Goal: Task Accomplishment & Management: Use online tool/utility

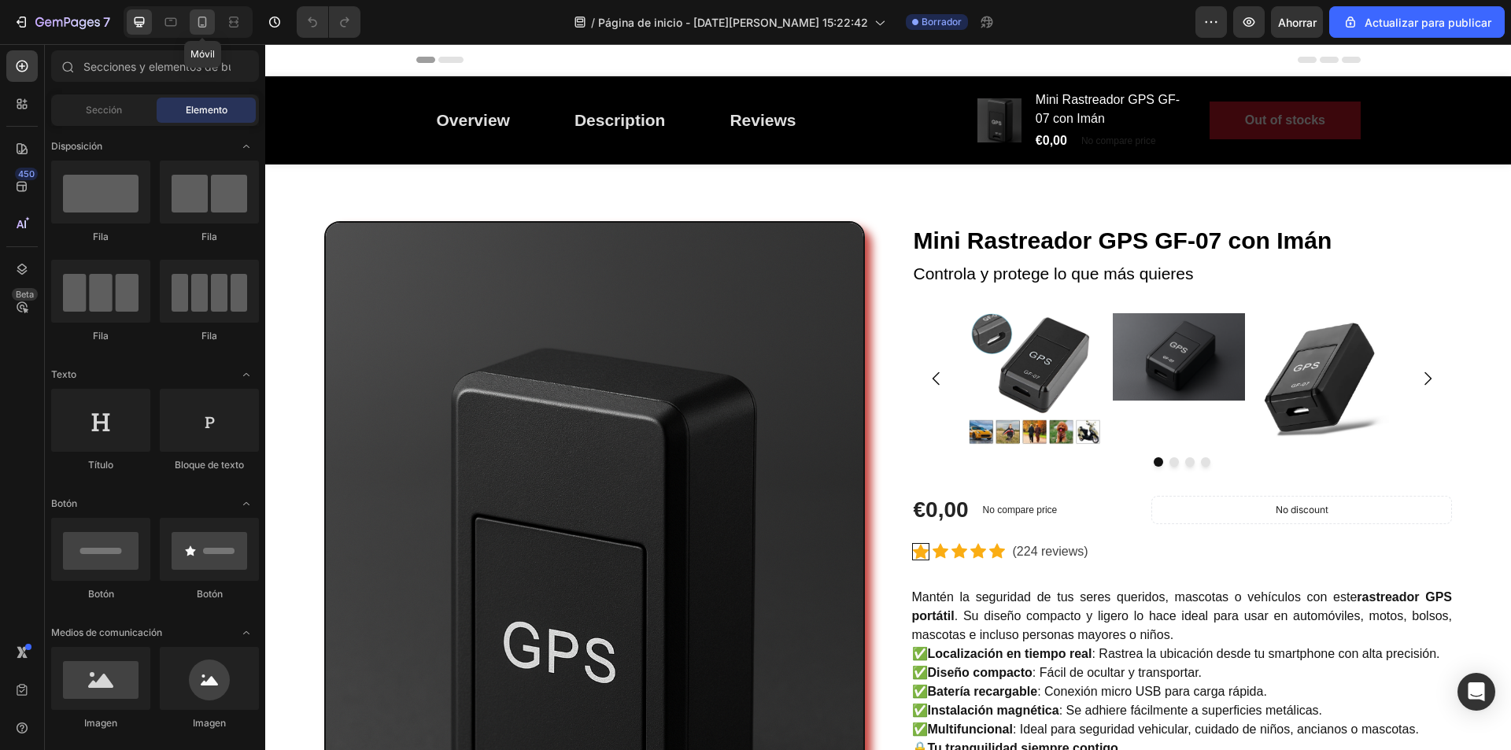
click at [205, 27] on icon at bounding box center [202, 22] width 9 height 11
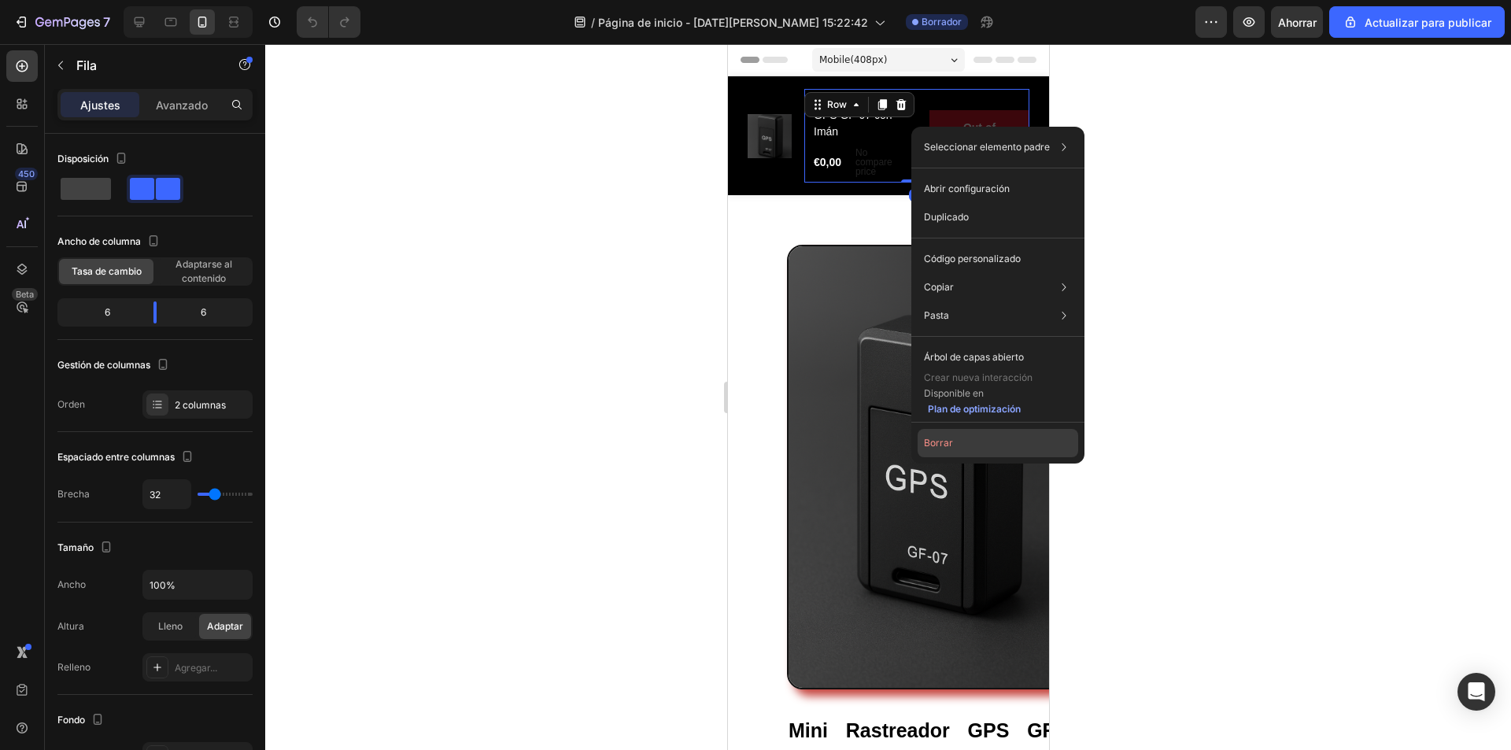
drag, startPoint x: 961, startPoint y: 443, endPoint x: 116, endPoint y: 144, distance: 896.6
click at [961, 443] on button "Borrar" at bounding box center [998, 443] width 161 height 28
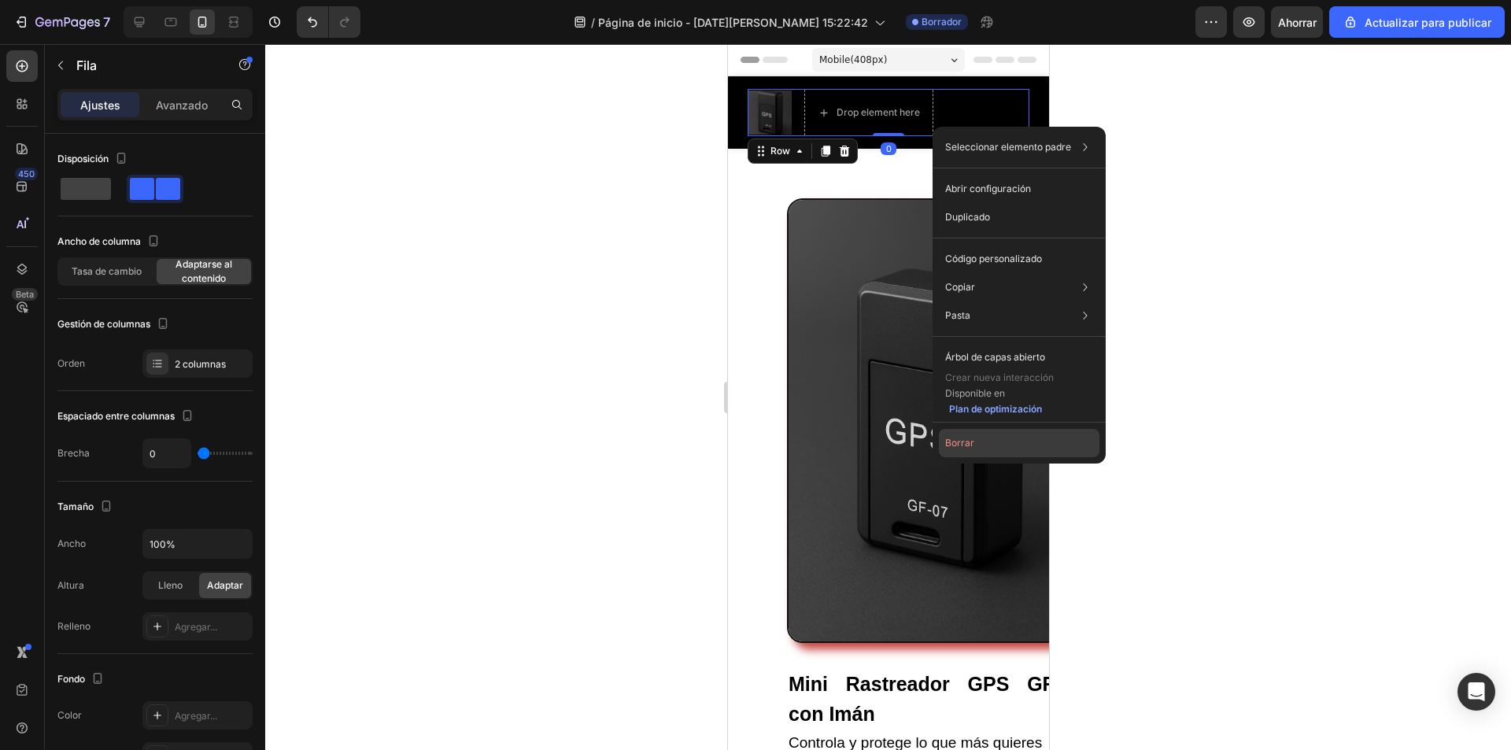
click at [967, 445] on font "Borrar" at bounding box center [959, 443] width 29 height 12
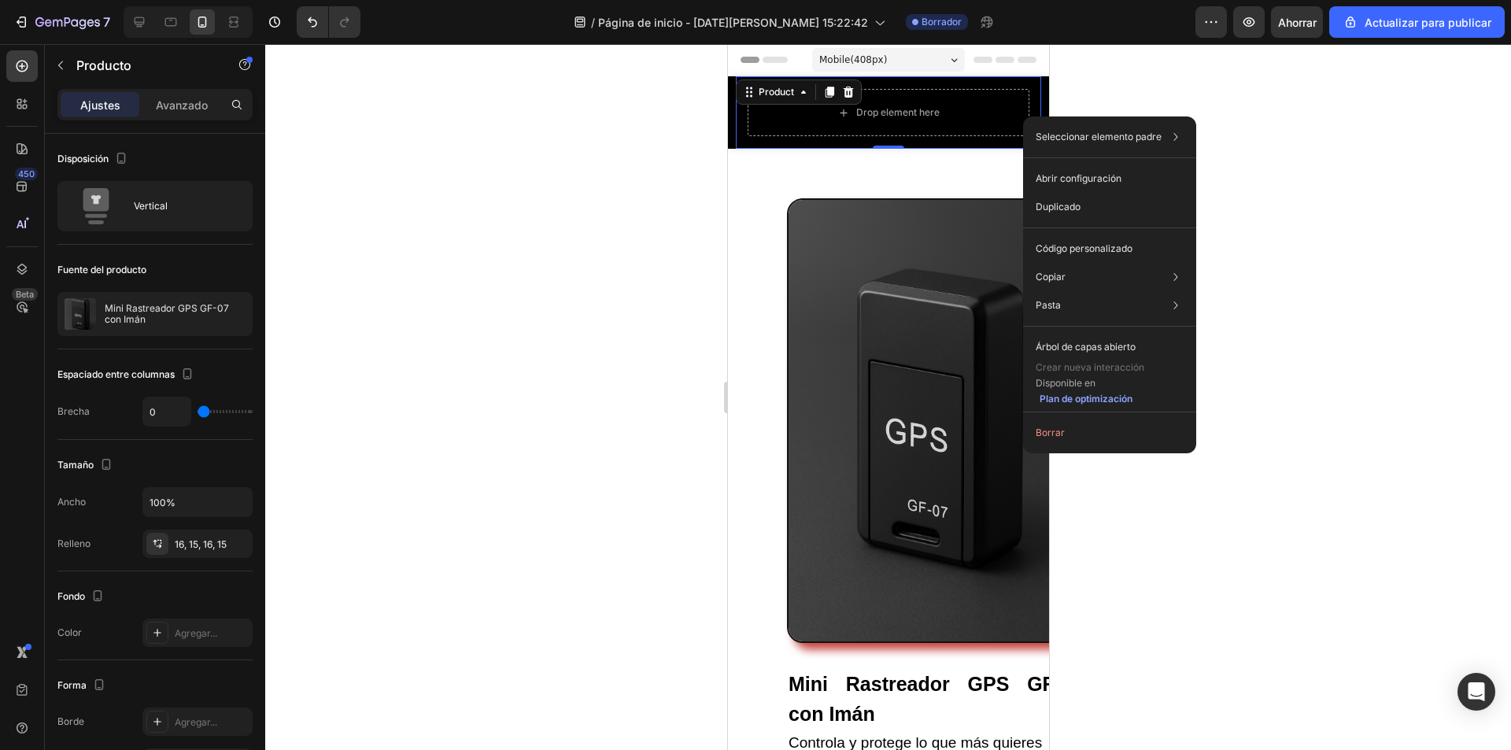
click at [1066, 434] on button "Borrar" at bounding box center [1109, 433] width 161 height 28
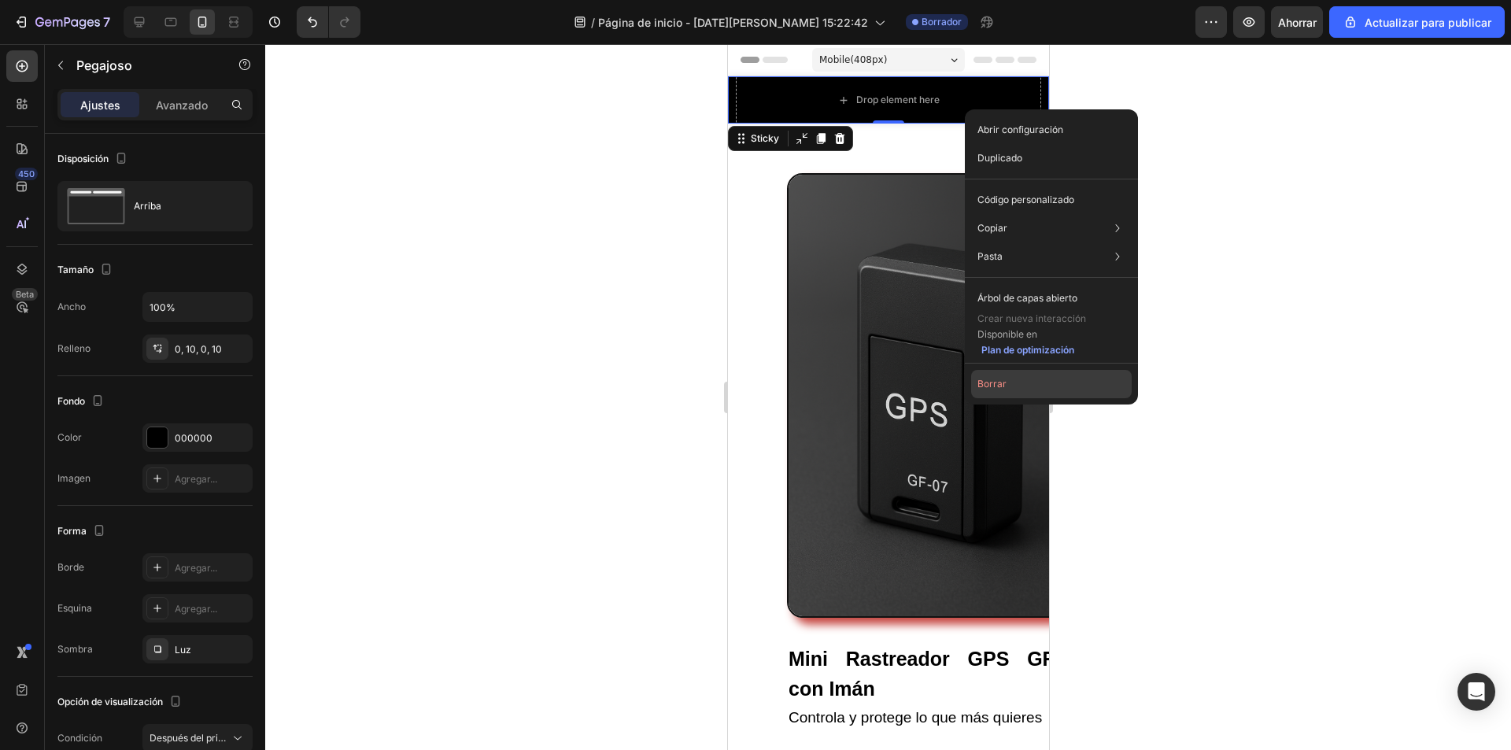
click at [1008, 392] on button "Borrar" at bounding box center [1051, 384] width 161 height 28
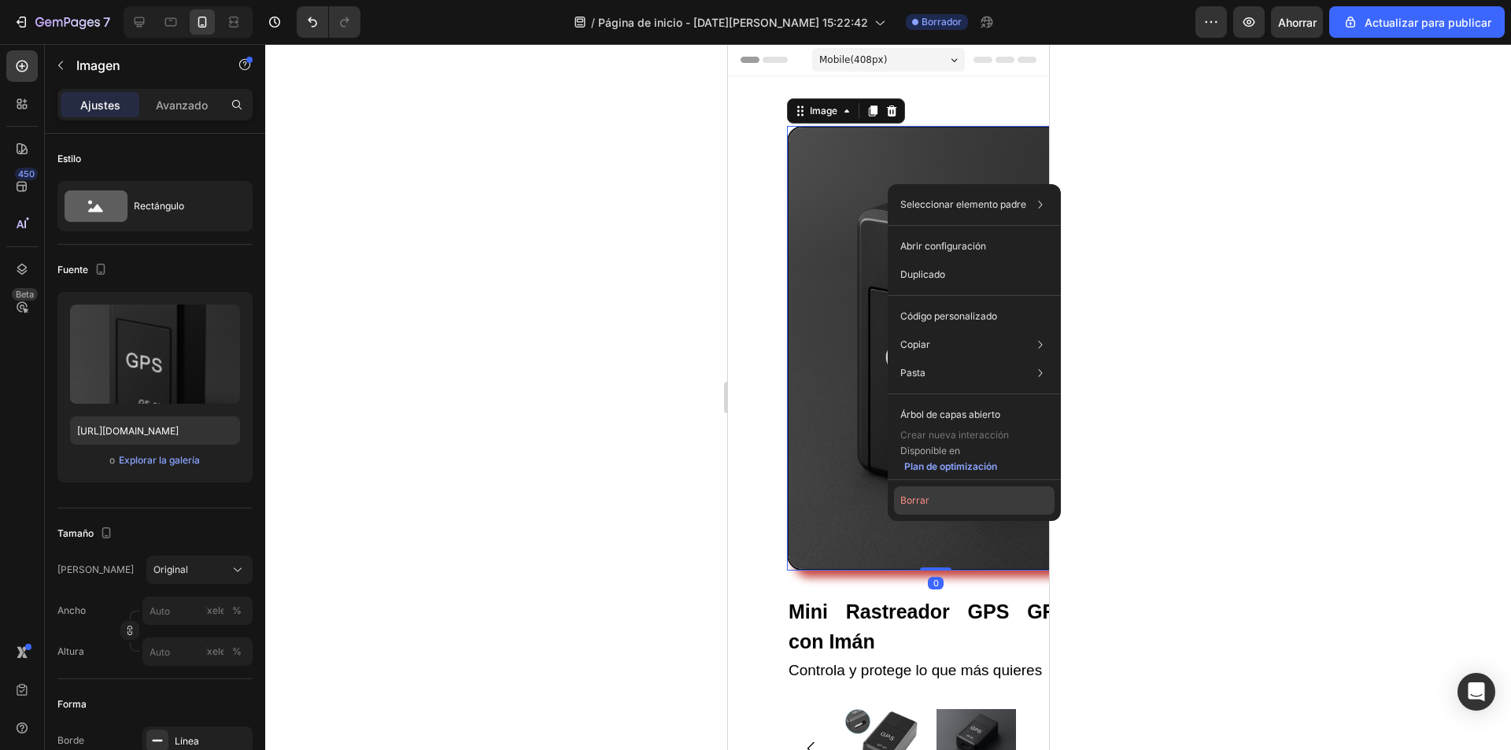
click at [938, 501] on button "Borrar" at bounding box center [974, 500] width 161 height 28
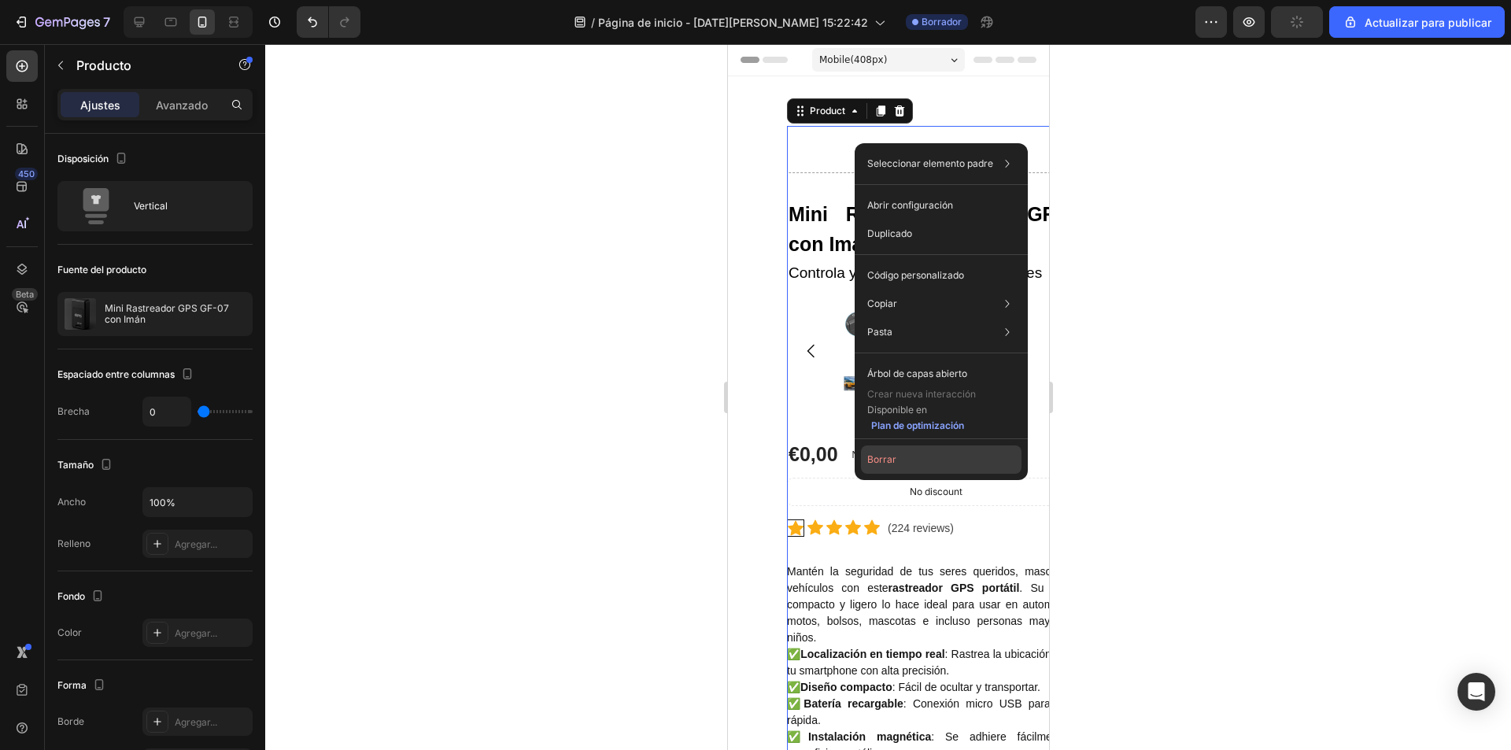
click at [904, 463] on button "Borrar" at bounding box center [941, 459] width 161 height 28
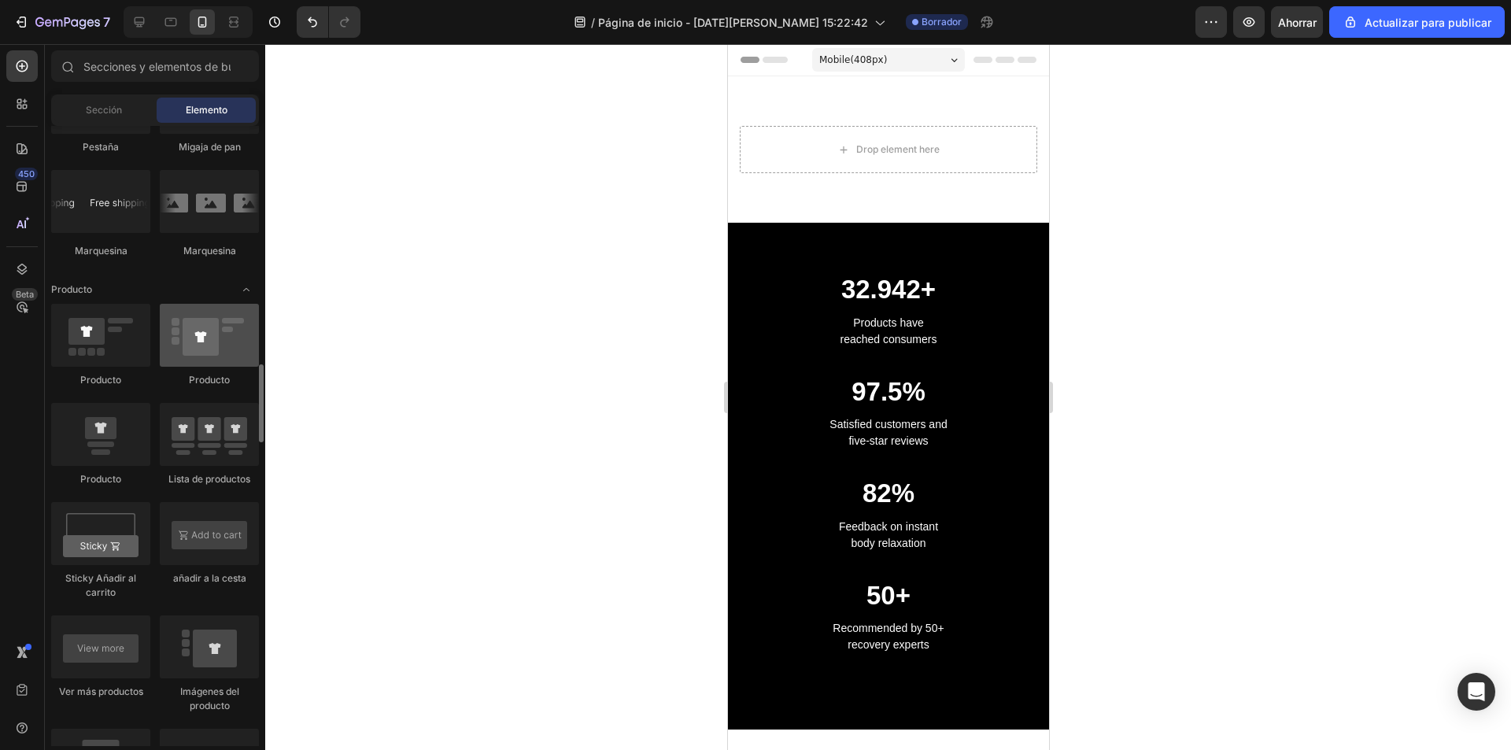
scroll to position [1810, 0]
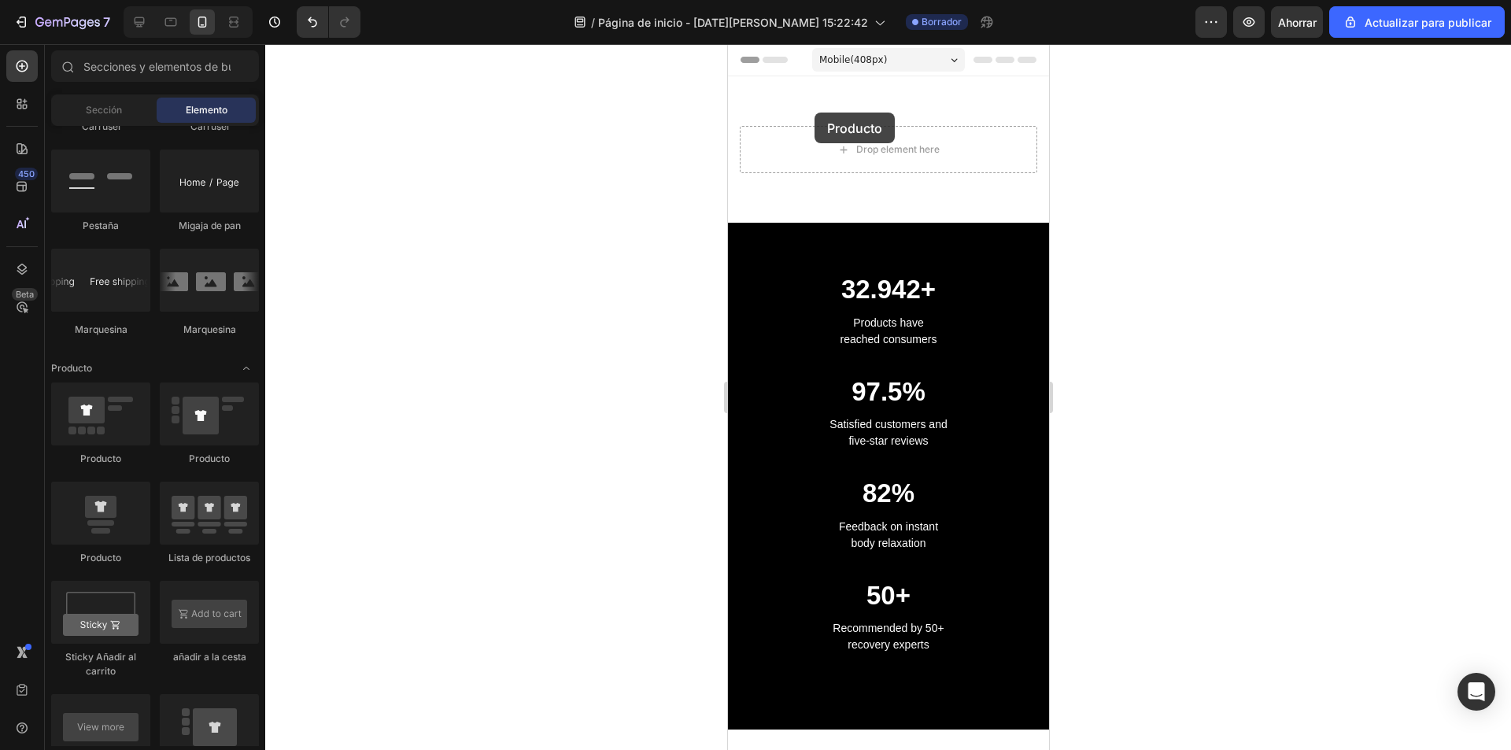
drag, startPoint x: 941, startPoint y: 479, endPoint x: 814, endPoint y: 113, distance: 387.3
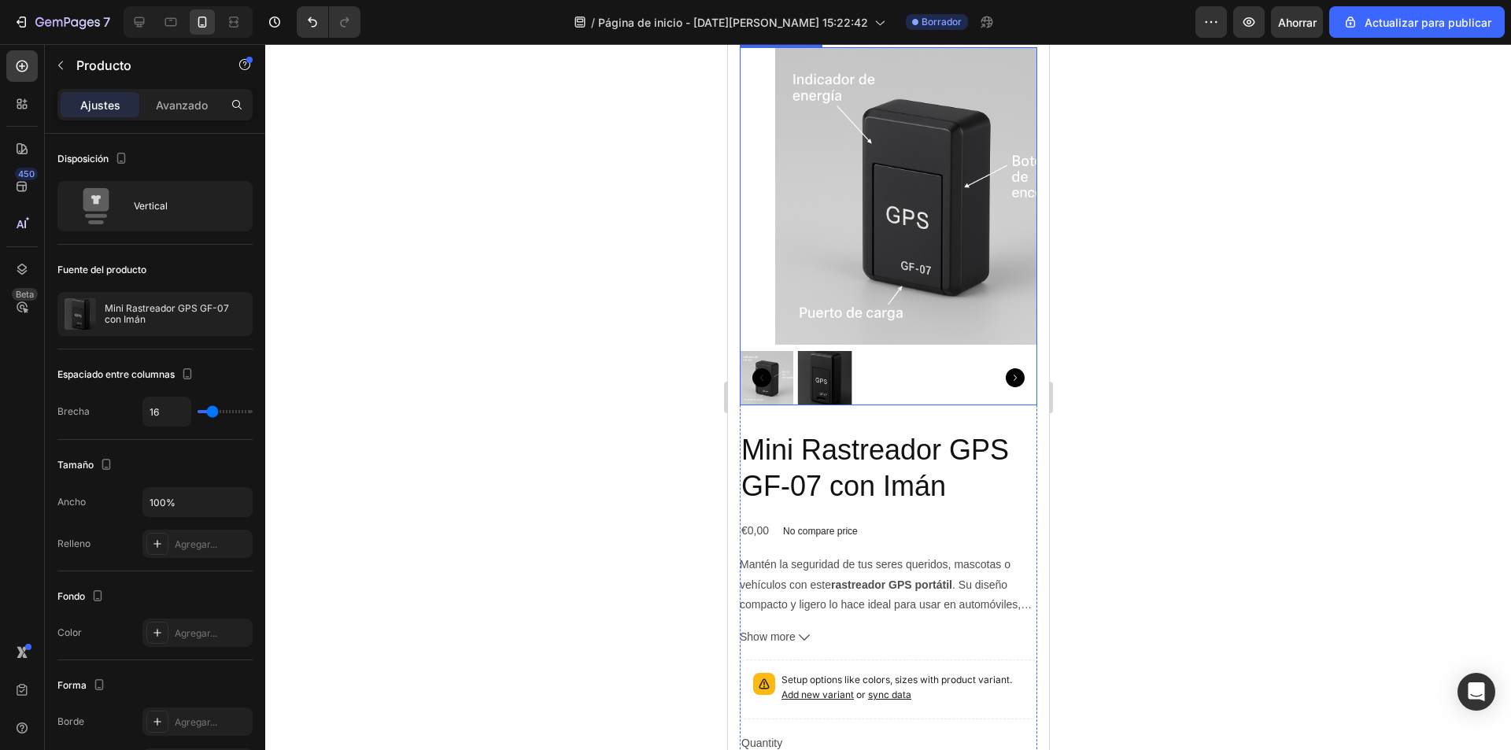
scroll to position [157, 0]
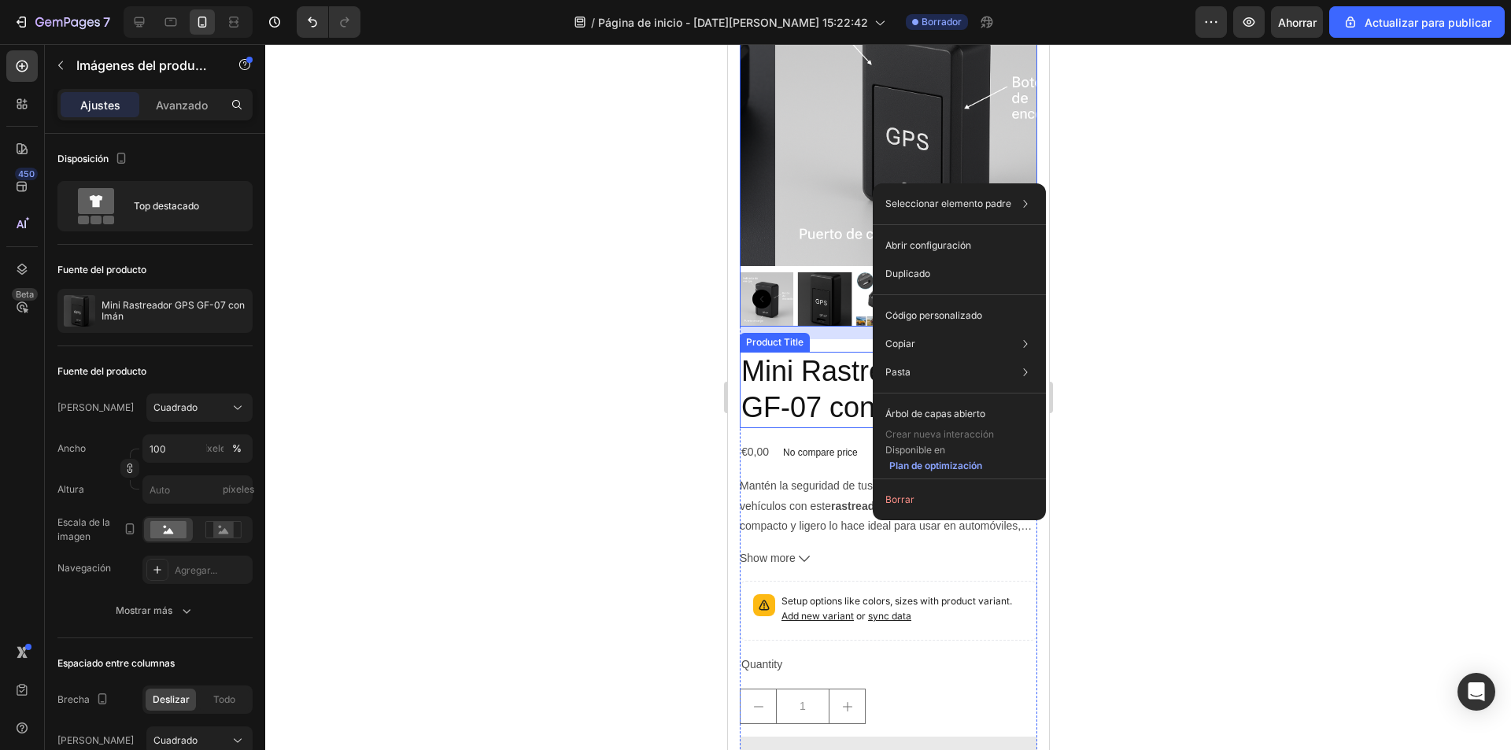
click at [743, 352] on h2 "Mini Rastreador GPS GF-07 con Imán" at bounding box center [887, 390] width 297 height 77
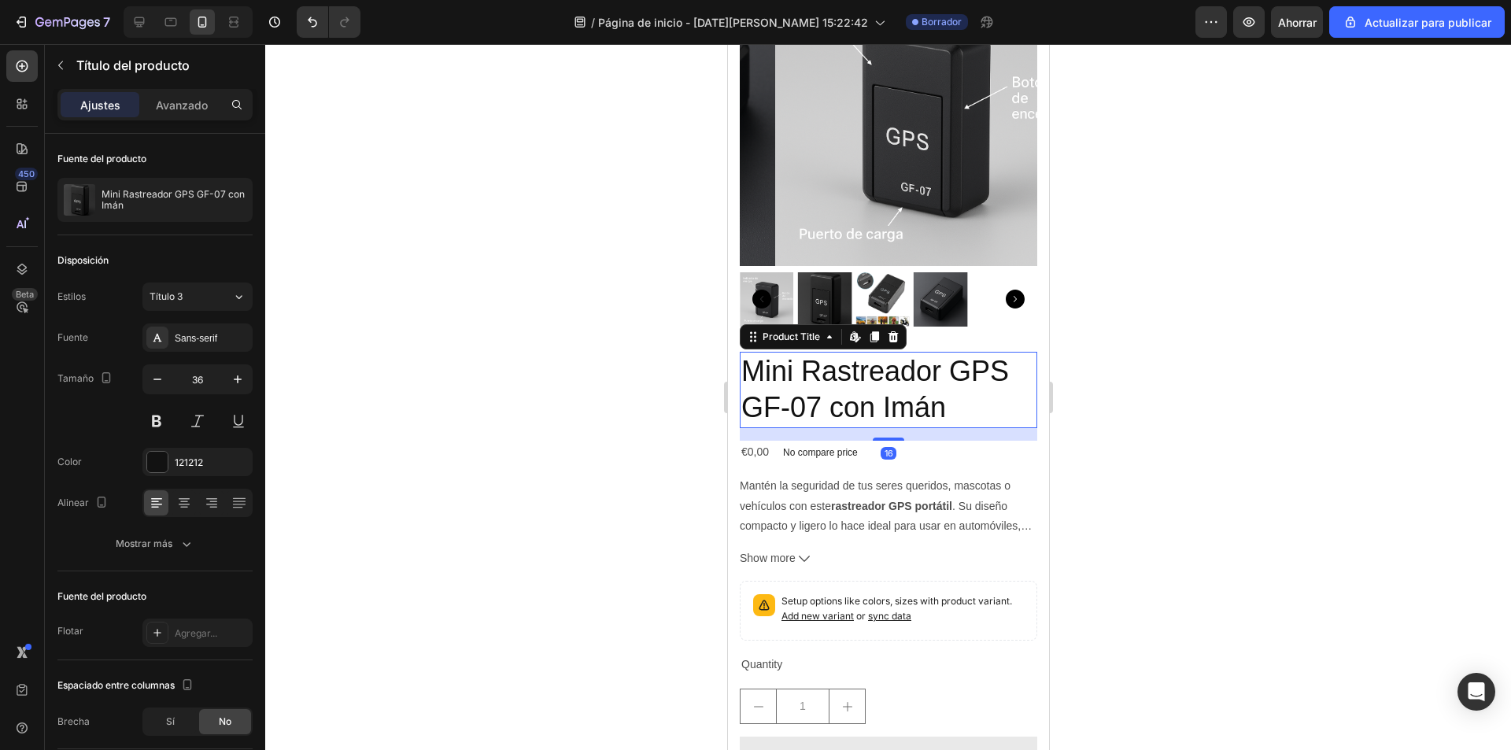
click at [742, 338] on div "Product Images Mini Rastreador GPS GF-07 con Imán Product Title Edit content in…" at bounding box center [887, 404] width 297 height 871
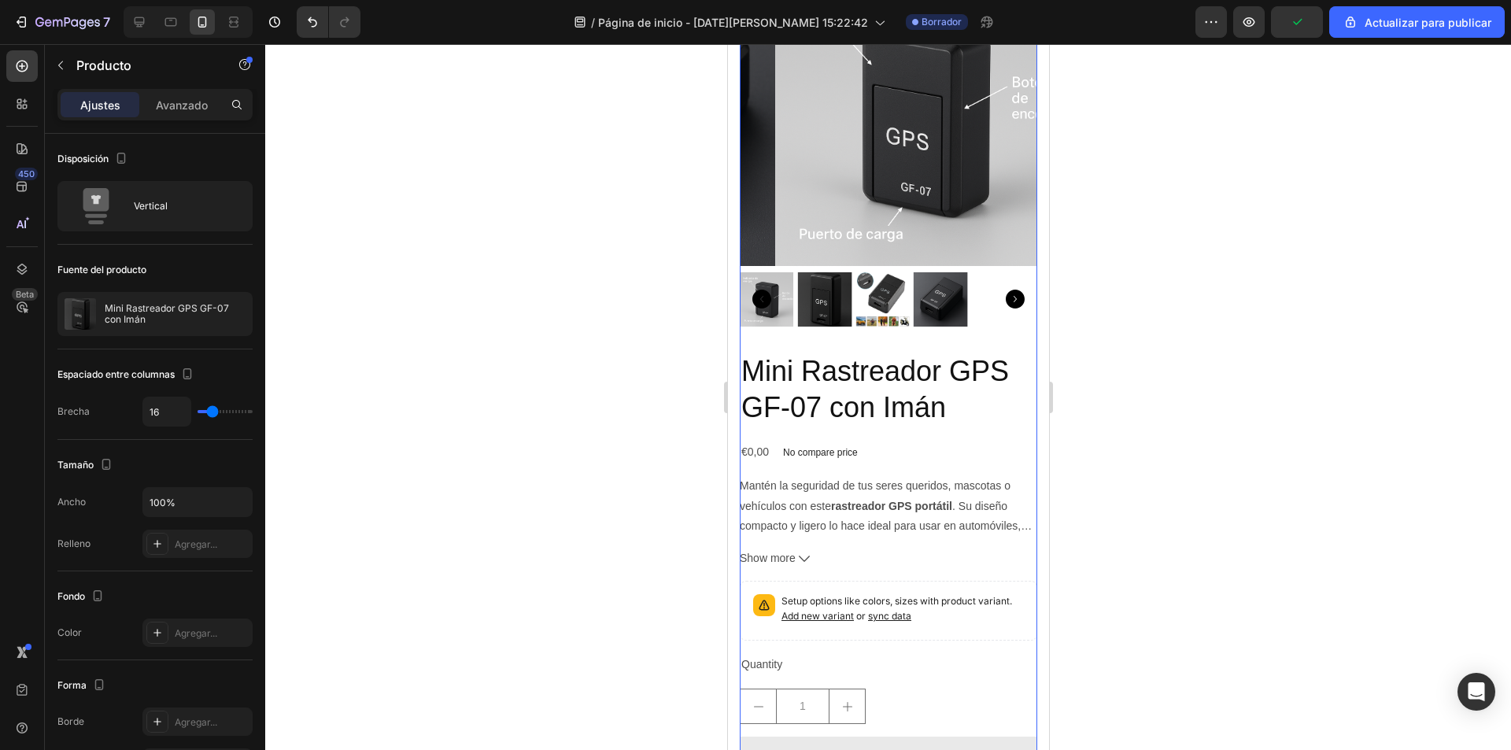
click at [853, 328] on div "Product Images Mini Rastreador GPS GF-07 con Imán Product Title €0,00 Product P…" at bounding box center [887, 404] width 297 height 871
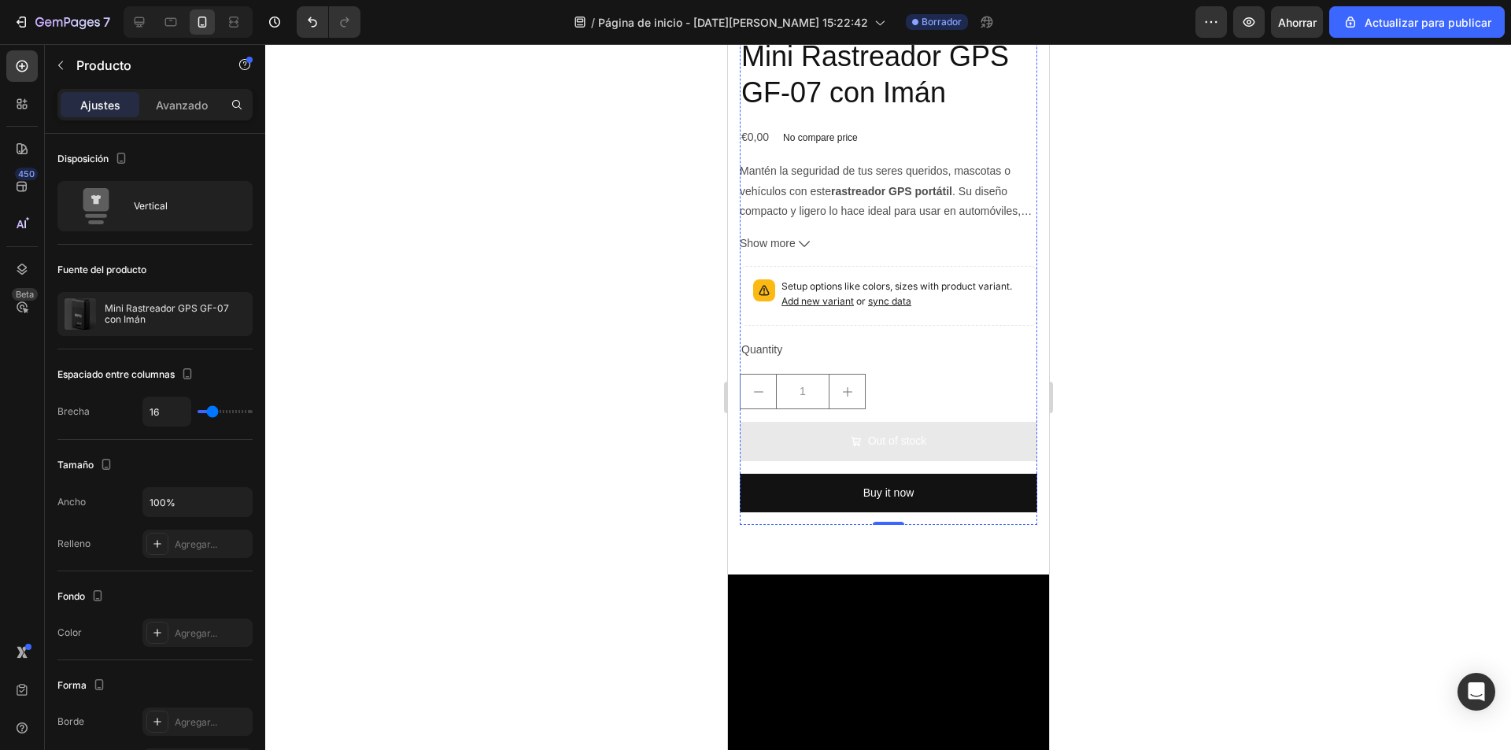
scroll to position [79, 0]
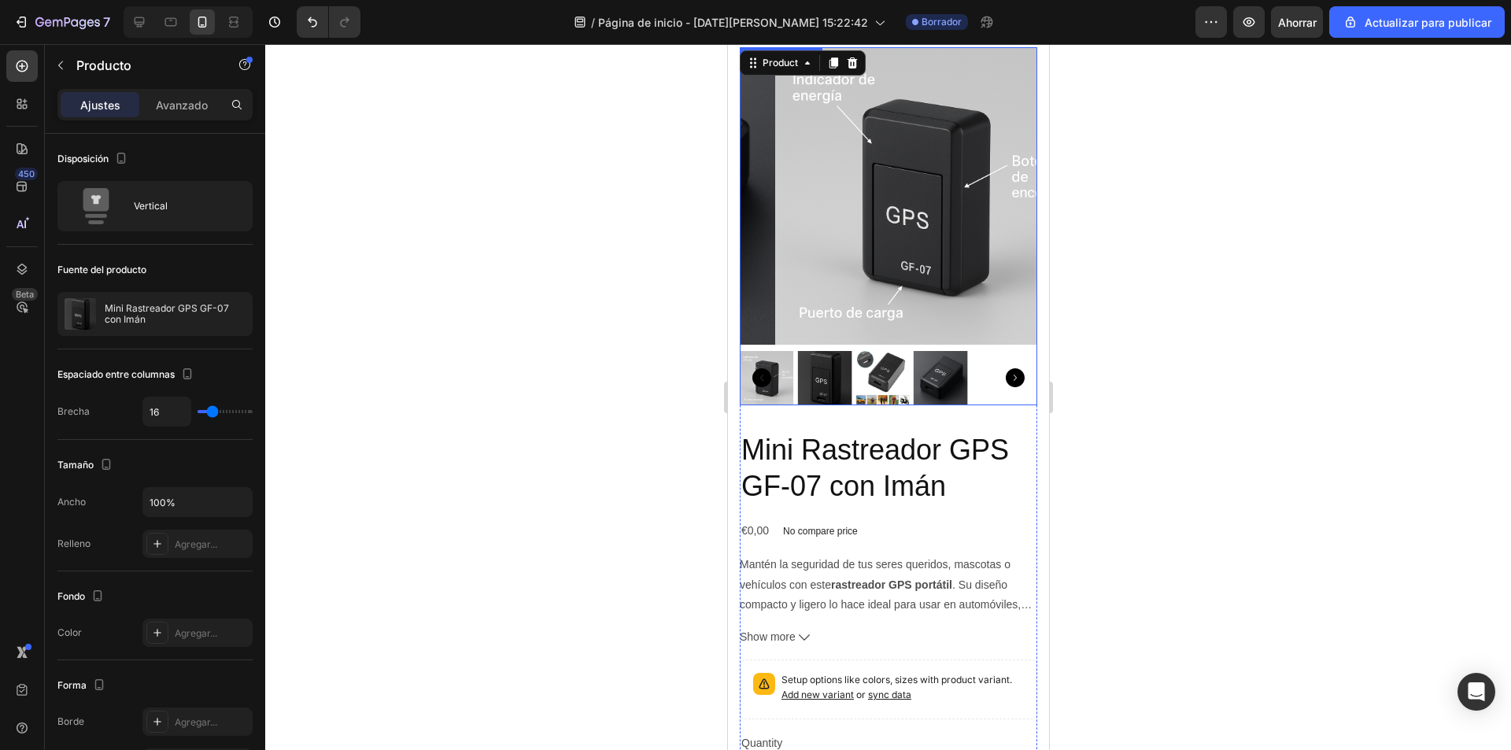
click at [863, 61] on div "Product" at bounding box center [802, 62] width 126 height 25
click at [850, 64] on icon at bounding box center [851, 63] width 13 height 13
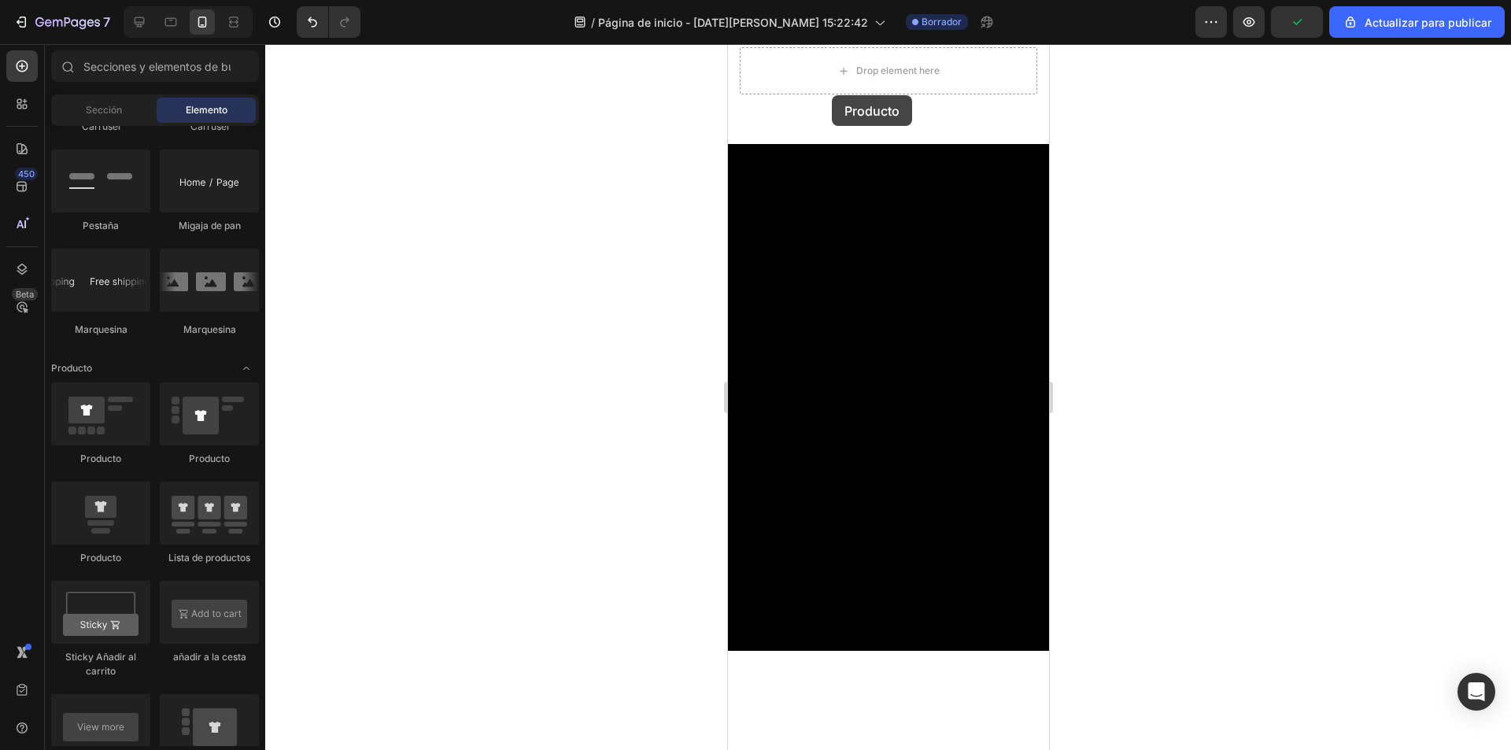
drag, startPoint x: 925, startPoint y: 468, endPoint x: 830, endPoint y: 91, distance: 388.6
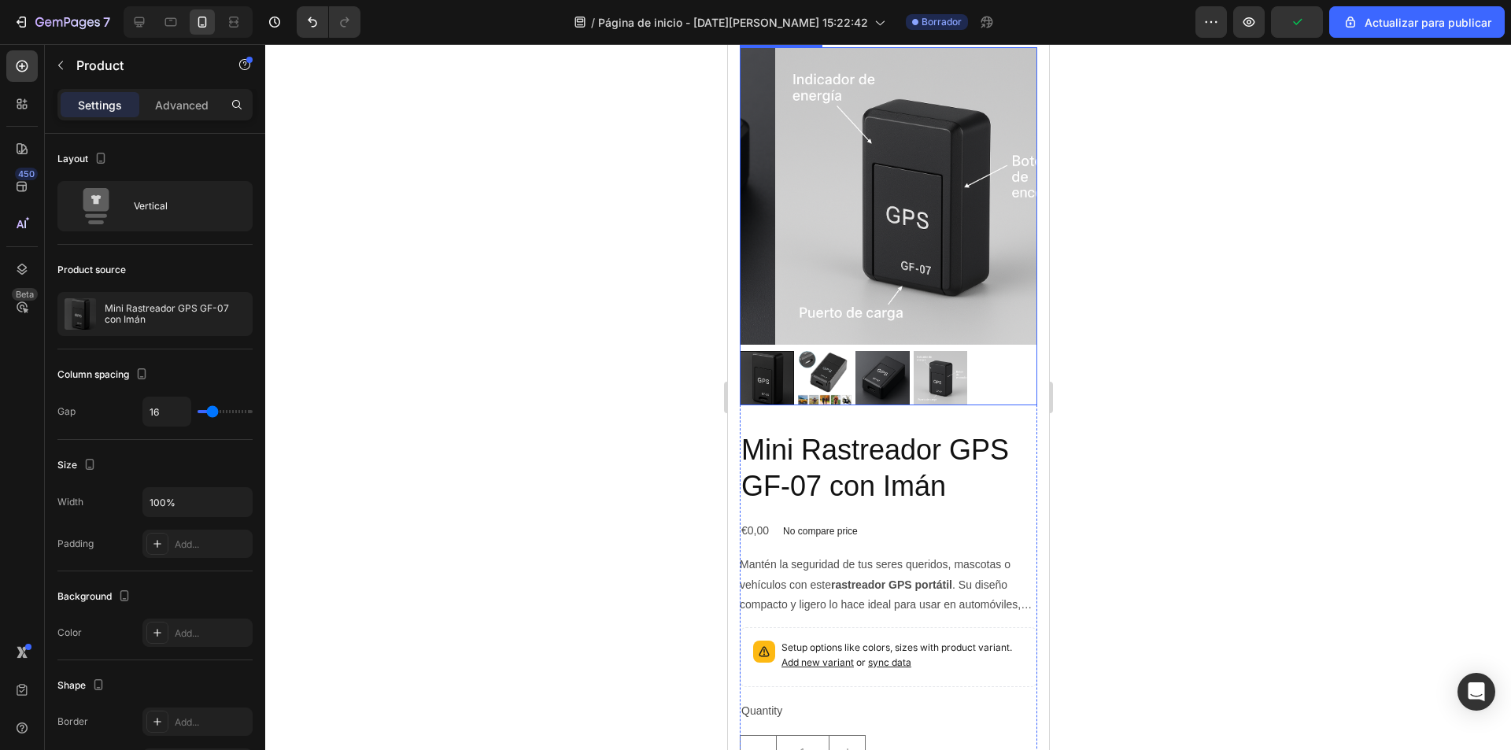
scroll to position [8, 0]
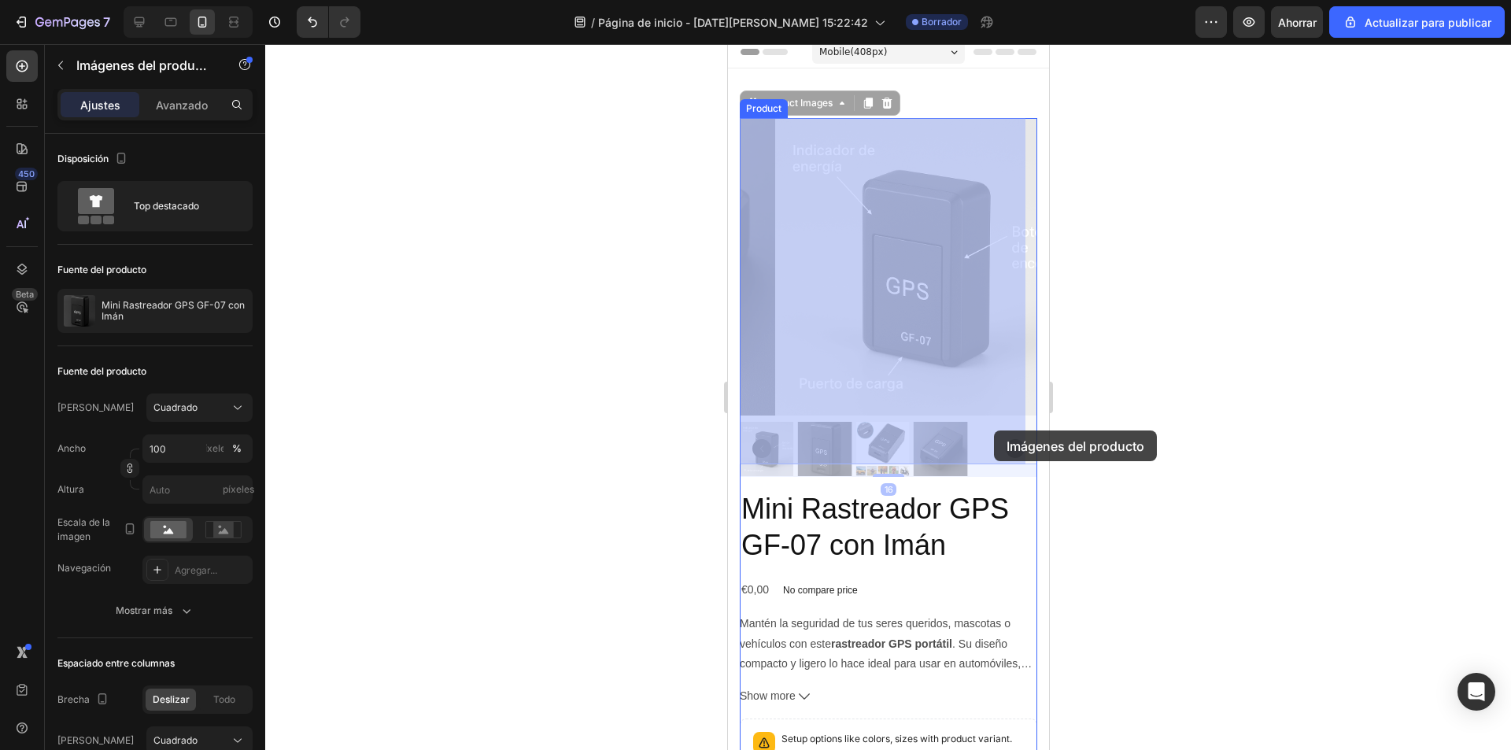
drag, startPoint x: 981, startPoint y: 444, endPoint x: 993, endPoint y: 434, distance: 16.2
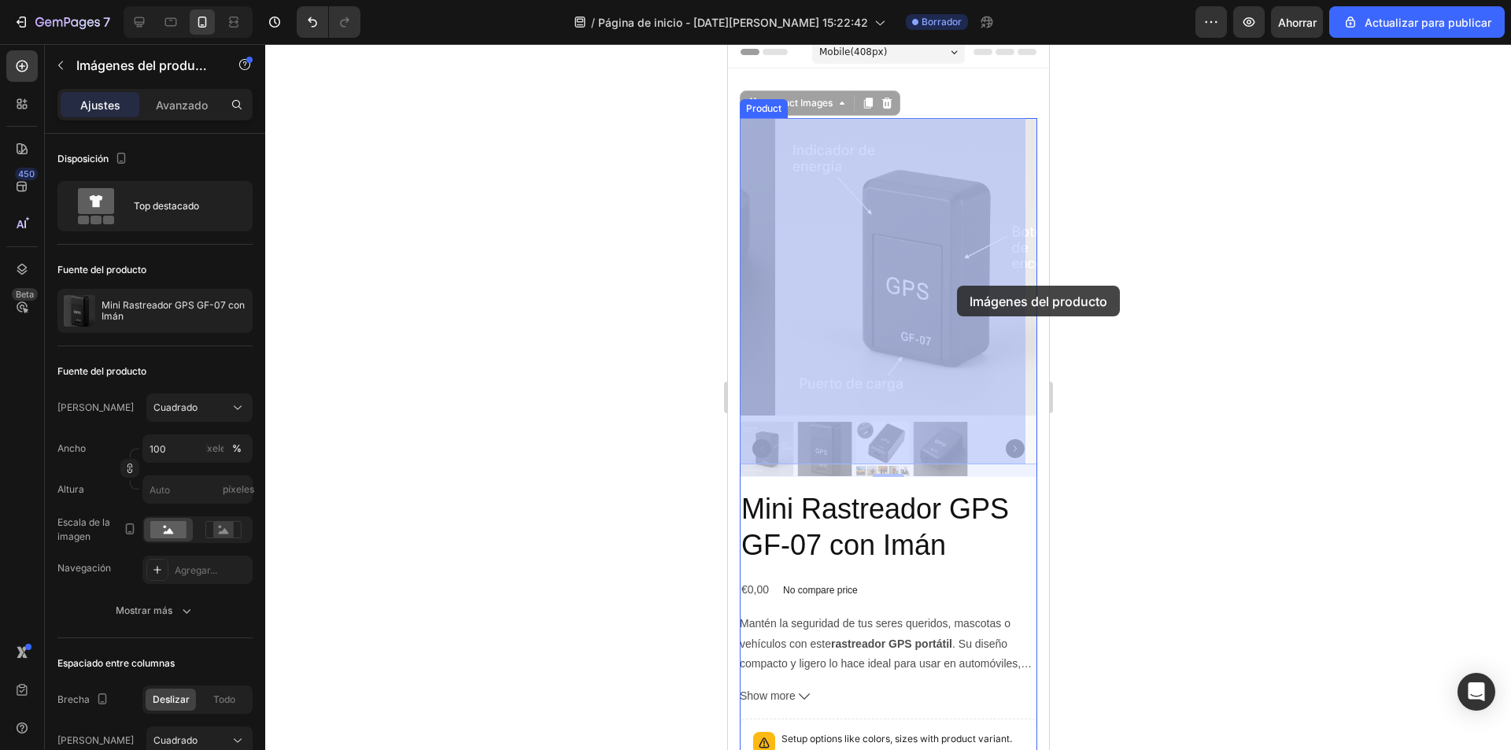
scroll to position [0, 0]
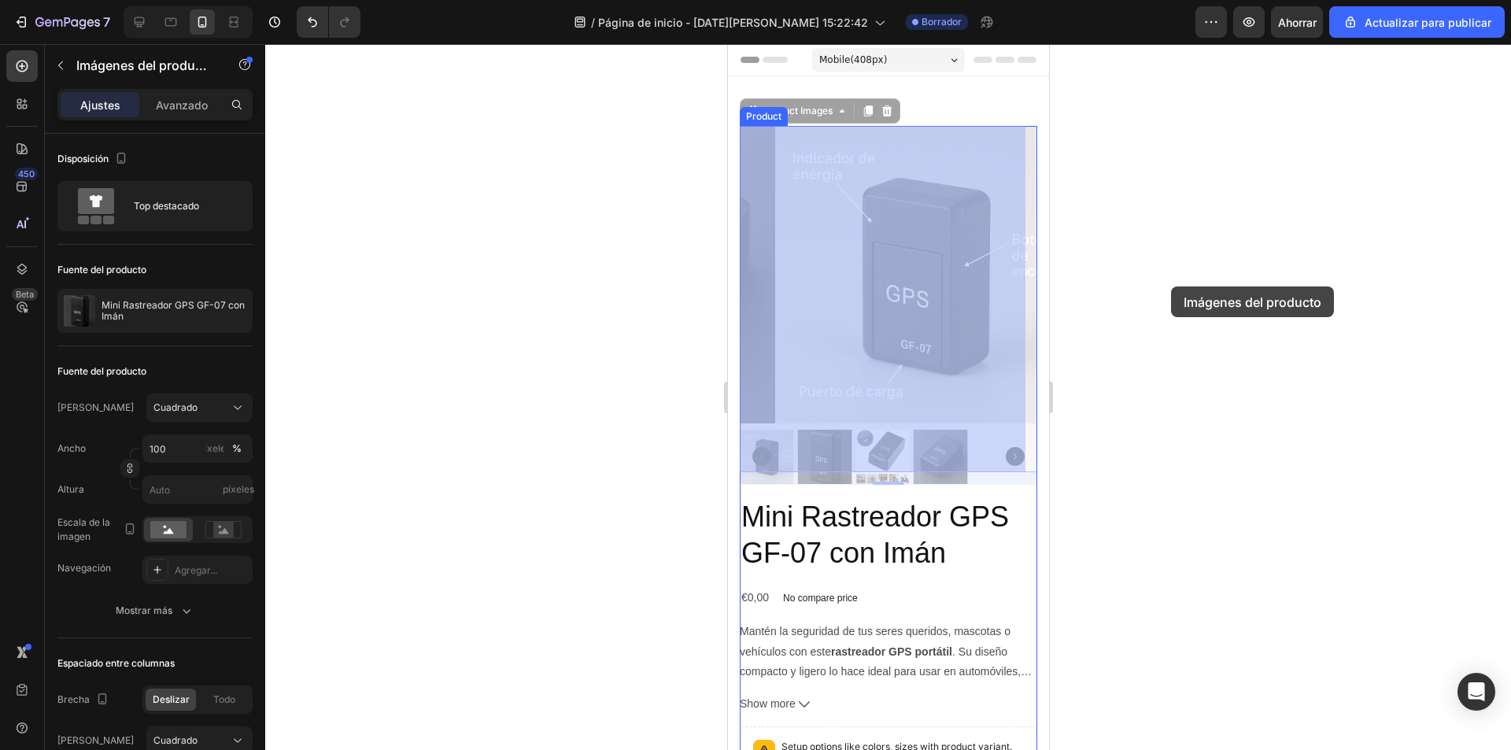
click at [1171, 286] on div at bounding box center [888, 397] width 1246 height 706
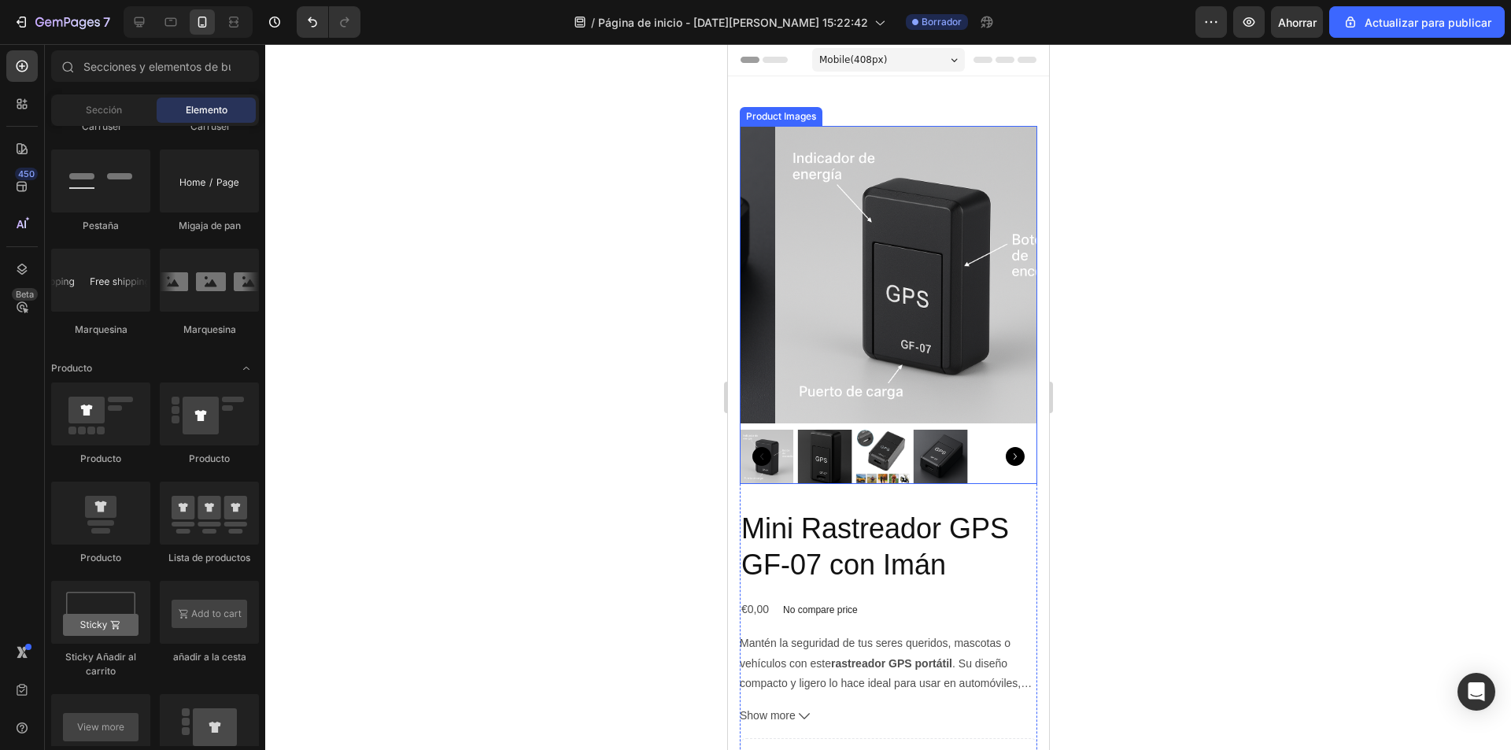
click at [913, 338] on img at bounding box center [922, 274] width 297 height 297
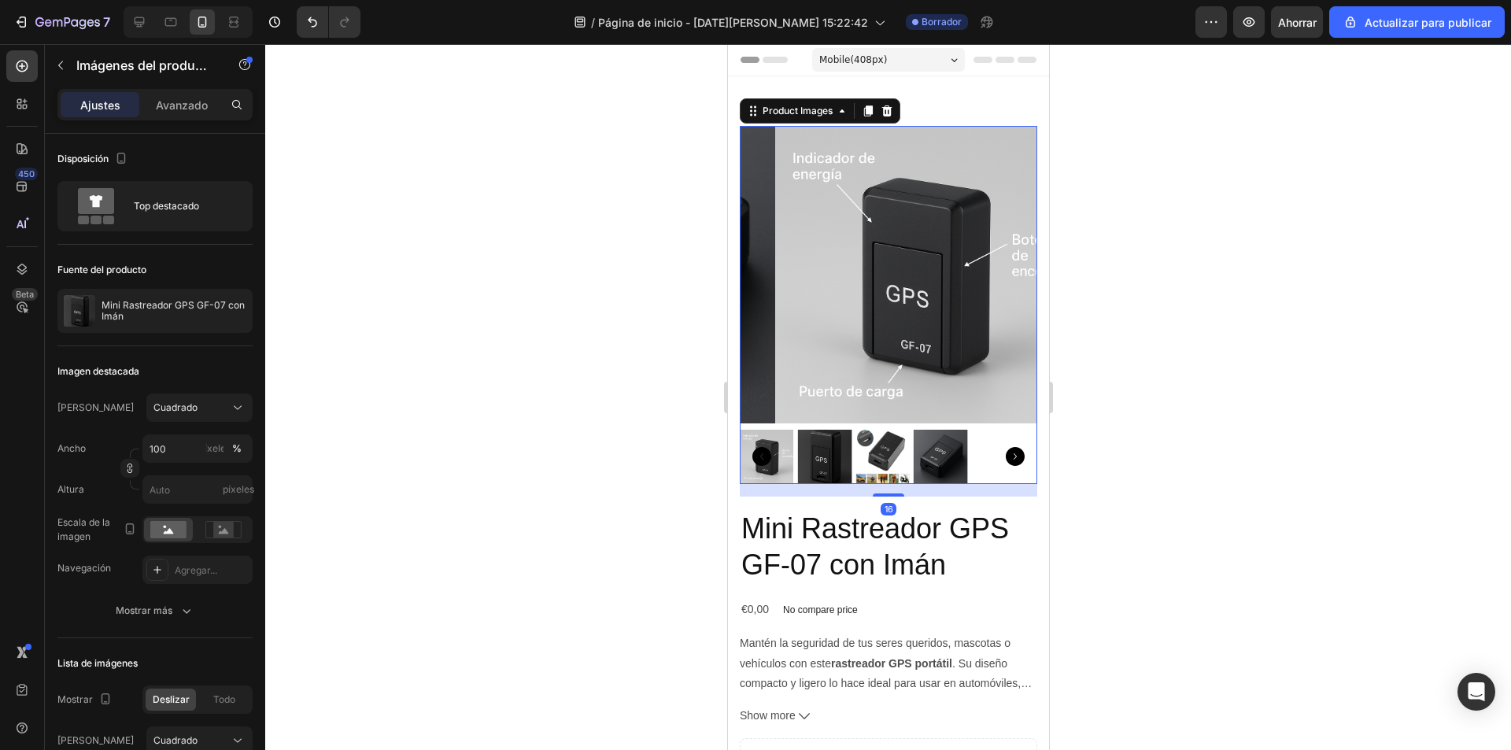
click at [779, 445] on img at bounding box center [766, 457] width 54 height 54
click at [833, 451] on img at bounding box center [824, 457] width 54 height 54
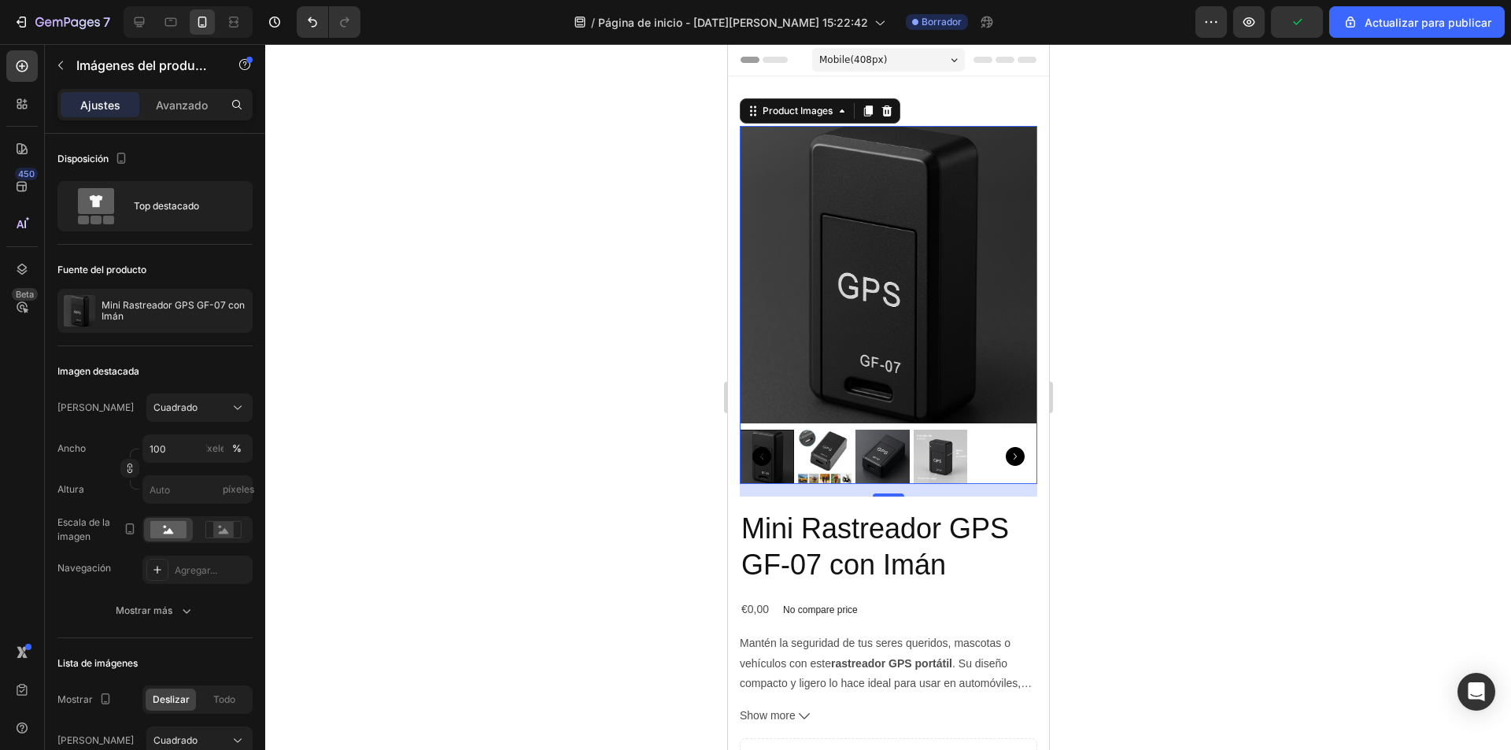
click at [837, 438] on img at bounding box center [824, 457] width 54 height 54
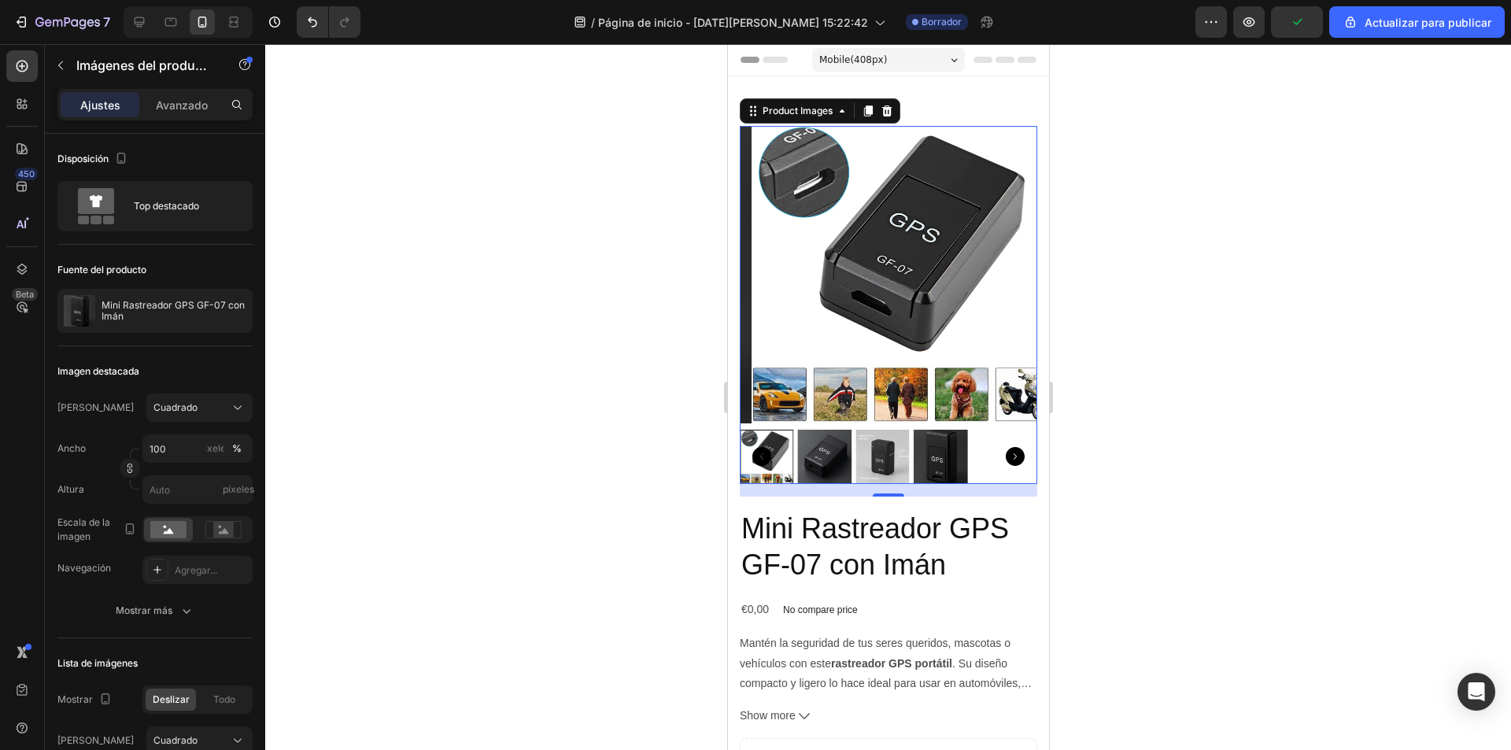
click at [830, 439] on img at bounding box center [824, 457] width 54 height 54
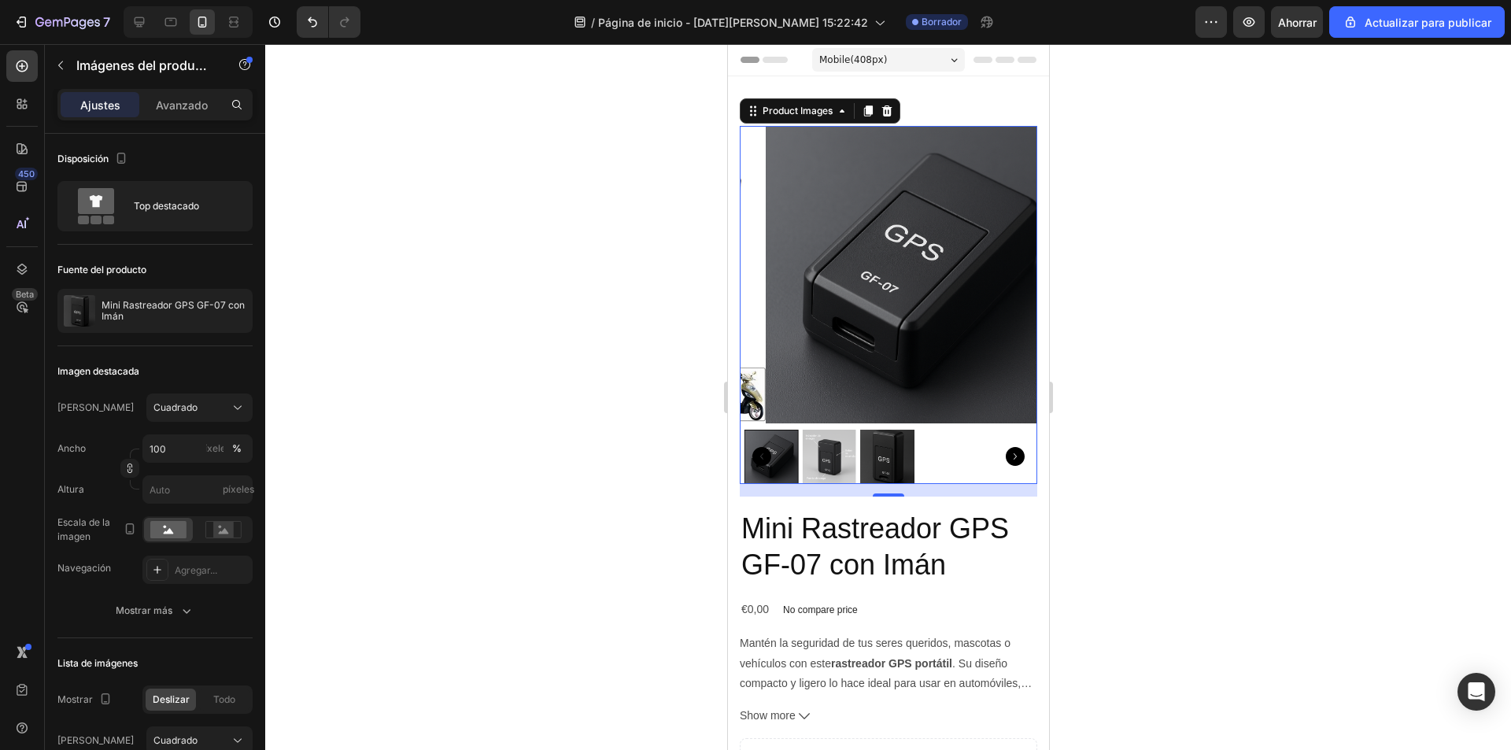
click at [848, 442] on img at bounding box center [828, 457] width 54 height 54
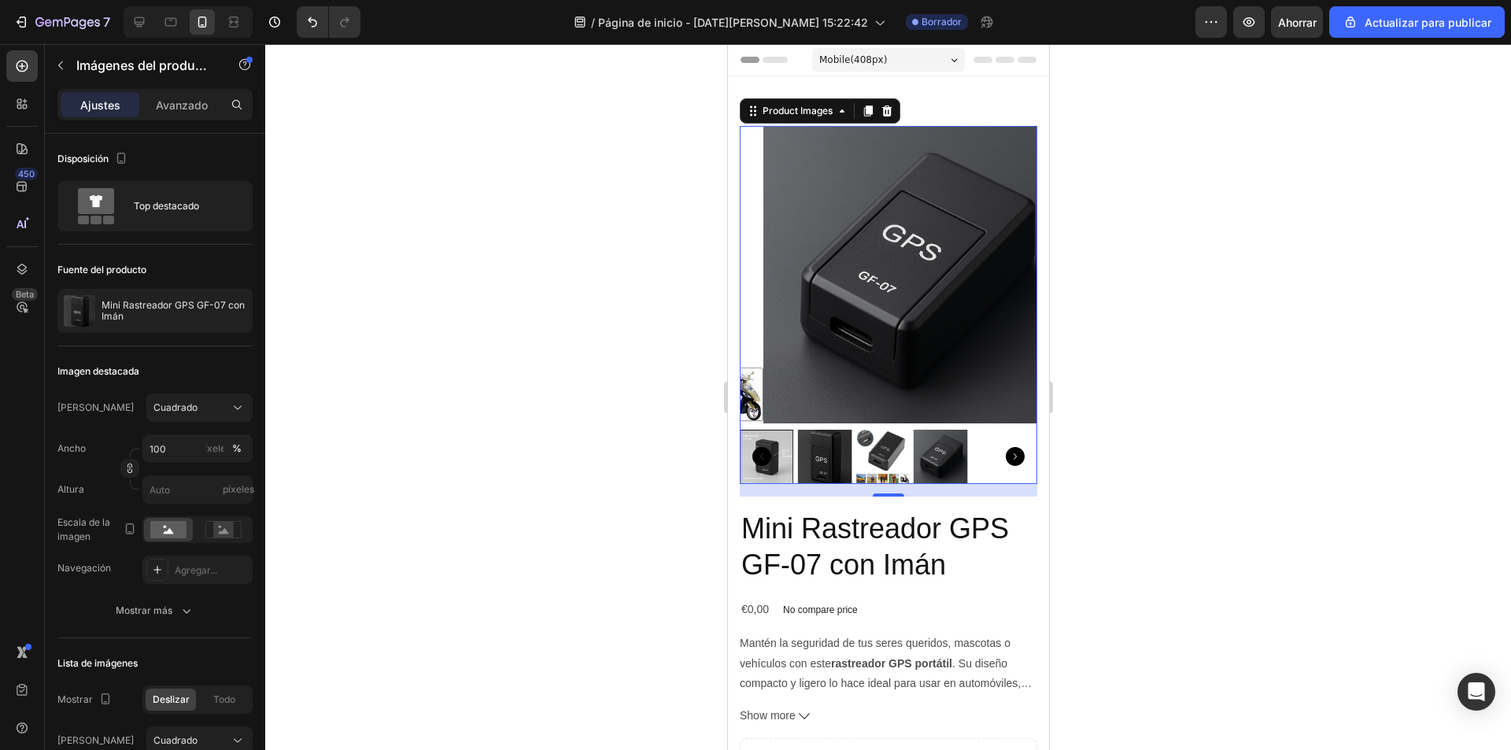
click at [831, 449] on img at bounding box center [824, 457] width 54 height 54
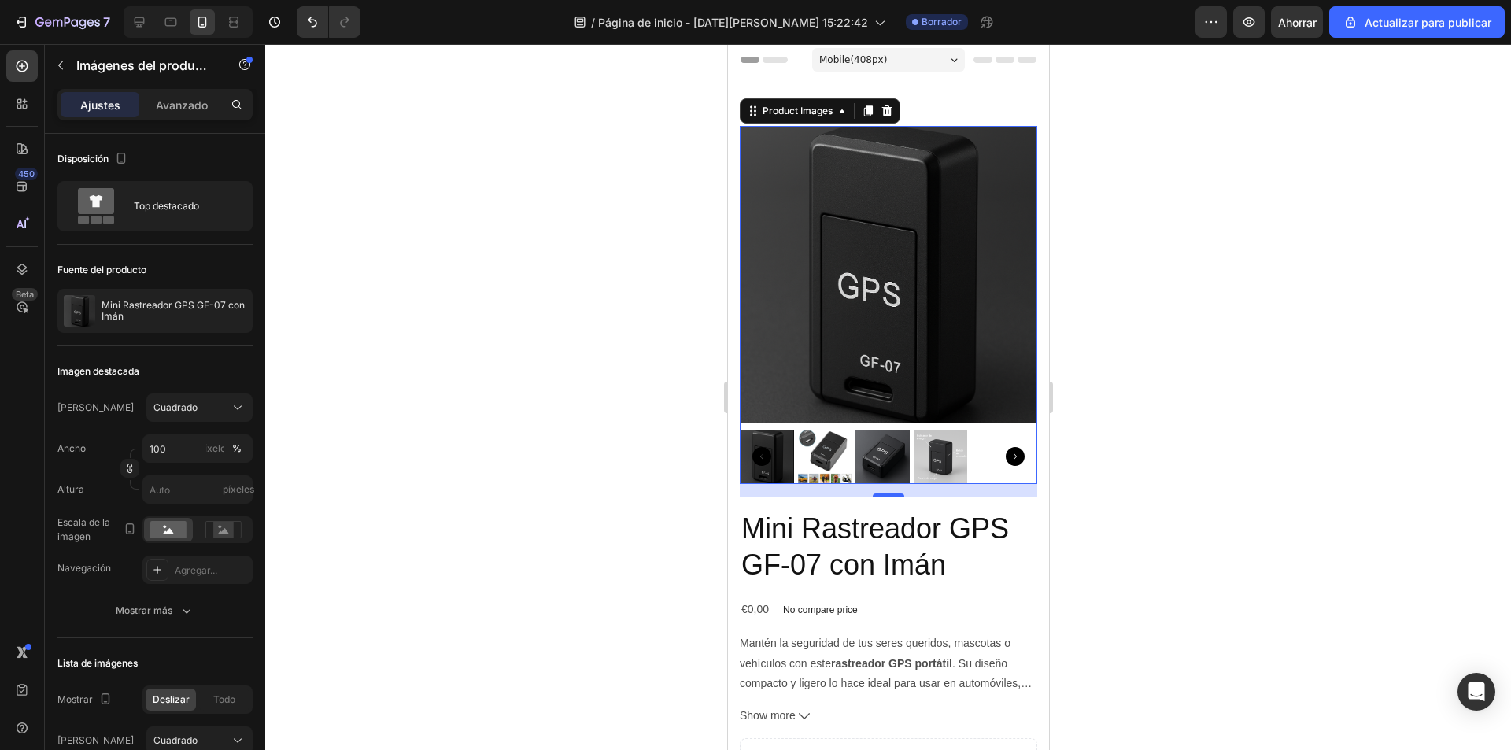
click at [991, 281] on img at bounding box center [887, 274] width 297 height 297
click at [237, 406] on icon at bounding box center [238, 408] width 16 height 16
click at [891, 253] on img at bounding box center [887, 274] width 297 height 297
click at [203, 412] on div "Cuadrado" at bounding box center [189, 408] width 73 height 14
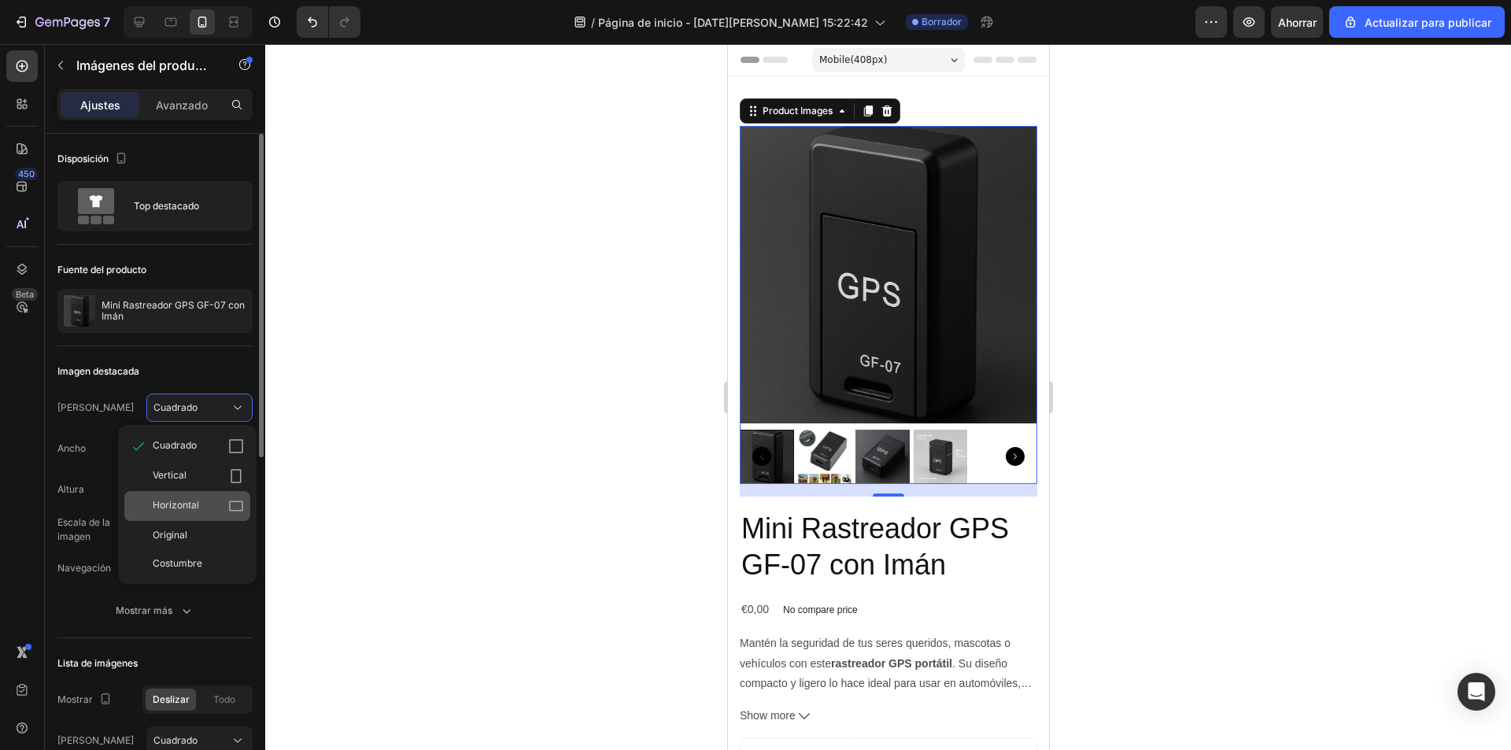
click at [230, 511] on icon at bounding box center [236, 506] width 14 height 10
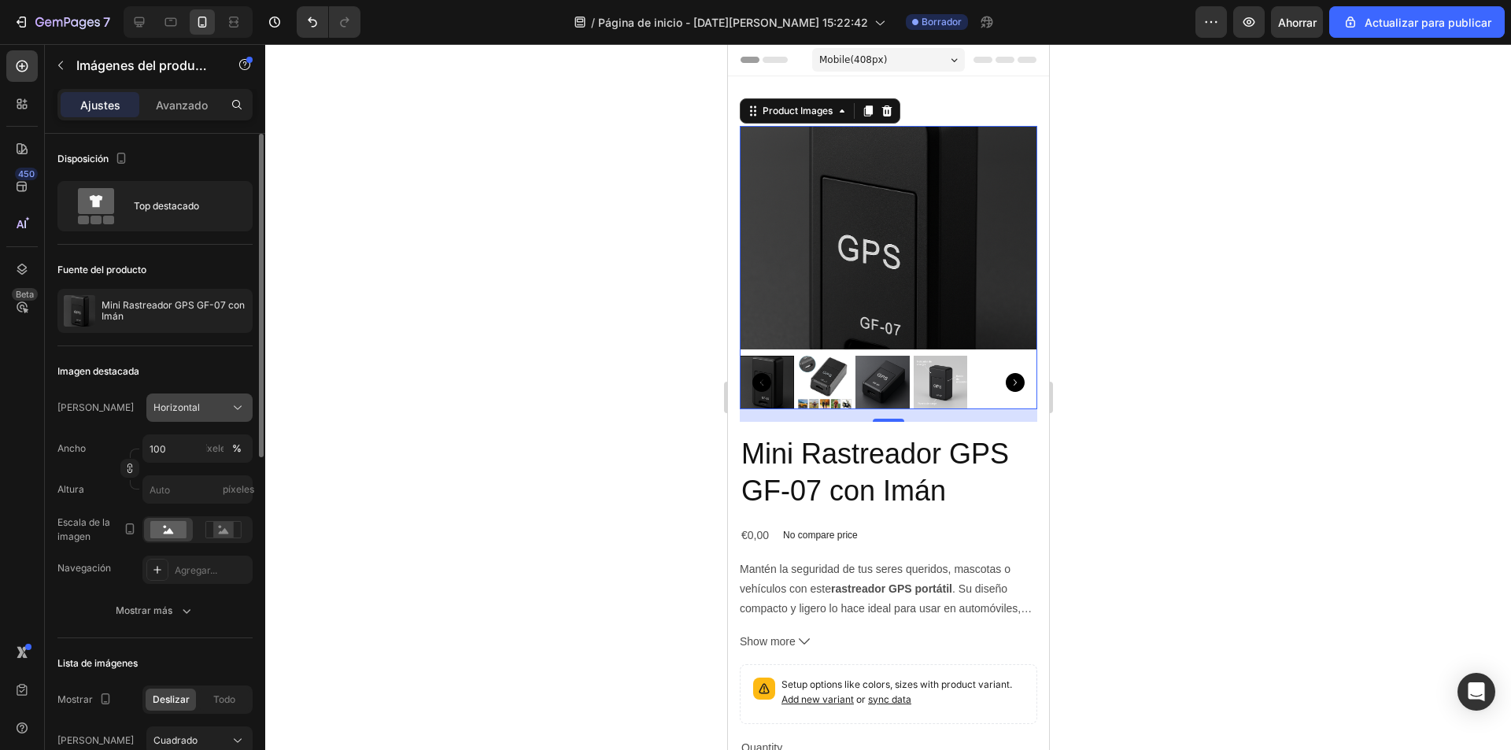
click at [217, 412] on div "Horizontal" at bounding box center [189, 408] width 73 height 14
click at [225, 533] on div "Original" at bounding box center [198, 535] width 91 height 14
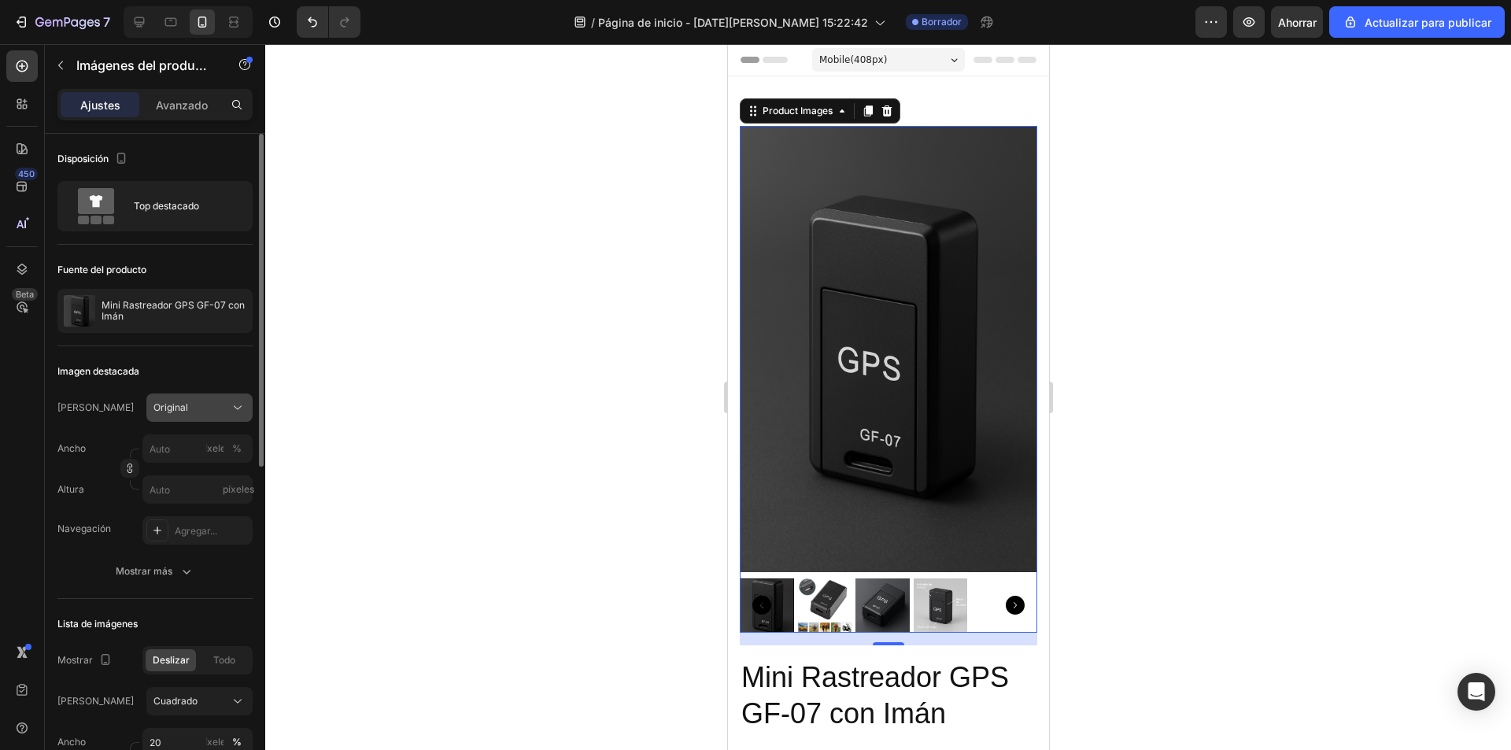
click at [205, 408] on div "Original" at bounding box center [189, 408] width 73 height 14
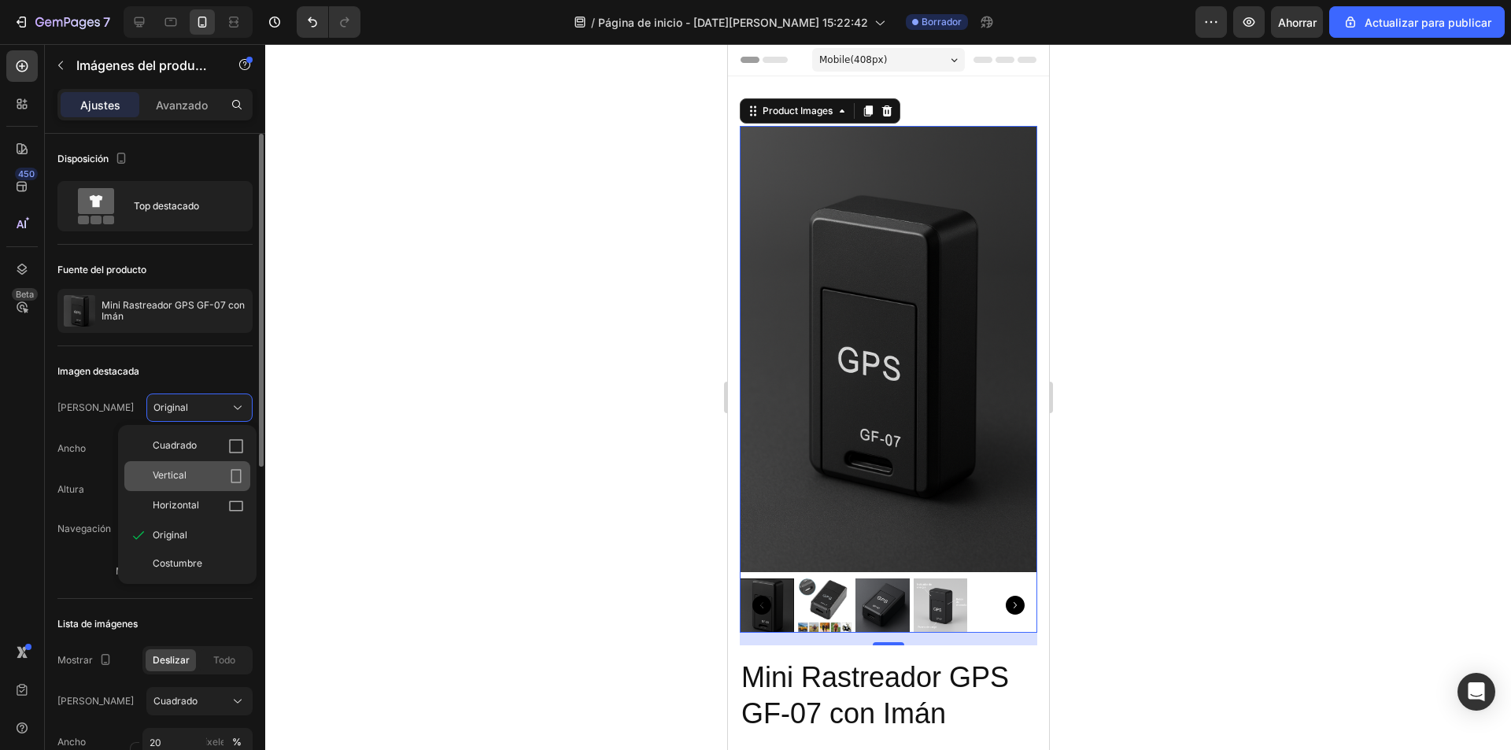
click at [229, 479] on icon at bounding box center [236, 476] width 16 height 16
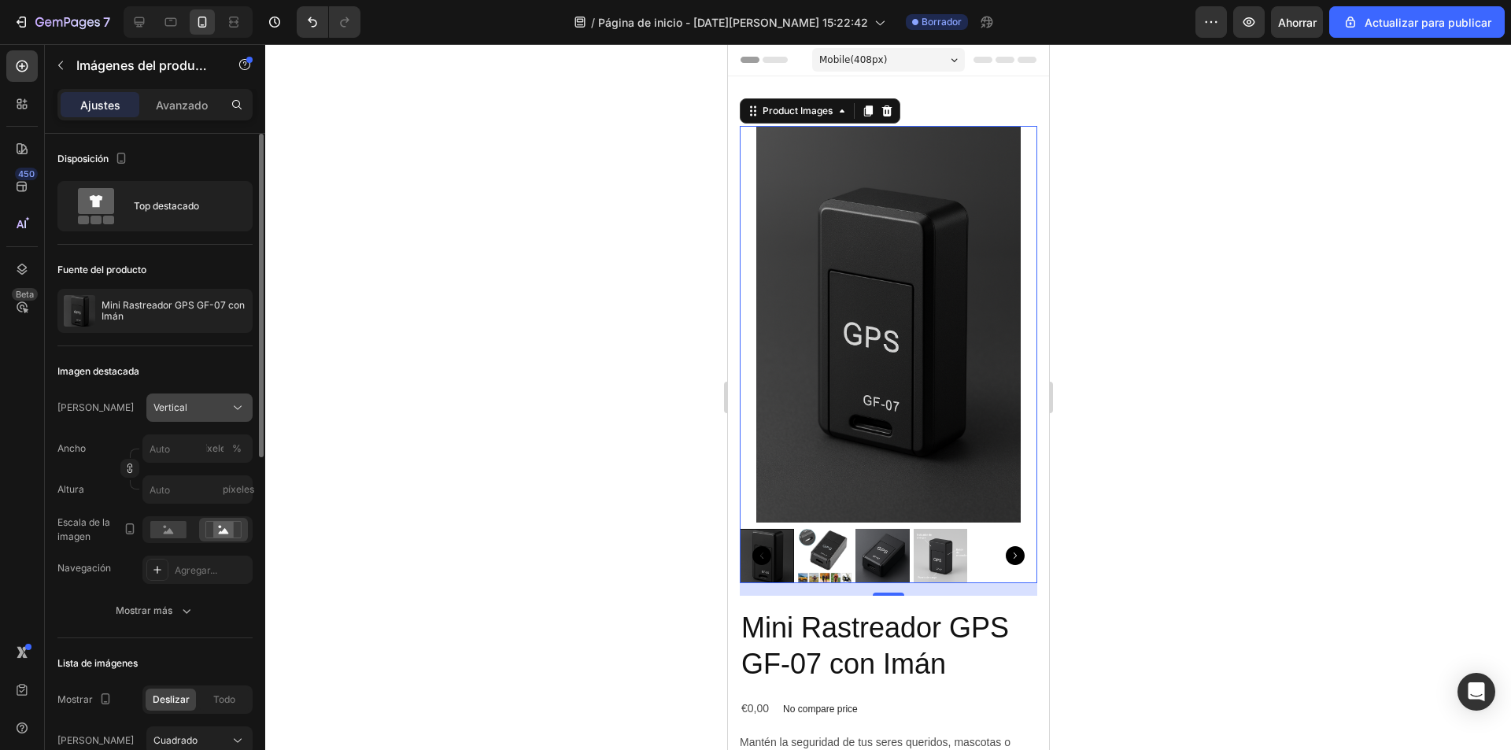
click at [225, 416] on button "Vertical" at bounding box center [199, 408] width 106 height 28
click at [217, 501] on div "Horizontal" at bounding box center [198, 506] width 91 height 16
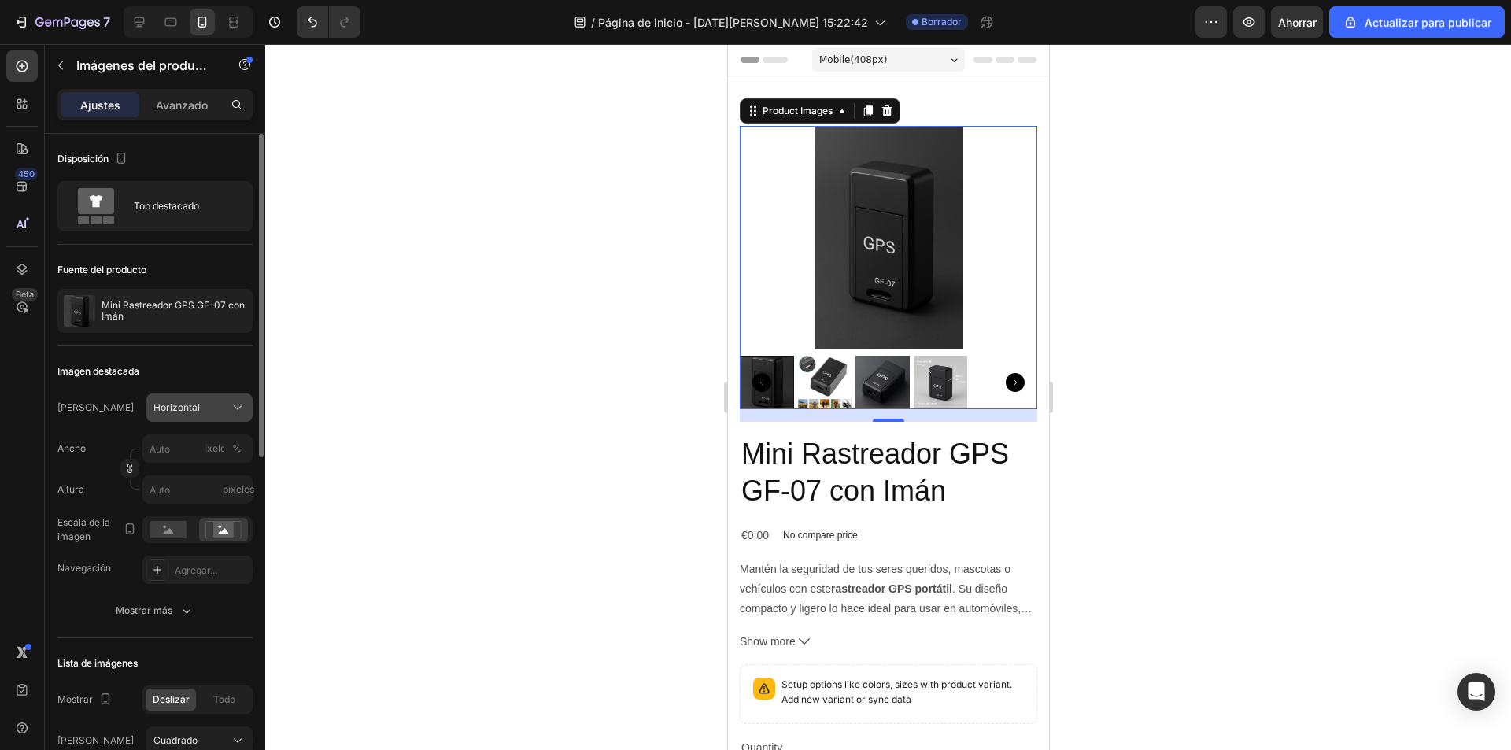
click at [224, 408] on div "Horizontal" at bounding box center [189, 408] width 73 height 14
click at [191, 558] on font "Costumbre" at bounding box center [178, 563] width 50 height 12
click at [205, 406] on div "Costumbre" at bounding box center [189, 408] width 73 height 14
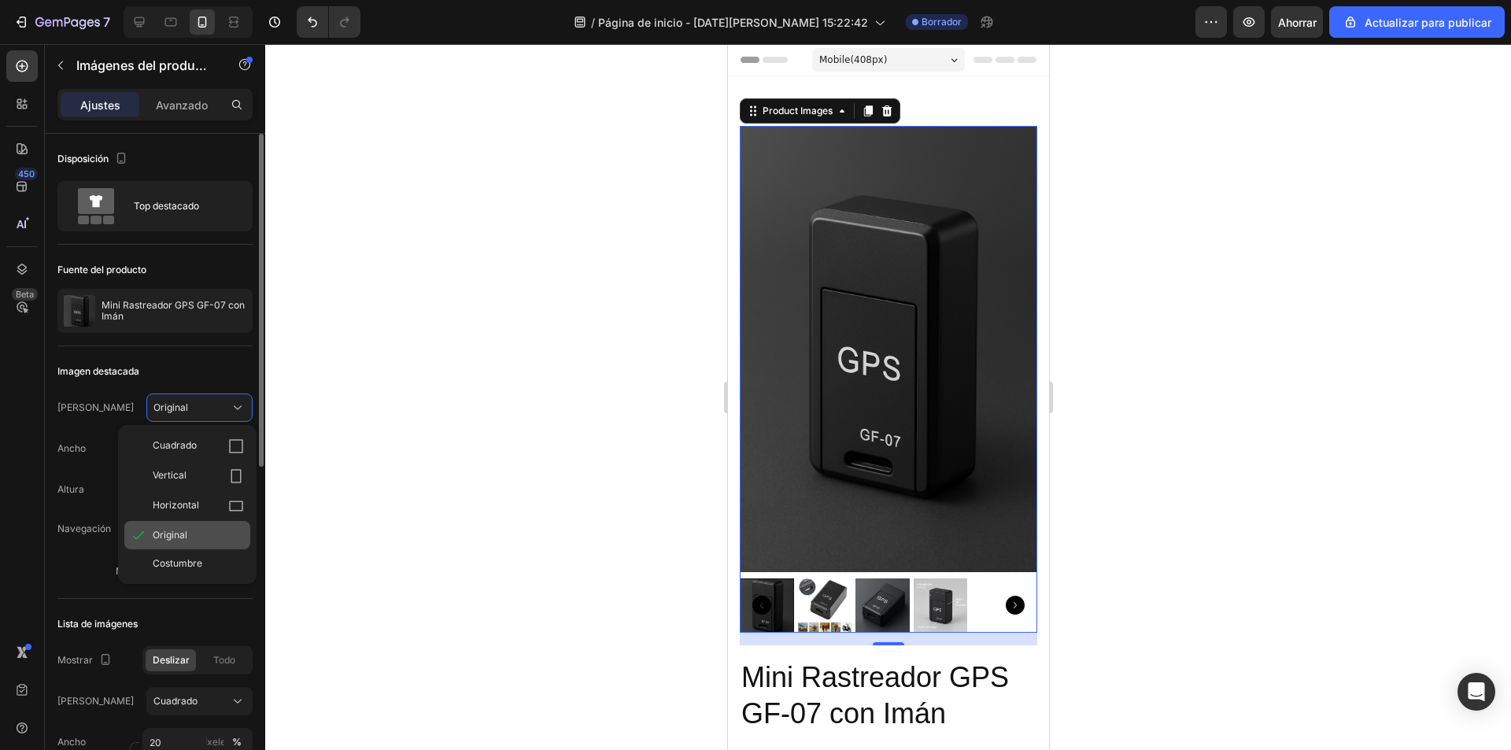
click at [185, 542] on div "Original" at bounding box center [187, 535] width 126 height 28
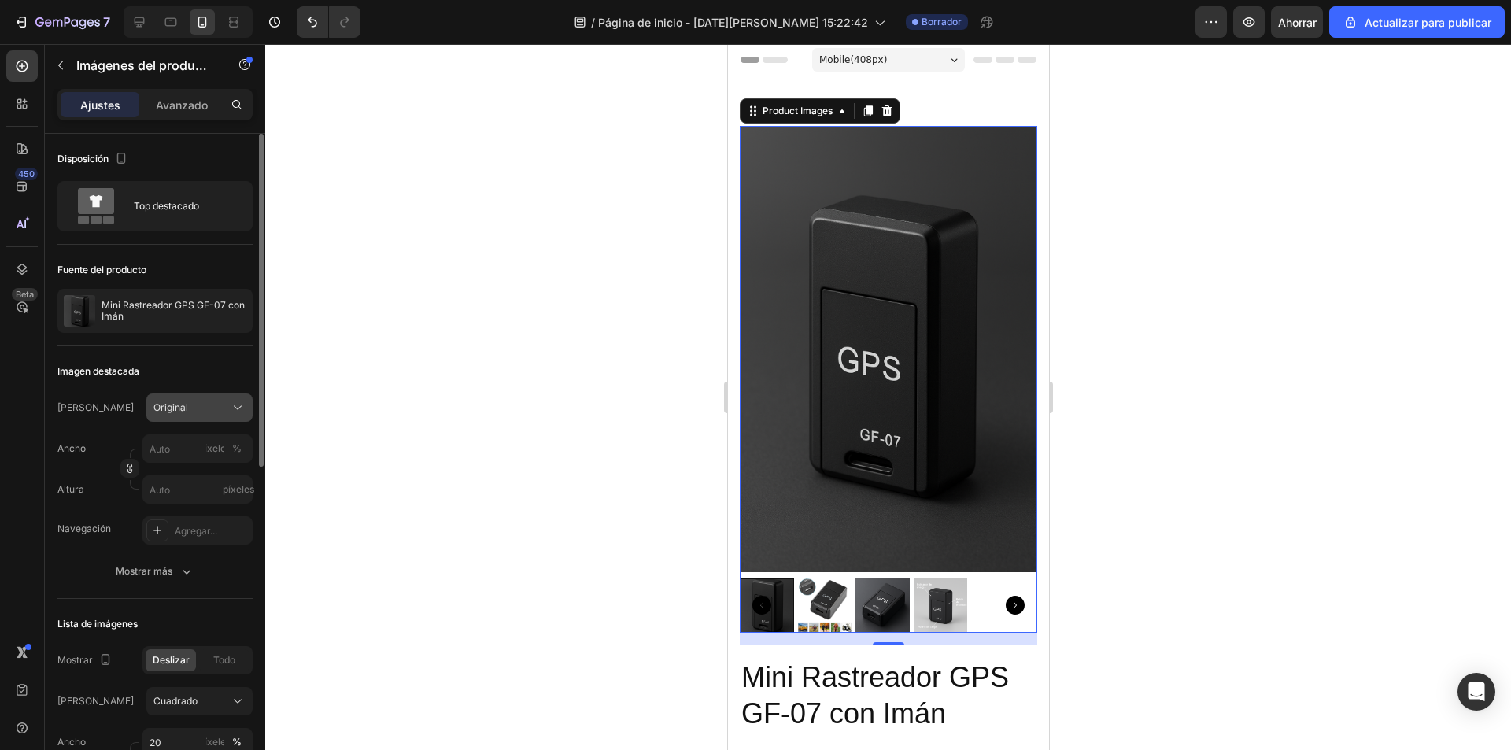
click at [200, 416] on button "Original" at bounding box center [199, 408] width 106 height 28
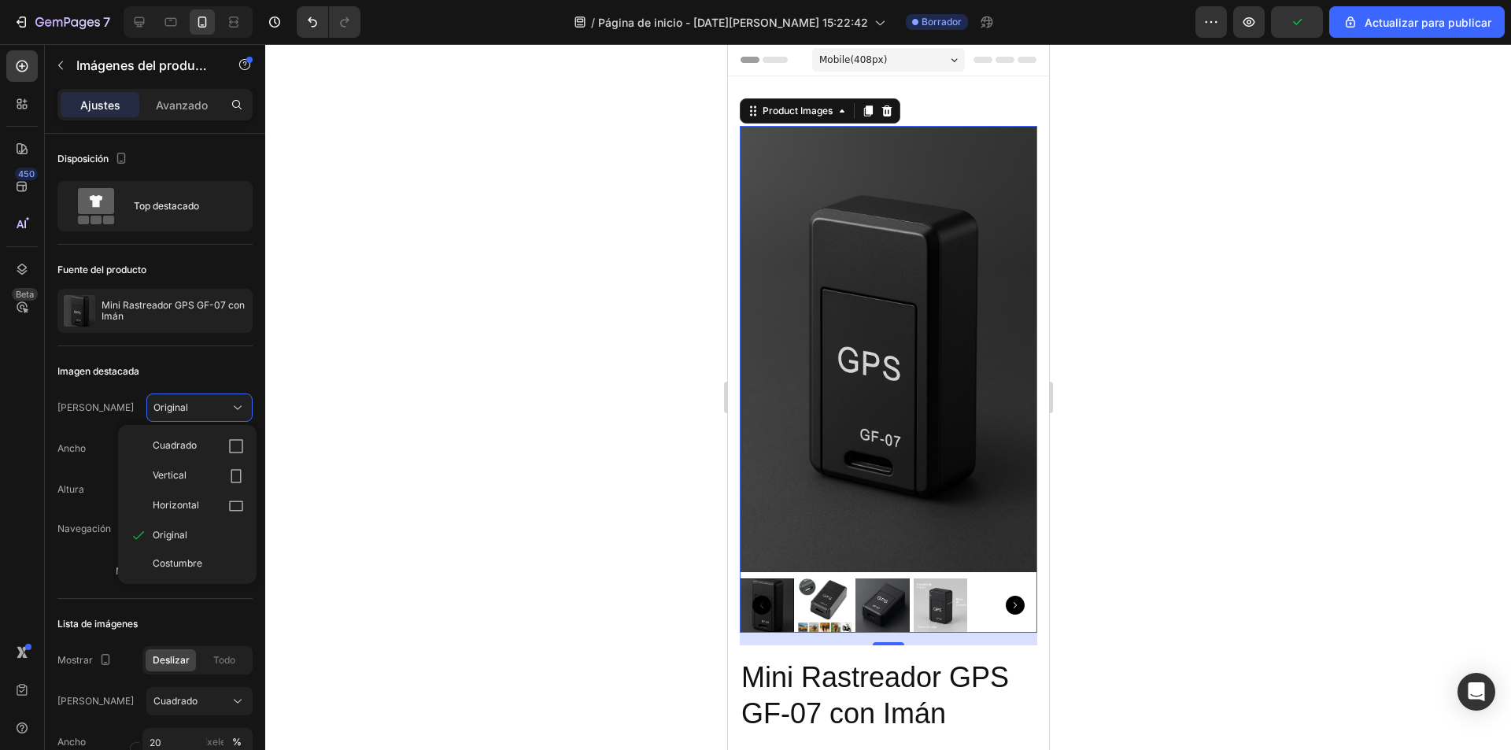
click at [789, 490] on img at bounding box center [887, 349] width 297 height 446
click at [784, 336] on img at bounding box center [887, 349] width 297 height 446
click at [197, 452] on input "píxeles %" at bounding box center [197, 448] width 110 height 28
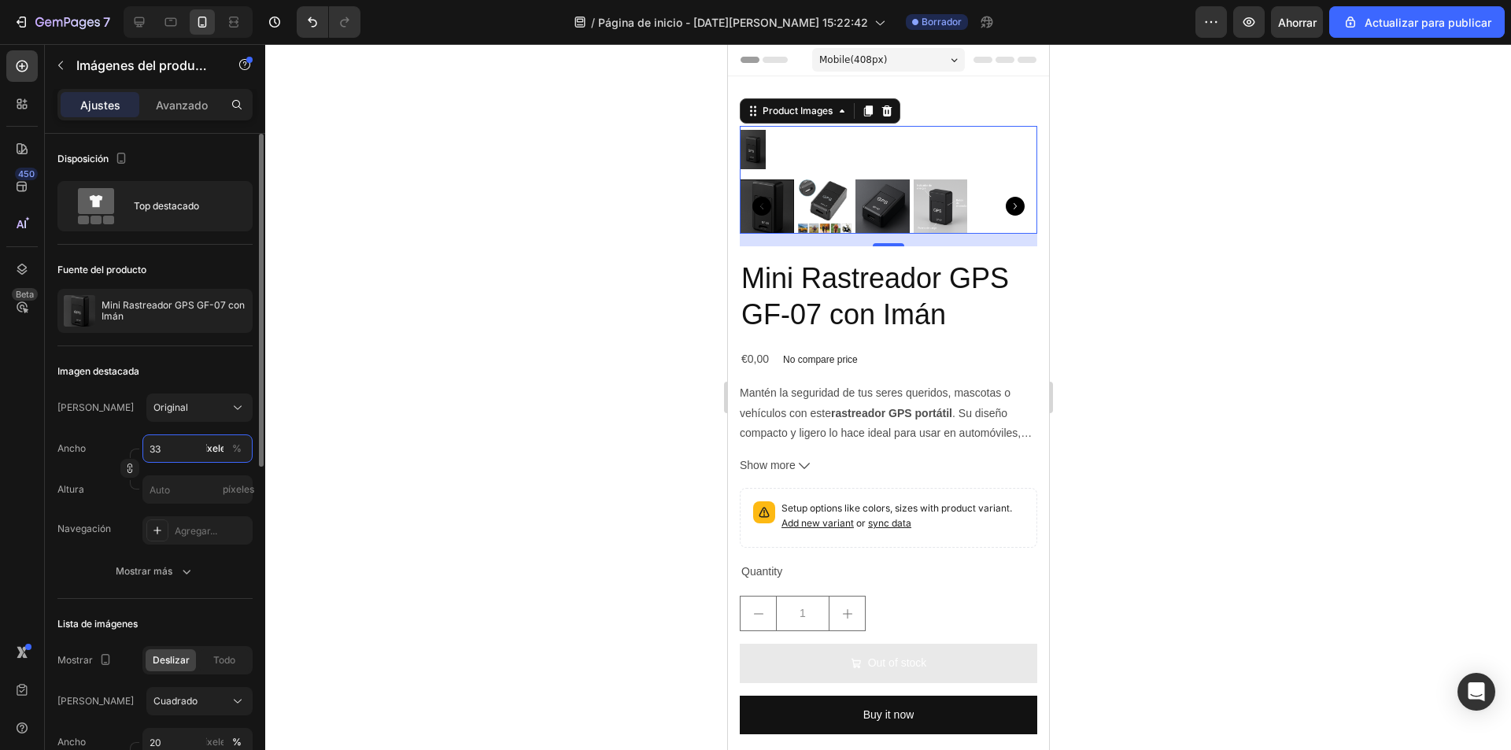
type input "3"
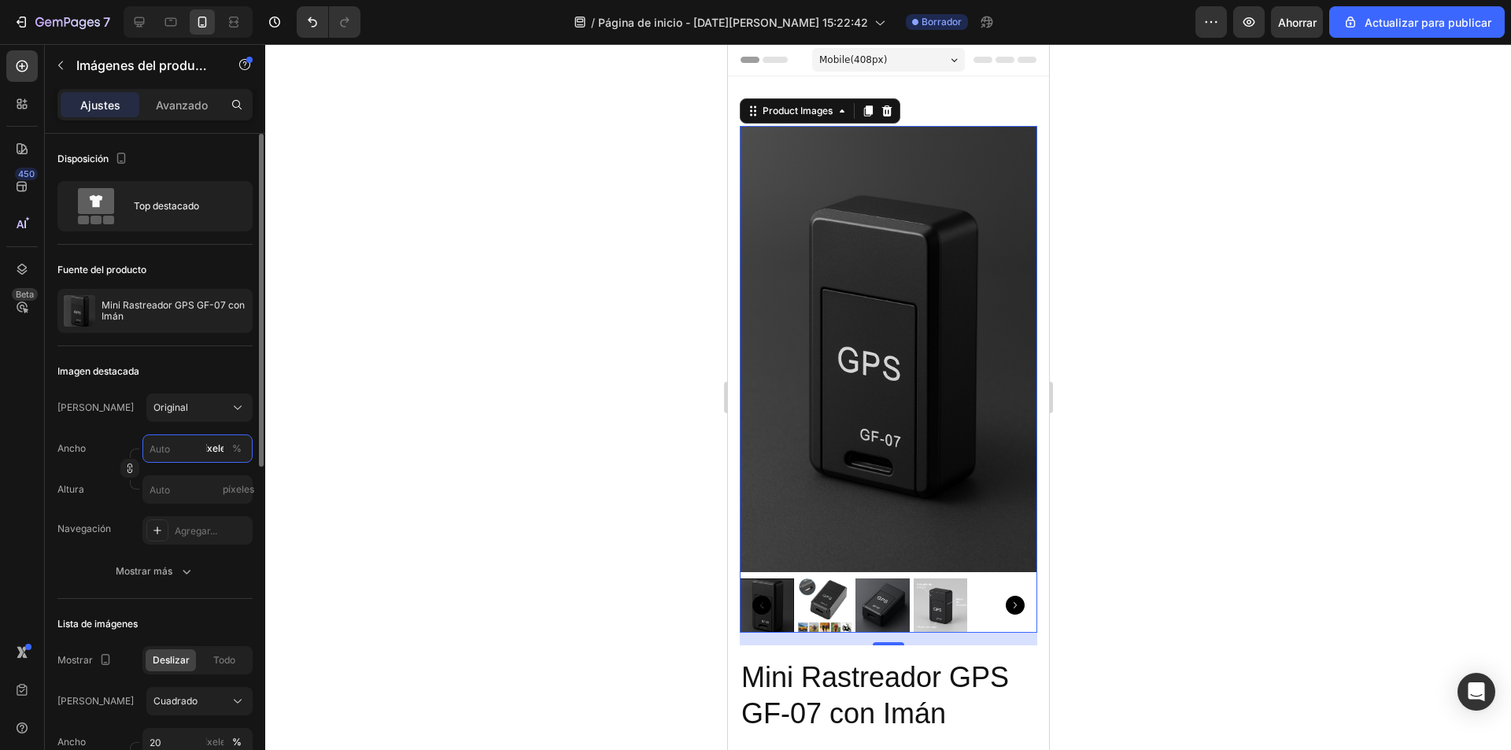
type input "3"
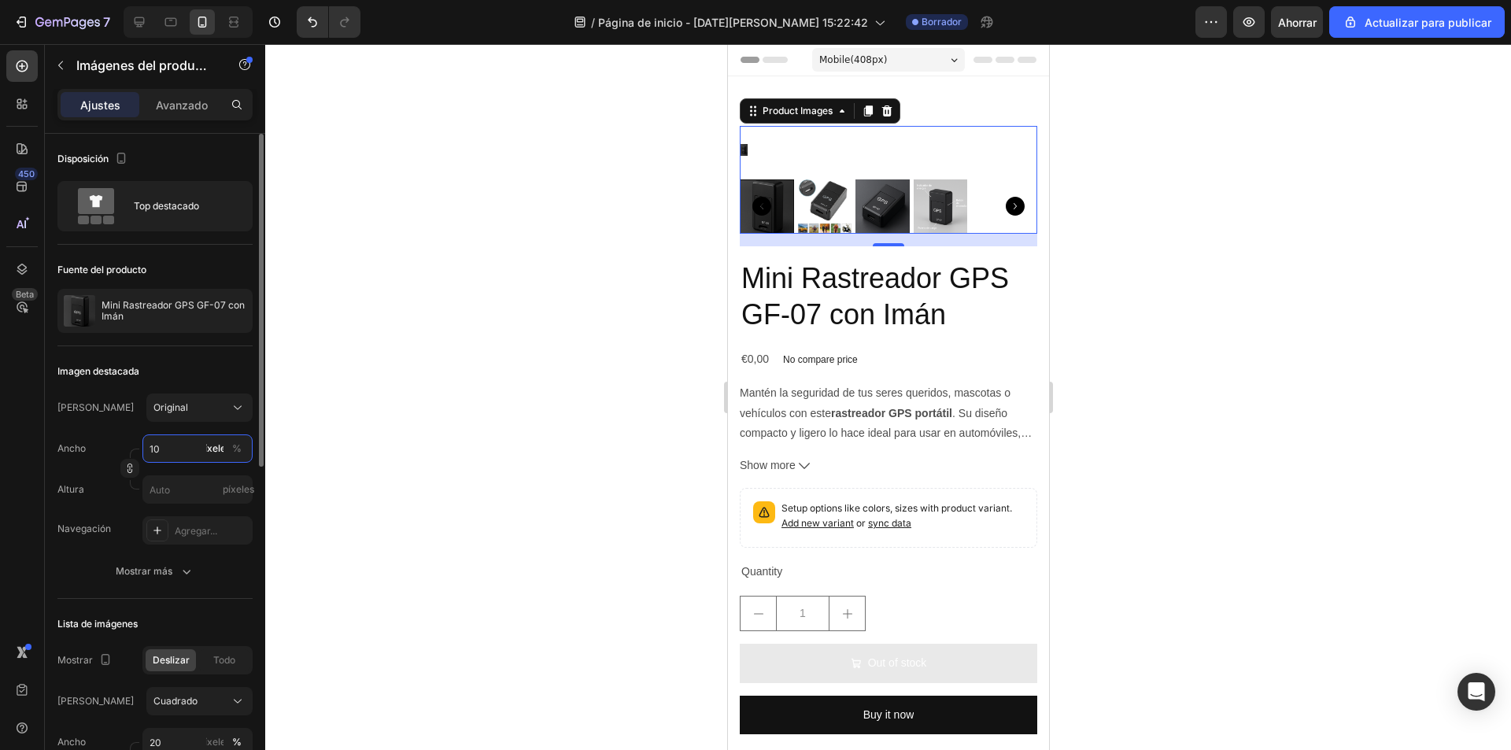
type input "1"
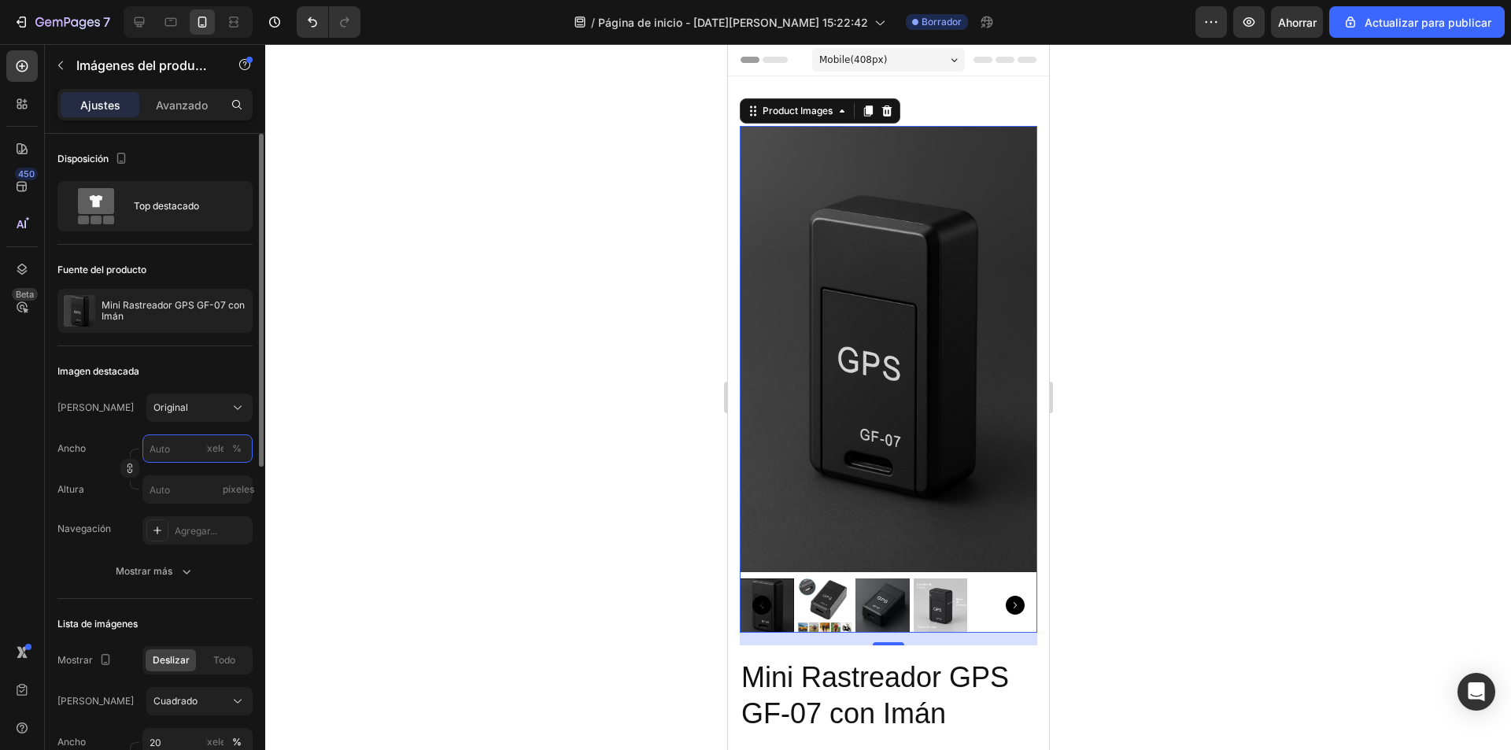
type input "1"
click at [176, 493] on input "píxeles" at bounding box center [197, 489] width 110 height 28
click at [192, 536] on font "Agregar..." at bounding box center [196, 531] width 42 height 12
type input "1"
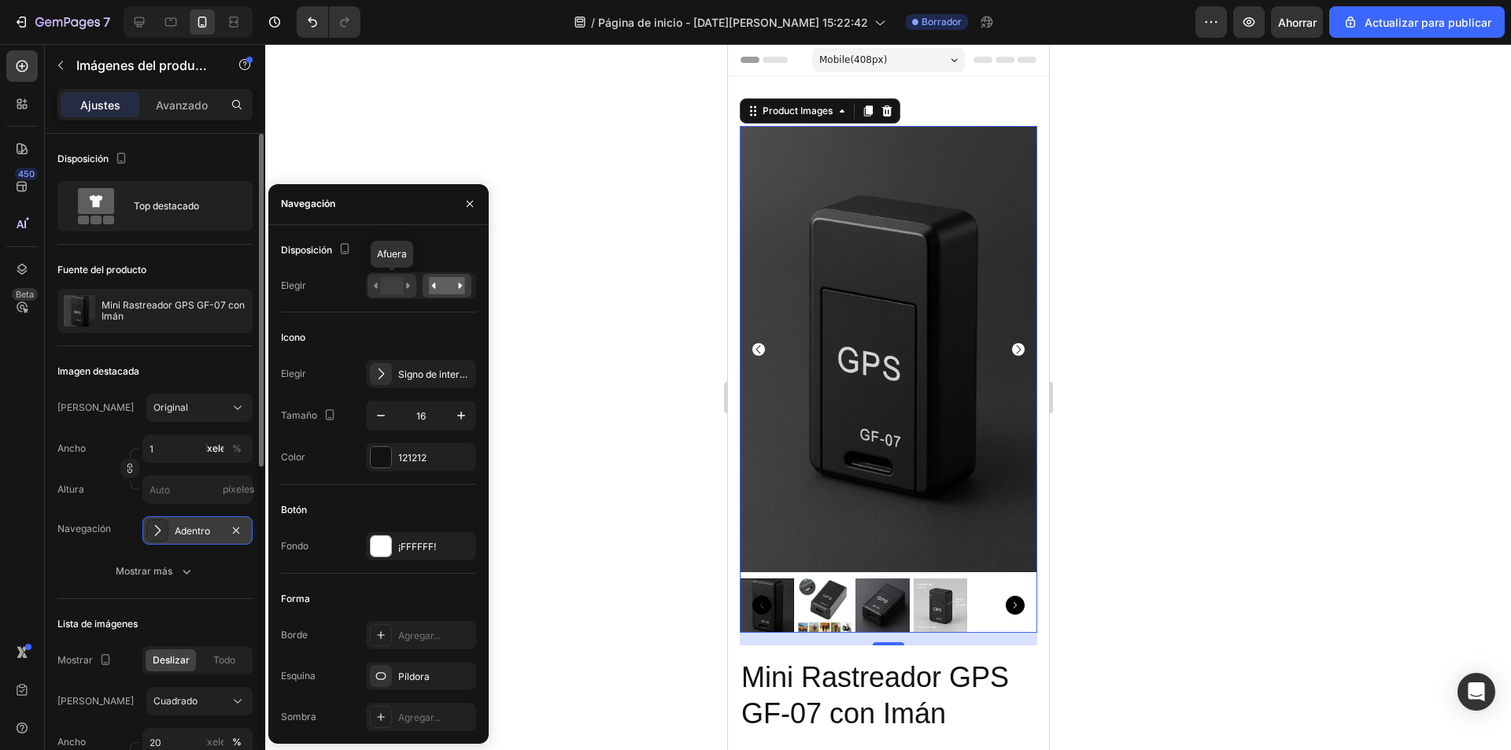
click at [407, 286] on icon at bounding box center [392, 285] width 36 height 17
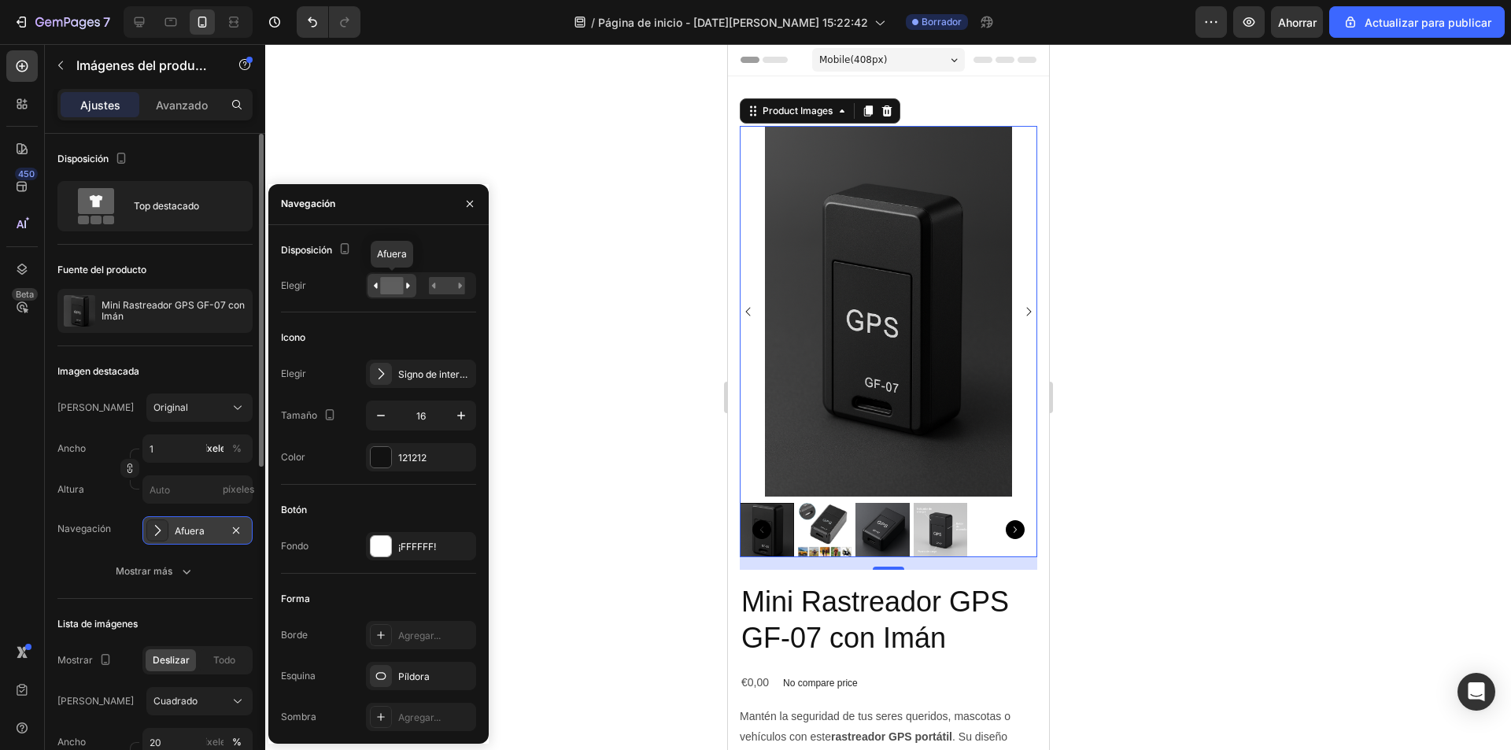
click at [374, 285] on icon at bounding box center [392, 285] width 36 height 17
click at [409, 286] on icon at bounding box center [408, 286] width 4 height 6
click at [460, 286] on icon at bounding box center [461, 286] width 4 height 6
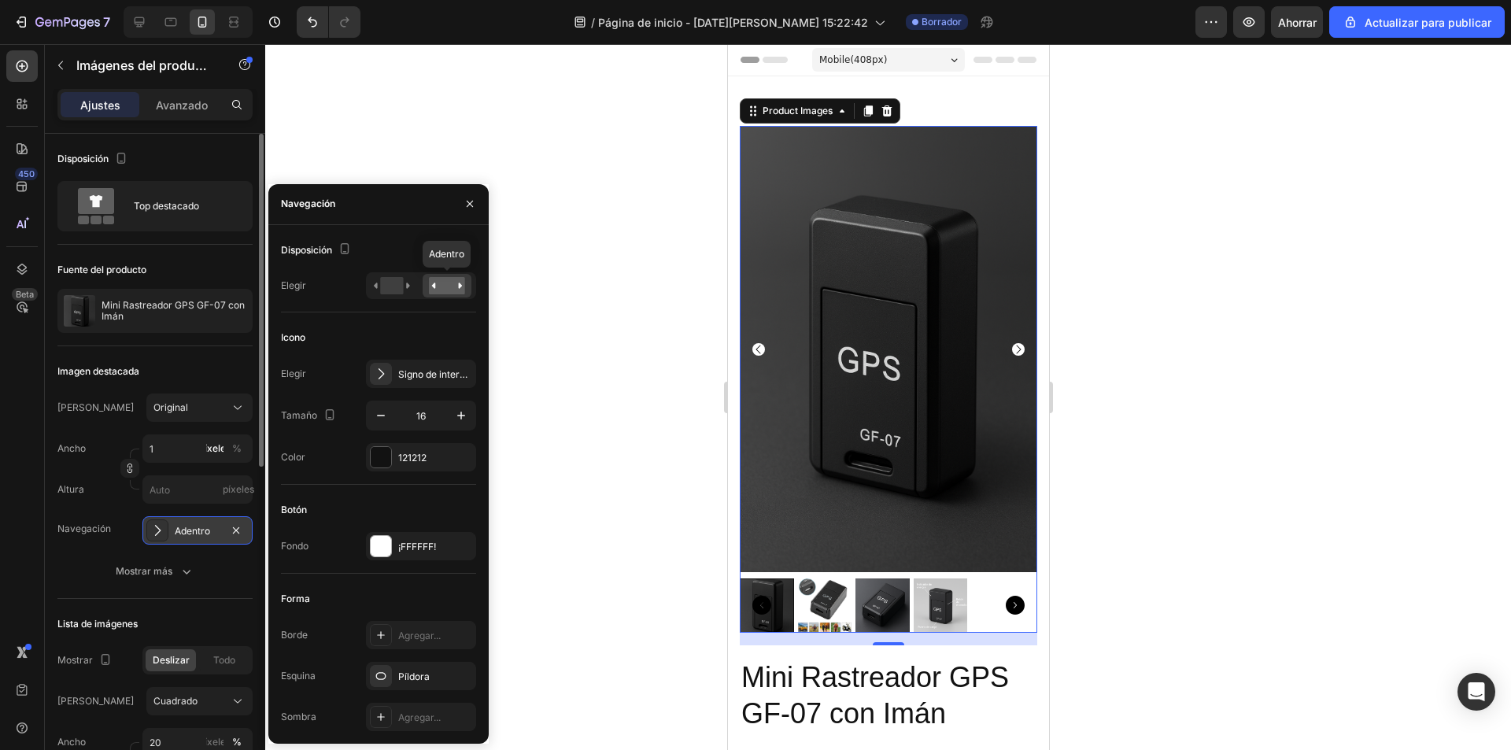
click at [458, 286] on rect at bounding box center [447, 285] width 36 height 17
click at [412, 288] on div at bounding box center [392, 286] width 49 height 24
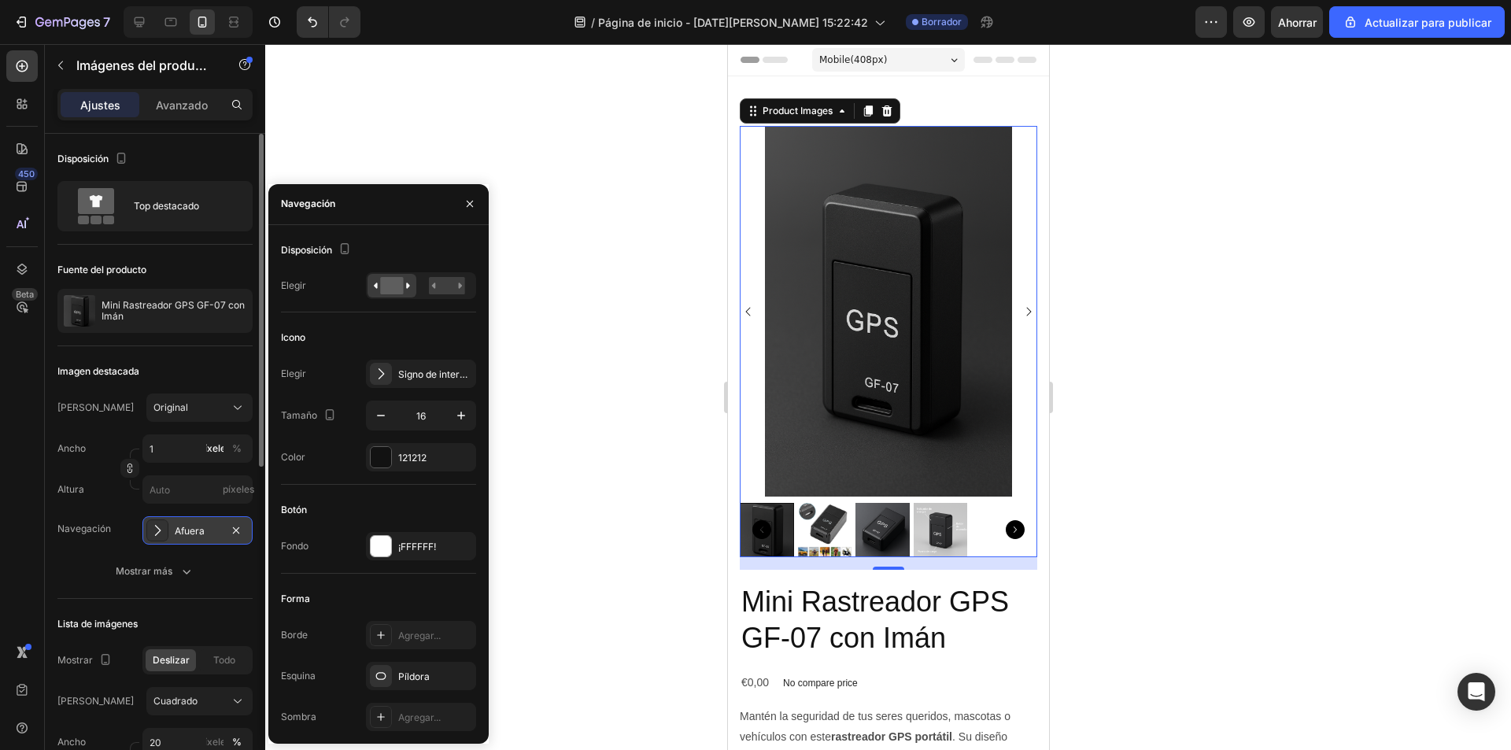
click at [747, 305] on icon "Carousel Back Arrow" at bounding box center [747, 311] width 13 height 13
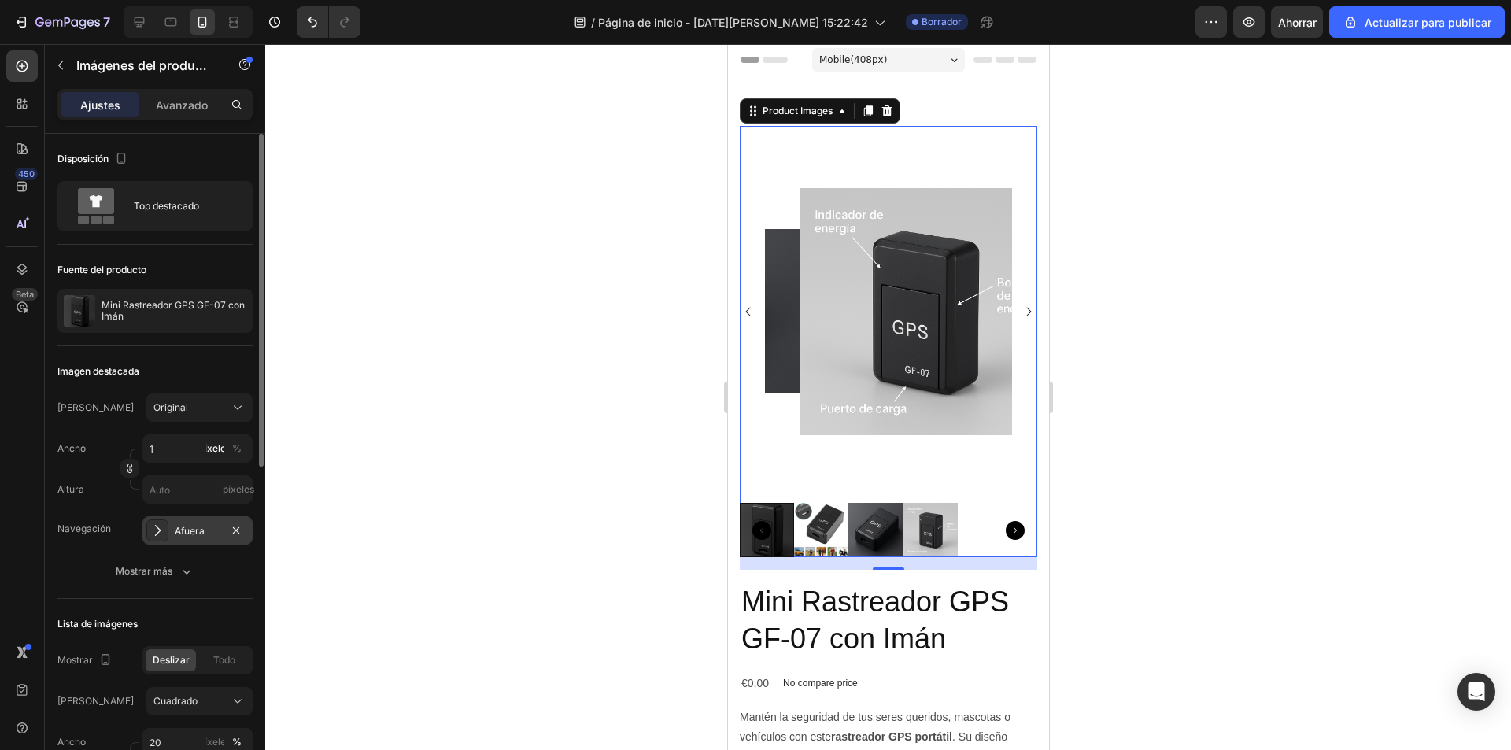
click at [747, 305] on icon "Carousel Back Arrow" at bounding box center [747, 311] width 13 height 13
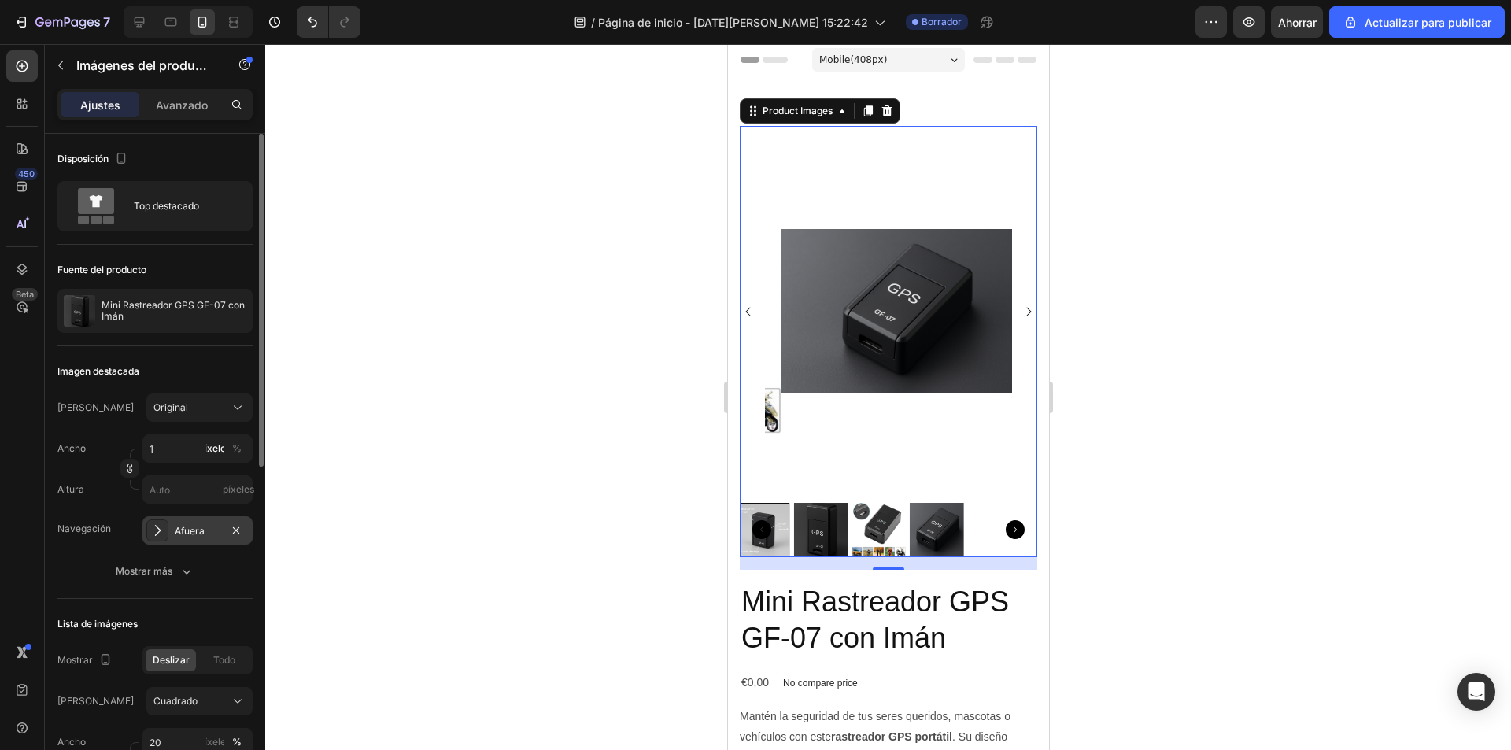
click at [747, 305] on icon "Carousel Back Arrow" at bounding box center [747, 311] width 13 height 13
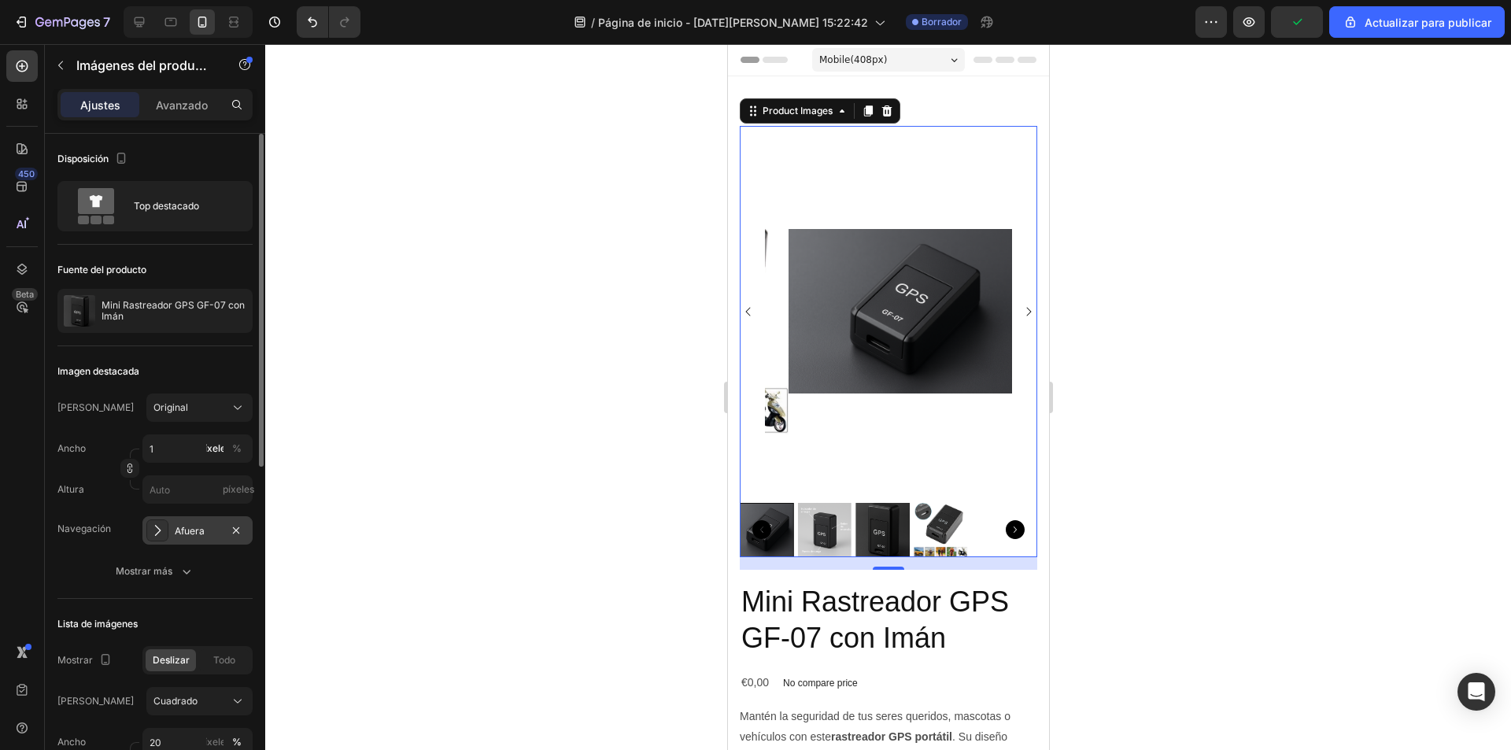
click at [820, 180] on img at bounding box center [911, 311] width 247 height 371
click at [812, 265] on img at bounding box center [911, 311] width 247 height 371
click at [161, 454] on input "1" at bounding box center [197, 448] width 110 height 28
click at [201, 530] on font "Afuera" at bounding box center [190, 531] width 30 height 12
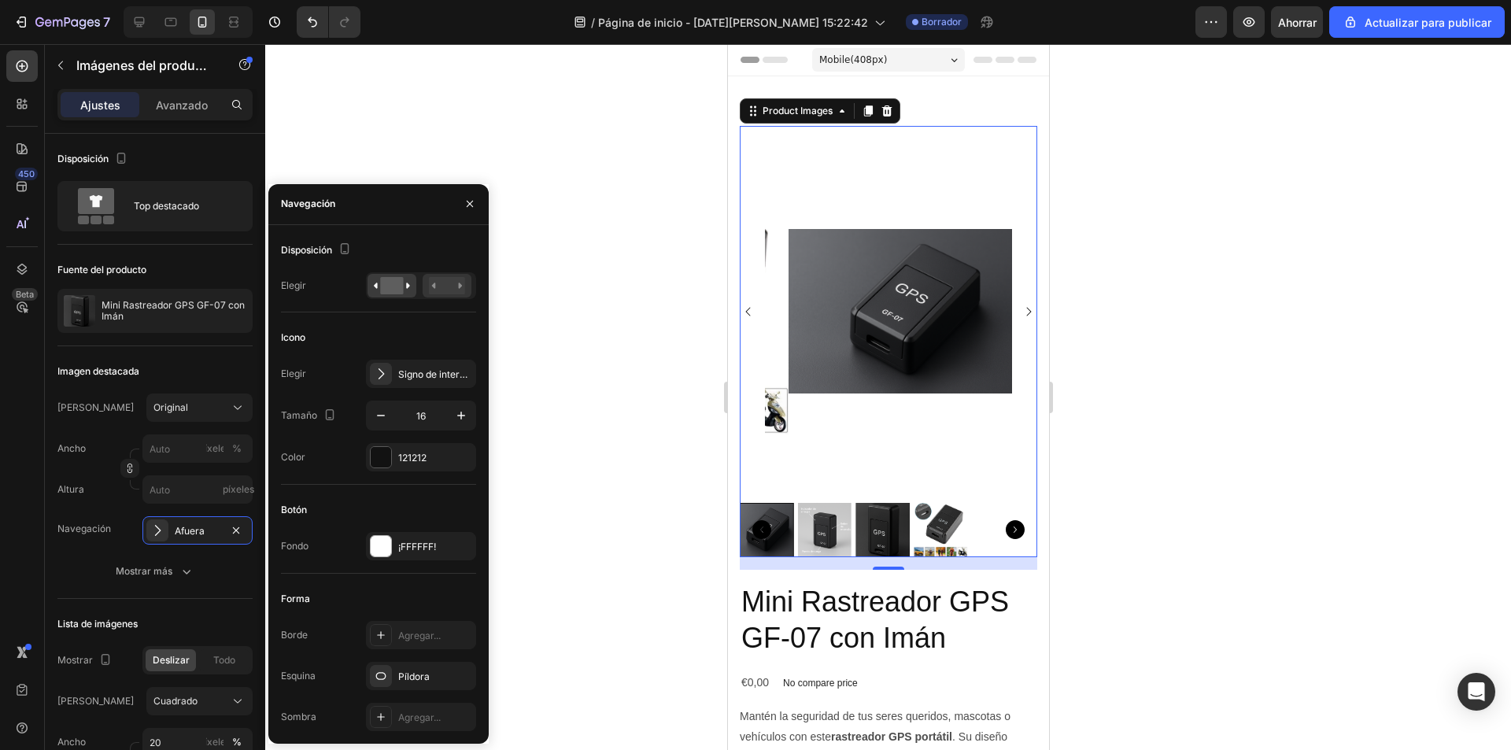
click at [452, 292] on rect at bounding box center [447, 285] width 36 height 17
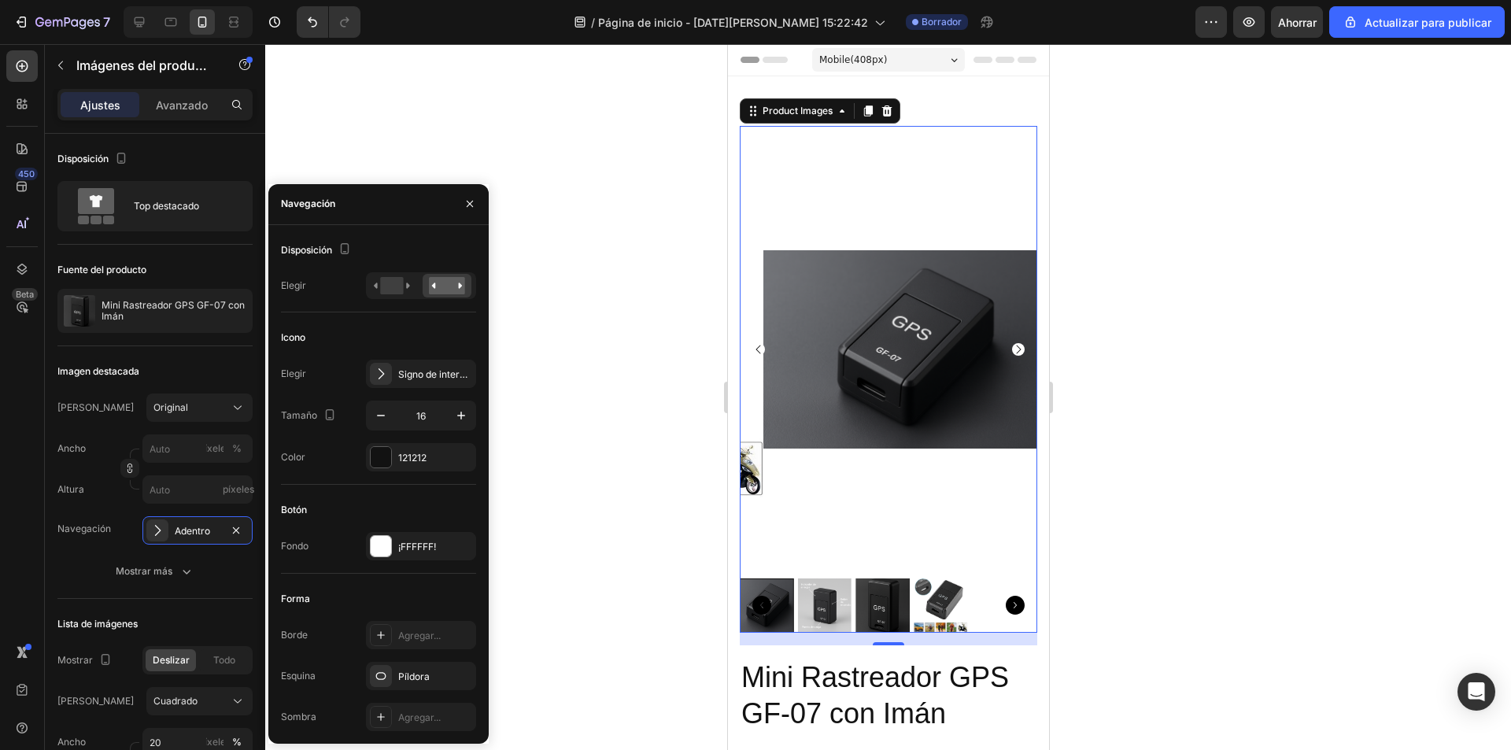
click at [862, 586] on img at bounding box center [882, 605] width 54 height 54
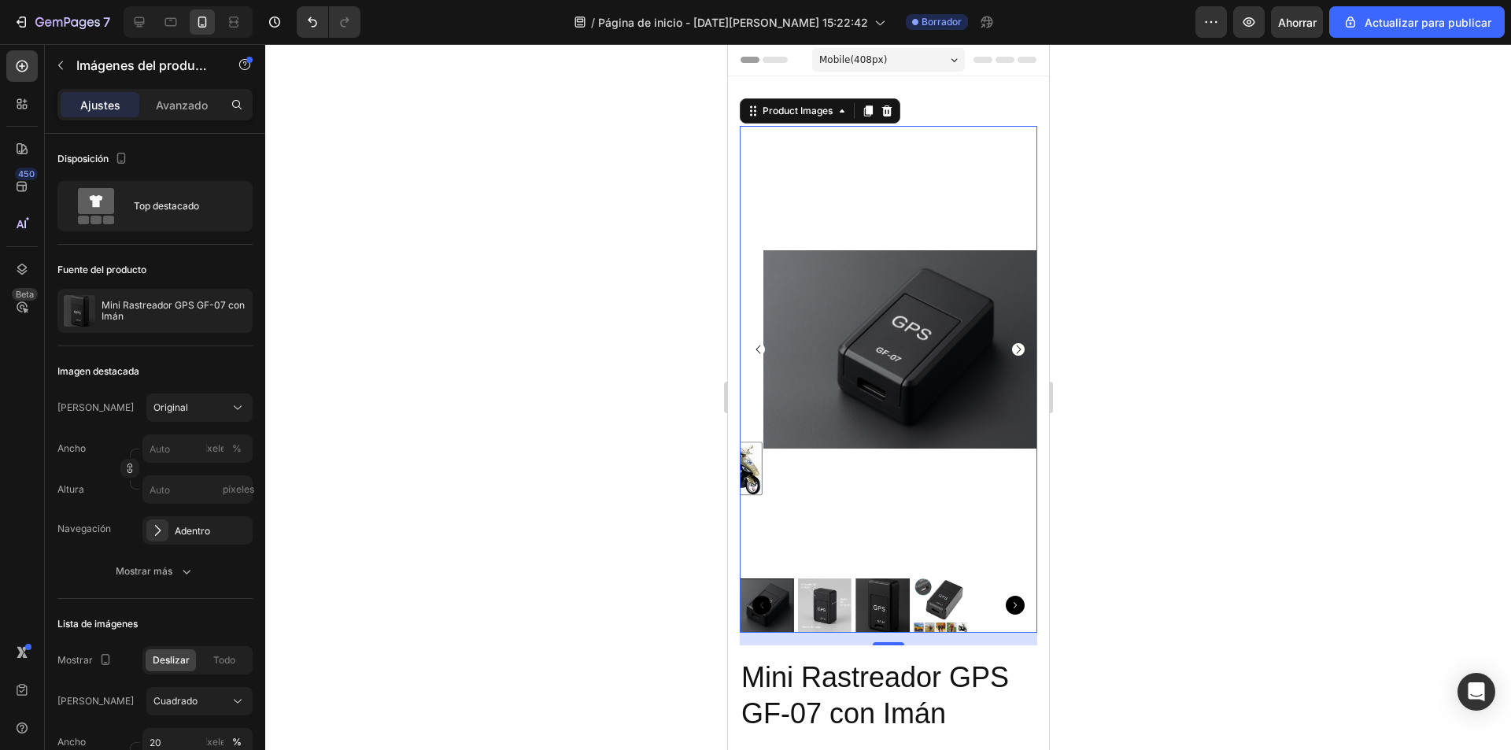
click at [869, 586] on img at bounding box center [882, 605] width 54 height 54
click at [900, 589] on img at bounding box center [882, 605] width 54 height 54
click at [1011, 343] on icon "Carousel Next Arrow" at bounding box center [1017, 349] width 13 height 13
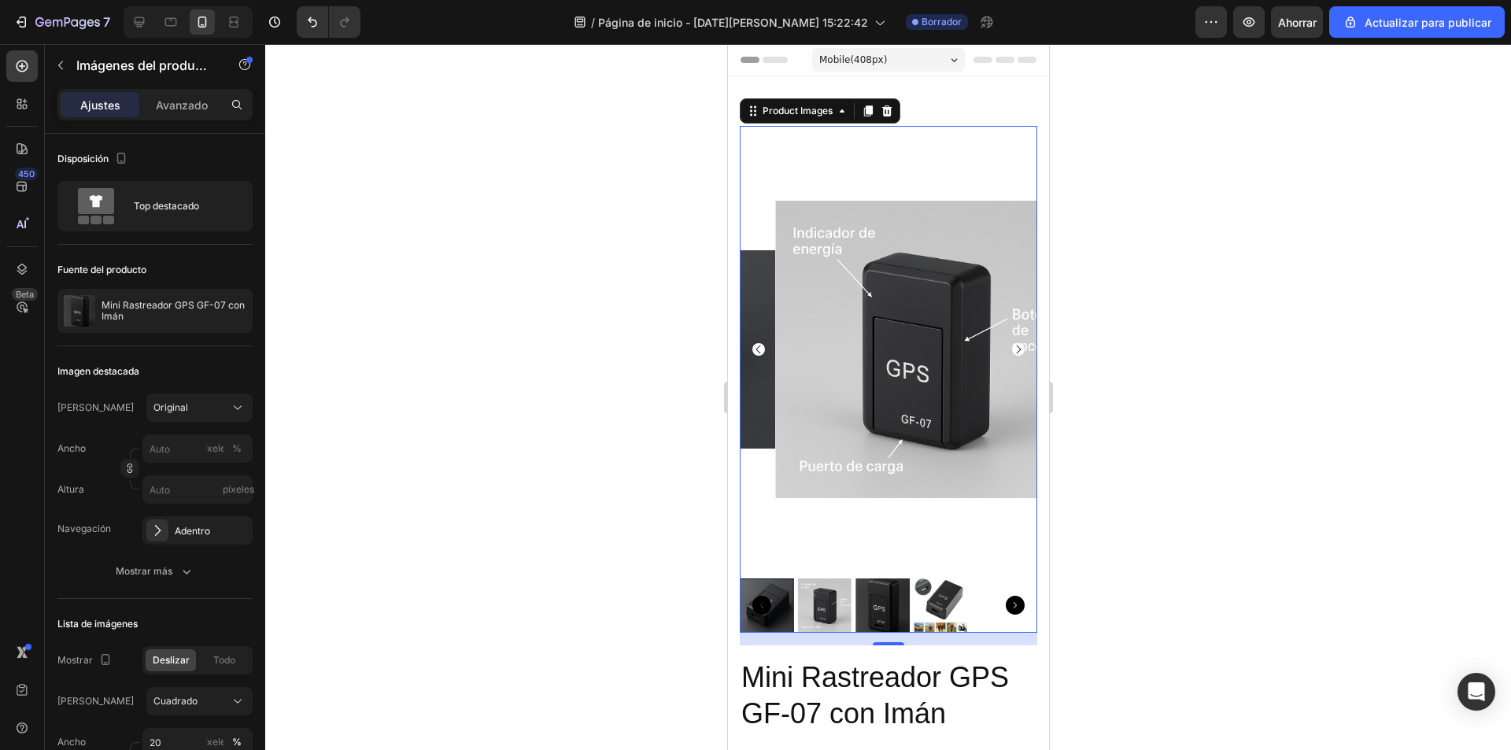
click at [1011, 343] on icon "Carousel Next Arrow" at bounding box center [1017, 349] width 13 height 13
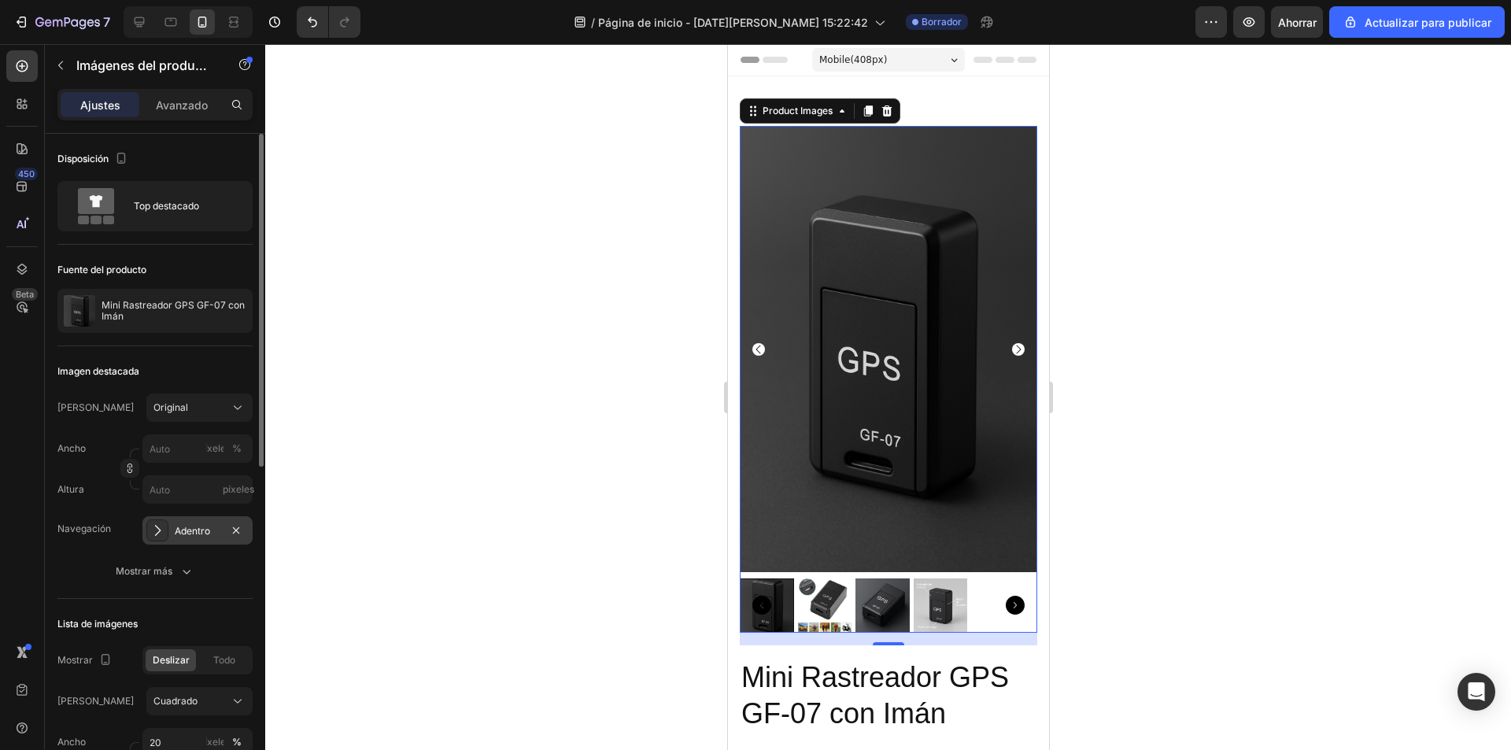
click at [195, 539] on div "Adentro" at bounding box center [197, 530] width 110 height 28
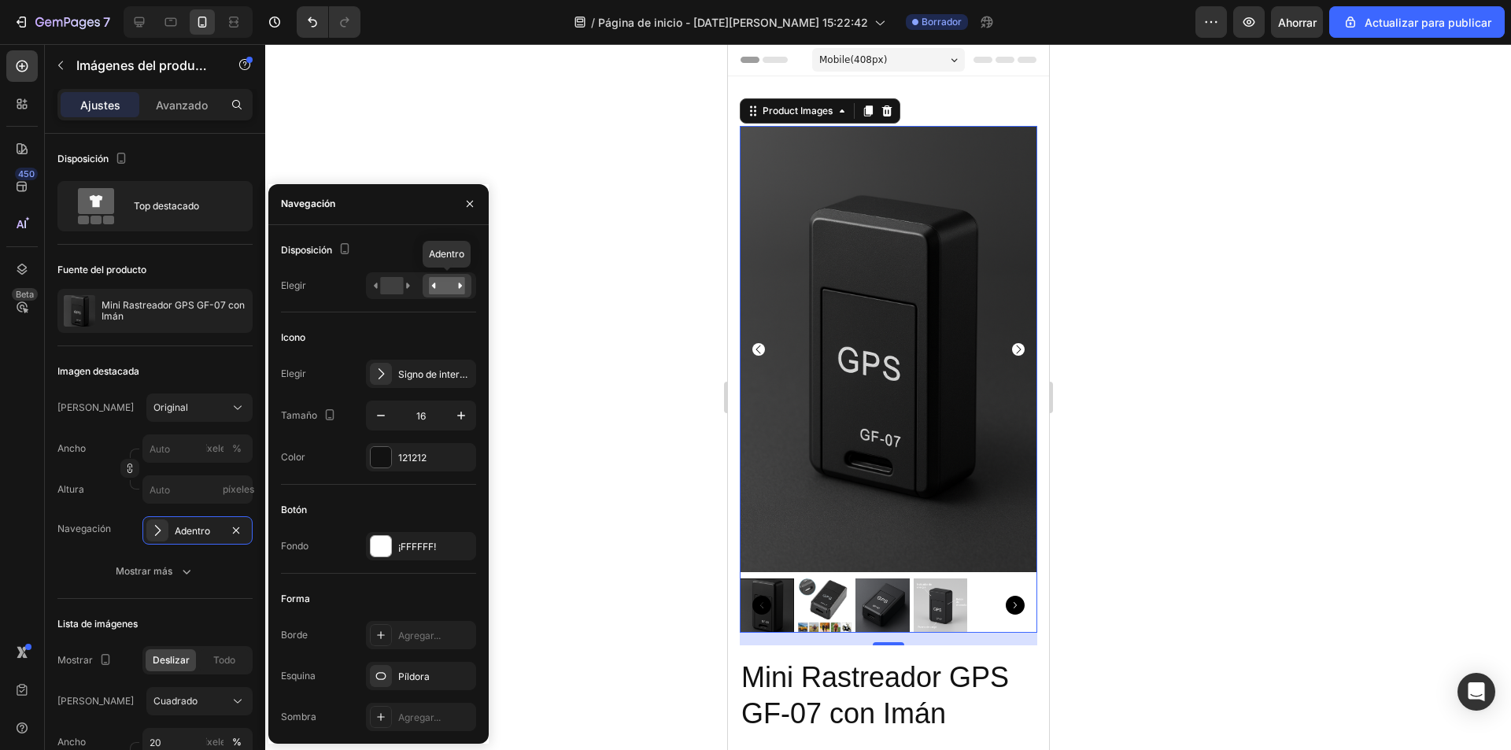
click at [439, 290] on rect at bounding box center [447, 285] width 36 height 17
click at [399, 289] on rect at bounding box center [391, 285] width 23 height 17
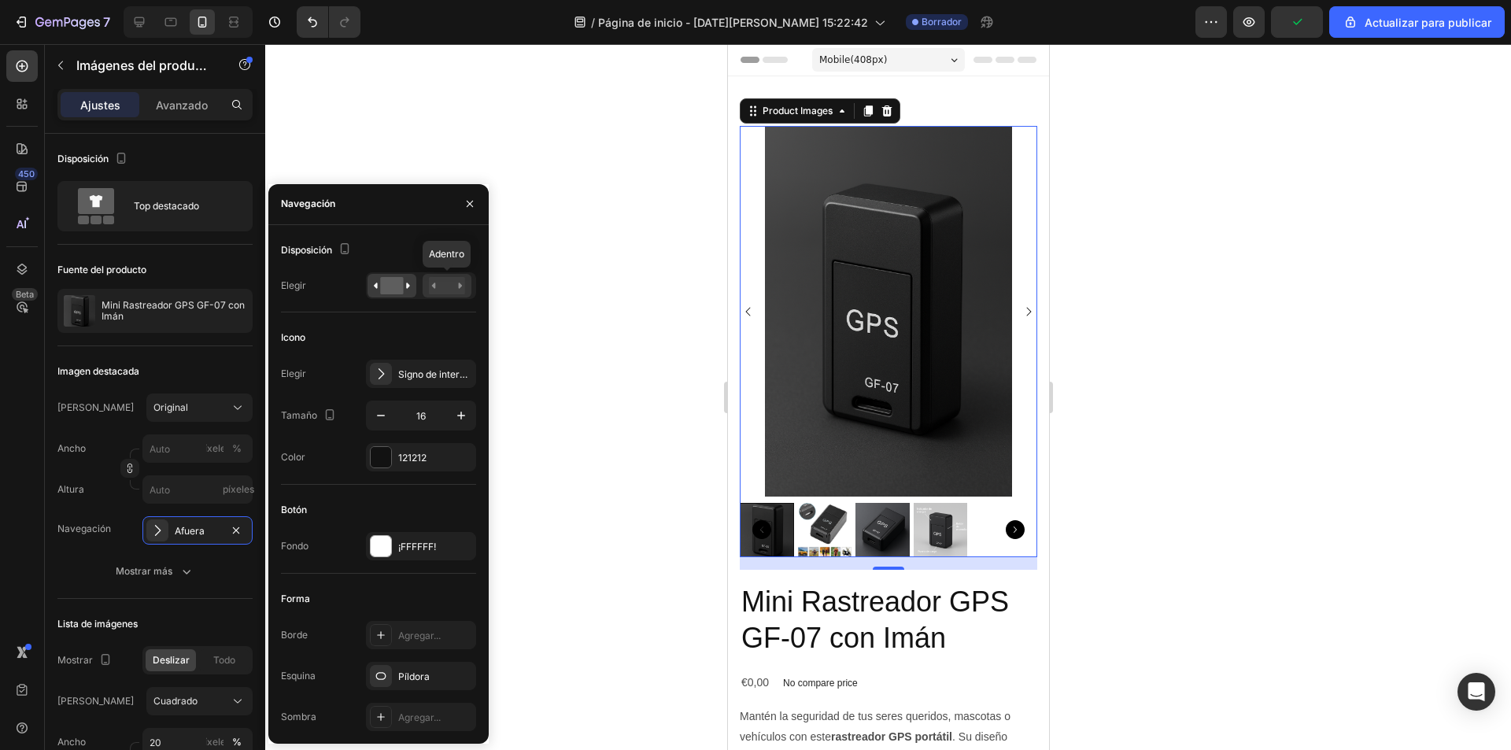
click at [441, 286] on rect at bounding box center [447, 285] width 36 height 17
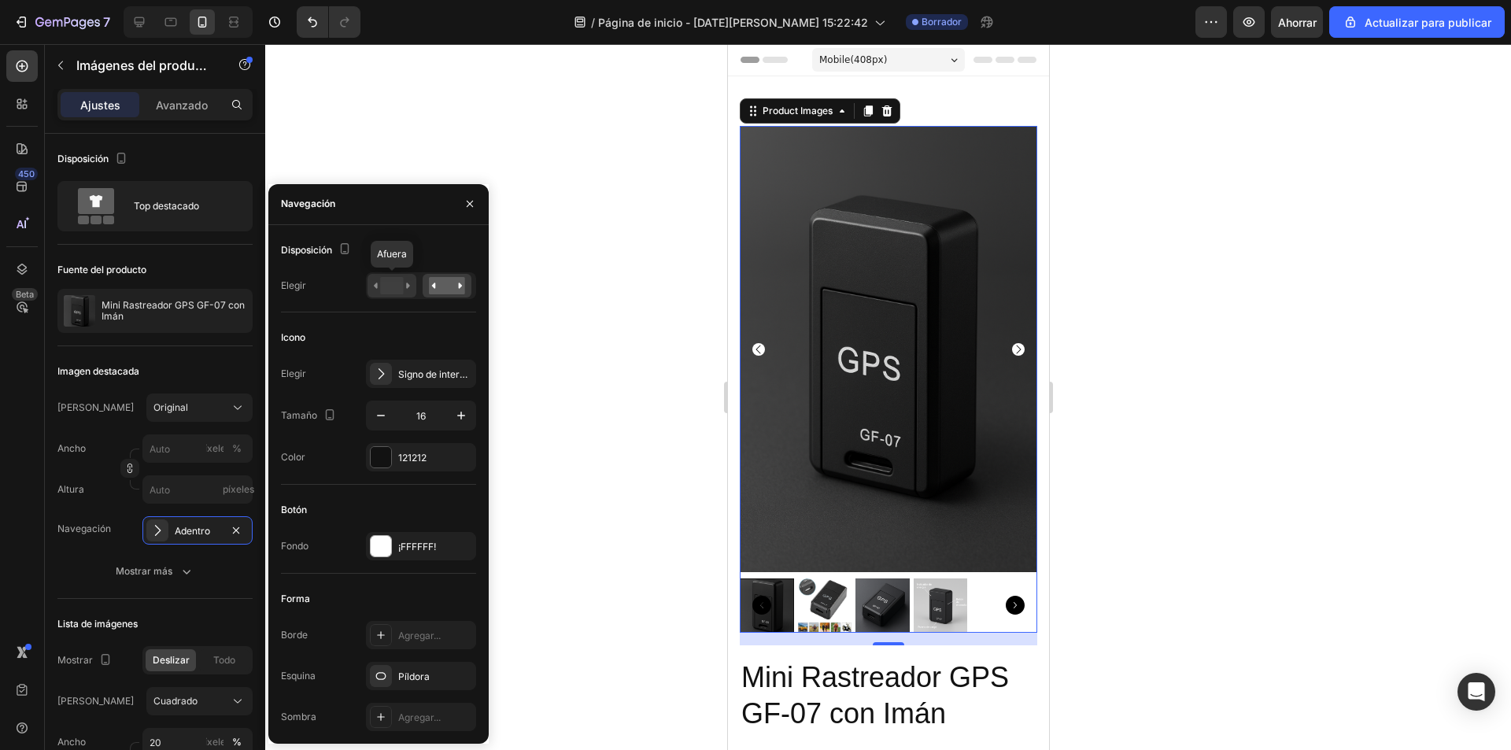
click at [396, 288] on rect at bounding box center [391, 285] width 23 height 17
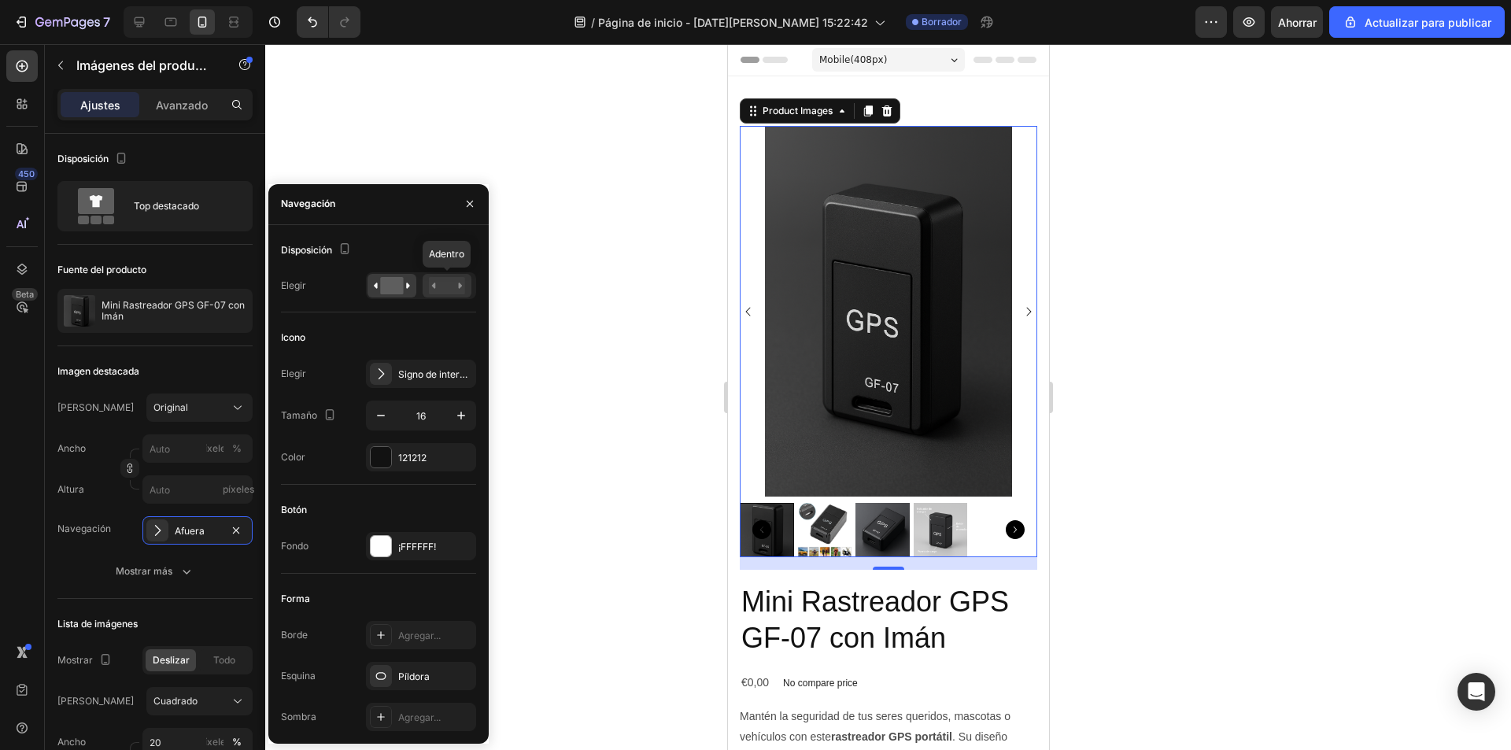
click at [449, 286] on rect at bounding box center [447, 285] width 36 height 17
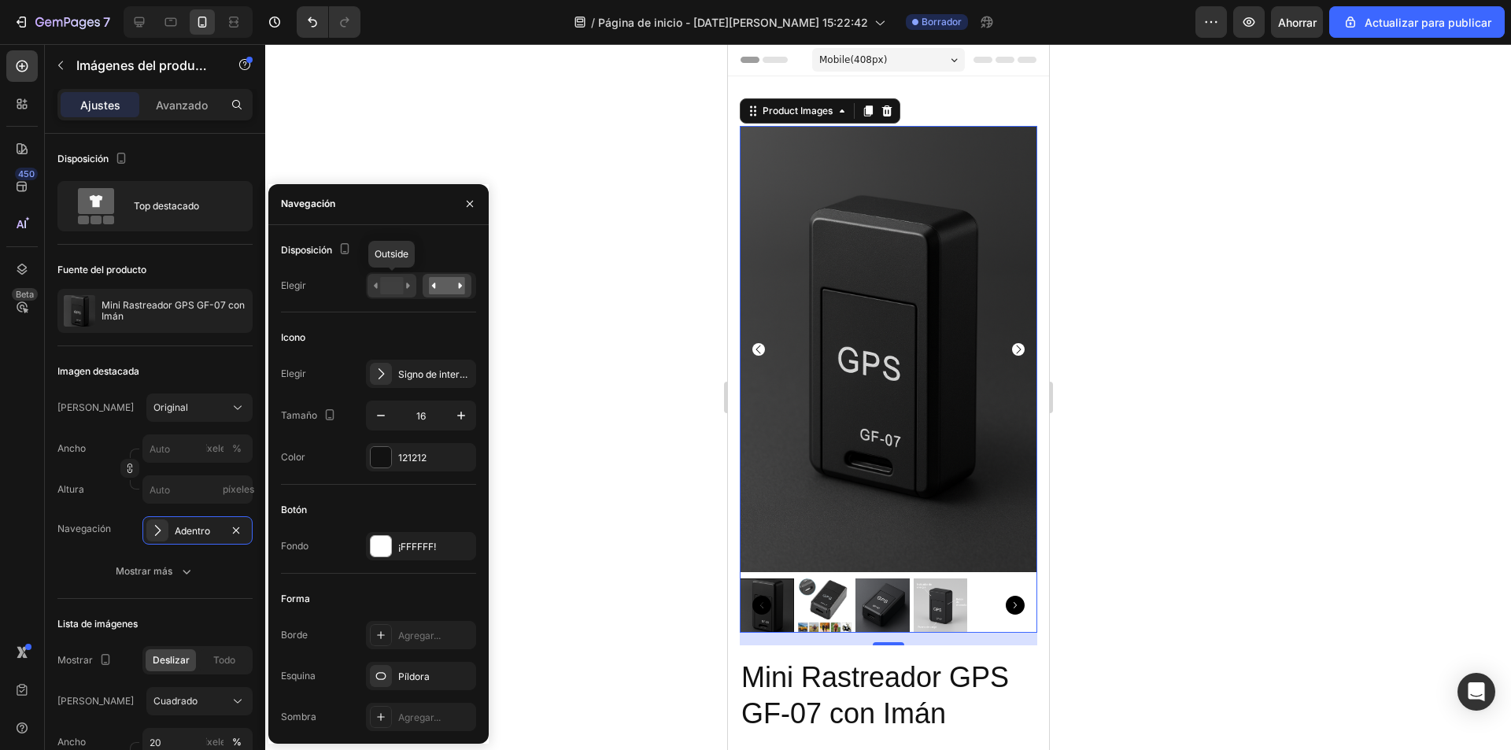
click at [394, 287] on rect at bounding box center [391, 285] width 23 height 17
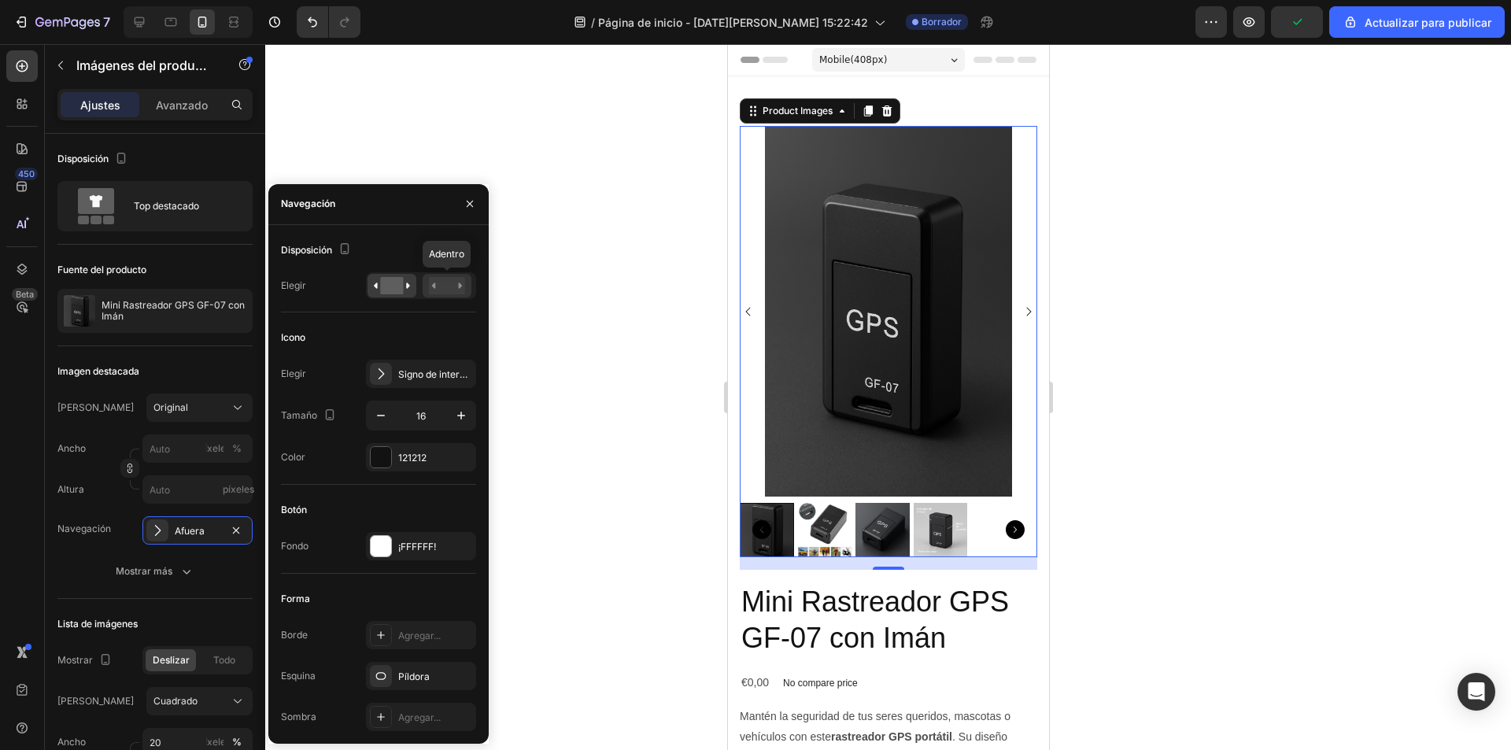
click at [442, 290] on rect at bounding box center [447, 285] width 36 height 17
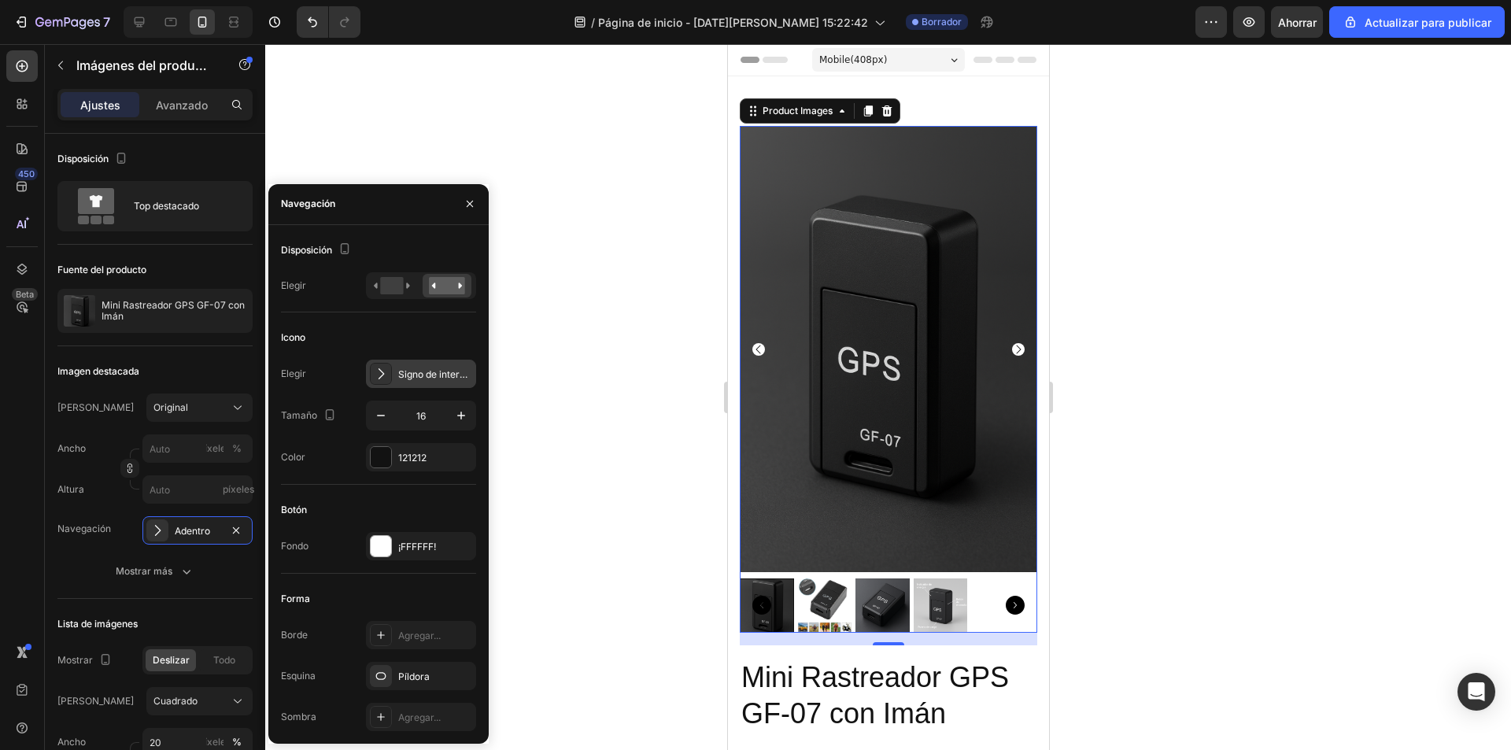
click at [380, 376] on icon at bounding box center [381, 374] width 16 height 16
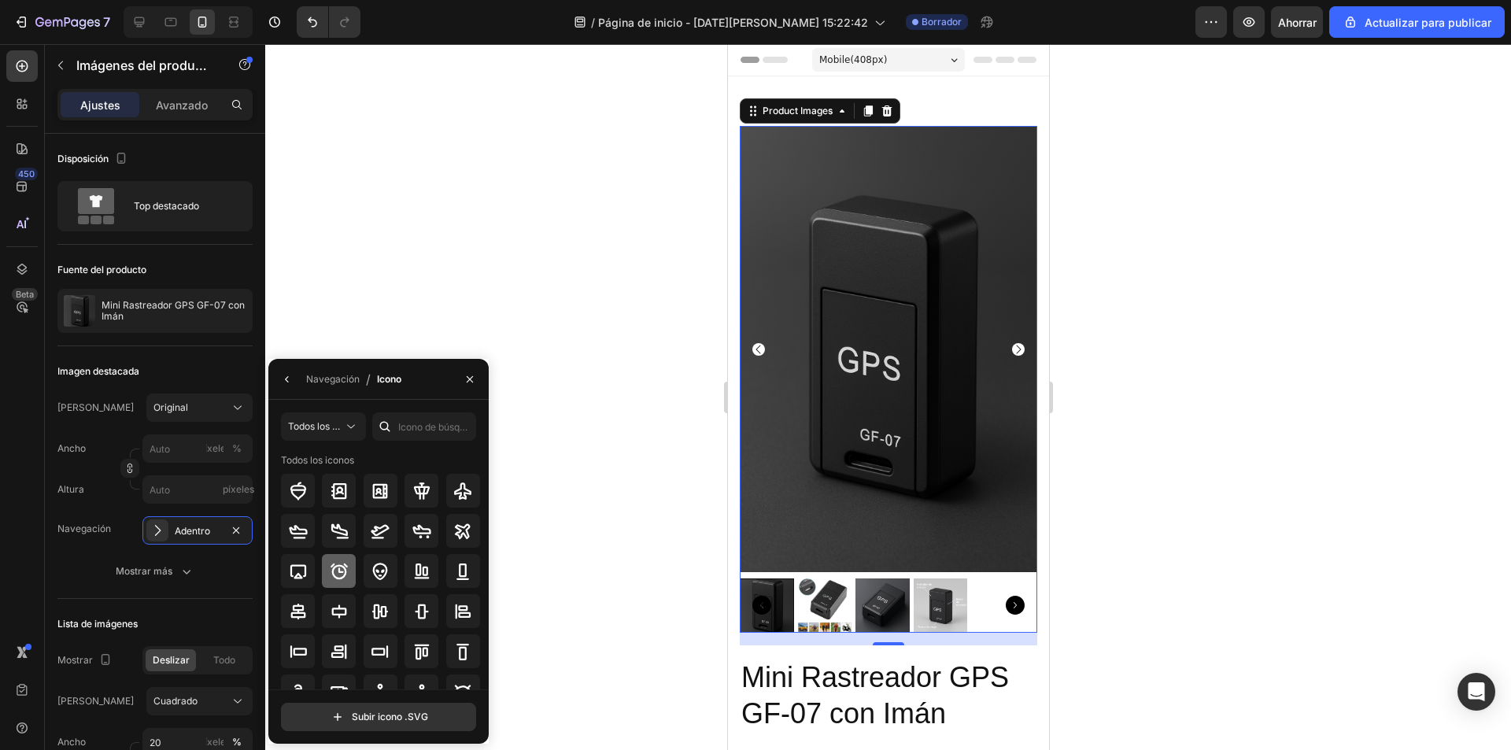
click at [351, 572] on div at bounding box center [339, 571] width 34 height 34
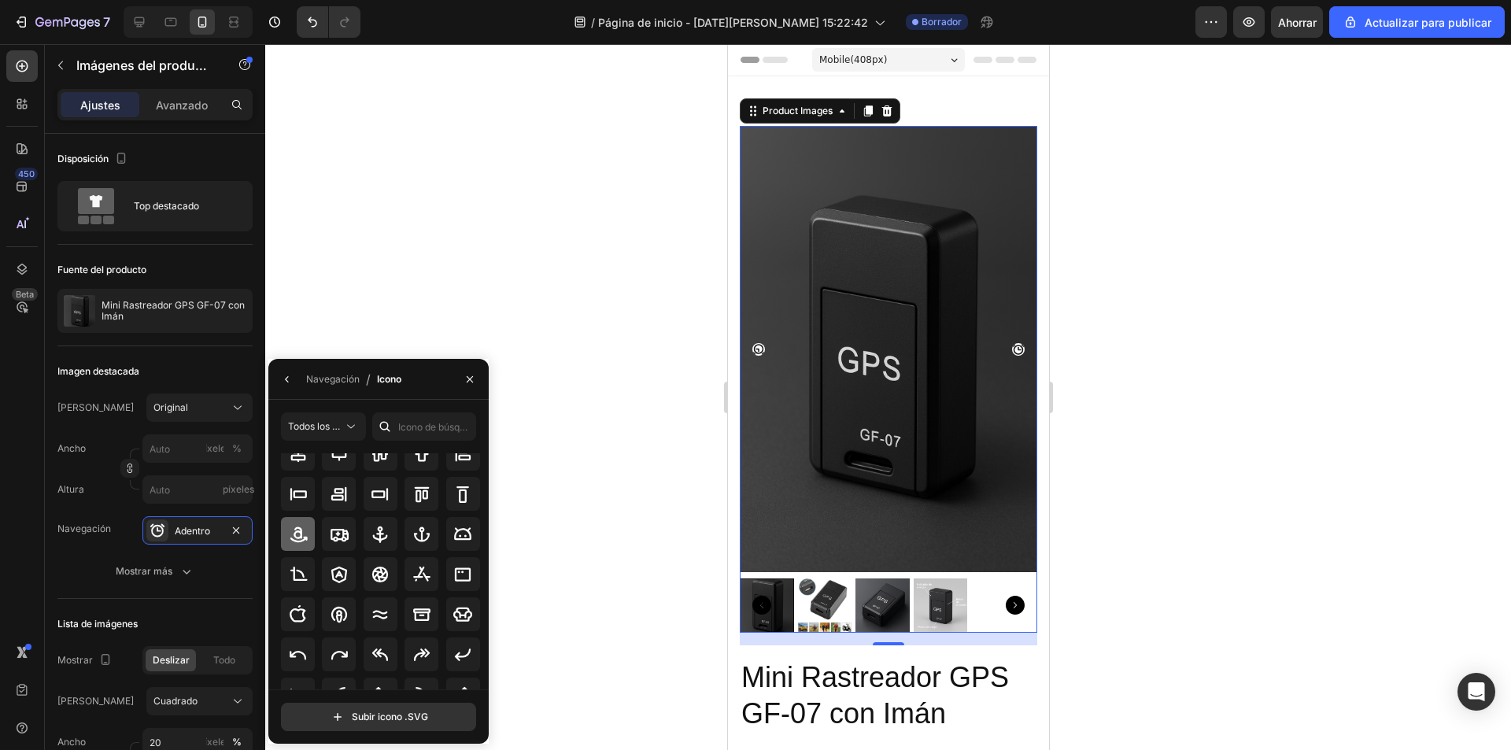
scroll to position [173, 0]
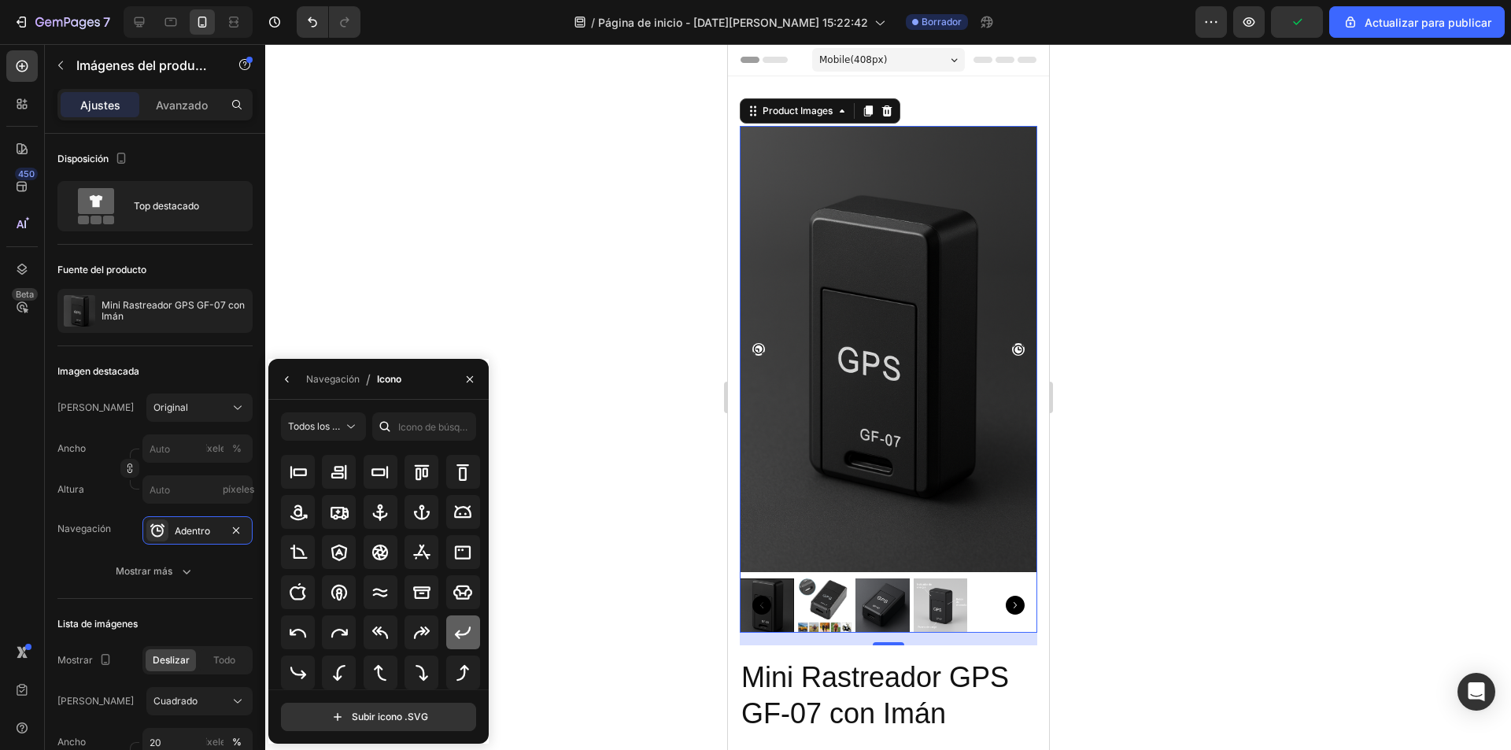
click at [453, 632] on icon at bounding box center [462, 632] width 19 height 19
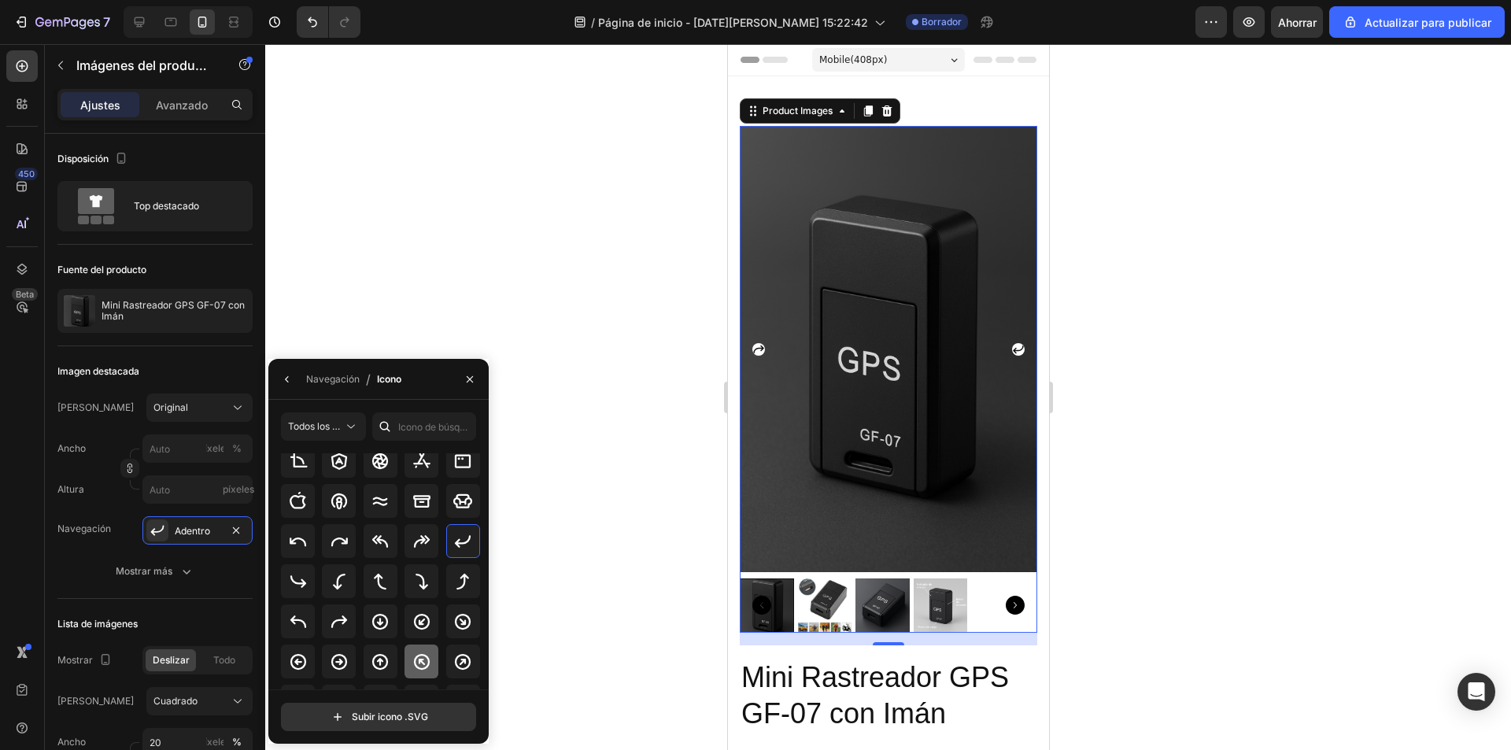
scroll to position [331, 0]
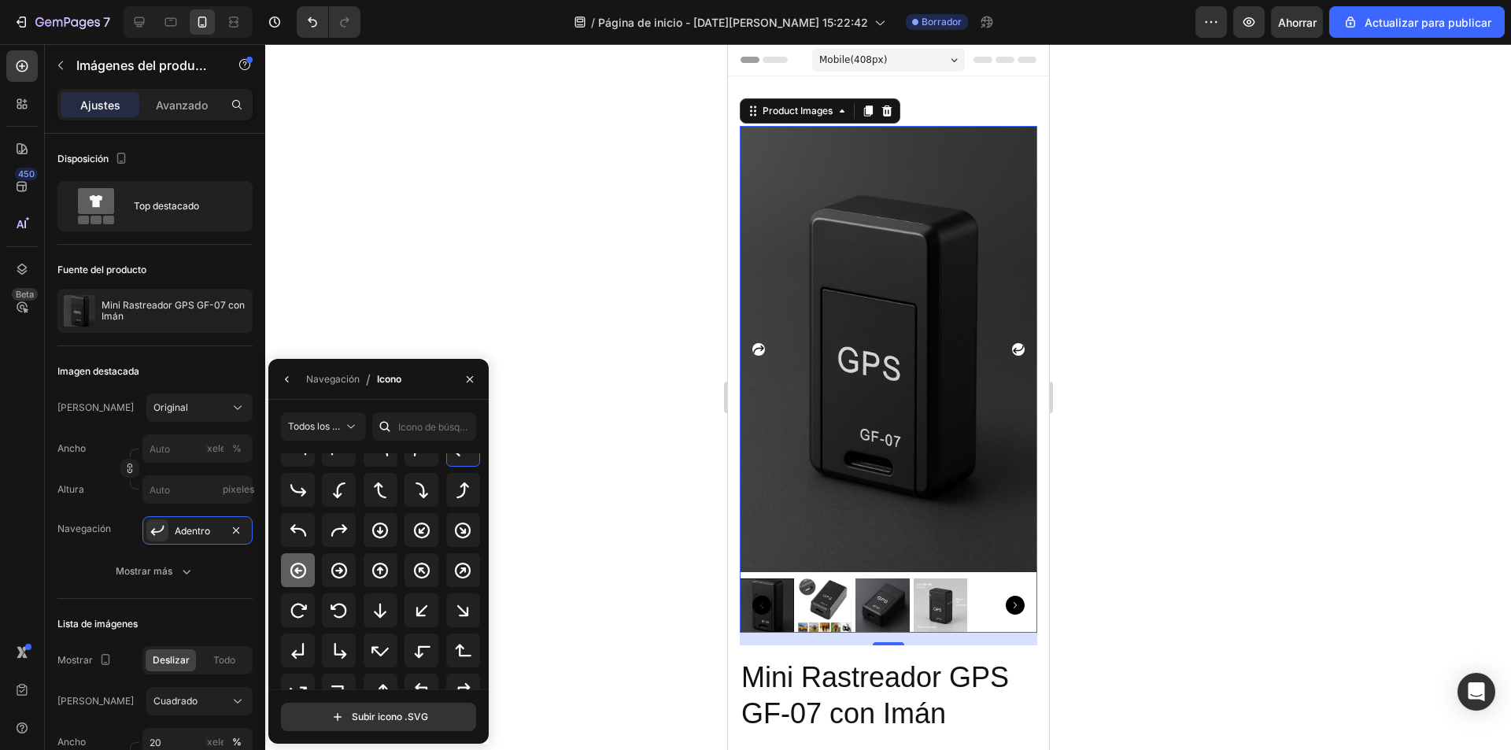
click at [301, 573] on icon at bounding box center [298, 570] width 19 height 19
click at [336, 573] on icon at bounding box center [339, 570] width 19 height 19
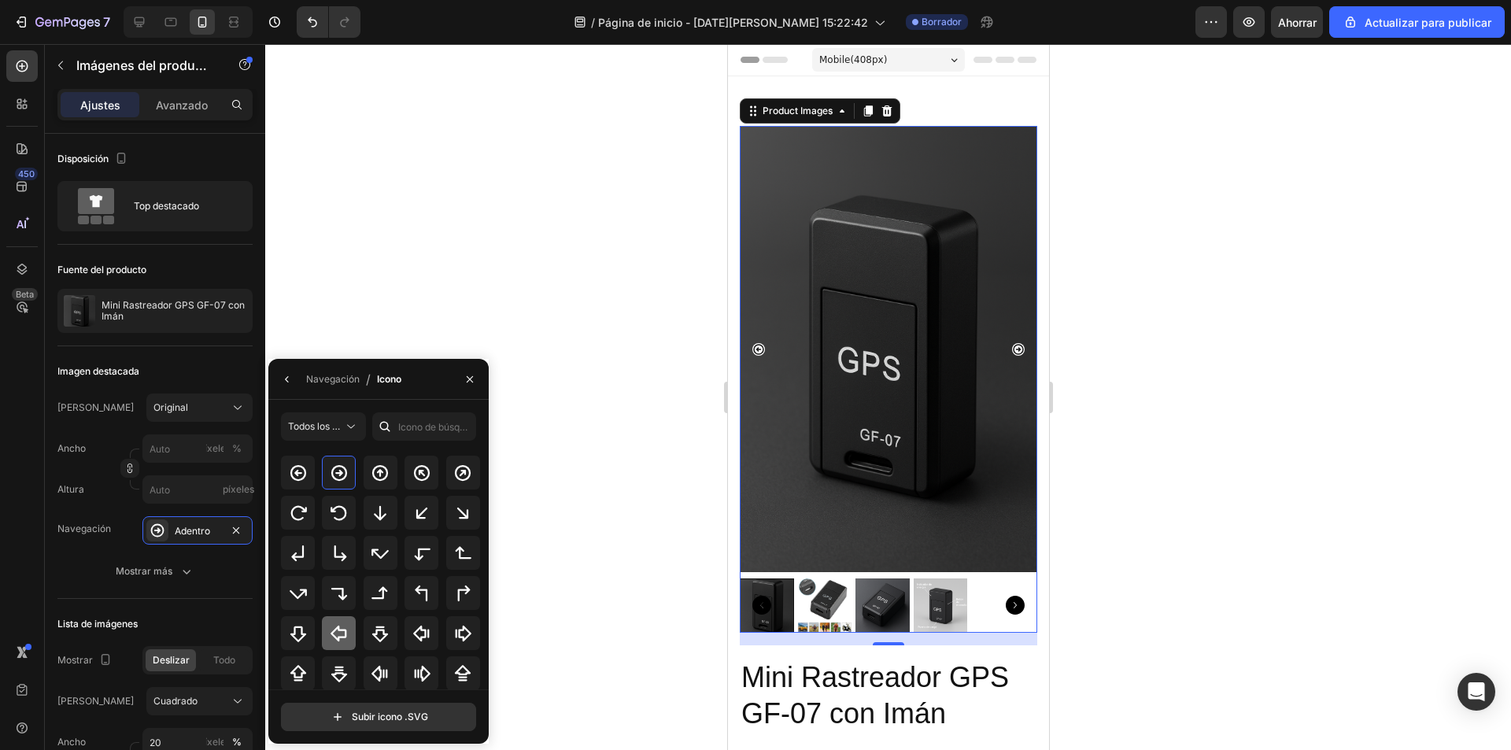
click at [332, 637] on icon at bounding box center [339, 633] width 19 height 19
click at [456, 637] on icon at bounding box center [464, 633] width 16 height 16
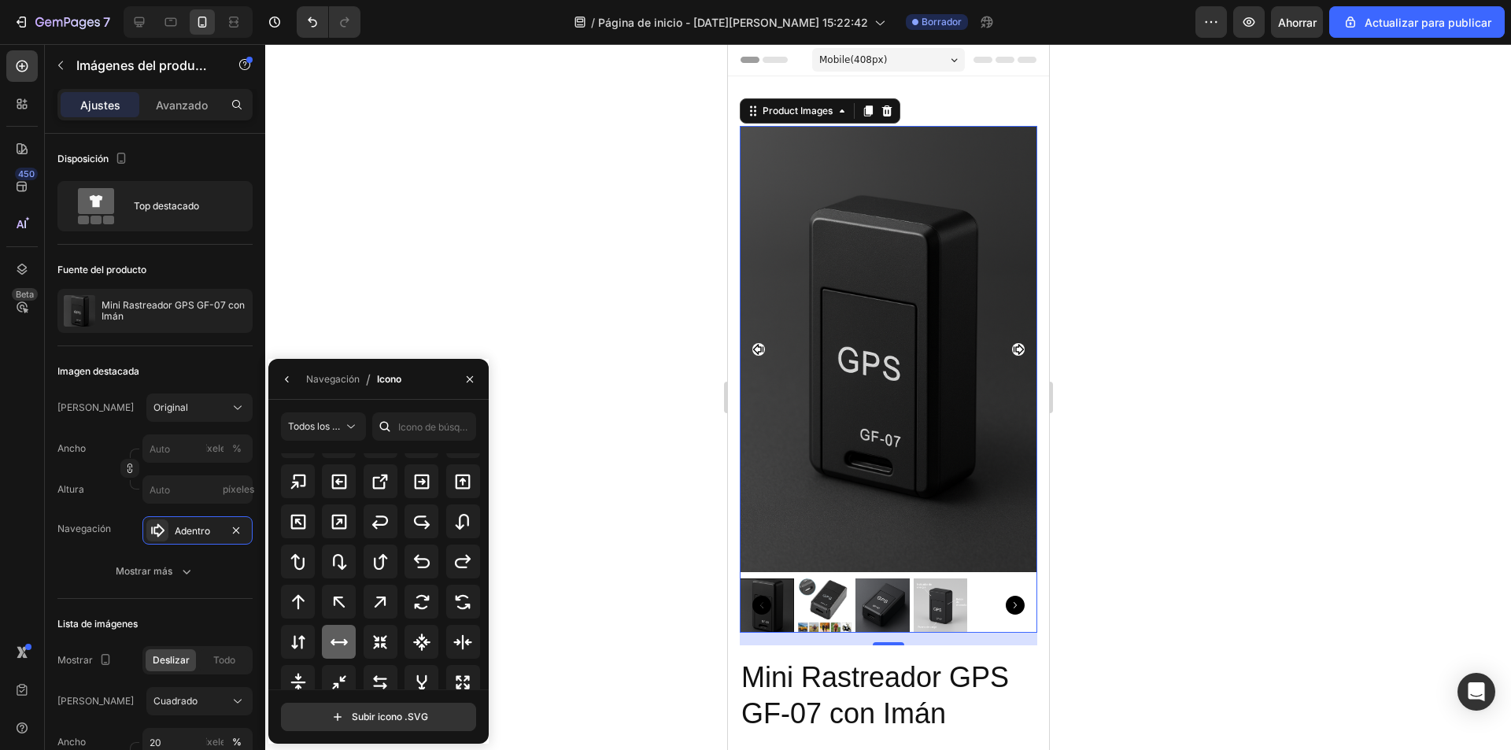
click at [335, 642] on icon at bounding box center [339, 641] width 17 height 6
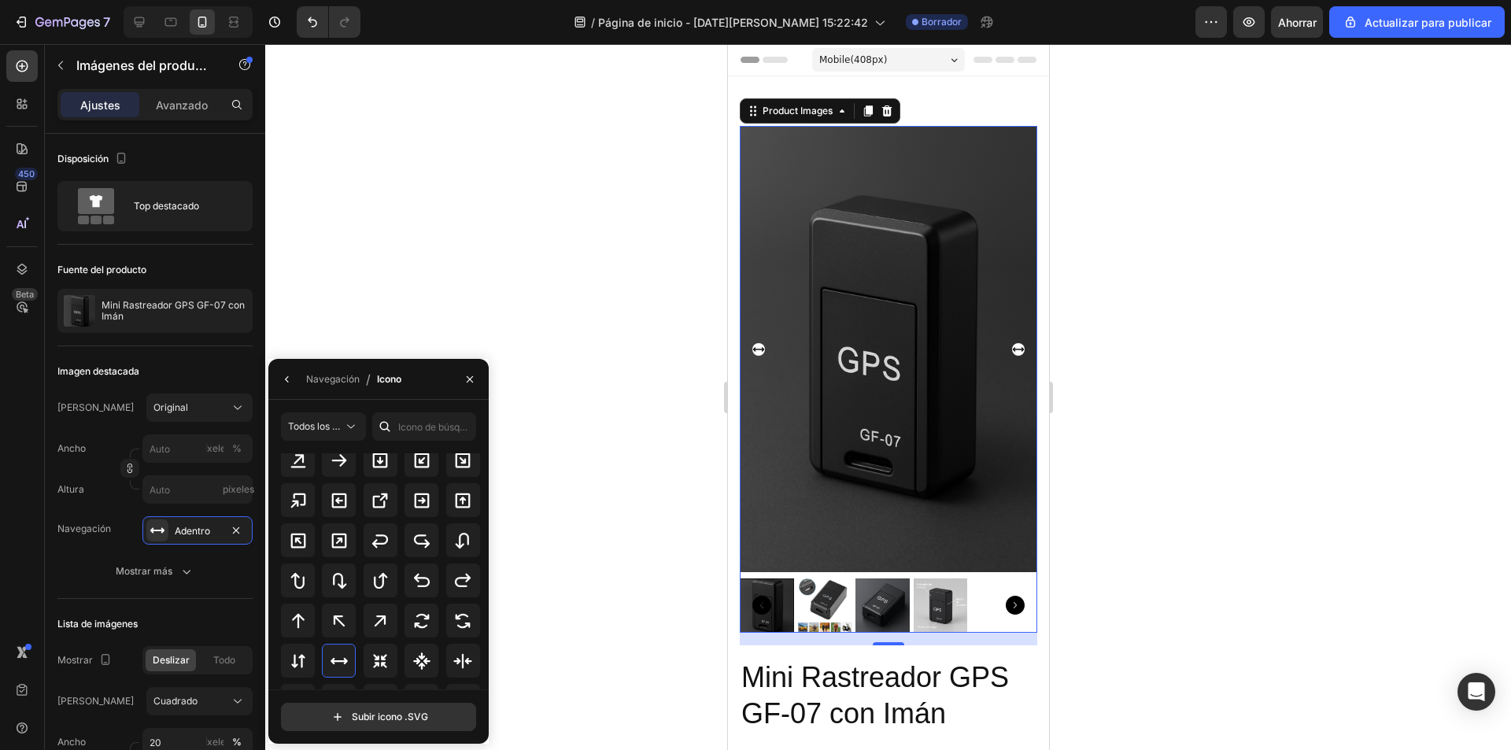
scroll to position [637, 0]
click at [349, 543] on div at bounding box center [339, 539] width 34 height 34
click at [342, 377] on font "Navegación" at bounding box center [333, 379] width 54 height 12
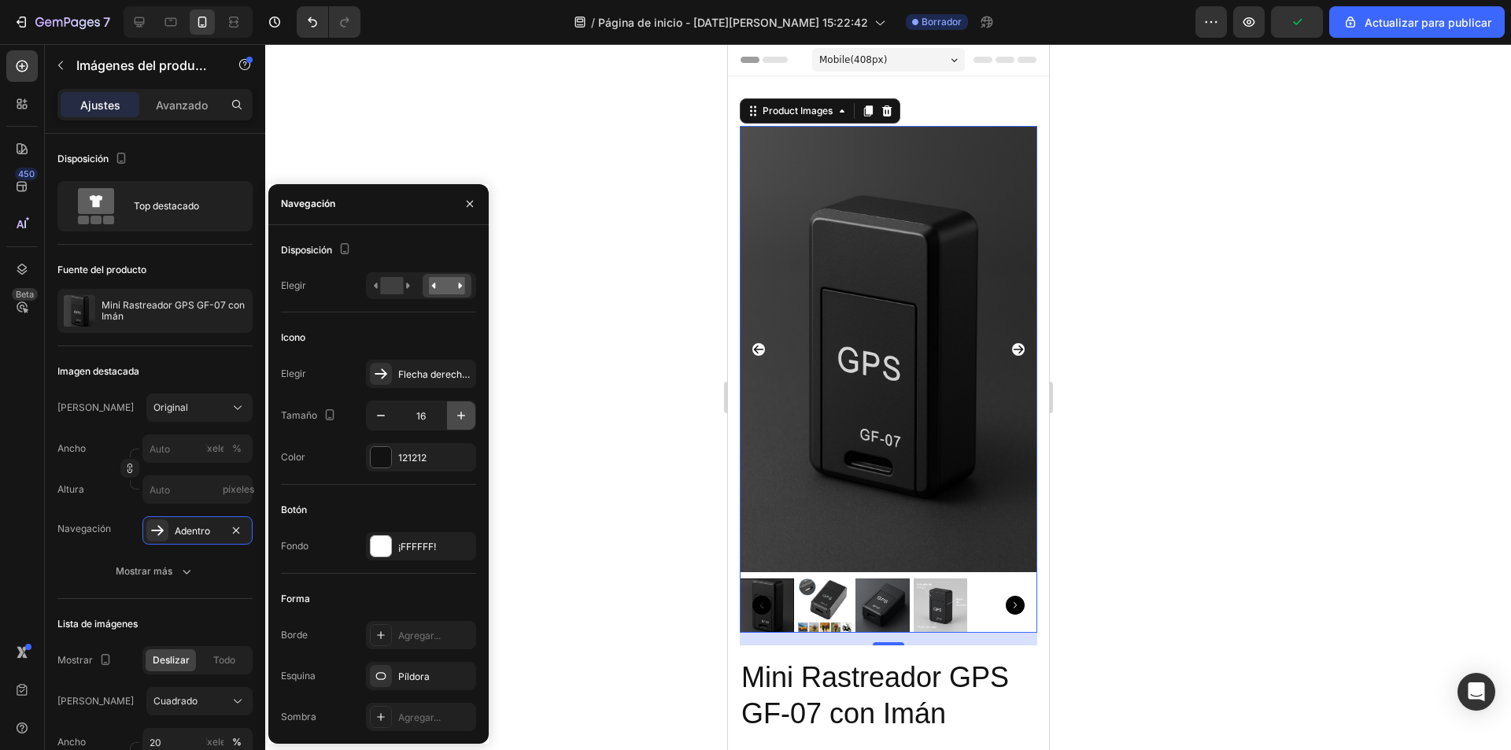
click at [462, 419] on icon "button" at bounding box center [461, 416] width 16 height 16
click at [462, 418] on icon "button" at bounding box center [461, 416] width 16 height 16
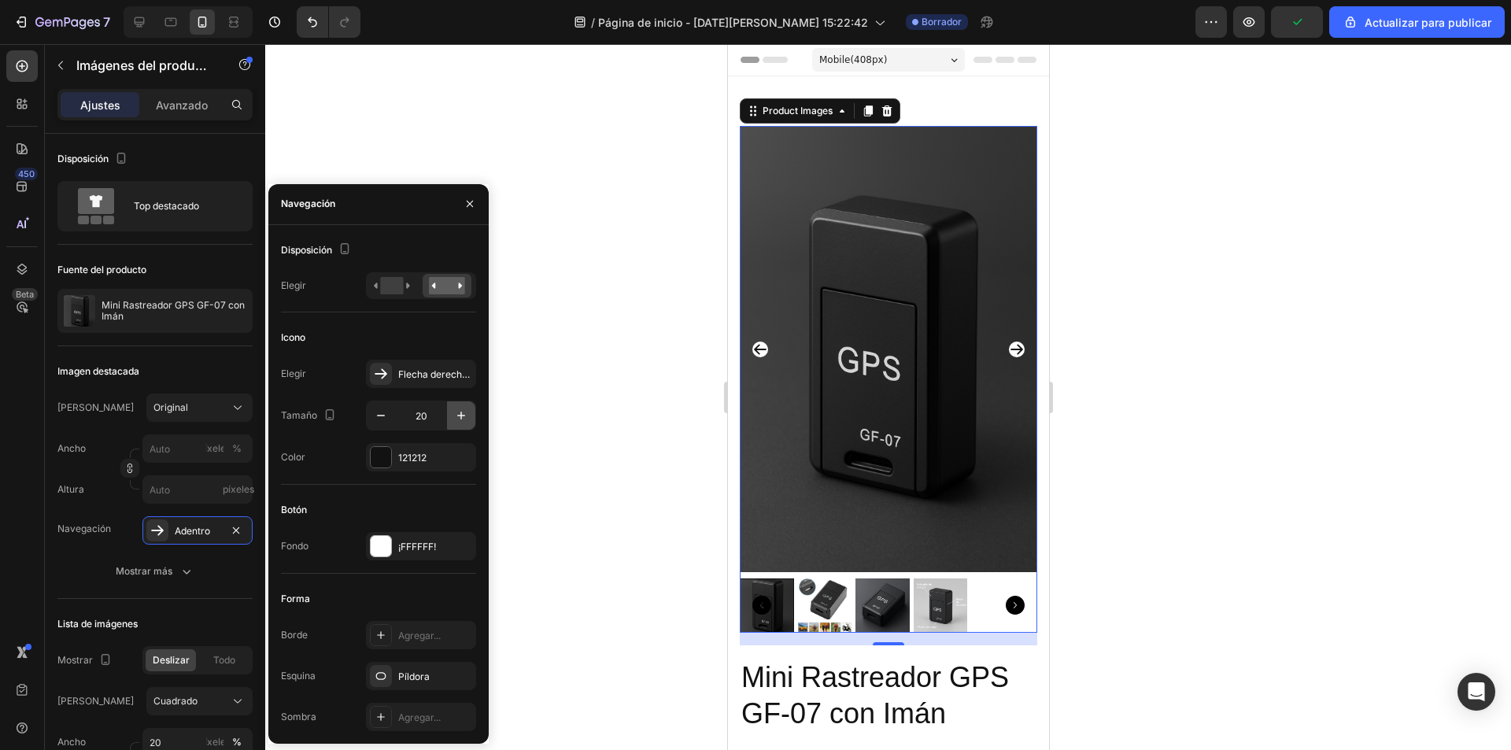
click at [462, 418] on icon "button" at bounding box center [461, 416] width 16 height 16
click at [372, 419] on button "button" at bounding box center [381, 415] width 28 height 28
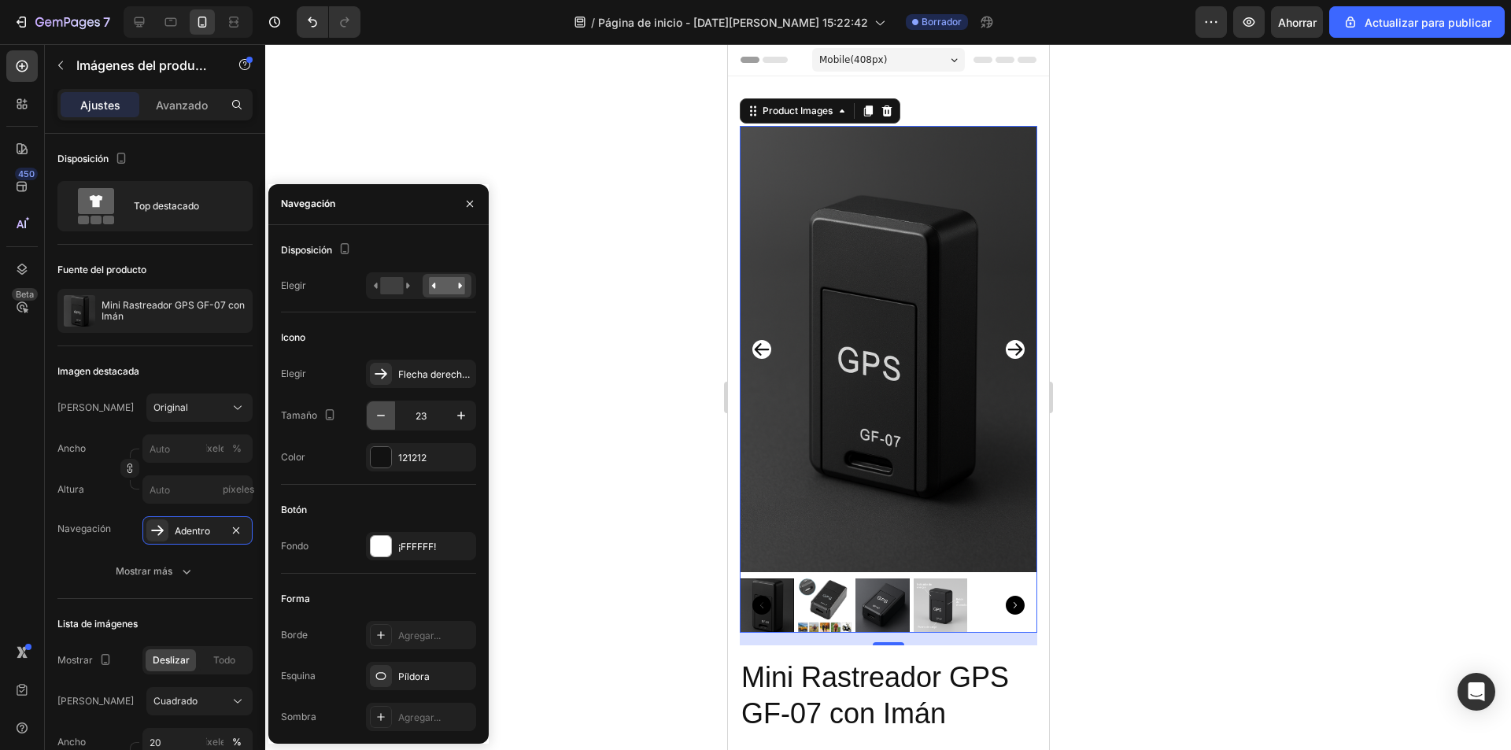
click at [372, 419] on button "button" at bounding box center [381, 415] width 28 height 28
click at [372, 418] on button "button" at bounding box center [381, 415] width 28 height 28
type input "20"
click at [376, 460] on div at bounding box center [381, 457] width 20 height 20
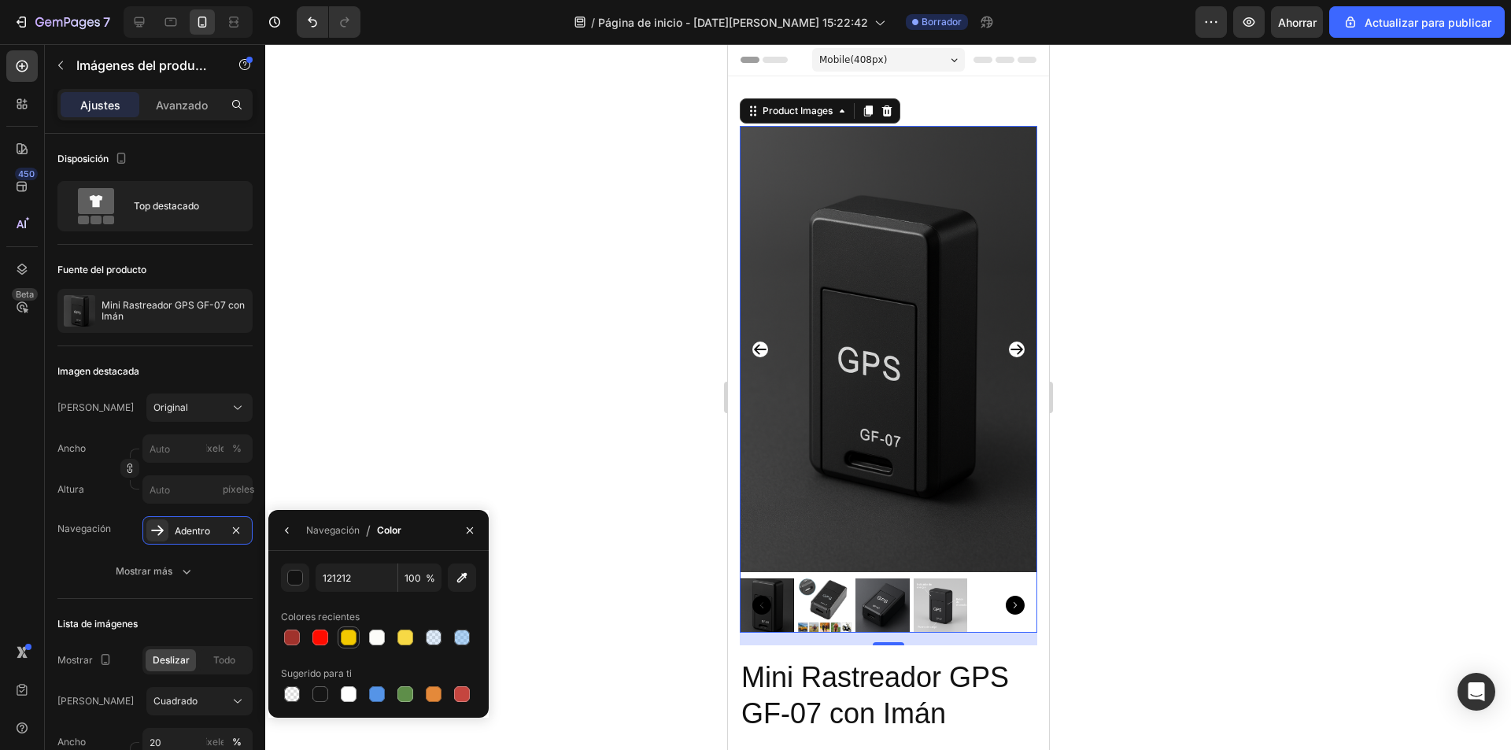
click at [346, 641] on div at bounding box center [349, 638] width 16 height 16
click at [323, 697] on div at bounding box center [320, 694] width 16 height 16
type input "151515"
click at [327, 528] on font "Navegación" at bounding box center [333, 530] width 54 height 12
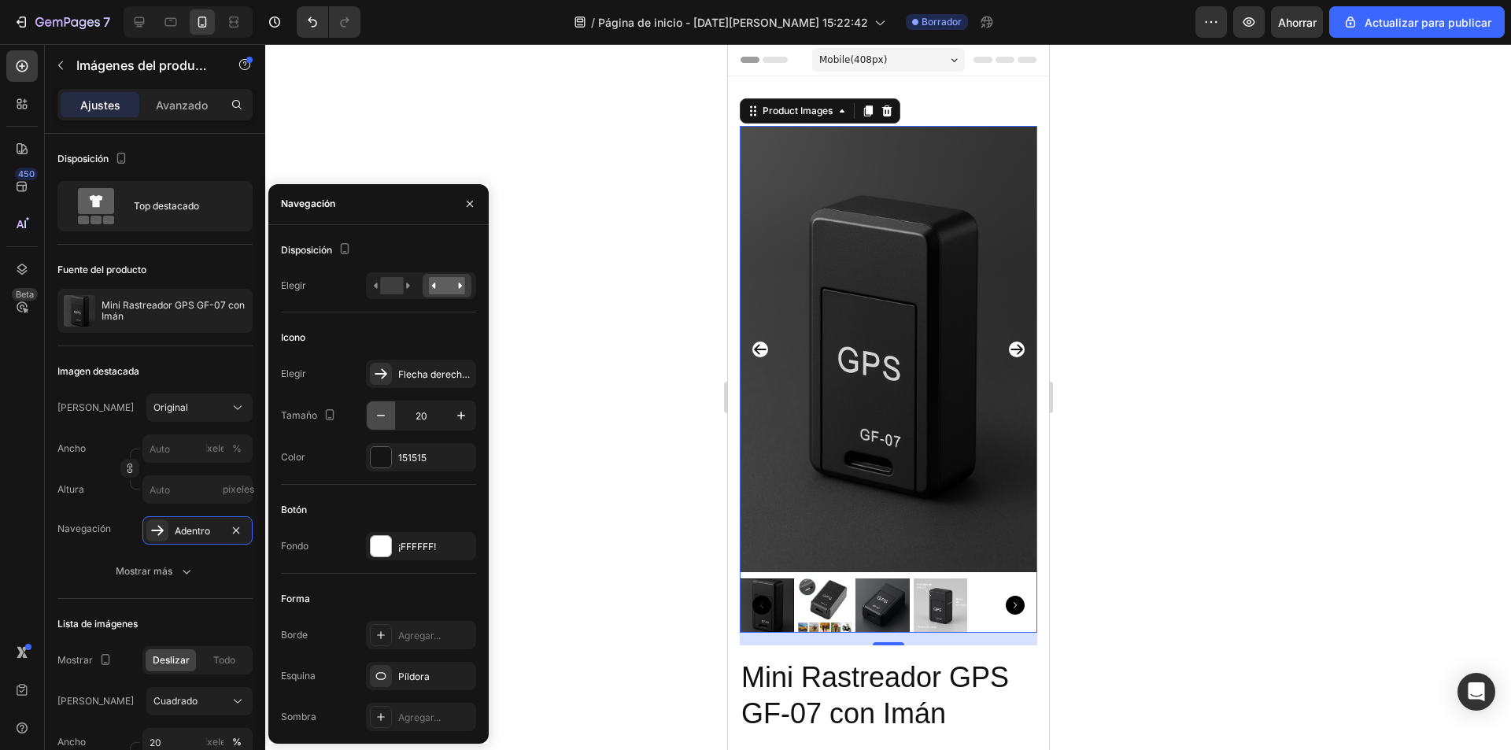
click at [379, 419] on icon "button" at bounding box center [381, 416] width 16 height 16
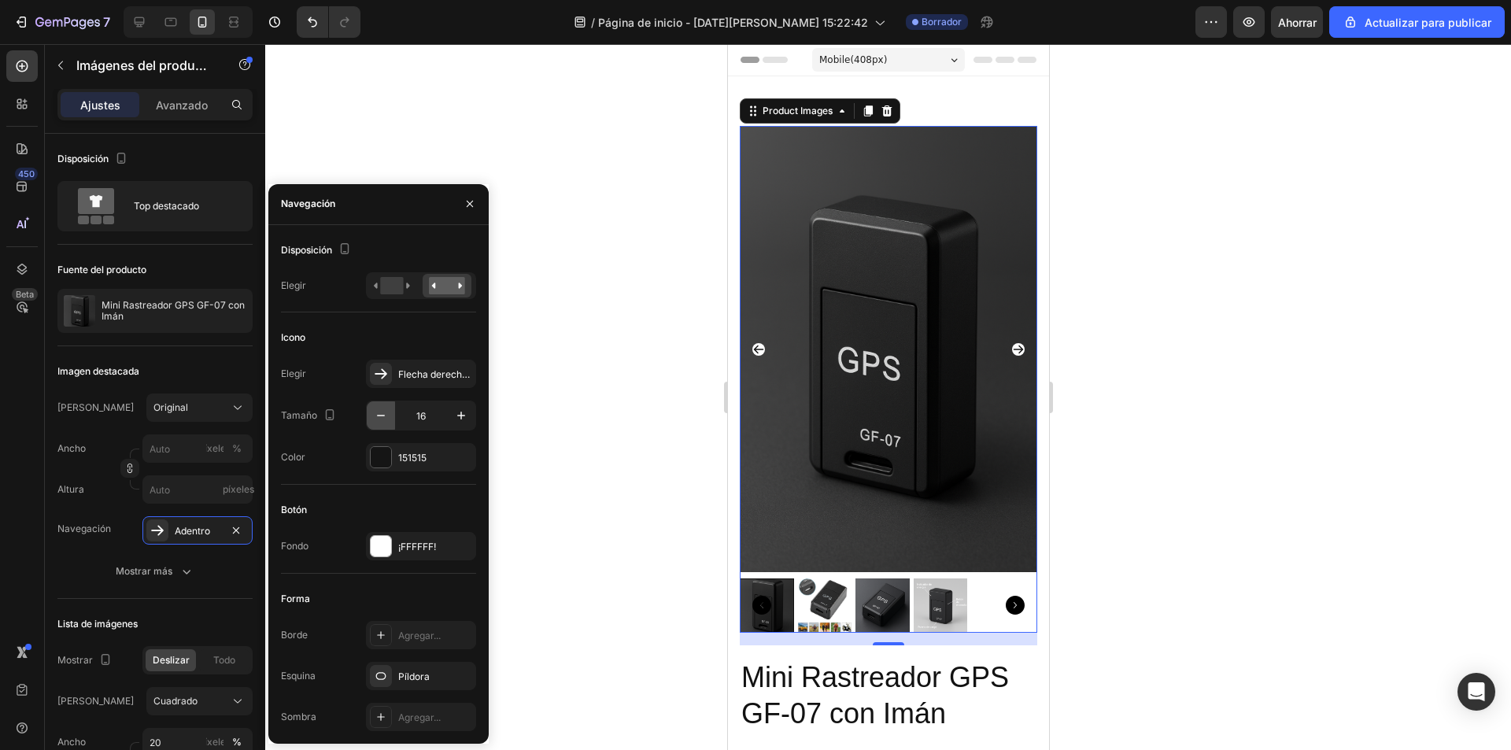
type input "15"
click at [386, 549] on div at bounding box center [381, 546] width 20 height 20
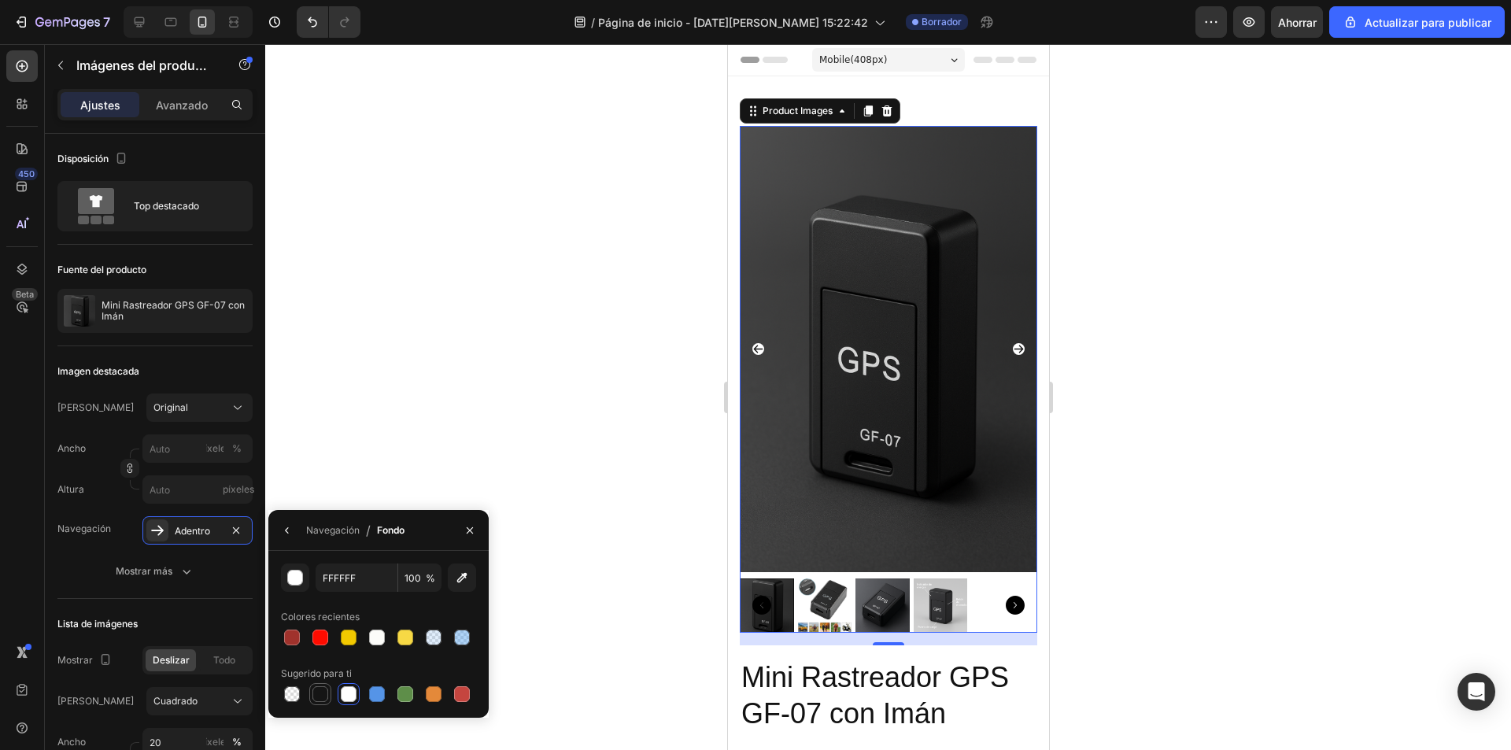
click at [318, 694] on div at bounding box center [320, 694] width 16 height 16
type input "151515"
click at [317, 538] on div "Navegación" at bounding box center [333, 530] width 54 height 25
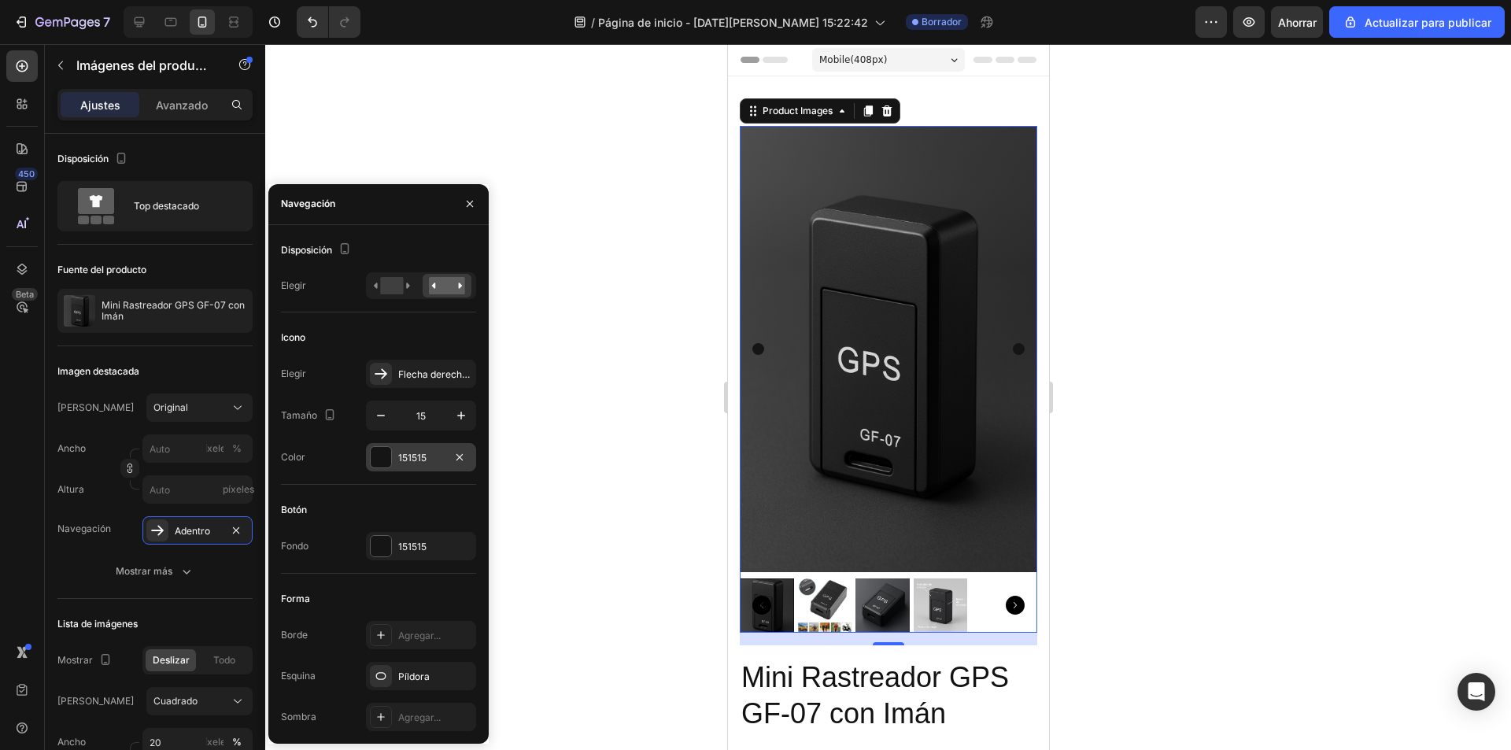
click at [387, 460] on div at bounding box center [381, 457] width 20 height 20
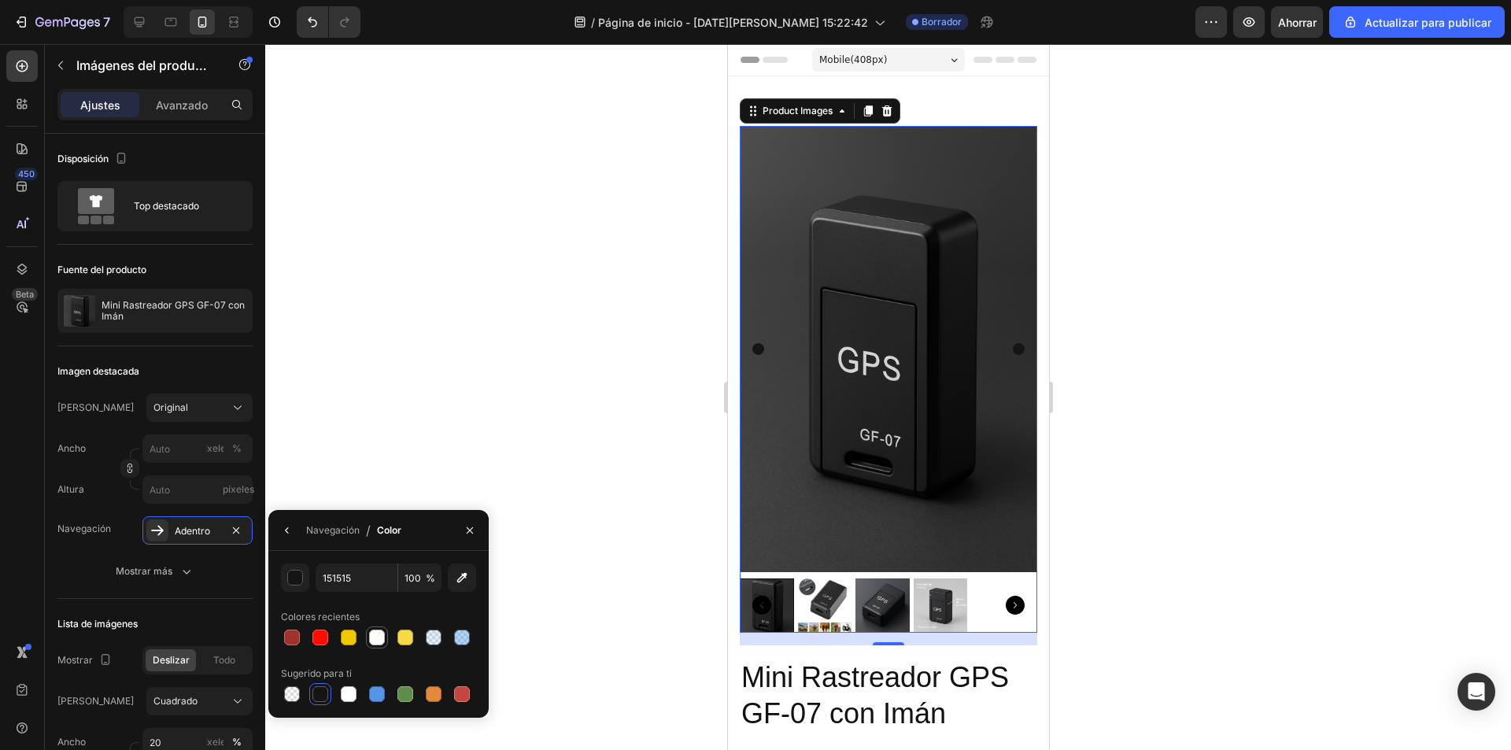
click at [379, 641] on div at bounding box center [377, 638] width 16 height 16
type input "FCFCF9"
click at [323, 539] on div "Navegación" at bounding box center [333, 530] width 54 height 25
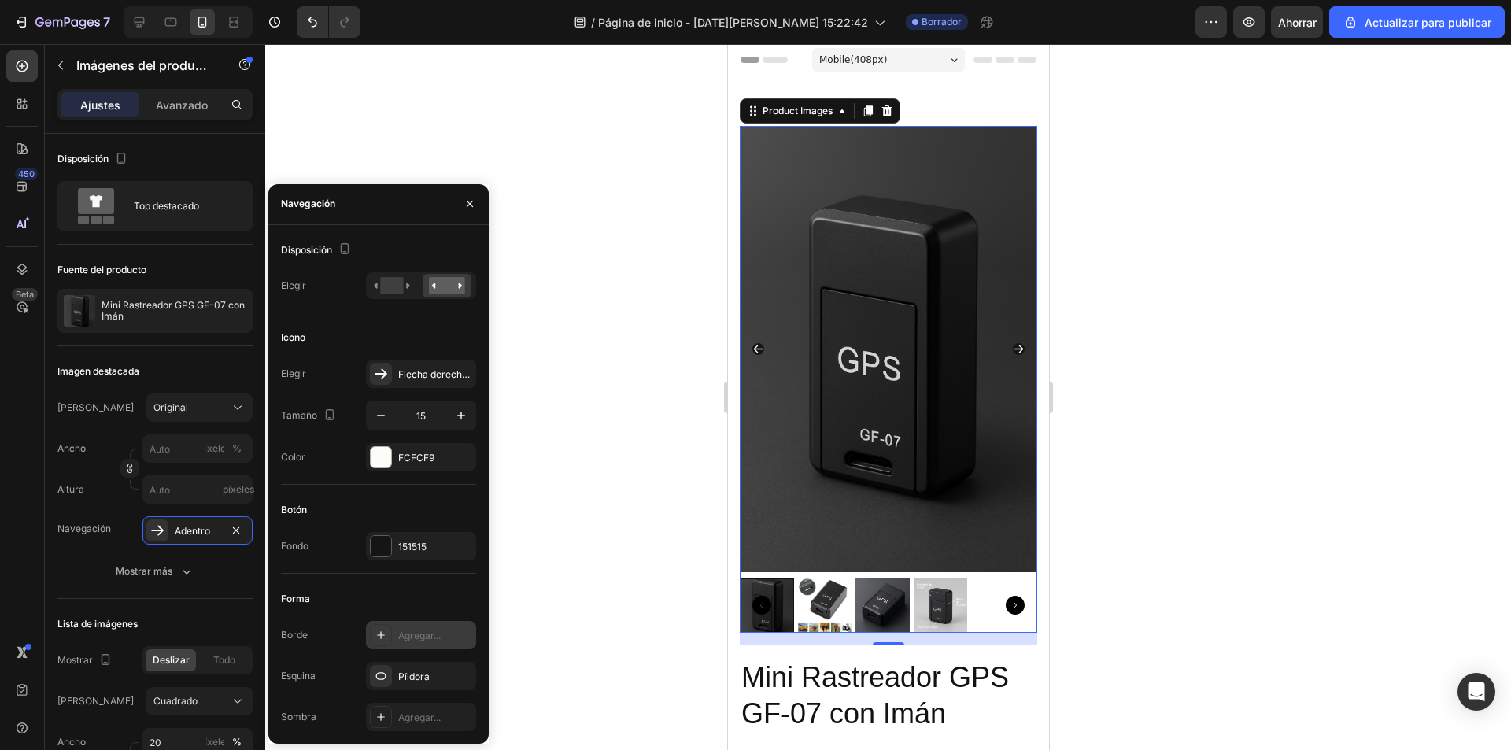
click at [421, 639] on font "Agregar..." at bounding box center [419, 636] width 42 height 12
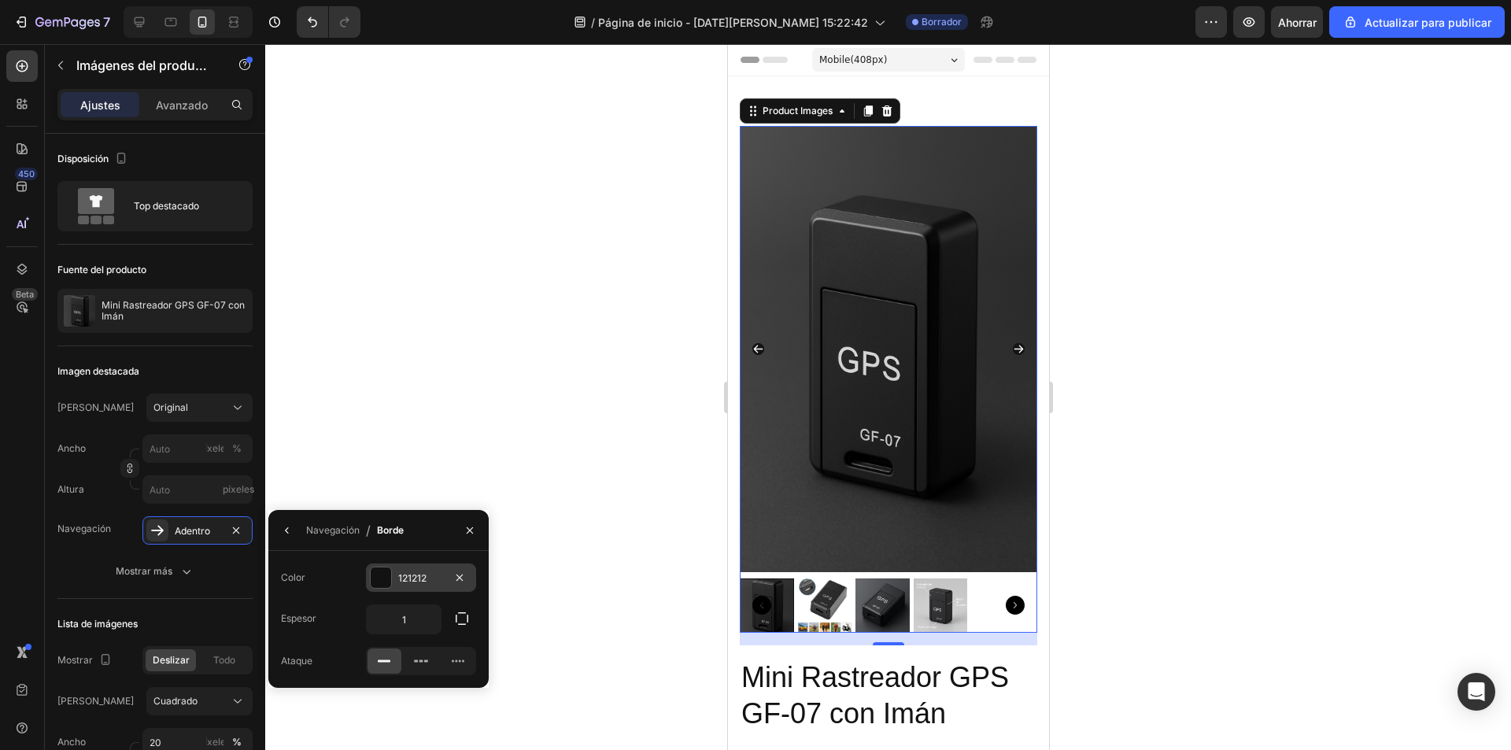
click at [373, 577] on div at bounding box center [381, 577] width 20 height 20
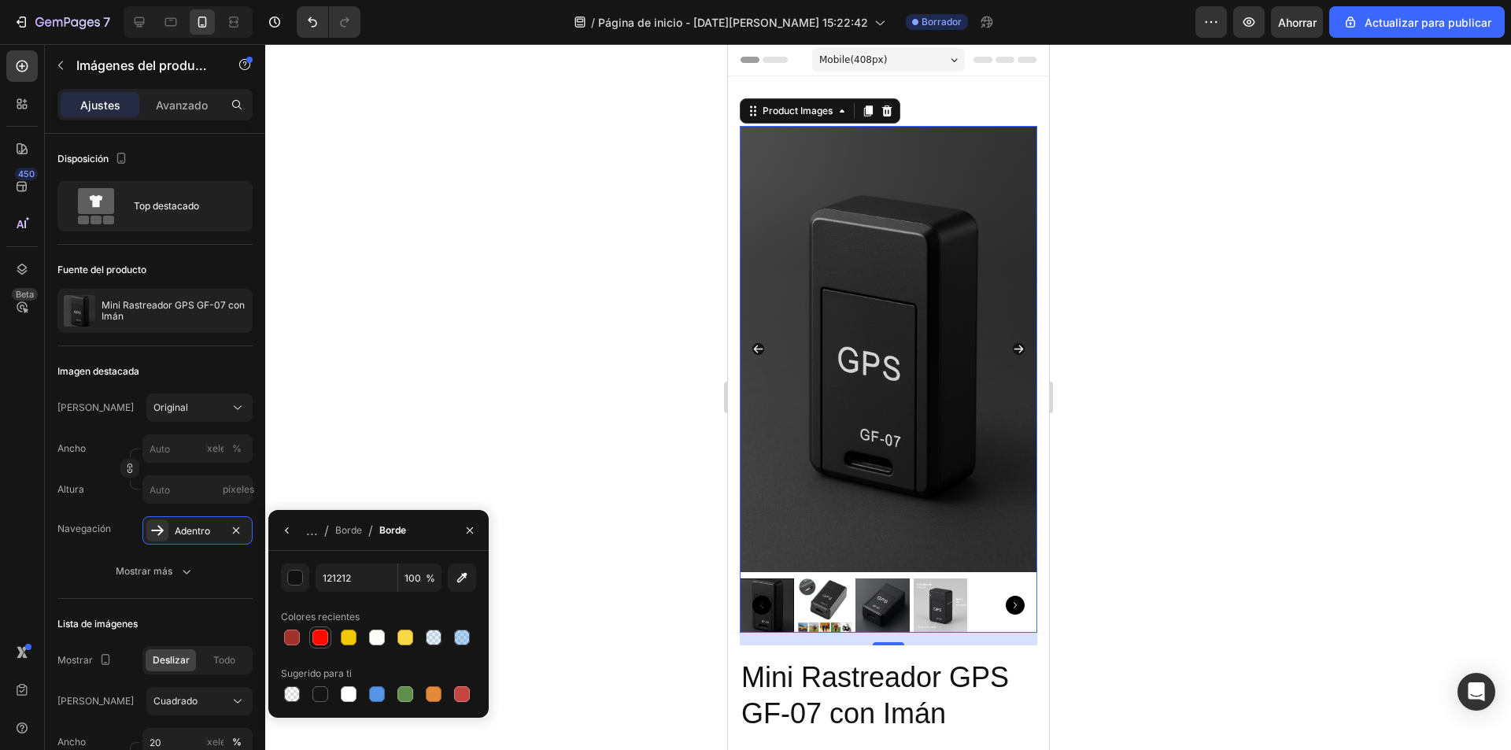
click at [327, 634] on div at bounding box center [320, 638] width 16 height 16
click at [319, 691] on div at bounding box center [320, 694] width 16 height 16
type input "151515"
click at [287, 534] on icon "button" at bounding box center [287, 530] width 13 height 13
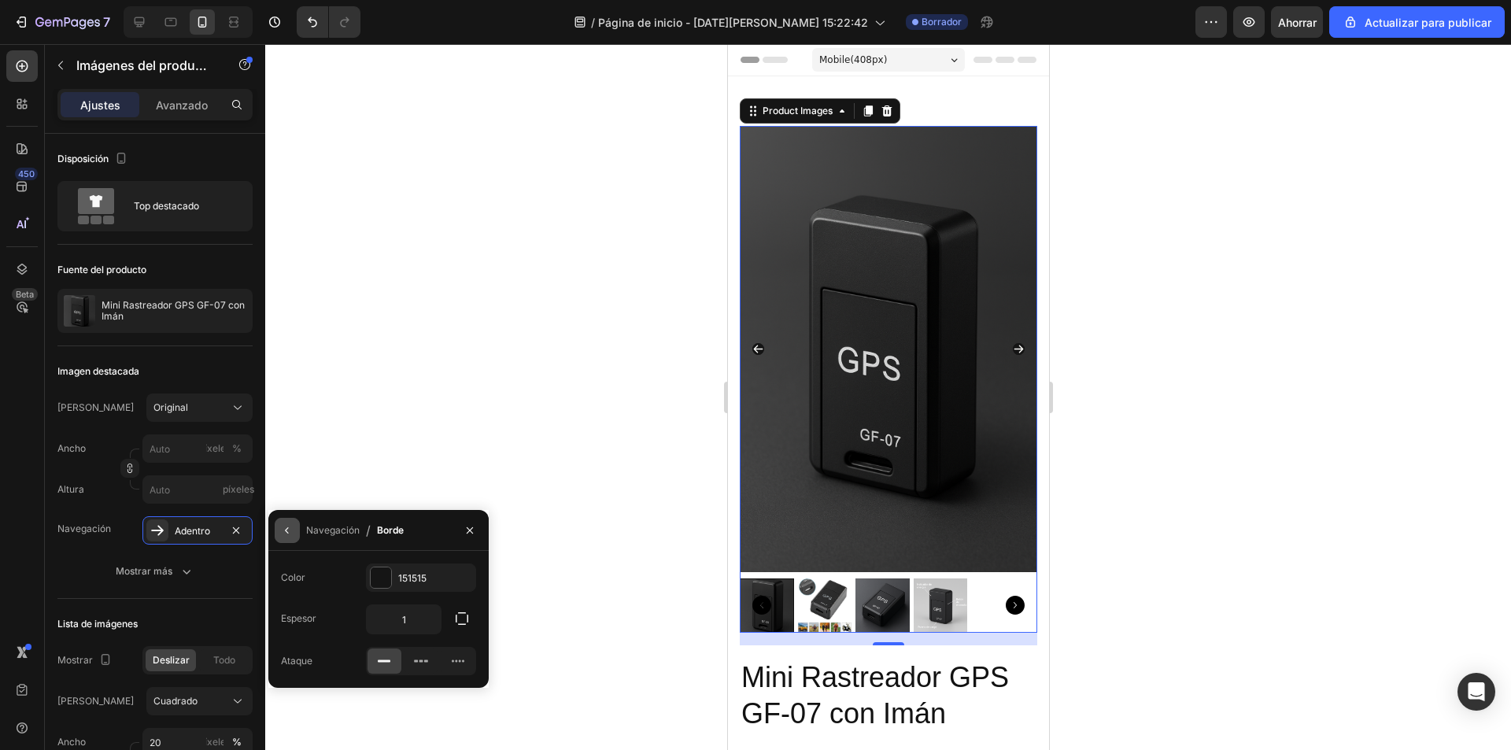
click at [293, 533] on icon "button" at bounding box center [287, 530] width 13 height 13
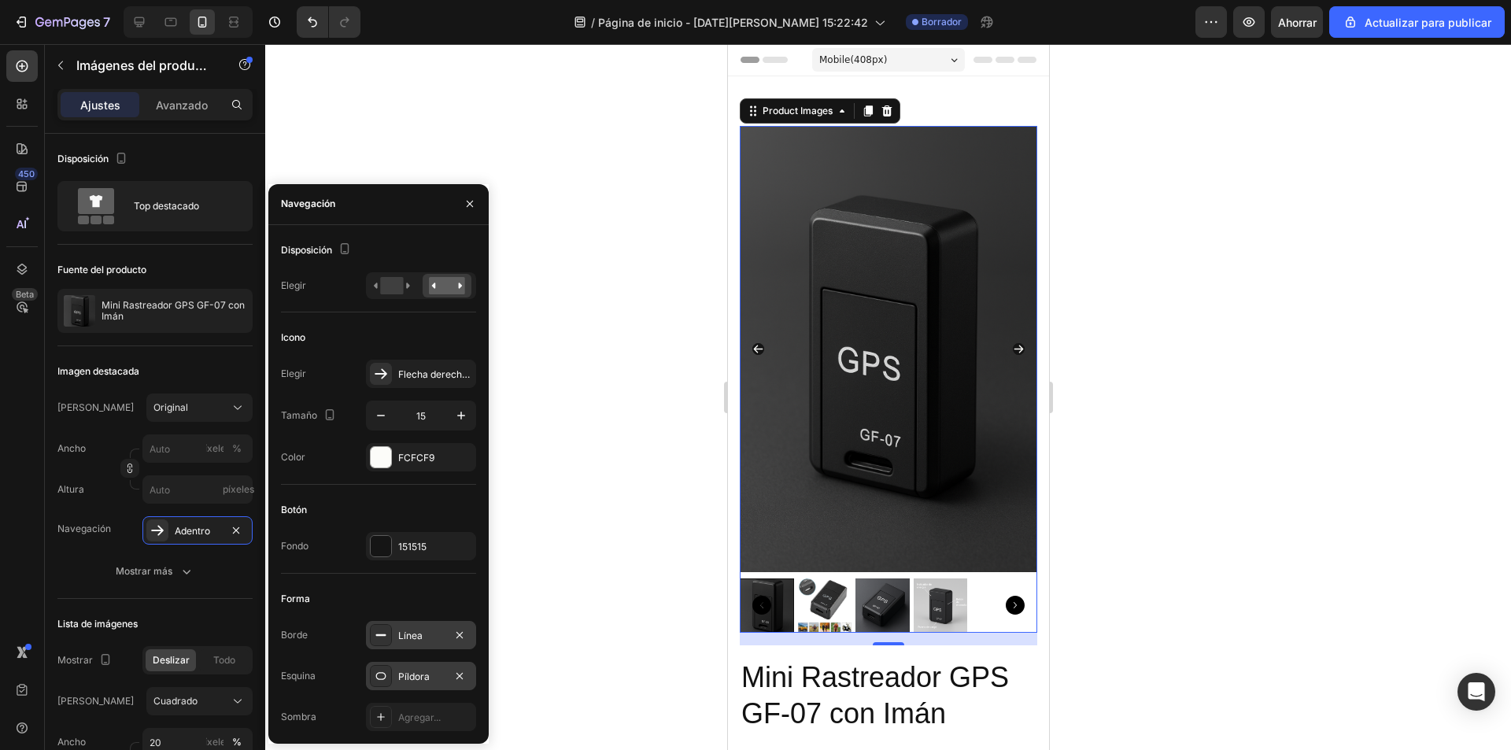
click at [410, 674] on font "Píldora" at bounding box center [413, 677] width 31 height 12
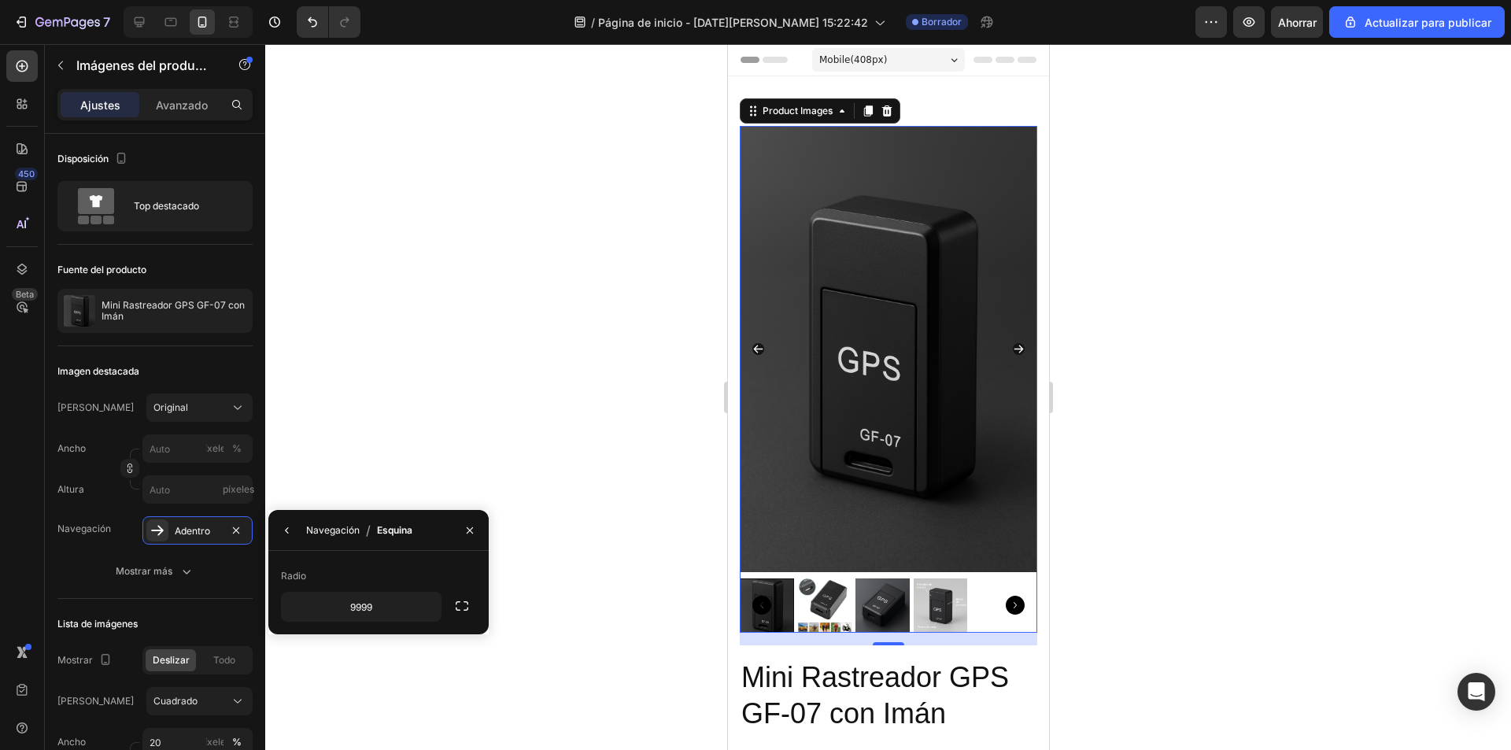
click at [313, 528] on font "Navegación" at bounding box center [333, 530] width 54 height 12
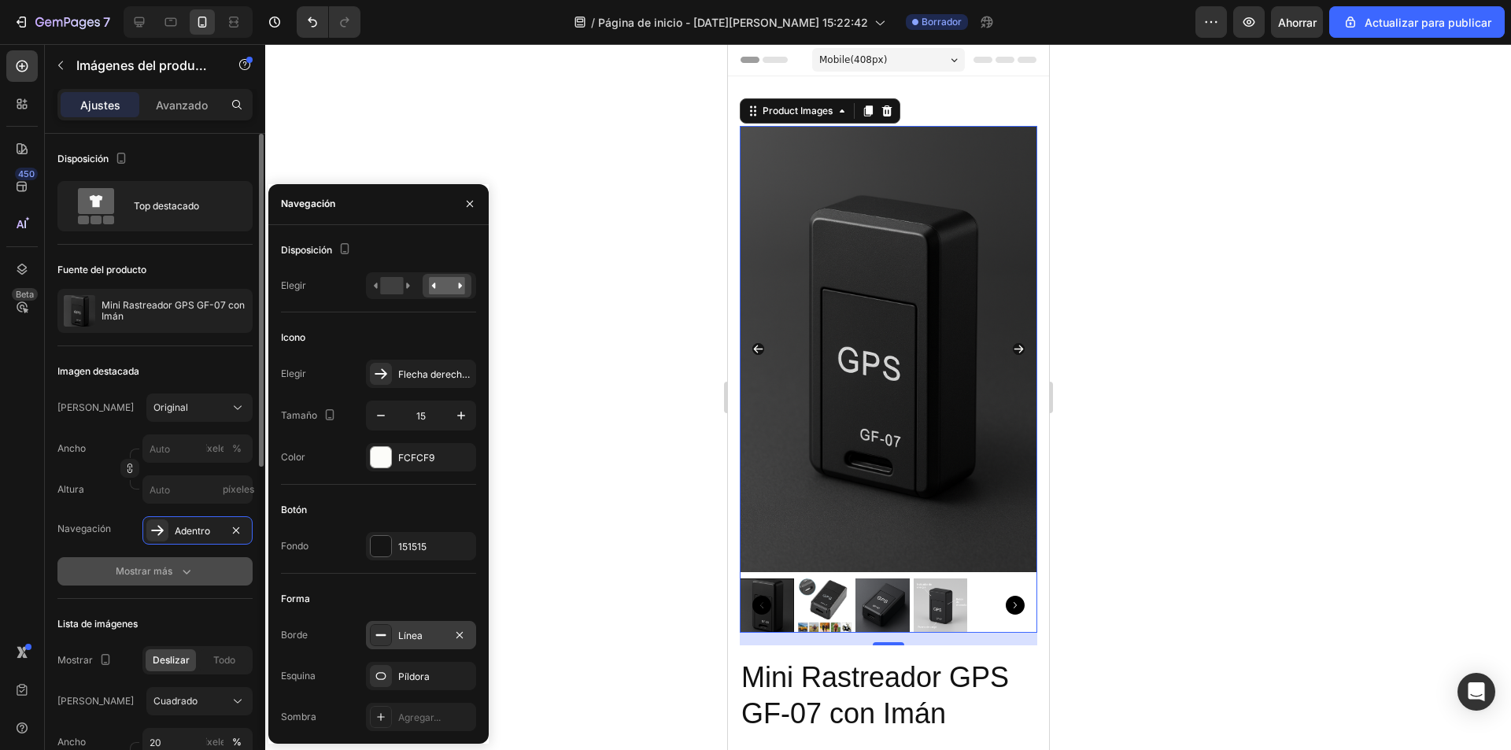
click at [203, 580] on button "Mostrar más" at bounding box center [154, 571] width 195 height 28
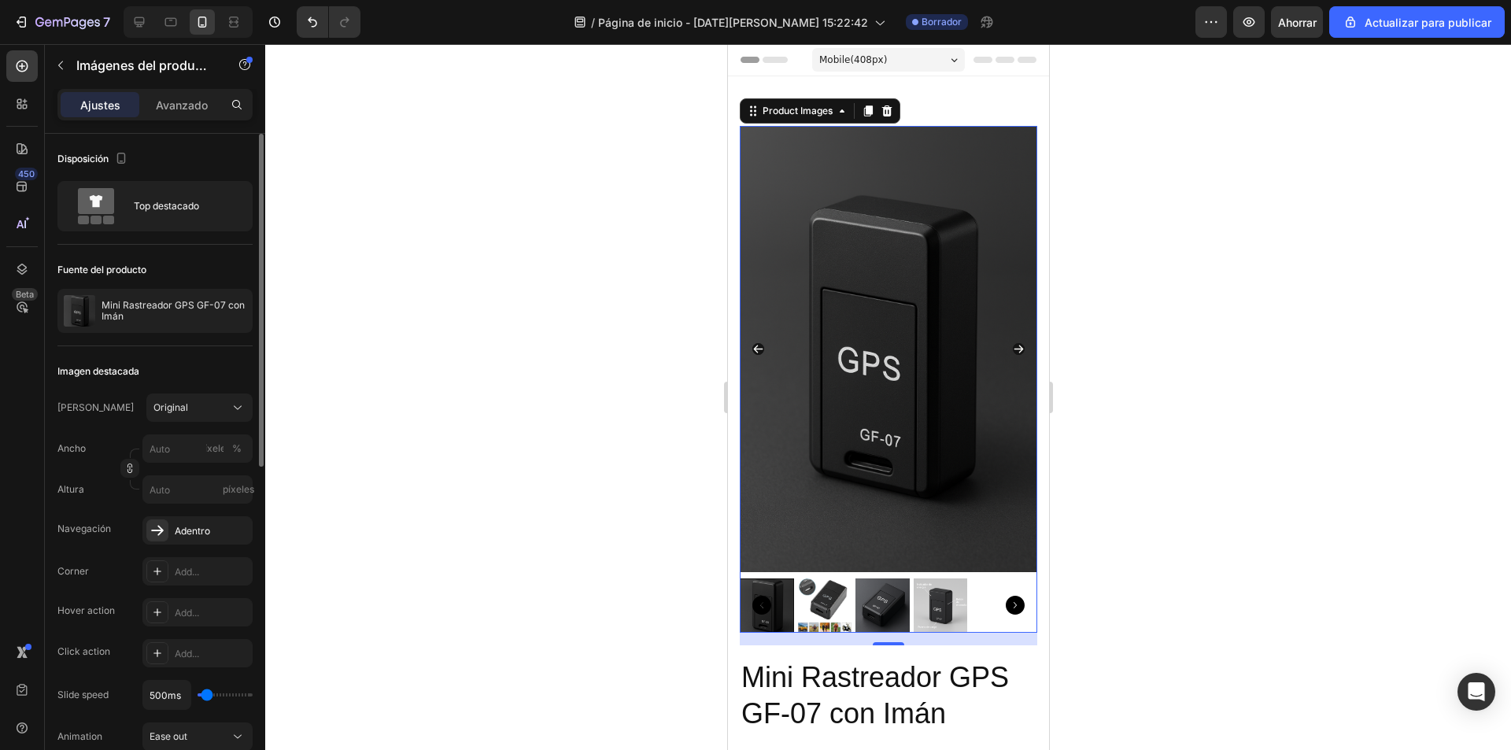
scroll to position [79, 0]
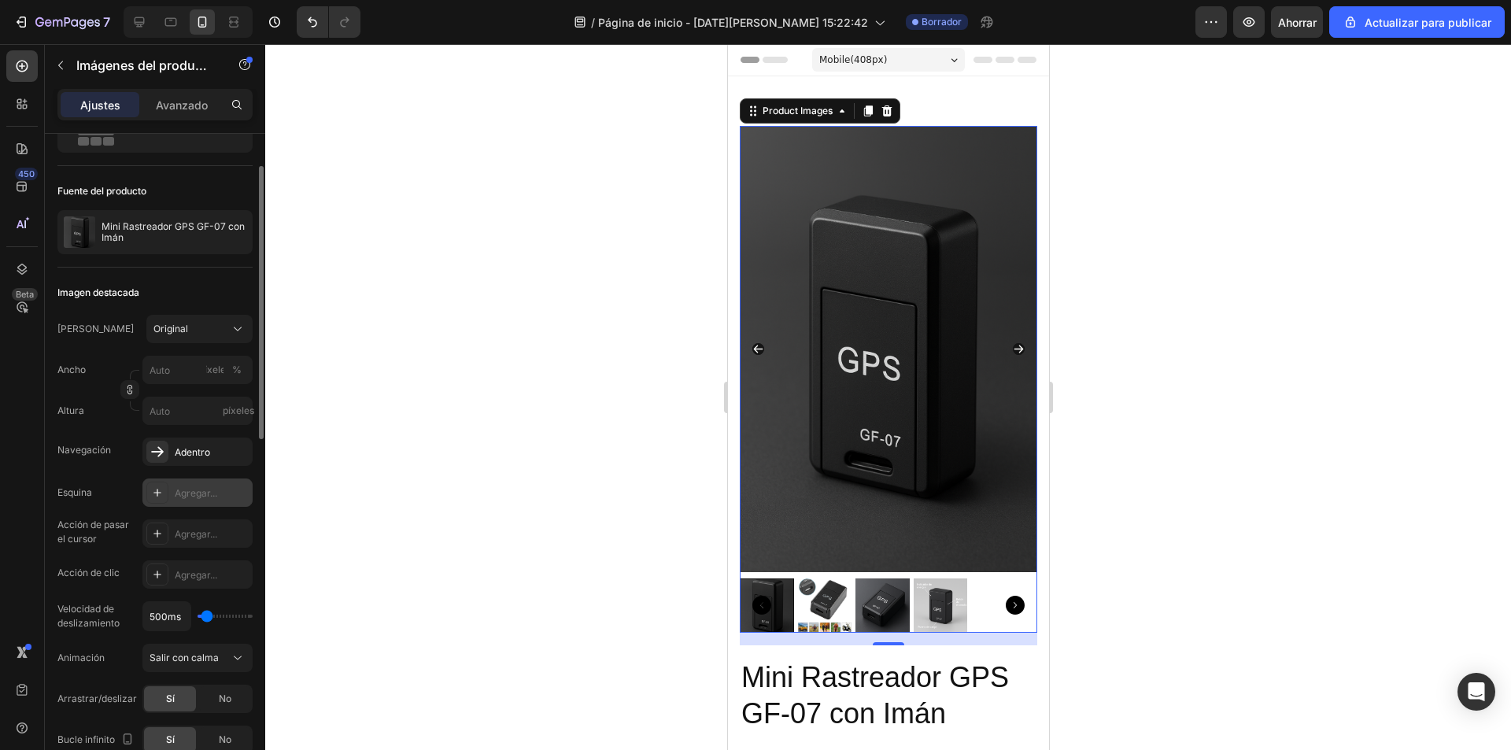
click at [210, 497] on font "Agregar..." at bounding box center [196, 493] width 42 height 12
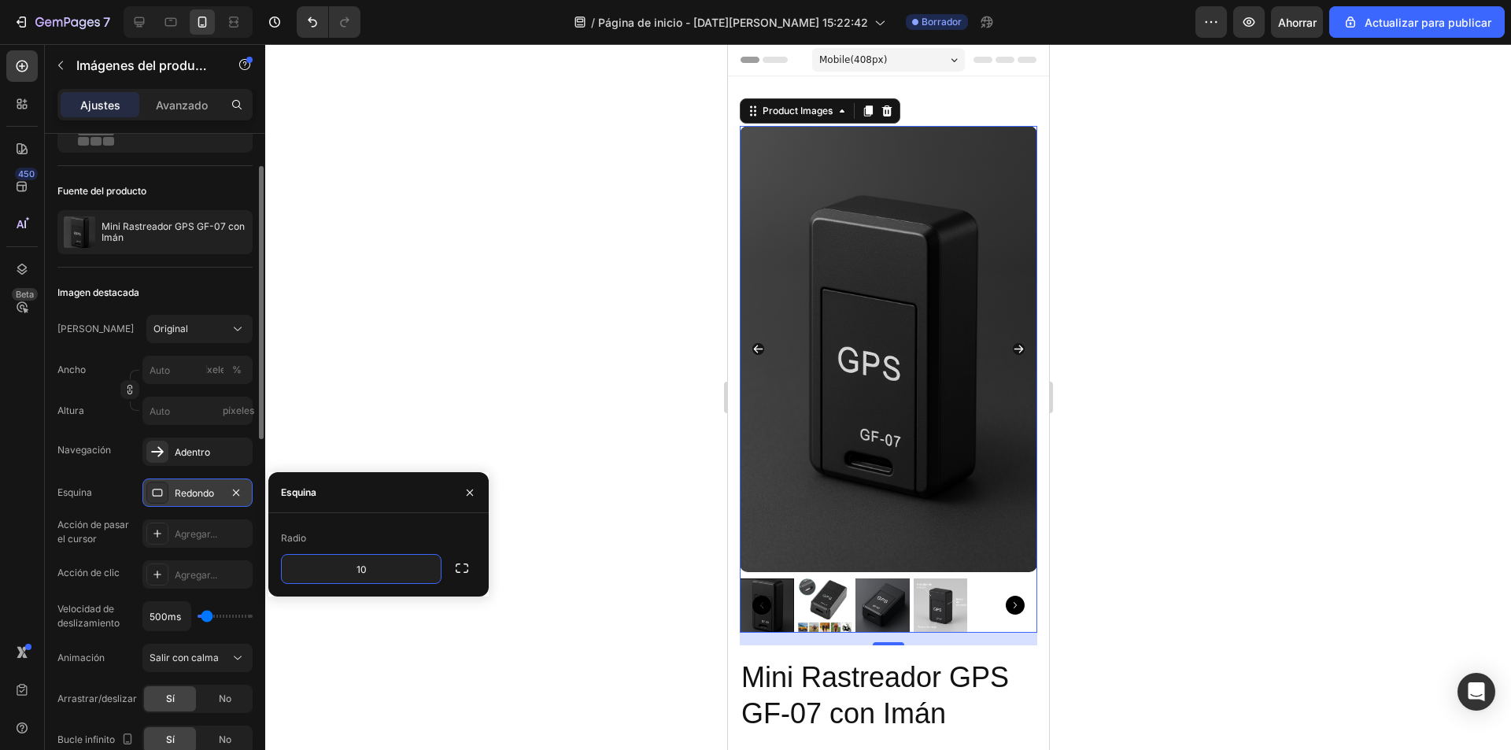
type input "1"
type input "15"
click at [196, 534] on font "Agregar..." at bounding box center [196, 534] width 42 height 12
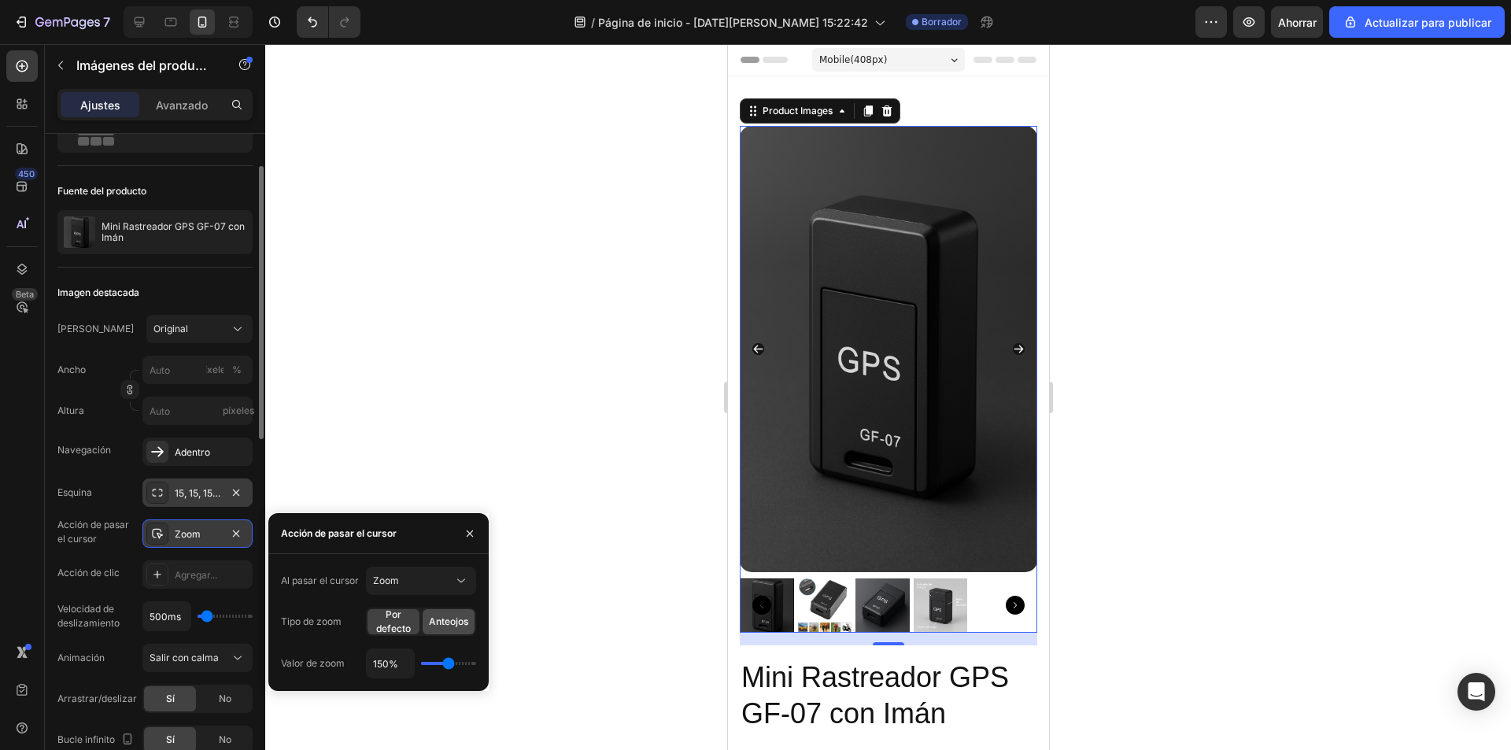
click at [448, 624] on font "Anteojos" at bounding box center [448, 621] width 39 height 12
click at [397, 620] on span "Por defecto" at bounding box center [394, 622] width 52 height 28
click at [419, 580] on div "Zoom" at bounding box center [413, 581] width 80 height 14
click at [417, 641] on div "Mostrar otra imagen" at bounding box center [405, 649] width 131 height 30
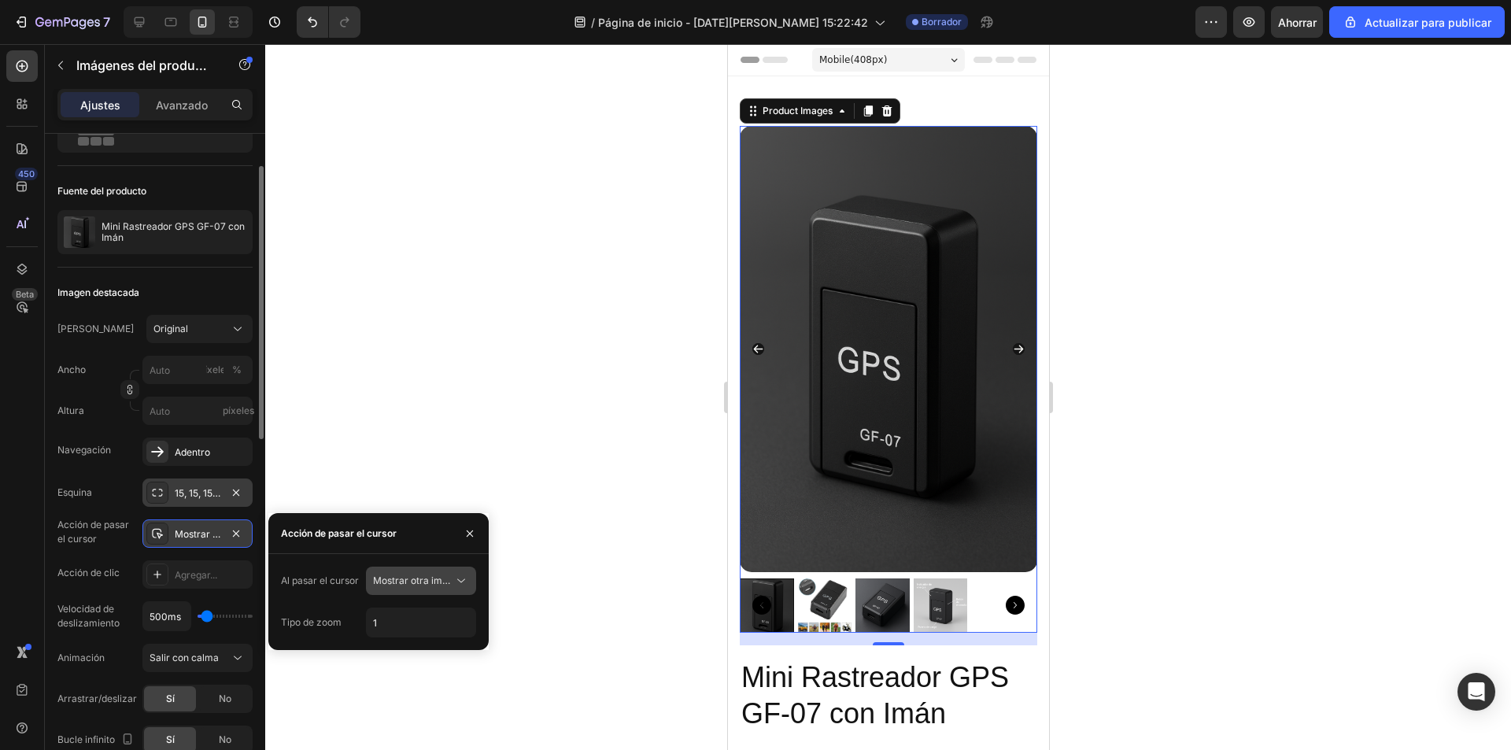
click at [416, 578] on font "Mostrar otra imagen" at bounding box center [418, 581] width 91 height 12
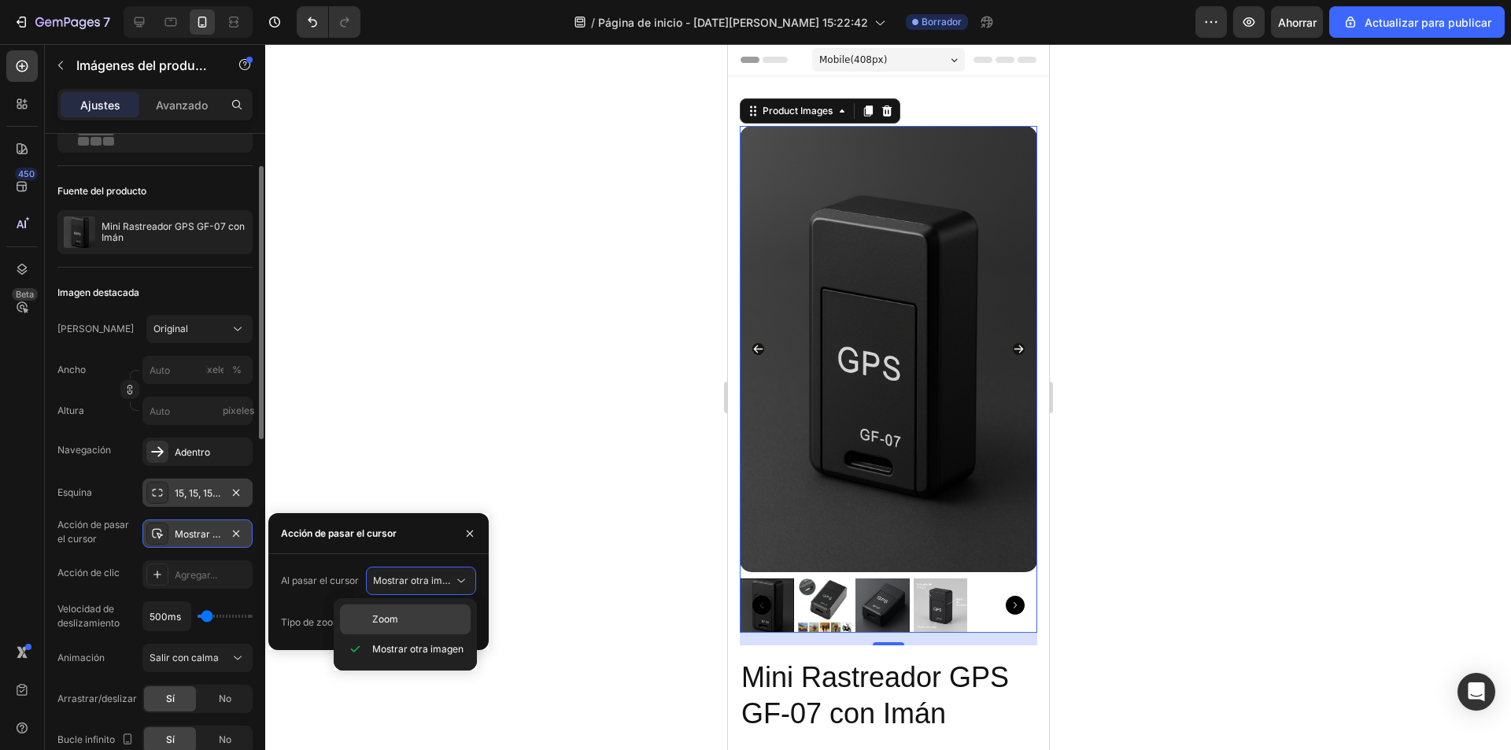
click at [423, 607] on div "Zoom" at bounding box center [405, 619] width 131 height 30
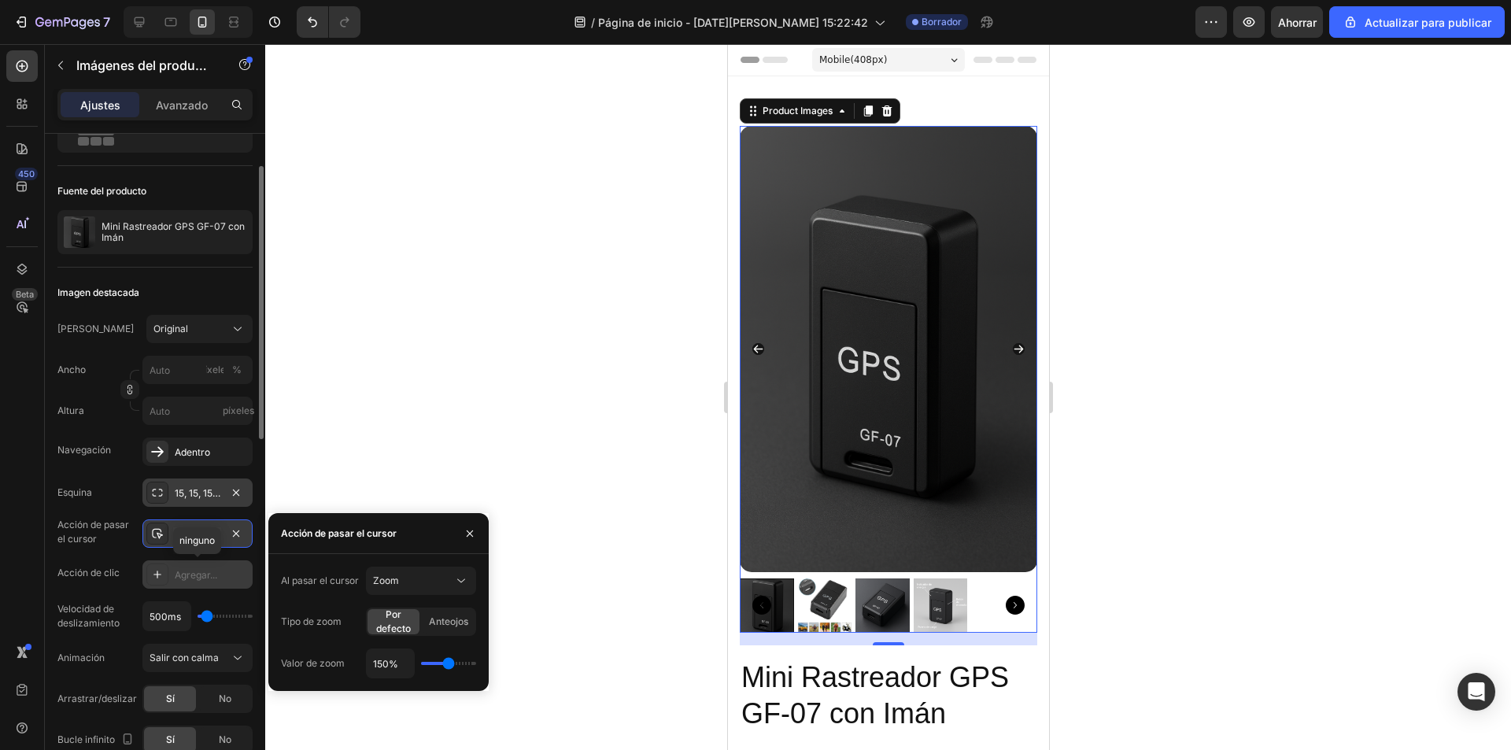
click at [183, 571] on font "Agregar..." at bounding box center [196, 575] width 42 height 12
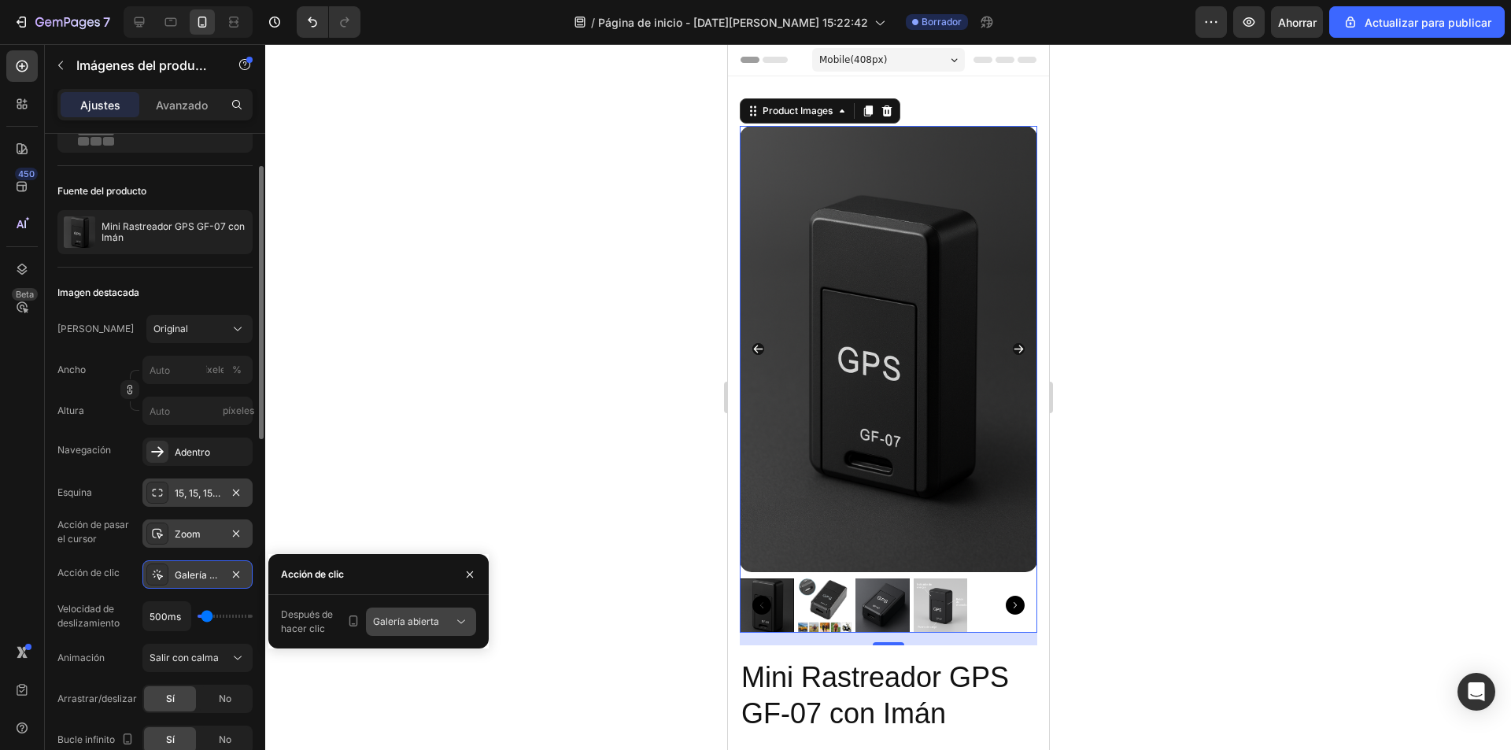
click at [440, 626] on div "Galería abierta" at bounding box center [413, 622] width 80 height 14
click at [434, 701] on div "Producto abierto" at bounding box center [405, 690] width 129 height 30
click at [434, 624] on font "Producto abierto" at bounding box center [410, 621] width 75 height 12
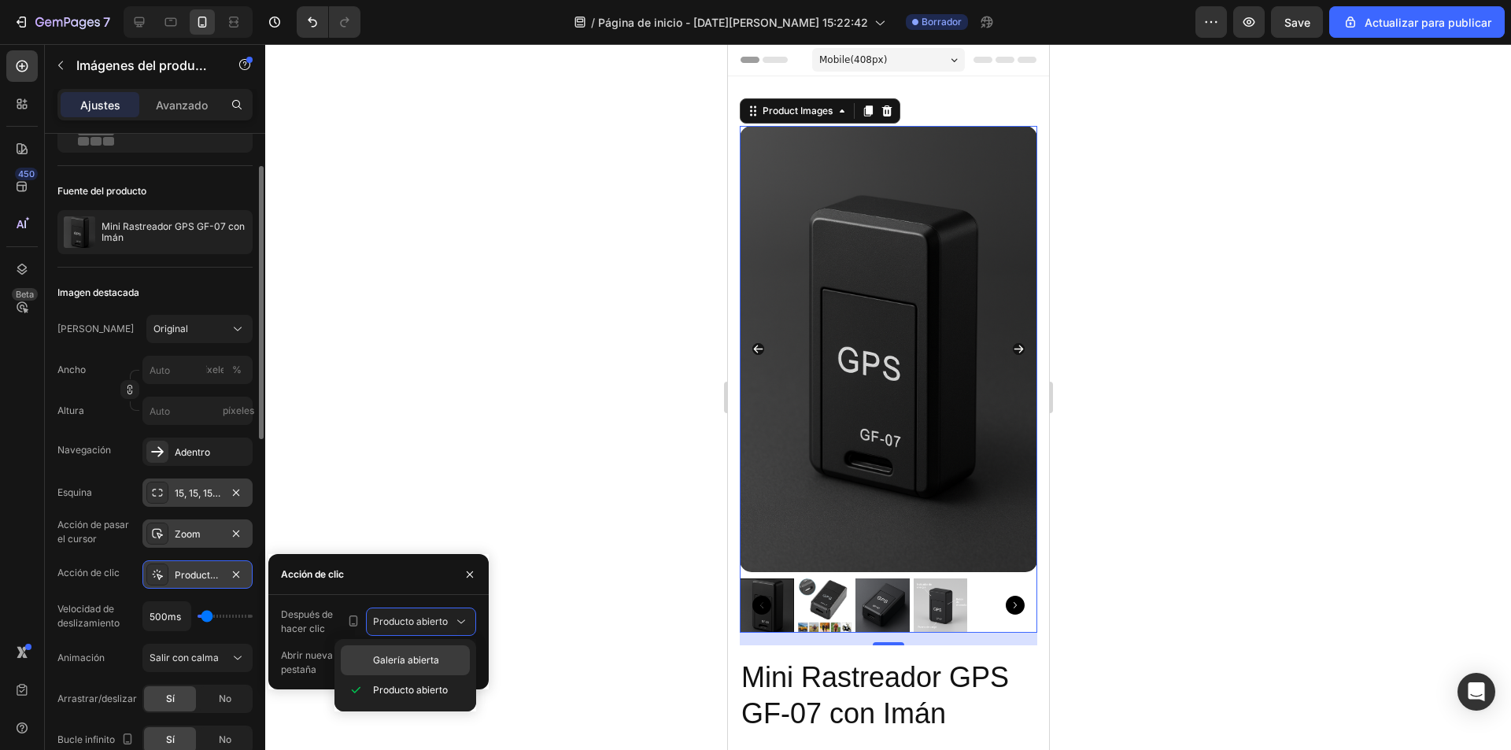
click at [0, 0] on div "Galería abierta" at bounding box center [0, 0] width 0 height 0
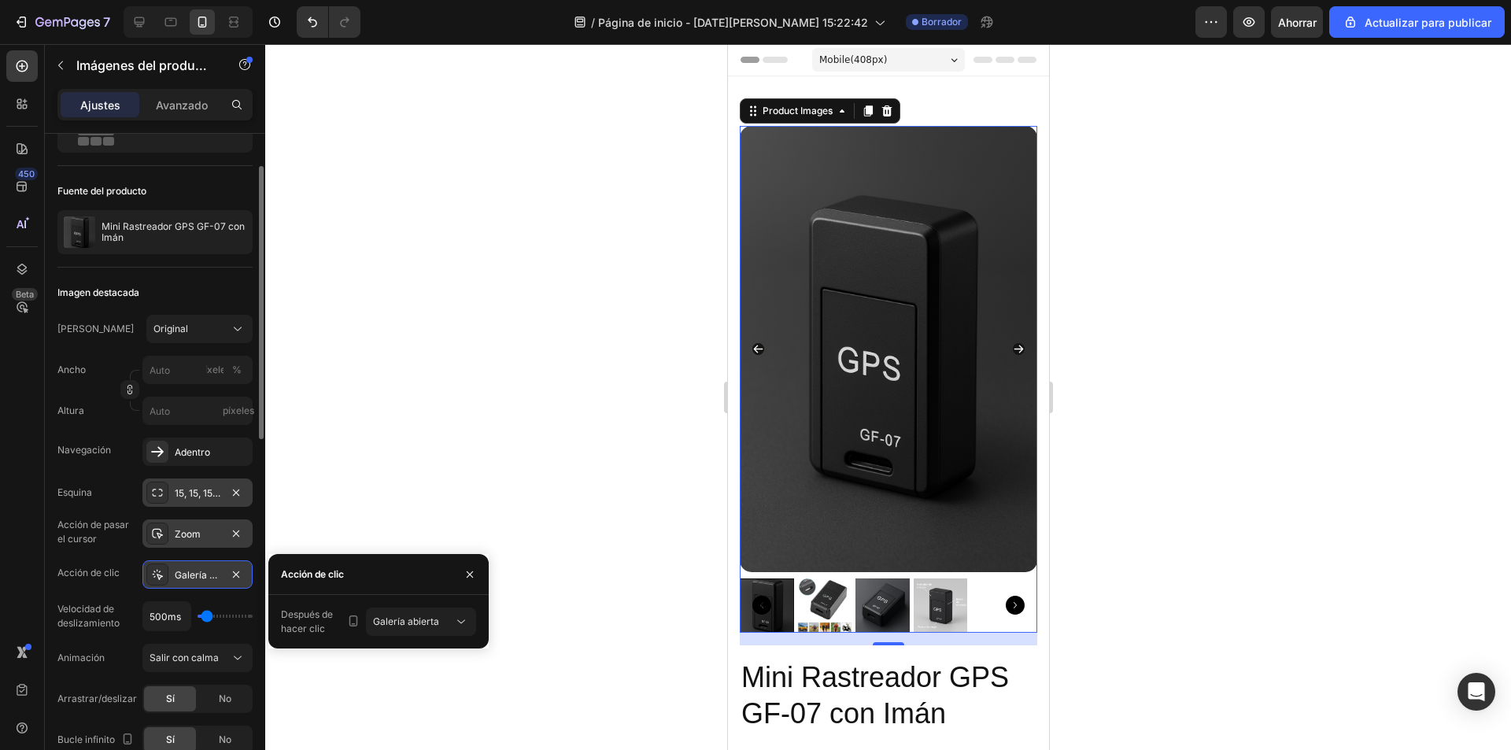
scroll to position [157, 0]
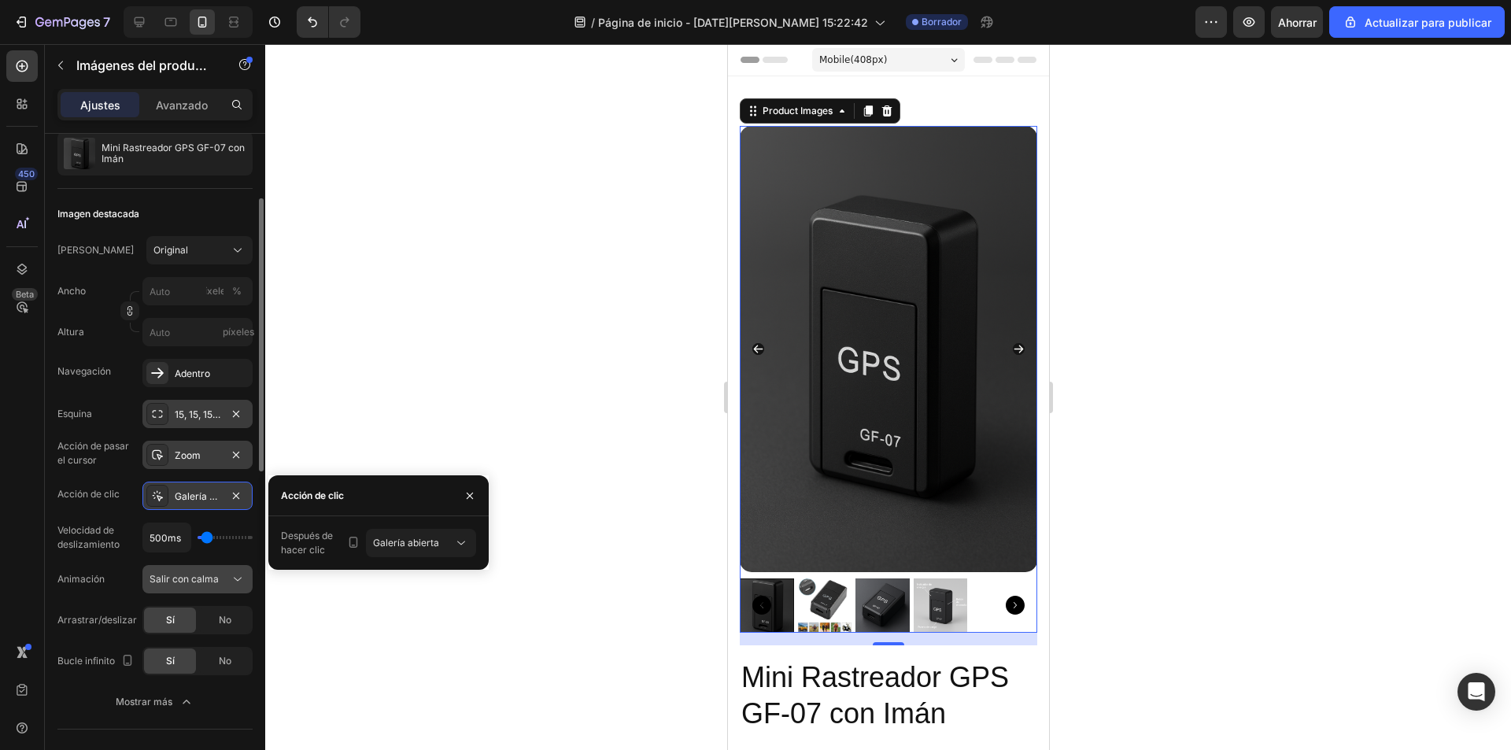
click at [196, 584] on font "Salir con calma" at bounding box center [184, 579] width 69 height 12
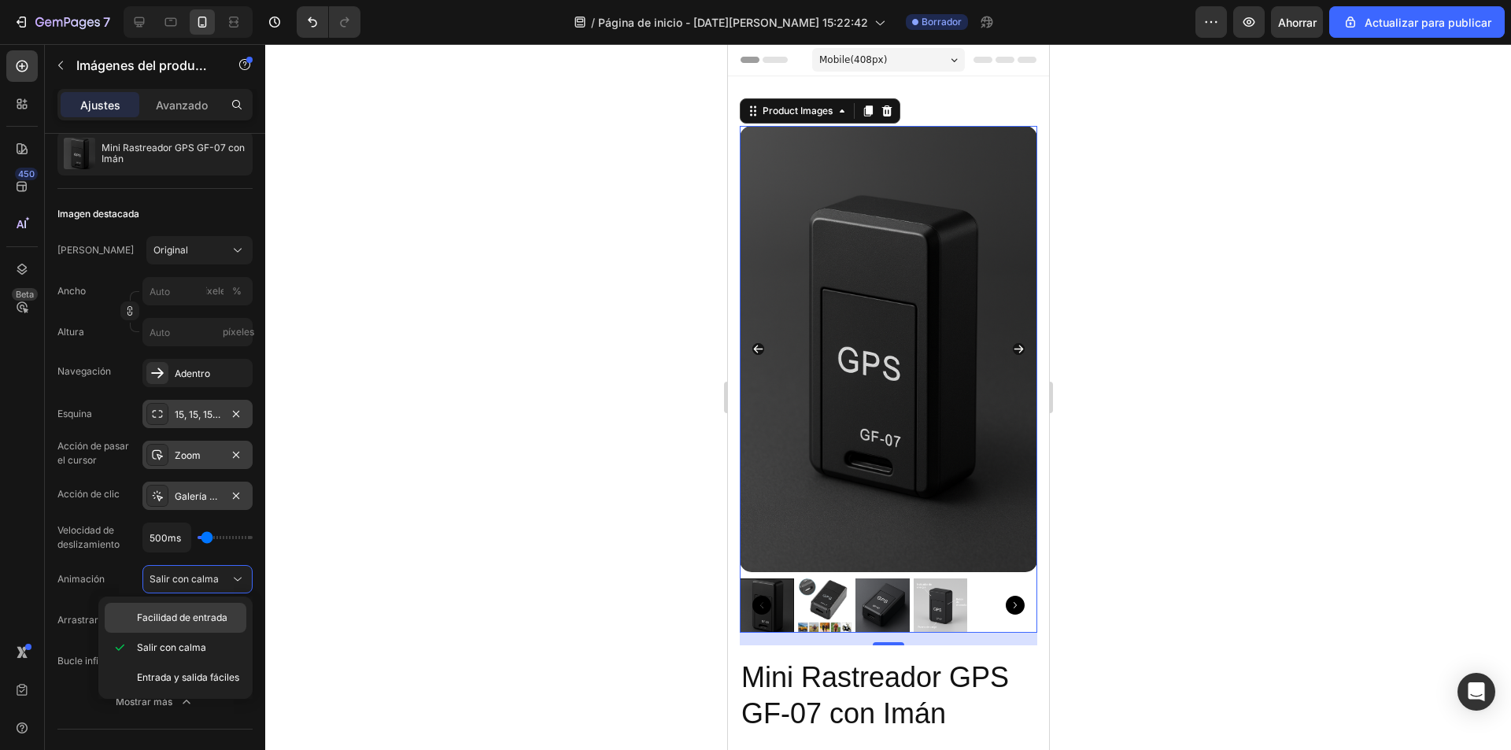
click at [201, 623] on span "Facilidad de entrada" at bounding box center [182, 618] width 91 height 14
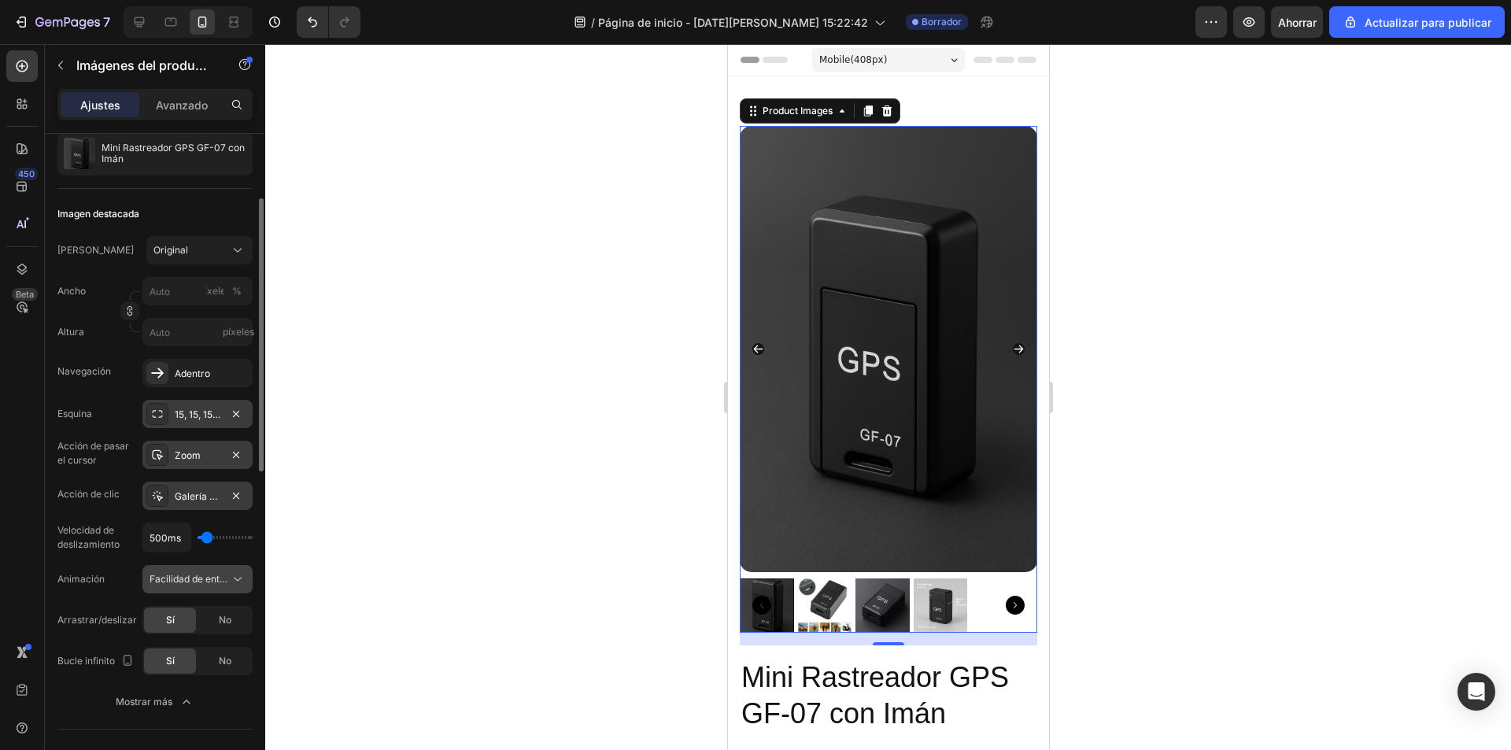
click at [220, 575] on font "Facilidad de entrada" at bounding box center [195, 579] width 91 height 12
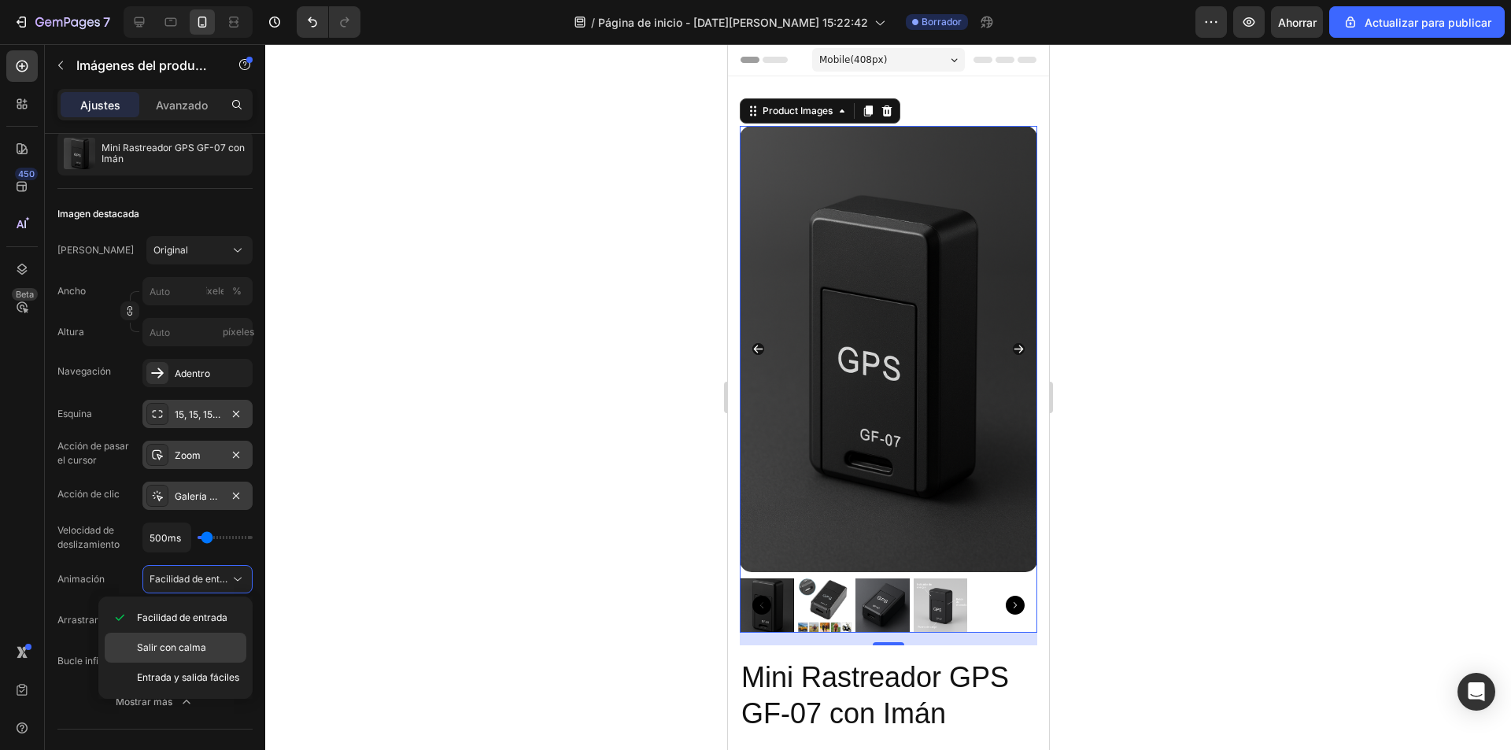
click at [195, 663] on div "Salir con calma" at bounding box center [176, 678] width 142 height 30
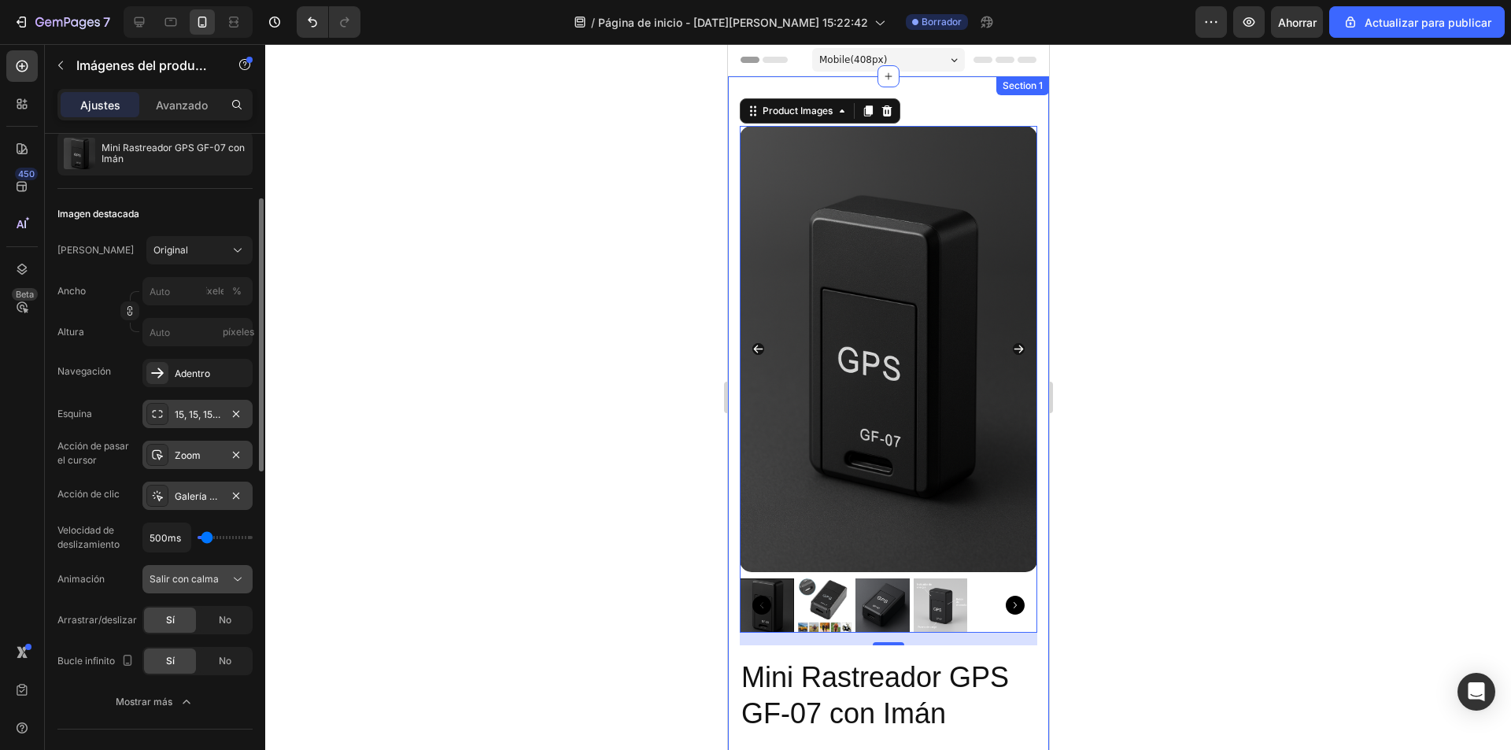
click at [218, 576] on div "Salir con calma" at bounding box center [190, 579] width 80 height 14
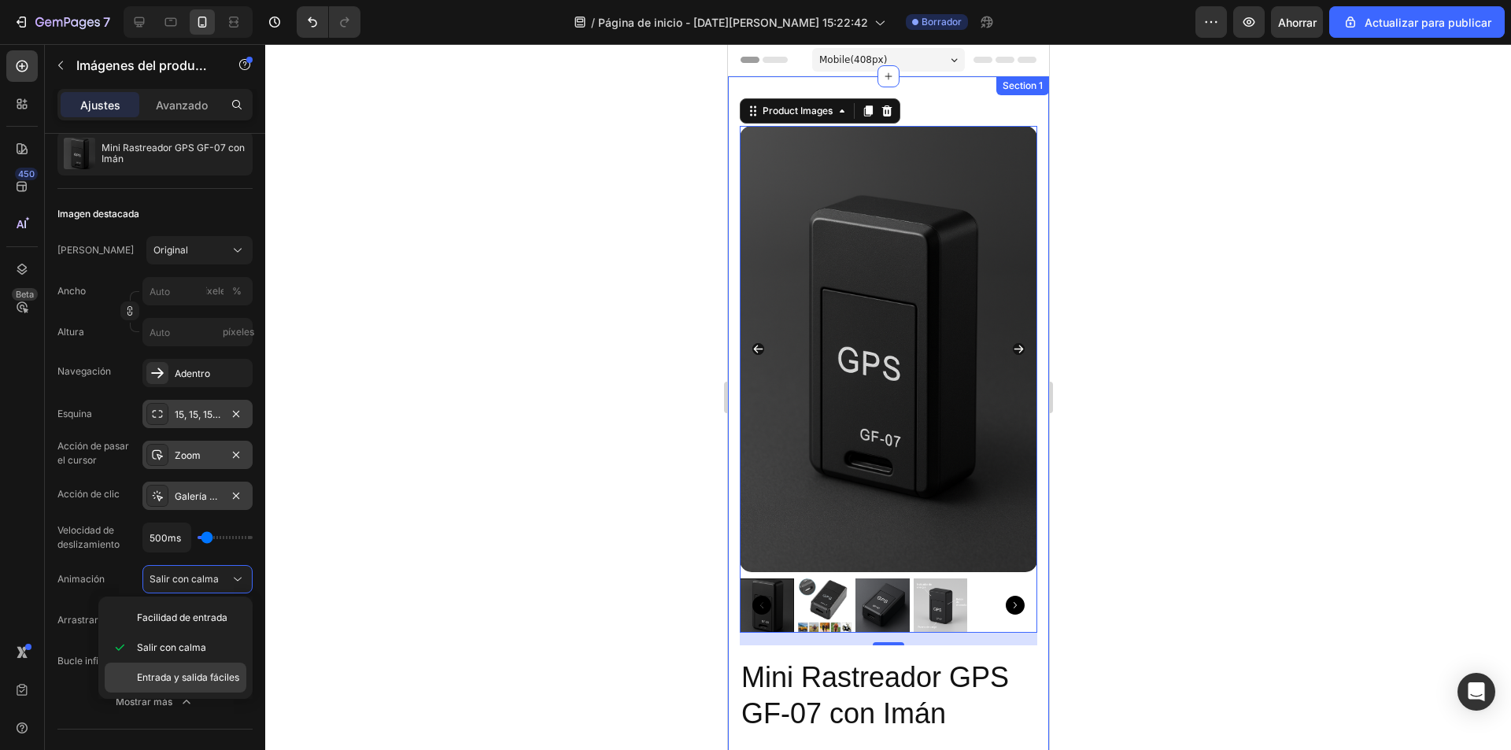
click at [204, 686] on div "Entrada y salida fáciles" at bounding box center [176, 678] width 142 height 30
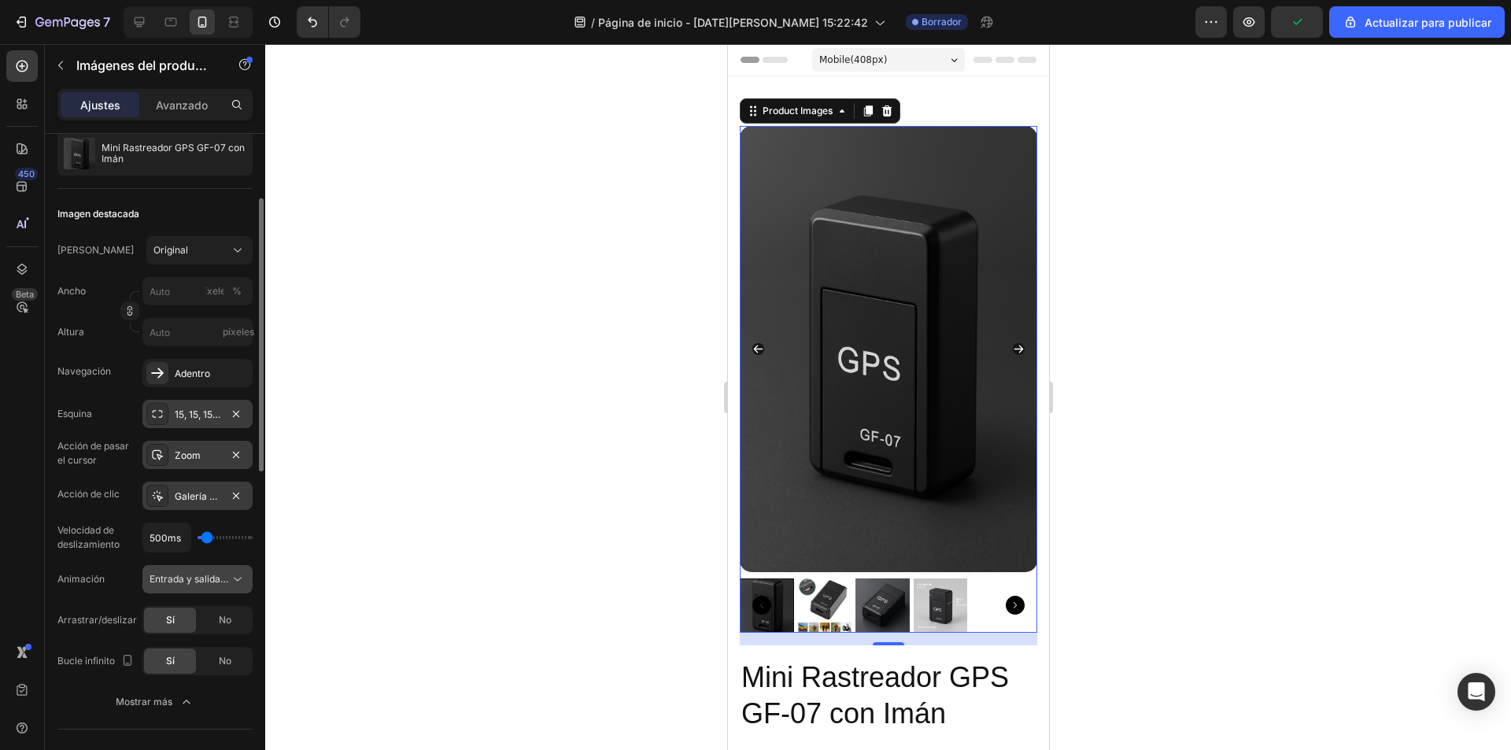
click at [214, 584] on font "Entrada y salida fáciles" at bounding box center [201, 579] width 102 height 12
click at [161, 580] on font "Entrada y salida fáciles" at bounding box center [201, 579] width 102 height 12
click at [216, 585] on span "Entrada y salida fáciles" at bounding box center [190, 579] width 80 height 14
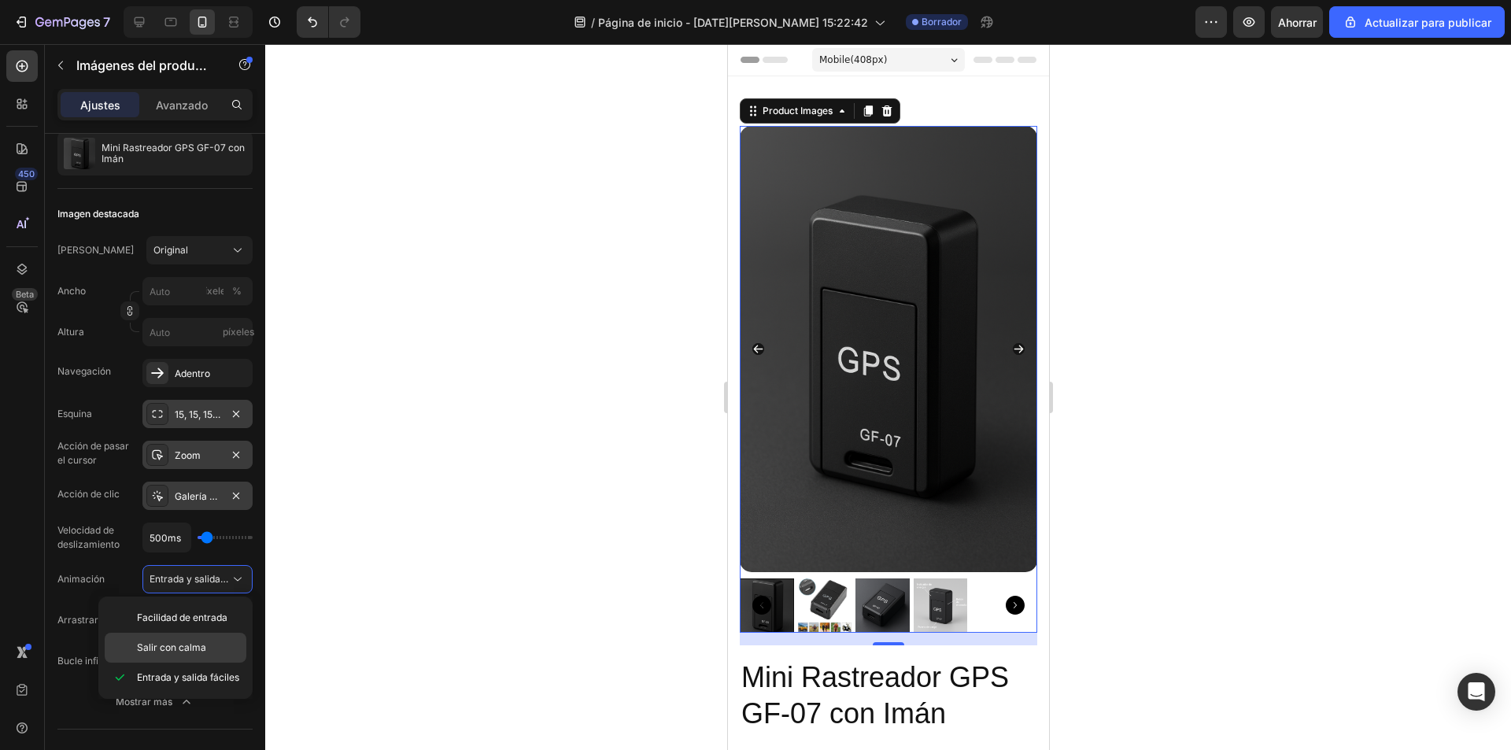
click at [201, 643] on font "Salir con calma" at bounding box center [171, 647] width 69 height 12
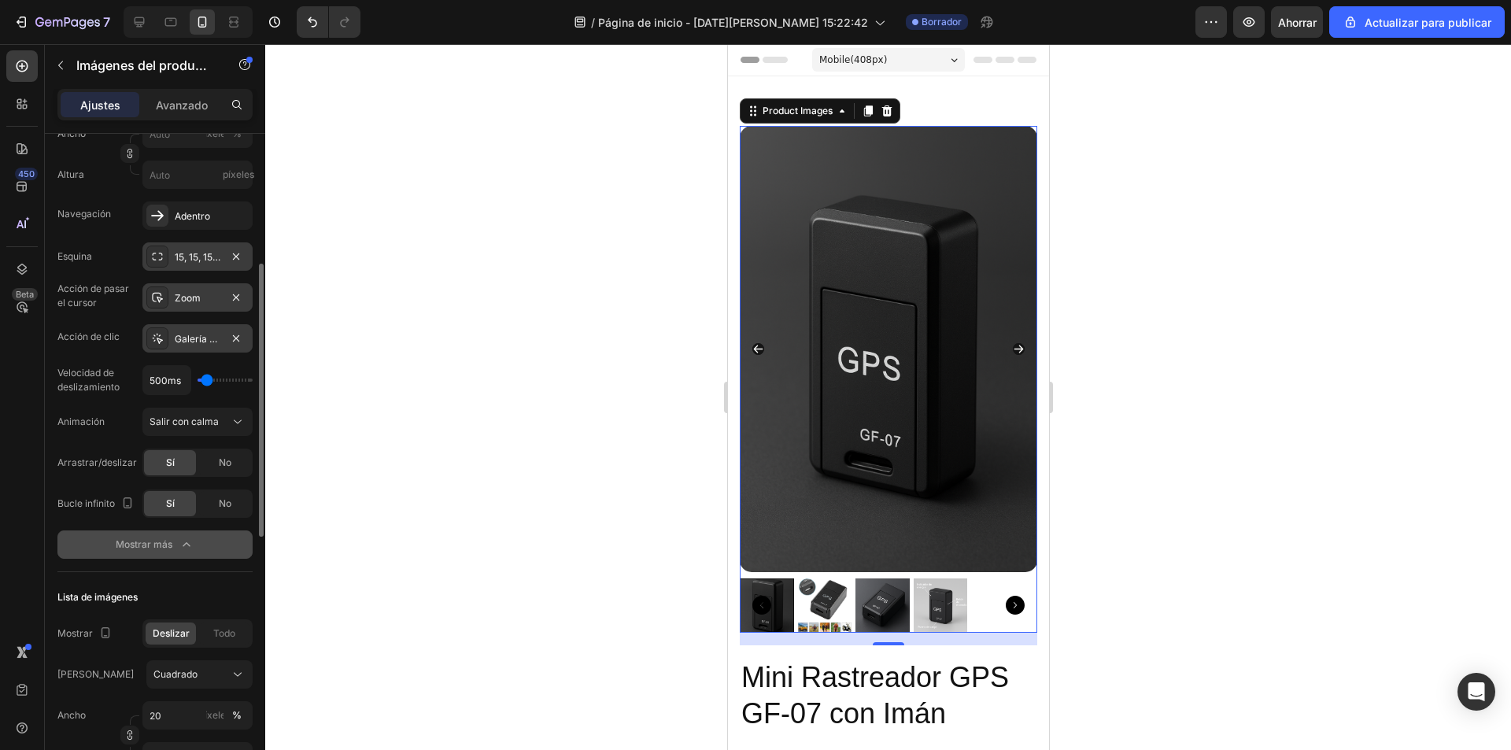
scroll to position [394, 0]
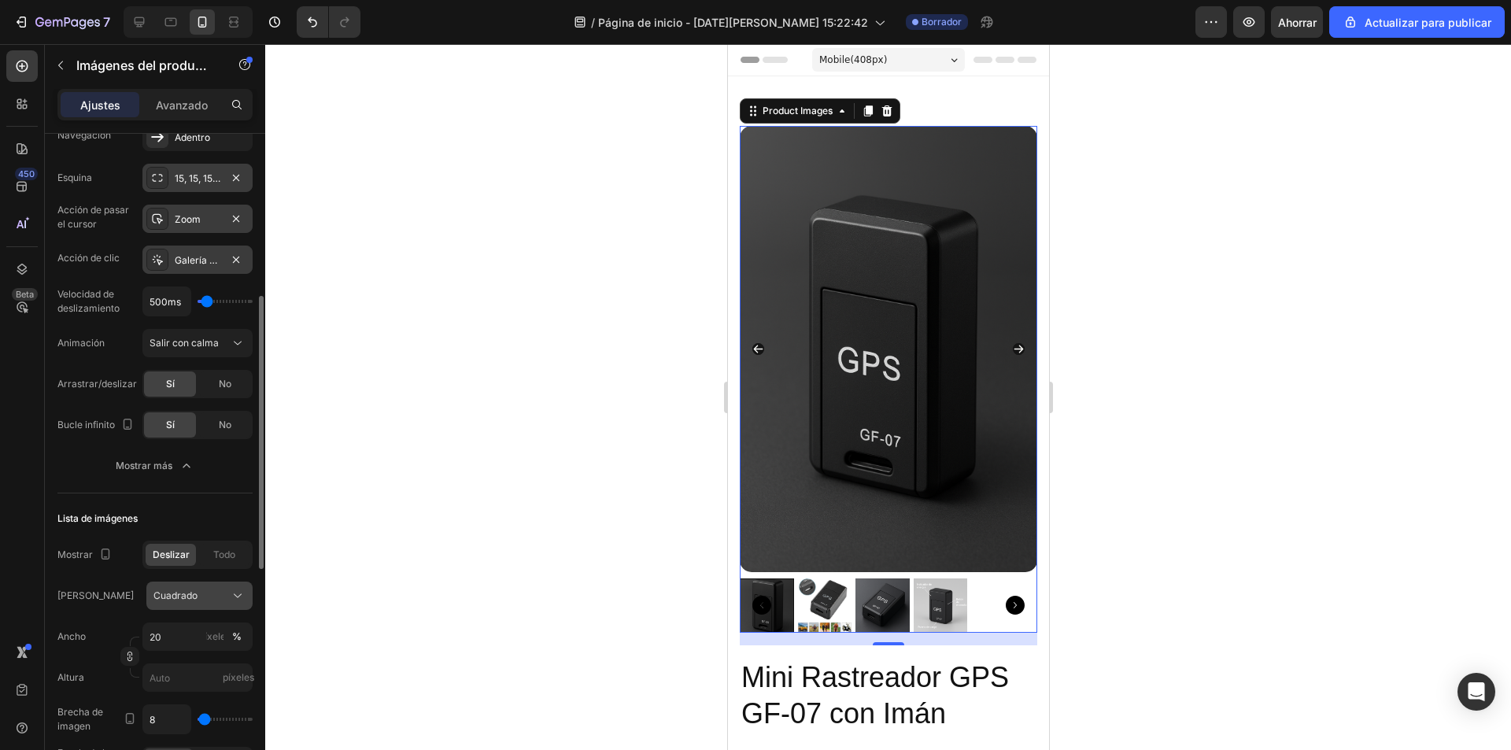
click at [201, 594] on div "Cuadrado" at bounding box center [189, 596] width 73 height 14
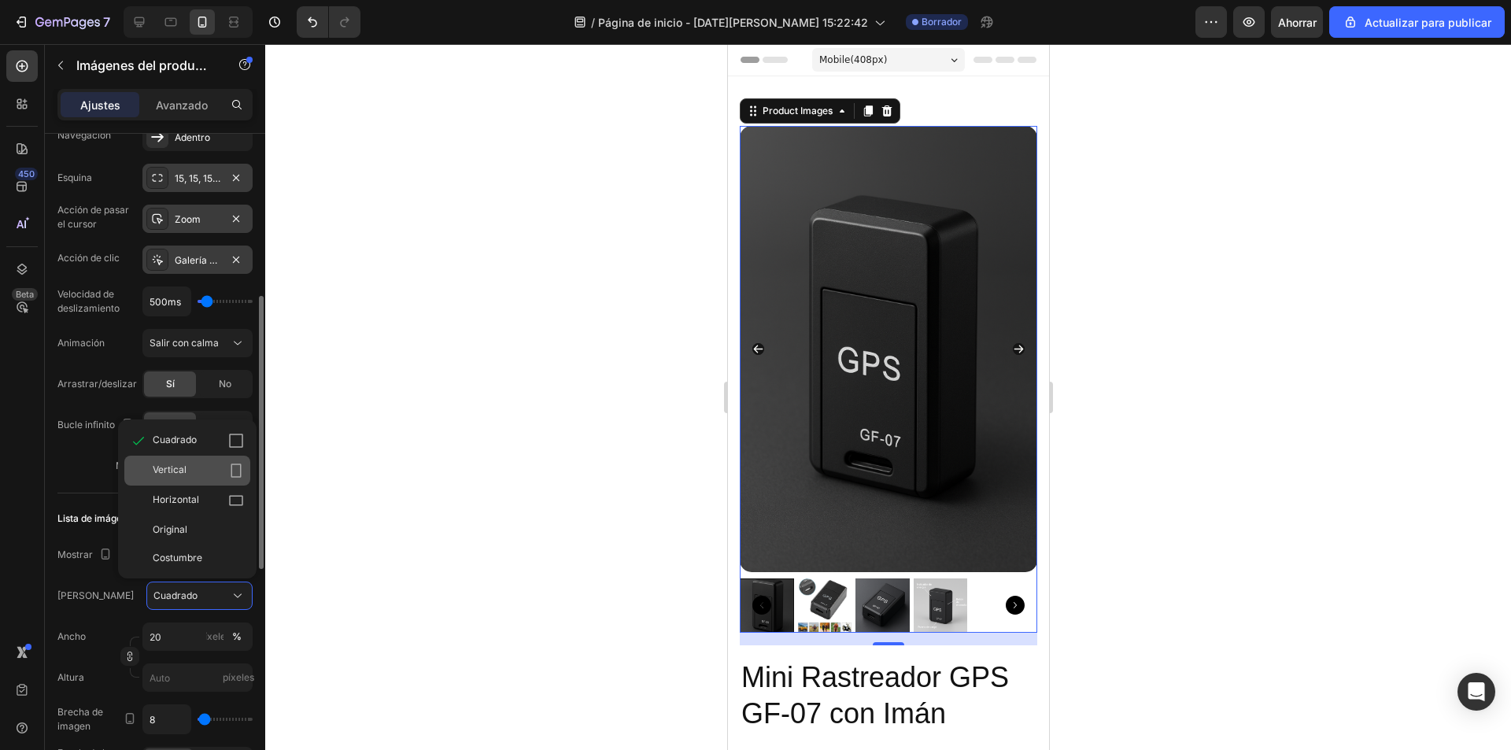
click at [231, 472] on icon at bounding box center [236, 471] width 10 height 14
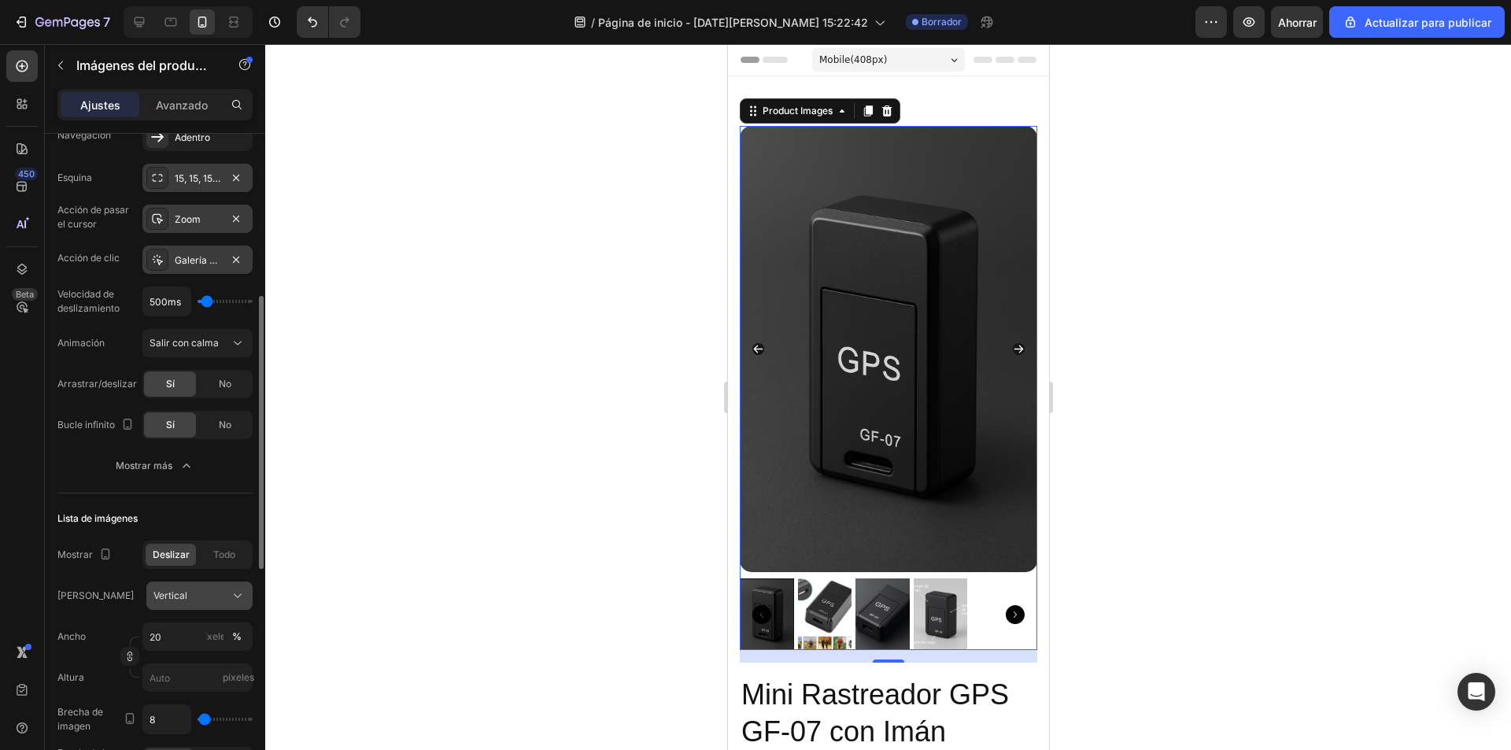
click at [214, 601] on div "Vertical" at bounding box center [189, 596] width 73 height 14
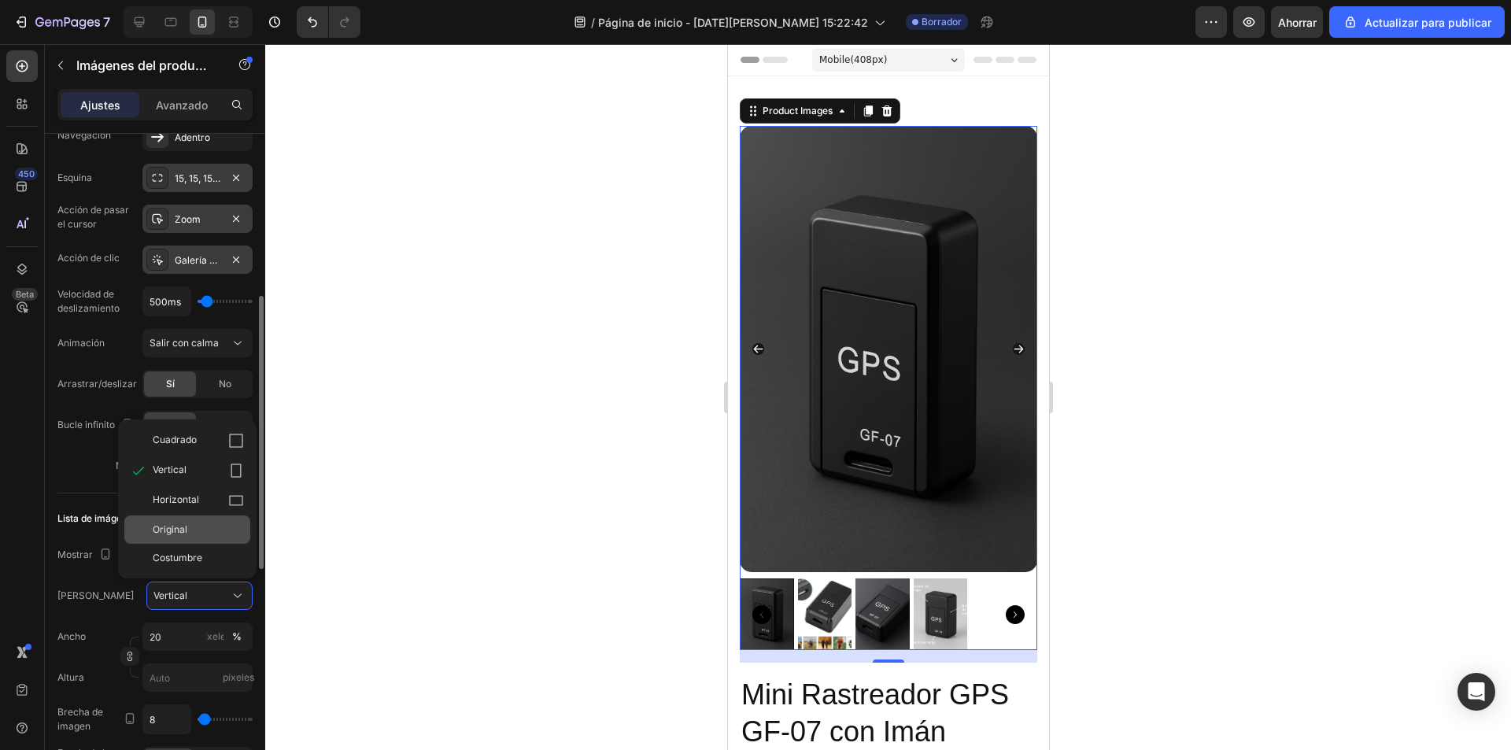
click at [193, 530] on div "Original" at bounding box center [198, 530] width 91 height 14
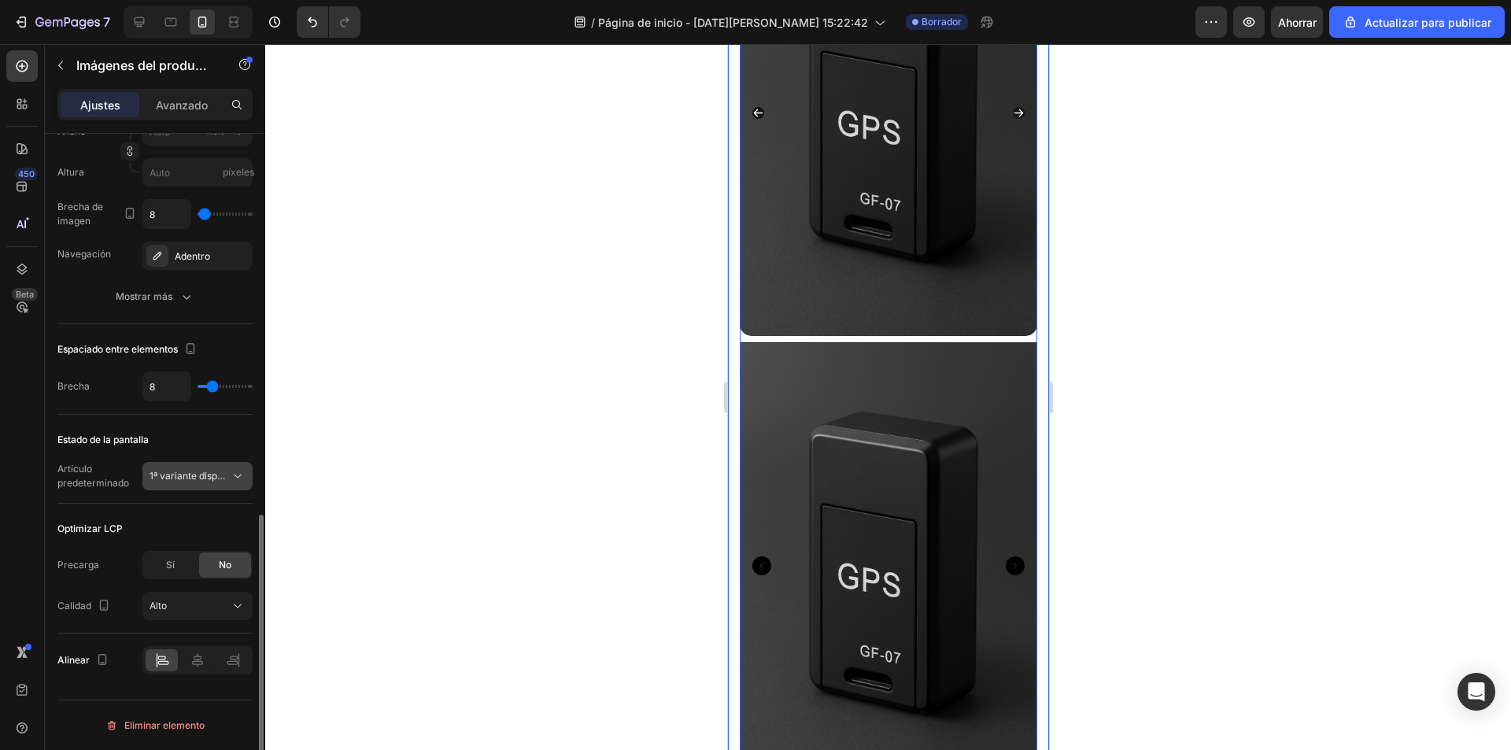
scroll to position [741, 0]
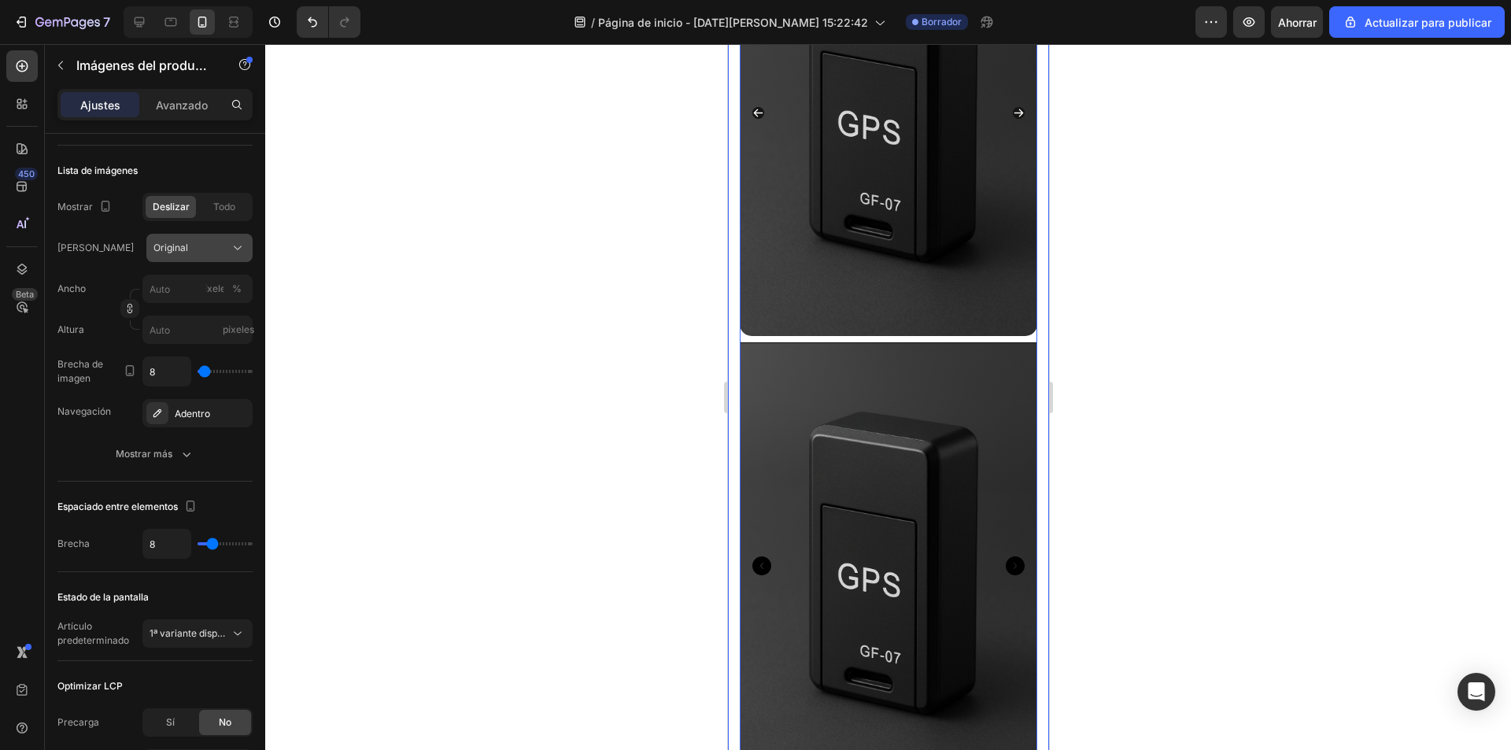
click at [209, 255] on div "Original" at bounding box center [199, 248] width 92 height 16
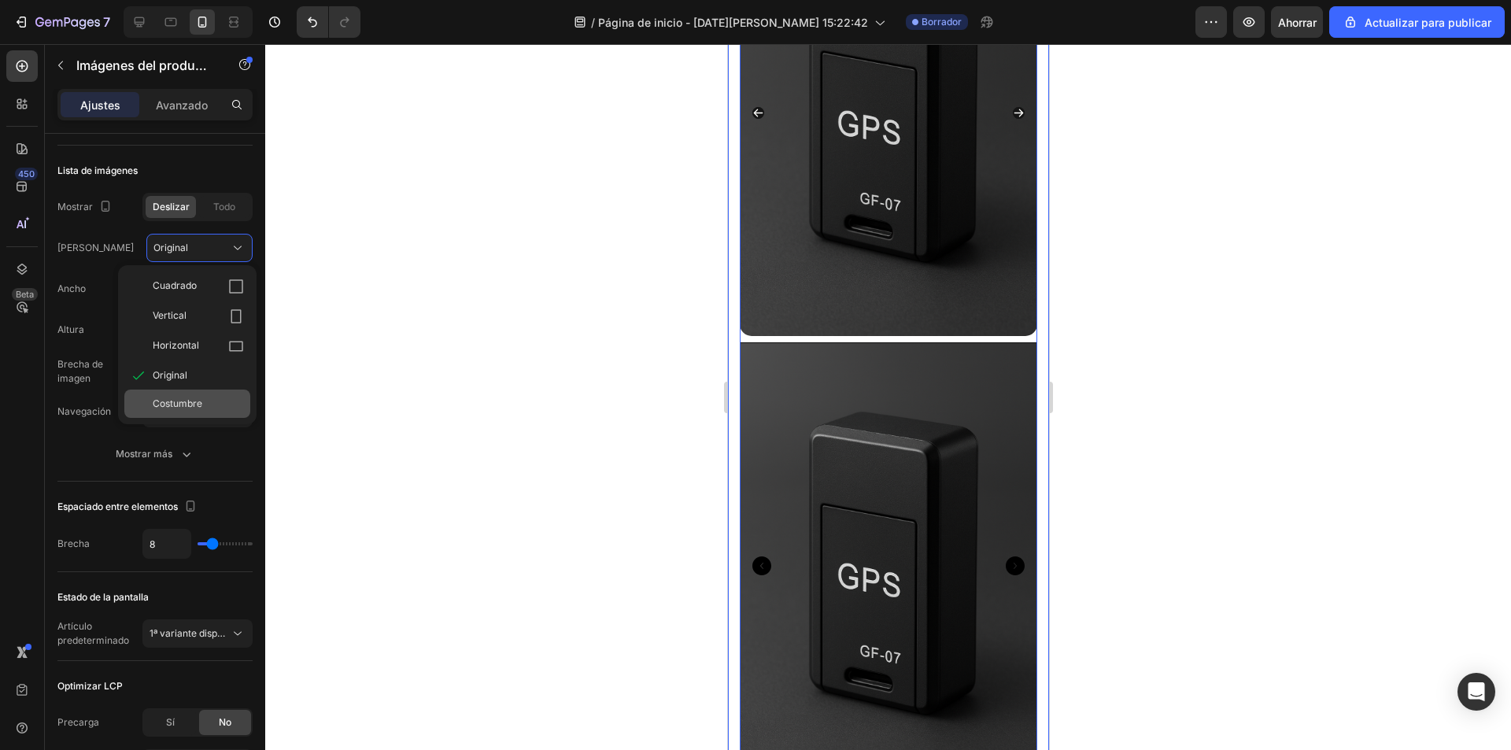
click at [209, 404] on div "Costumbre" at bounding box center [198, 404] width 91 height 14
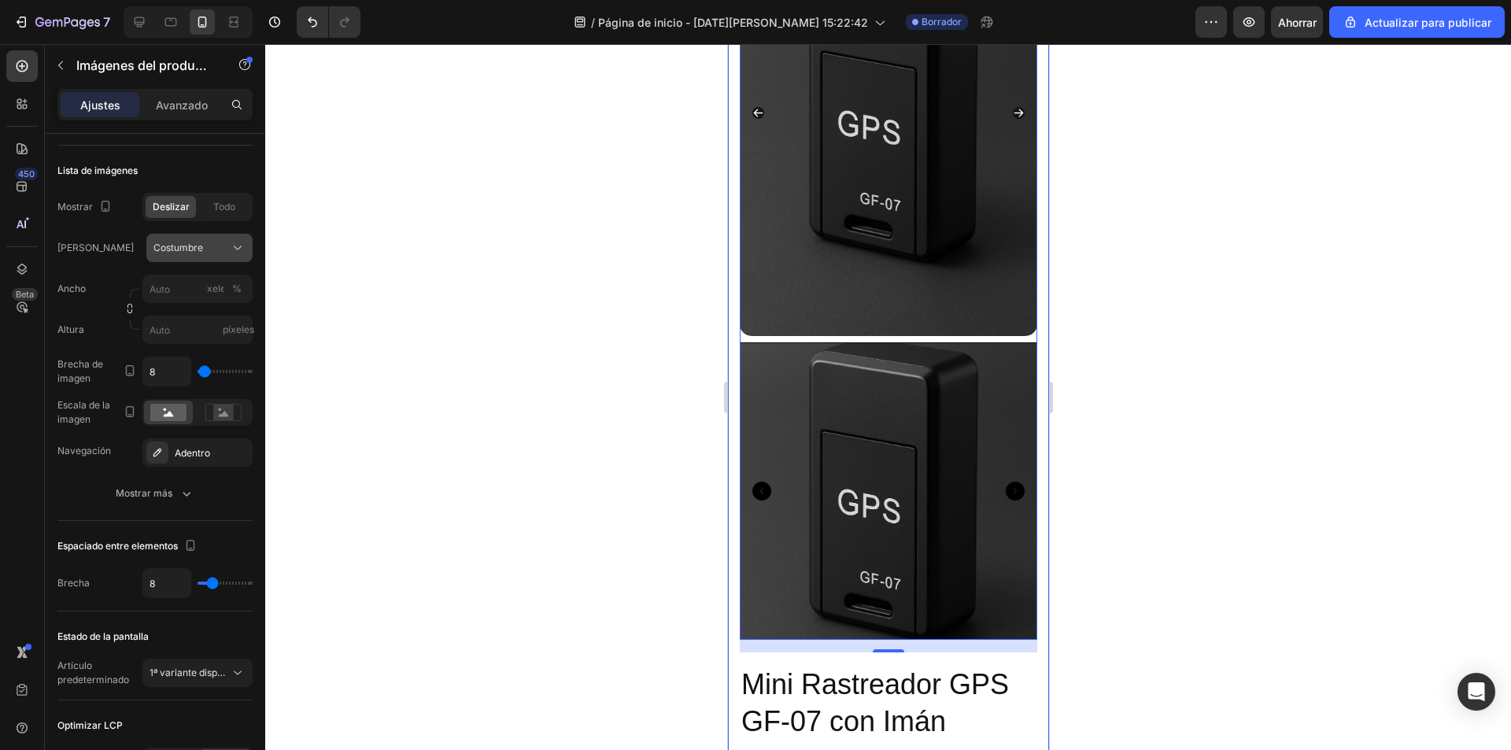
click at [231, 243] on icon at bounding box center [238, 248] width 16 height 16
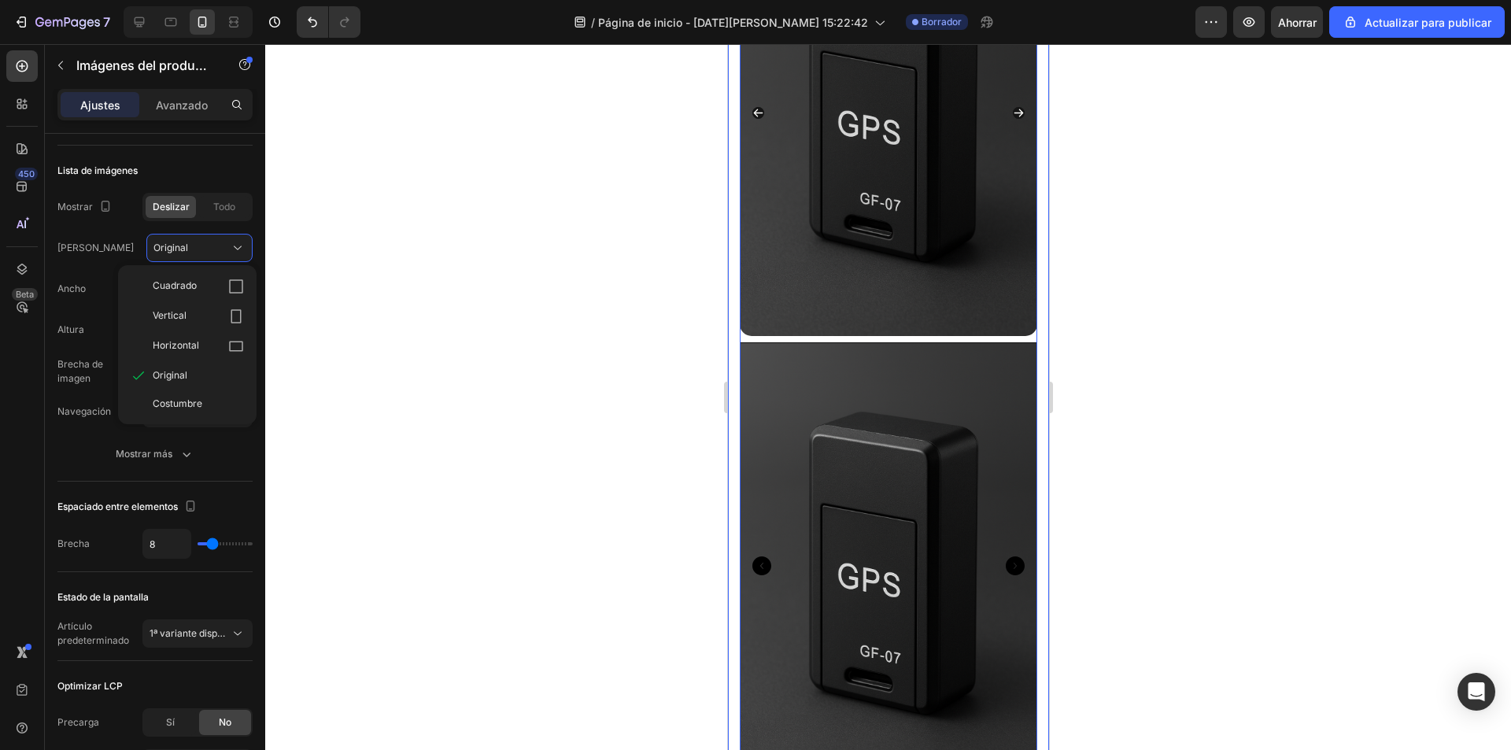
click at [224, 286] on div "Cuadrado" at bounding box center [198, 287] width 91 height 16
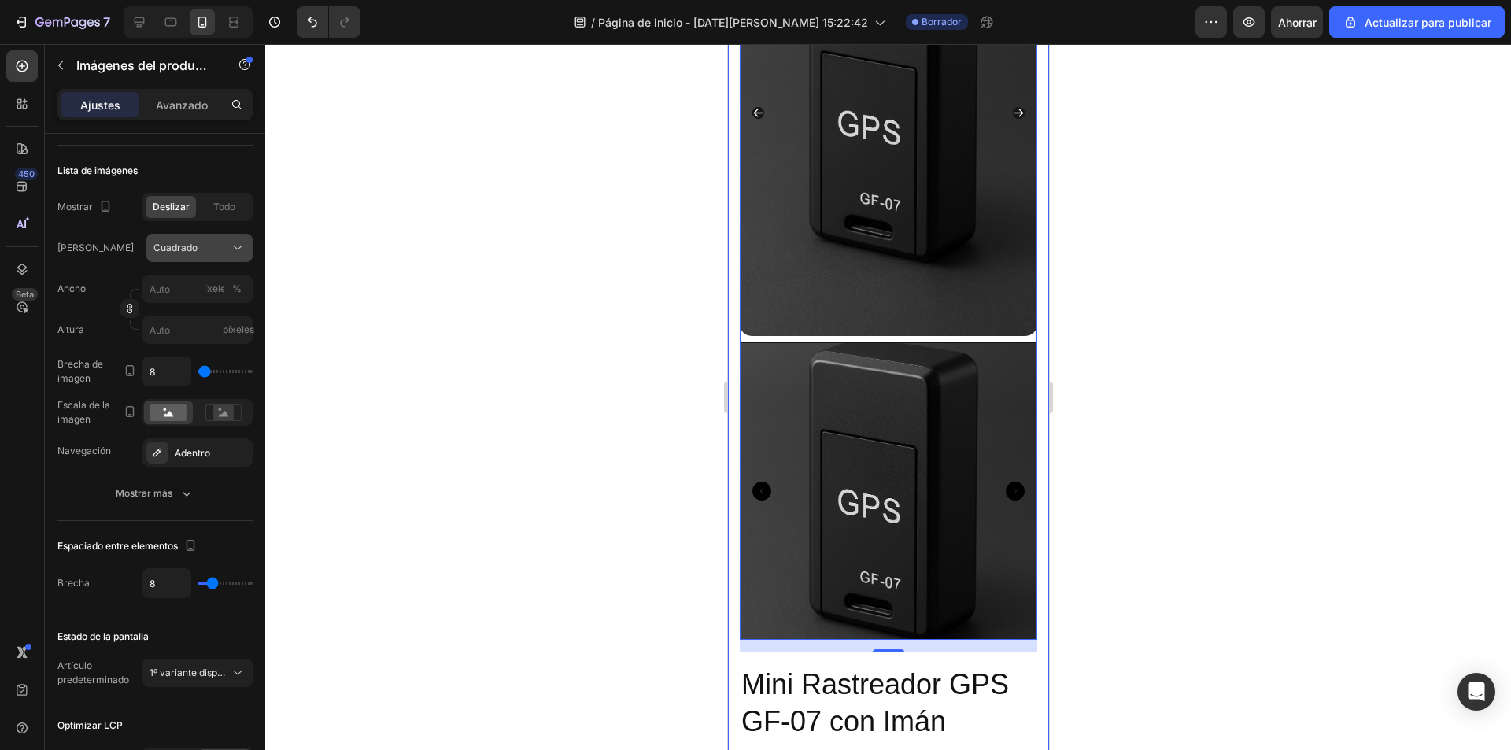
click at [222, 253] on div "Cuadrado" at bounding box center [189, 248] width 73 height 14
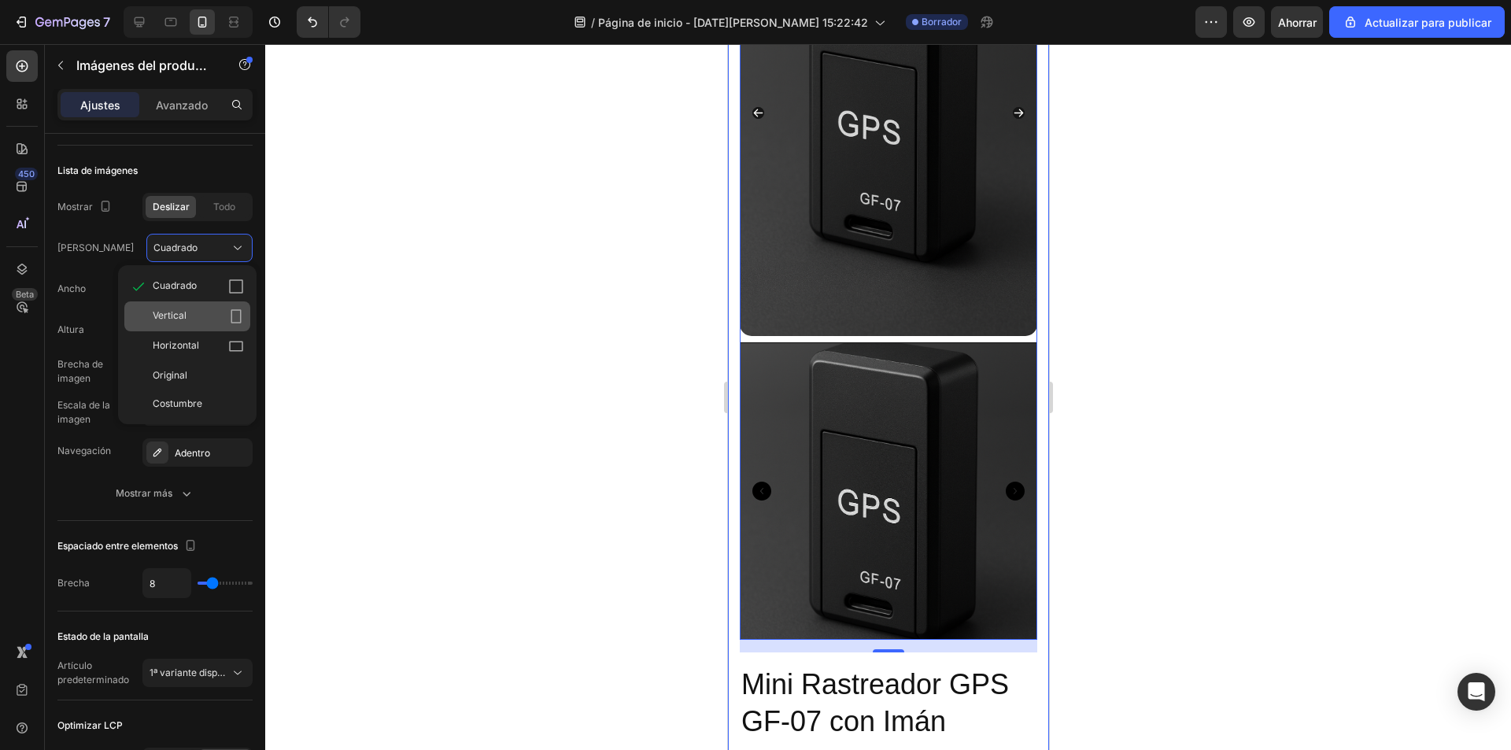
click at [219, 313] on div "Vertical" at bounding box center [198, 317] width 91 height 16
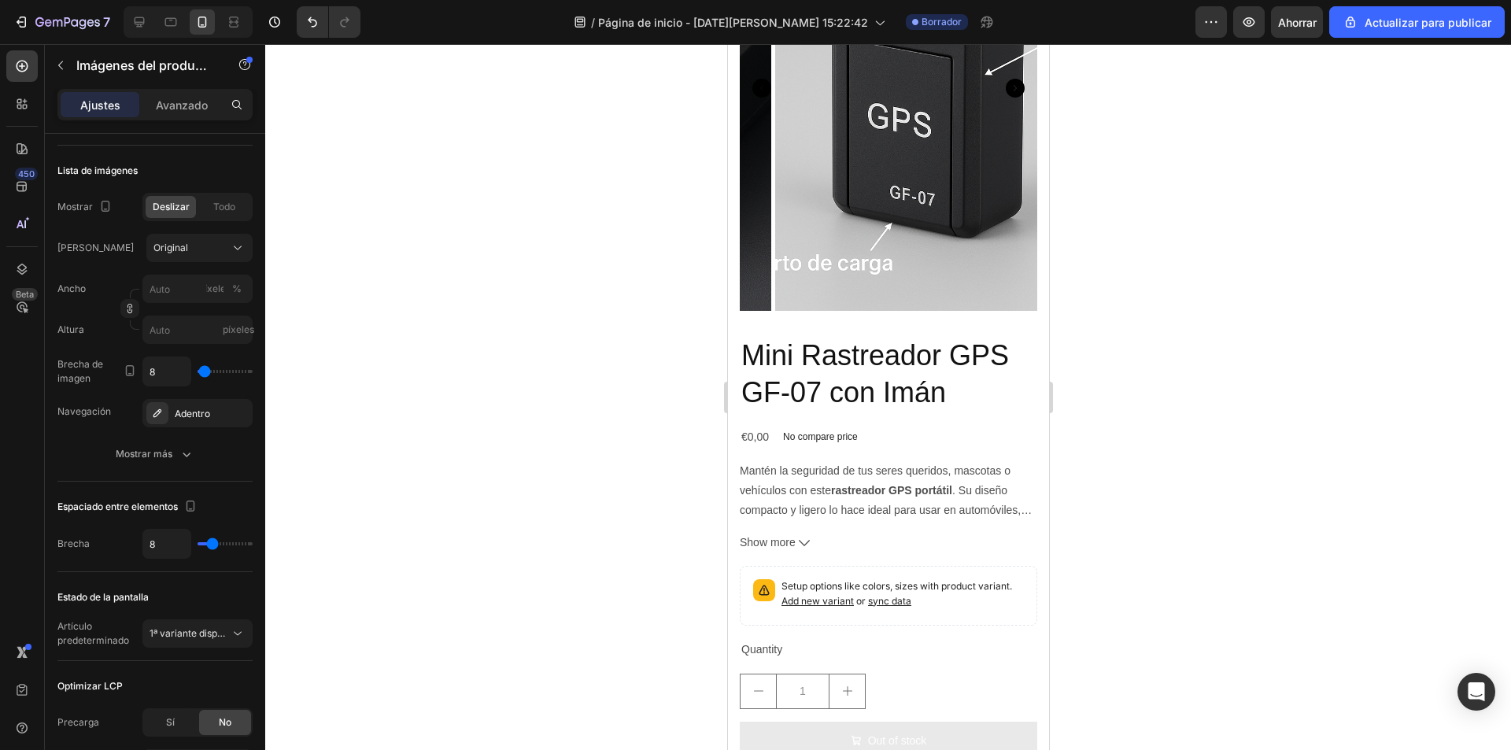
scroll to position [0, 0]
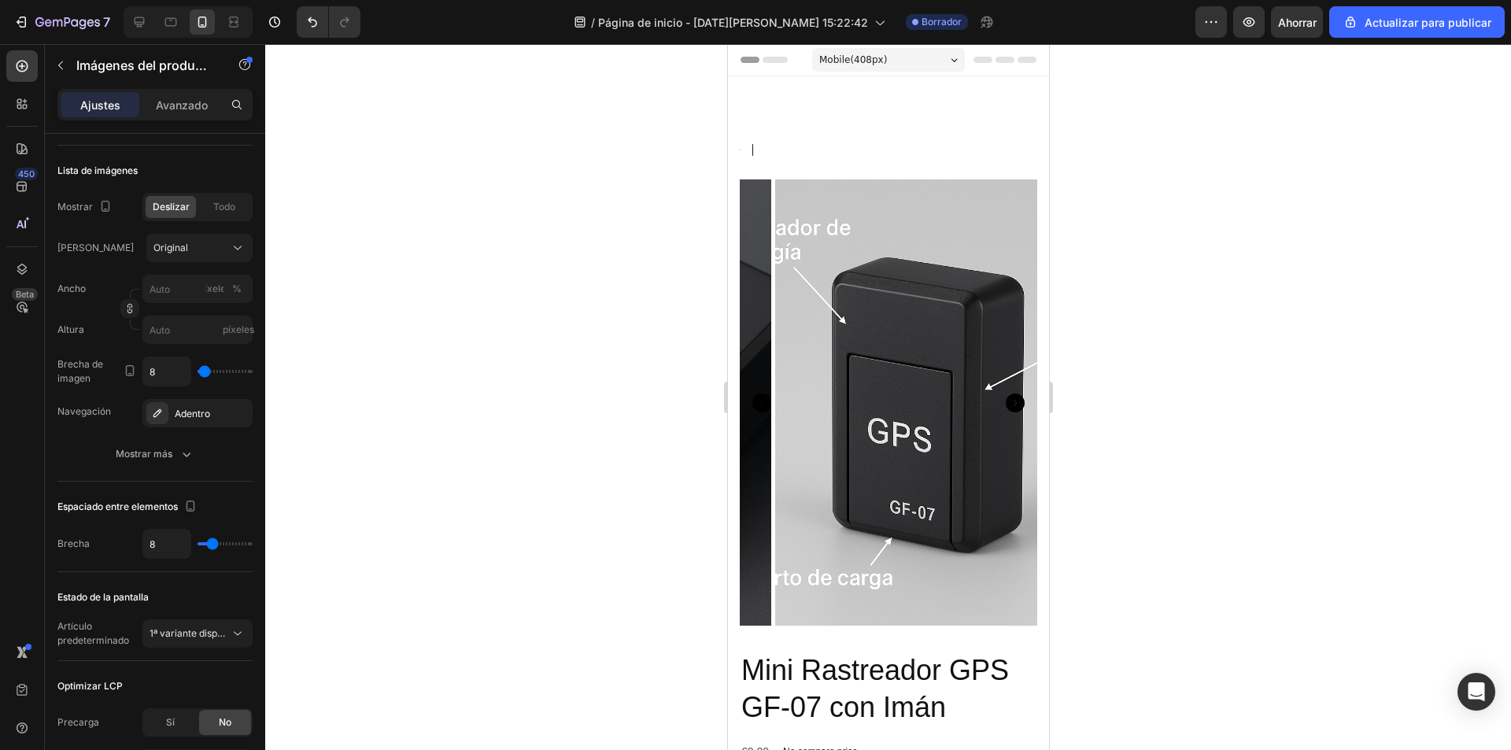
type input "1"
click at [1005, 394] on icon "Carousel Next Arrow" at bounding box center [1014, 403] width 19 height 19
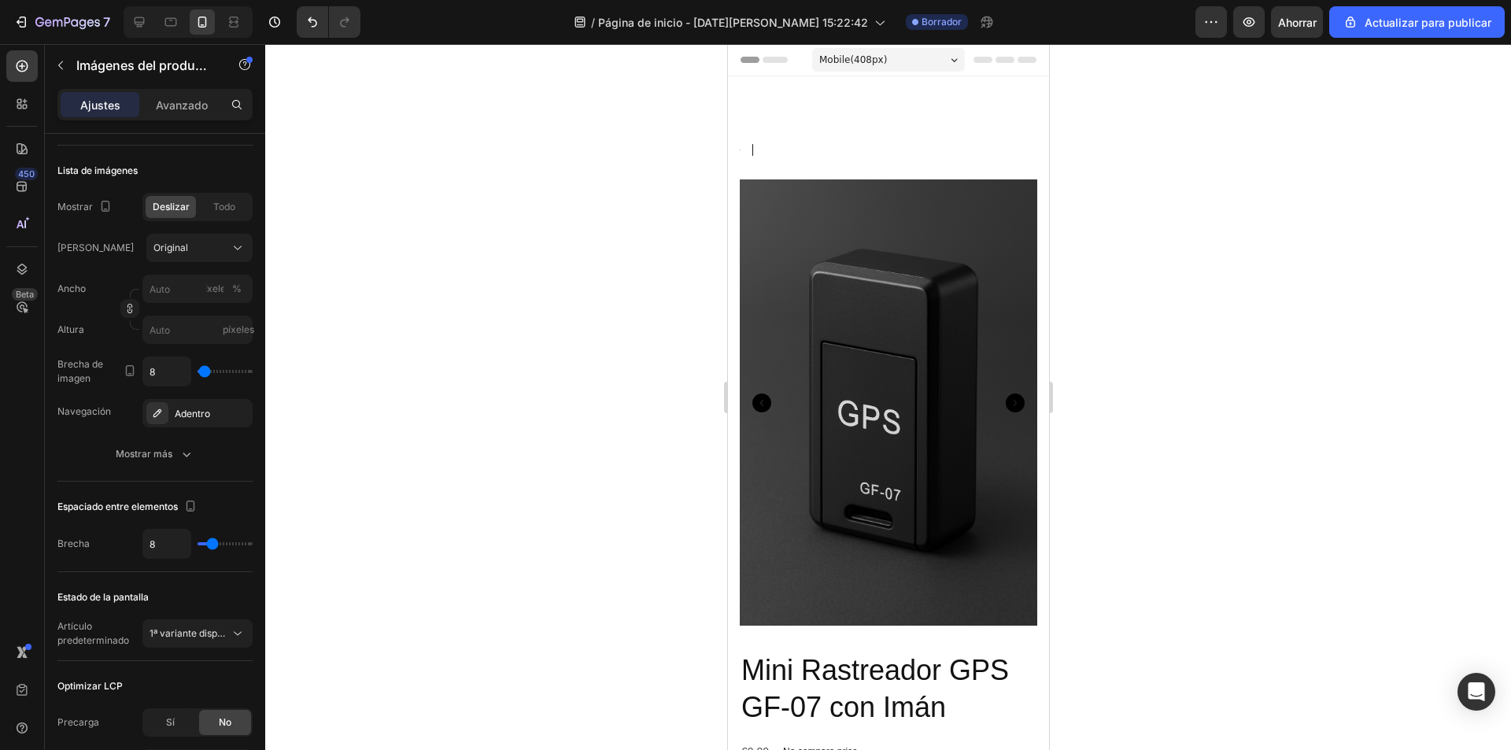
click at [1005, 394] on icon "Carousel Next Arrow" at bounding box center [1014, 403] width 19 height 19
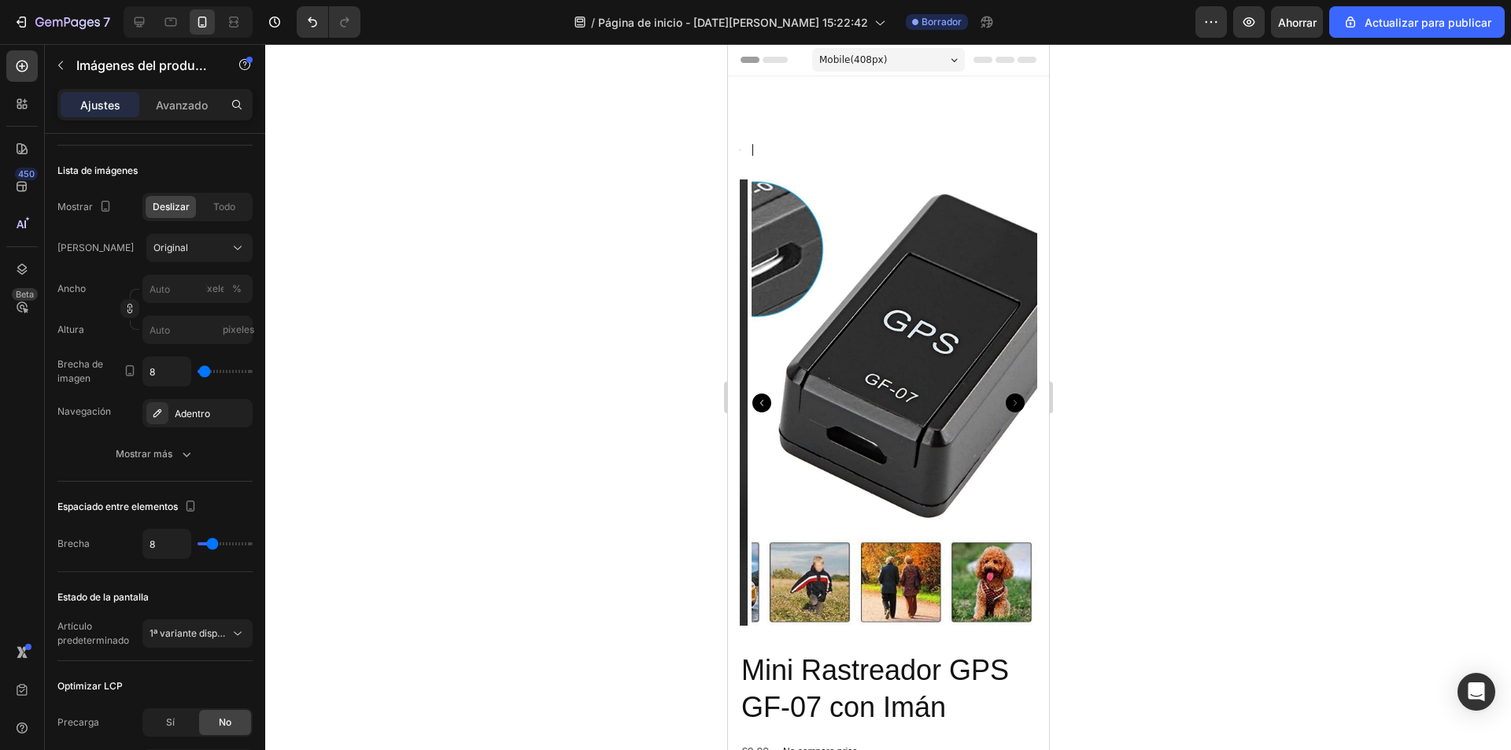
click at [1005, 394] on icon "Carousel Next Arrow" at bounding box center [1014, 403] width 19 height 19
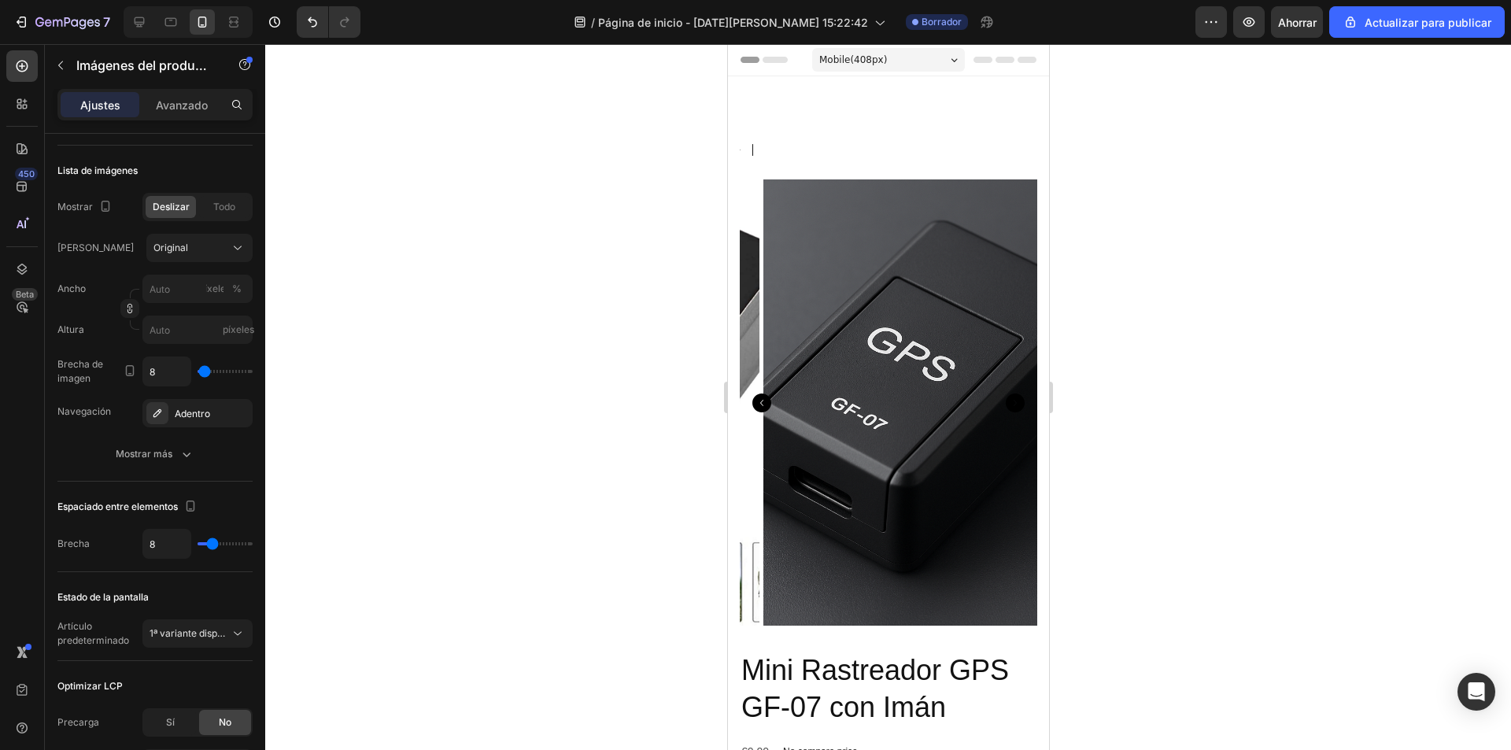
click at [1005, 395] on icon "Carousel Next Arrow" at bounding box center [1014, 403] width 19 height 19
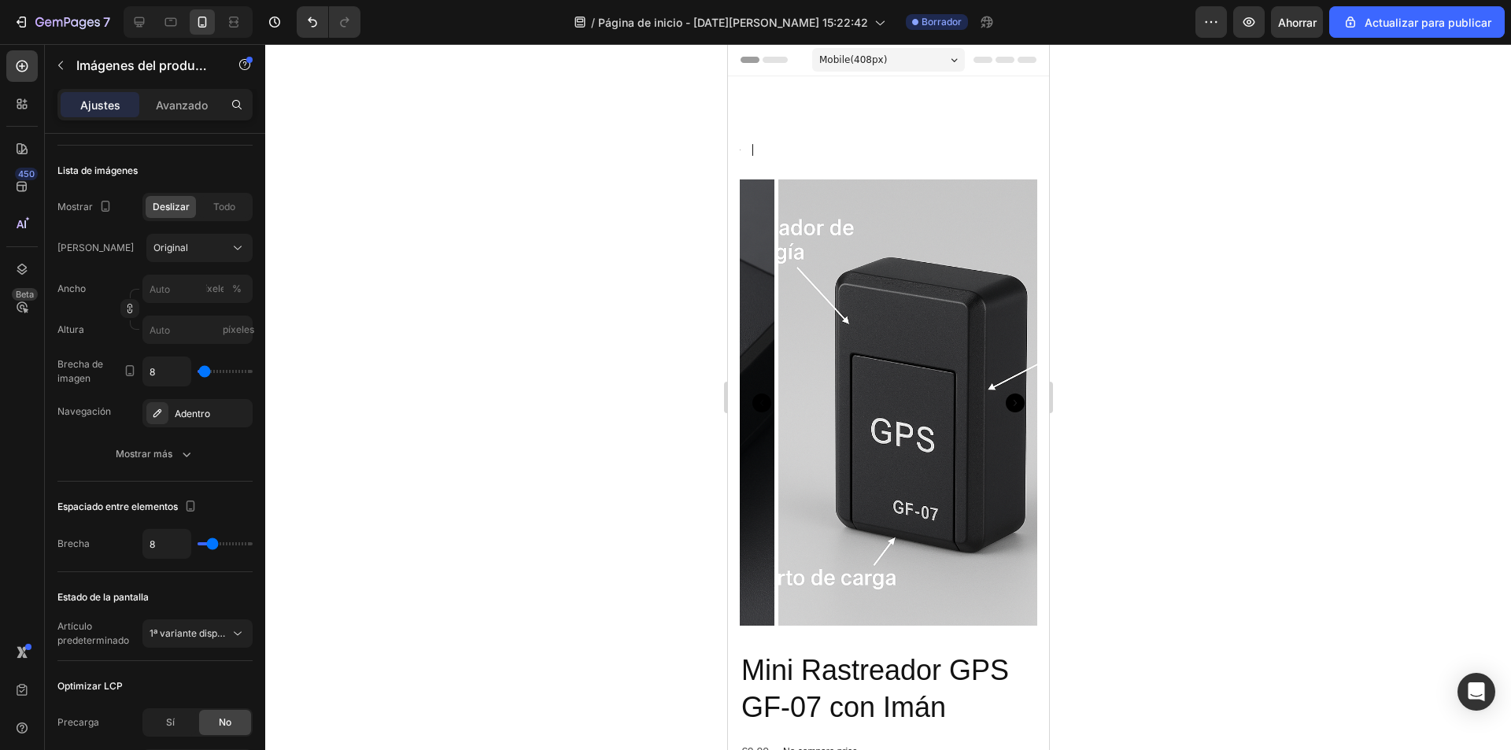
click at [1005, 395] on icon "Carousel Next Arrow" at bounding box center [1014, 403] width 19 height 19
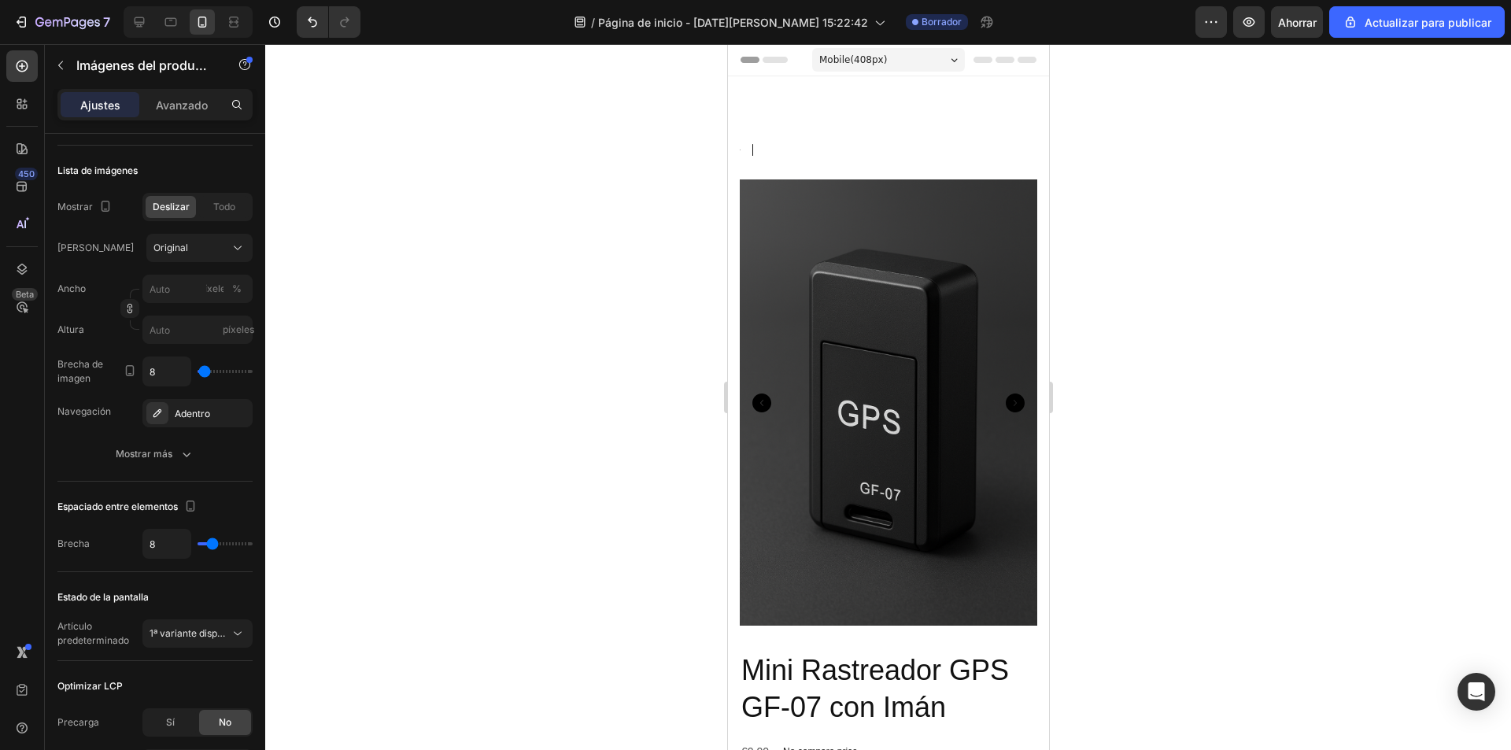
click at [1005, 395] on icon "Carousel Next Arrow" at bounding box center [1014, 403] width 19 height 19
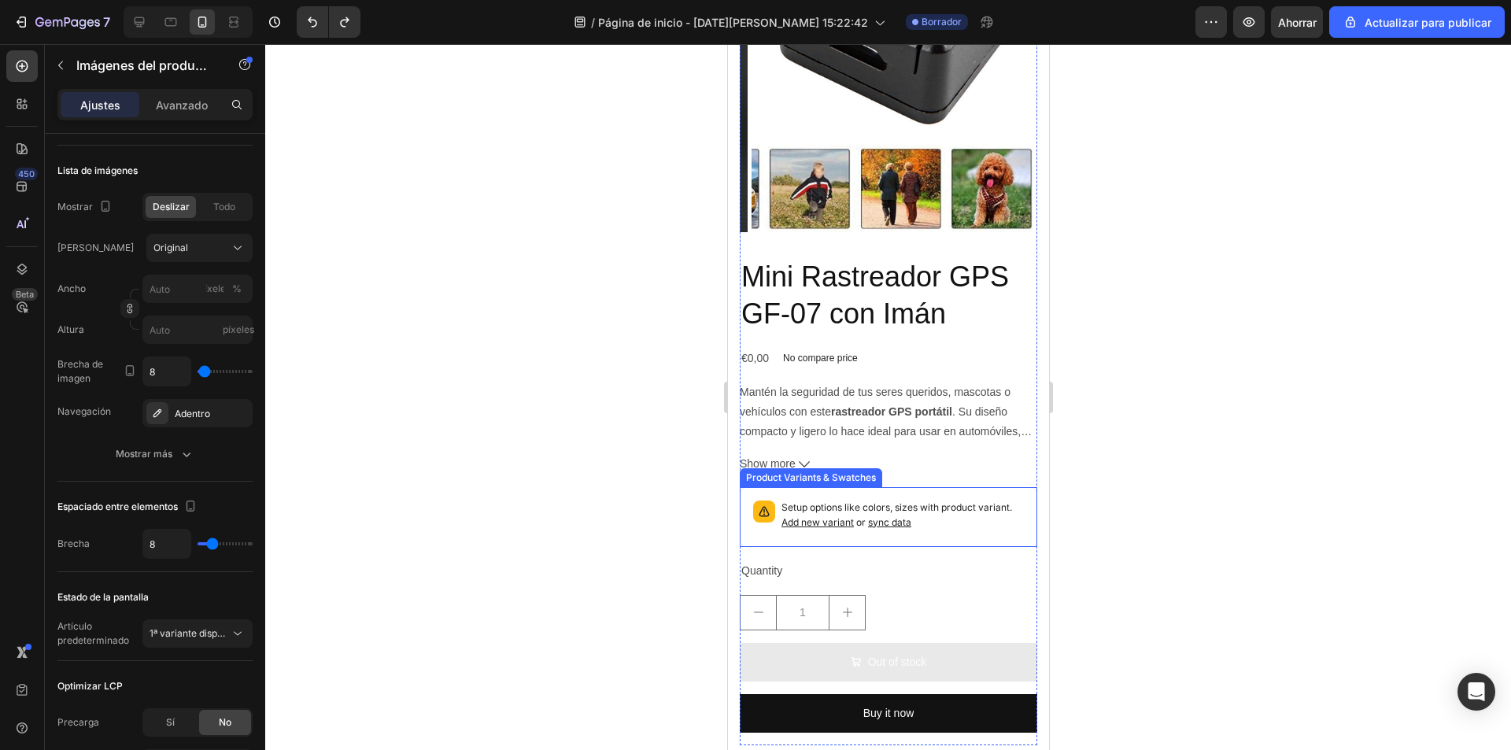
scroll to position [236, 0]
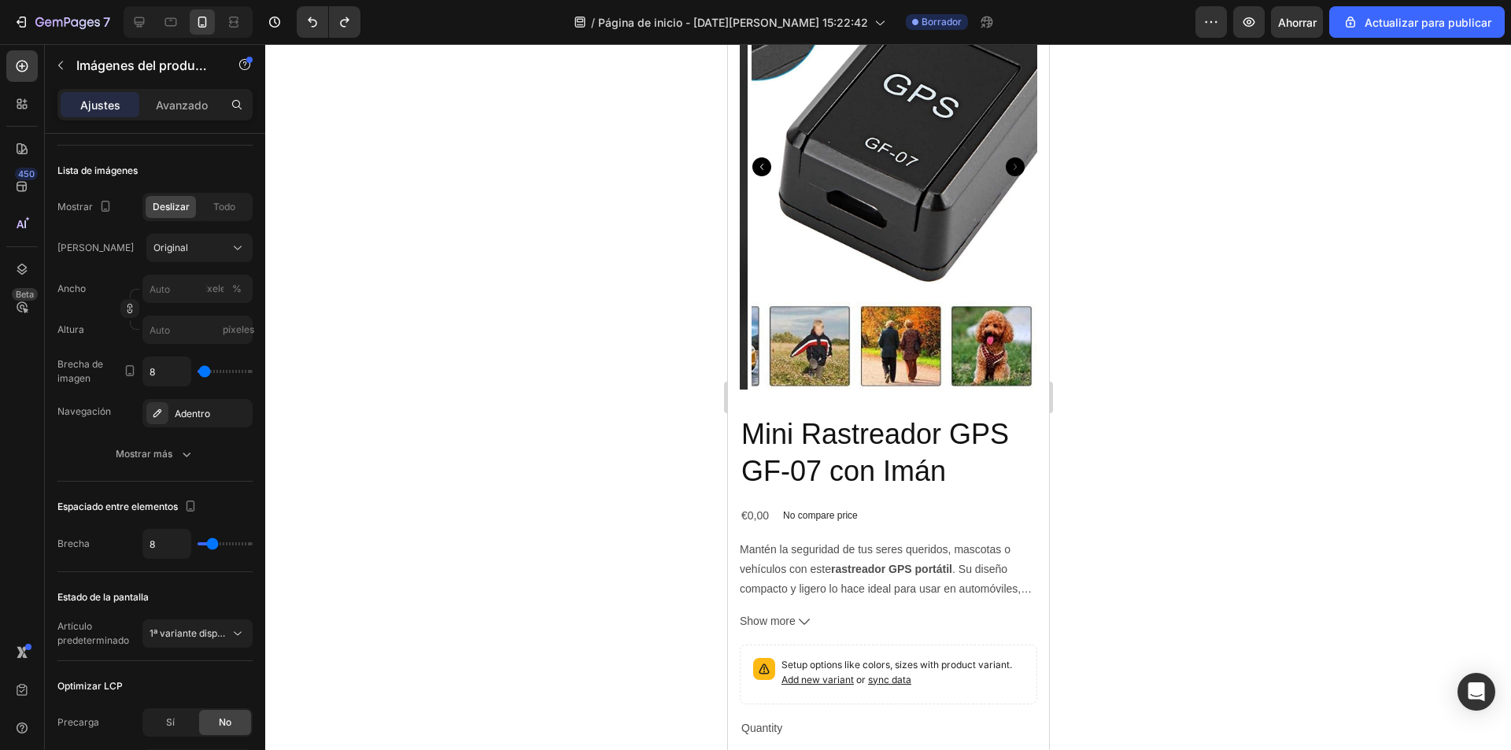
click at [1160, 396] on div at bounding box center [888, 397] width 1246 height 706
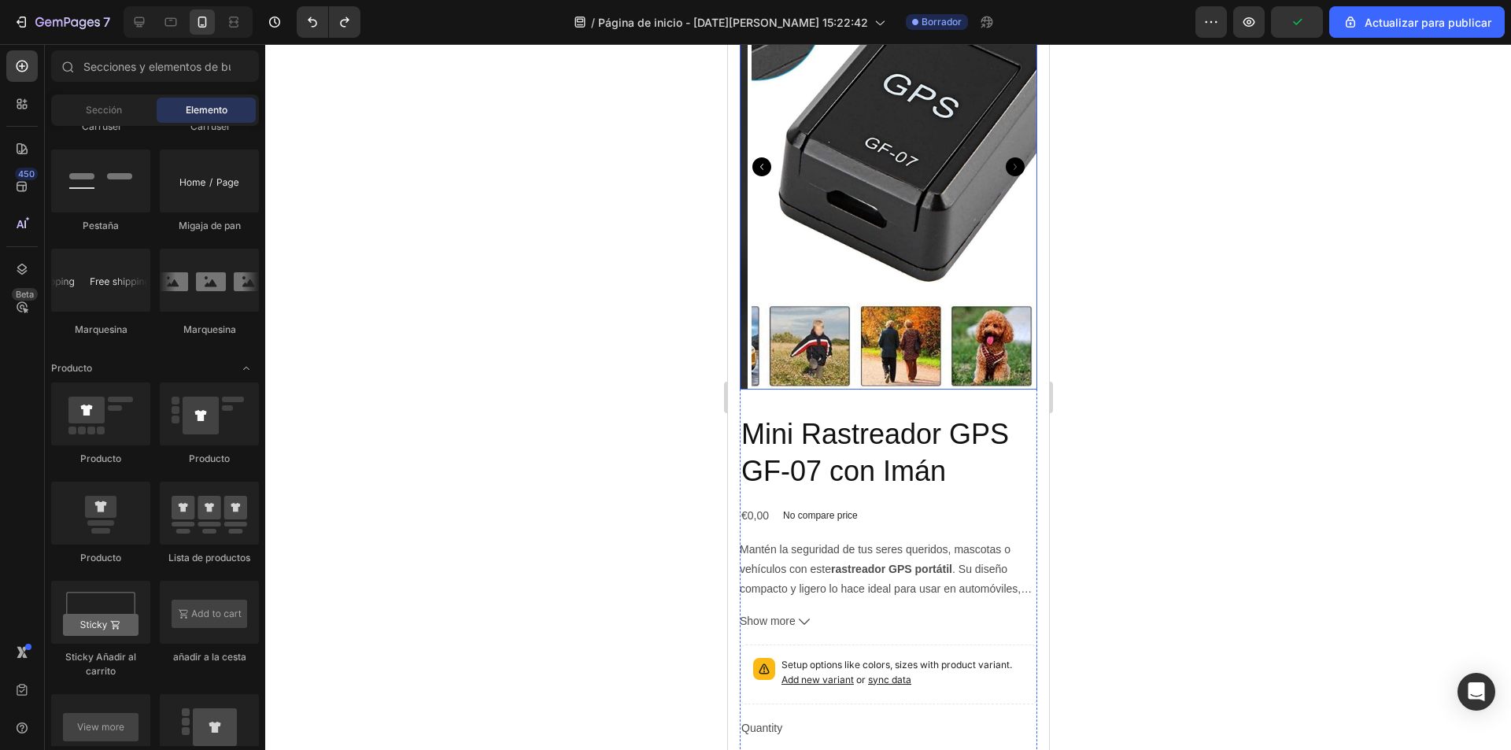
scroll to position [0, 0]
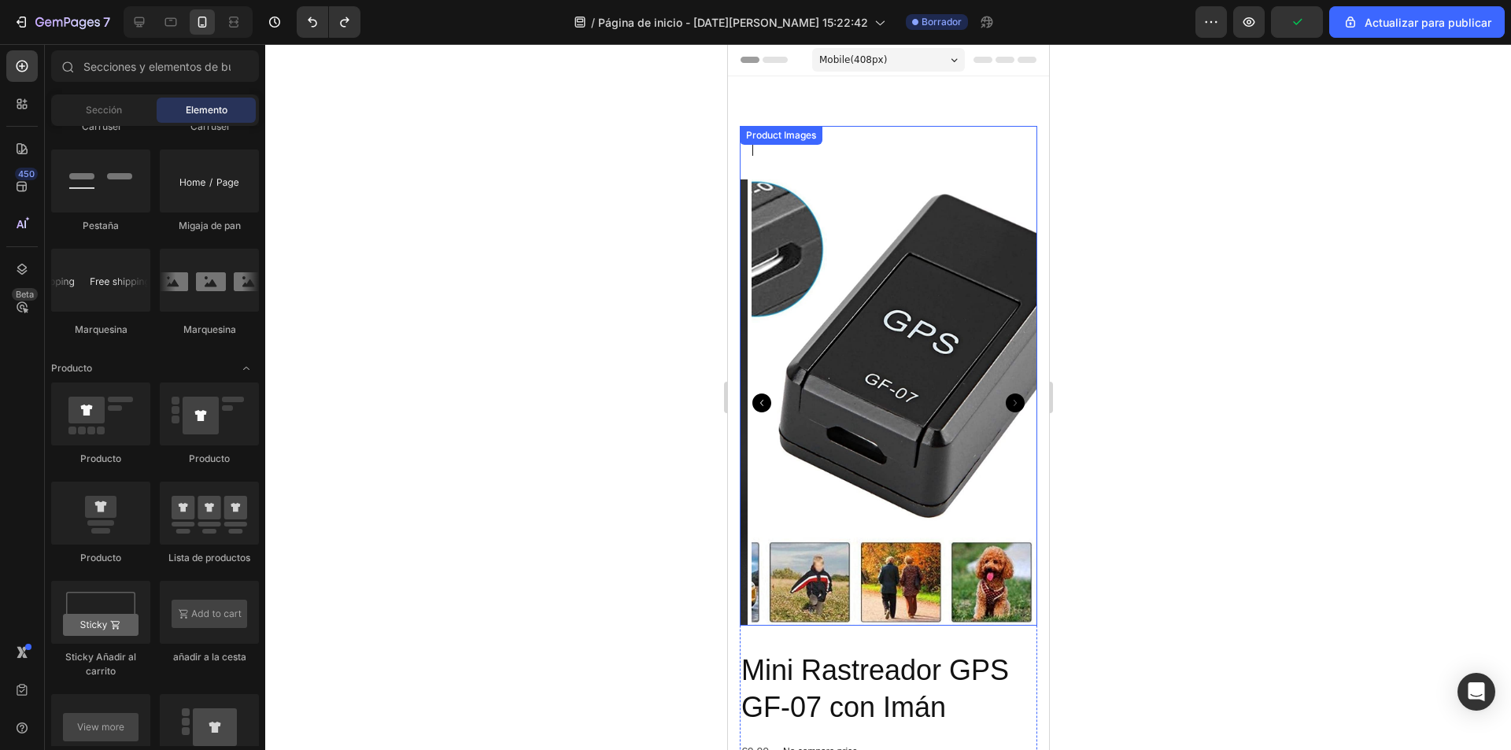
click at [761, 394] on icon "Carousel Back Arrow" at bounding box center [761, 403] width 19 height 19
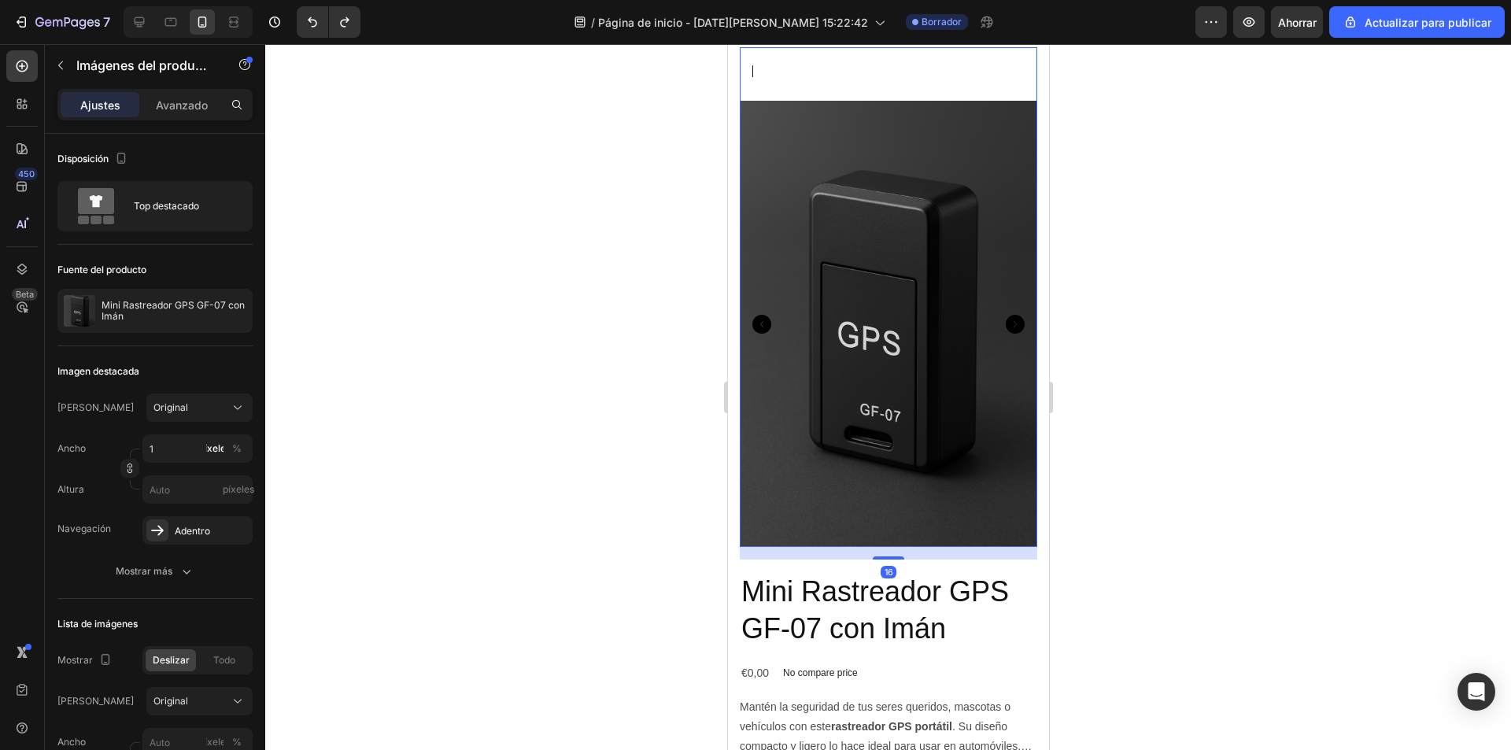
scroll to position [157, 0]
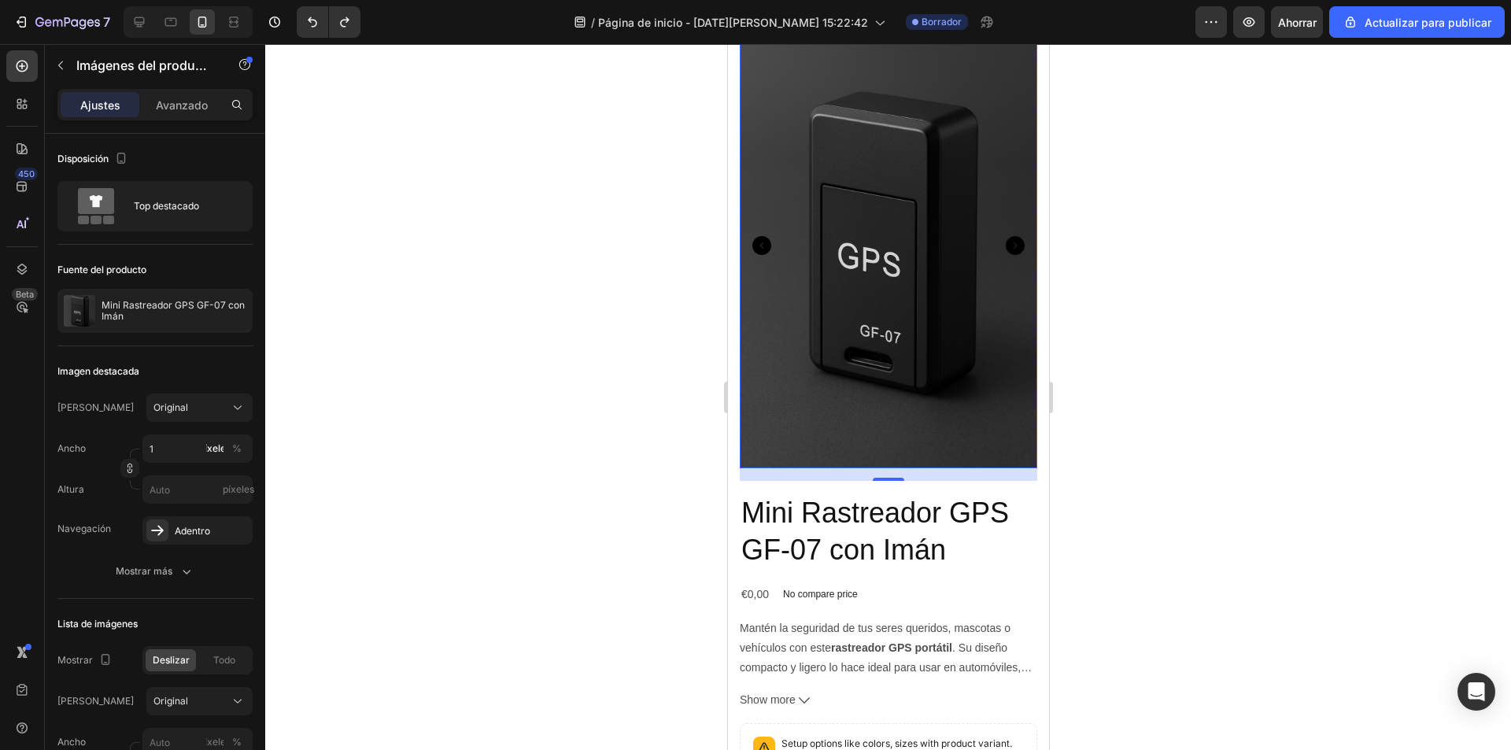
click at [791, 375] on img at bounding box center [887, 245] width 297 height 446
click at [731, 368] on div "Product Images 16 Mini Rastreador GPS GF-07 con Imán Product Title €0,00 Produc…" at bounding box center [887, 475] width 321 height 1112
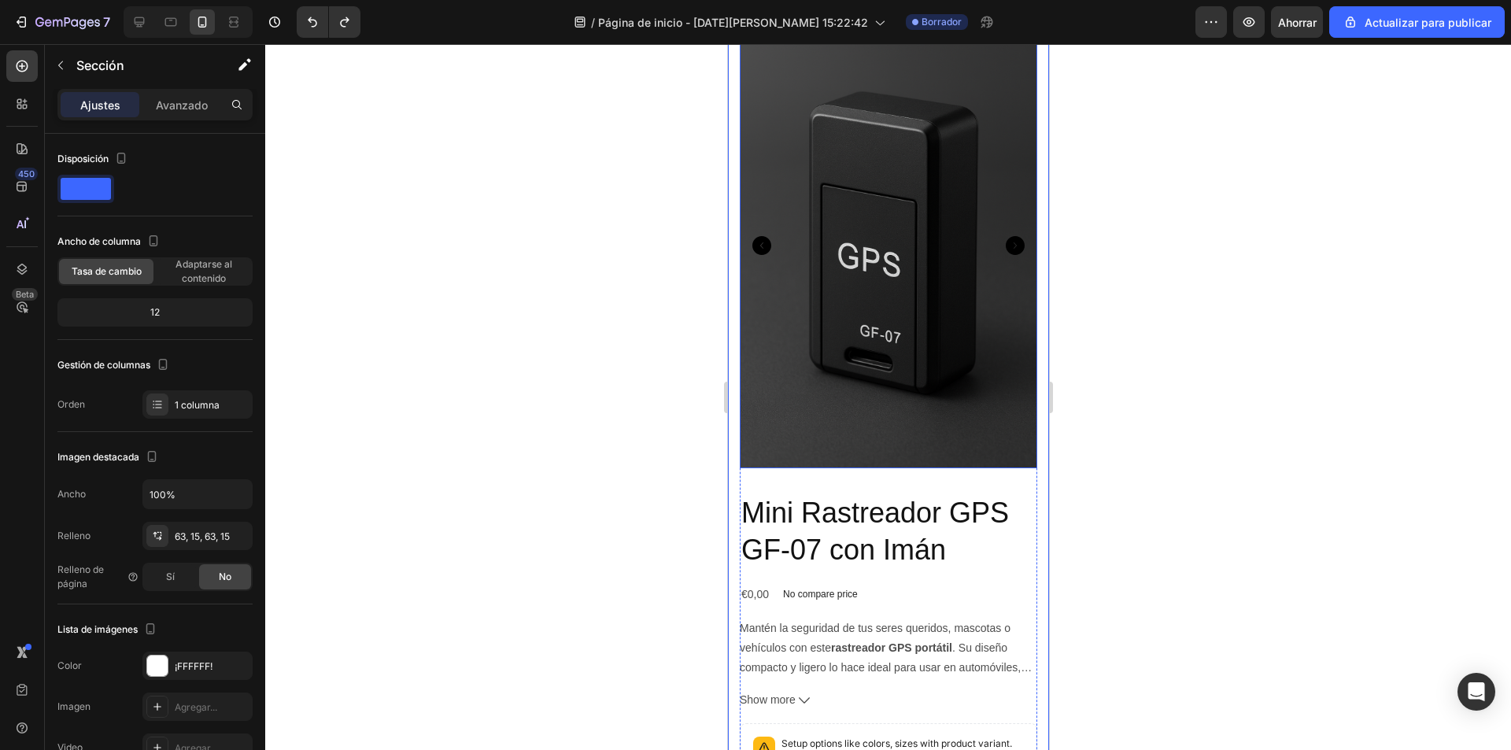
click at [805, 368] on div at bounding box center [887, 245] width 297 height 446
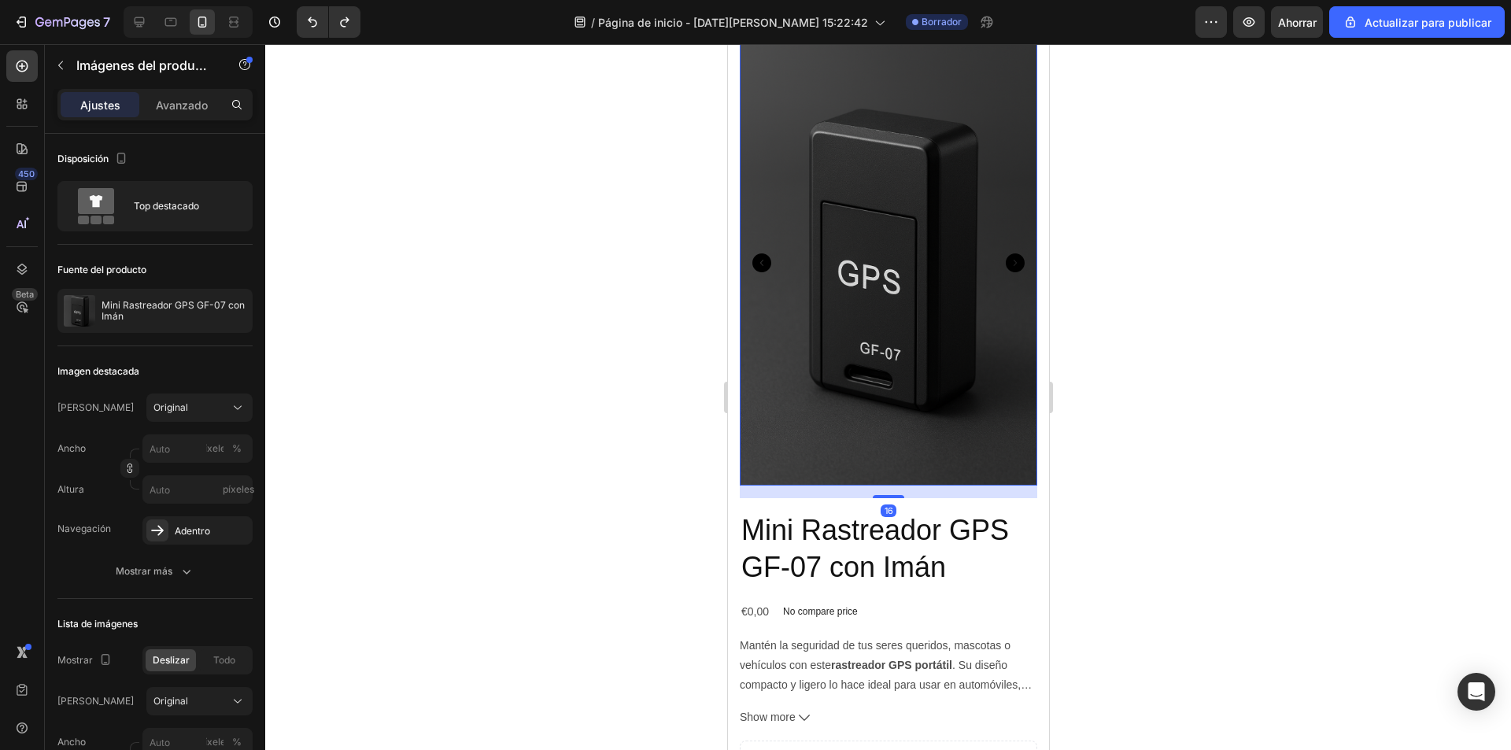
type input "20"
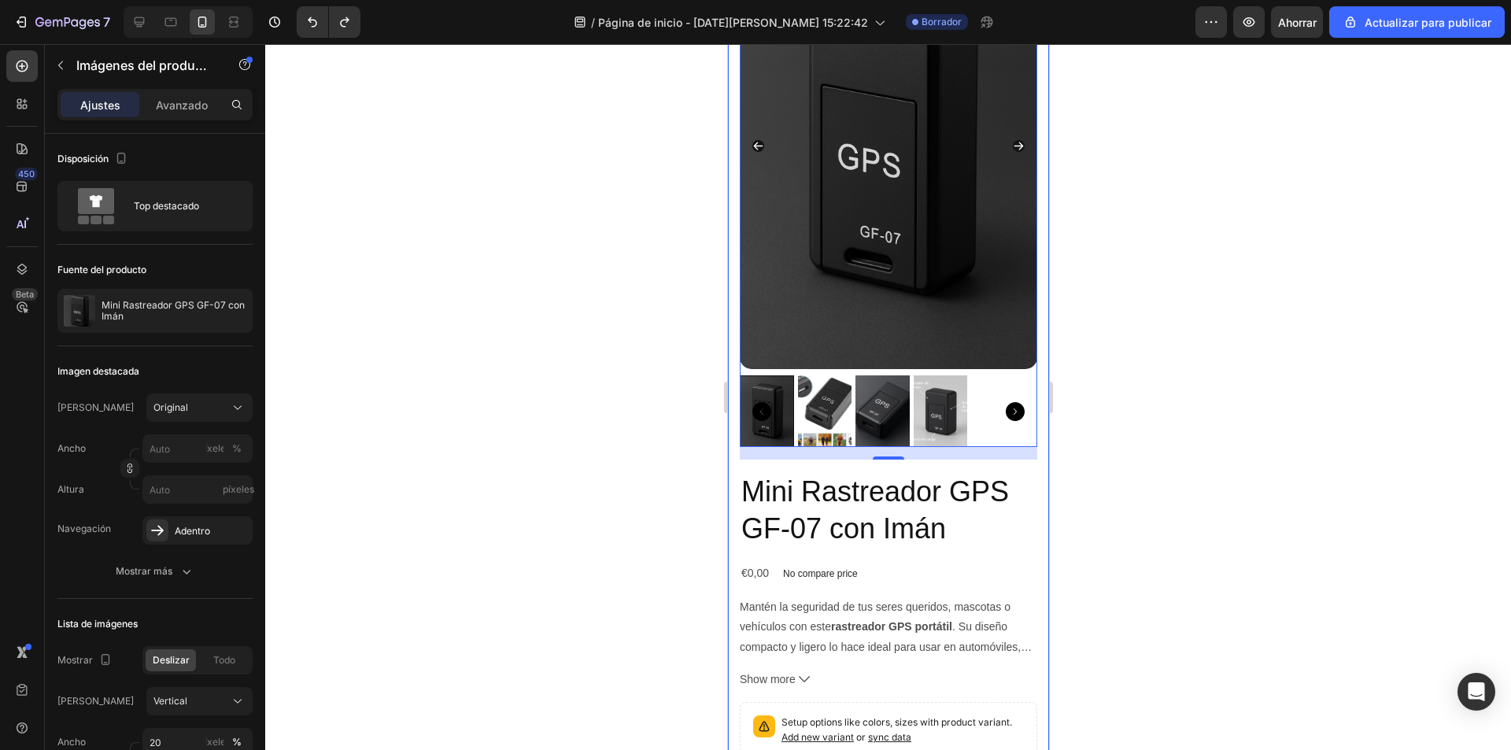
scroll to position [124, 0]
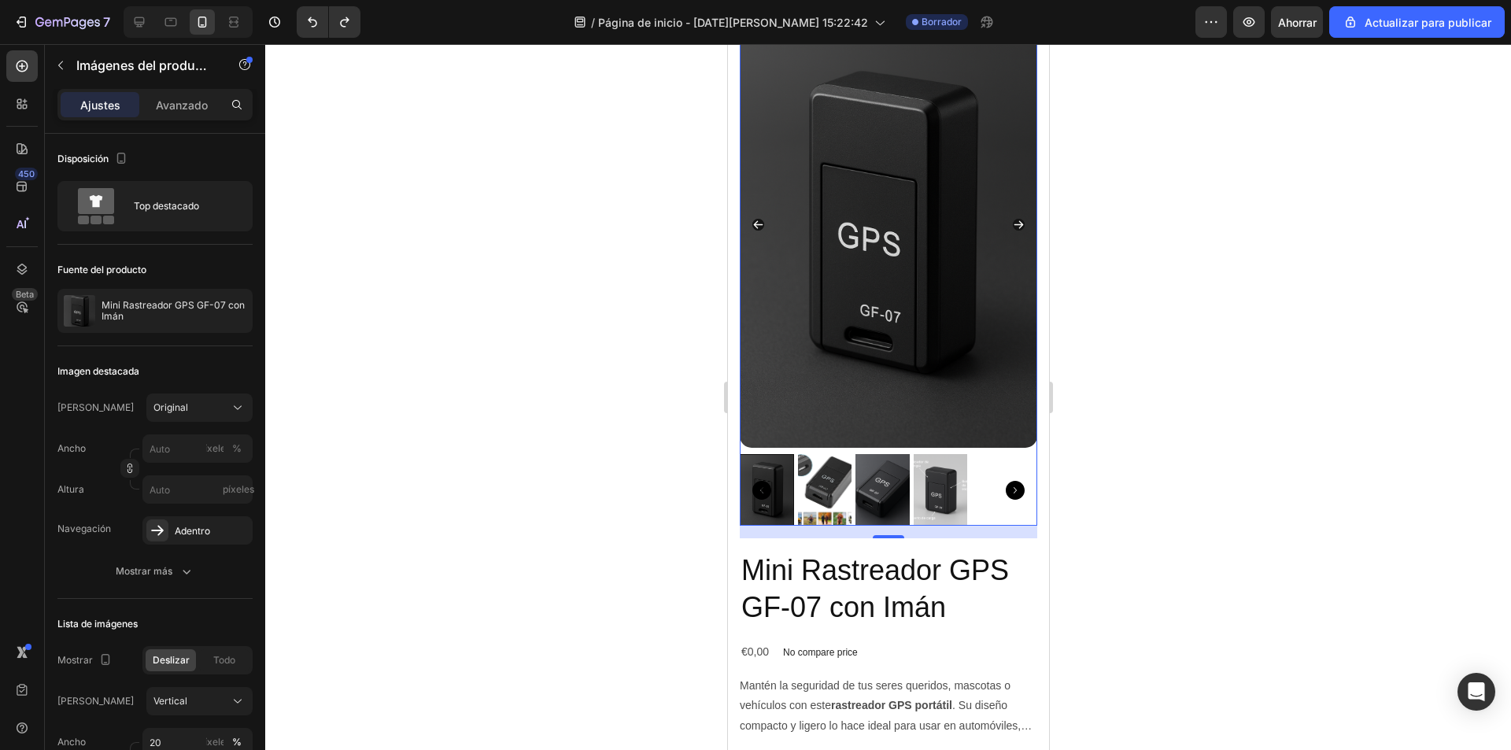
click at [1142, 508] on div at bounding box center [888, 397] width 1246 height 706
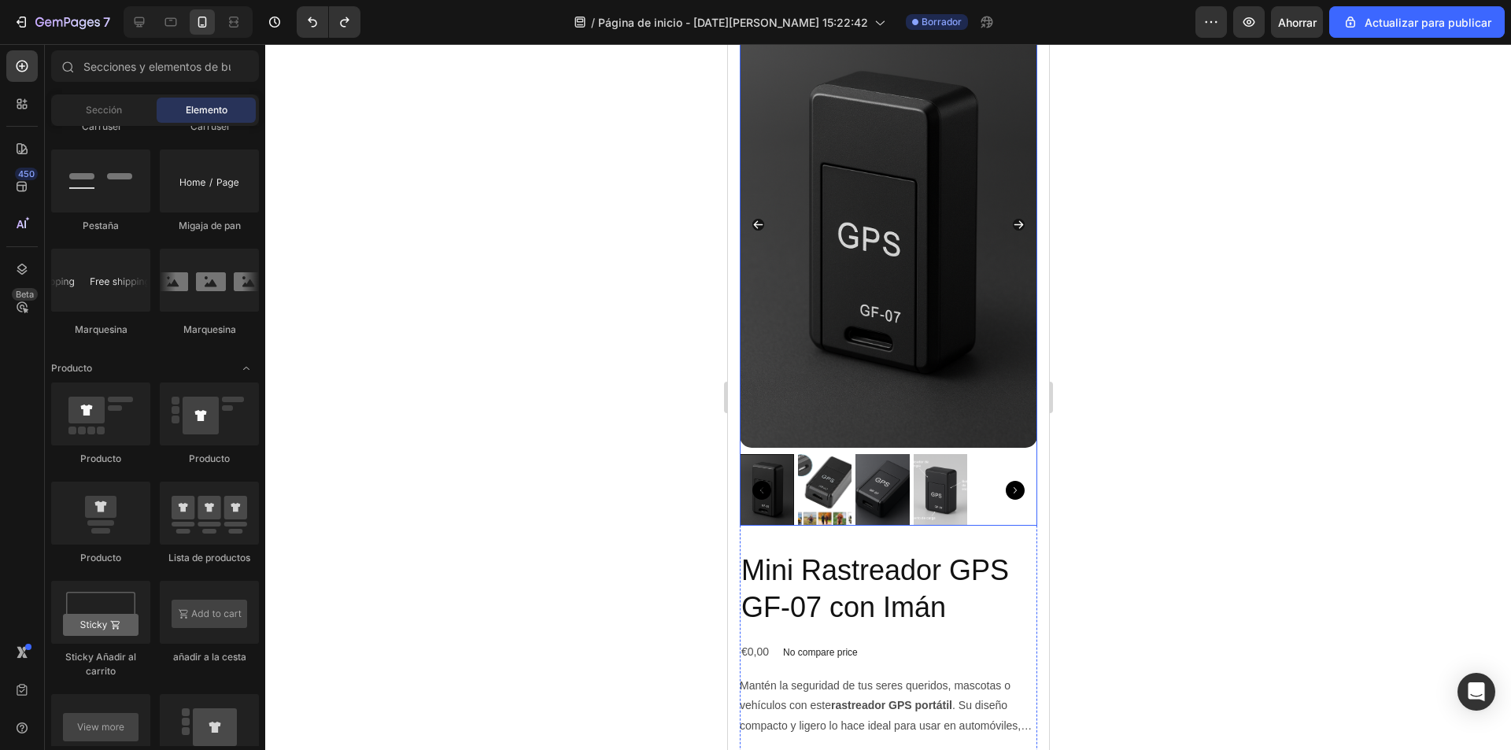
click at [1012, 219] on icon "Carousel Next Arrow" at bounding box center [1018, 225] width 12 height 12
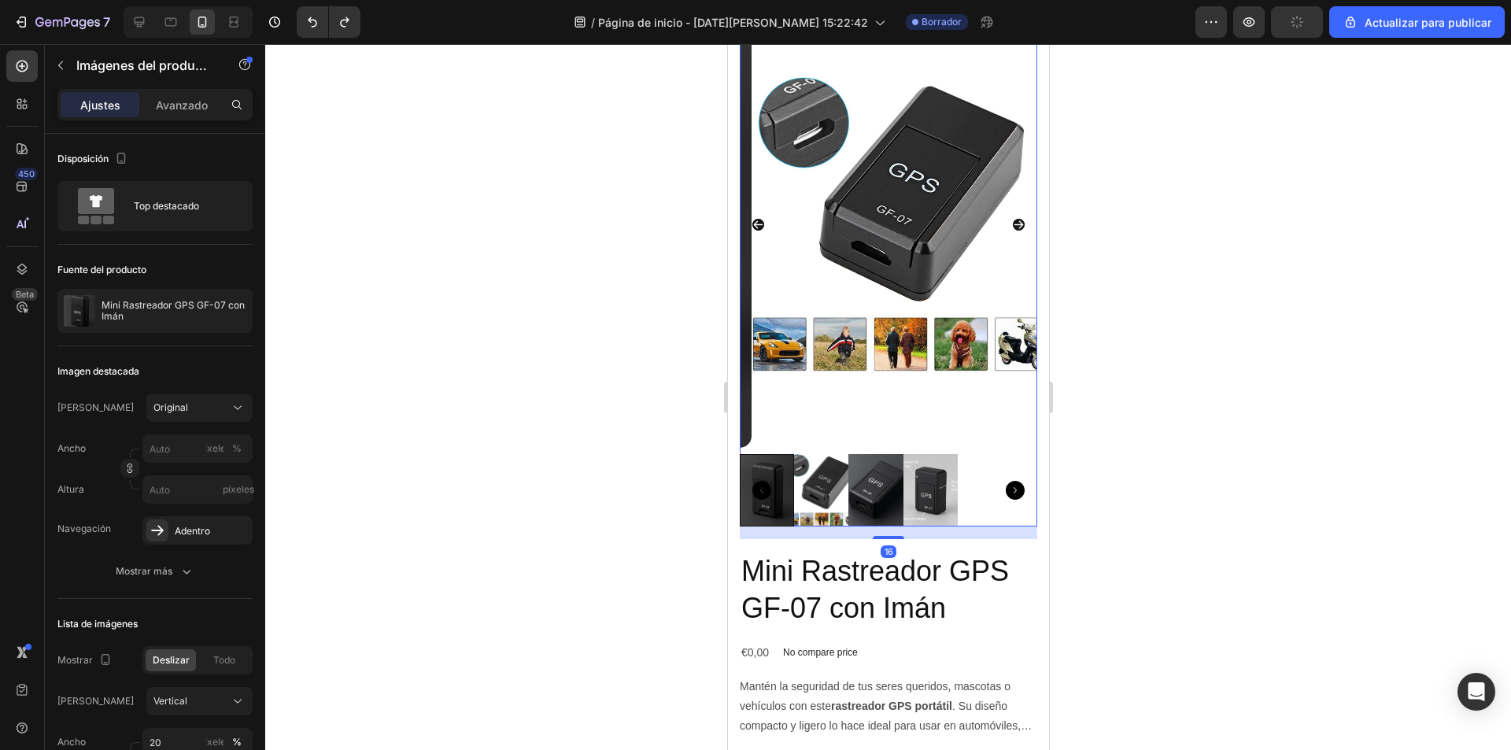
click at [1014, 221] on icon "Carousel Next Arrow" at bounding box center [1018, 225] width 9 height 8
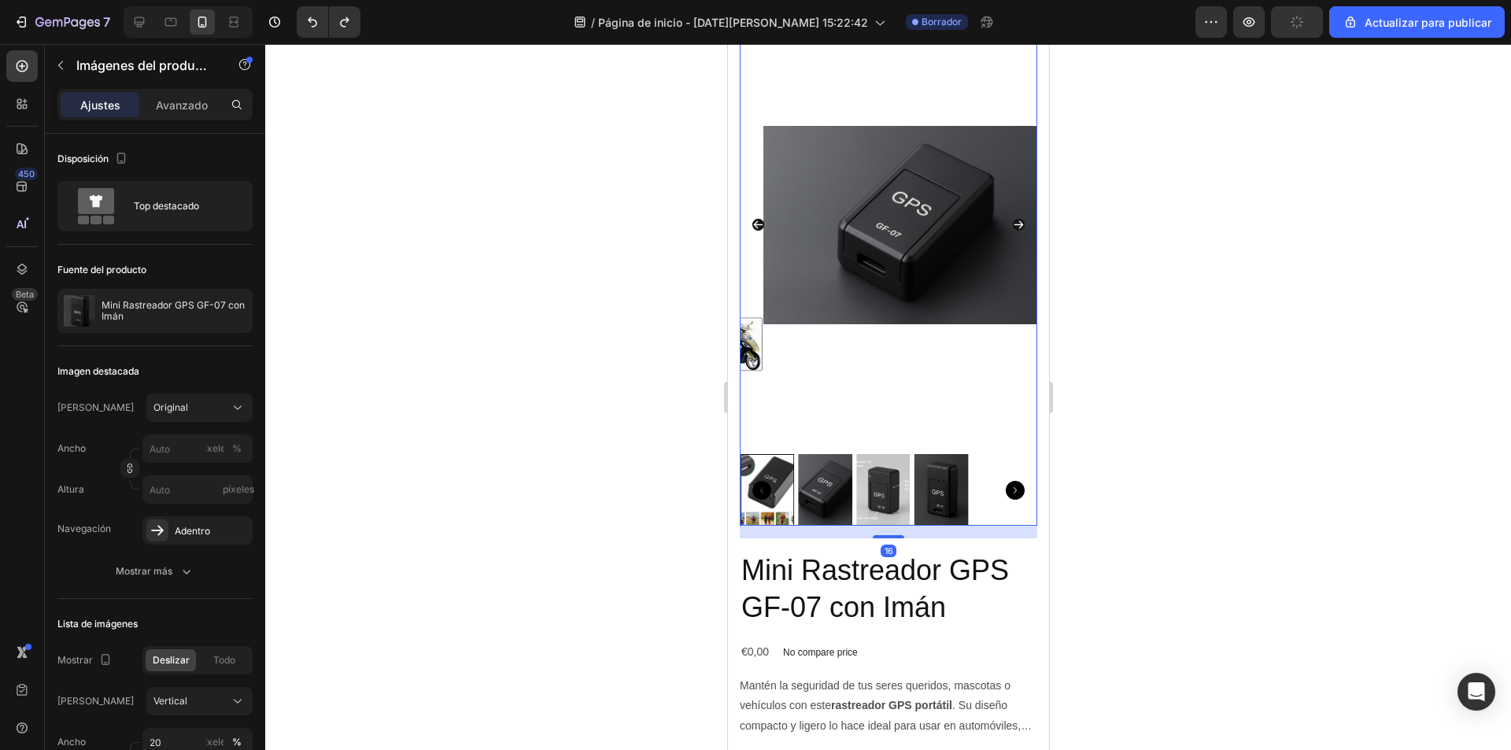
click at [1014, 221] on icon "Carousel Next Arrow" at bounding box center [1018, 225] width 9 height 8
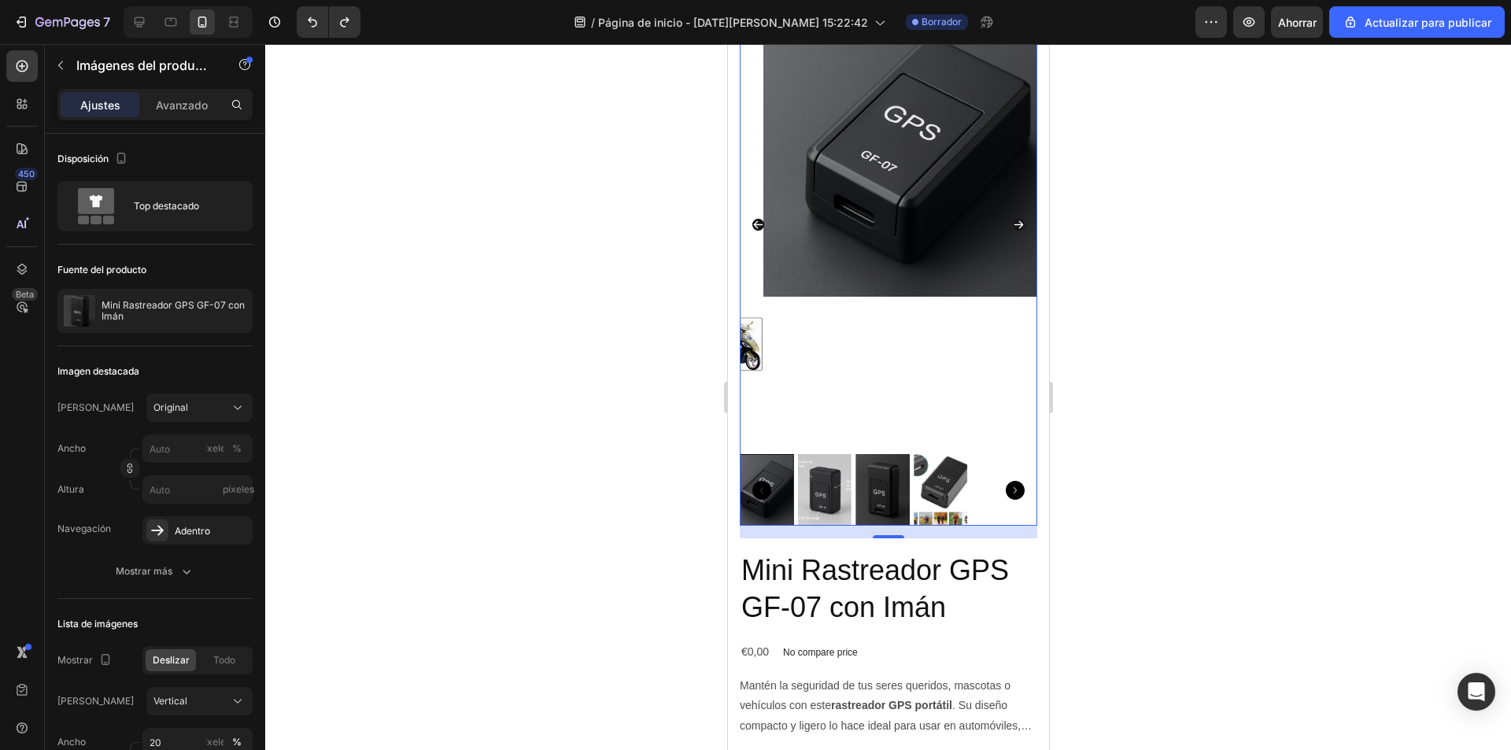
click at [869, 340] on img at bounding box center [911, 225] width 297 height 446
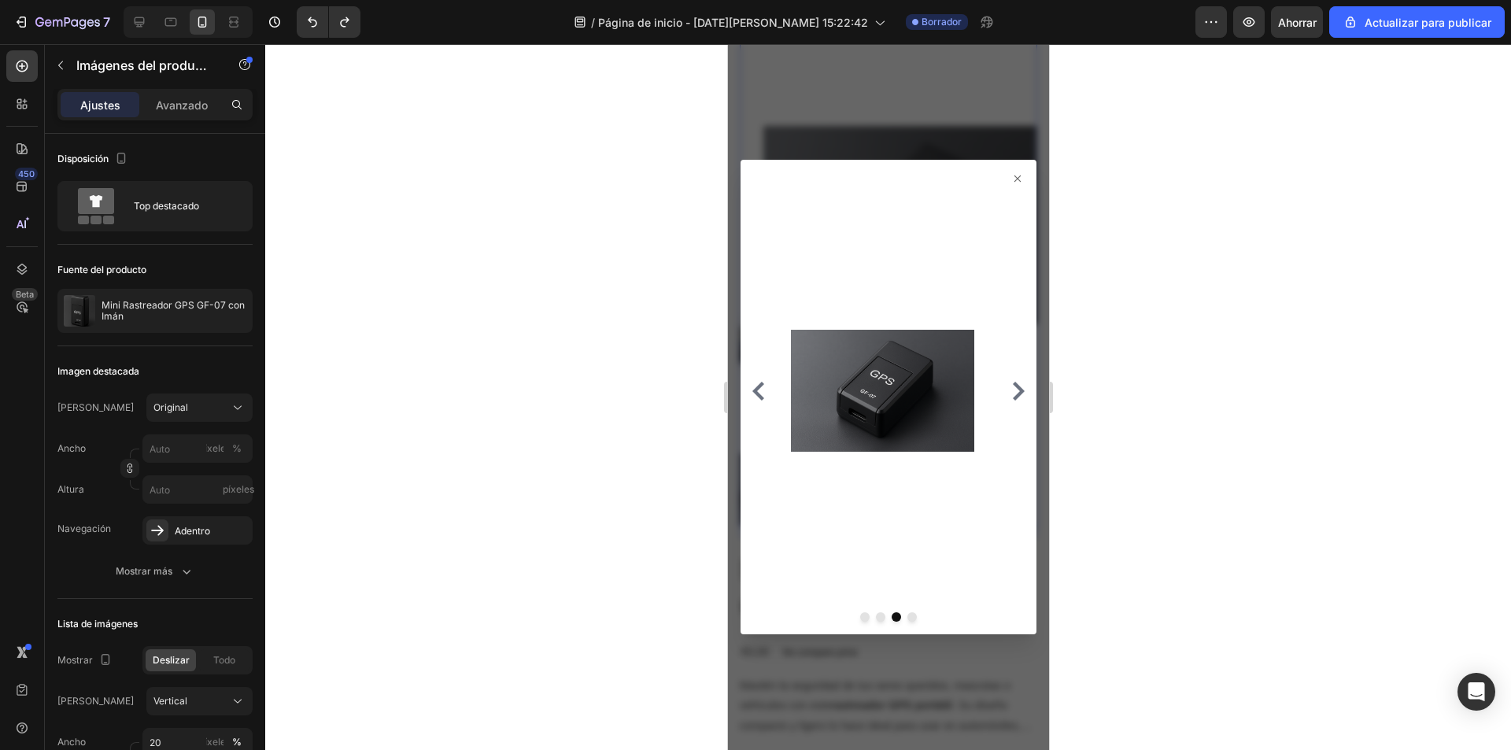
click at [1014, 178] on icon at bounding box center [1017, 179] width 6 height 6
click at [1011, 176] on icon at bounding box center [1017, 178] width 13 height 13
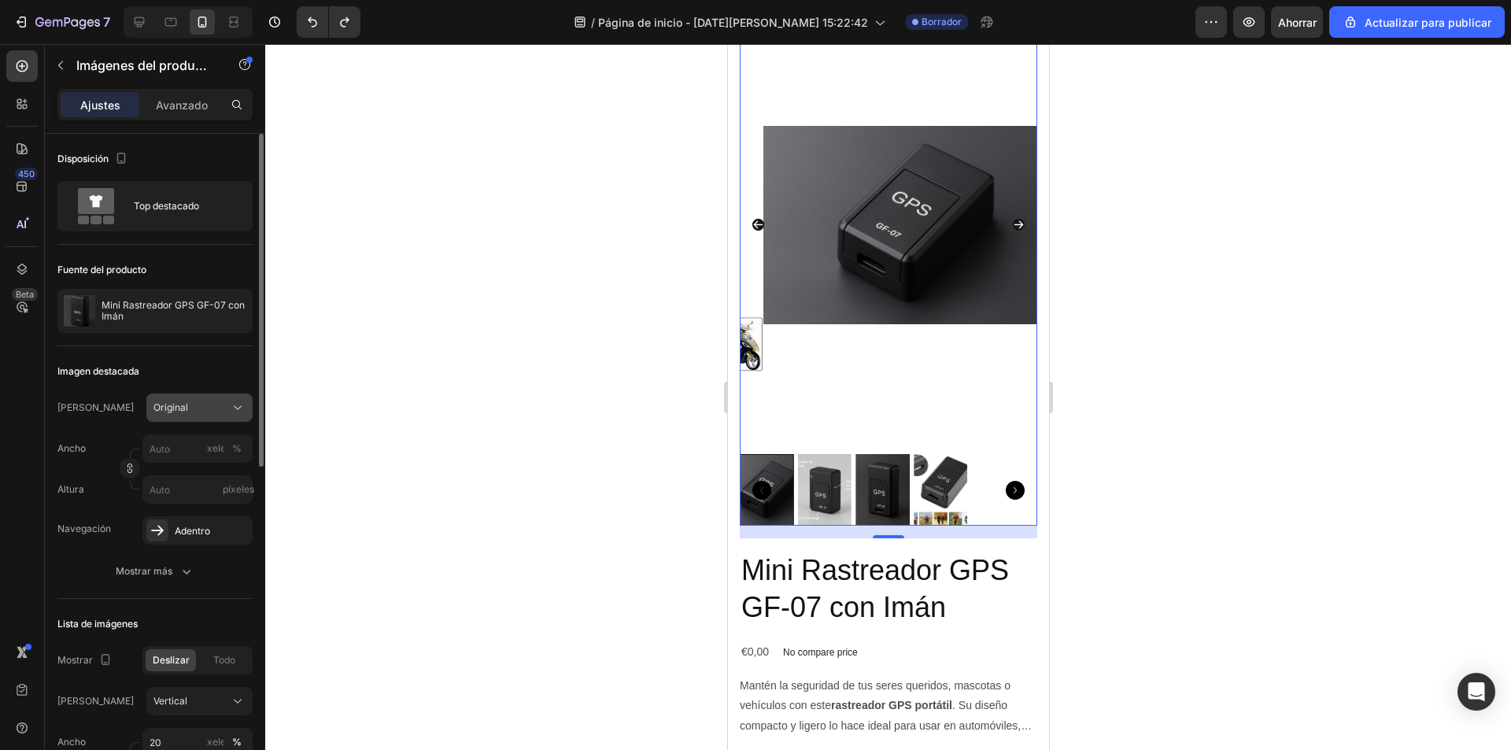
click at [212, 405] on div "Original" at bounding box center [189, 408] width 73 height 14
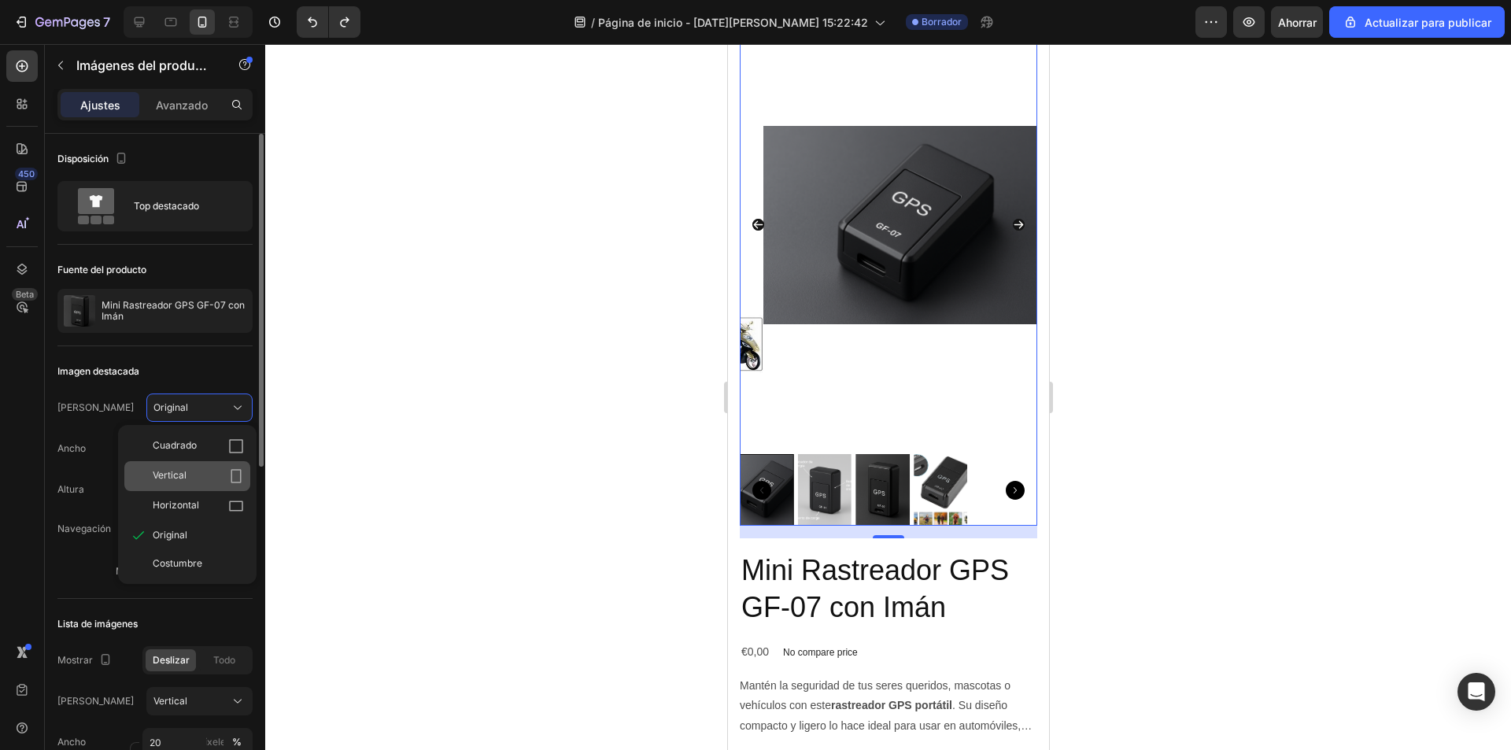
click at [210, 471] on div "Vertical" at bounding box center [198, 476] width 91 height 16
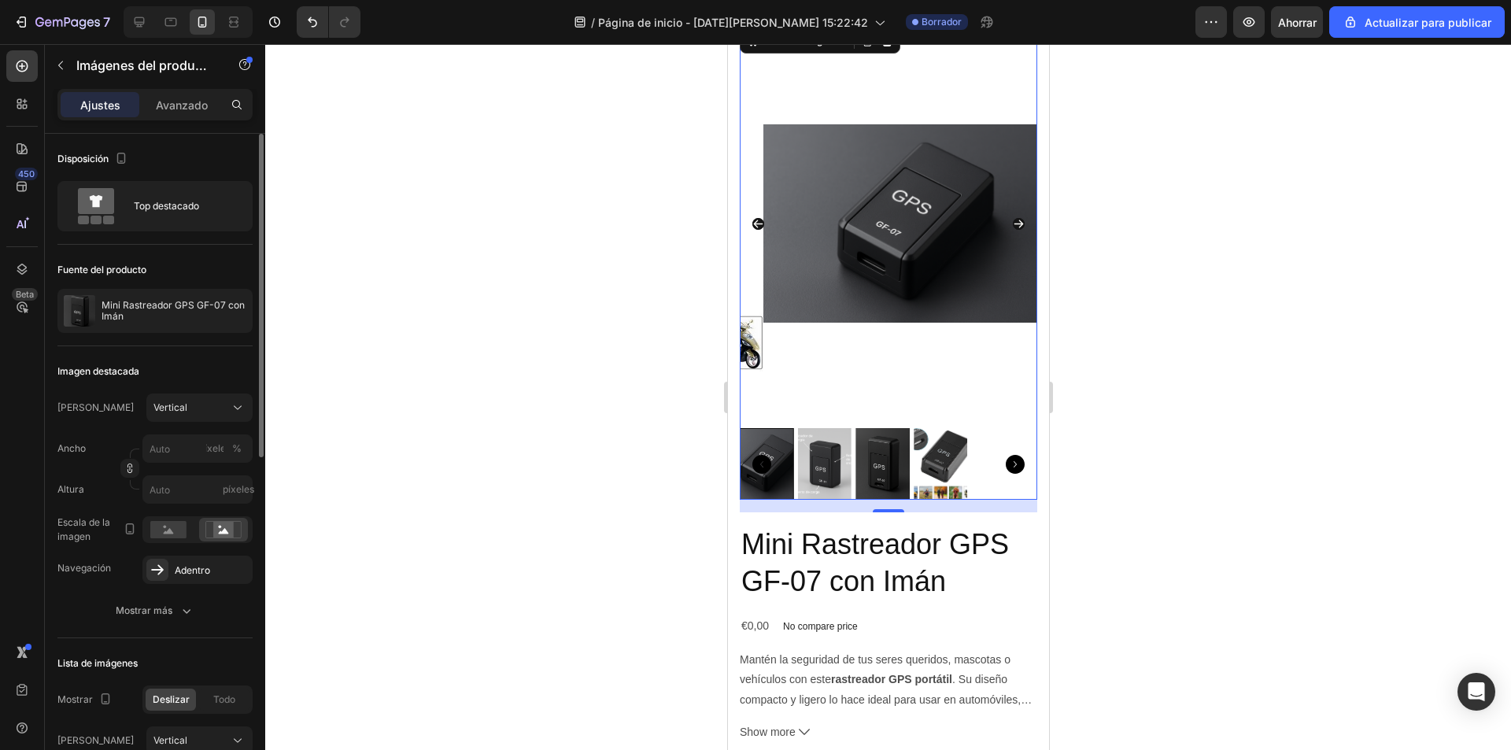
scroll to position [0, 0]
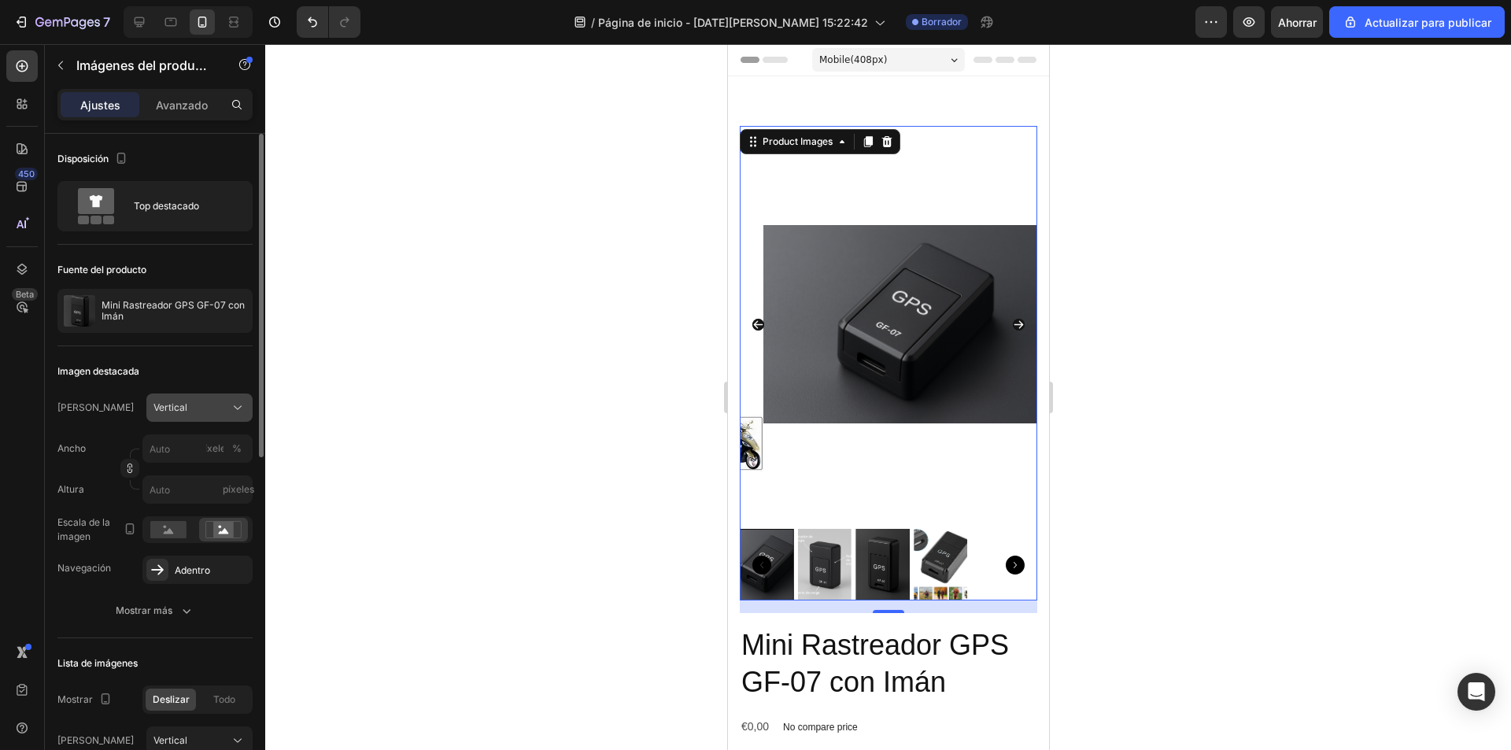
click at [226, 412] on div "Vertical" at bounding box center [189, 408] width 73 height 14
click at [191, 528] on div "Original" at bounding box center [198, 535] width 91 height 14
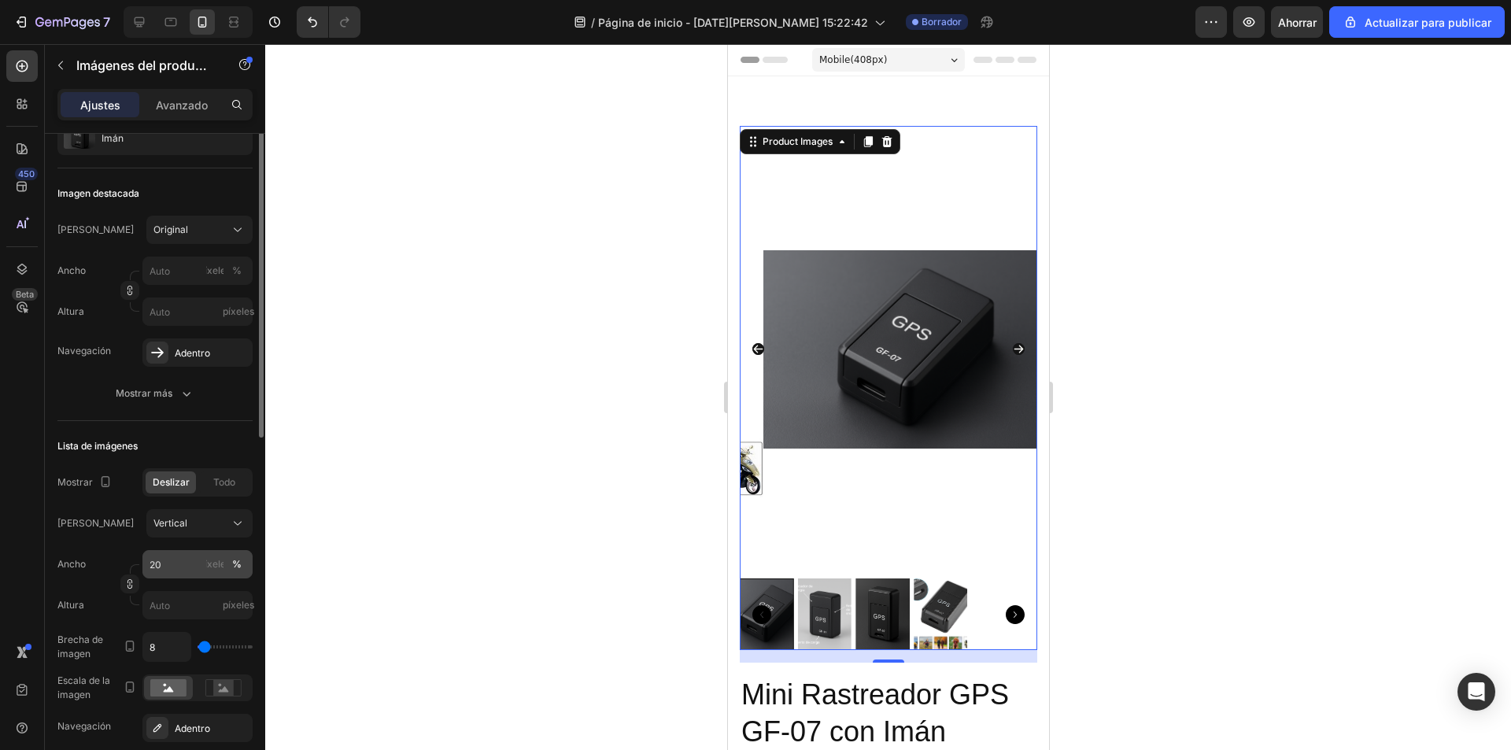
scroll to position [99, 0]
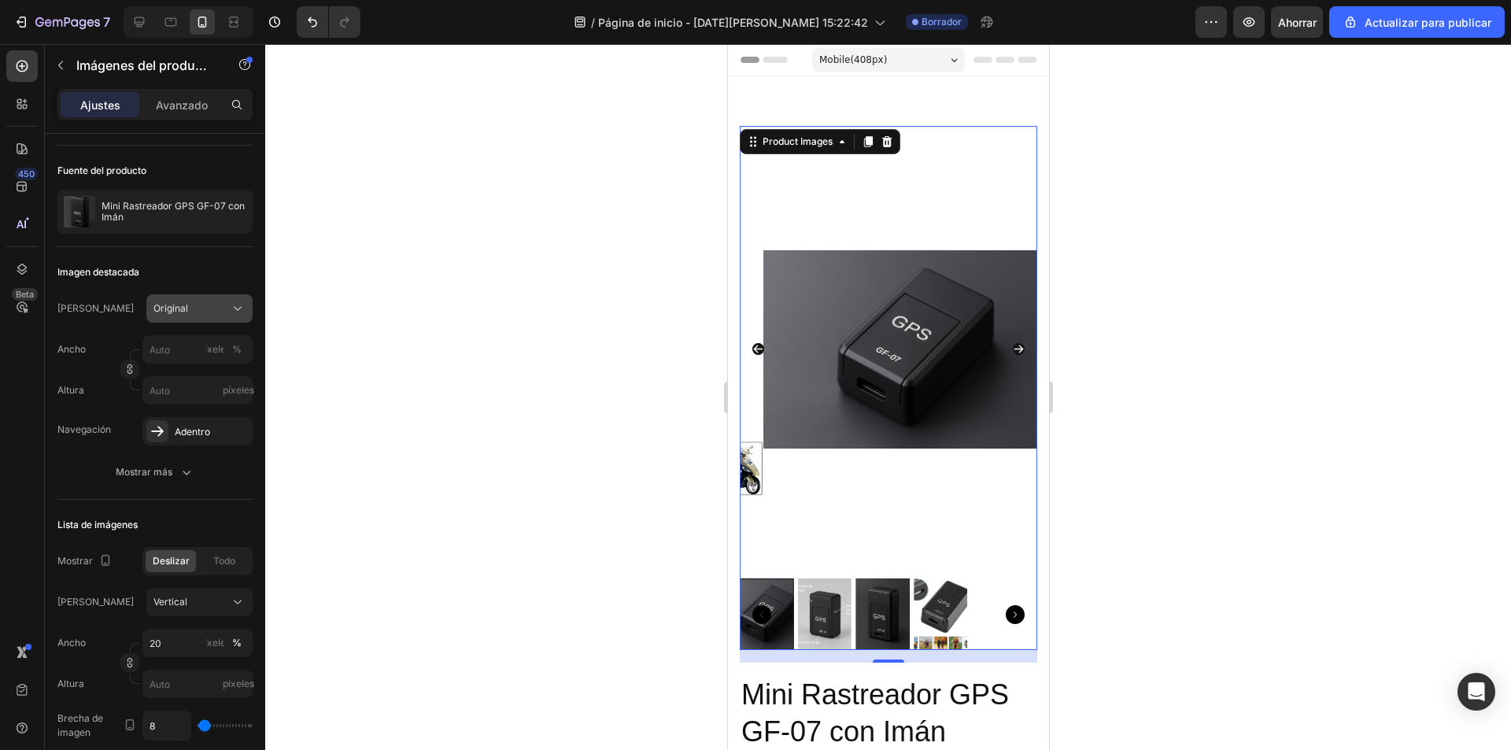
click at [191, 314] on div "Original" at bounding box center [189, 308] width 73 height 14
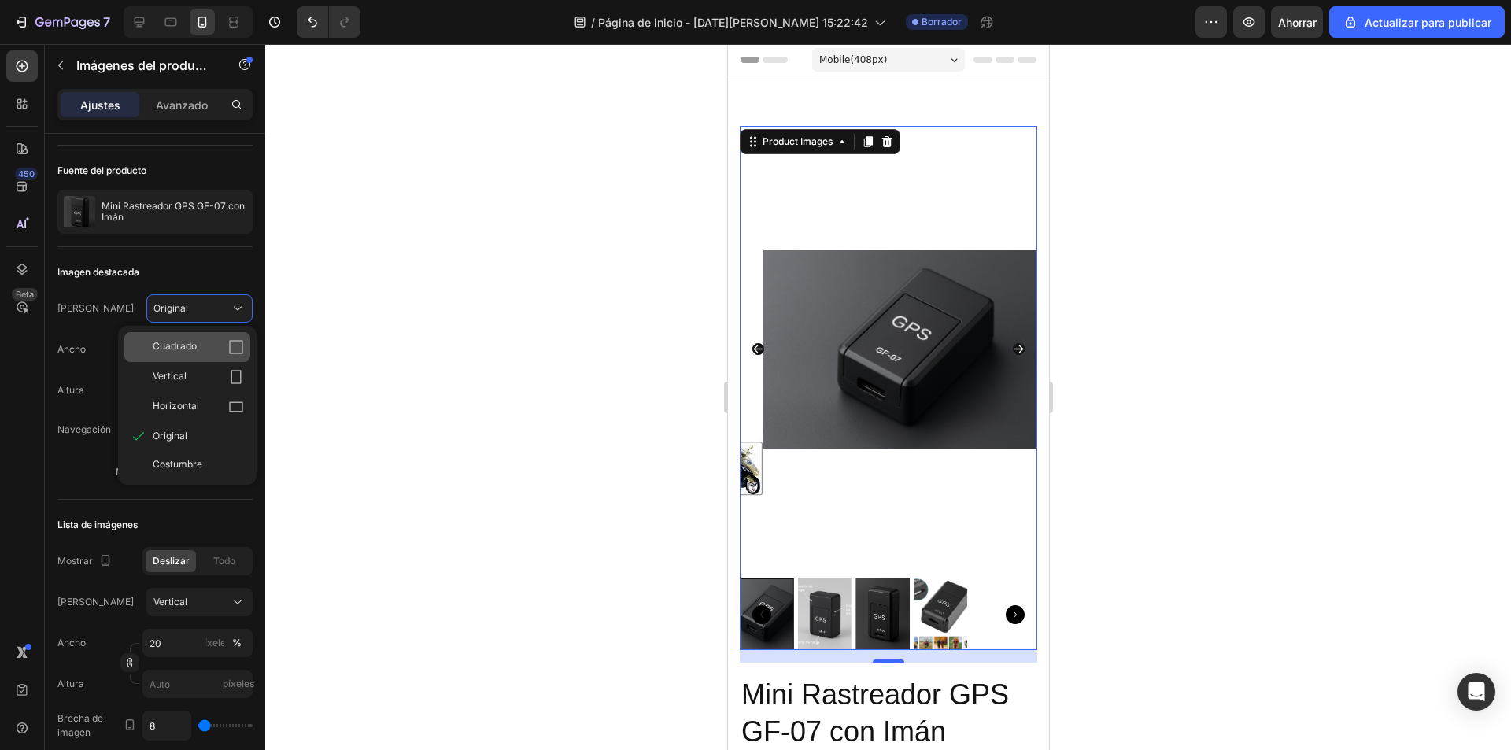
click at [190, 355] on div "Cuadrado" at bounding box center [187, 347] width 126 height 30
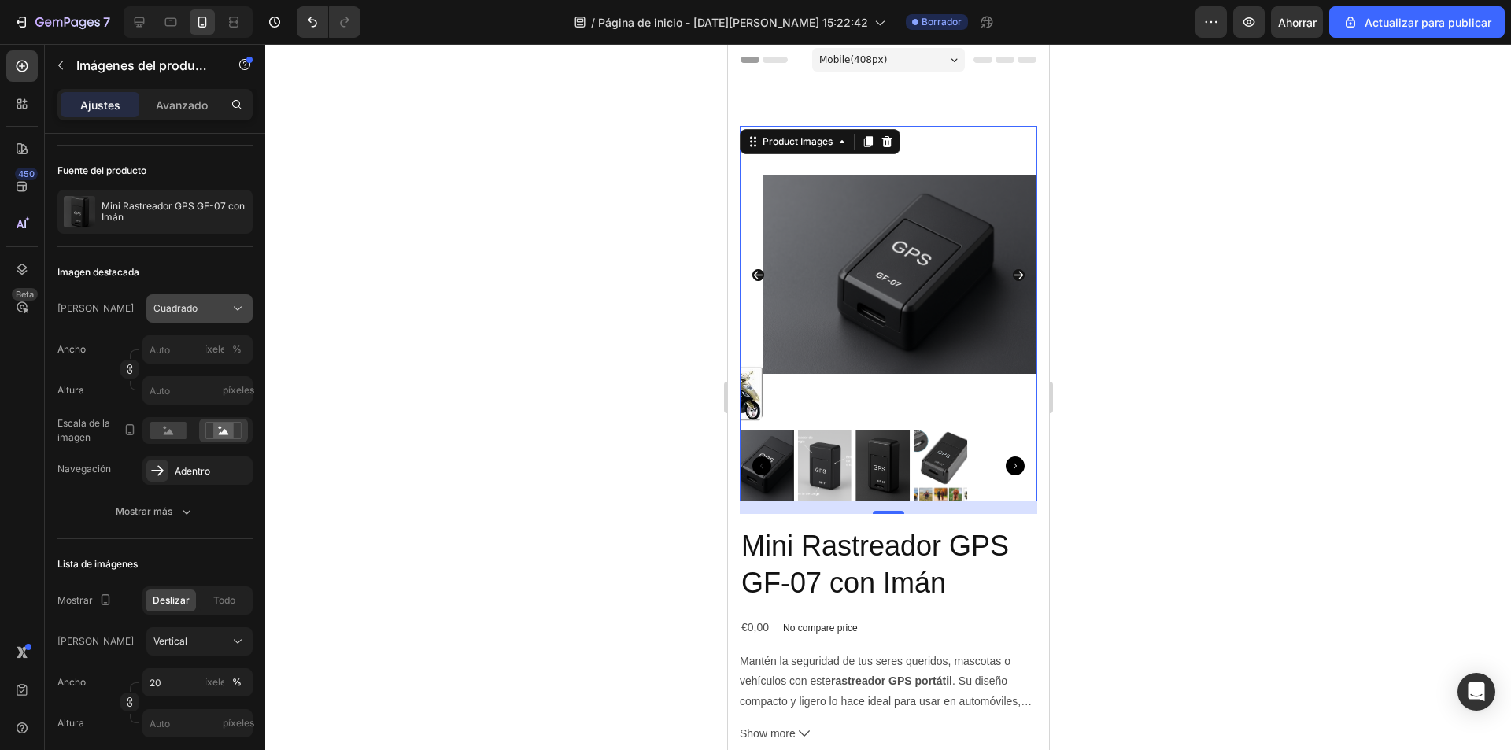
click at [197, 312] on div "Cuadrado" at bounding box center [189, 308] width 73 height 14
click at [216, 438] on div "Original" at bounding box center [198, 436] width 91 height 14
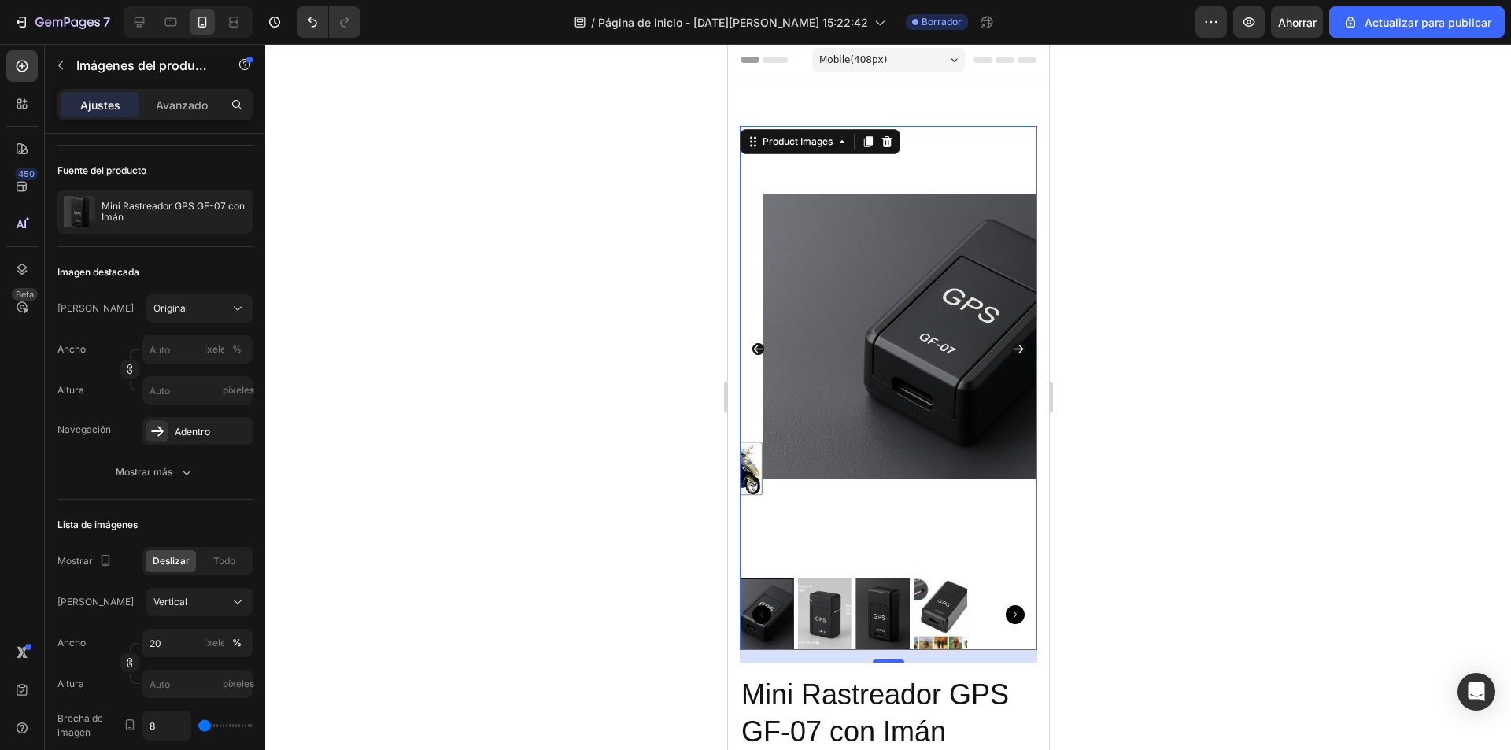
click at [754, 346] on icon "Carousel Back Arrow" at bounding box center [757, 350] width 9 height 8
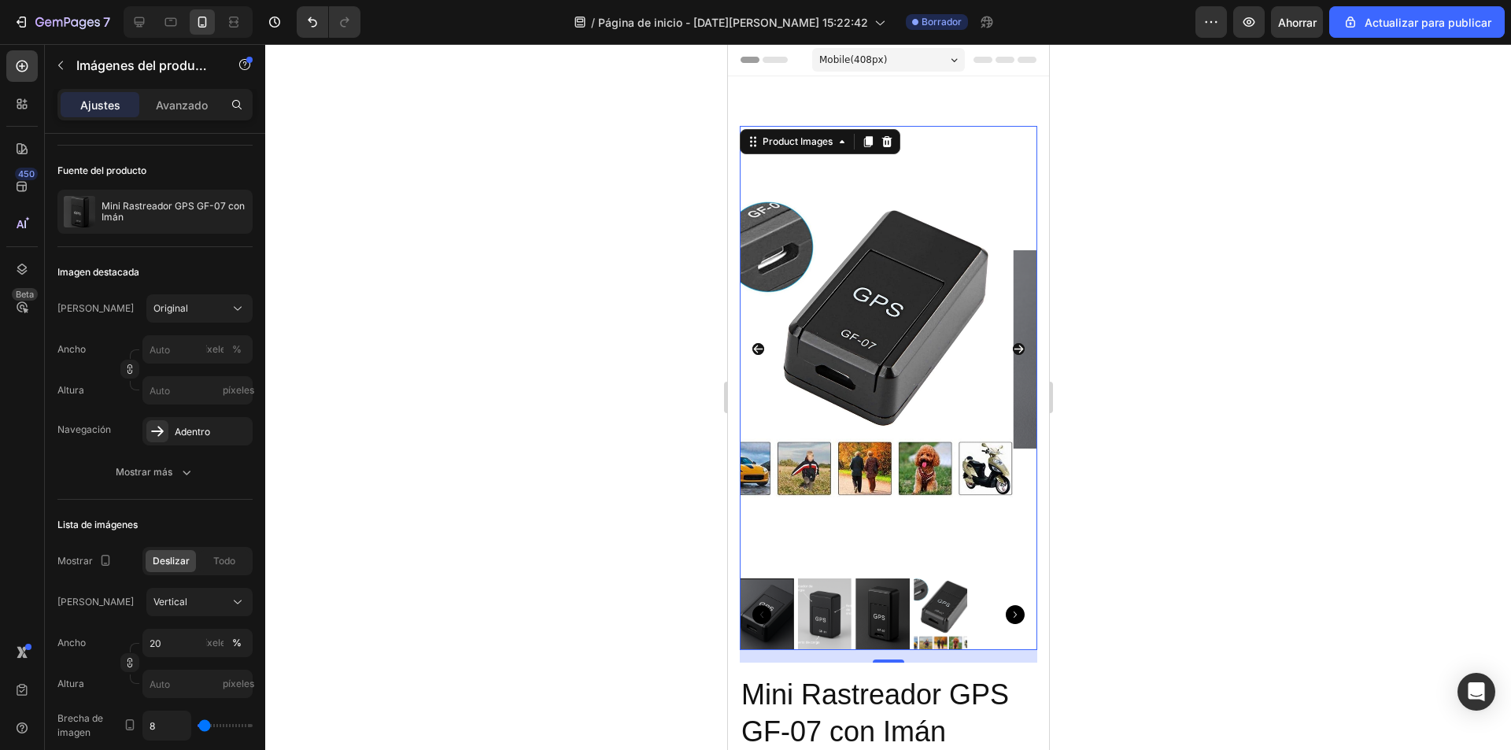
click at [756, 346] on icon "Carousel Back Arrow" at bounding box center [757, 350] width 9 height 8
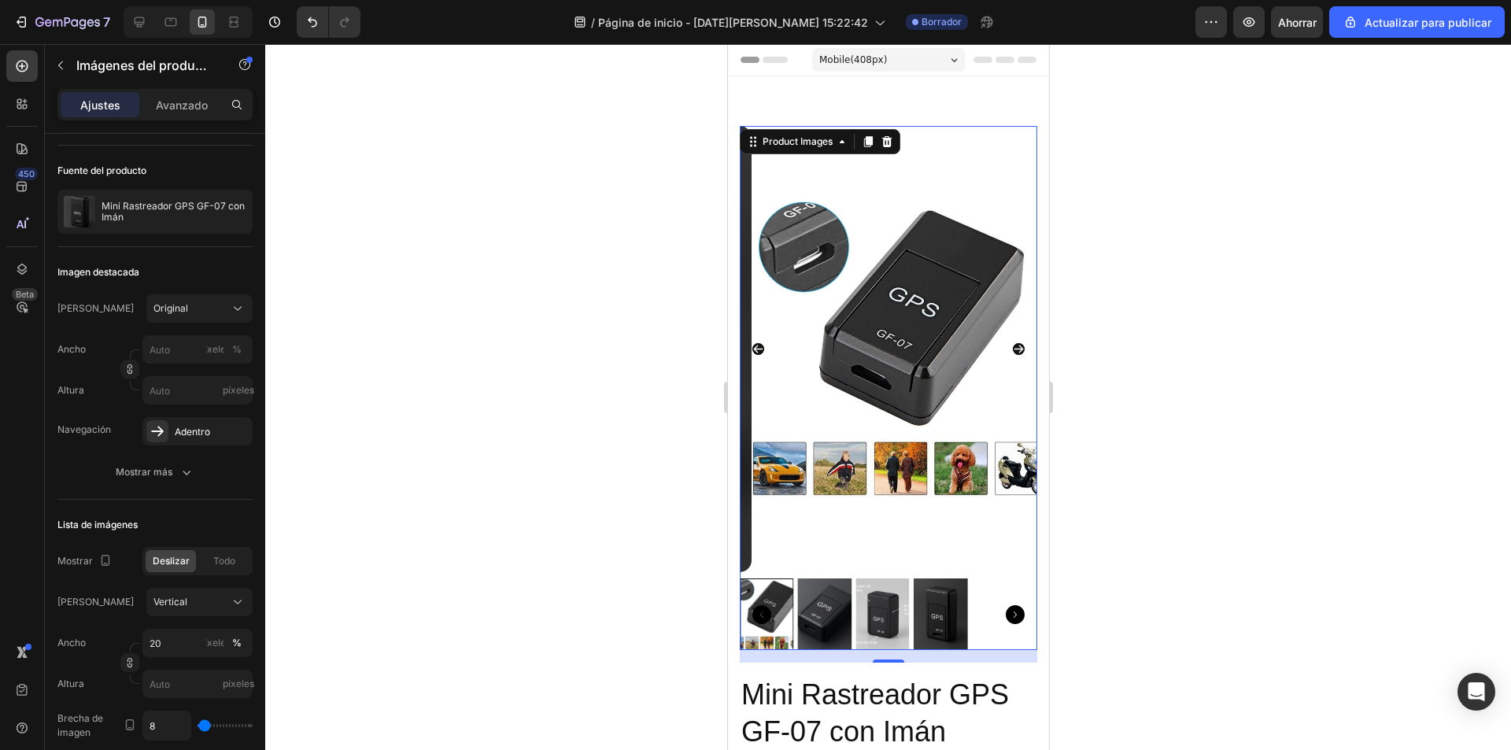
click at [757, 343] on icon "Carousel Back Arrow" at bounding box center [758, 349] width 12 height 12
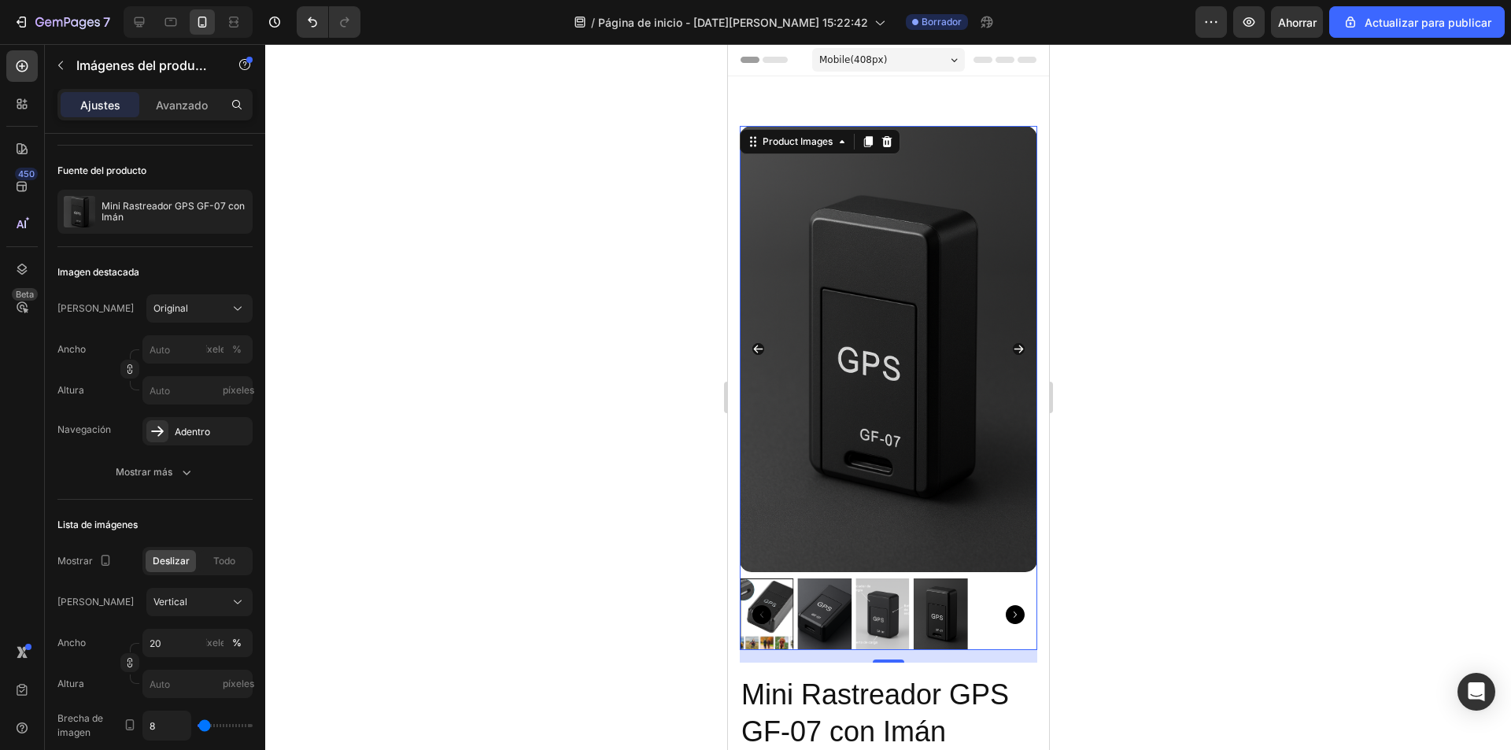
click at [757, 343] on icon "Carousel Back Arrow" at bounding box center [758, 349] width 12 height 12
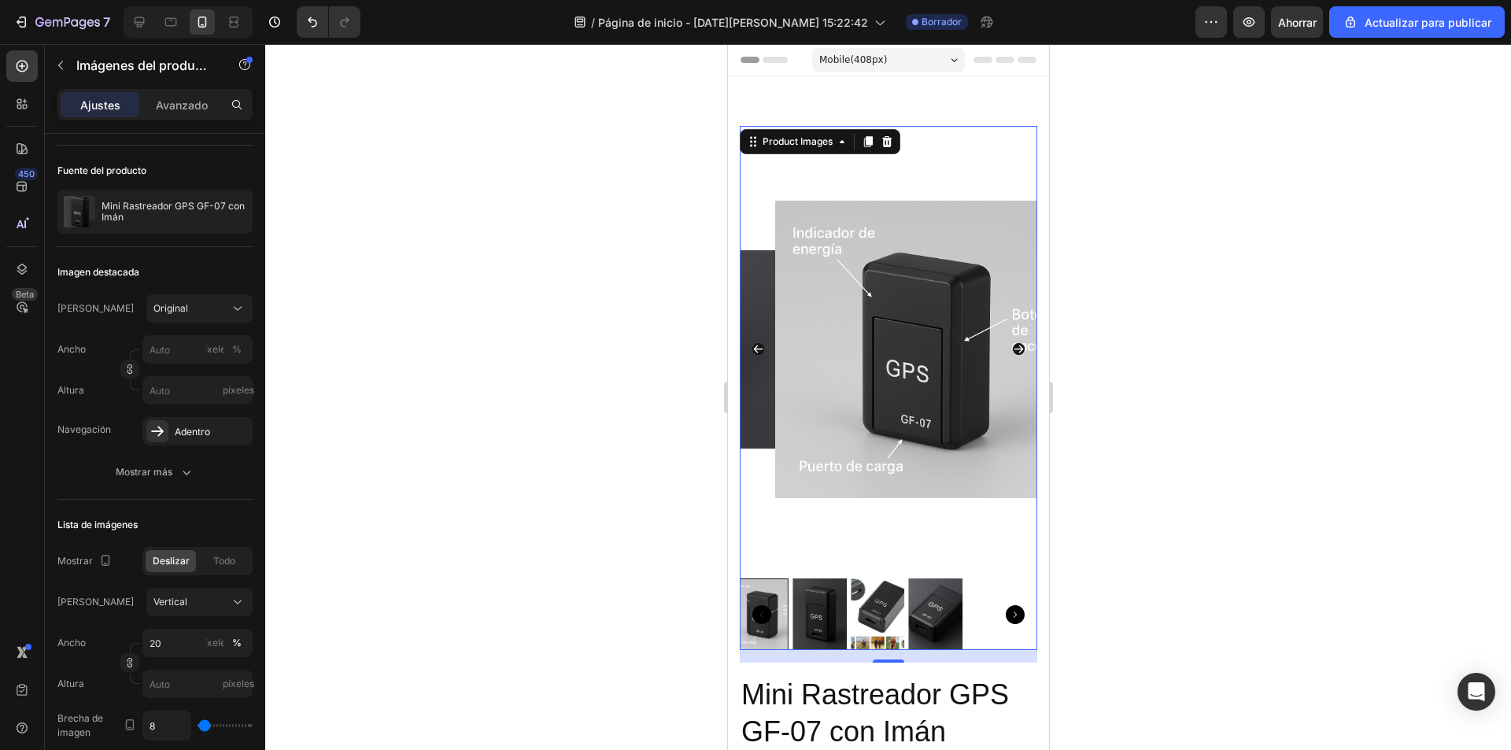
click at [1014, 346] on icon "Carousel Next Arrow" at bounding box center [1018, 350] width 9 height 8
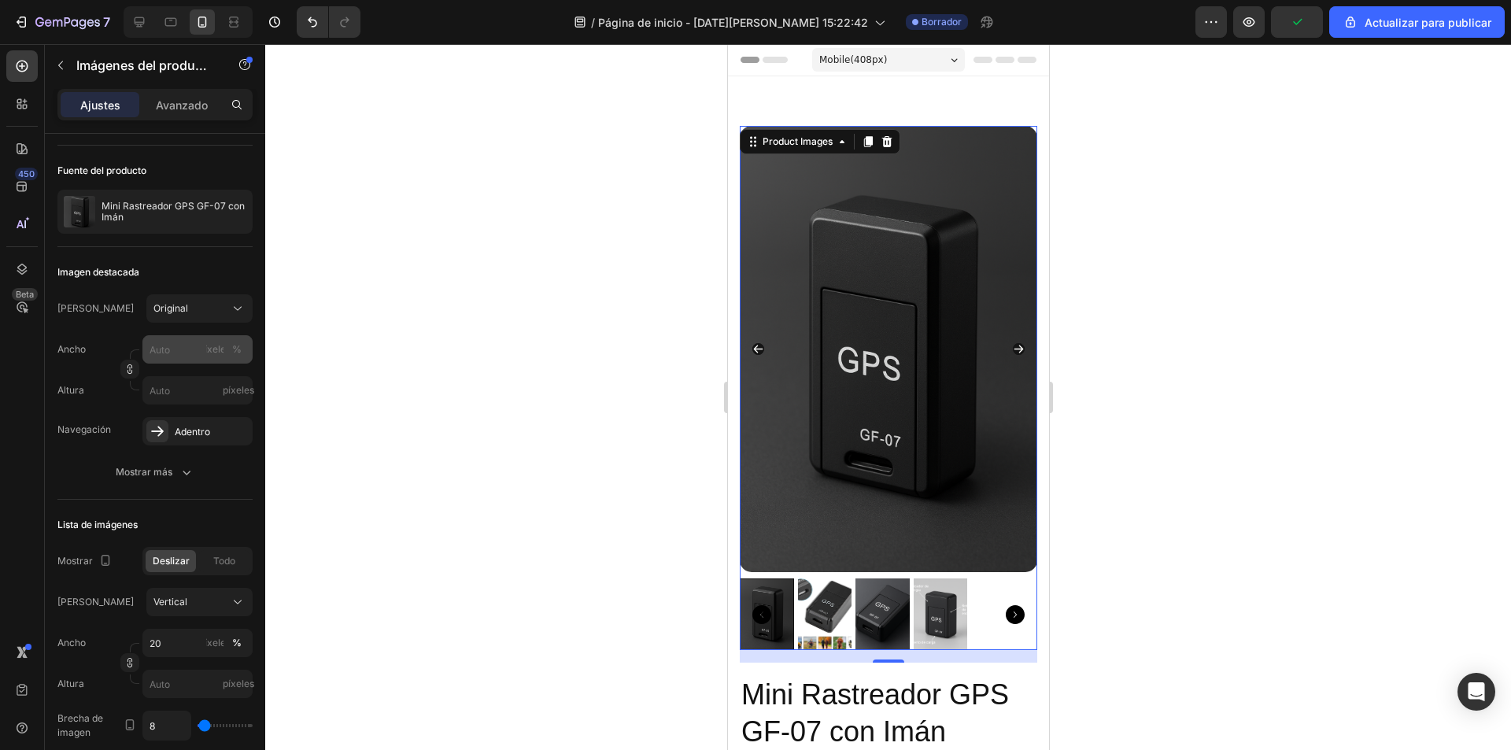
scroll to position [178, 0]
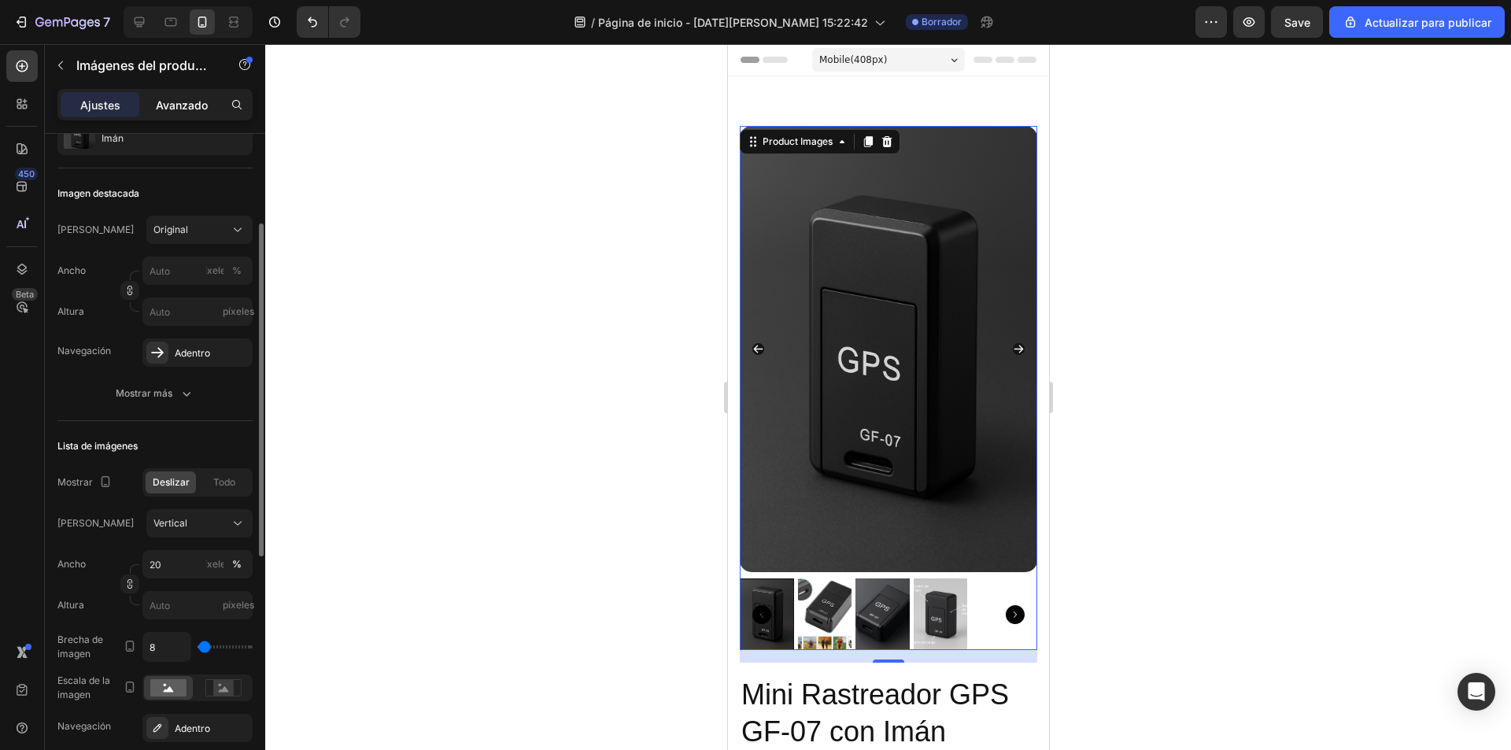
click at [172, 104] on font "Avanzado" at bounding box center [182, 104] width 52 height 13
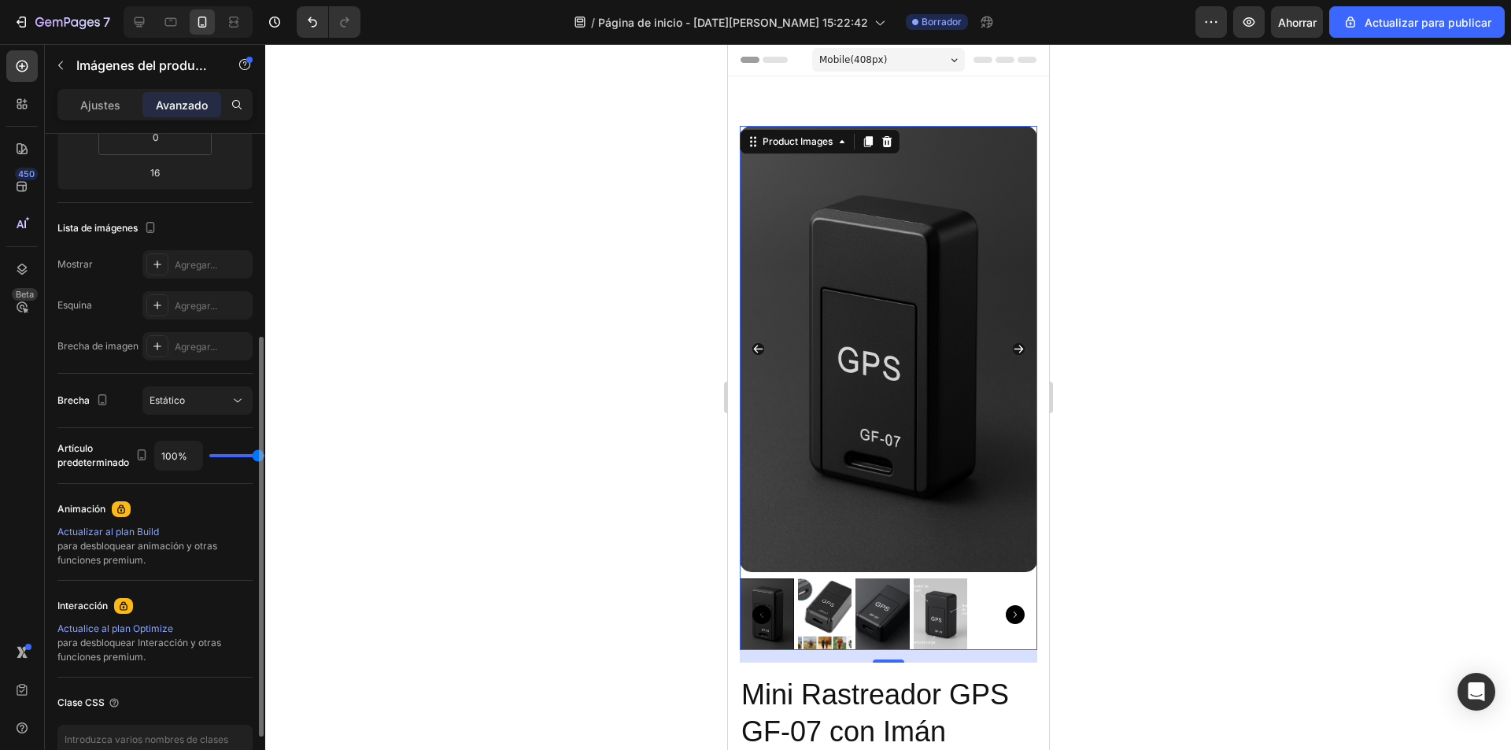
scroll to position [431, 0]
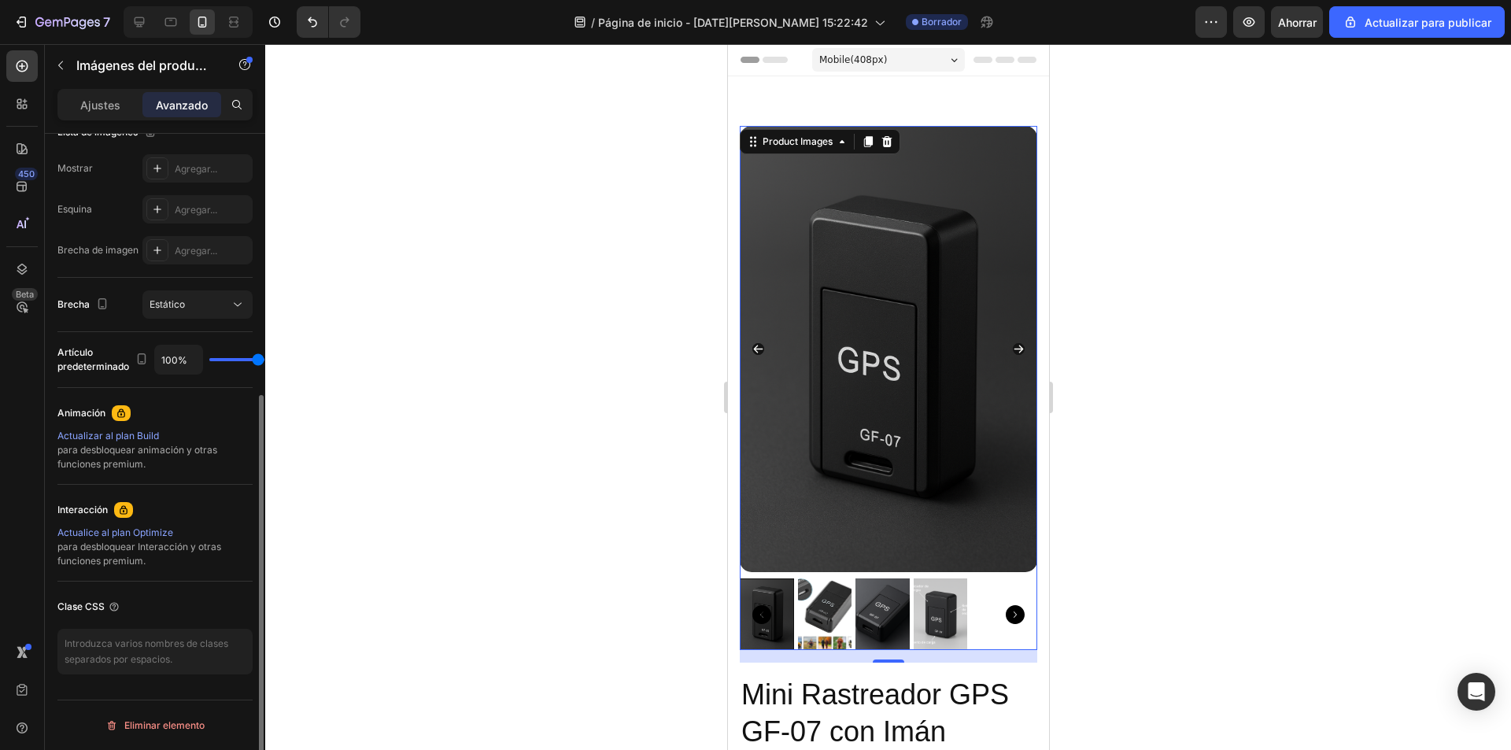
click at [100, 116] on div "Ajustes" at bounding box center [100, 104] width 79 height 25
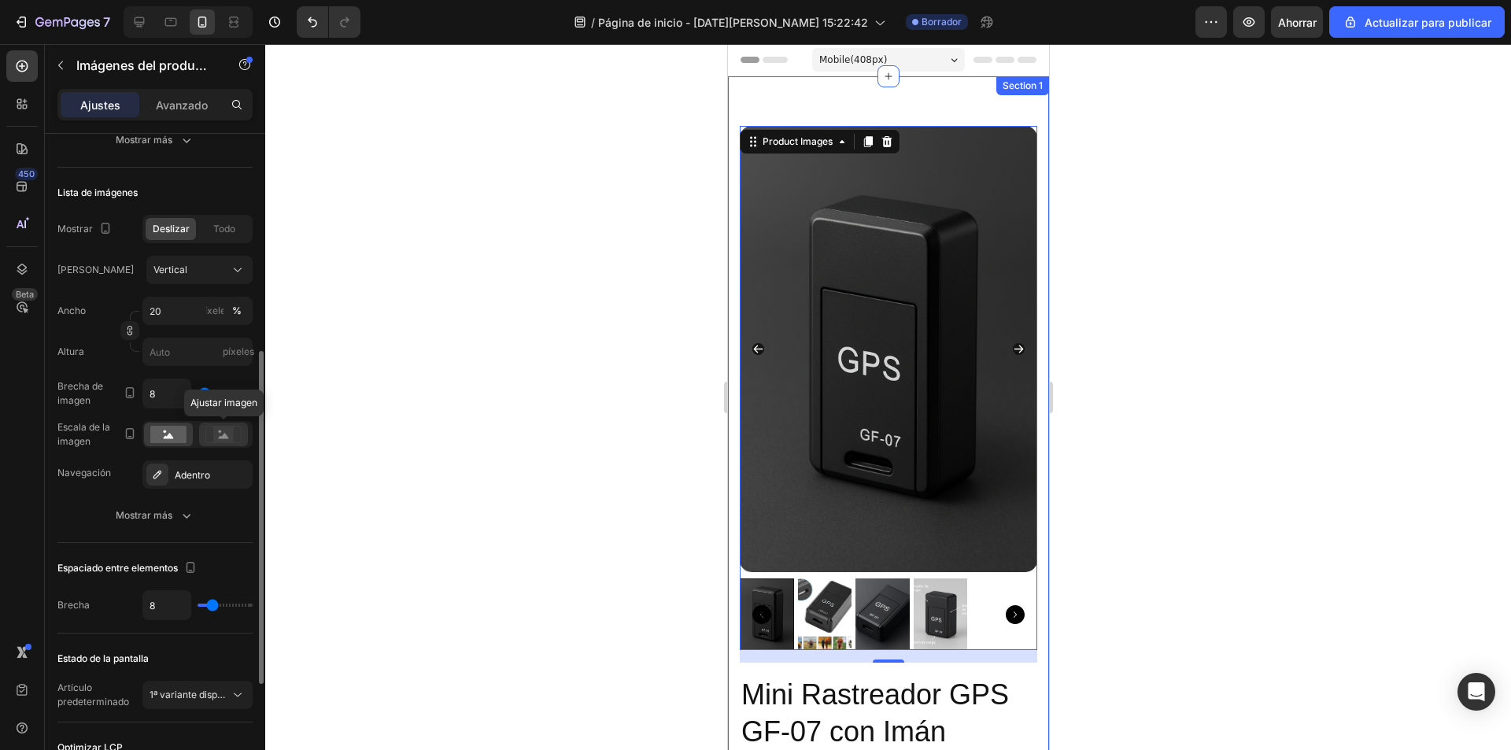
click at [222, 436] on rect at bounding box center [223, 435] width 20 height 16
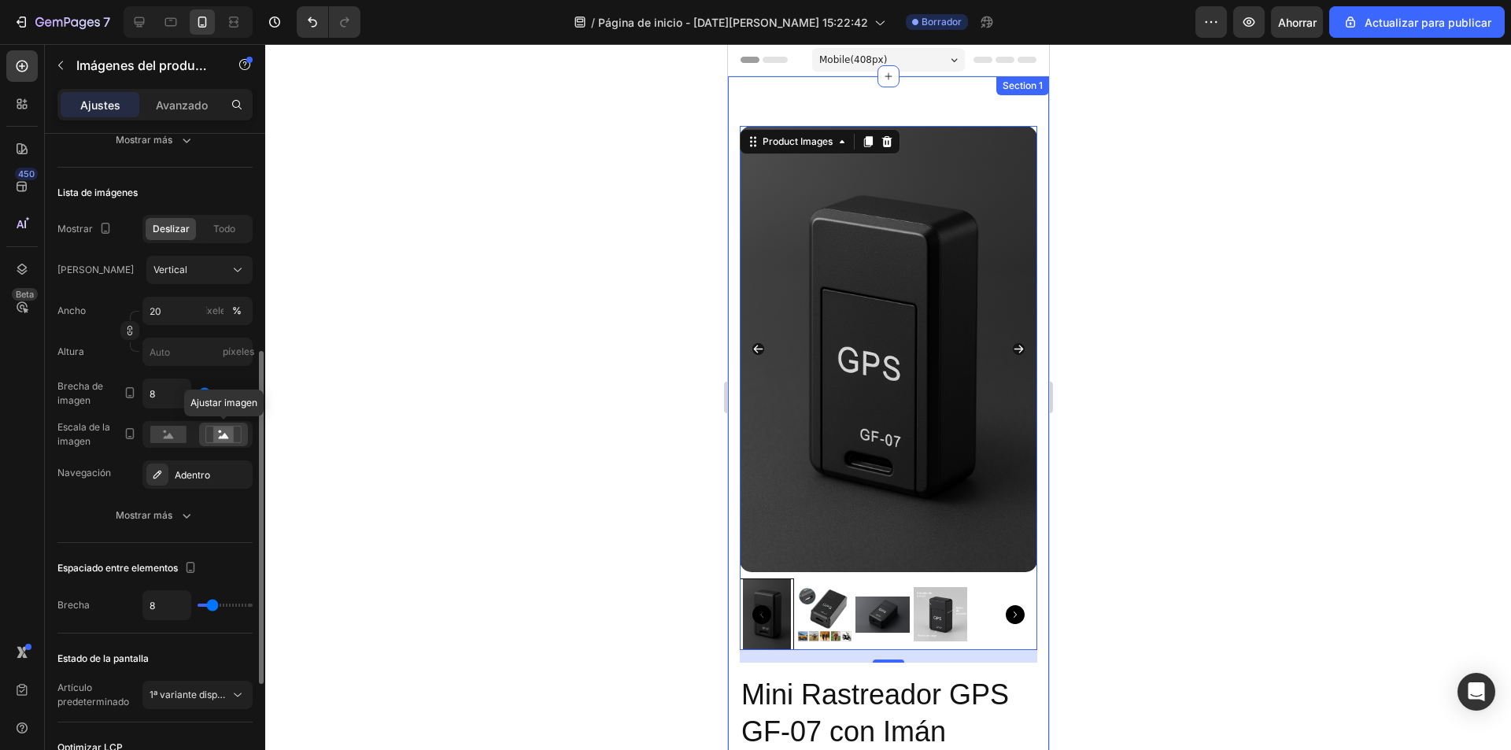
click at [222, 436] on rect at bounding box center [223, 435] width 20 height 16
click at [168, 434] on icon at bounding box center [169, 436] width 10 height 6
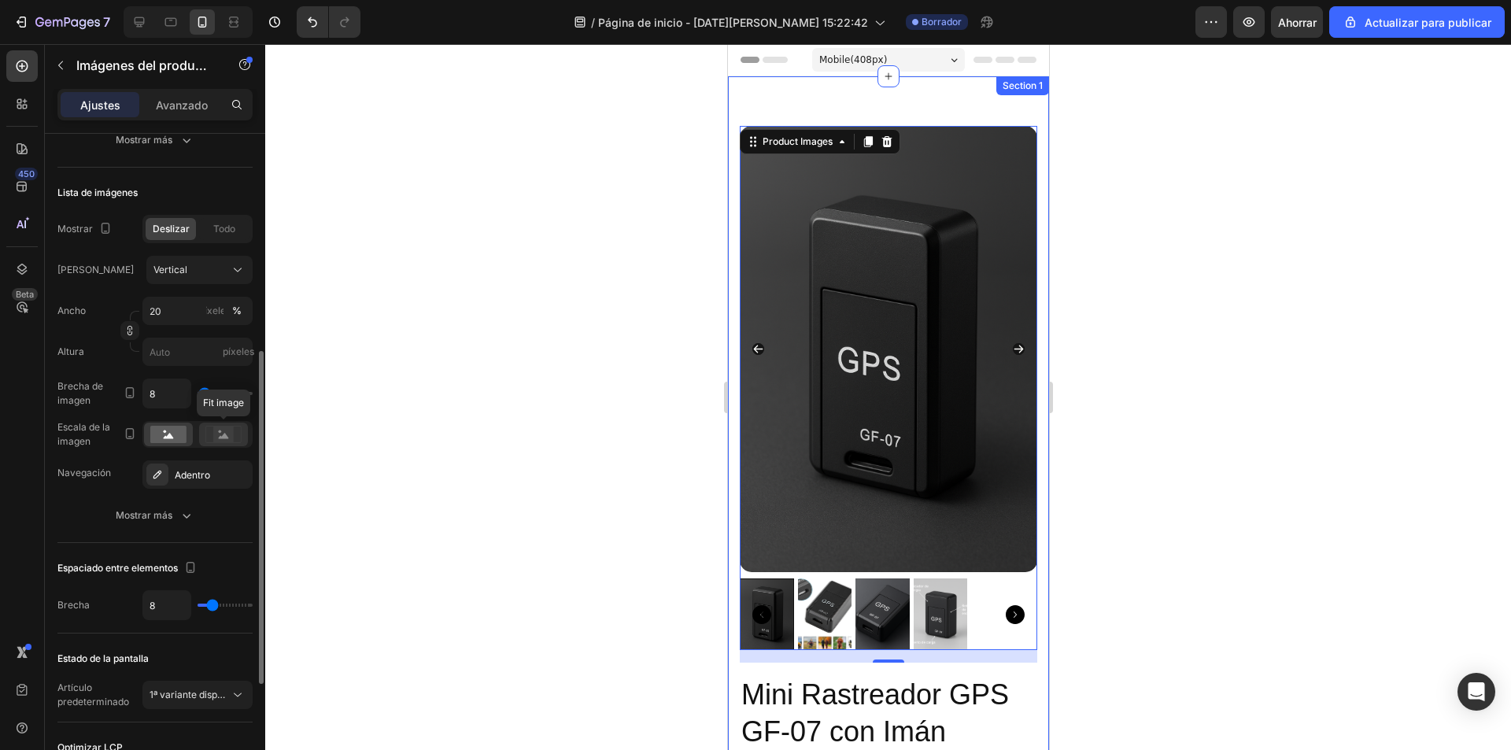
click at [224, 436] on icon at bounding box center [224, 436] width 10 height 6
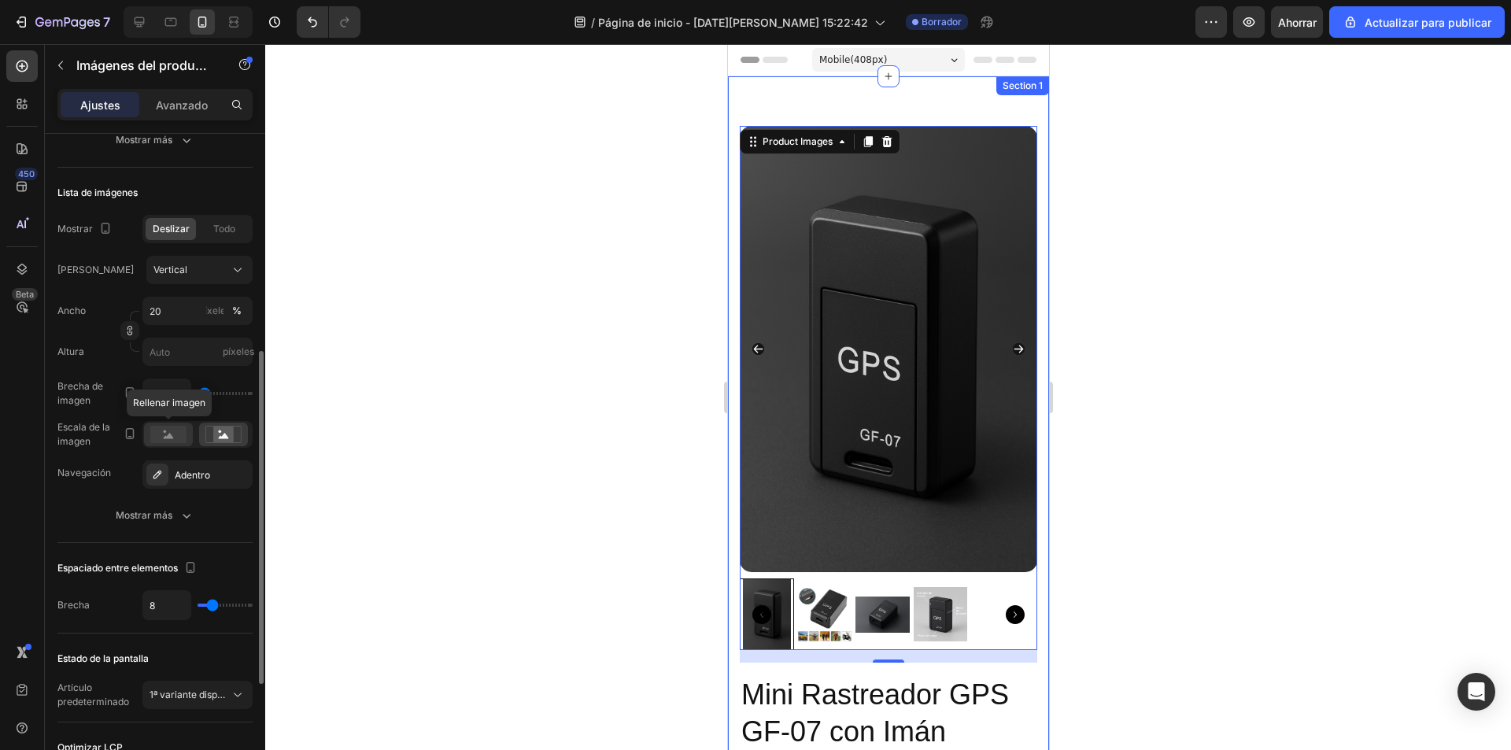
click at [180, 438] on rect at bounding box center [168, 434] width 36 height 17
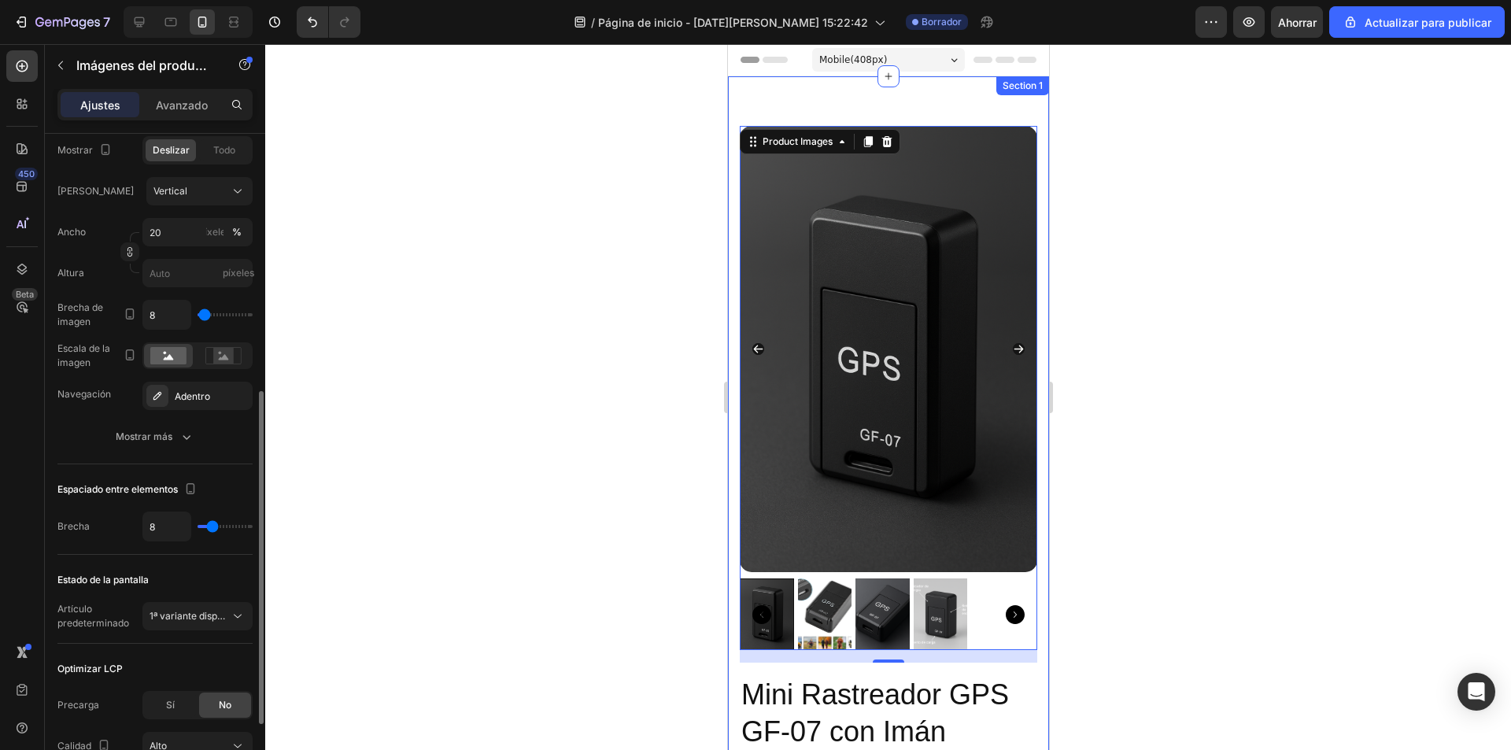
scroll to position [589, 0]
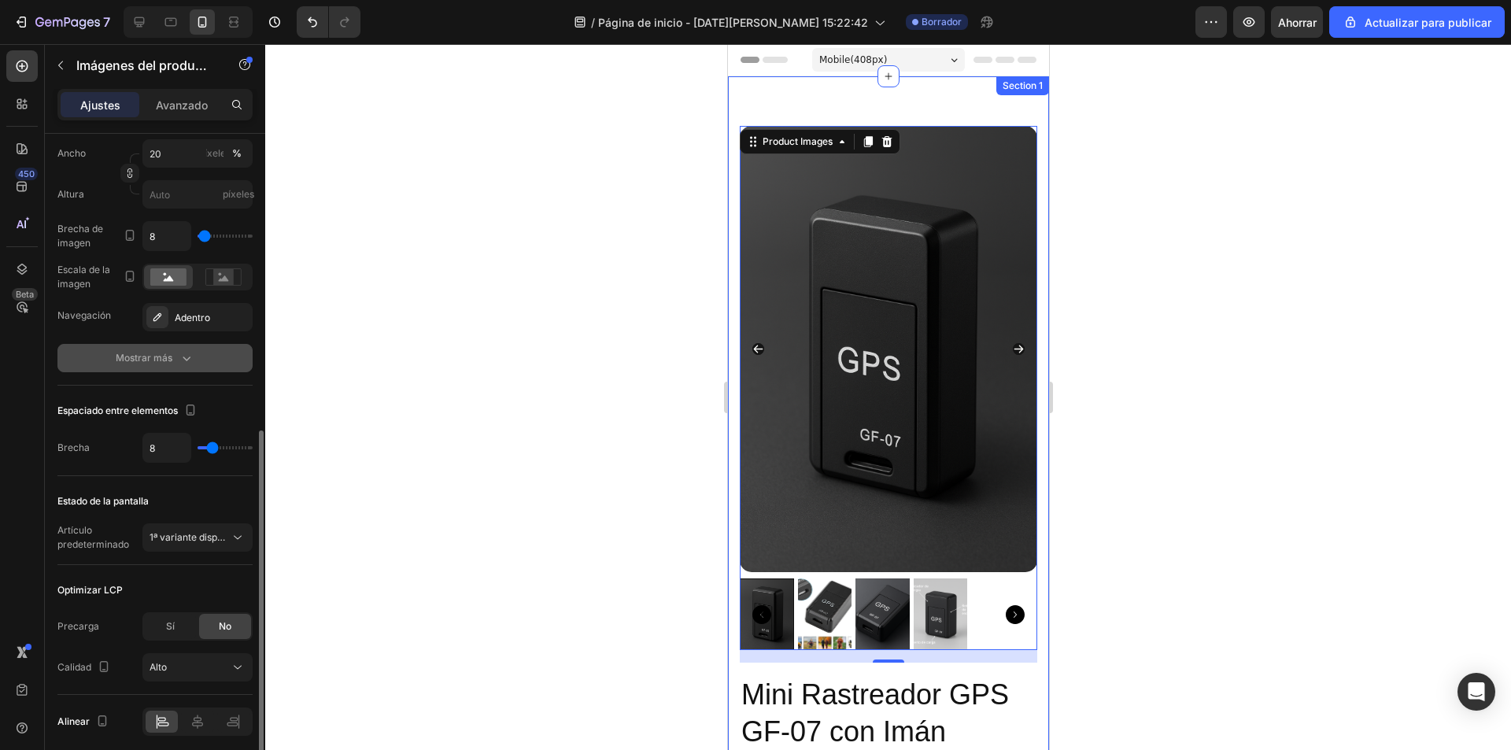
click at [183, 360] on icon "button" at bounding box center [187, 358] width 16 height 16
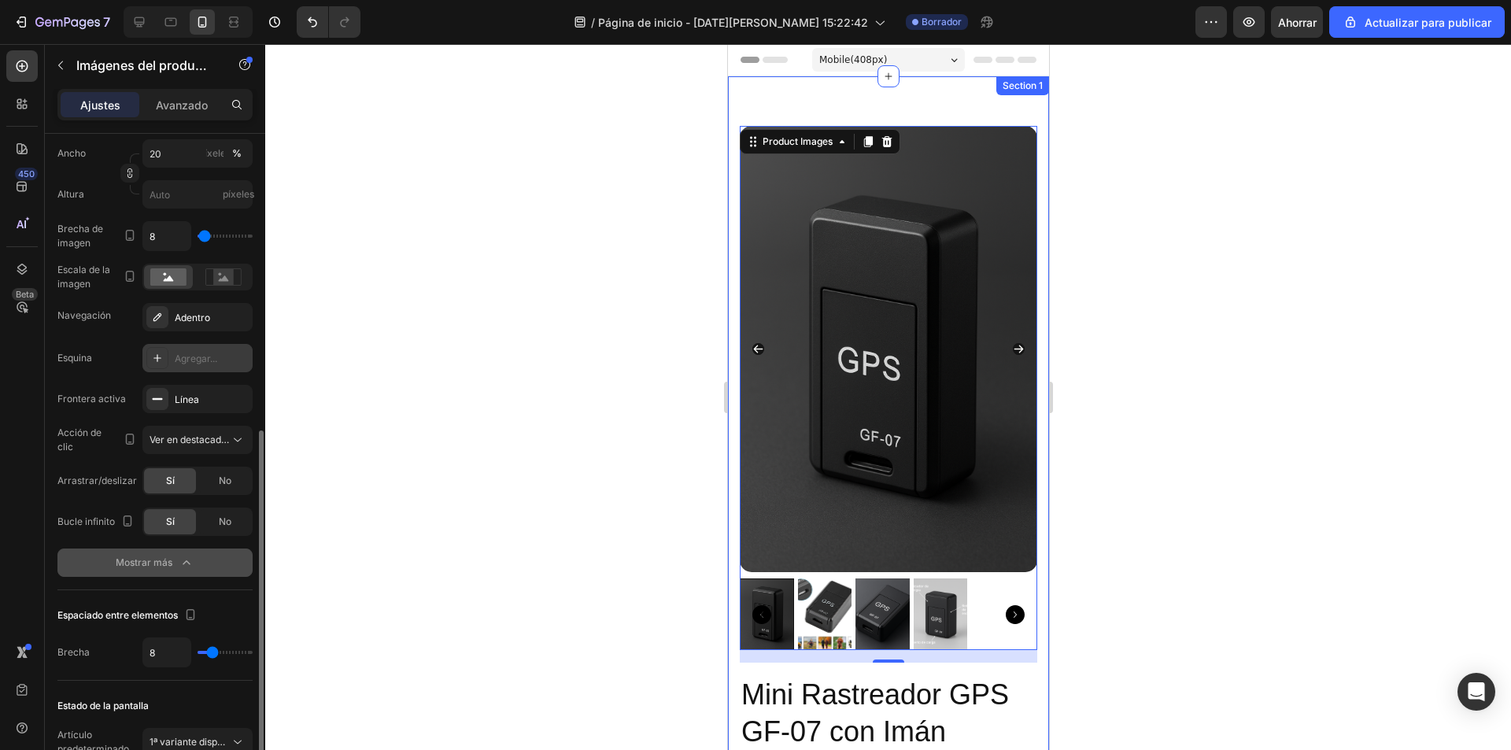
click at [200, 360] on font "Agregar..." at bounding box center [196, 359] width 42 height 12
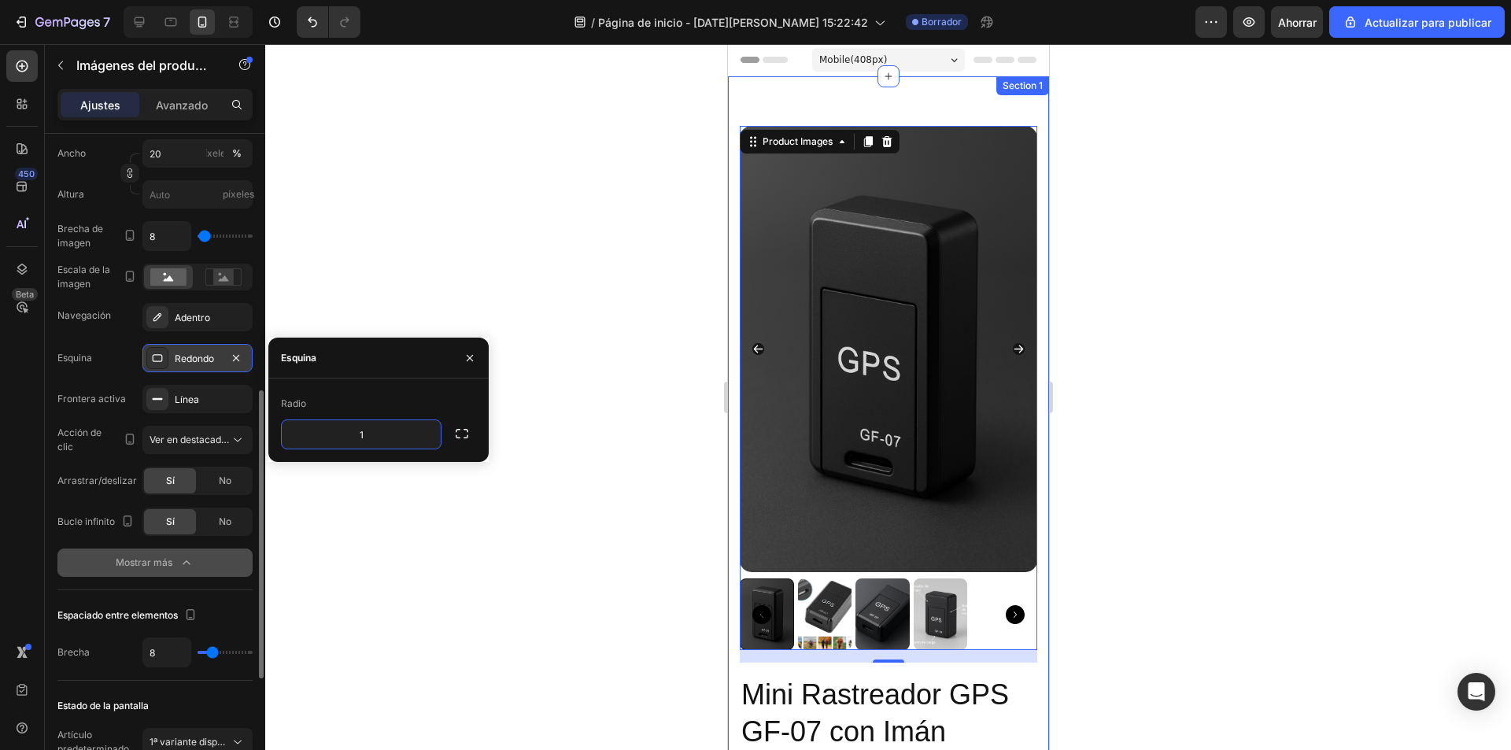
type input "10"
click at [209, 406] on div "Línea" at bounding box center [198, 400] width 46 height 14
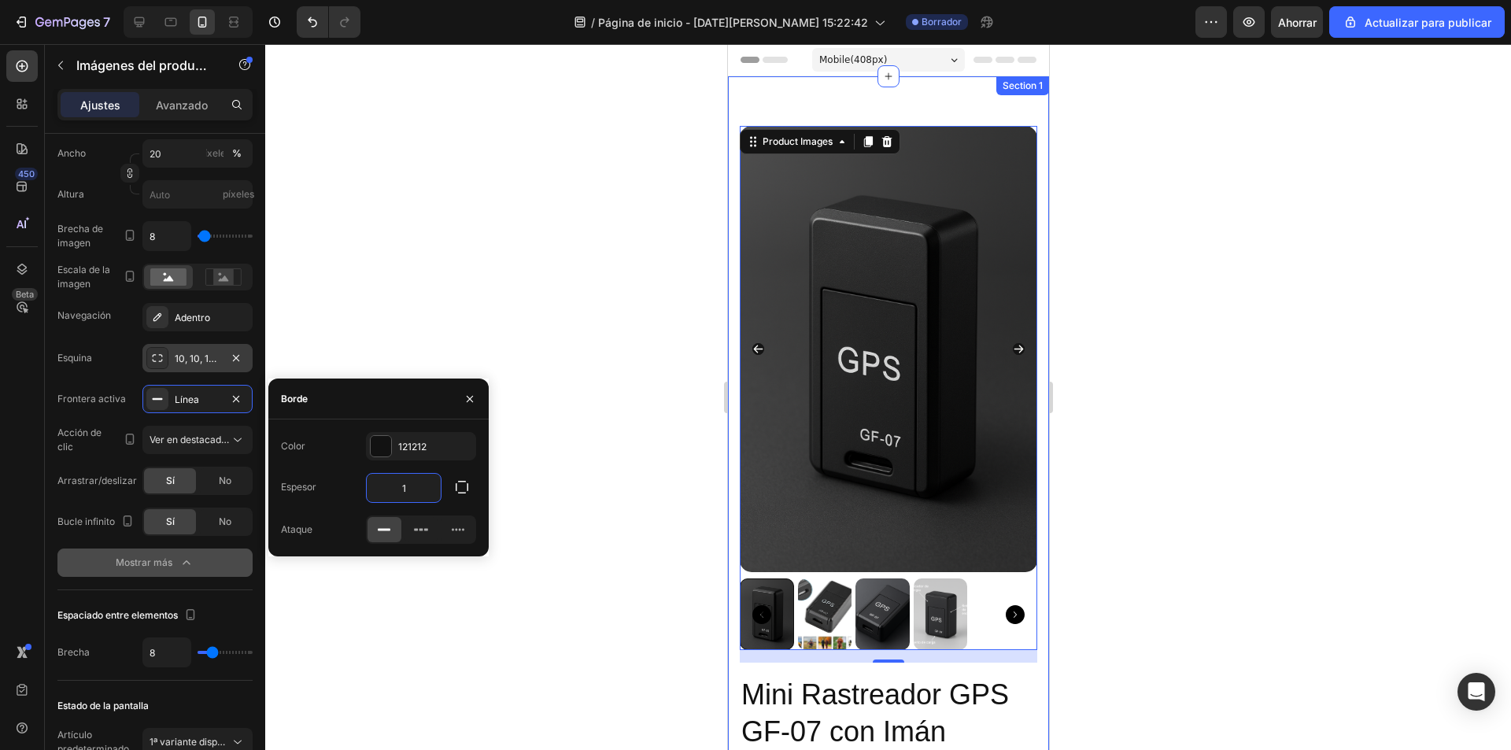
click at [410, 485] on input "1" at bounding box center [404, 488] width 74 height 28
type input "2"
click at [209, 399] on div "Línea" at bounding box center [198, 400] width 46 height 14
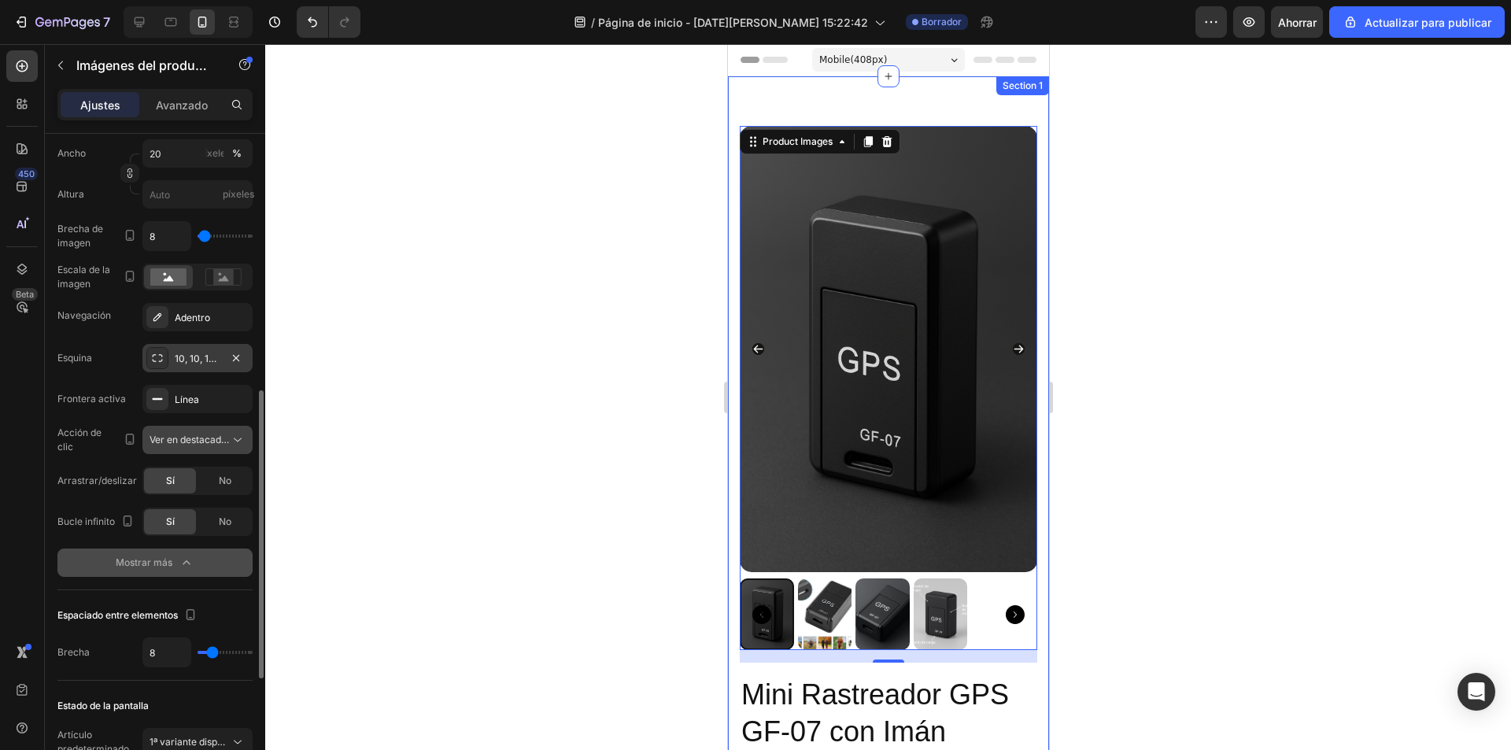
click at [213, 438] on font "Ver en destacados" at bounding box center [191, 440] width 82 height 12
click at [233, 439] on icon at bounding box center [238, 440] width 16 height 16
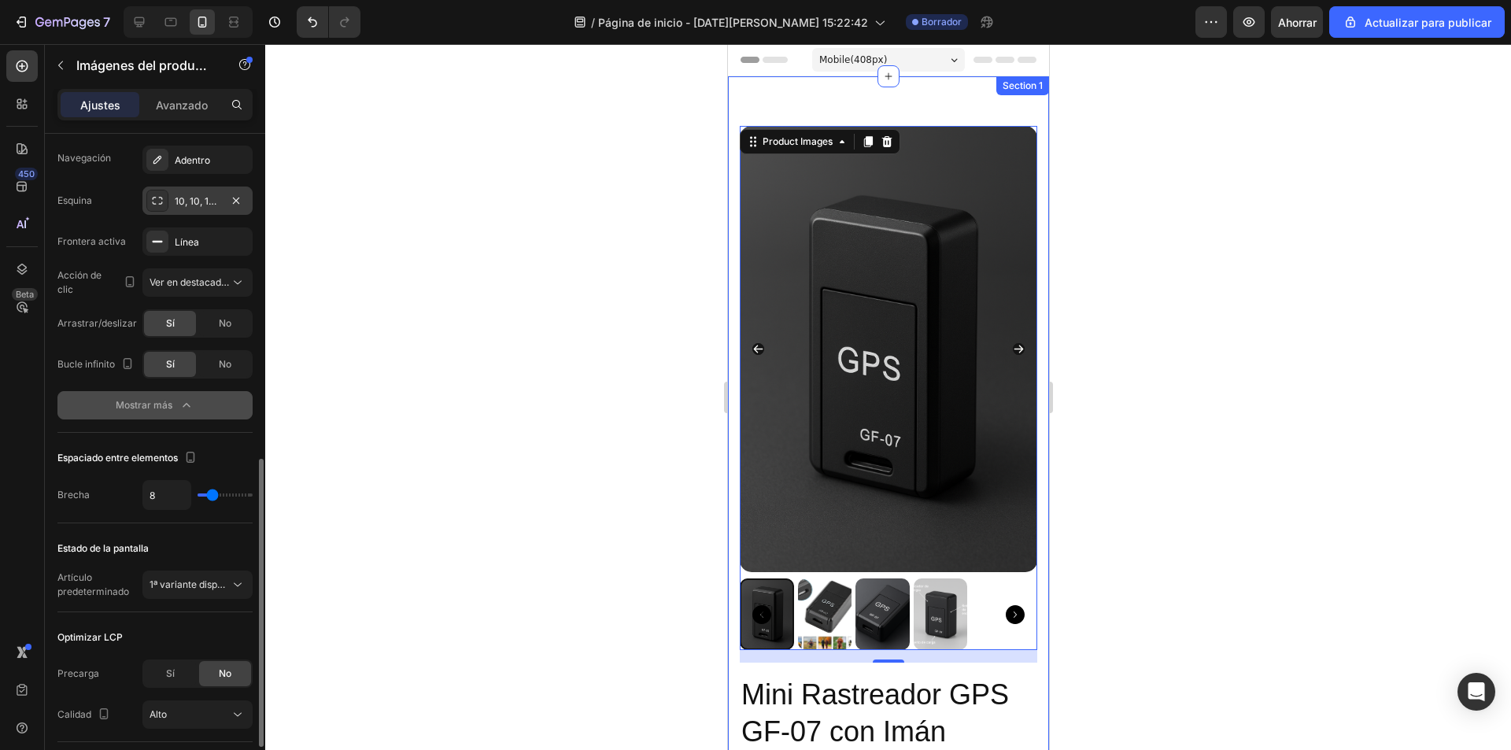
scroll to position [825, 0]
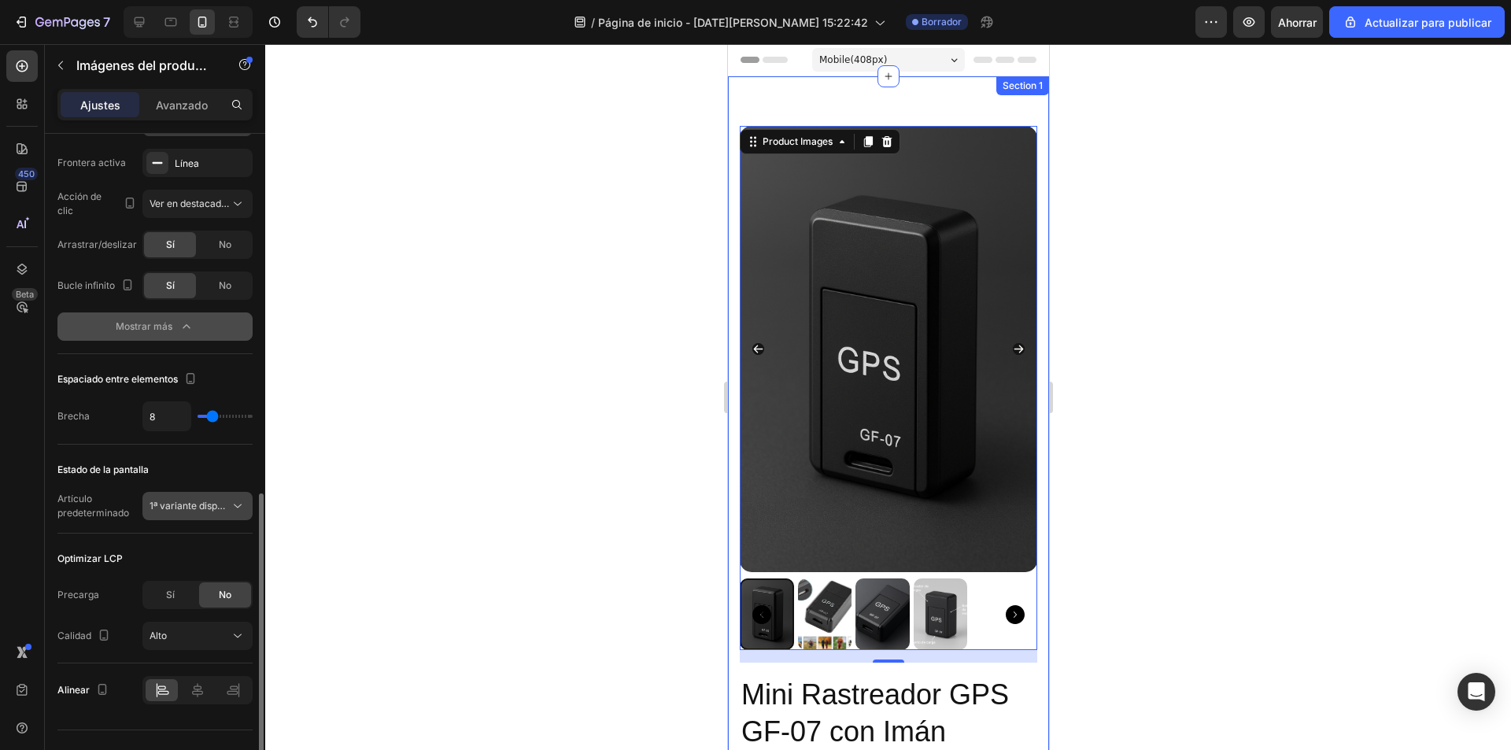
click at [229, 506] on font "1ª variante disponible" at bounding box center [197, 506] width 94 height 12
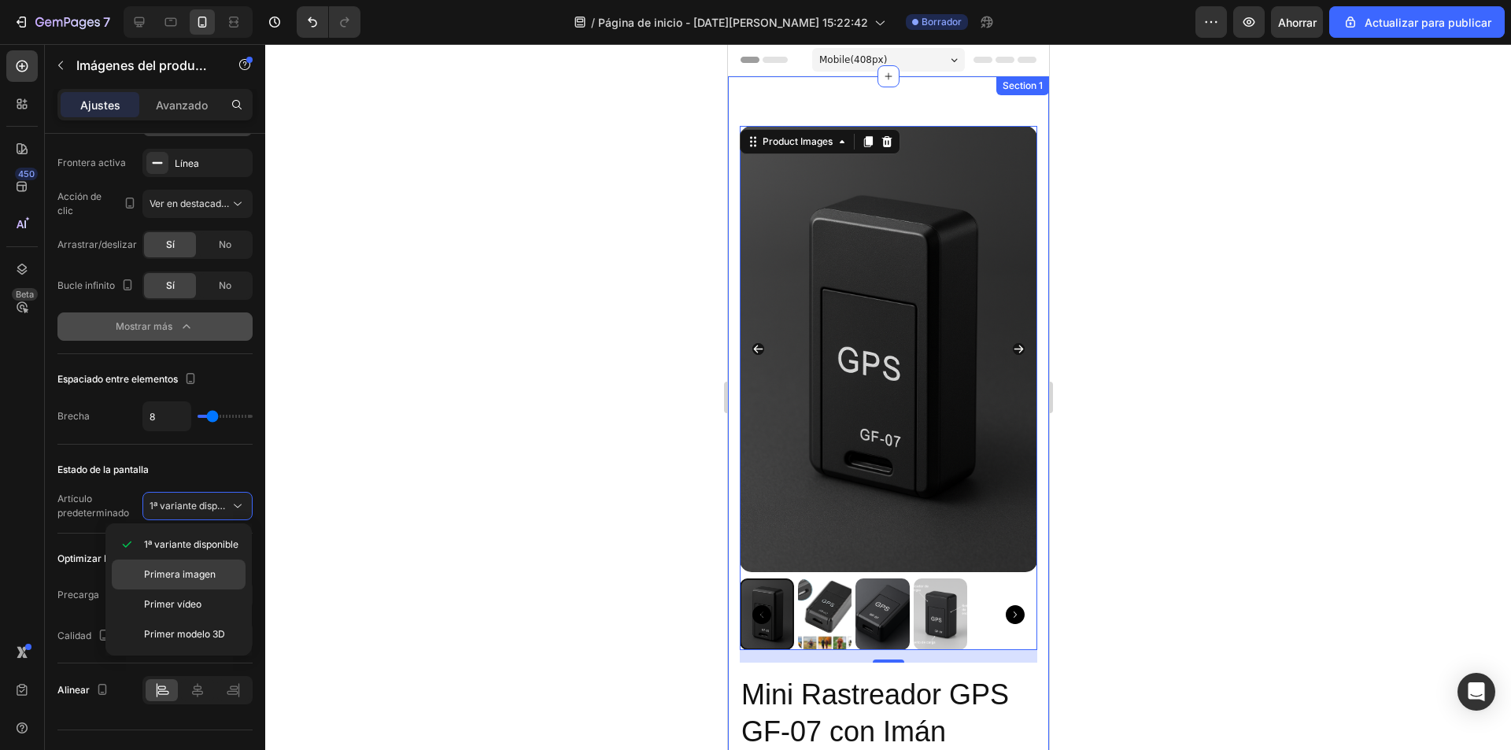
click at [203, 571] on font "Primera imagen" at bounding box center [180, 574] width 72 height 12
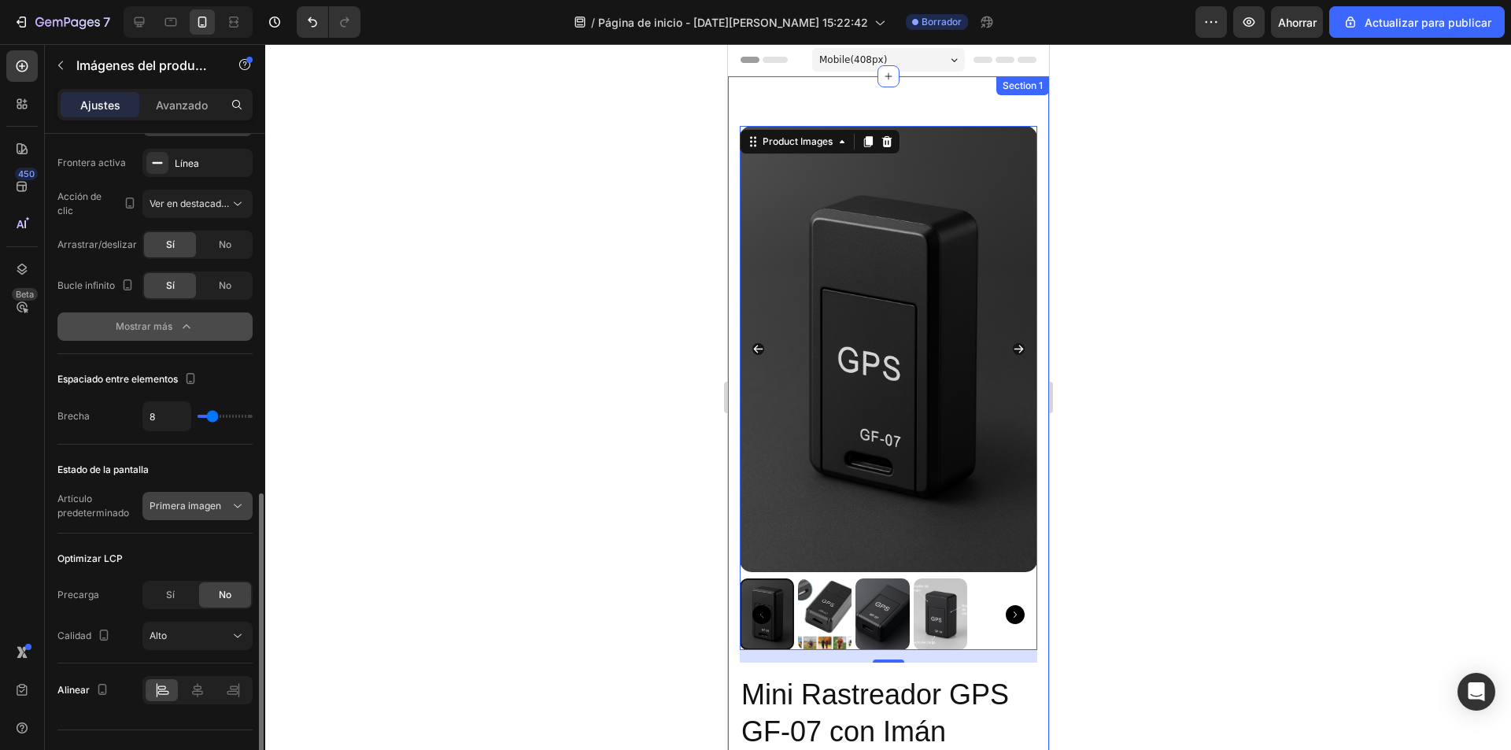
click at [234, 502] on icon at bounding box center [238, 506] width 16 height 16
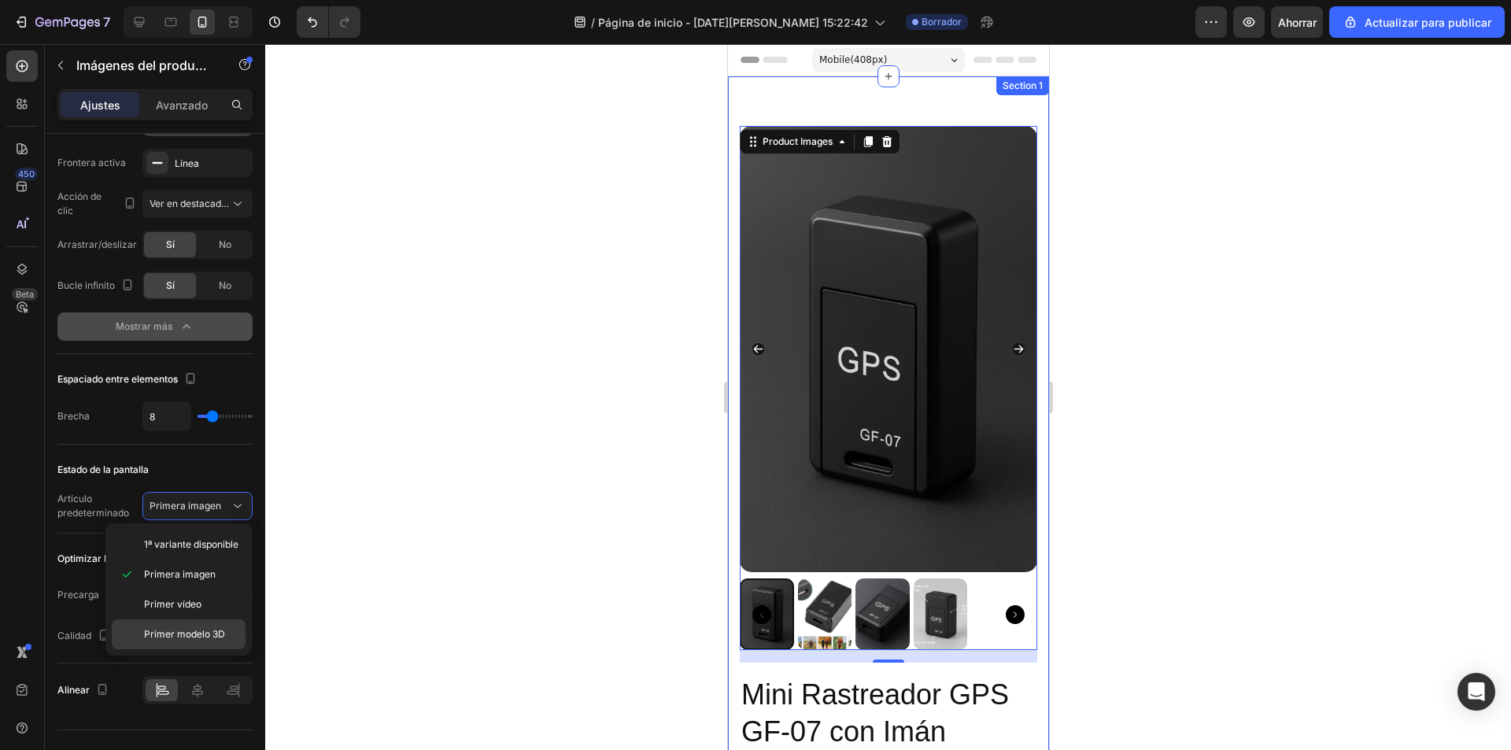
click at [210, 634] on font "Primer modelo 3D" at bounding box center [184, 634] width 81 height 12
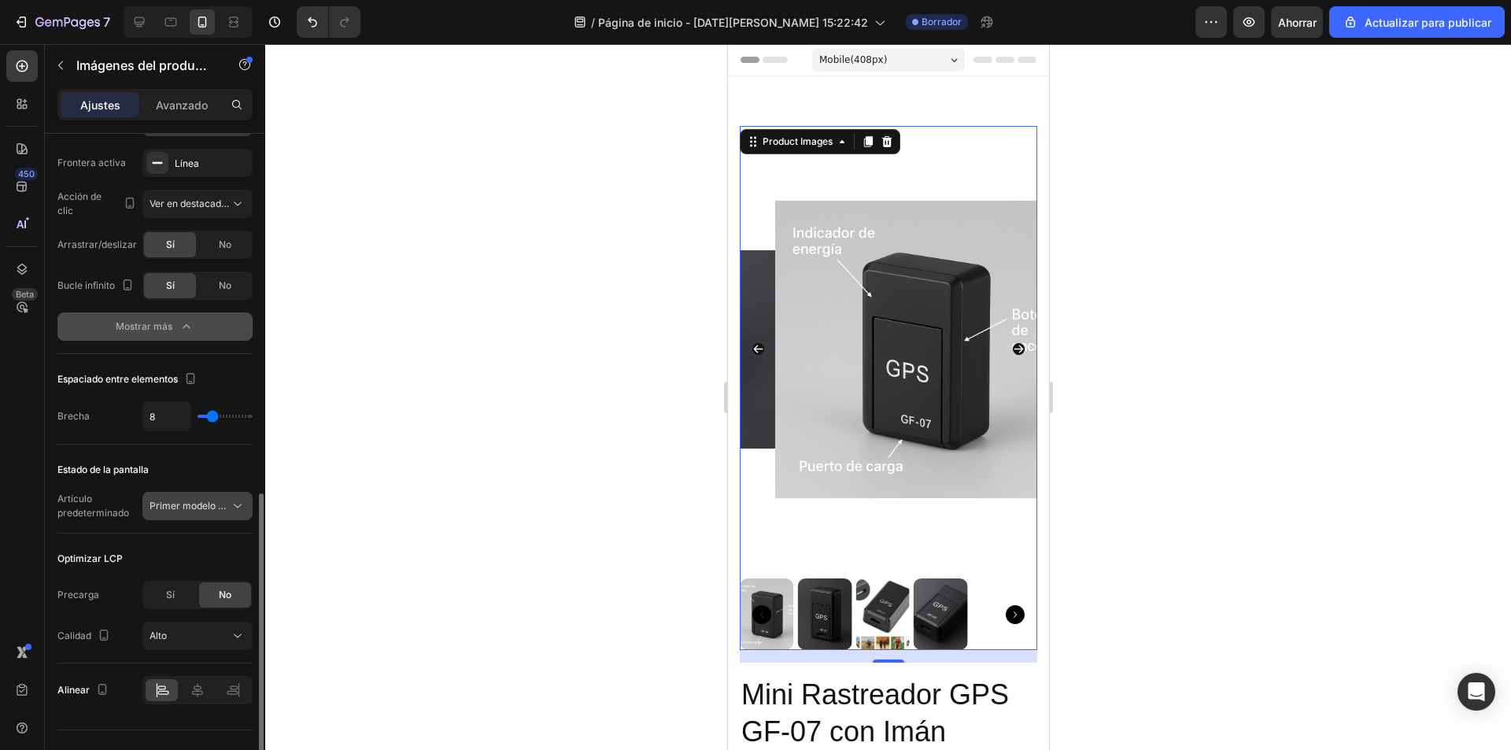
click at [220, 503] on font "Primer modelo 3D" at bounding box center [190, 506] width 81 height 12
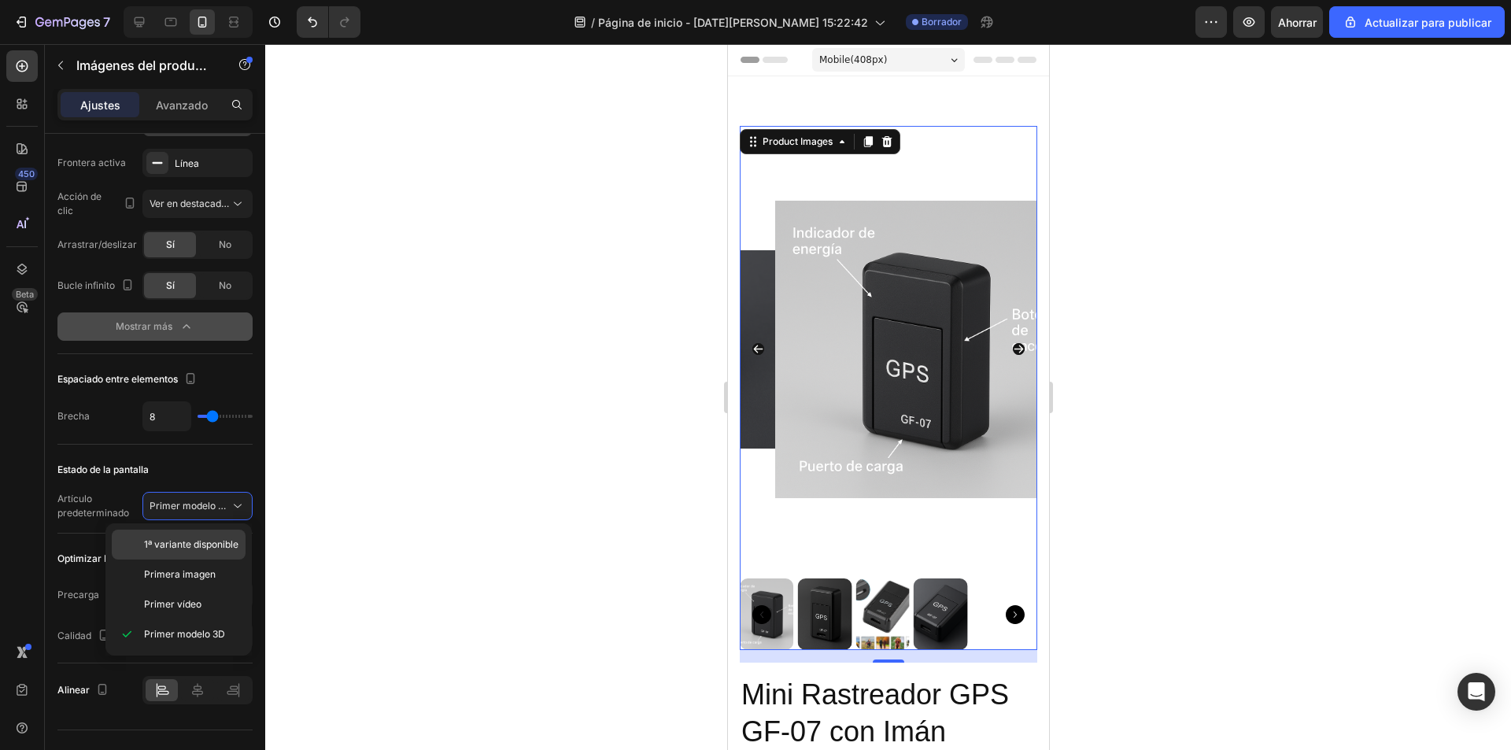
click at [208, 546] on font "1ª variante disponible" at bounding box center [191, 544] width 94 height 12
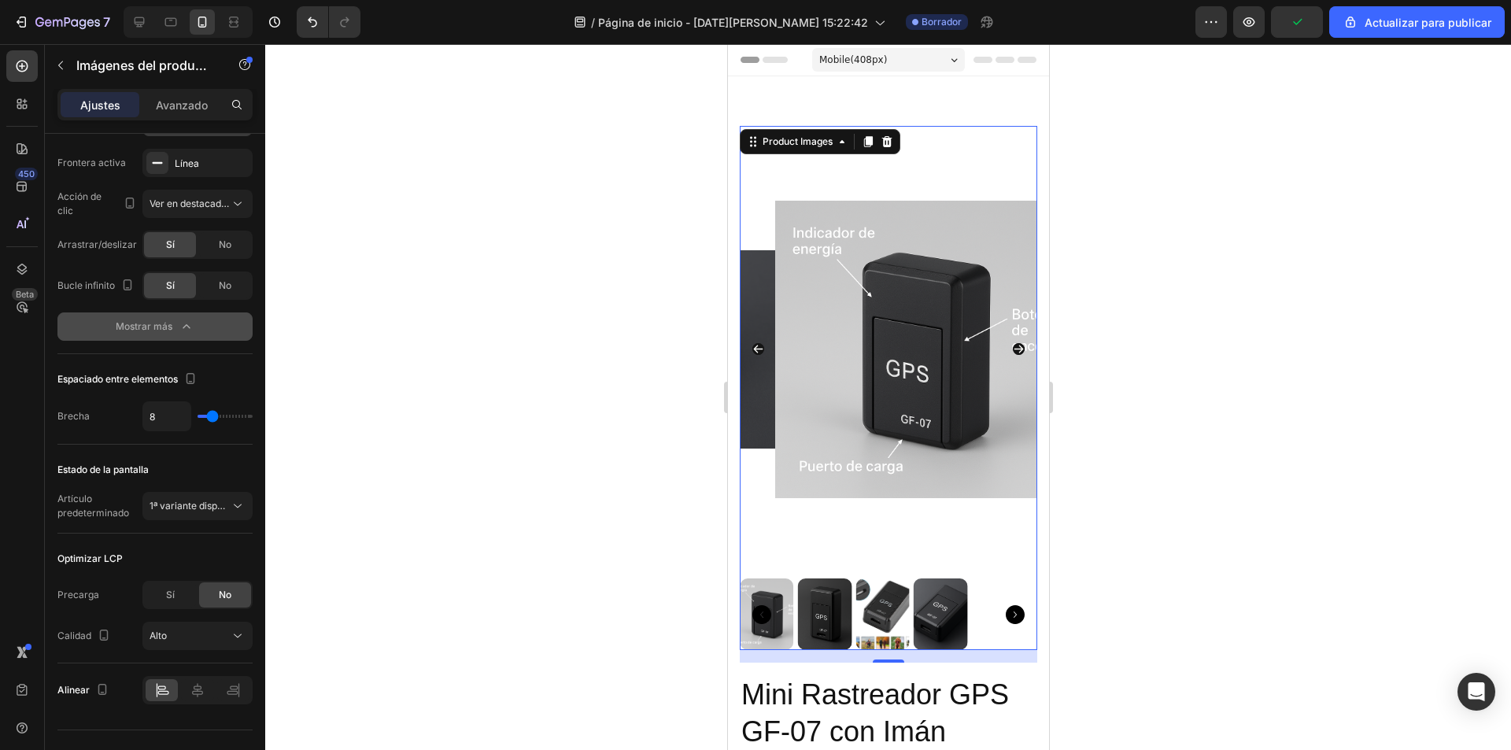
click at [1014, 346] on icon "Carousel Next Arrow" at bounding box center [1018, 350] width 9 height 8
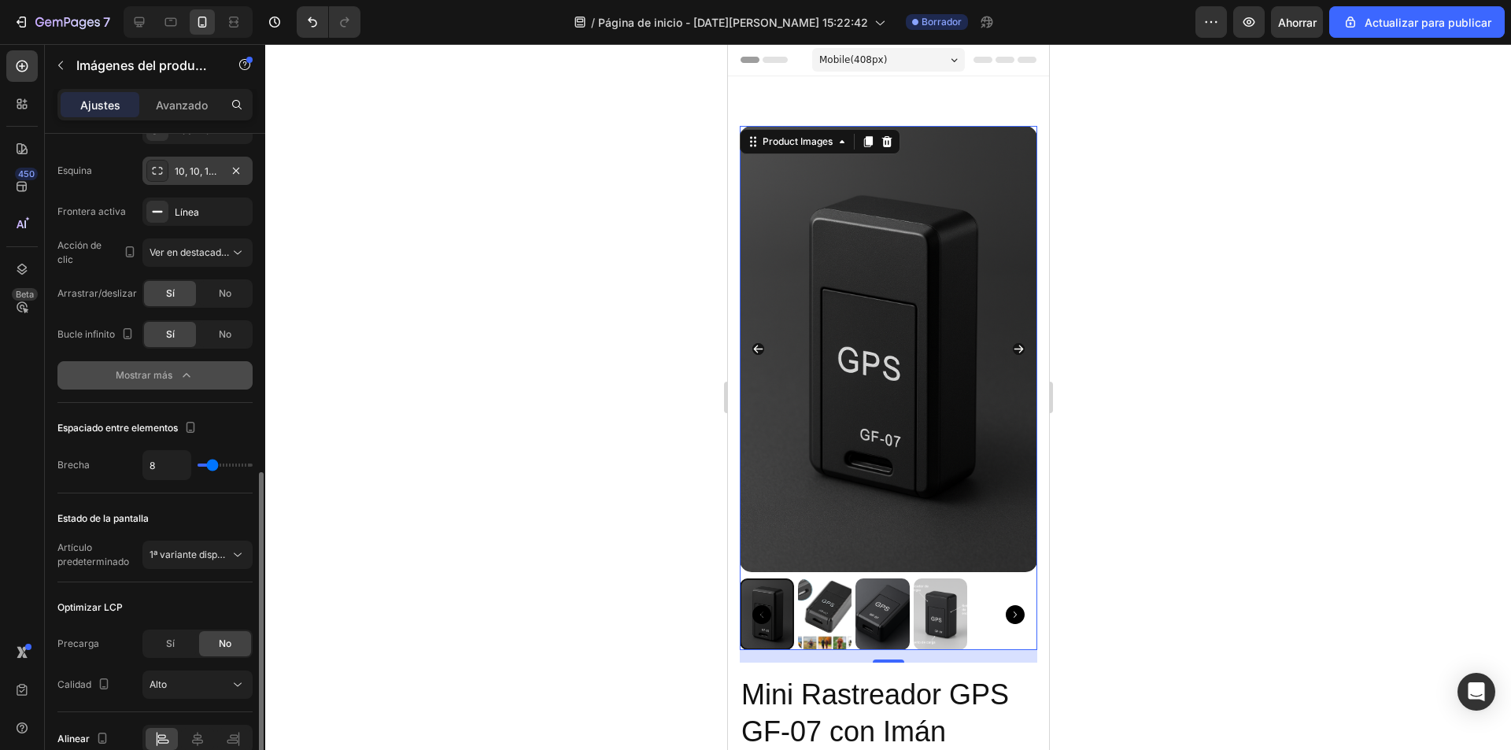
scroll to position [855, 0]
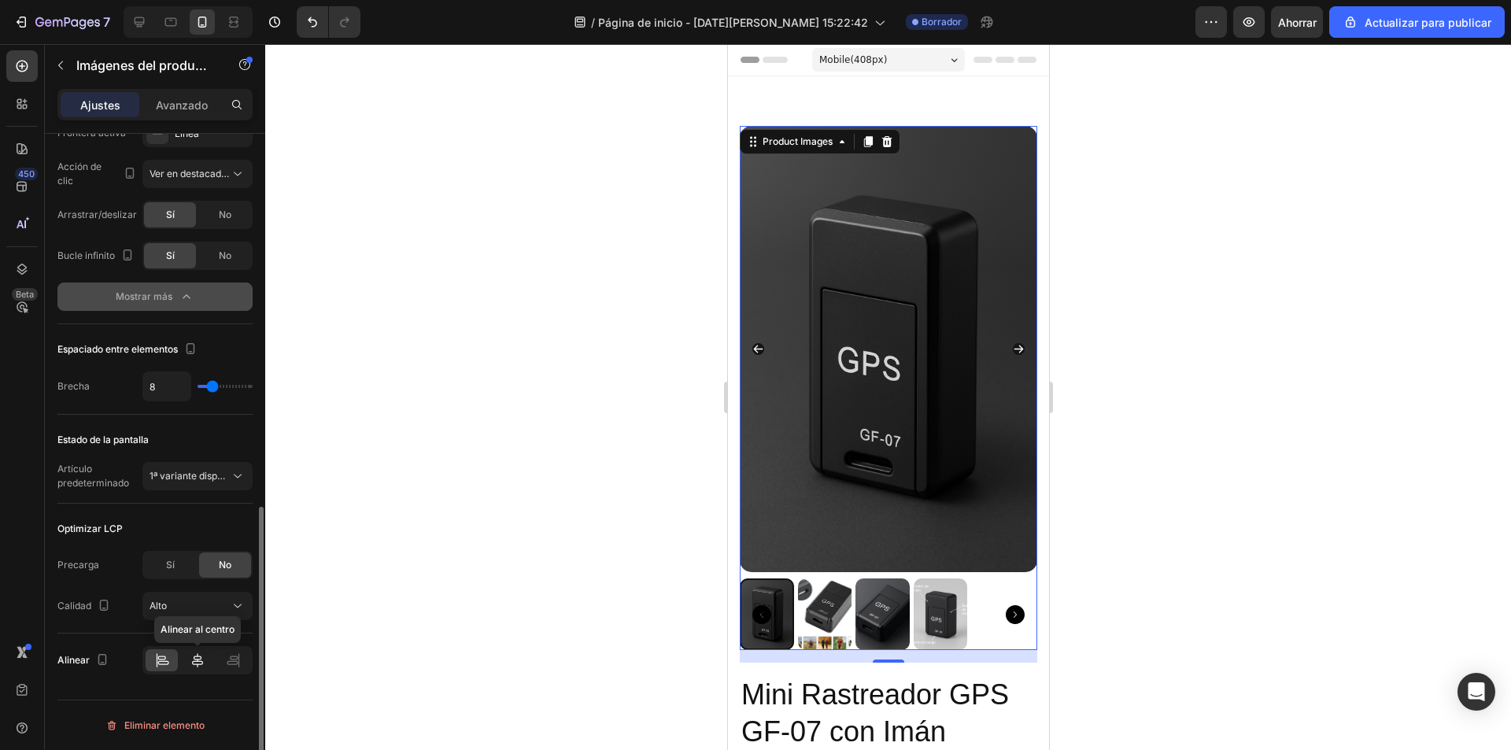
click at [201, 667] on icon at bounding box center [198, 660] width 16 height 16
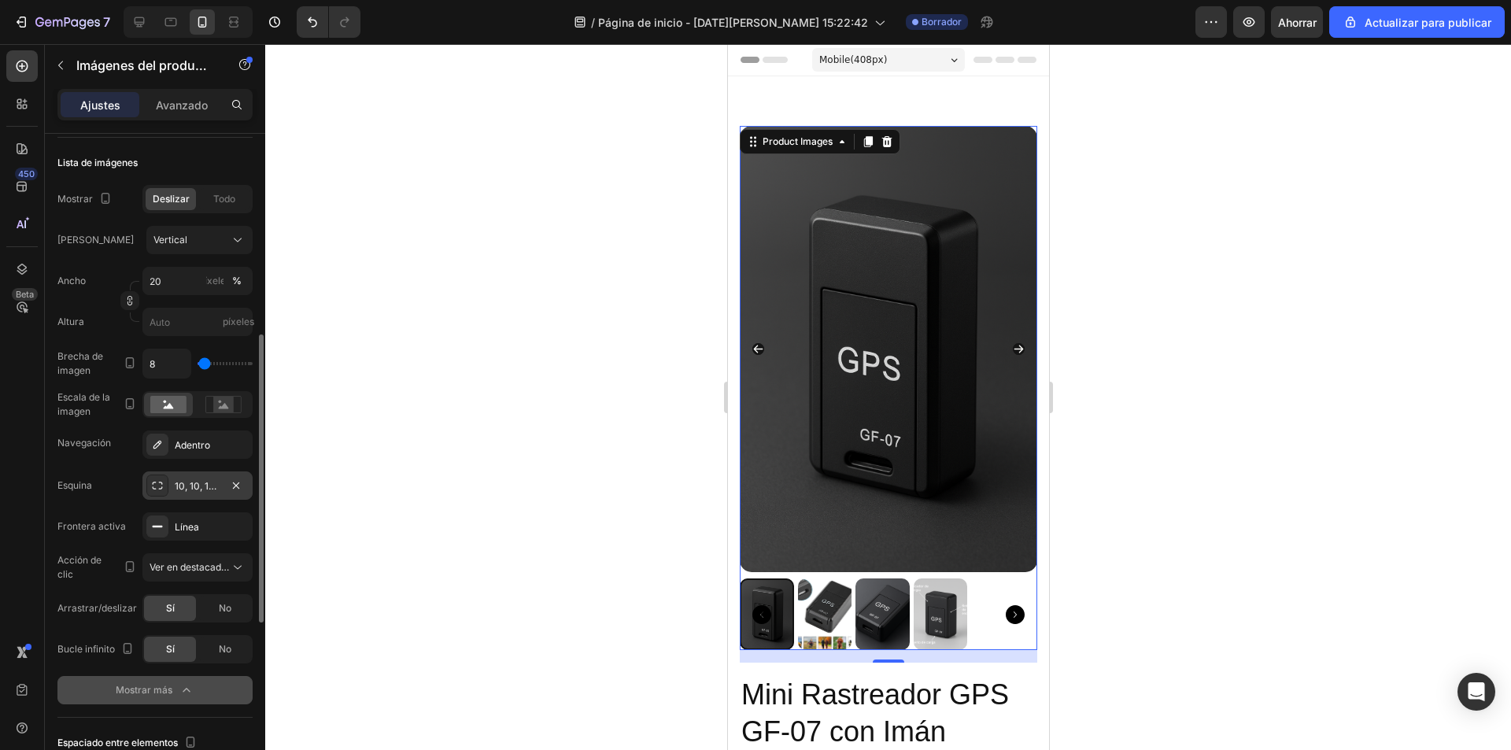
scroll to position [382, 0]
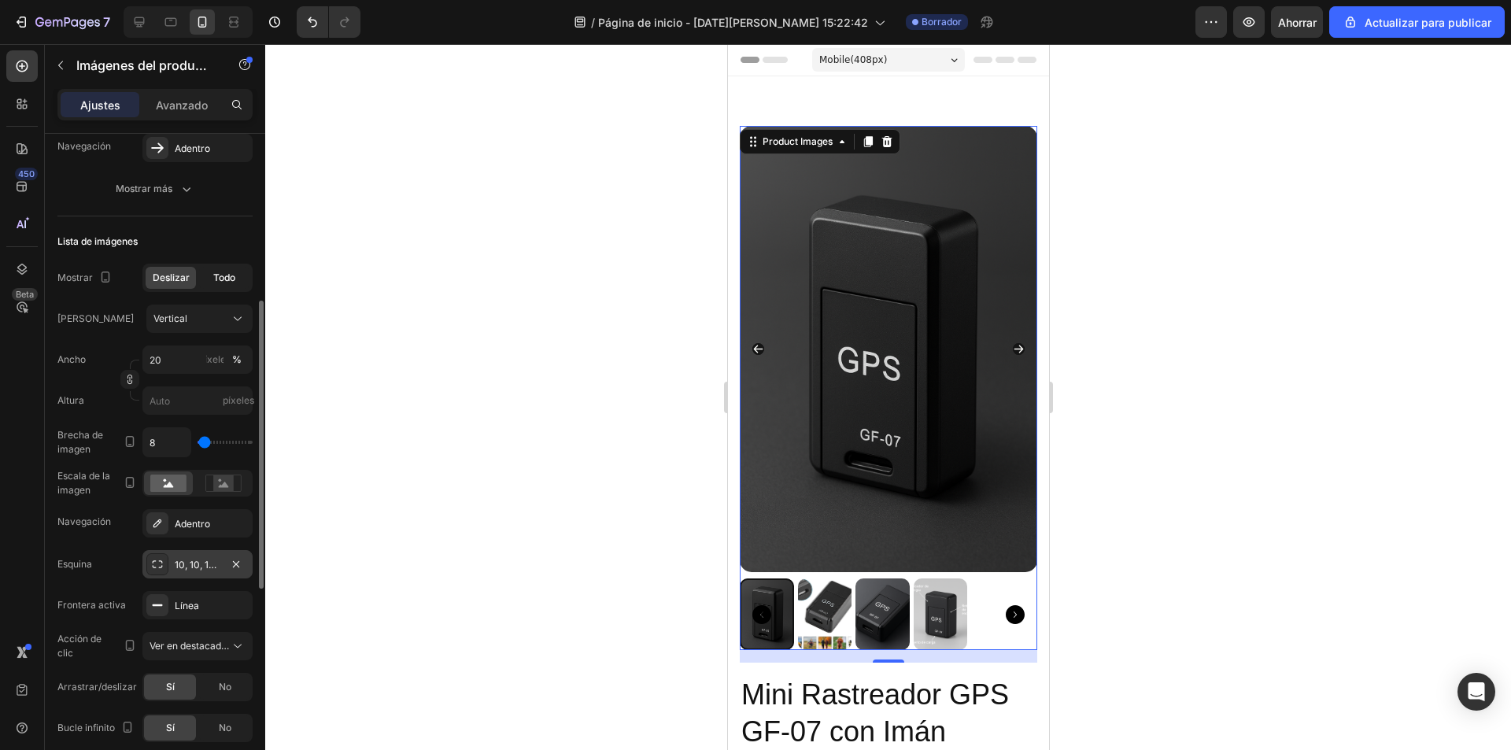
click at [224, 280] on font "Todo" at bounding box center [224, 278] width 22 height 12
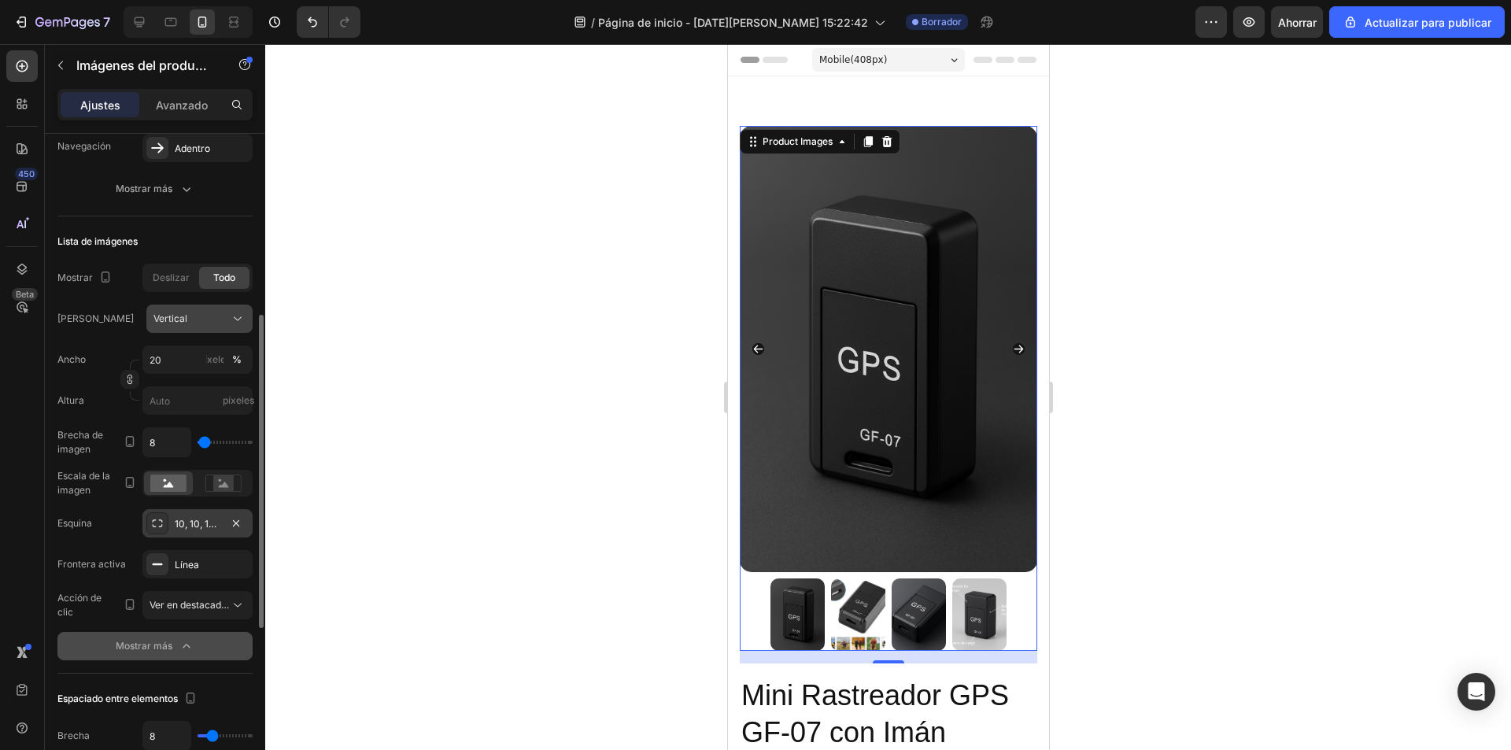
scroll to position [304, 0]
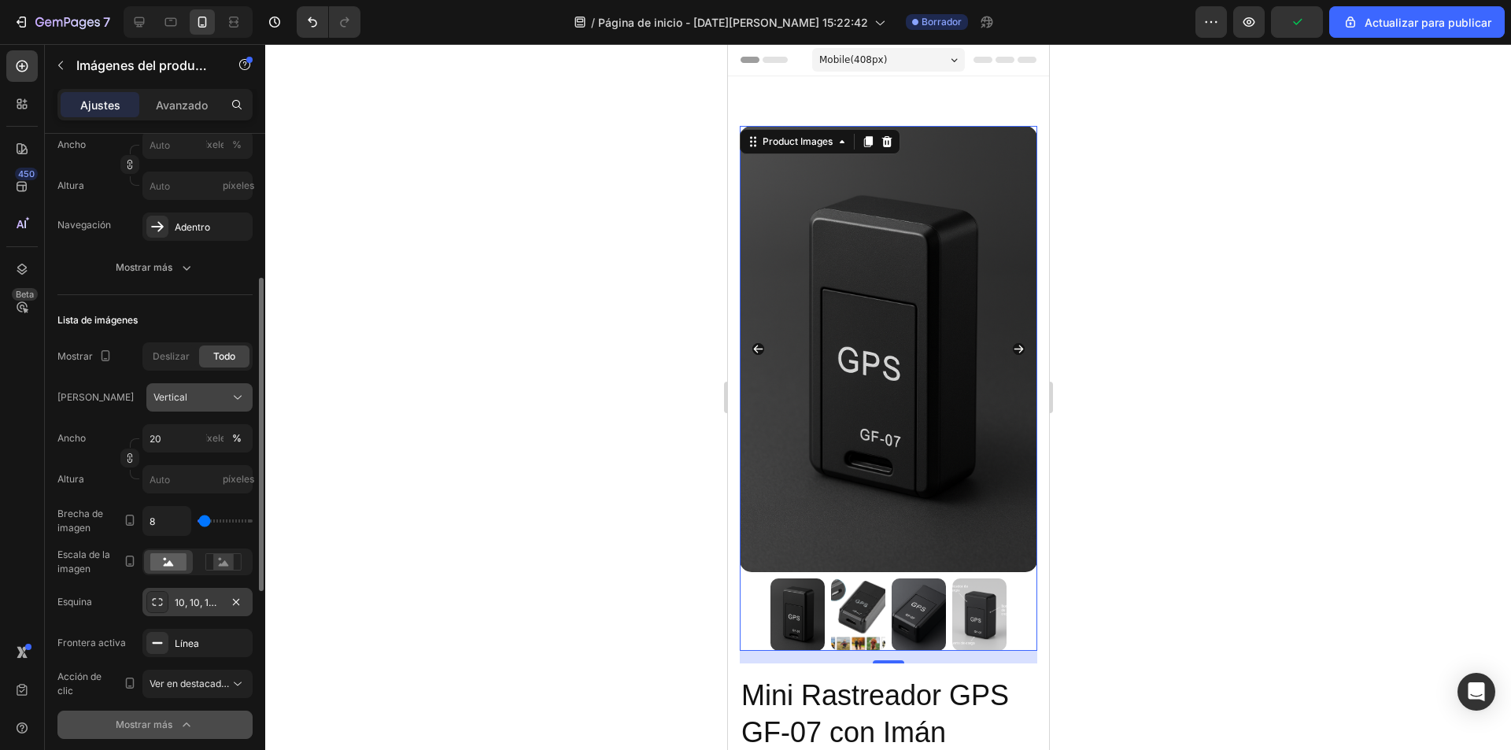
click at [219, 398] on div "Vertical" at bounding box center [189, 397] width 73 height 14
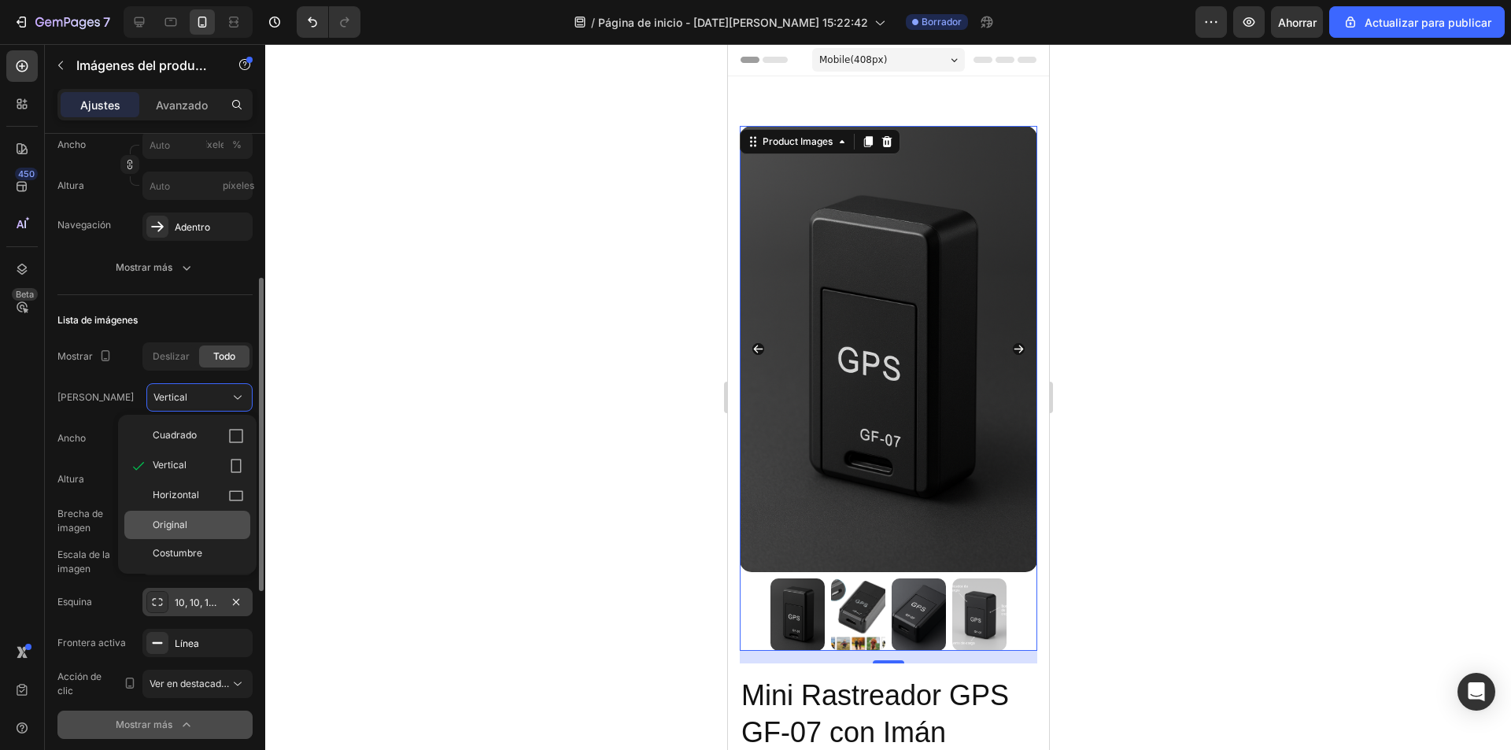
click at [218, 522] on div "Original" at bounding box center [198, 525] width 91 height 14
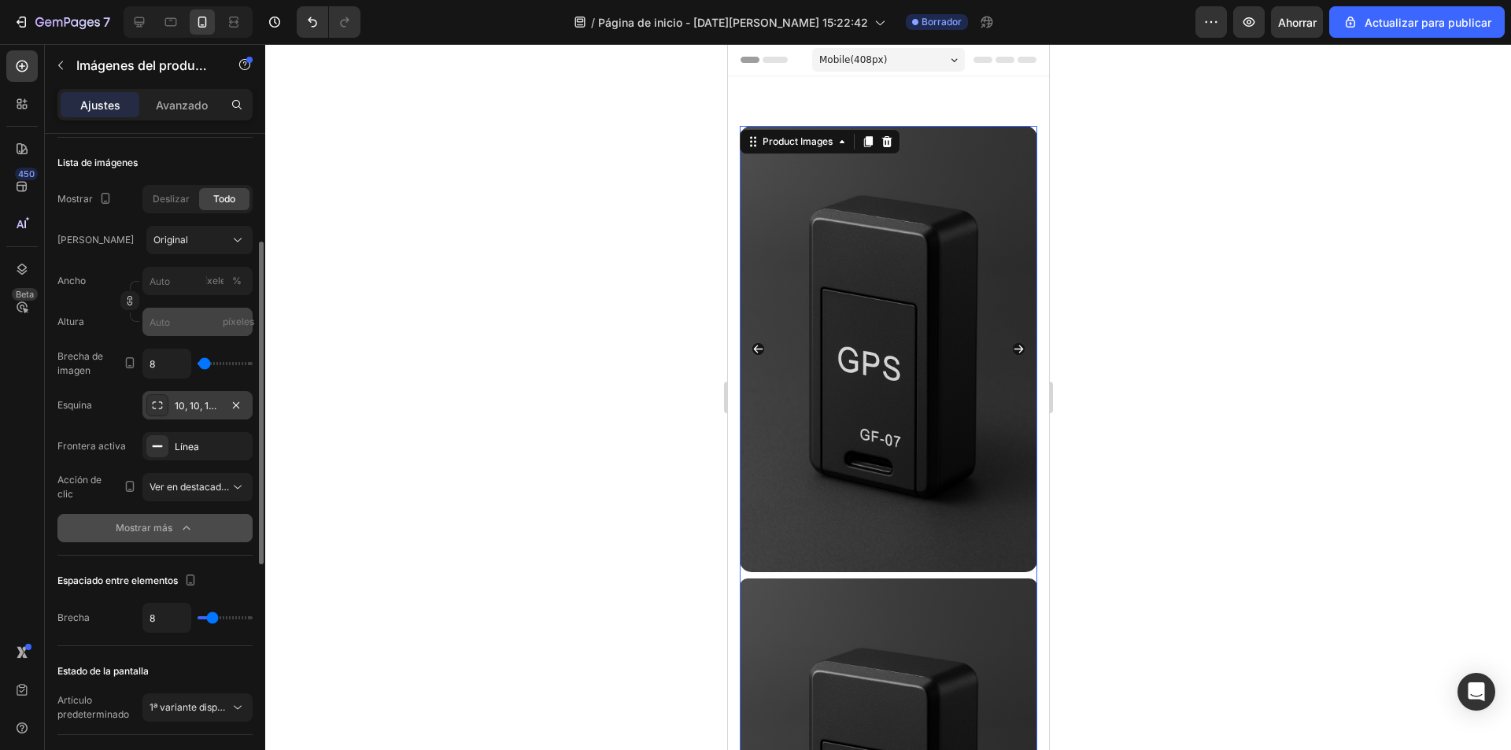
scroll to position [382, 0]
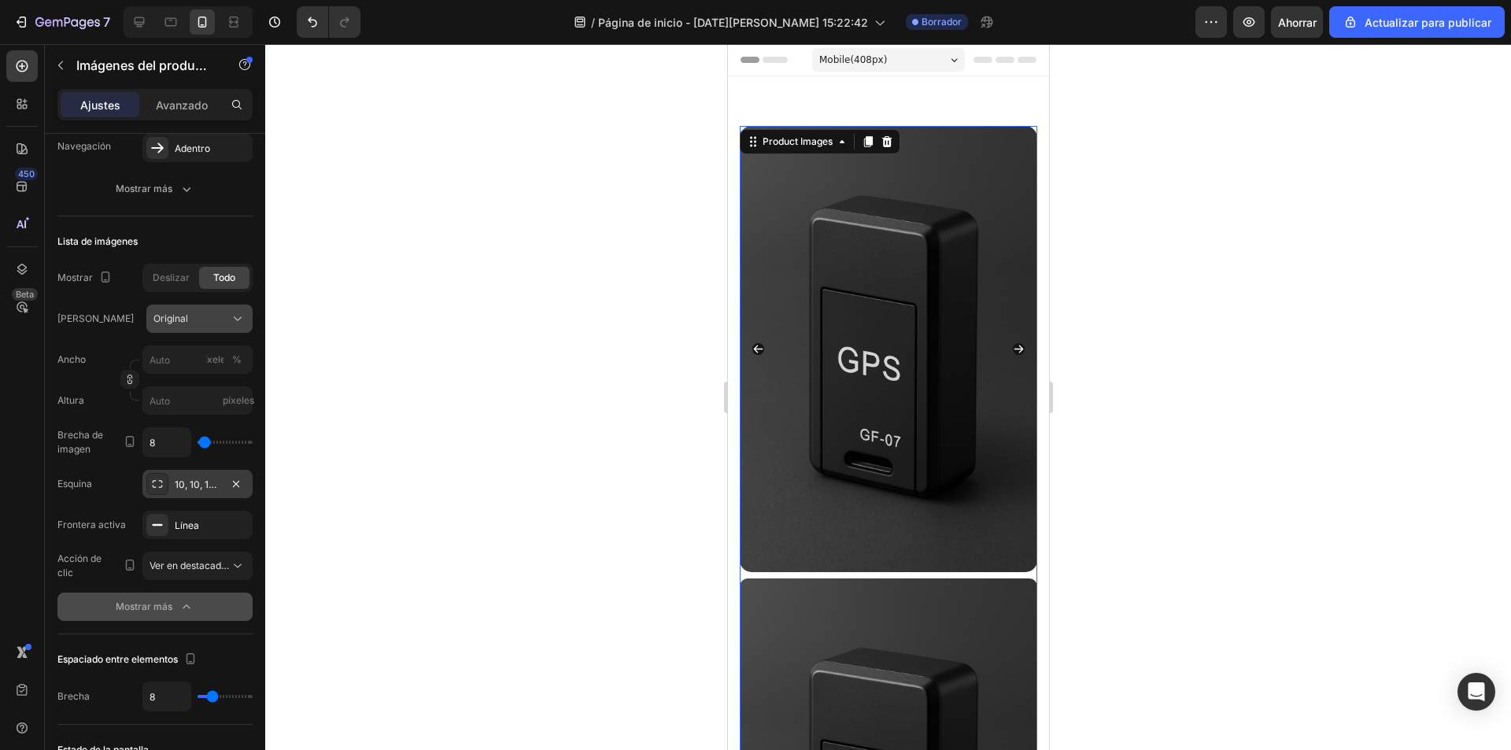
click at [206, 313] on div "Original" at bounding box center [189, 319] width 73 height 14
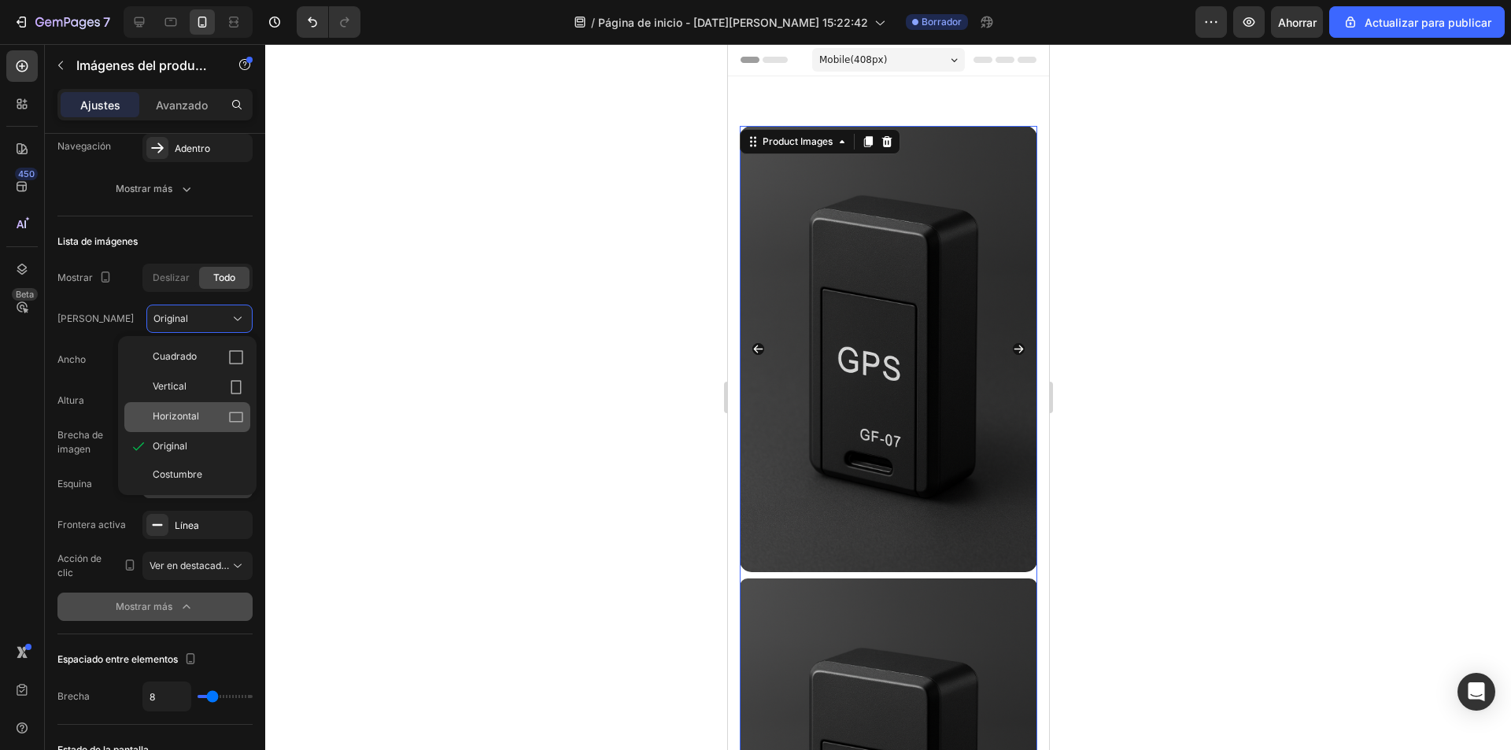
click at [197, 412] on div "Horizontal" at bounding box center [198, 417] width 91 height 16
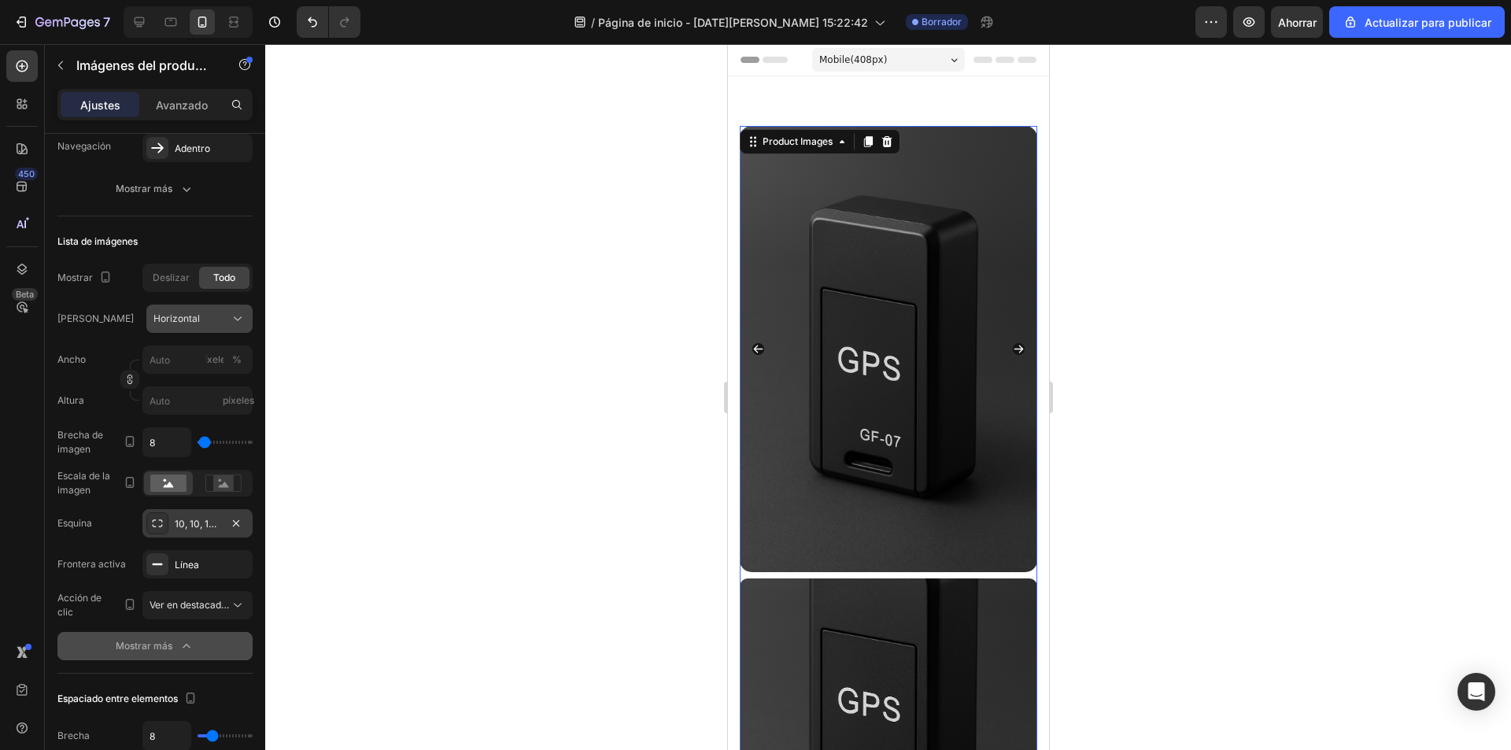
click at [224, 320] on div "Horizontal" at bounding box center [189, 319] width 73 height 14
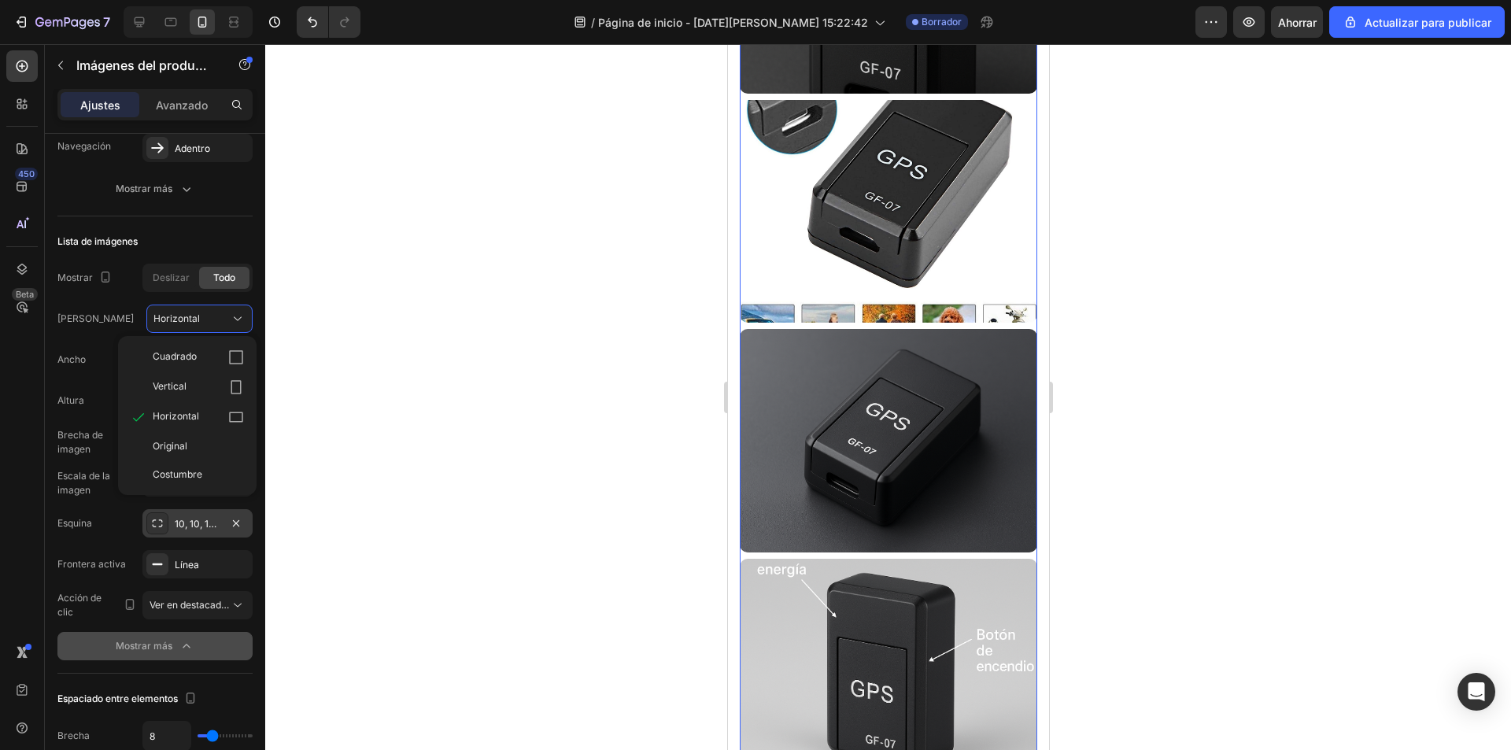
scroll to position [630, 0]
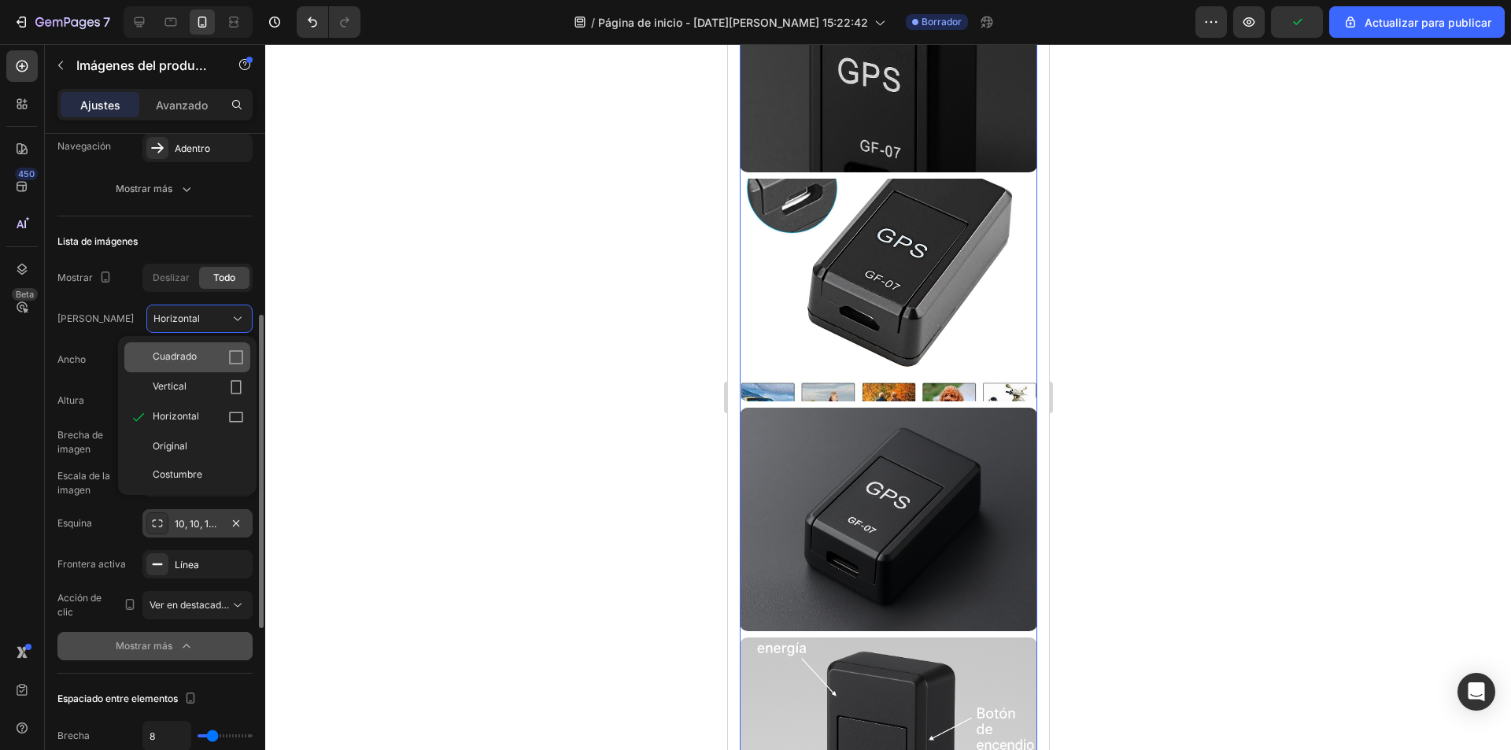
click at [220, 359] on div "Cuadrado" at bounding box center [198, 357] width 91 height 16
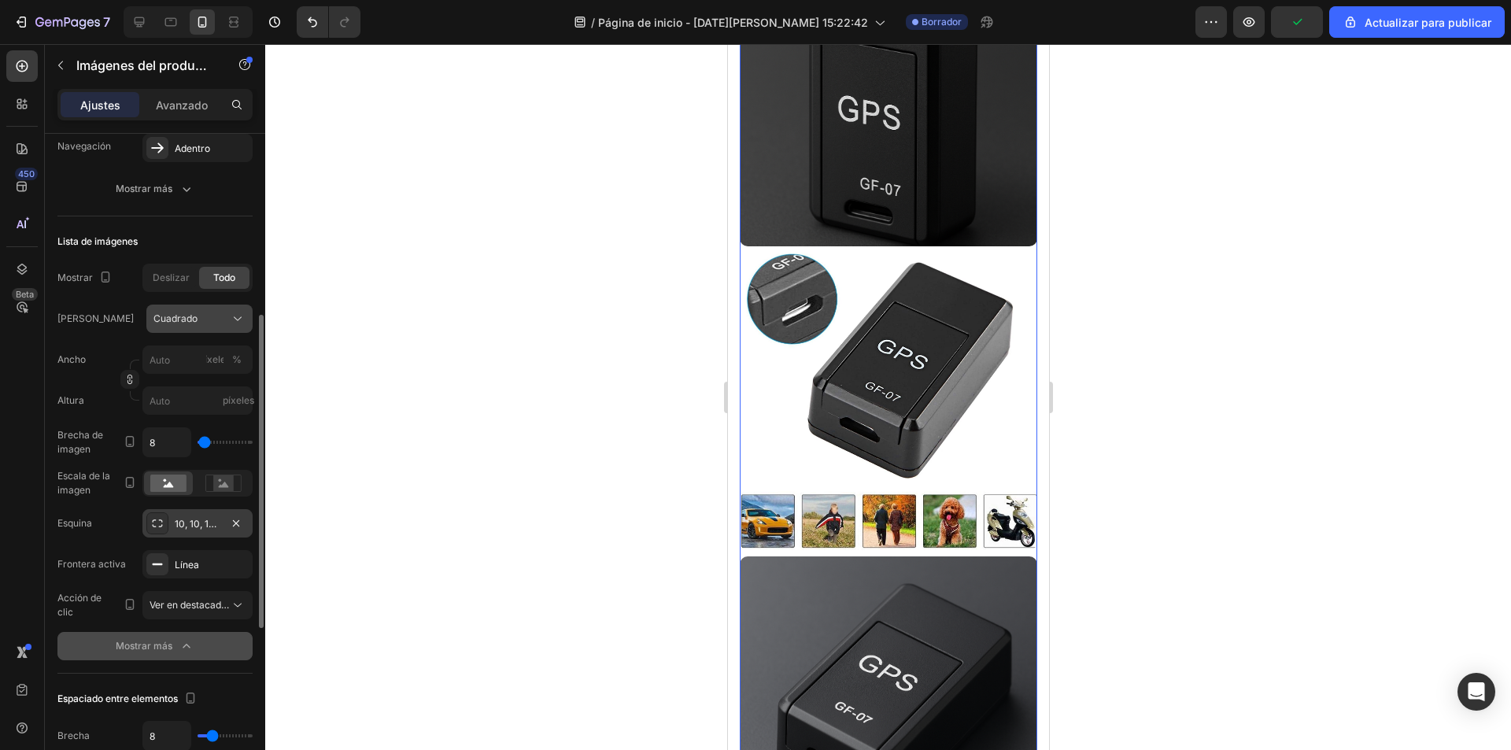
click at [217, 316] on div "Cuadrado" at bounding box center [189, 319] width 73 height 14
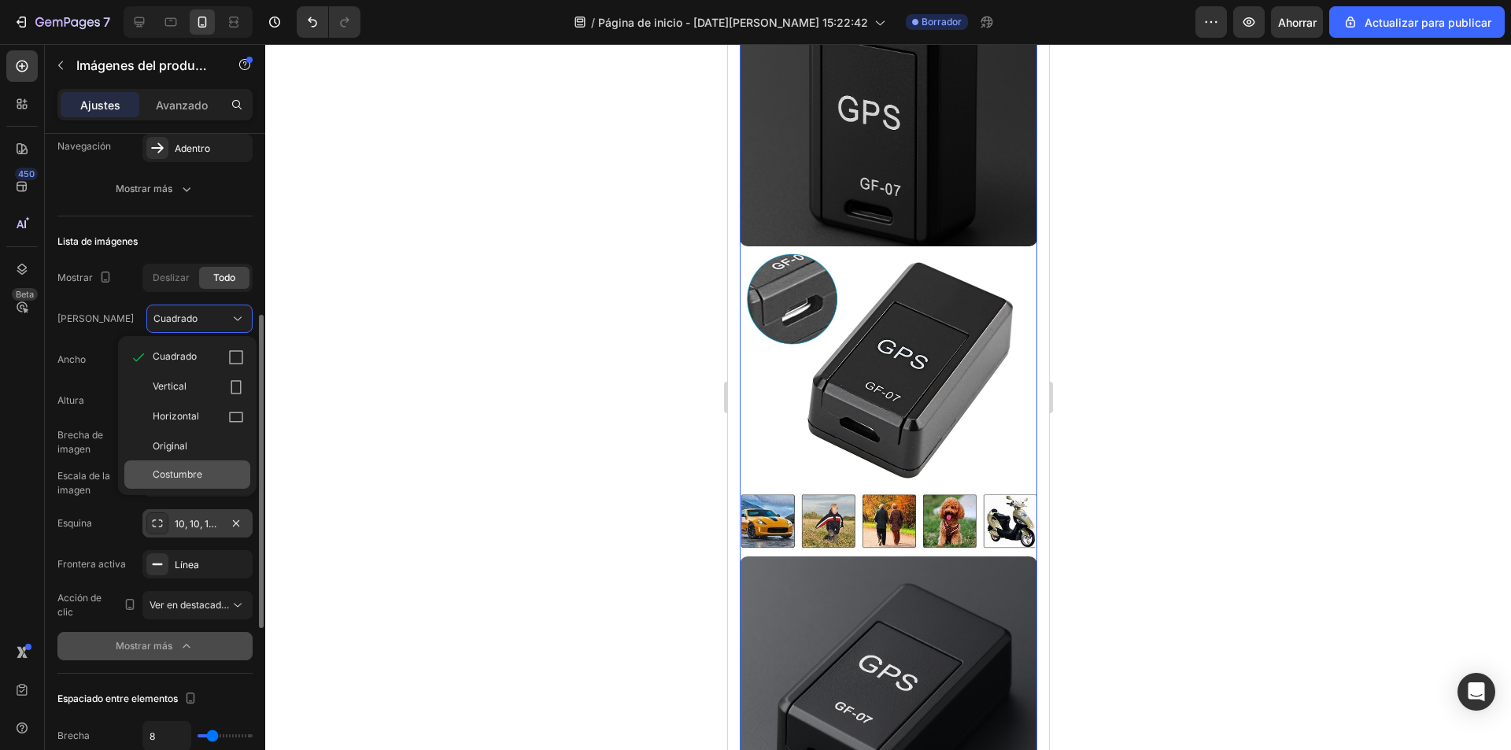
click at [211, 472] on div "Costumbre" at bounding box center [198, 474] width 91 height 14
click at [231, 313] on icon at bounding box center [238, 319] width 16 height 16
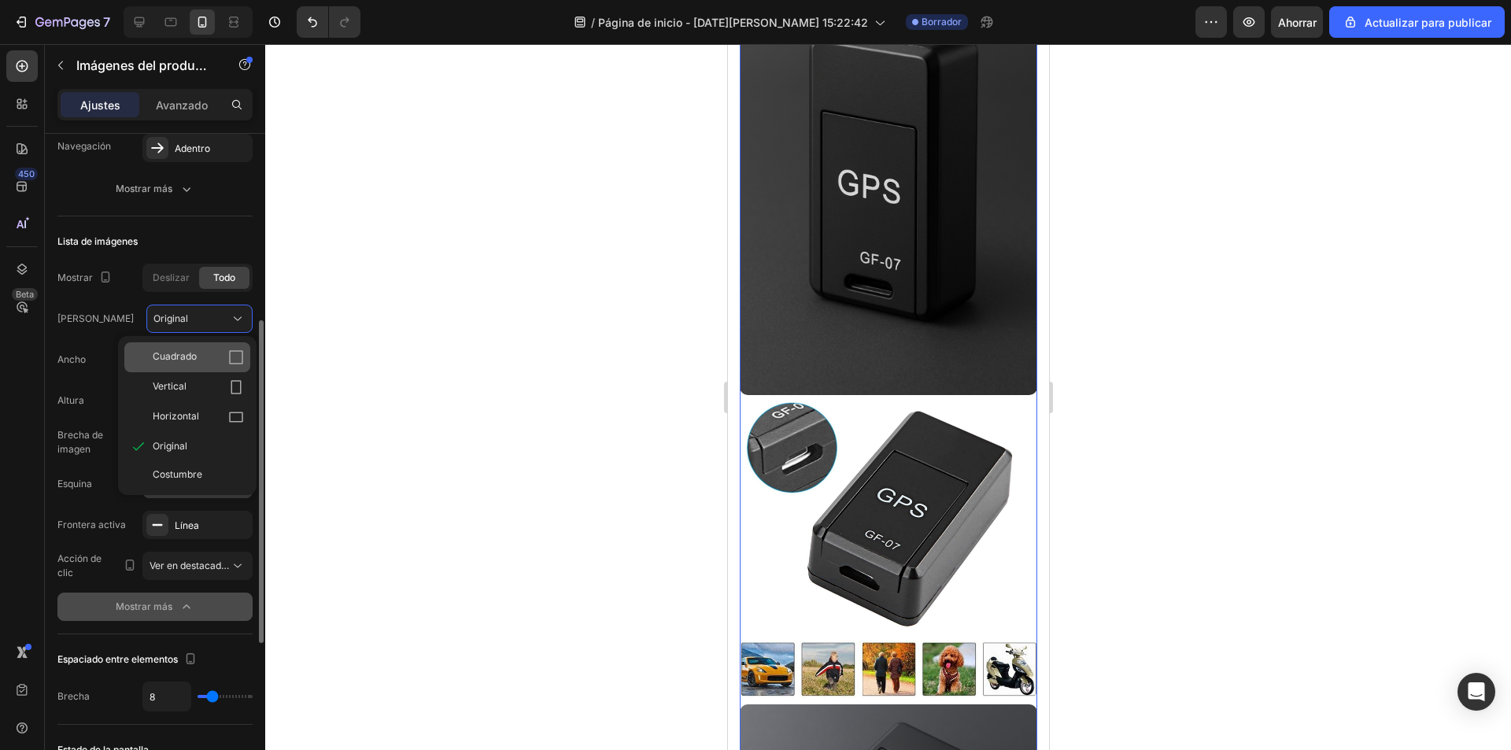
click at [213, 361] on div "Cuadrado" at bounding box center [198, 357] width 91 height 16
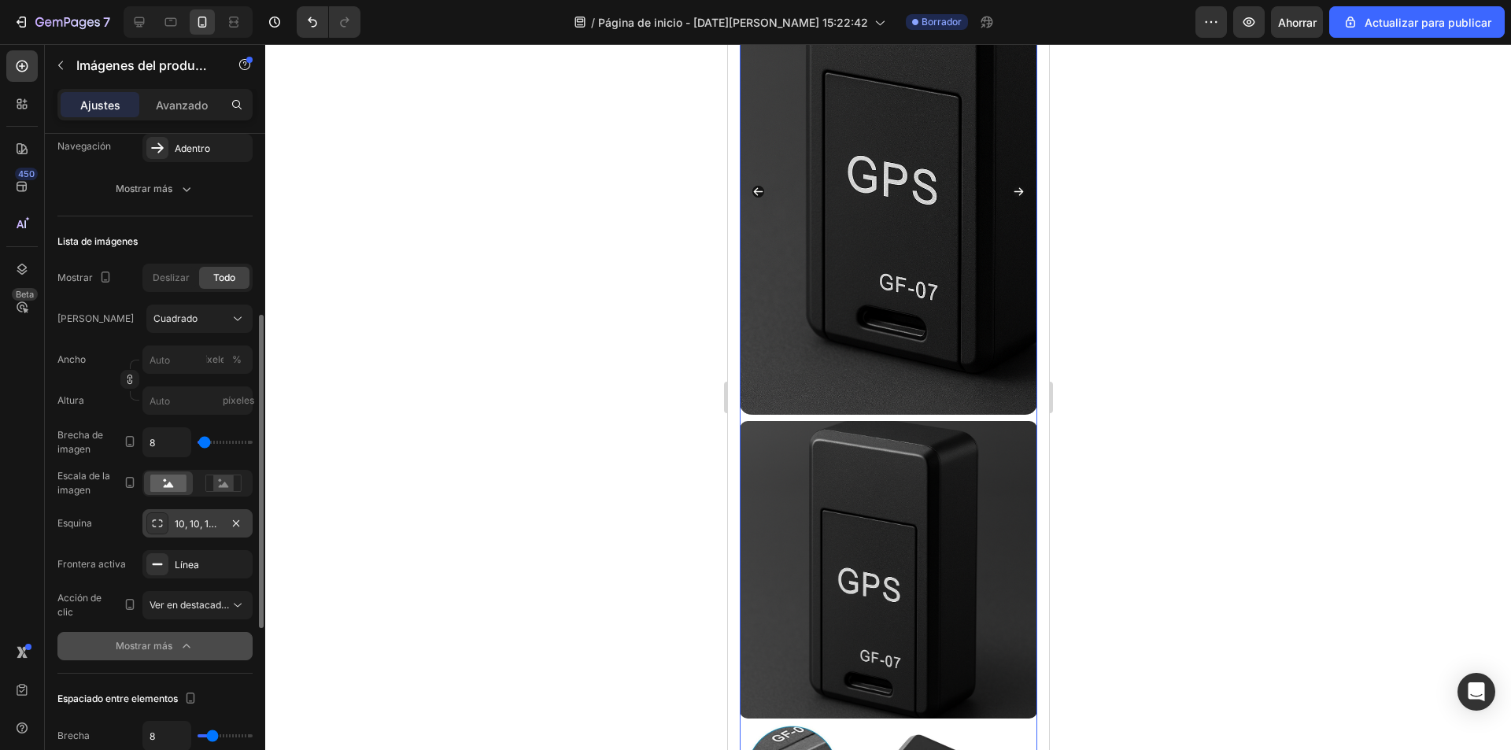
scroll to position [0, 0]
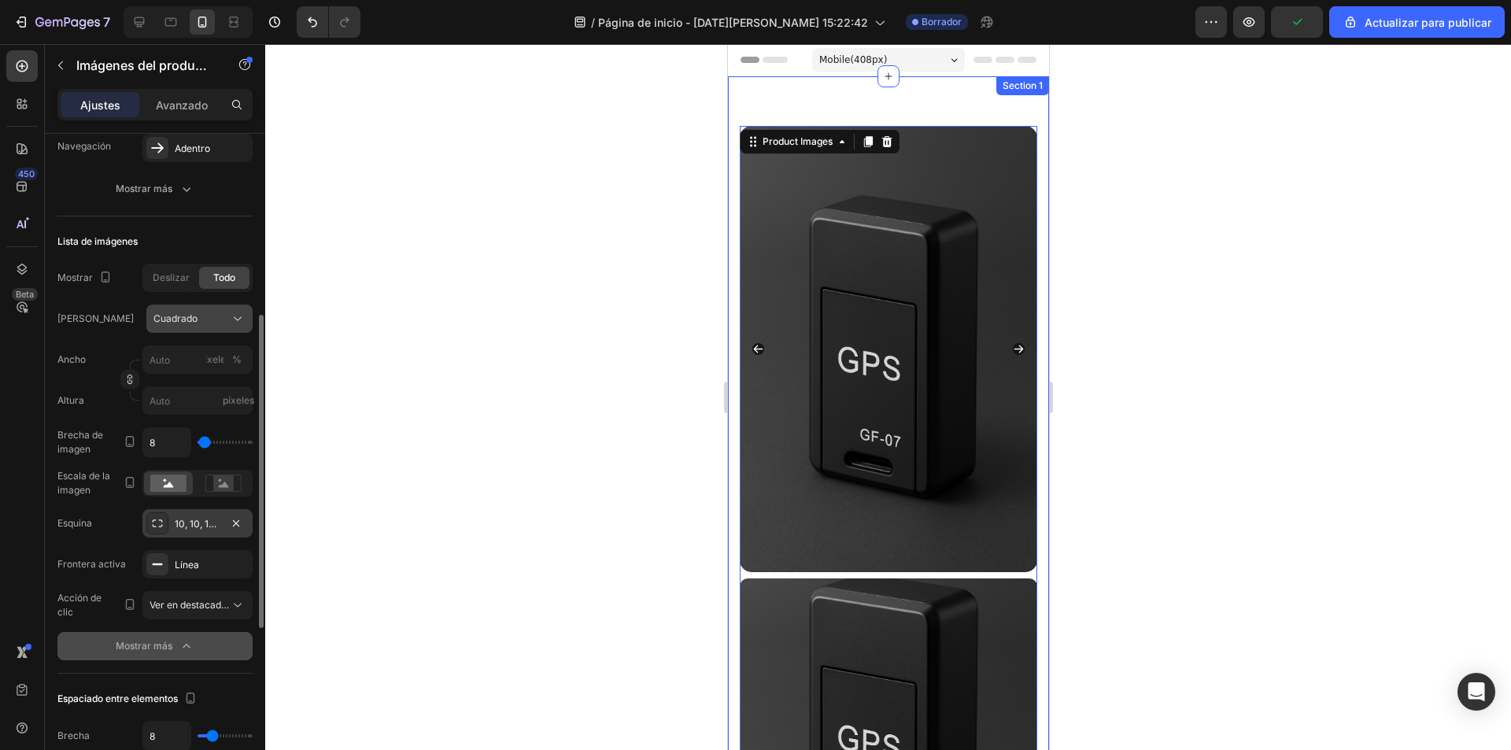
click at [219, 320] on div "Cuadrado" at bounding box center [189, 319] width 73 height 14
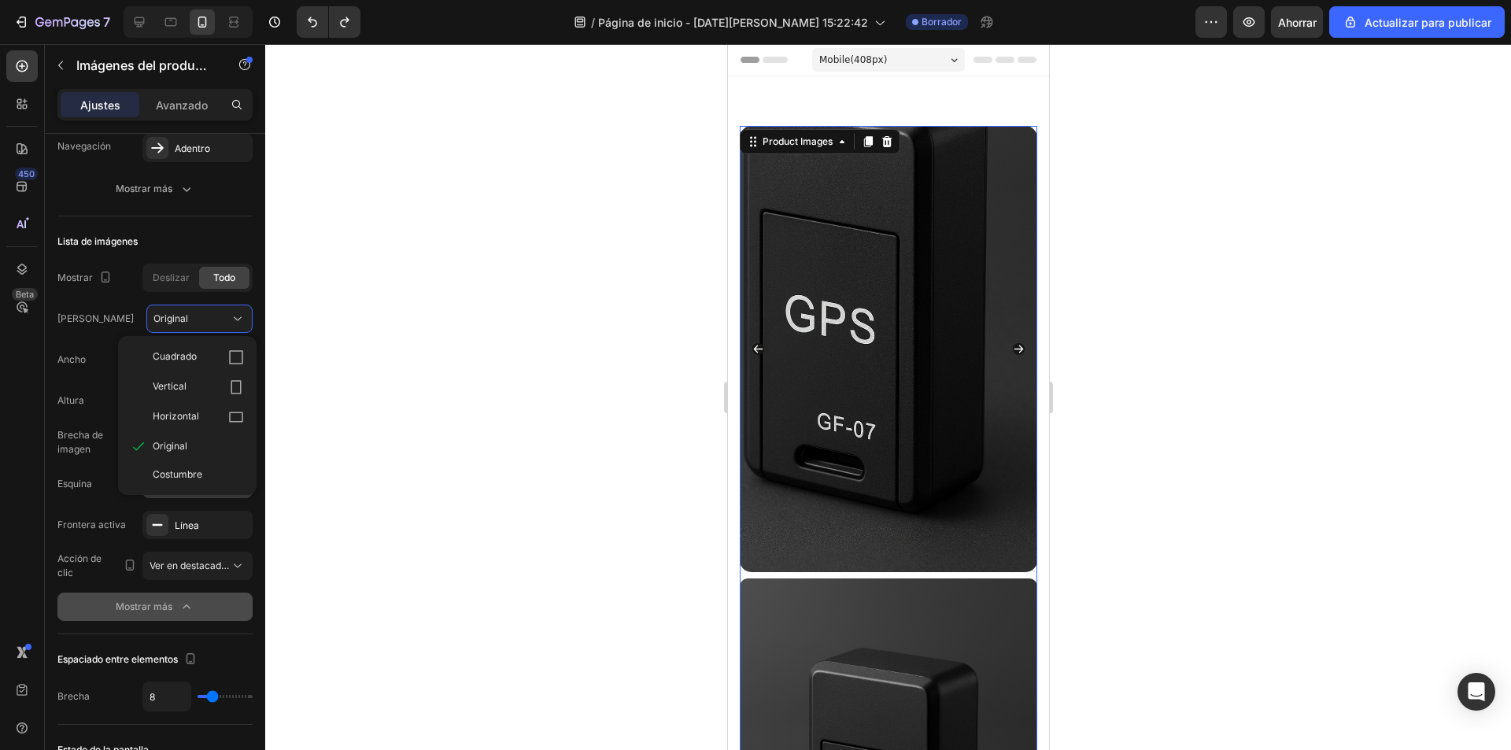
type input "20"
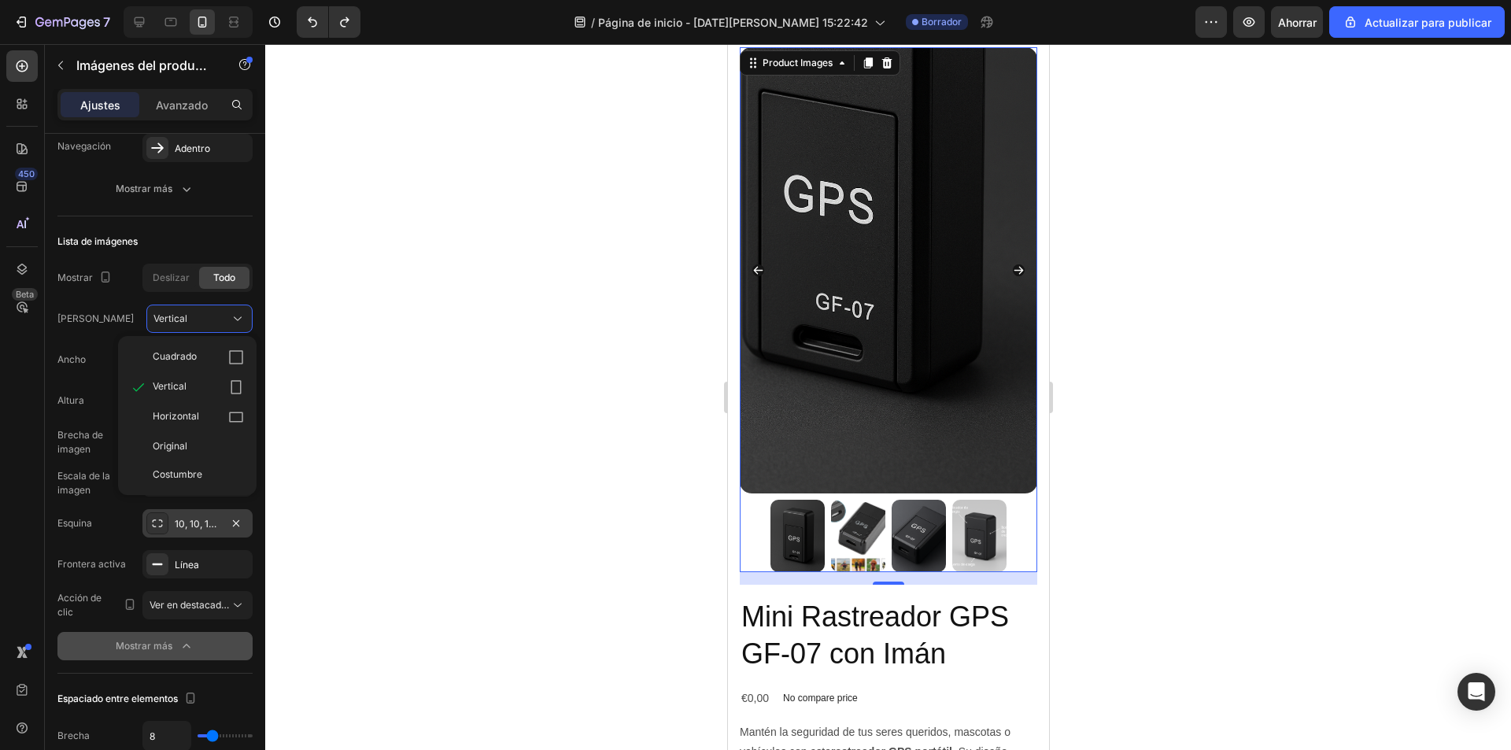
scroll to position [157, 0]
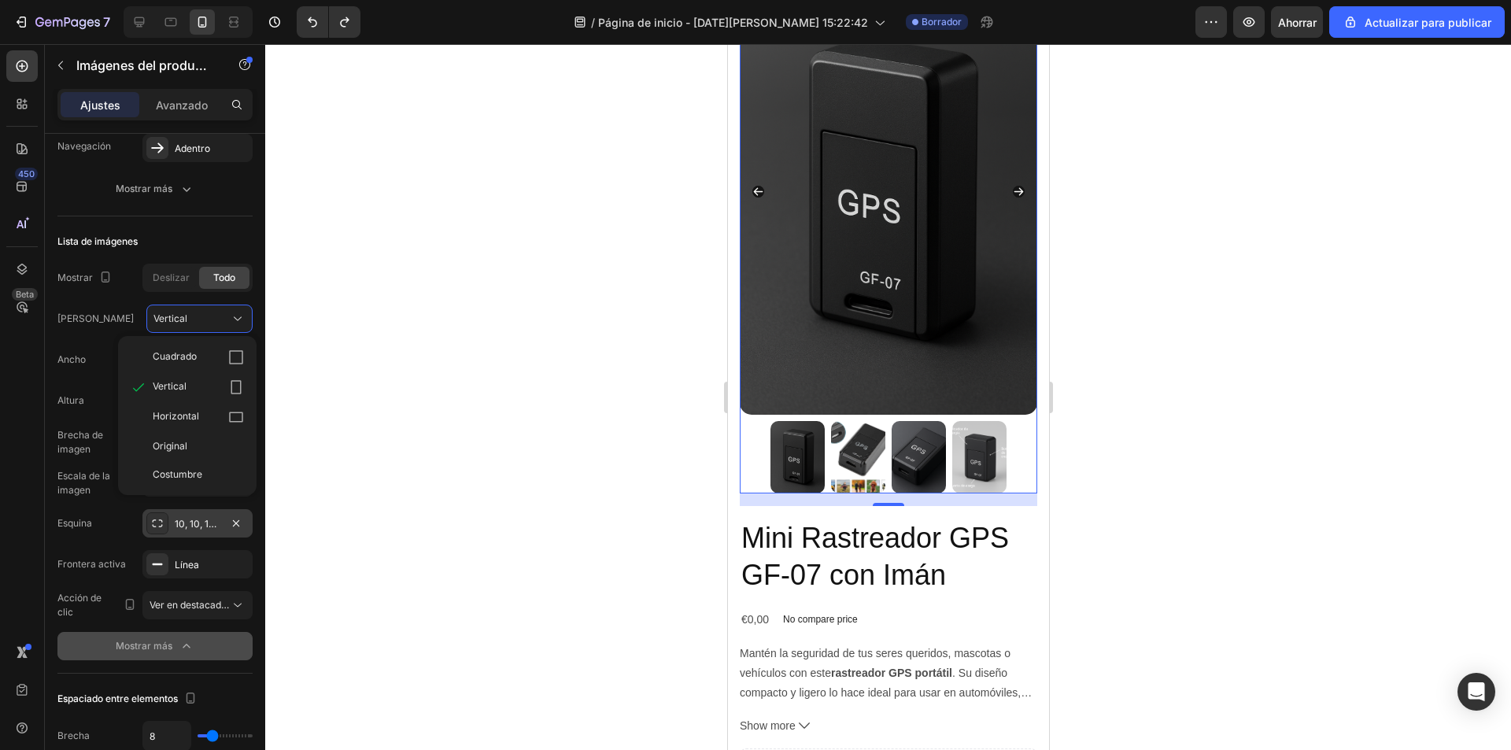
click at [286, 331] on div at bounding box center [888, 397] width 1246 height 706
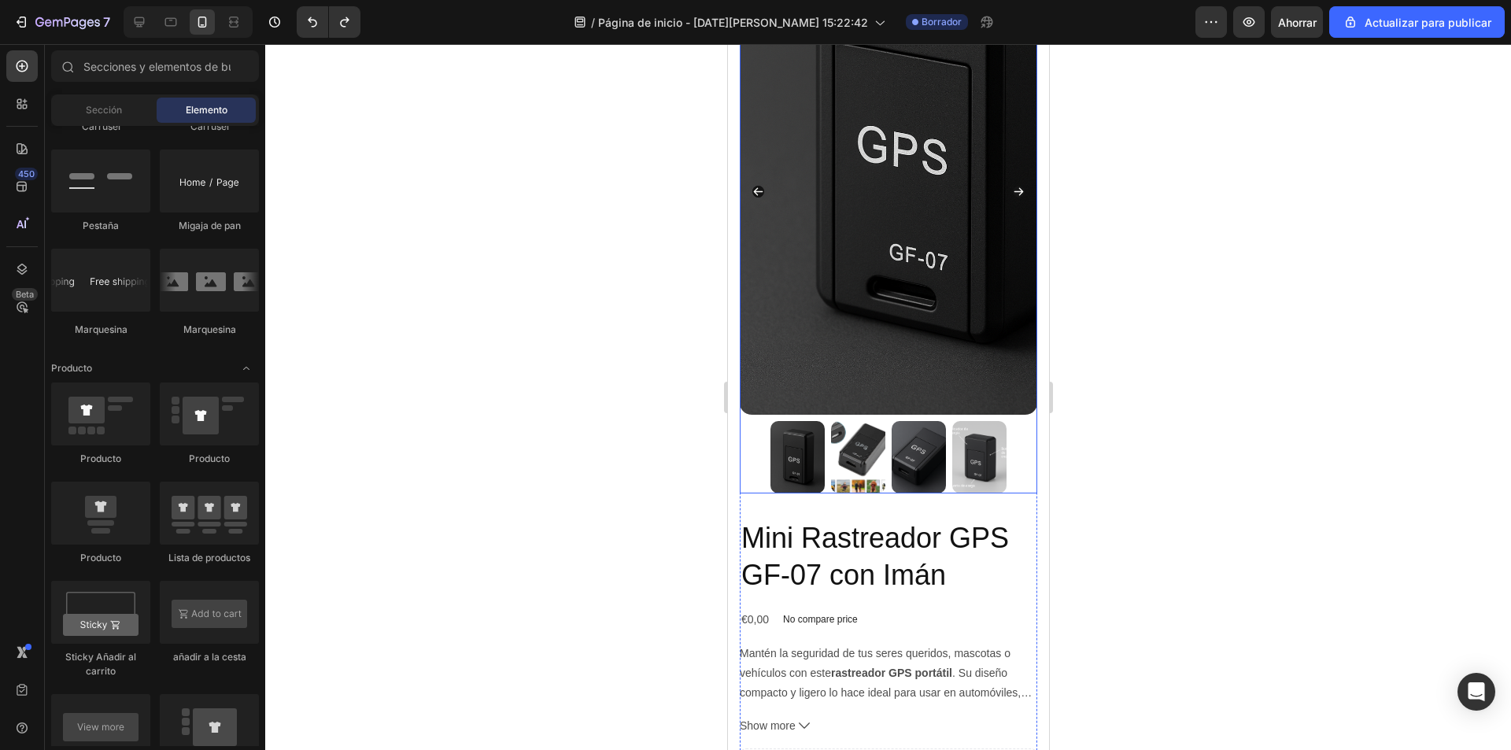
click at [787, 290] on img at bounding box center [887, 192] width 297 height 446
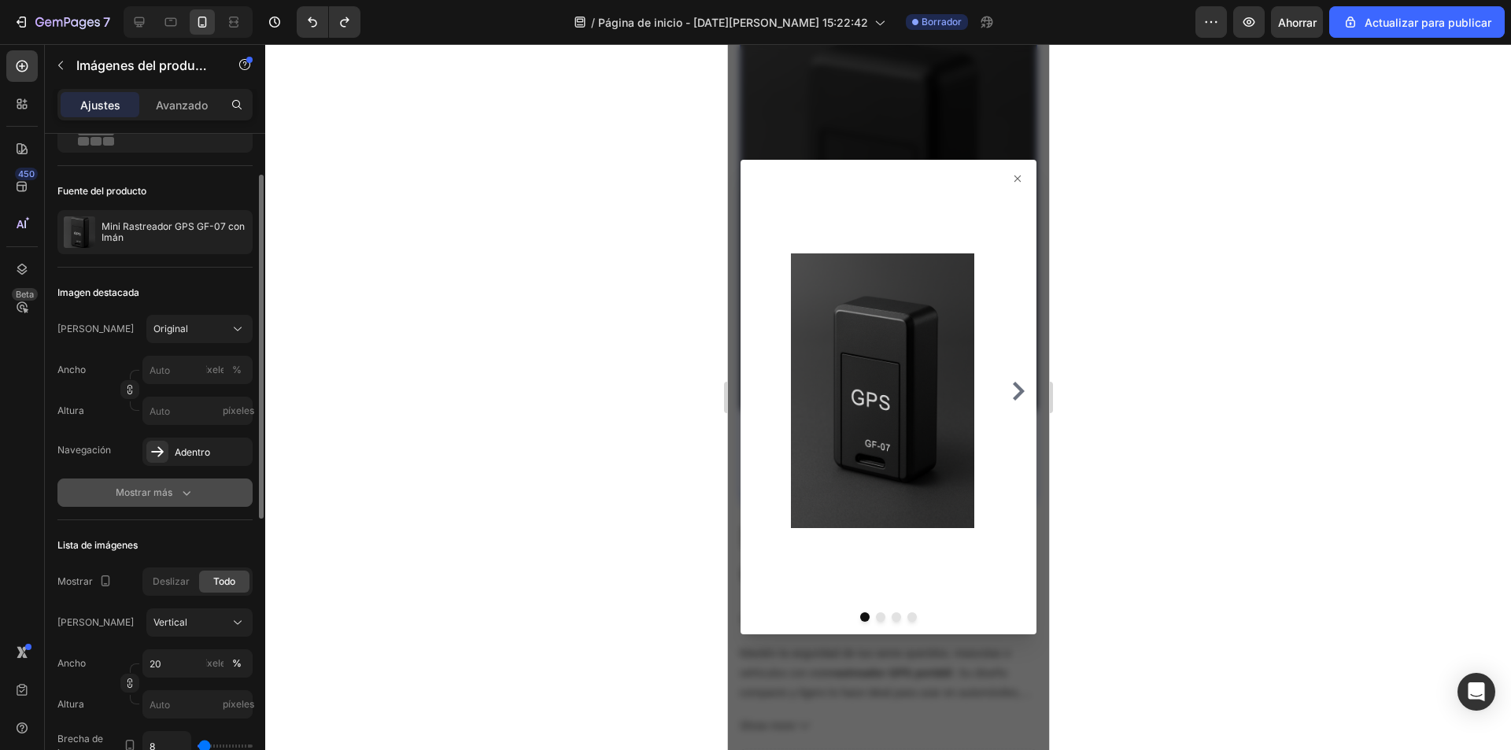
click at [182, 494] on icon "button" at bounding box center [187, 493] width 16 height 16
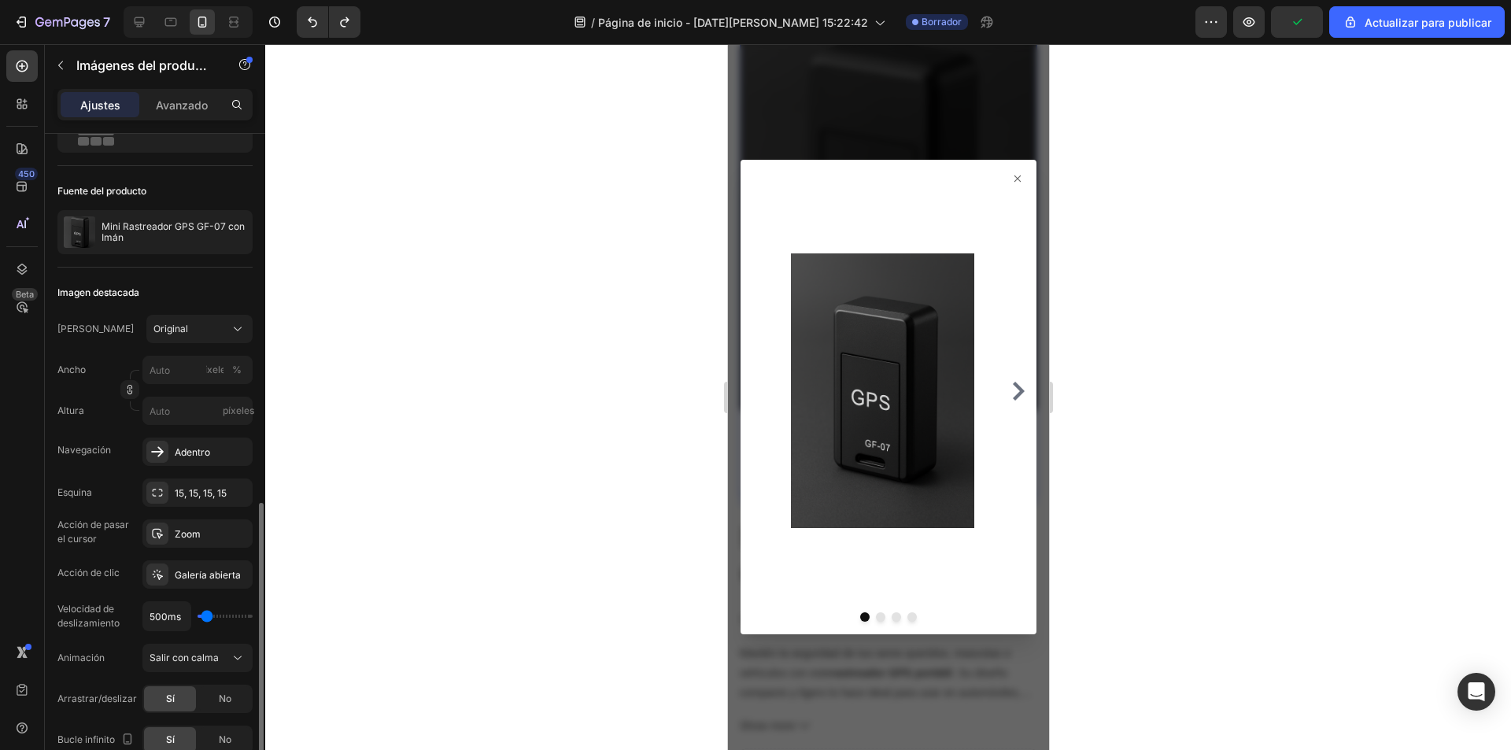
scroll to position [315, 0]
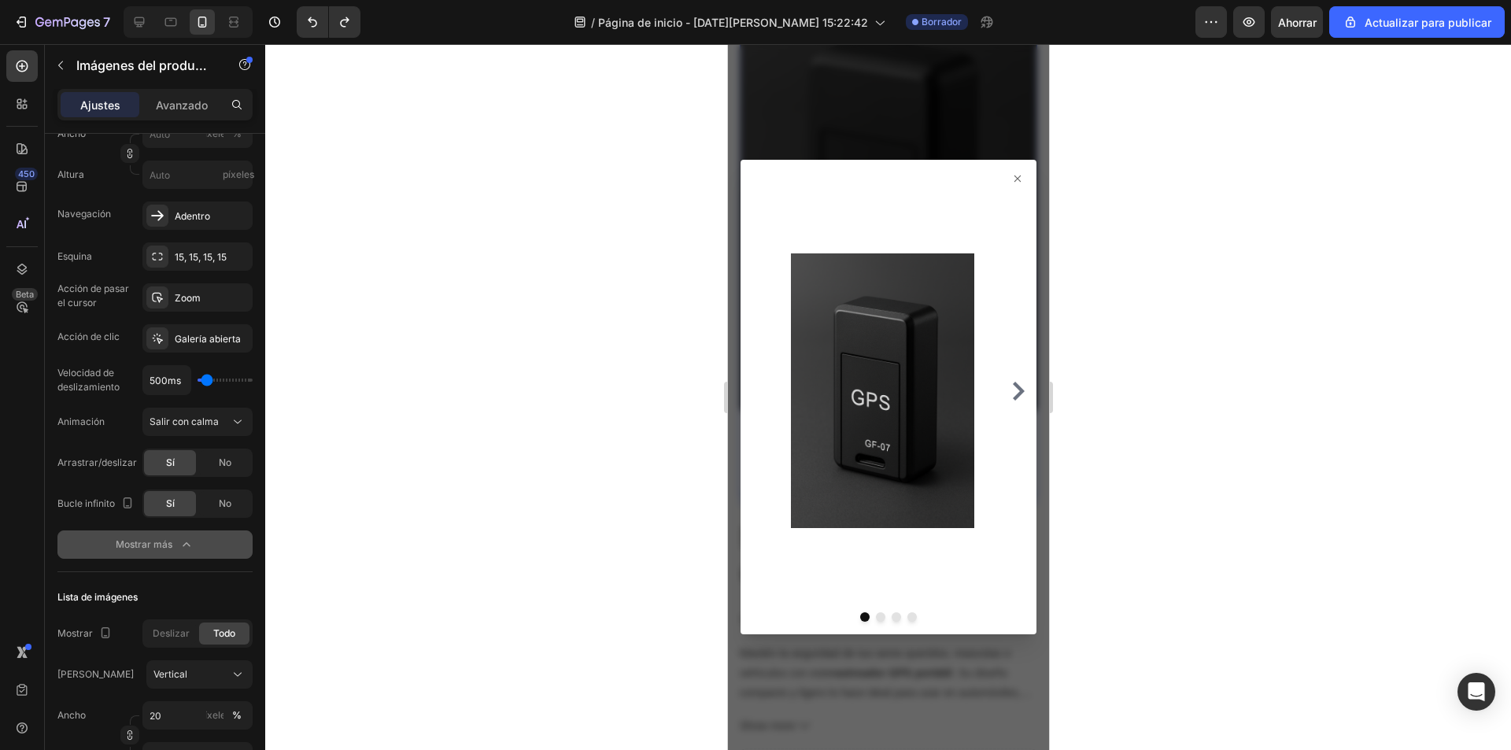
click at [1011, 178] on icon at bounding box center [1017, 178] width 13 height 13
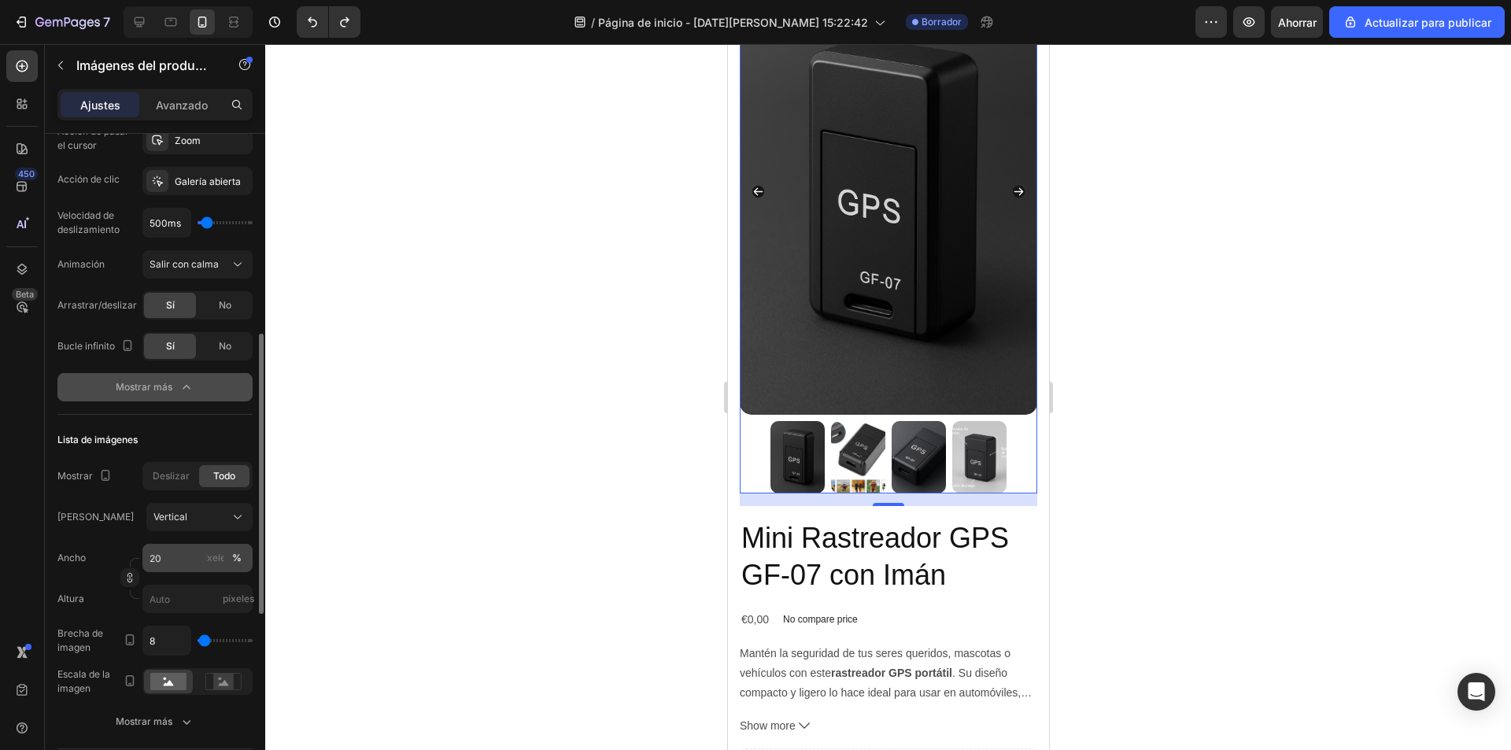
scroll to position [551, 0]
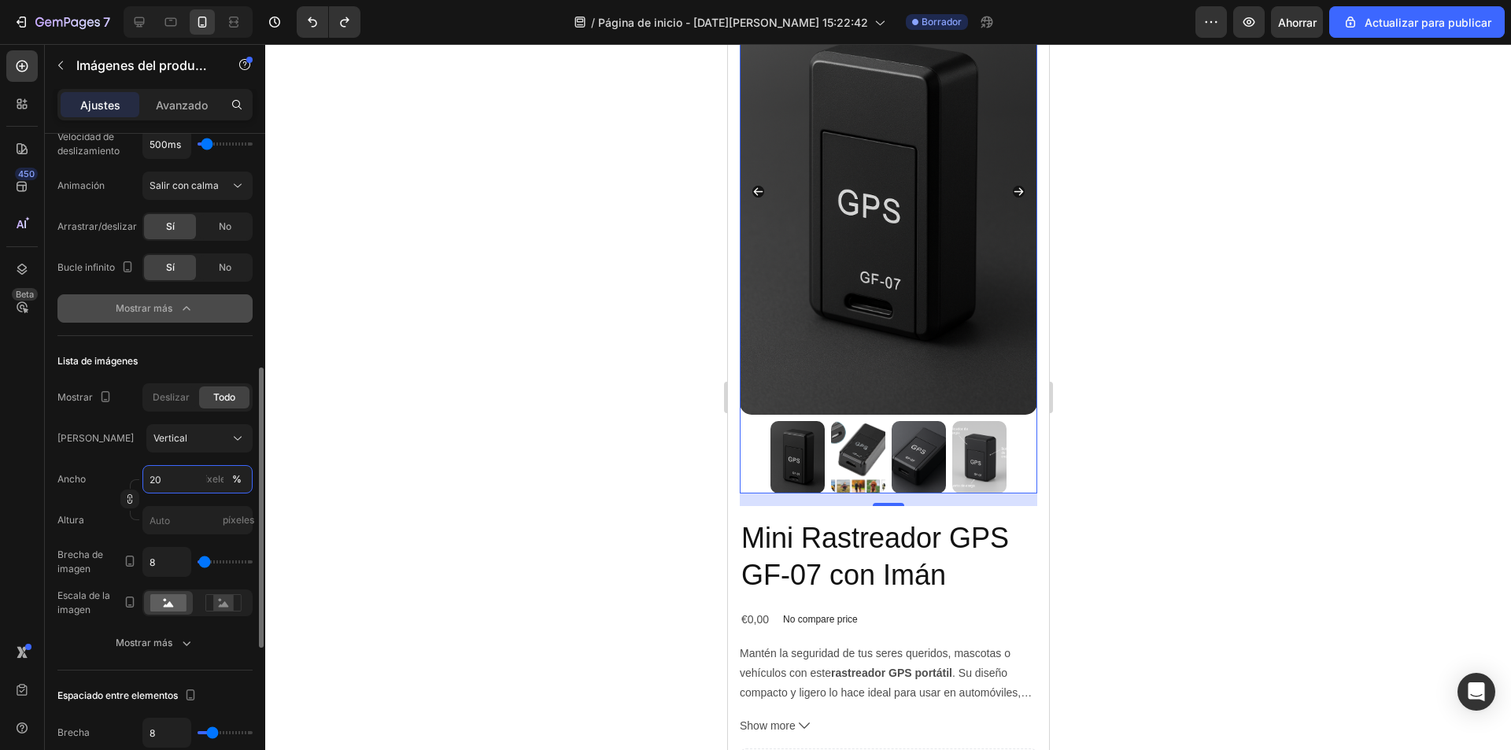
click at [178, 479] on input "20" at bounding box center [197, 479] width 110 height 28
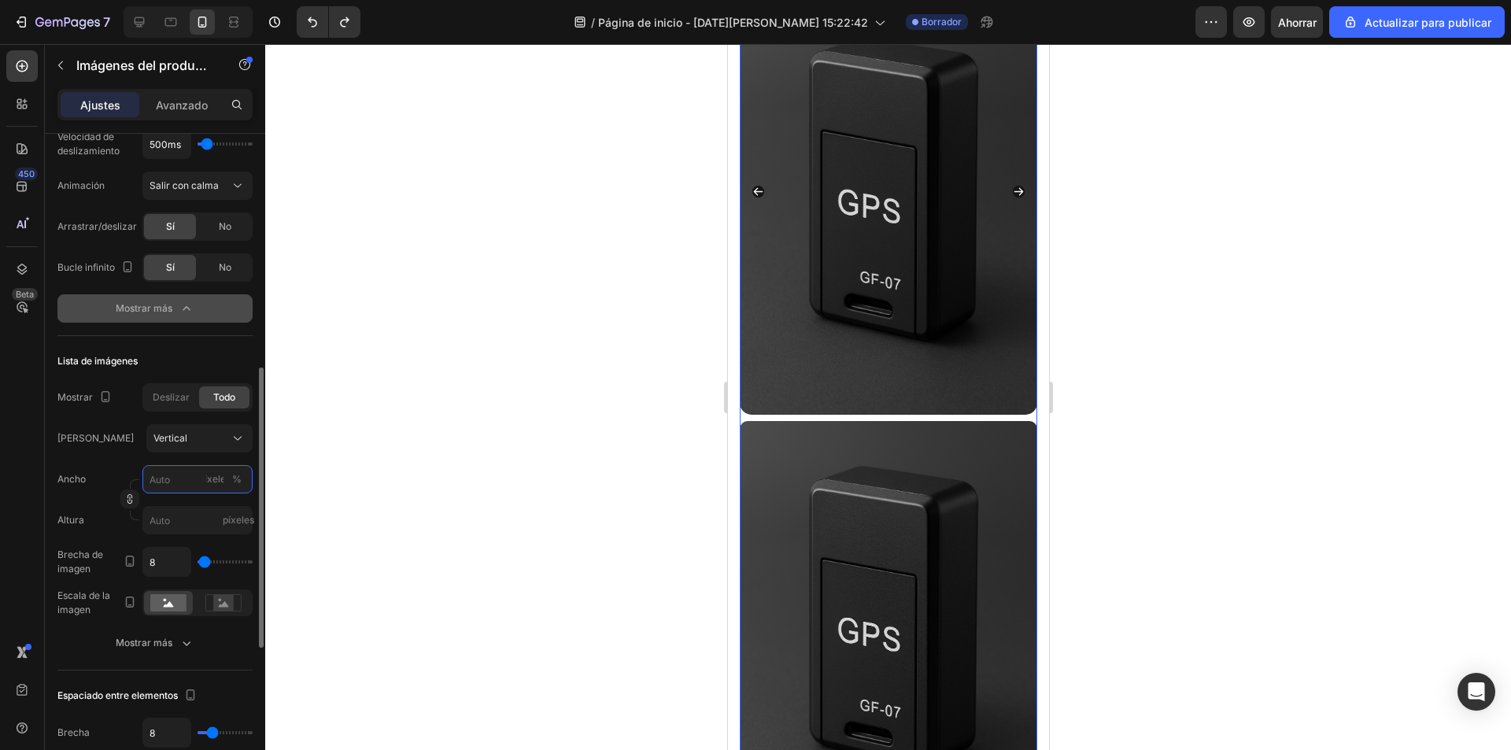
type input "2"
type input "3"
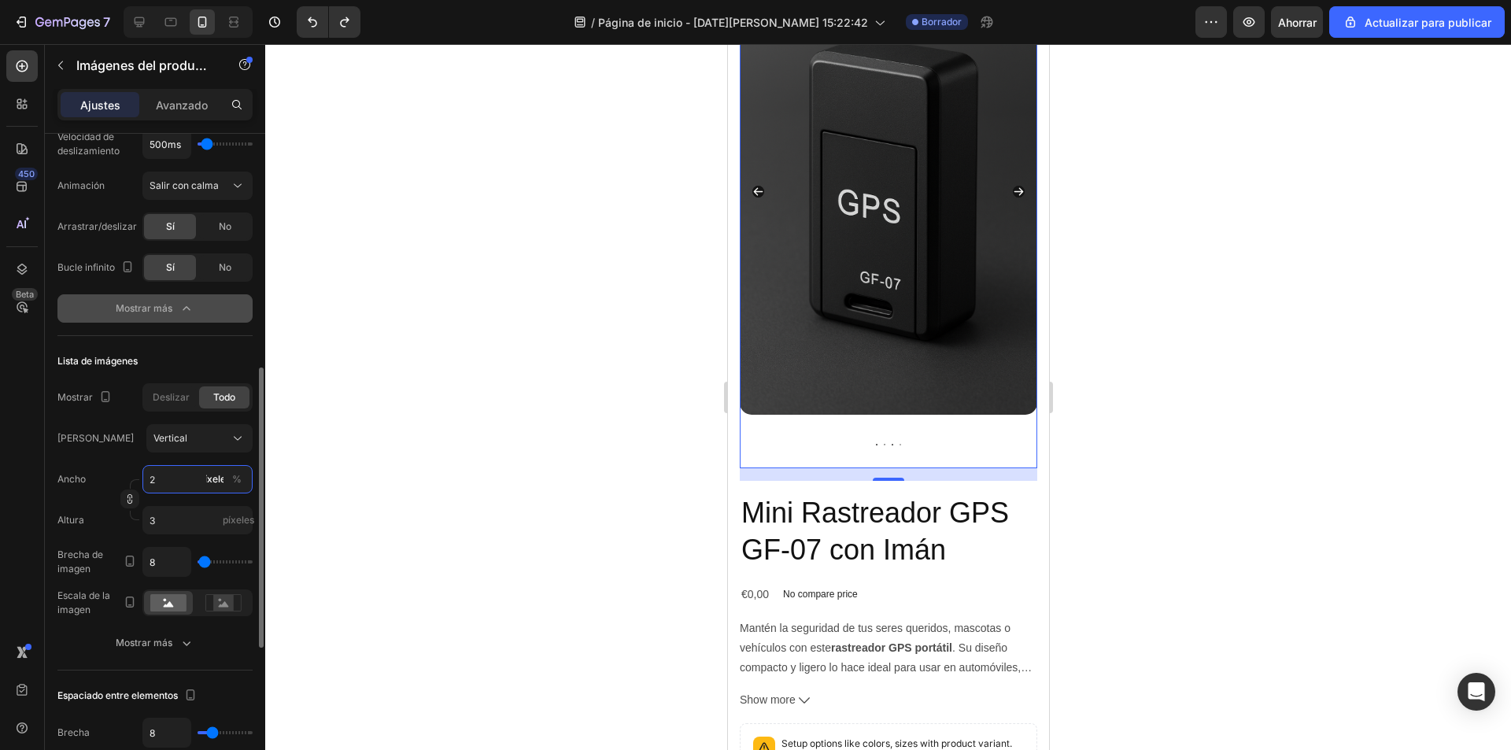
type input "20"
type input "27"
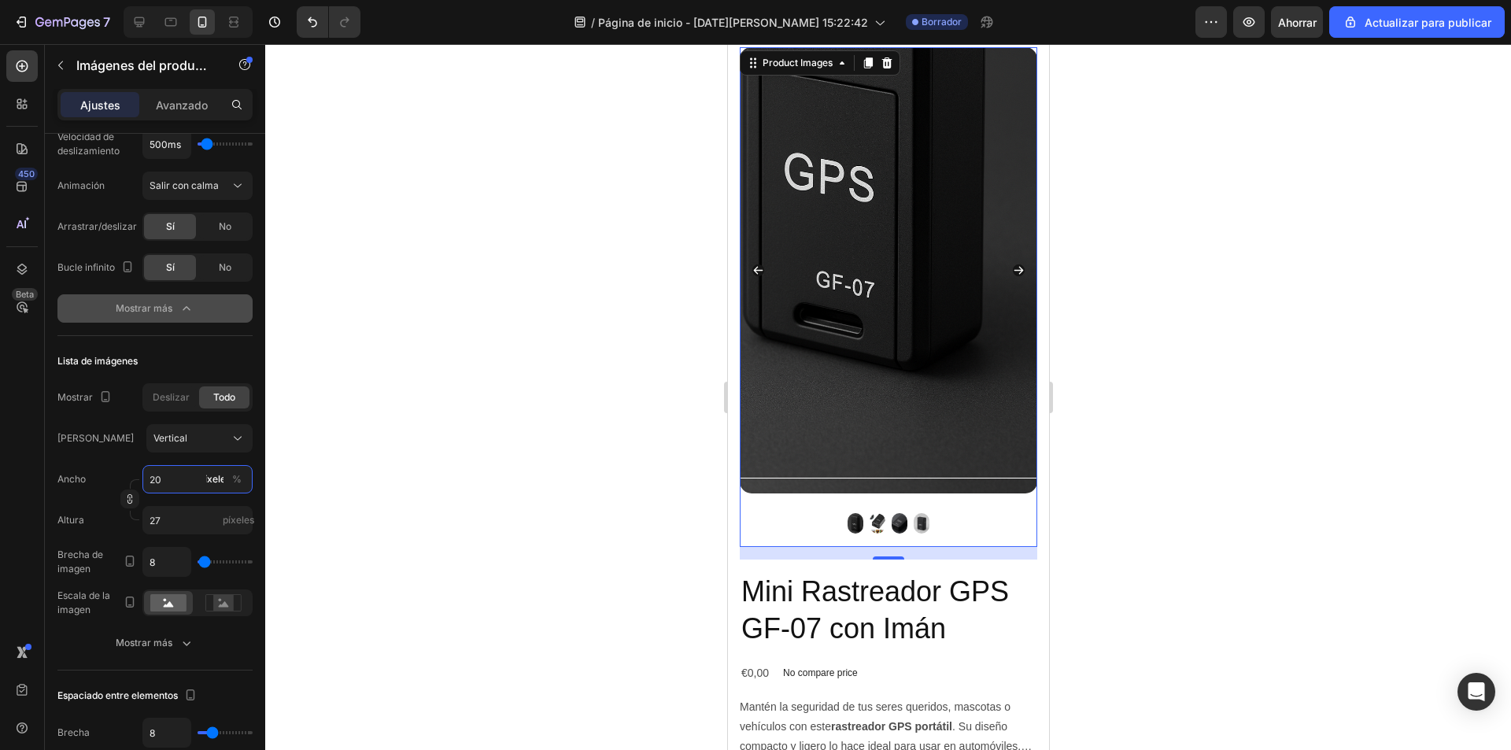
scroll to position [0, 0]
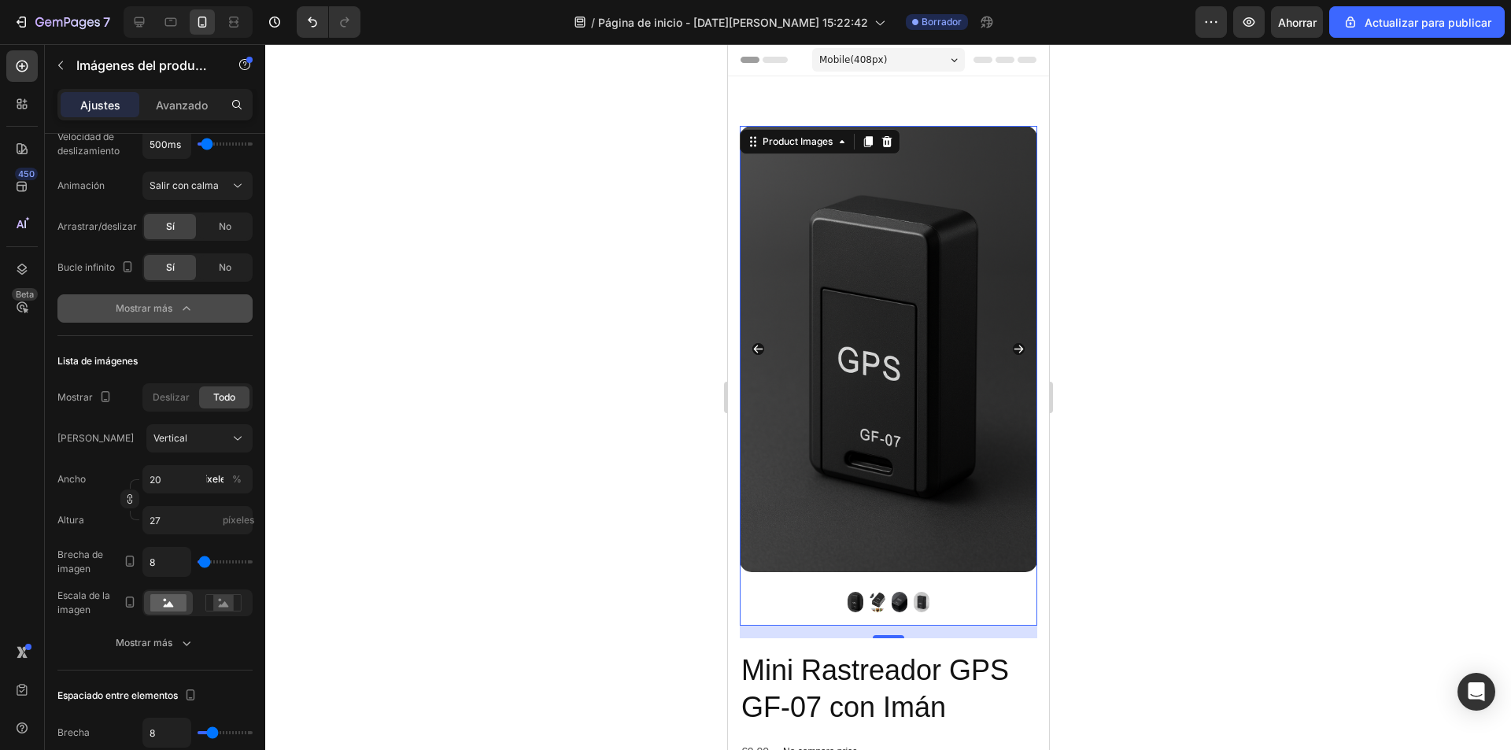
click at [1014, 346] on icon "Carousel Next Arrow" at bounding box center [1018, 350] width 9 height 8
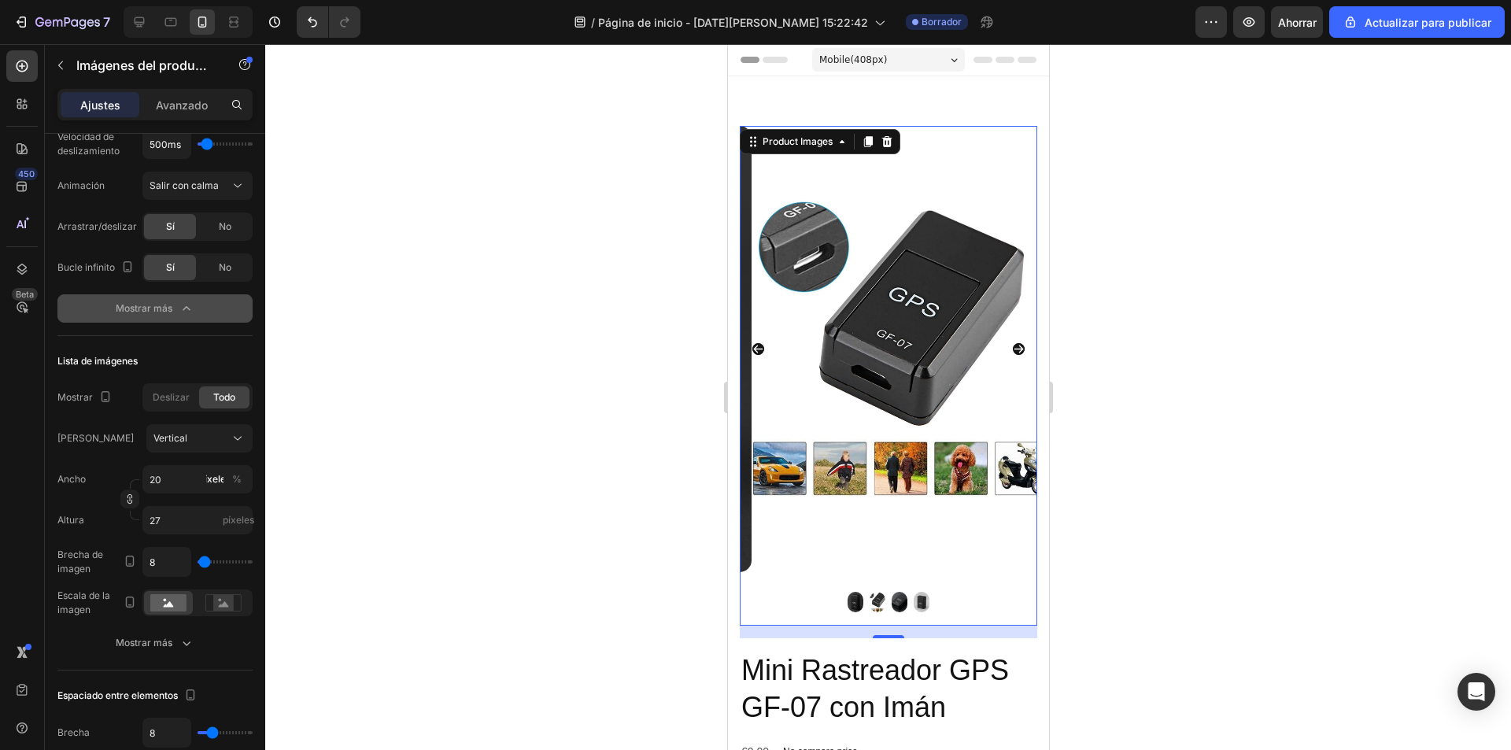
click at [1012, 343] on icon "Carousel Next Arrow" at bounding box center [1018, 349] width 12 height 12
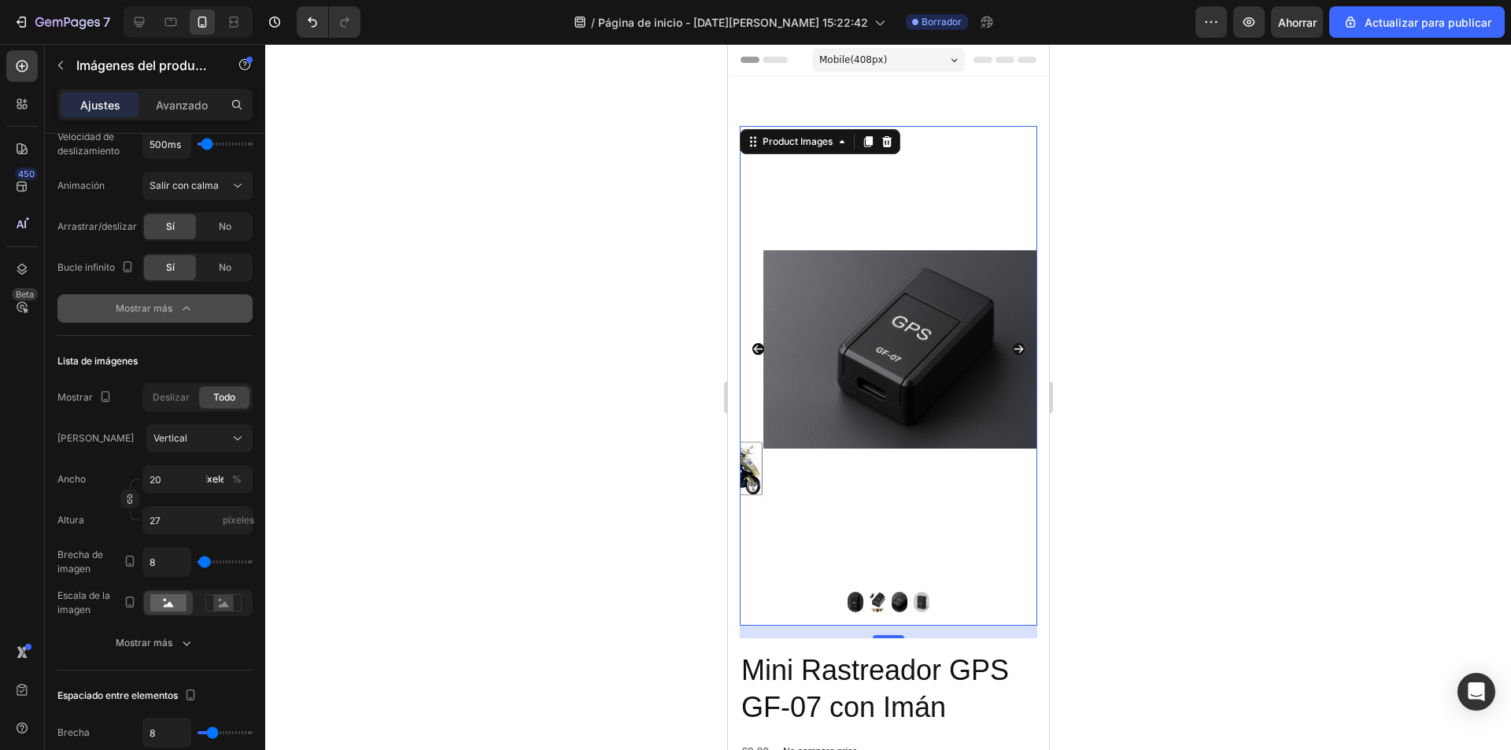
click at [1012, 343] on icon "Carousel Next Arrow" at bounding box center [1018, 349] width 12 height 12
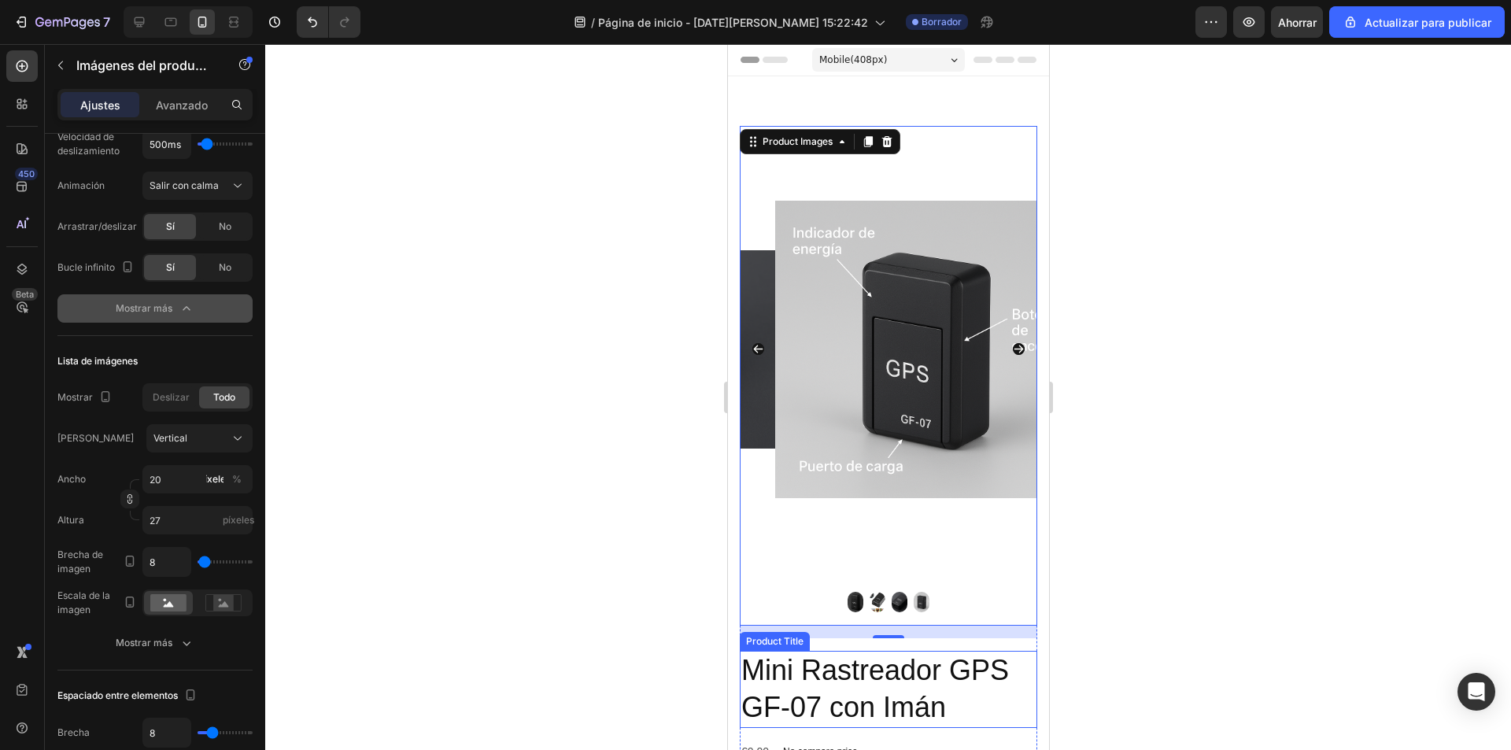
scroll to position [79, 0]
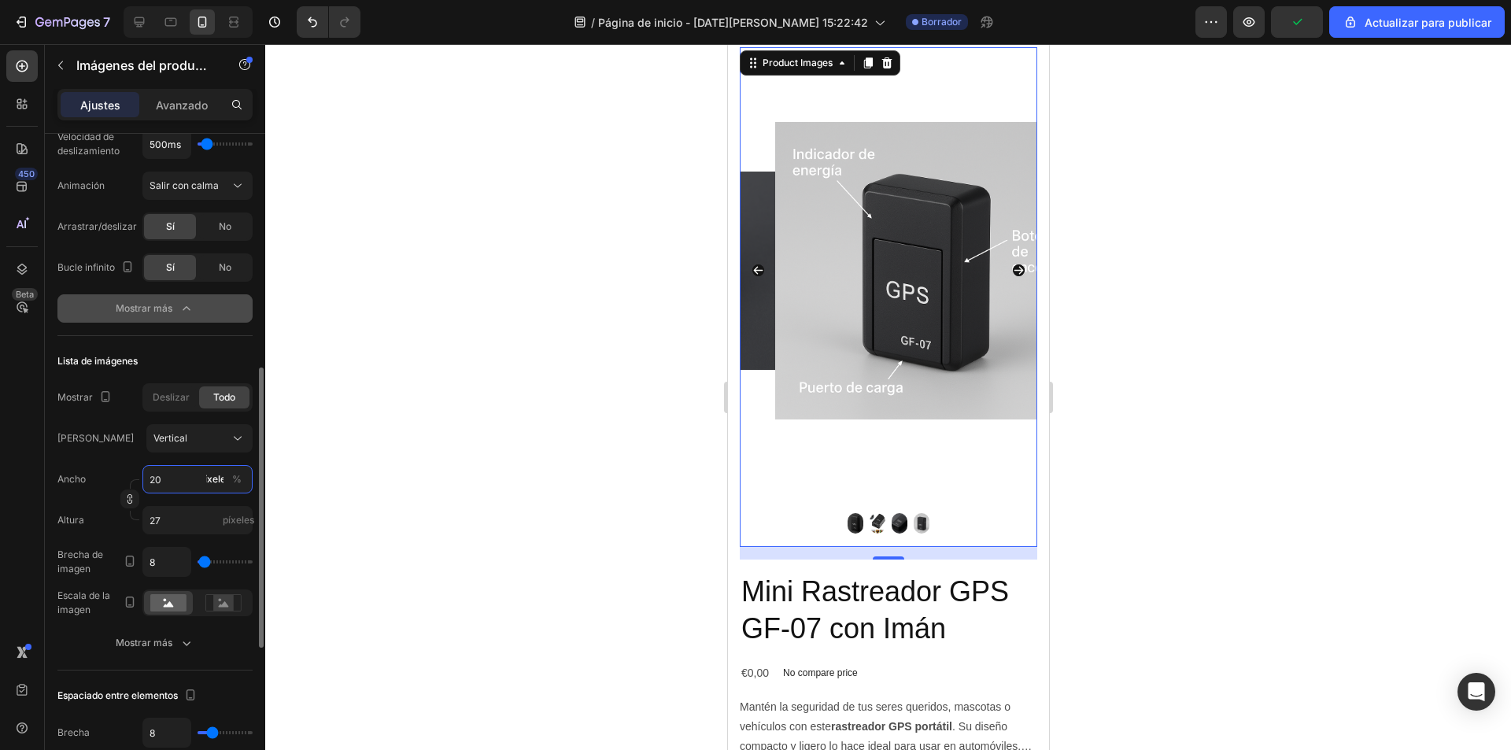
click at [164, 475] on input "20" at bounding box center [197, 479] width 110 height 28
click at [168, 474] on input "20" at bounding box center [197, 479] width 110 height 28
type input "200"
type input "267"
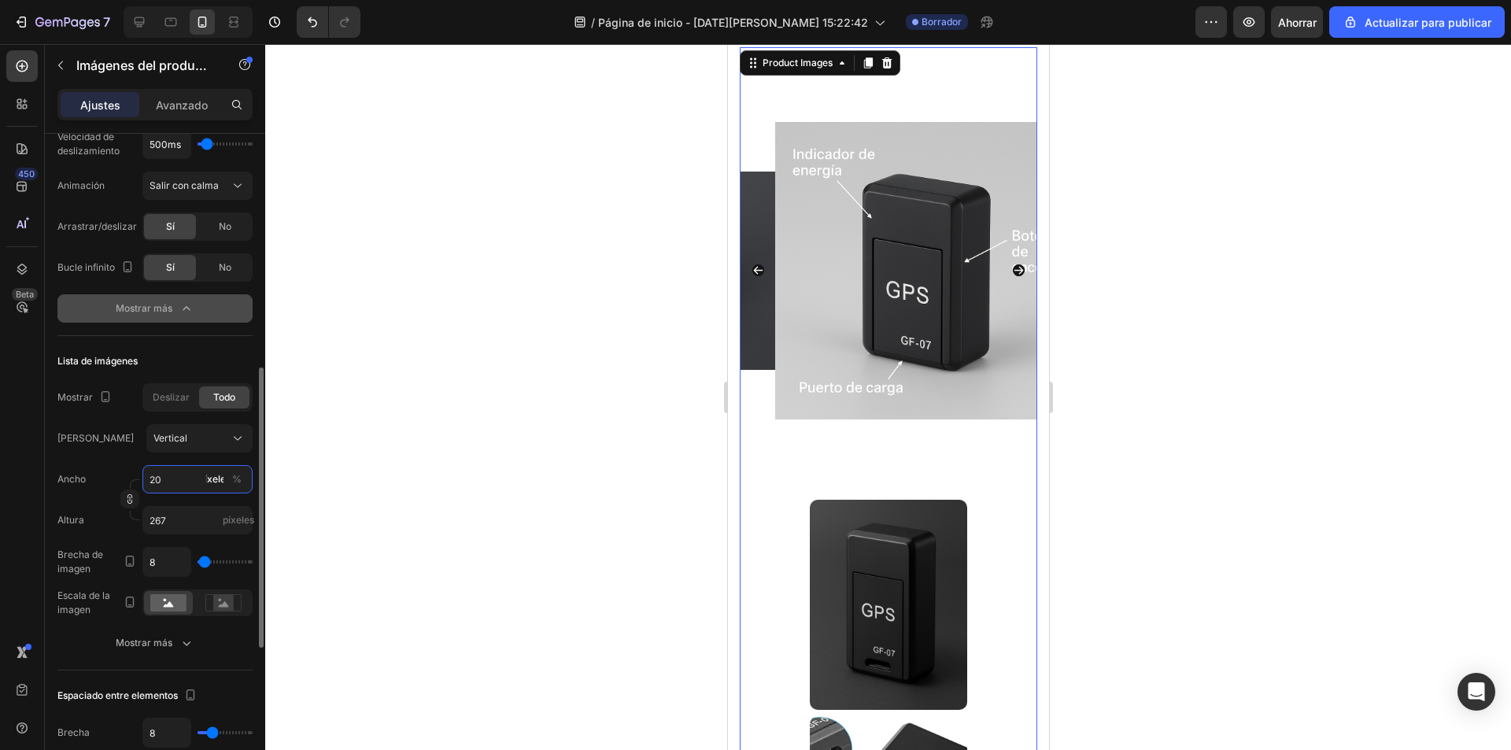
type input "2"
type input "3"
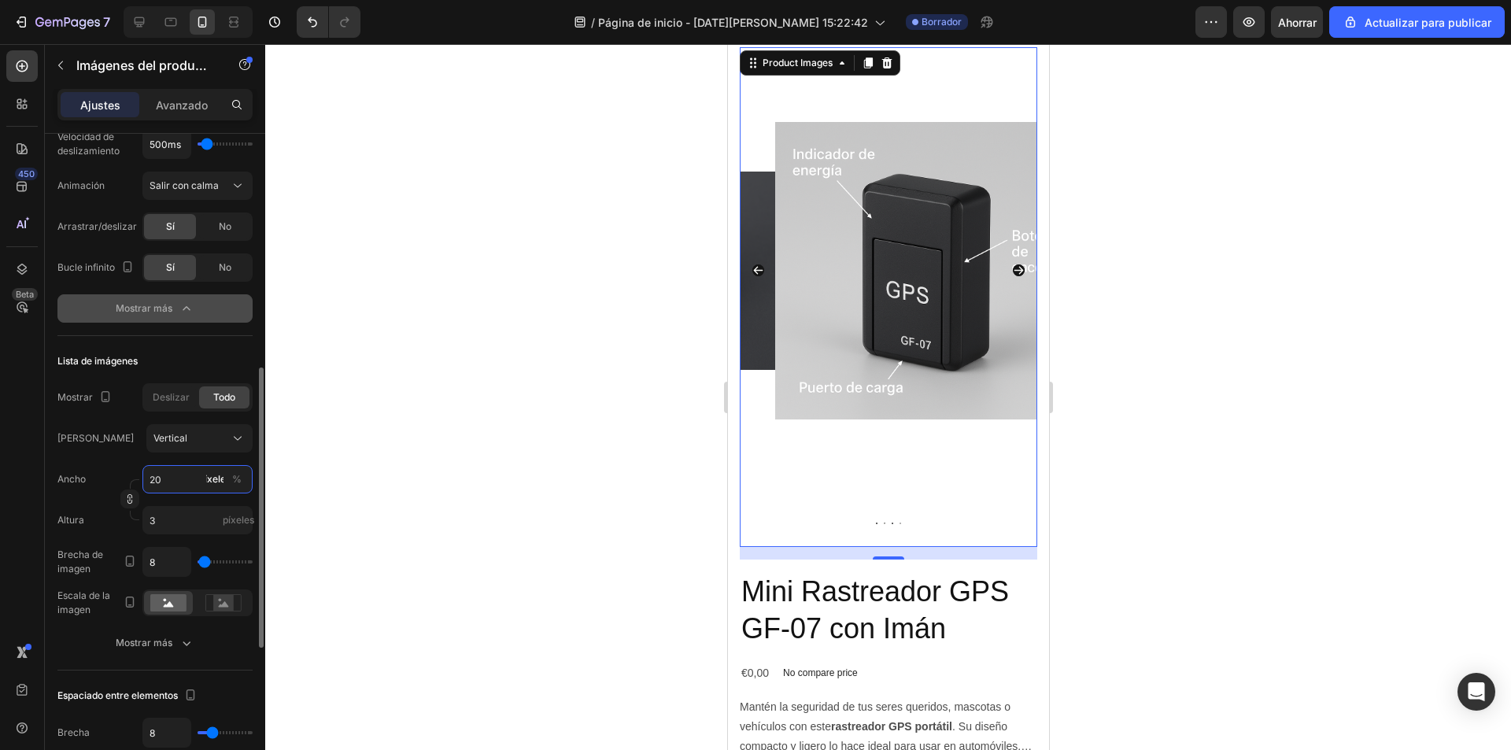
type input "2"
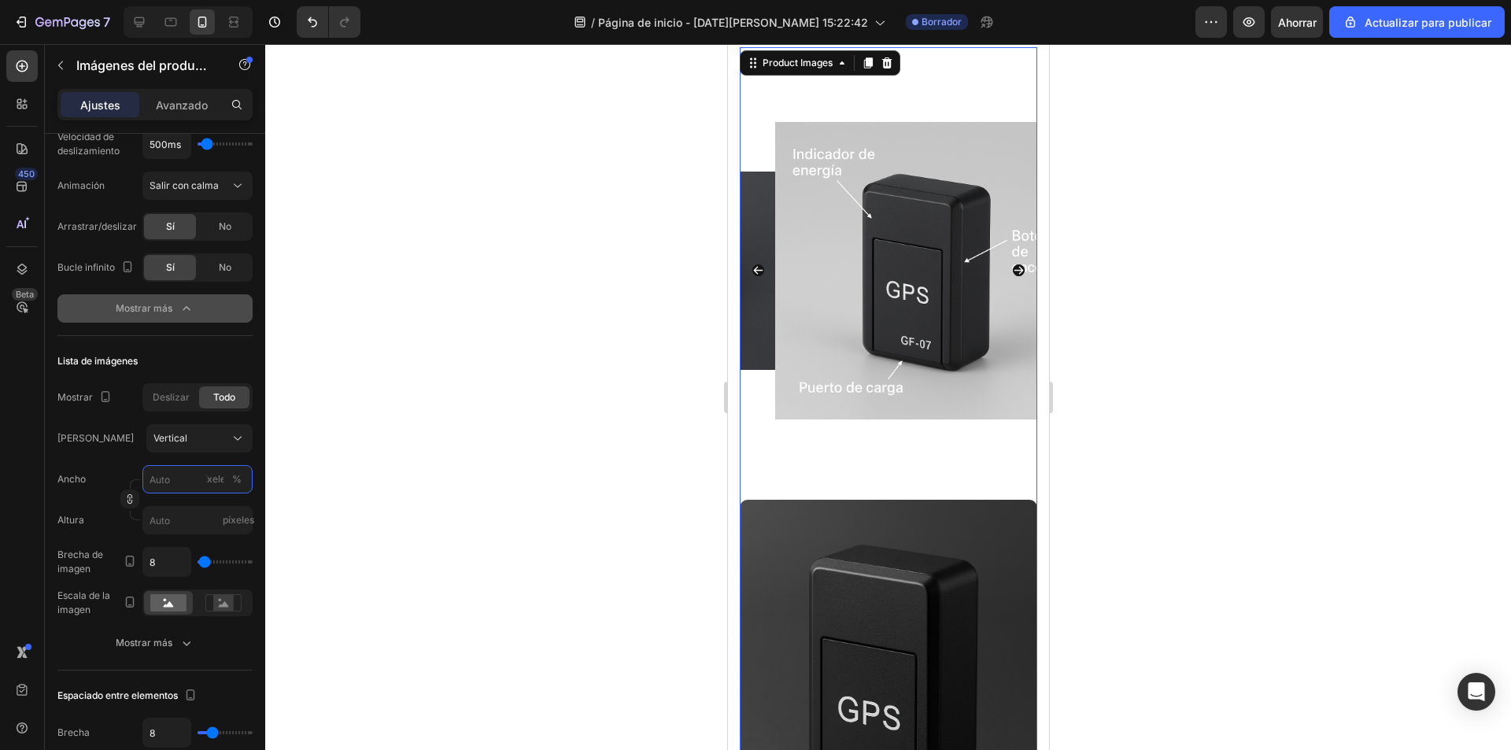
type input "2"
type input "3"
type input "1"
type input "10"
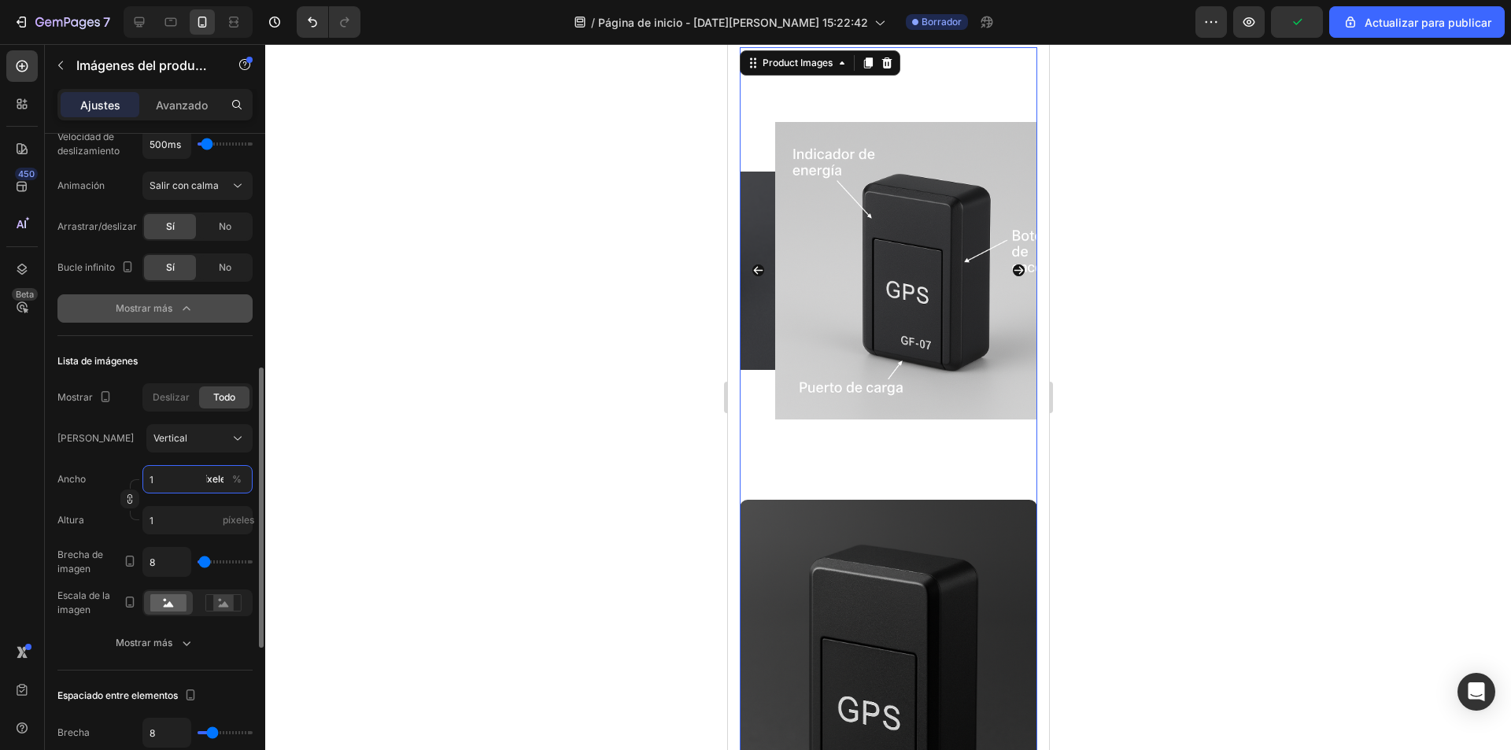
type input "13"
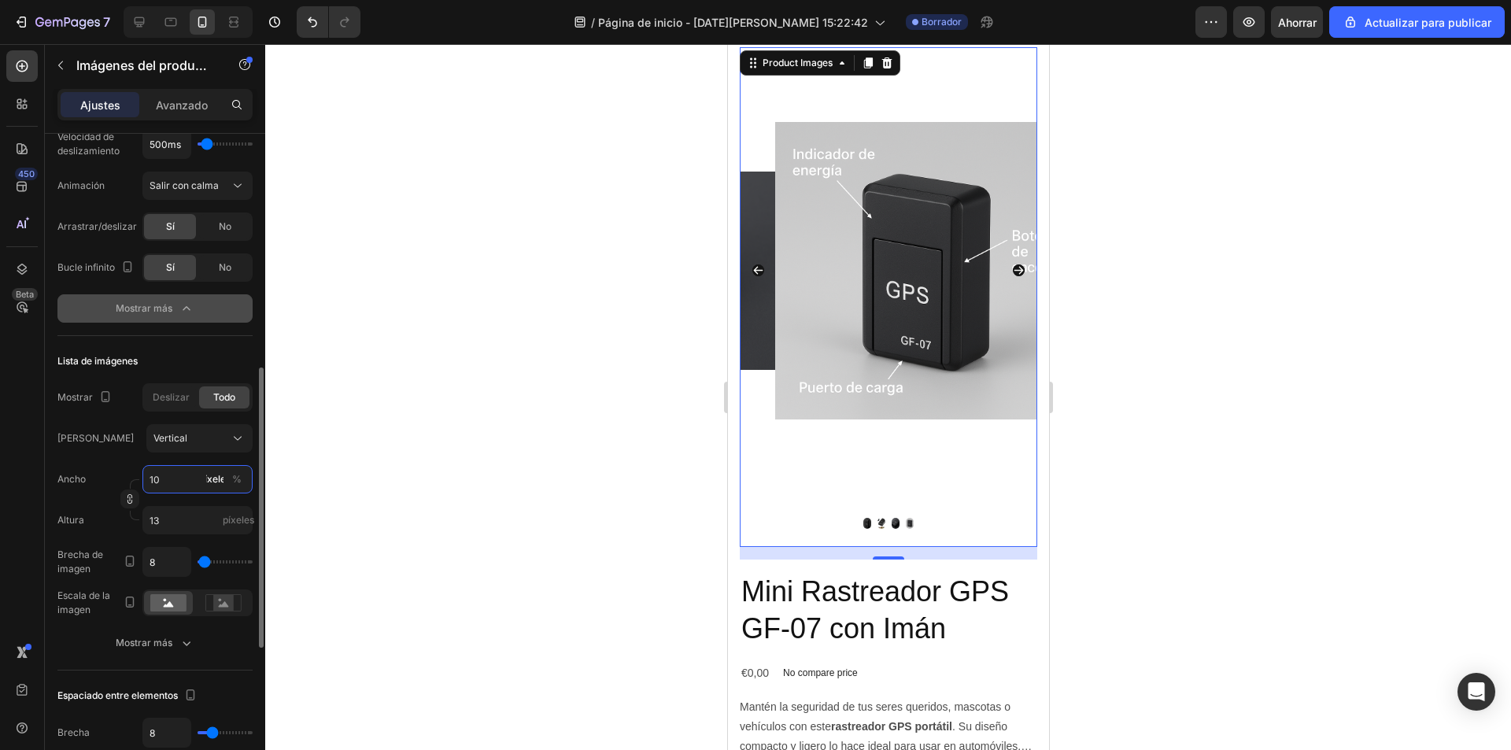
type input "1"
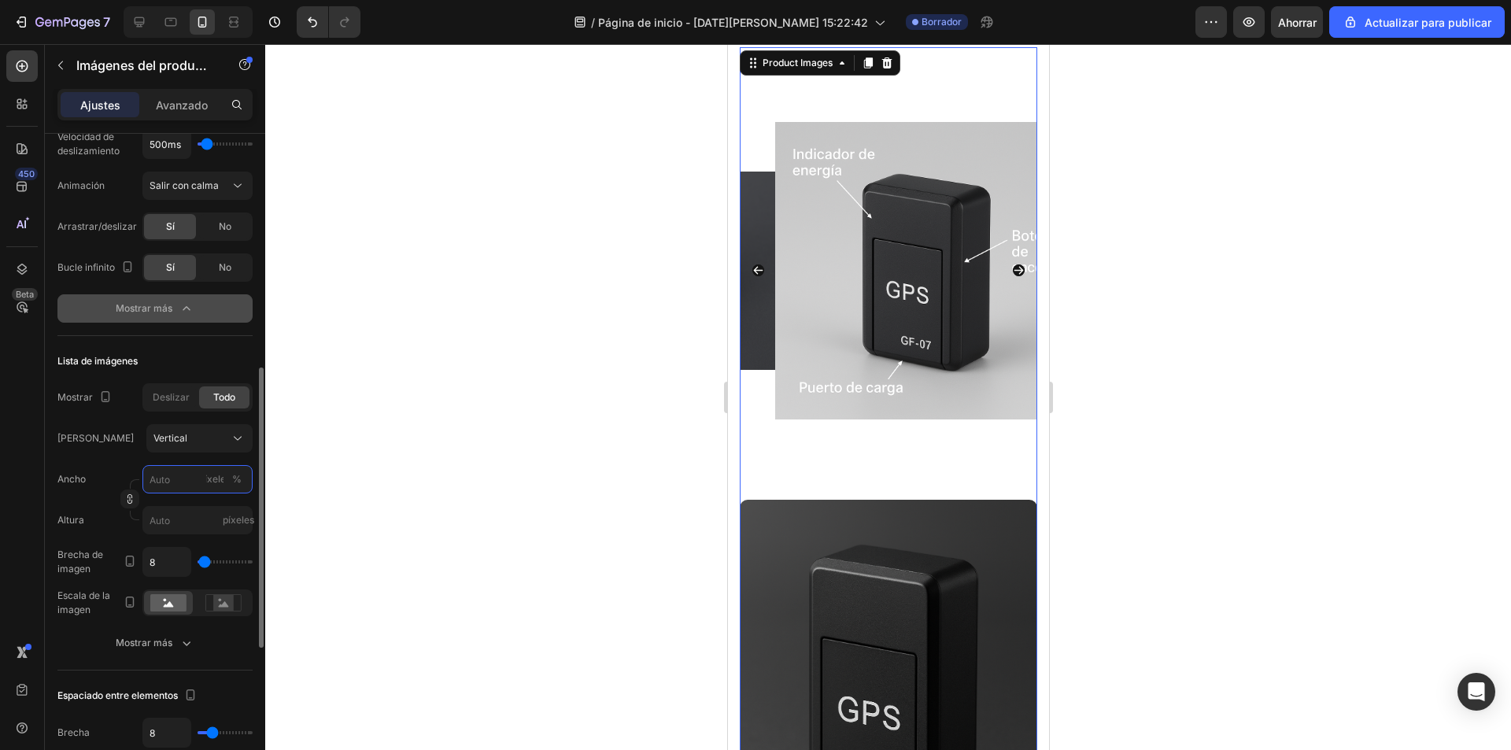
type input "1"
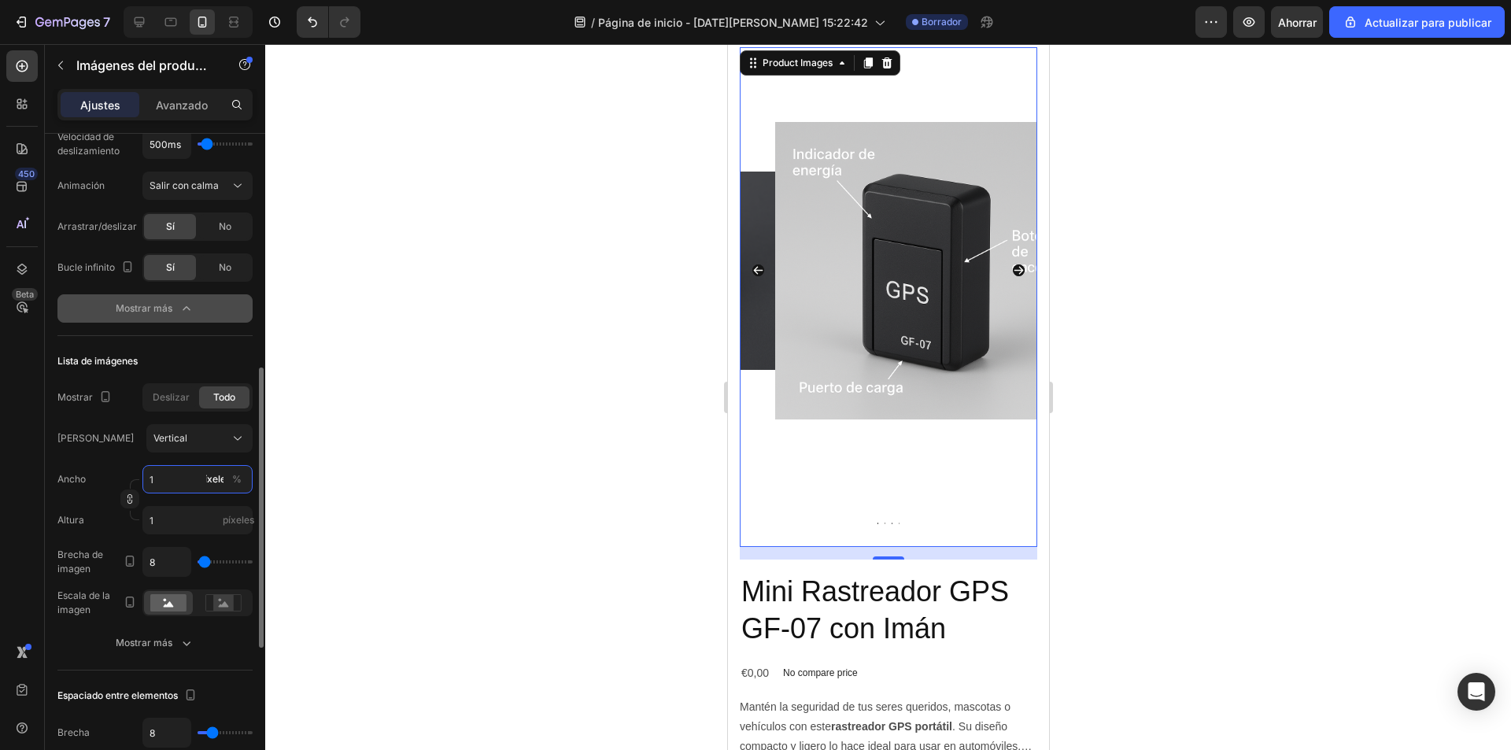
type input "12"
type input "16"
type input "120"
type input "160"
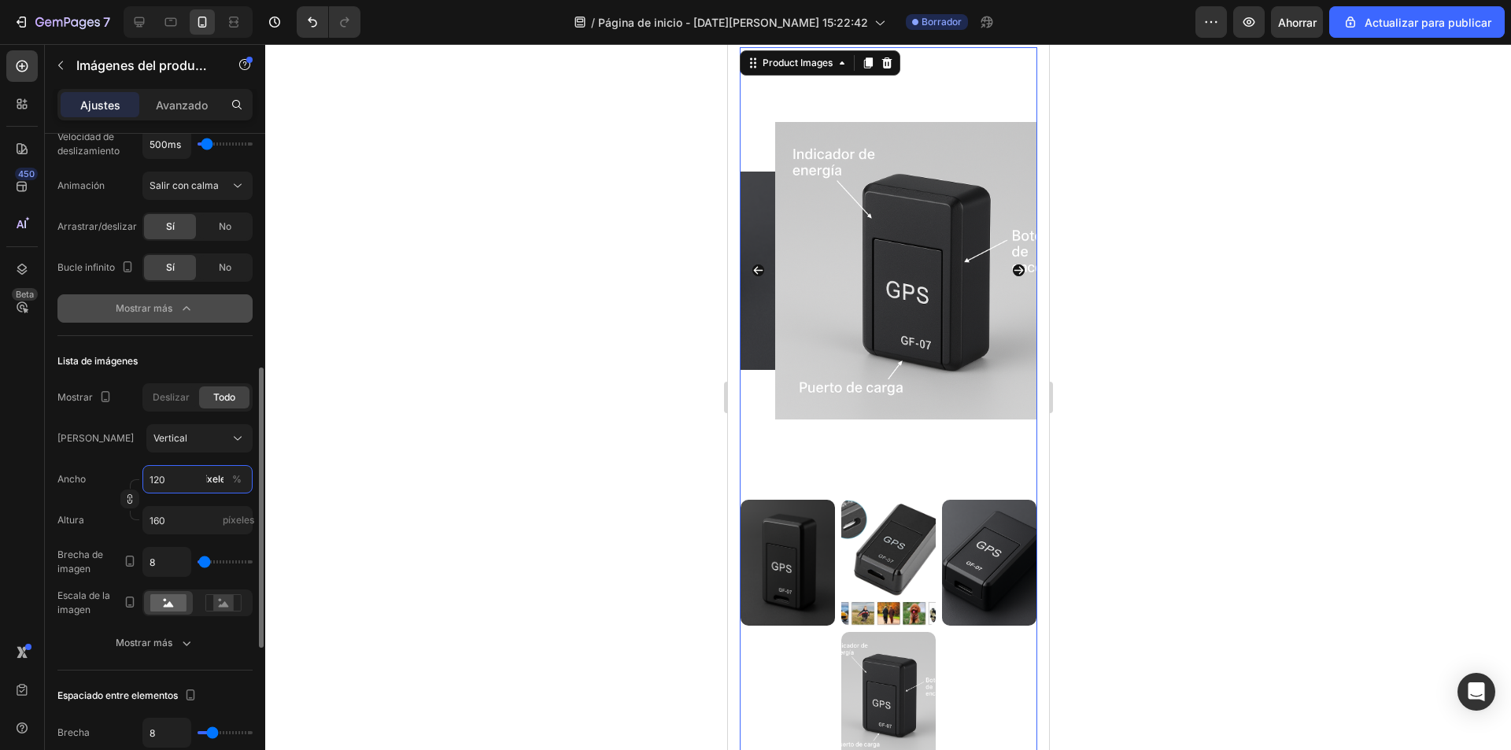
type input "12"
type input "16"
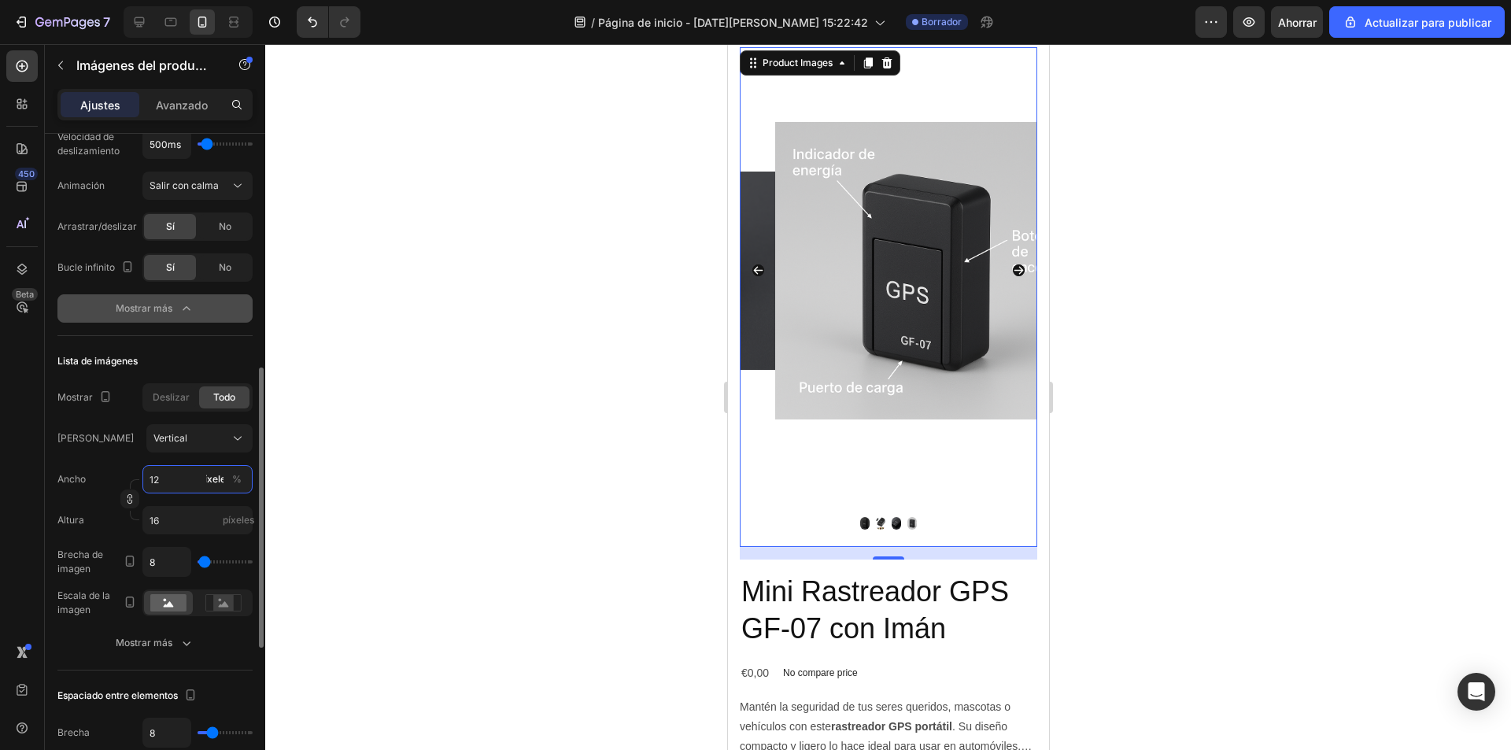
type input "1"
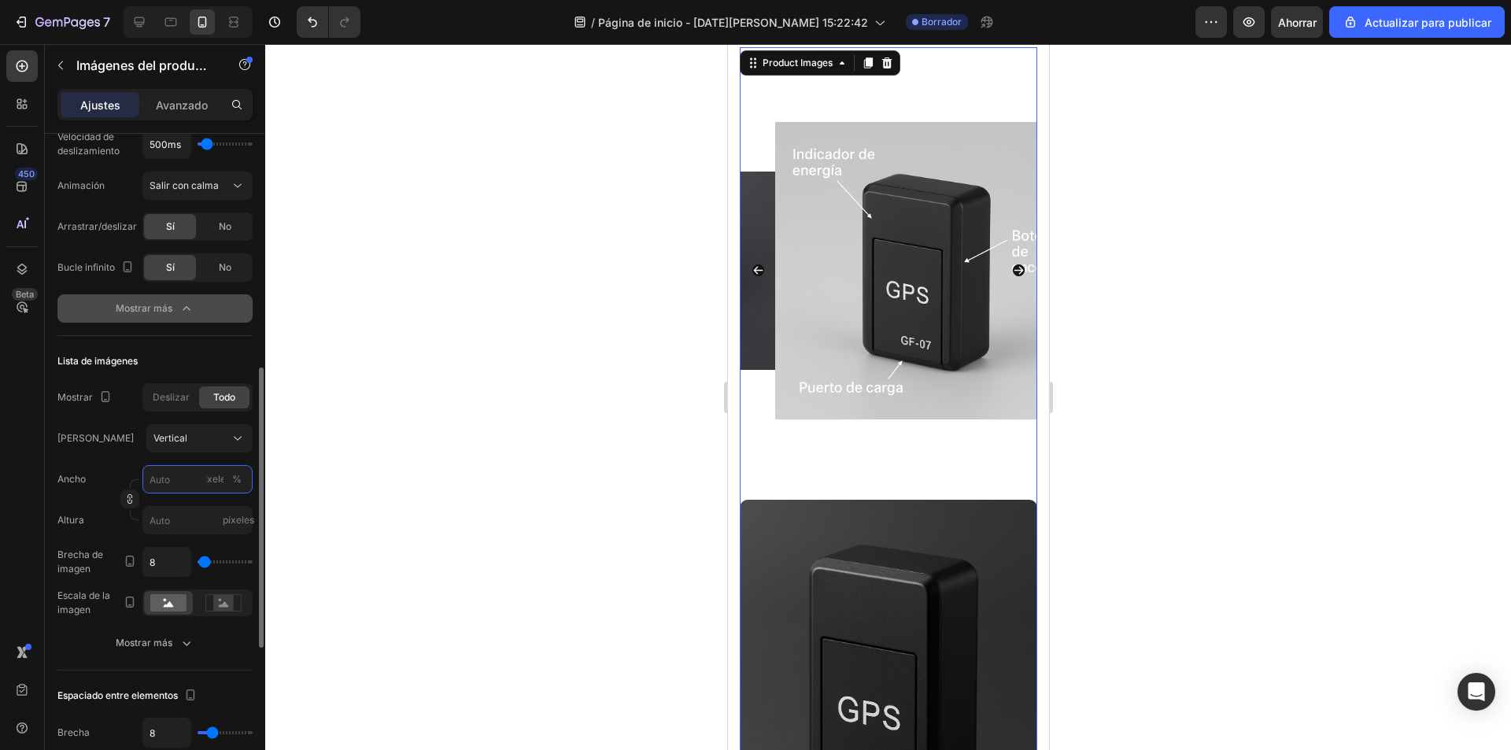
type input "1"
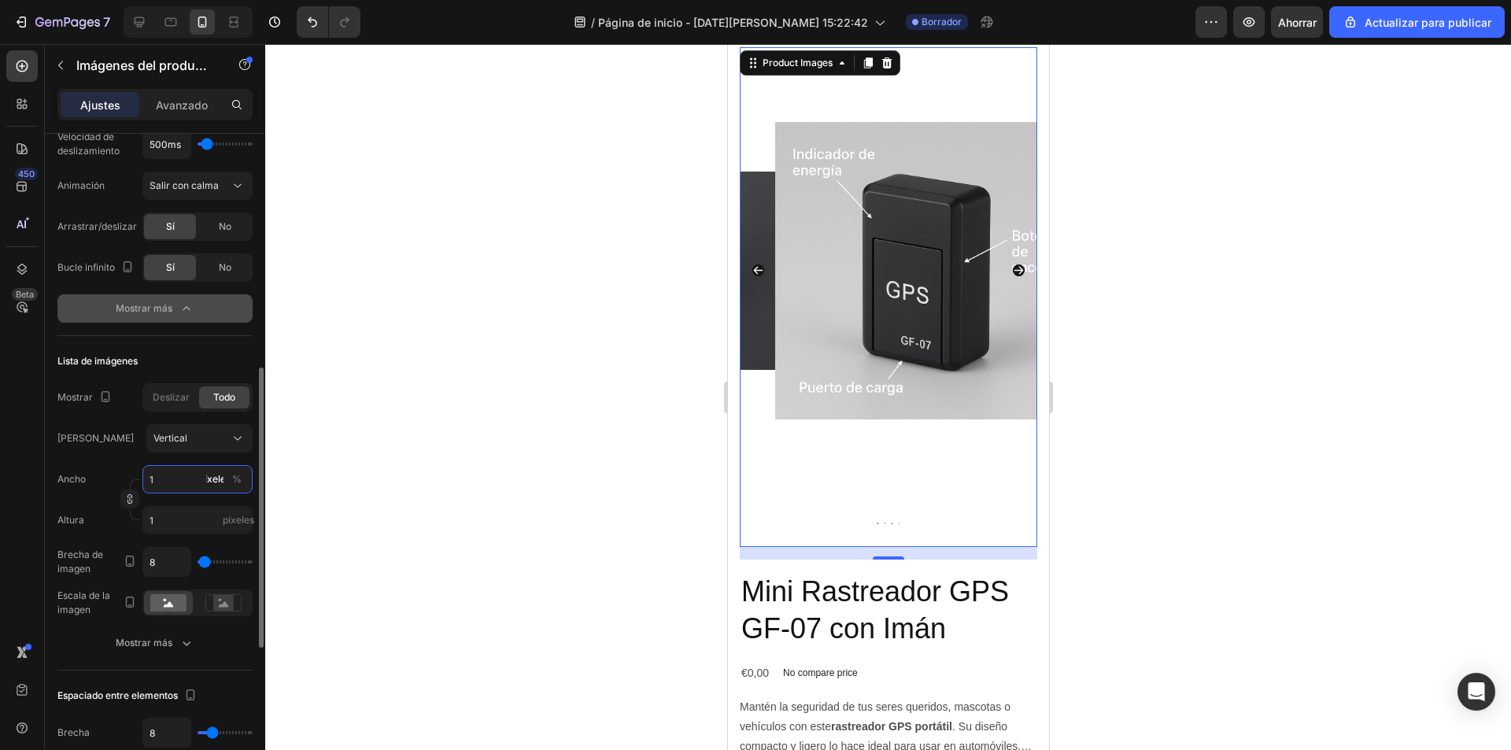
type input "12"
type input "16"
type input "120"
type input "160"
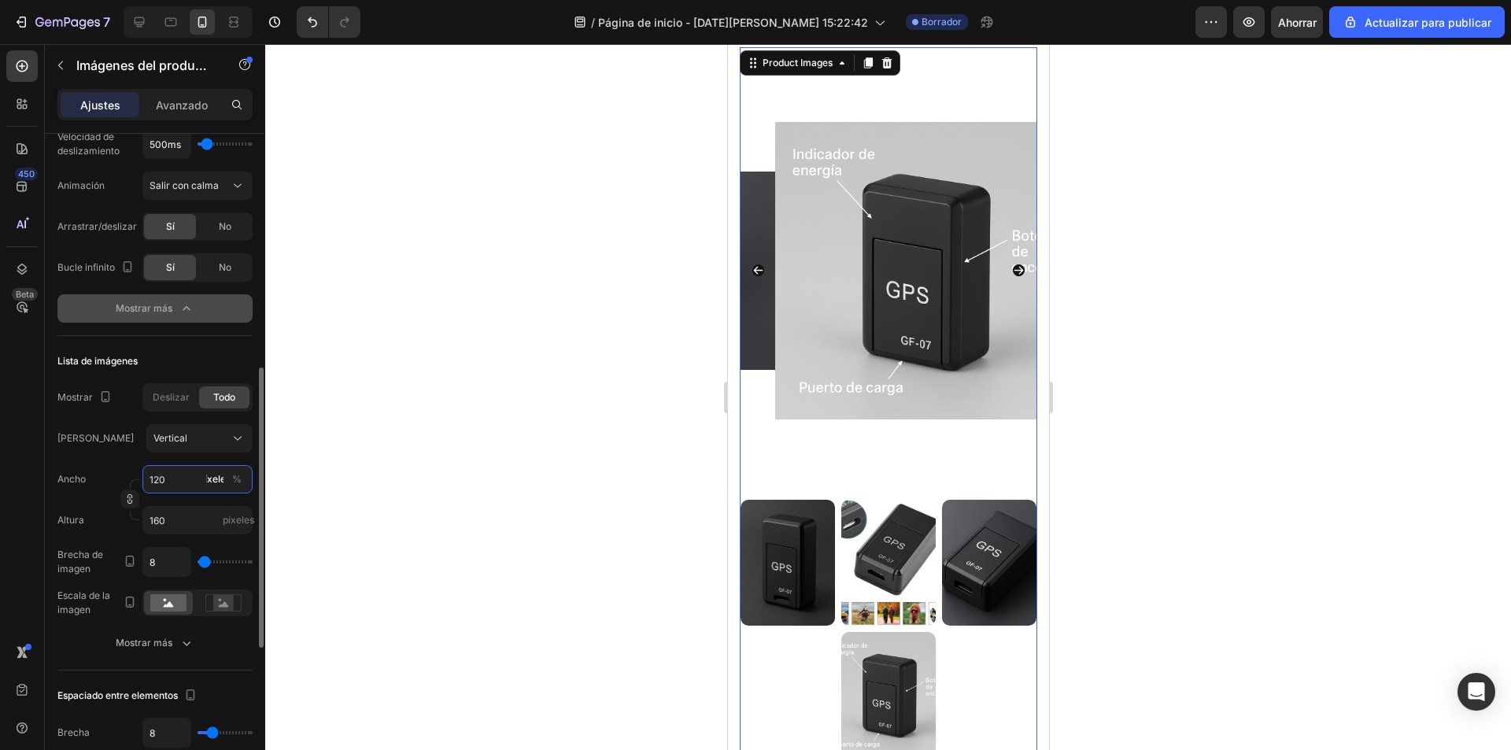
type input "12"
type input "16"
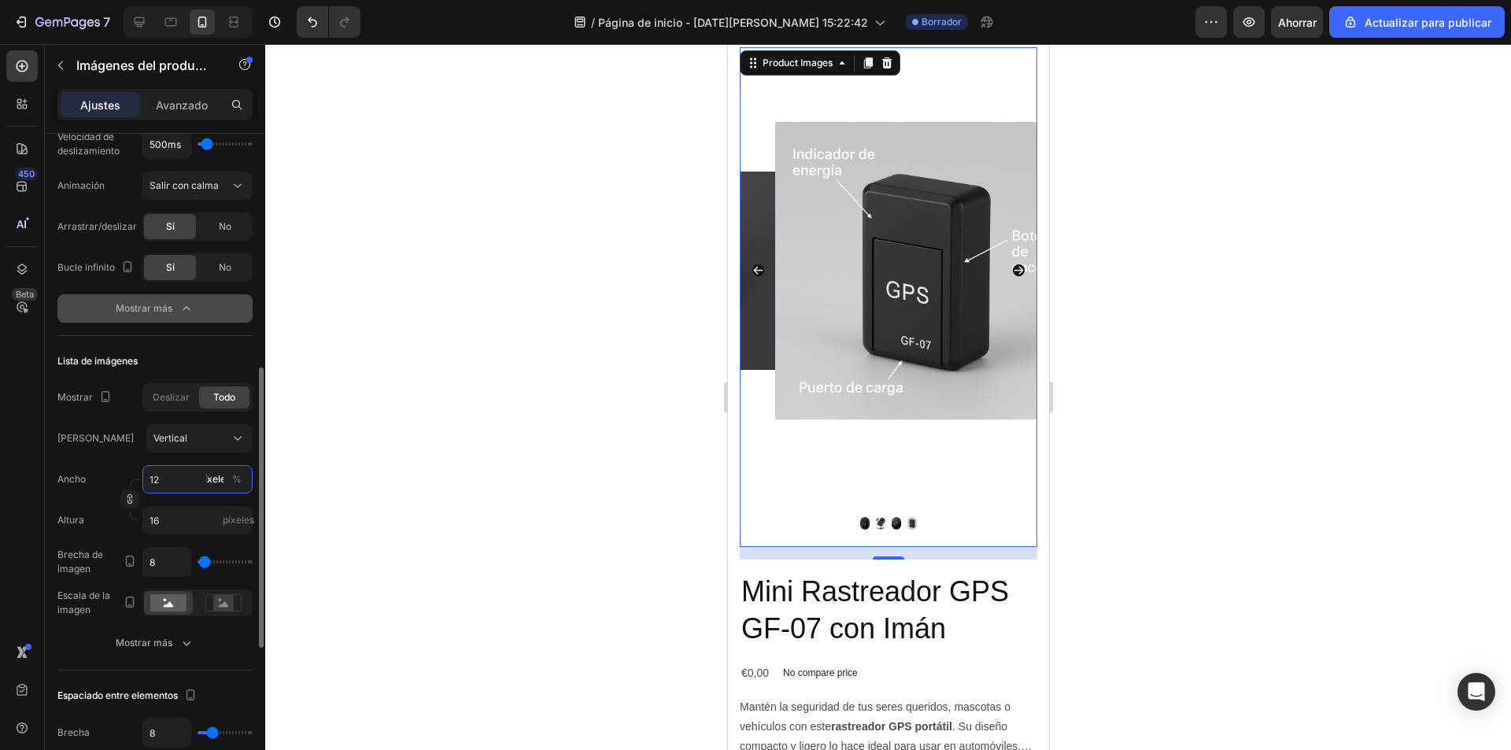
type input "1"
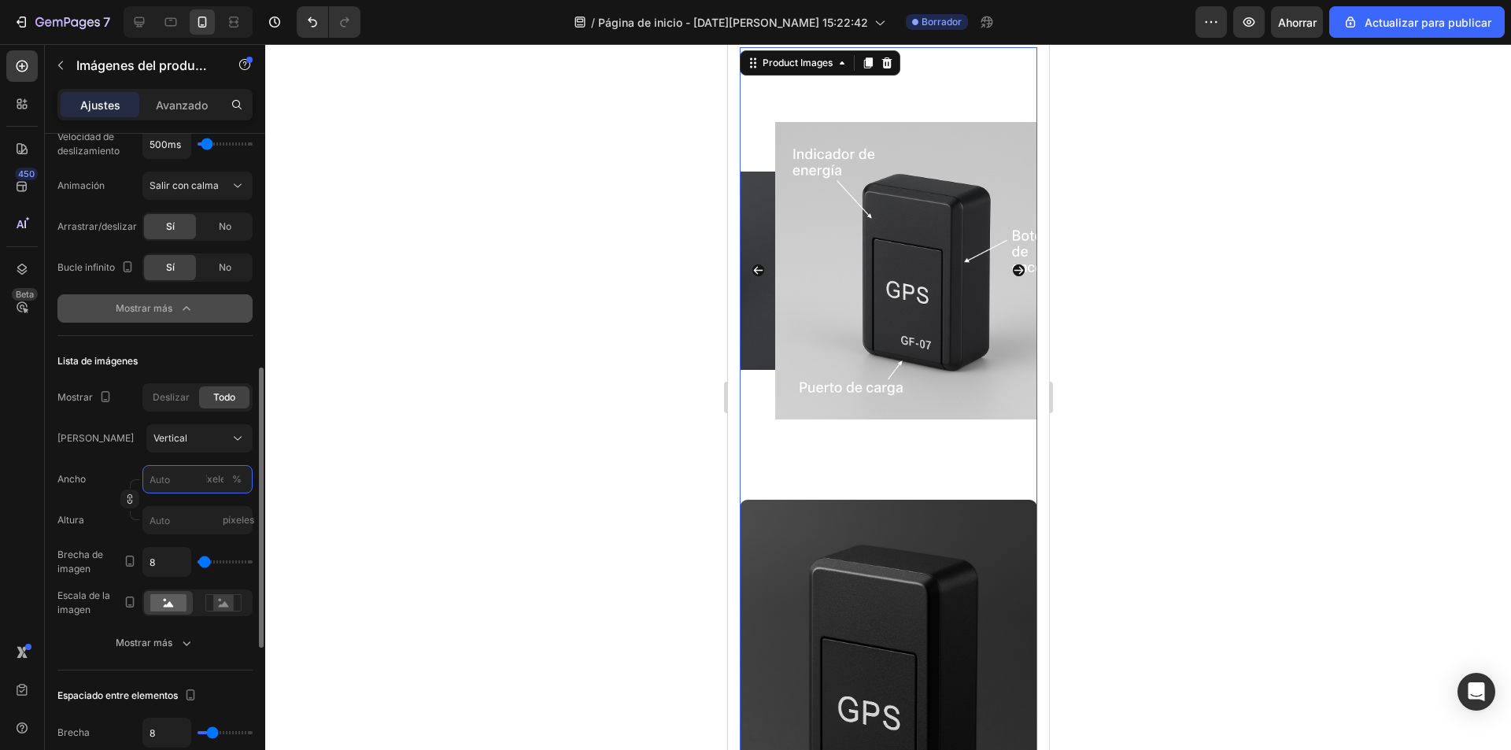
type input "2"
type input "3"
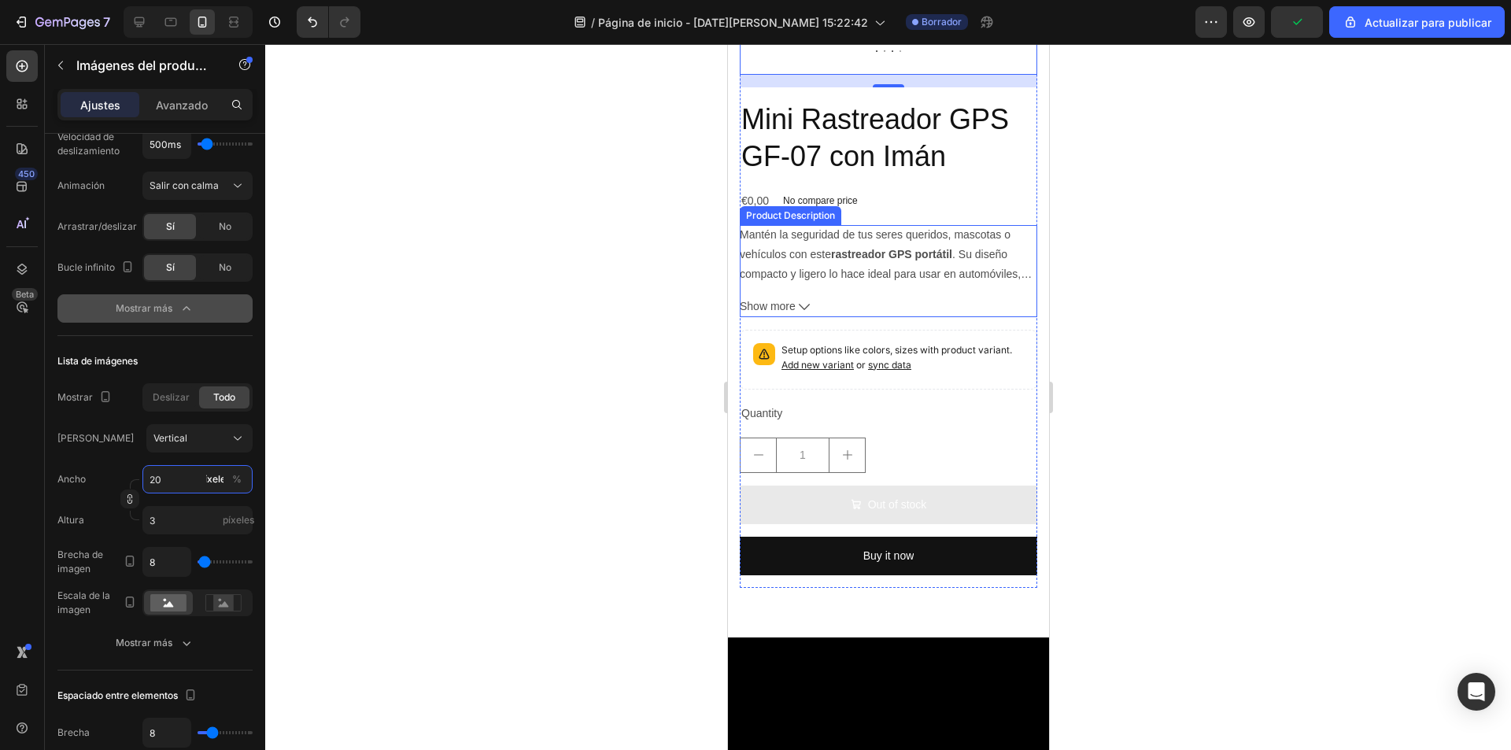
scroll to position [0, 0]
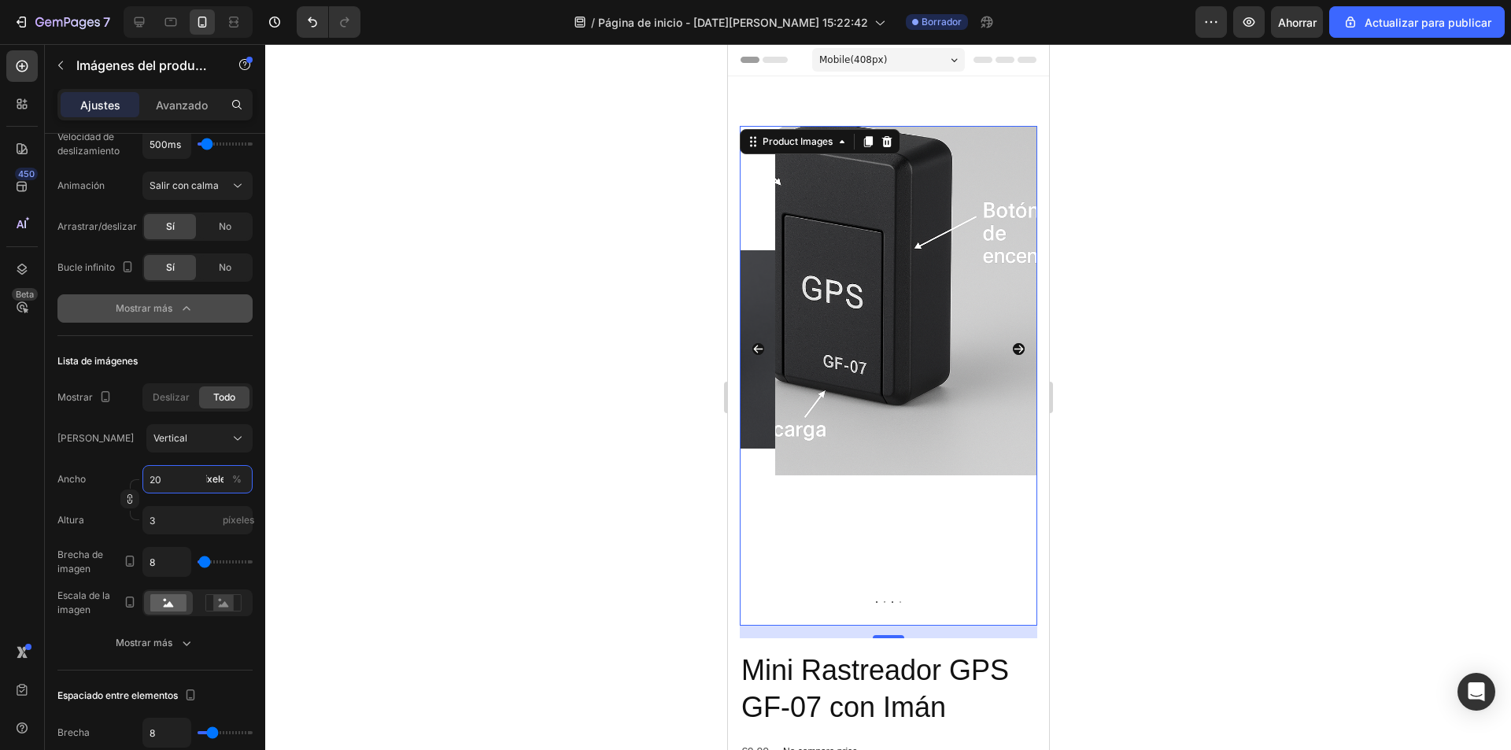
type input "1"
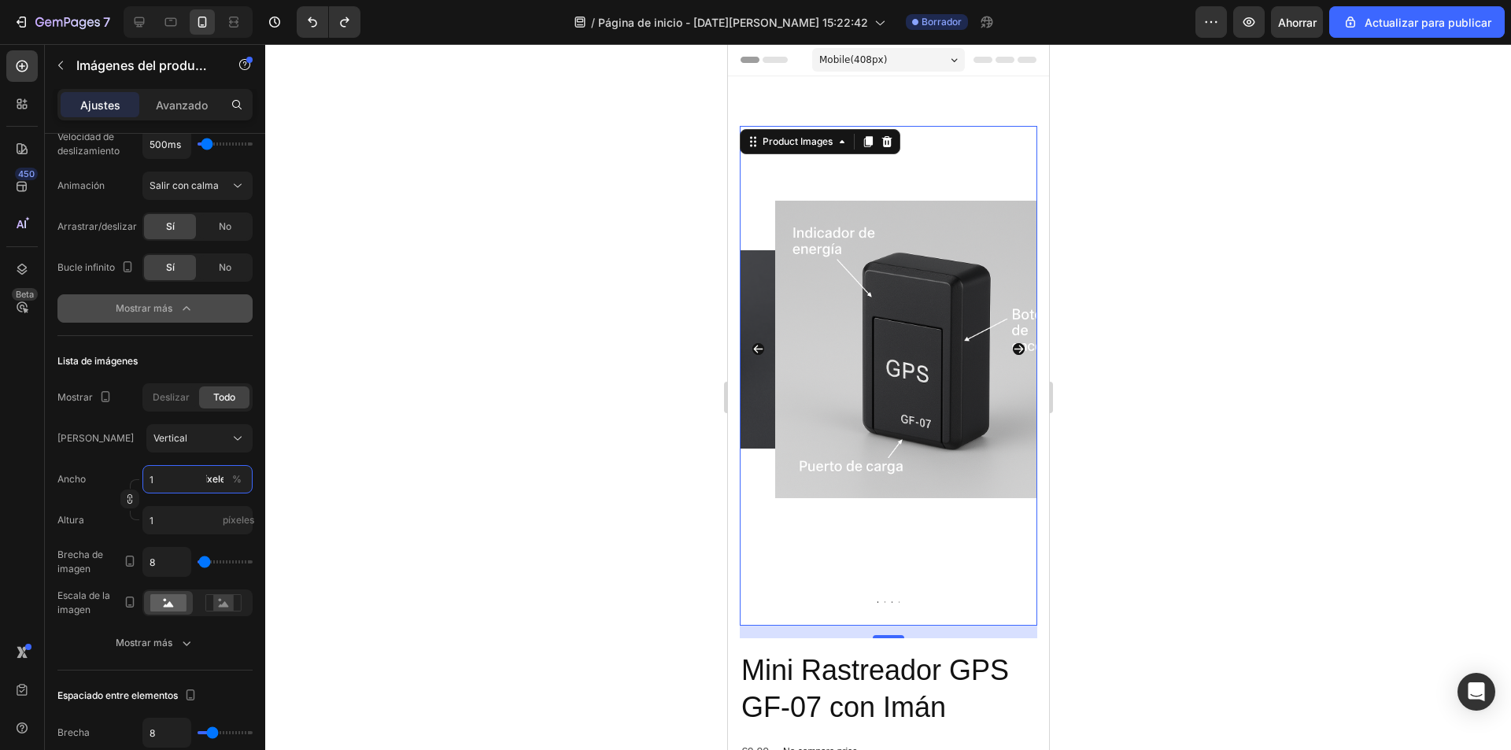
type input "120"
type input "160"
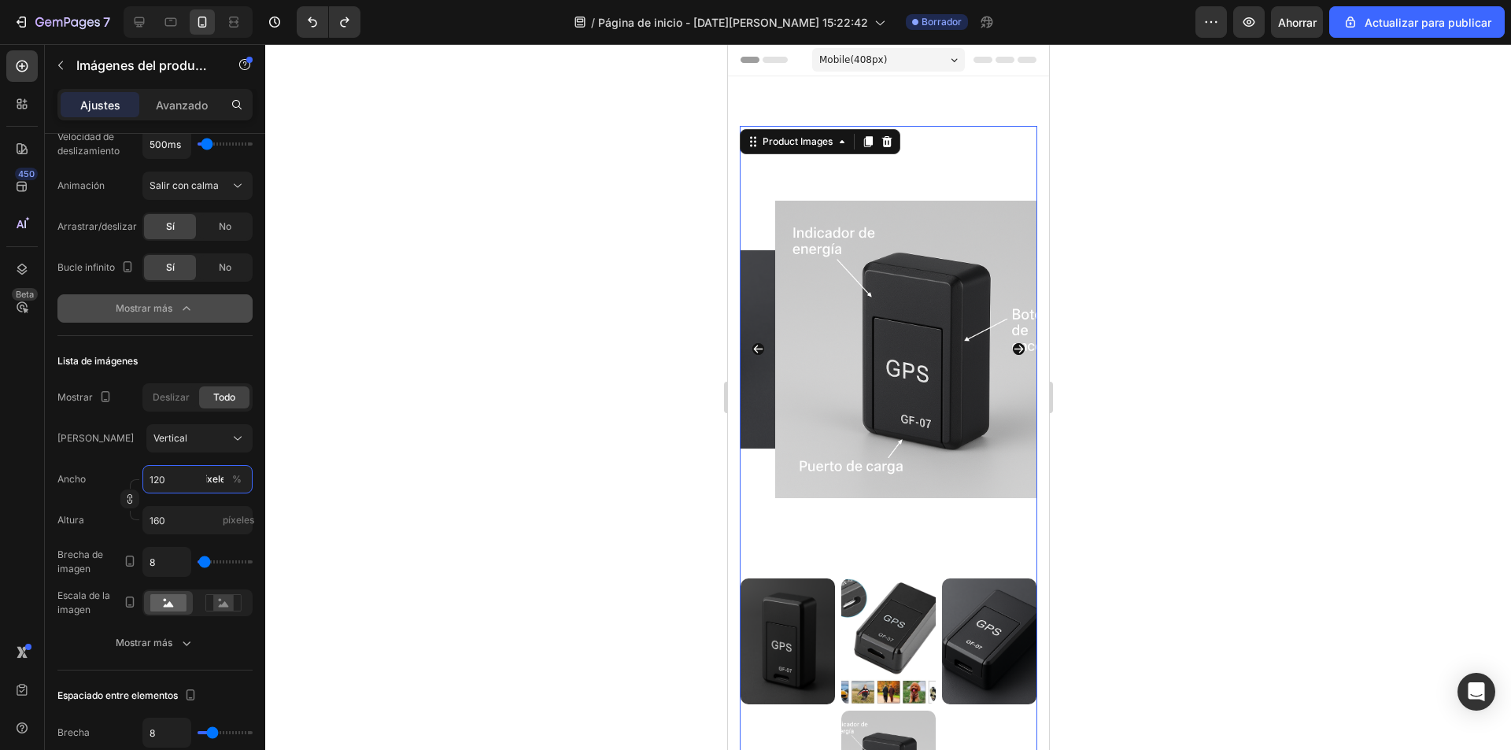
type input "1"
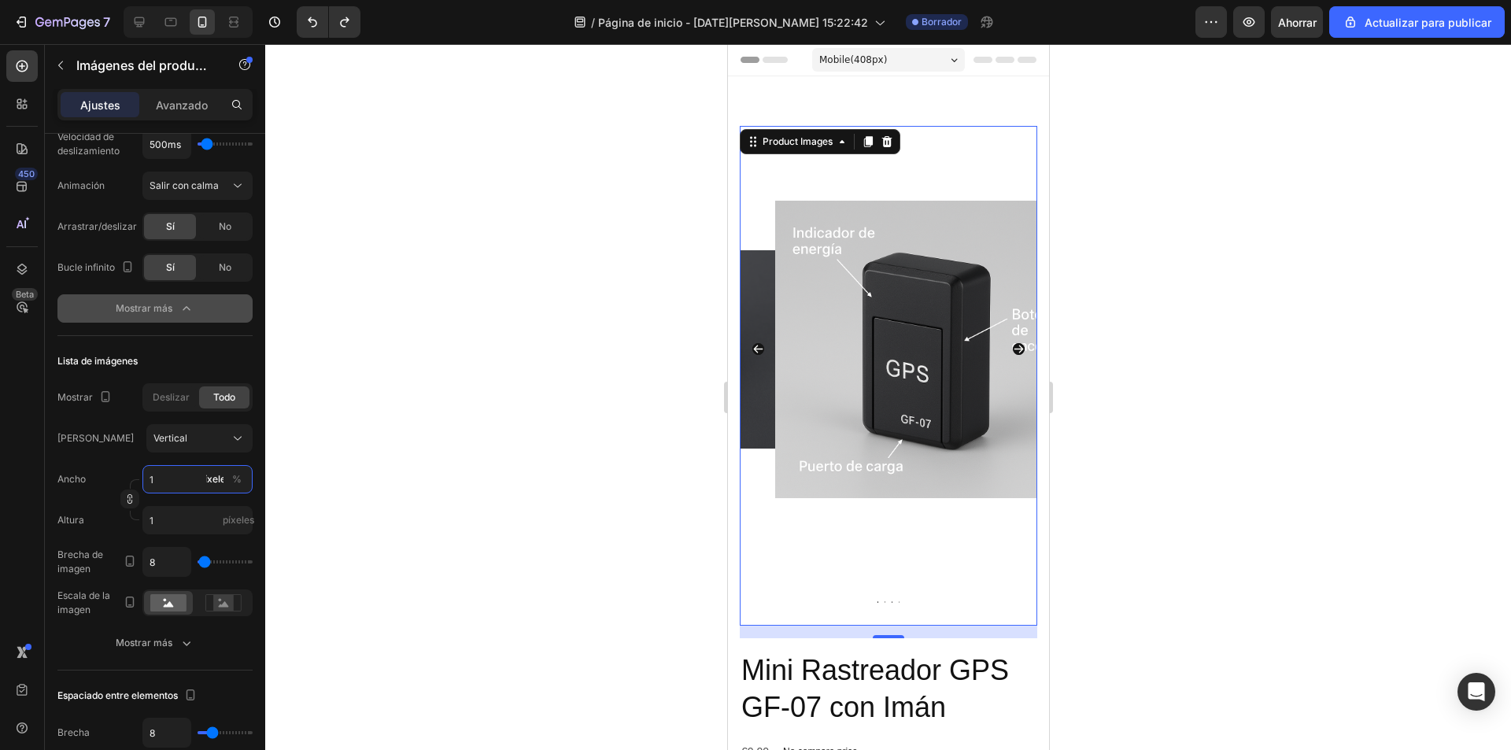
type input "21"
type input "28"
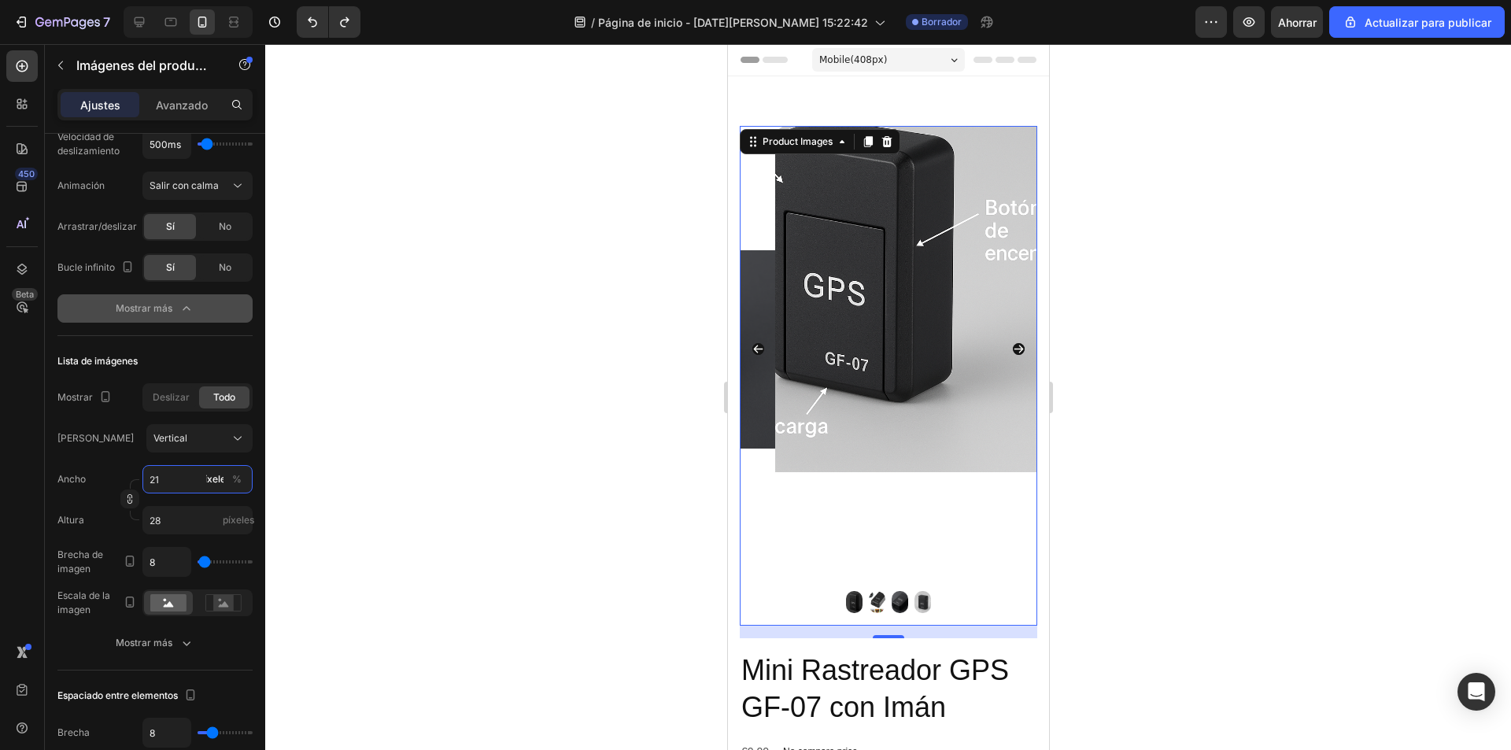
type input "2"
type input "3"
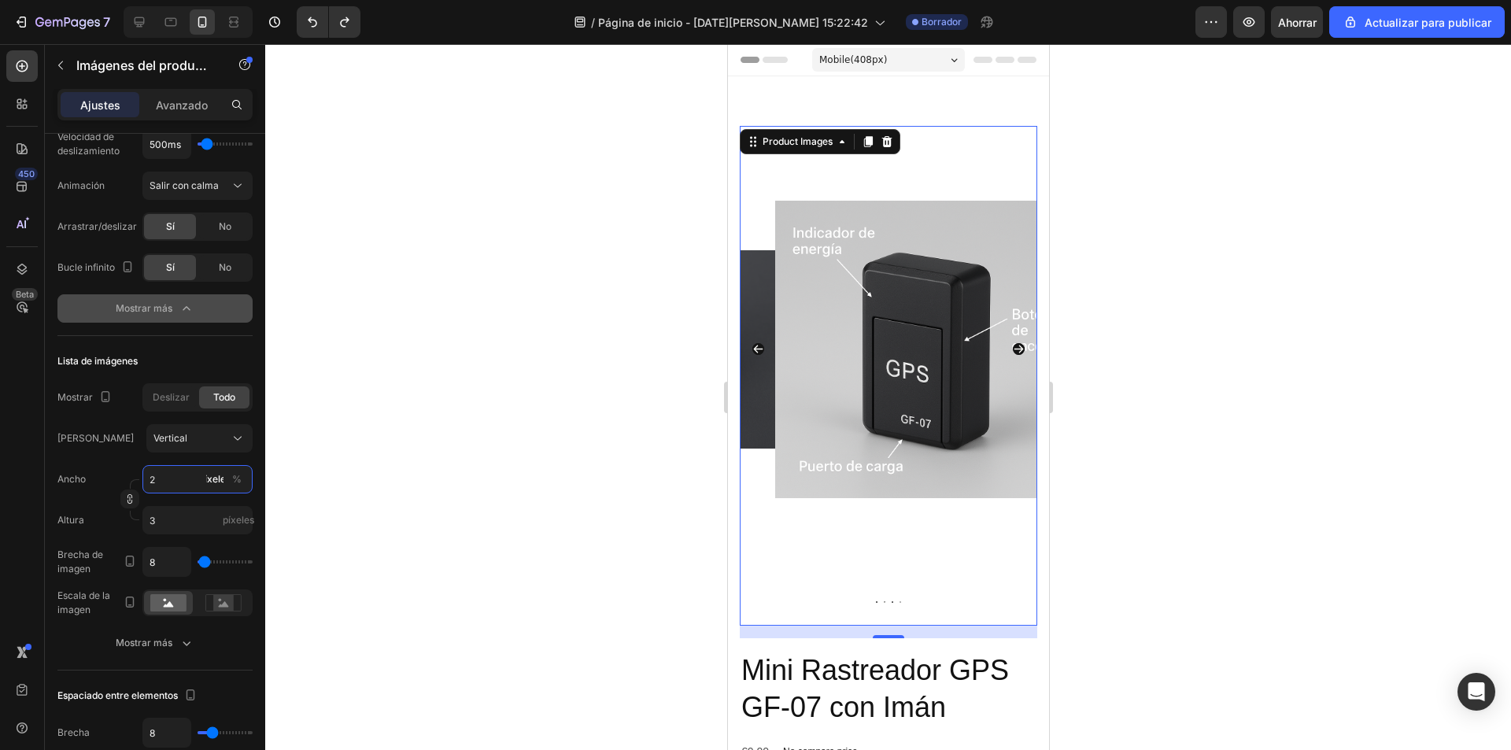
type input "200"
type input "267"
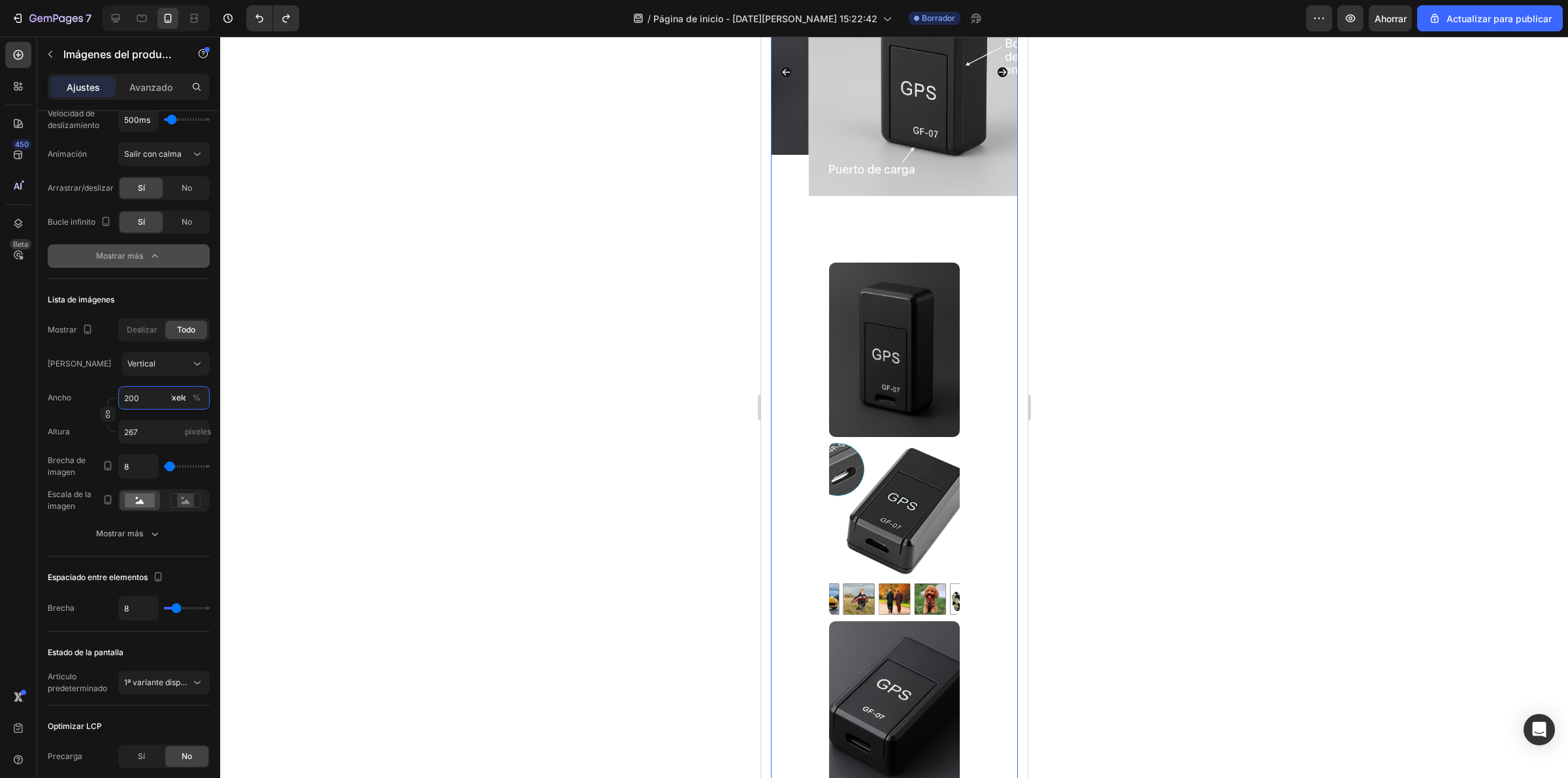
scroll to position [136, 0]
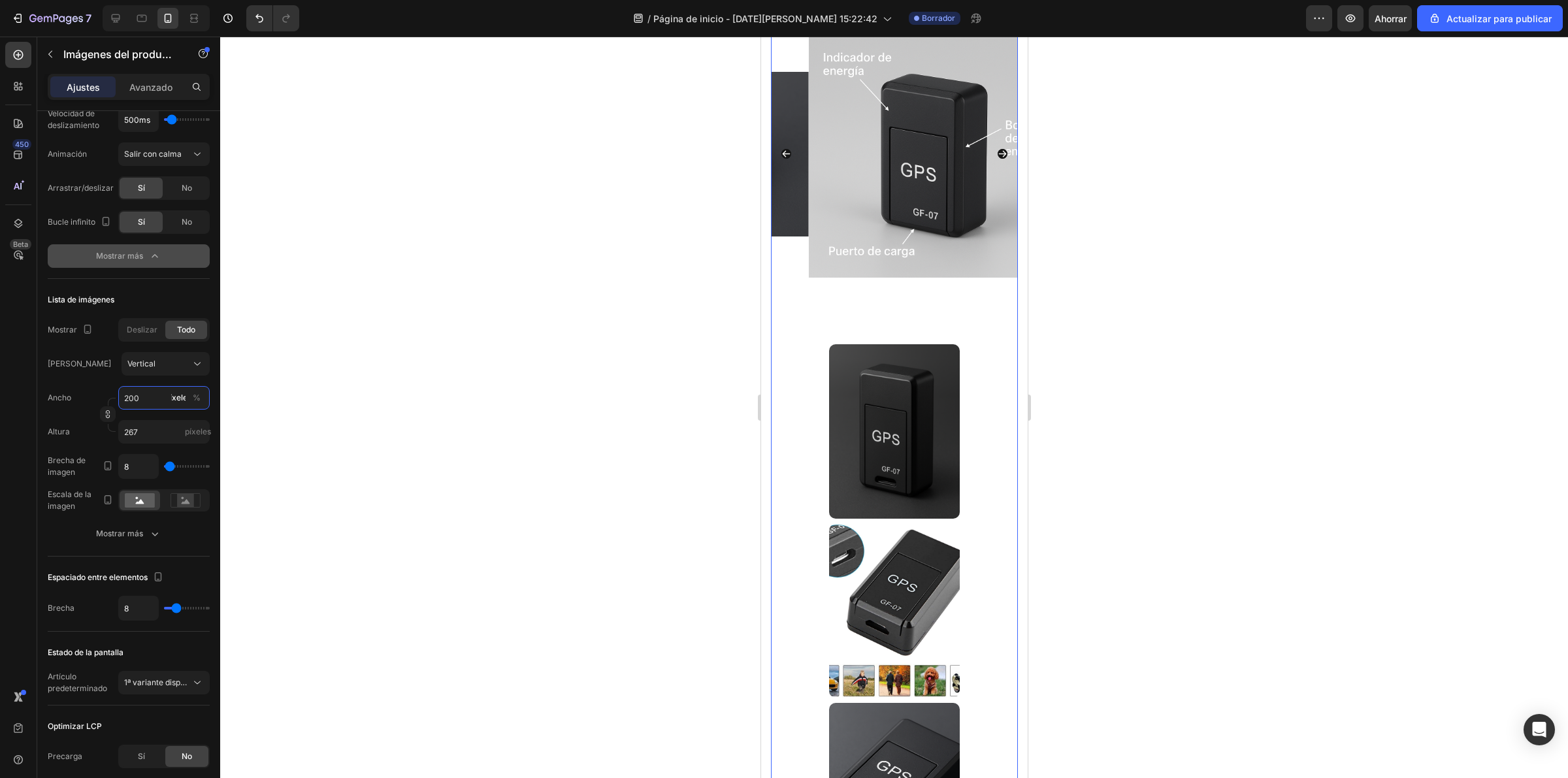
type input "2001"
type input "2668"
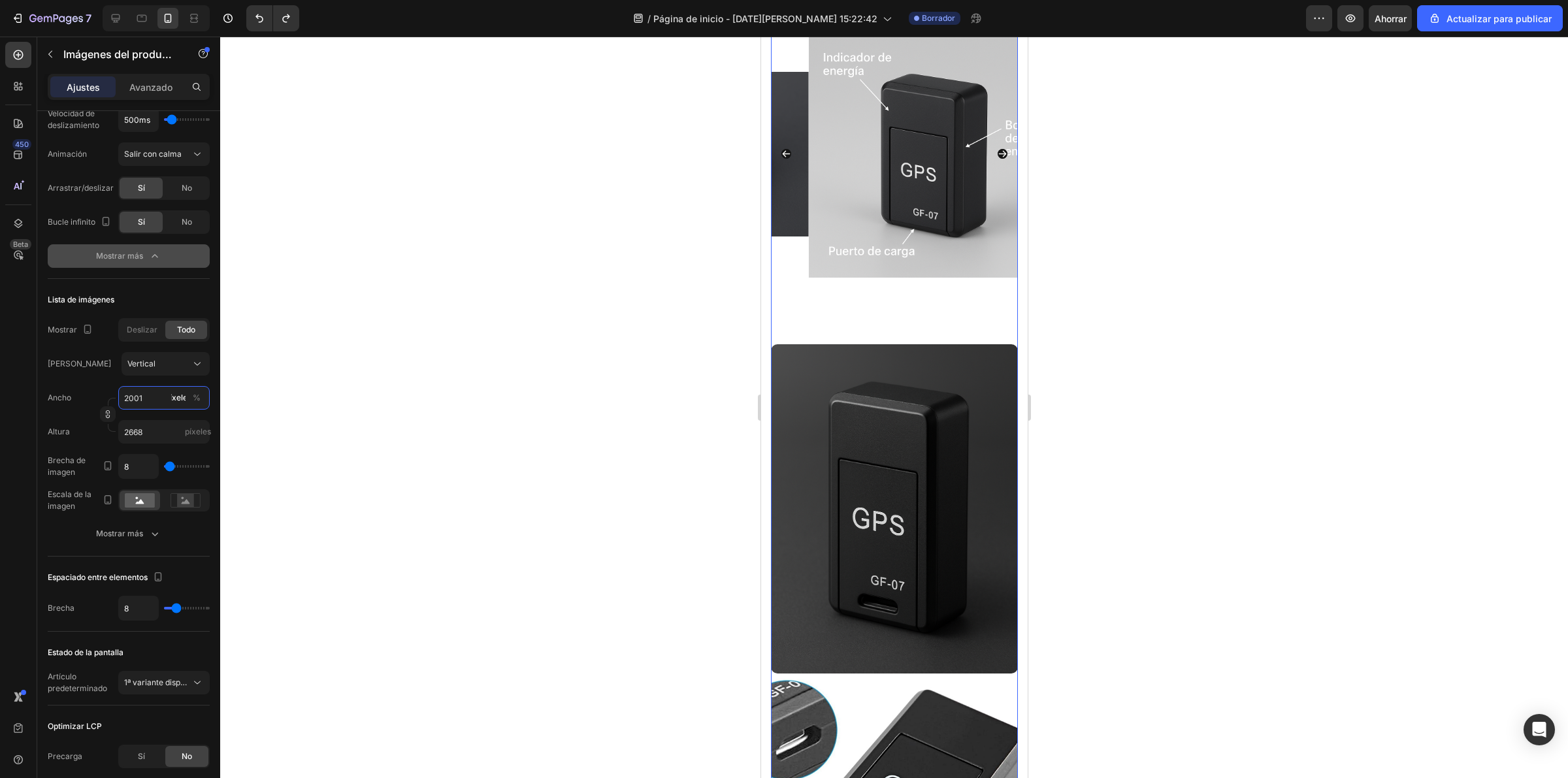
type input "20"
type input "27"
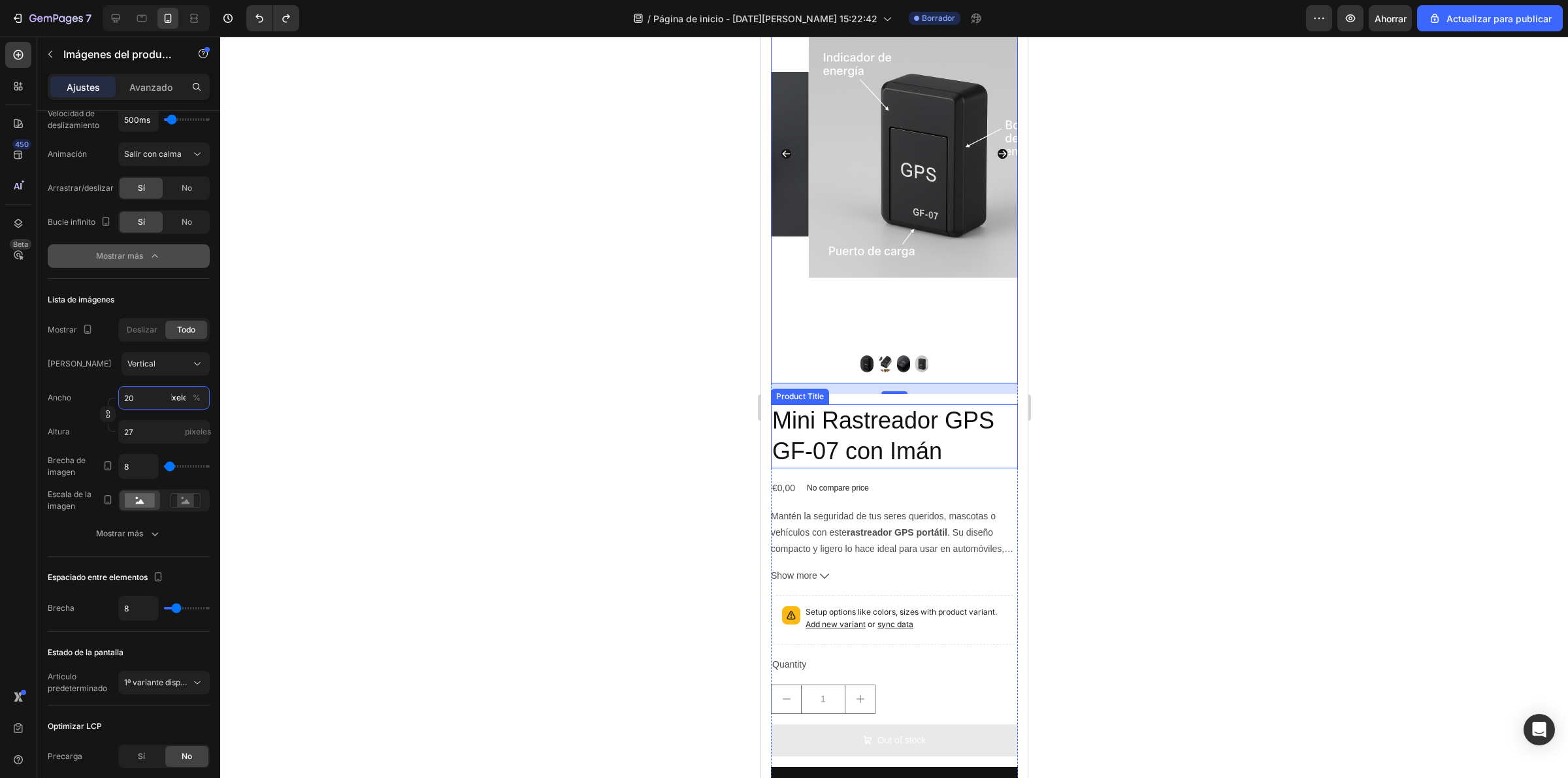
type input "2001"
type input "2668"
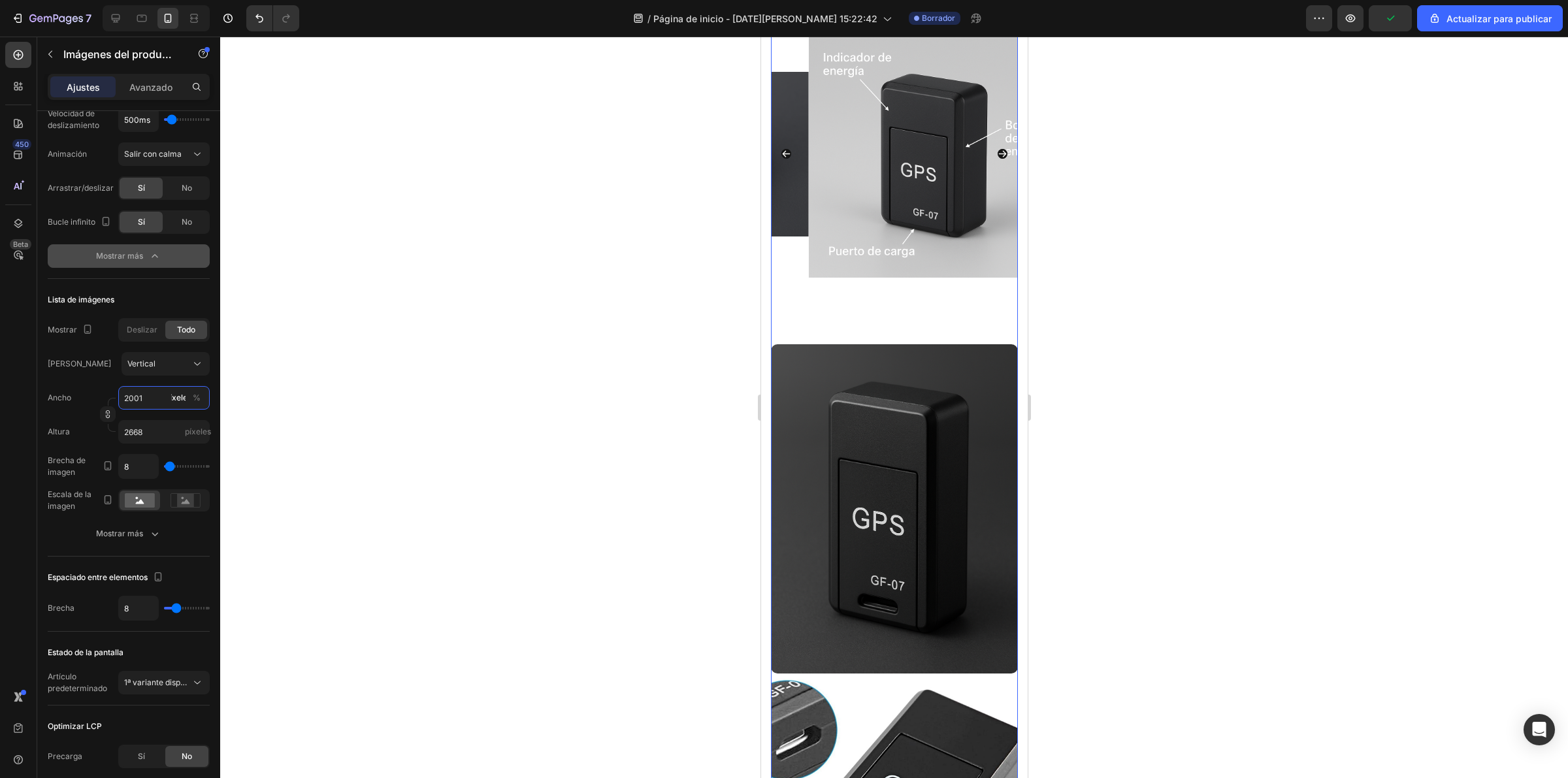
type input "20"
type input "27"
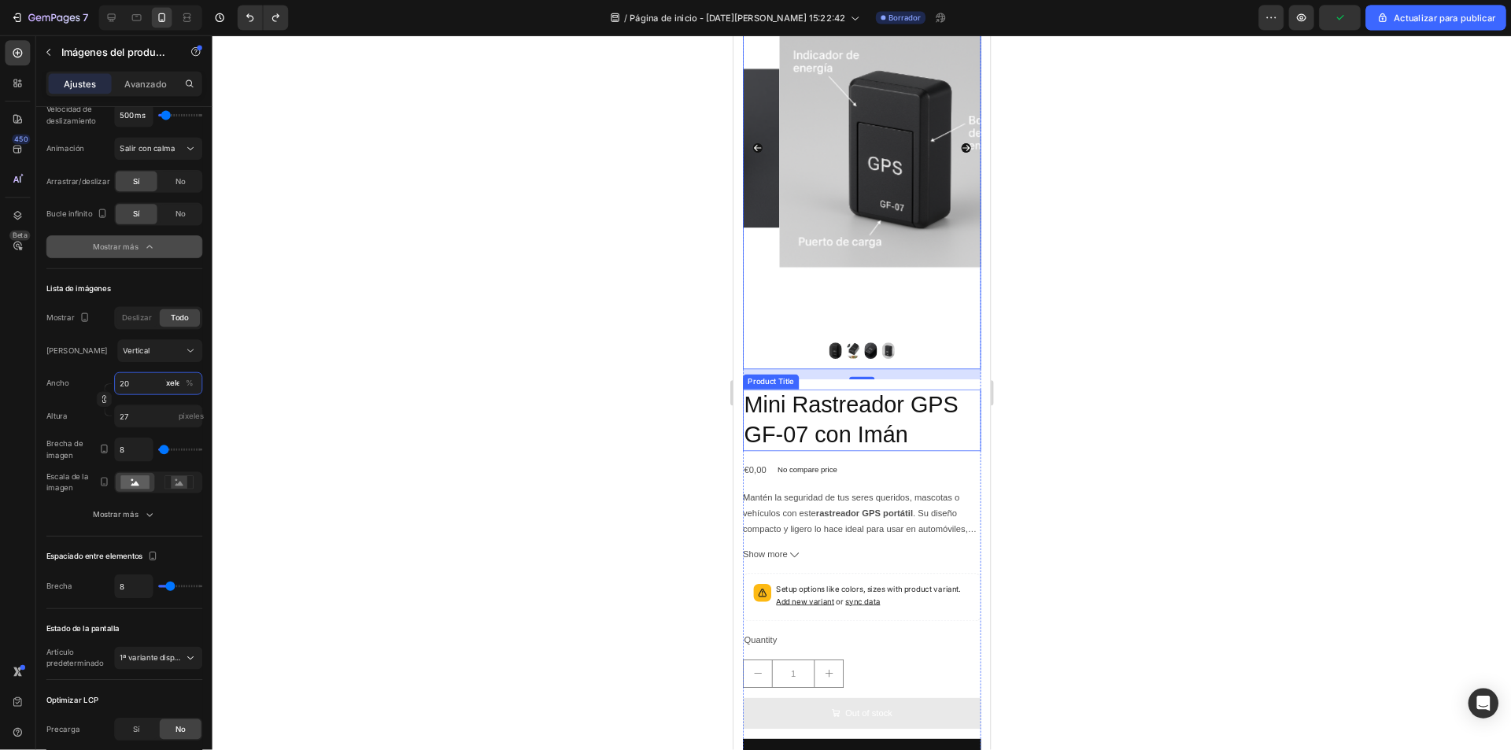
scroll to position [0, 0]
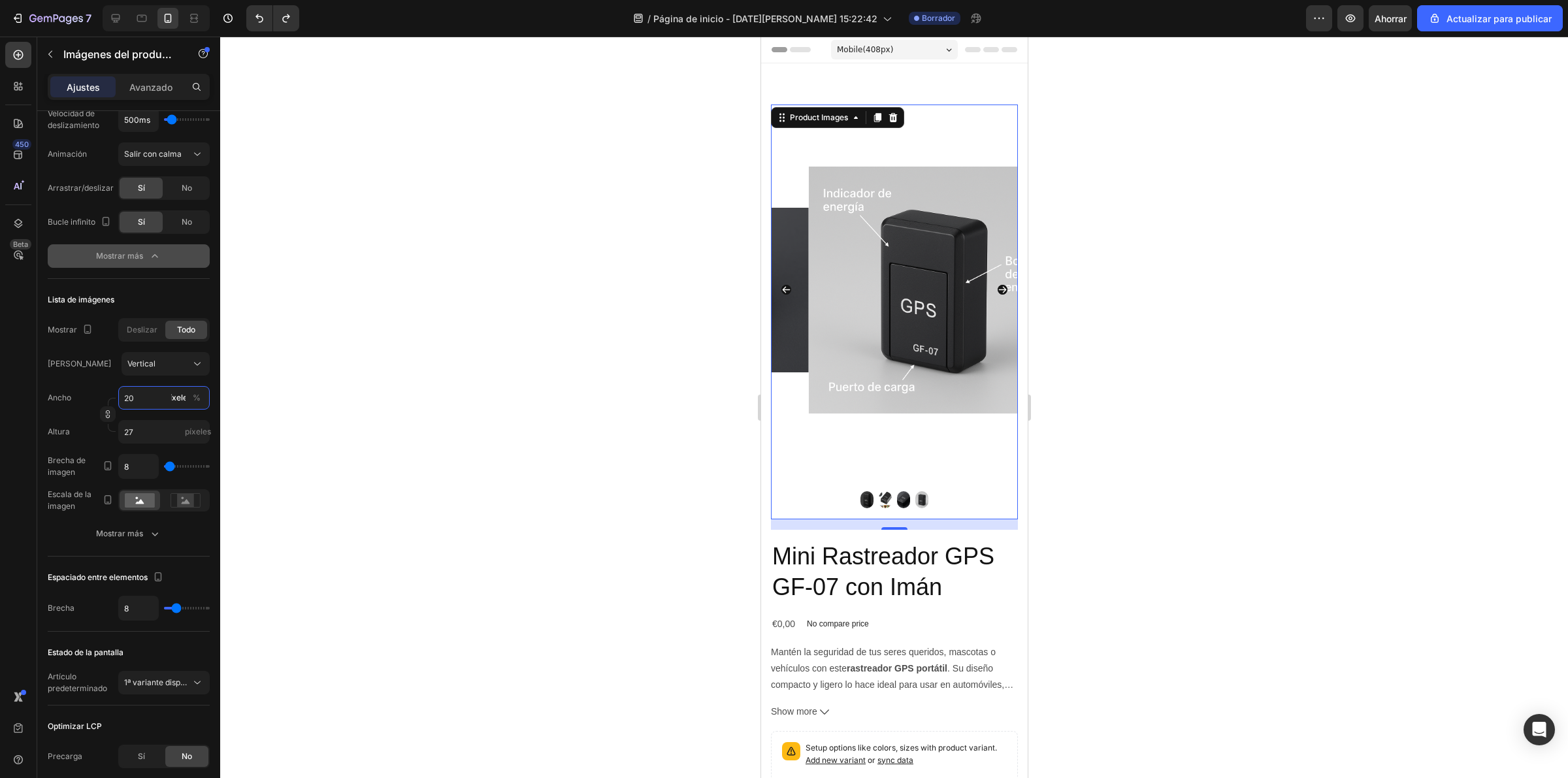
type input "2"
type input "3"
type input "201"
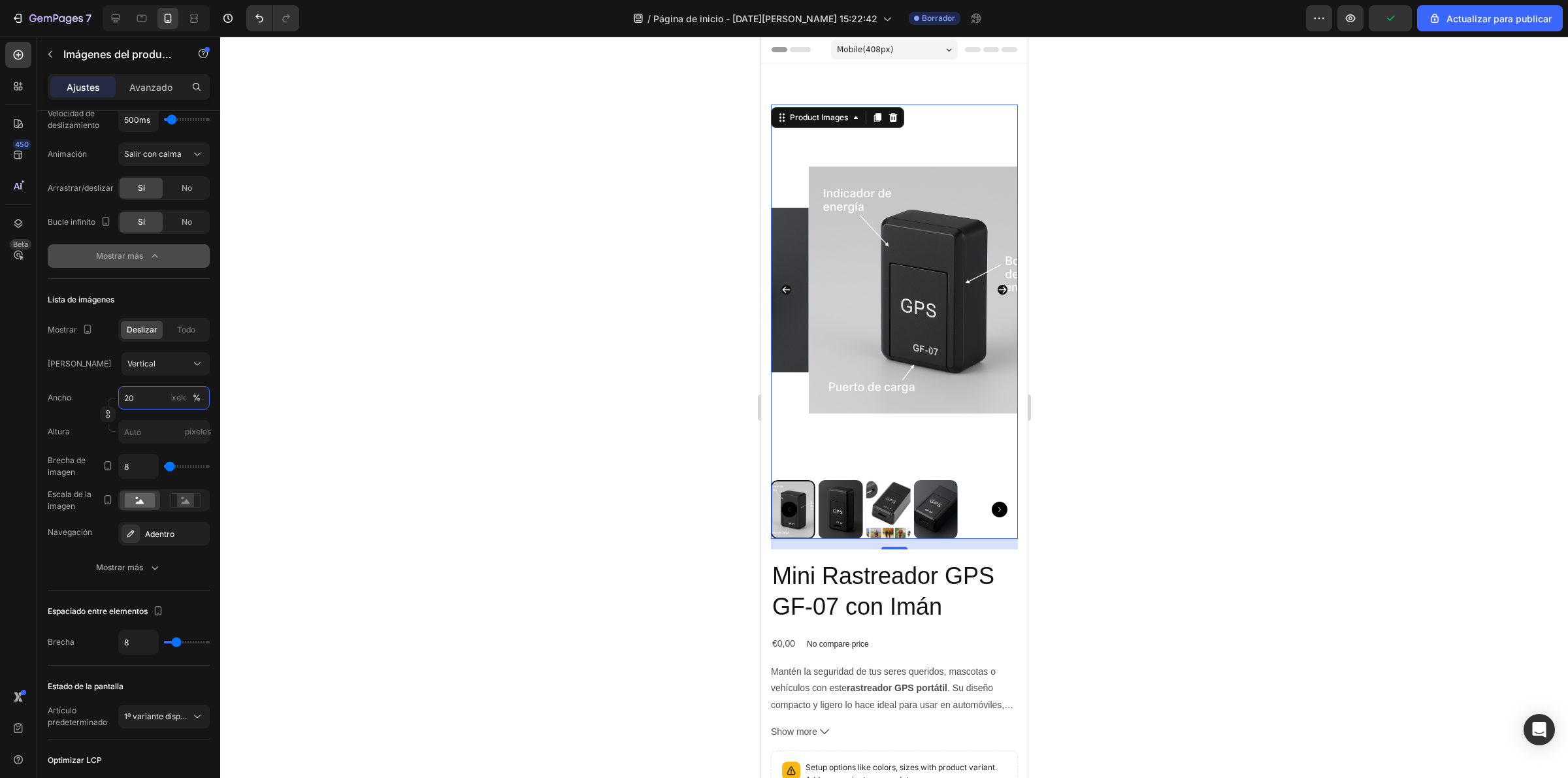
type input "20"
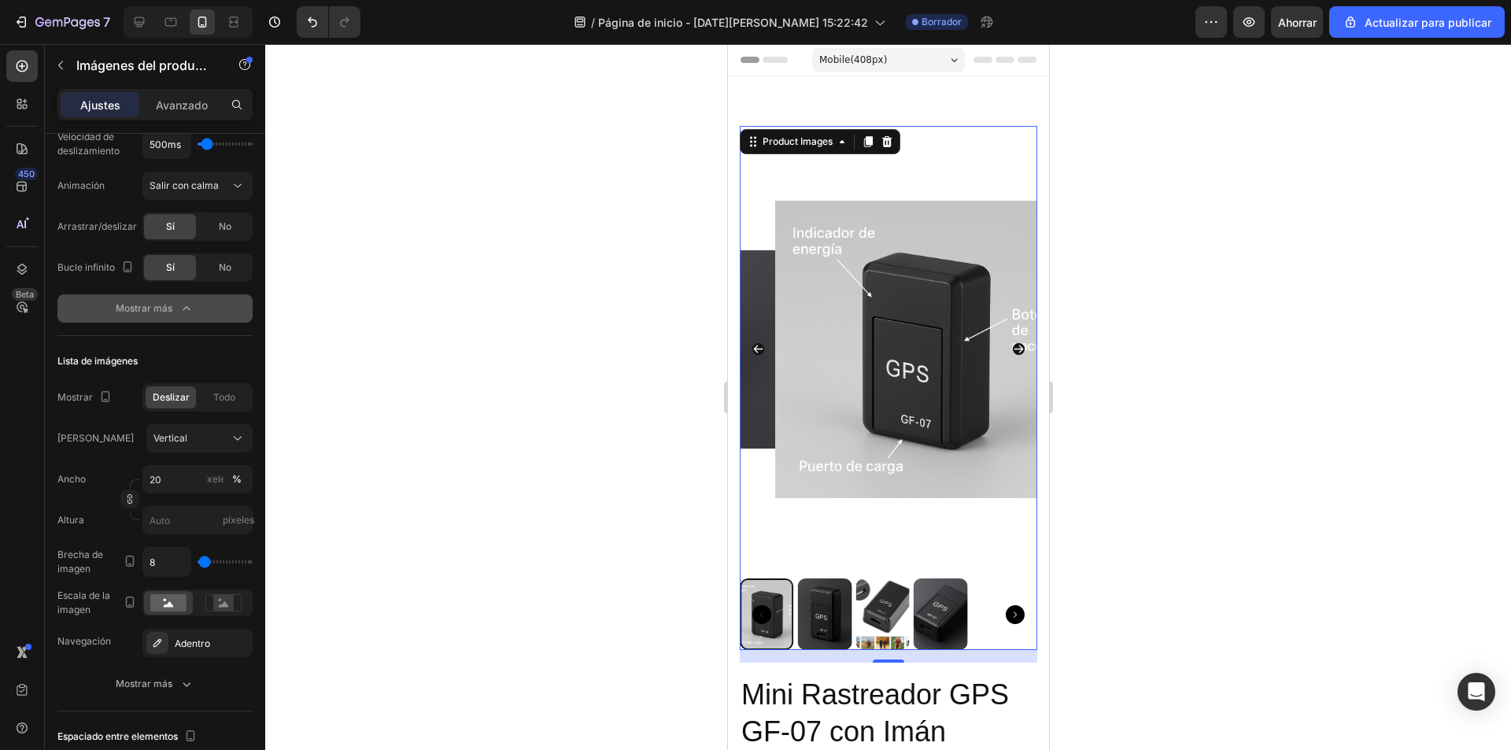
click at [1225, 324] on div at bounding box center [888, 397] width 1246 height 706
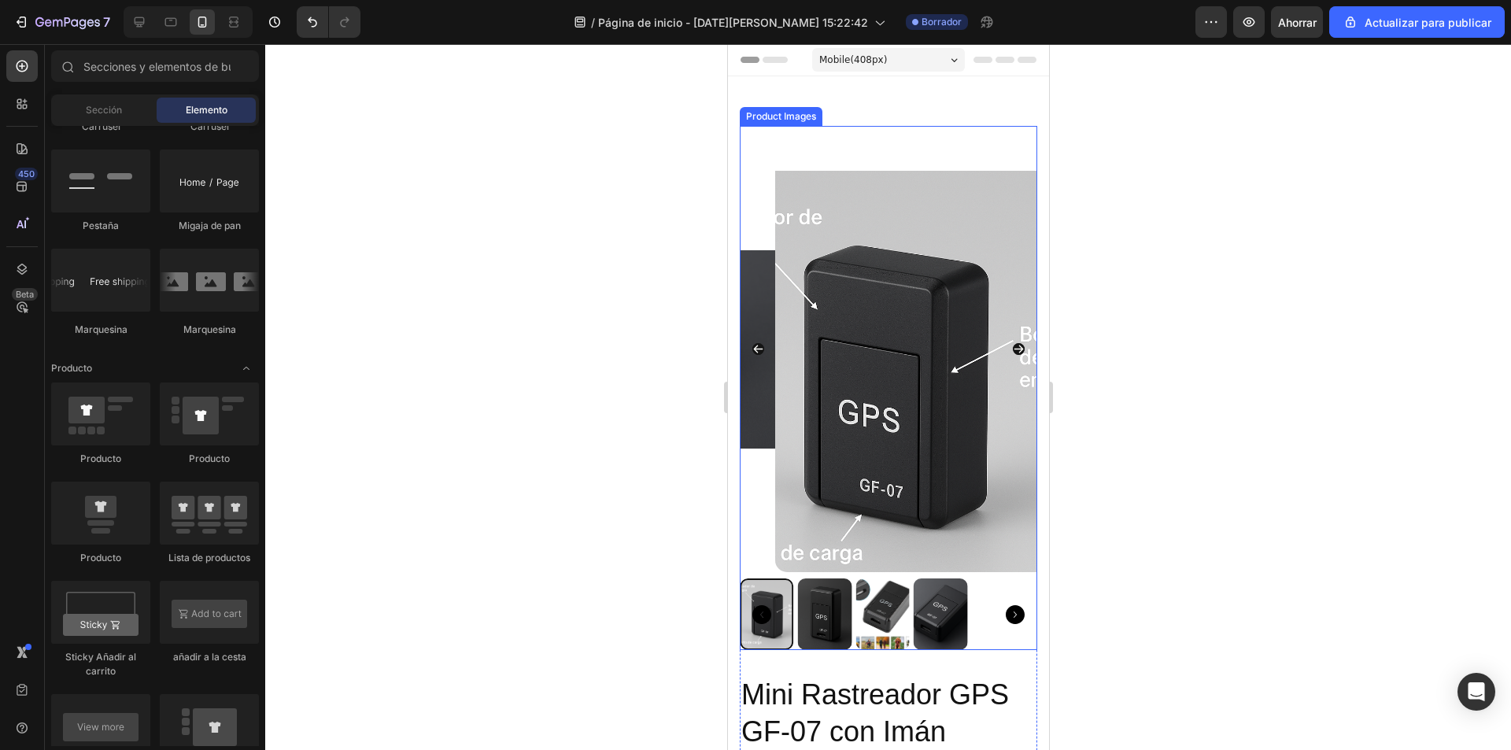
click at [934, 234] on img at bounding box center [922, 349] width 297 height 446
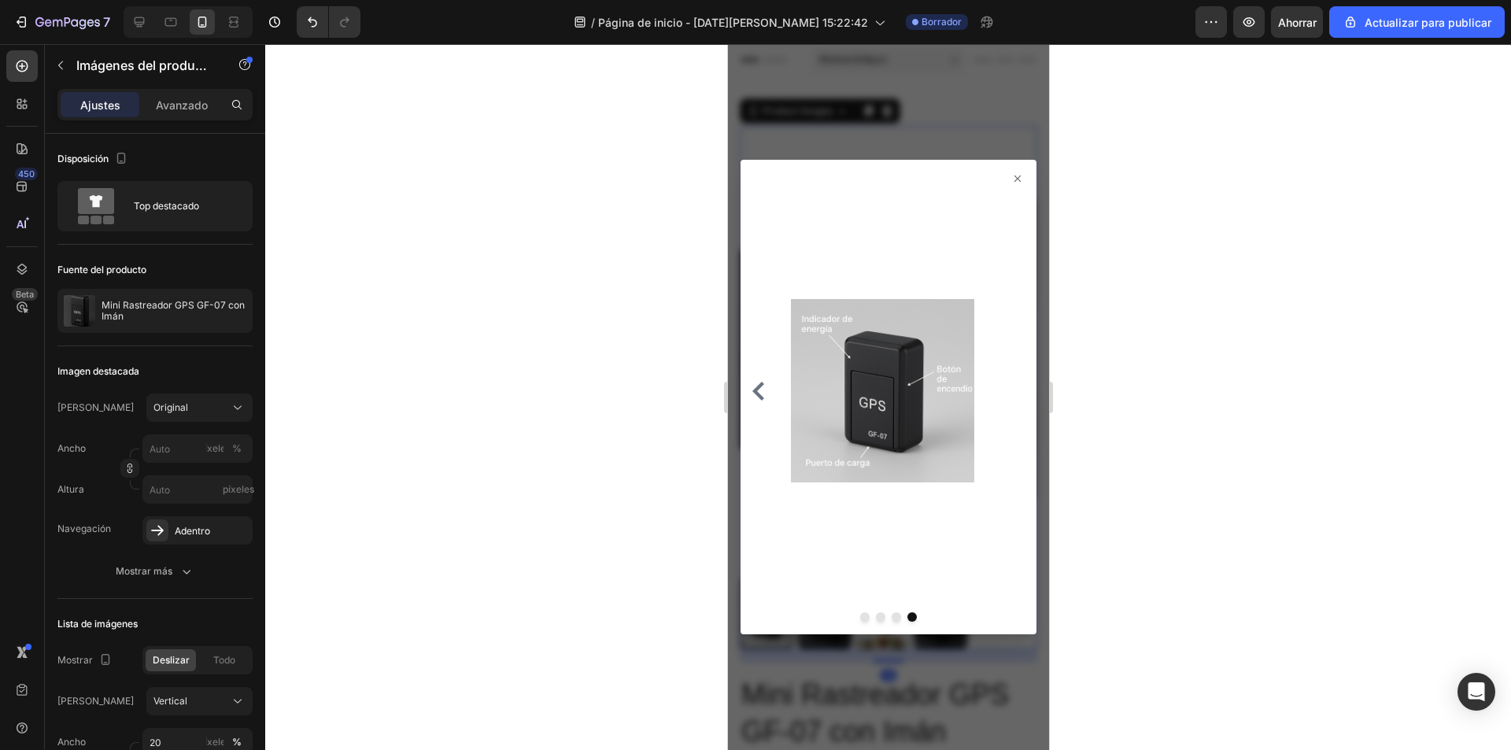
click at [1011, 178] on icon at bounding box center [1017, 178] width 13 height 13
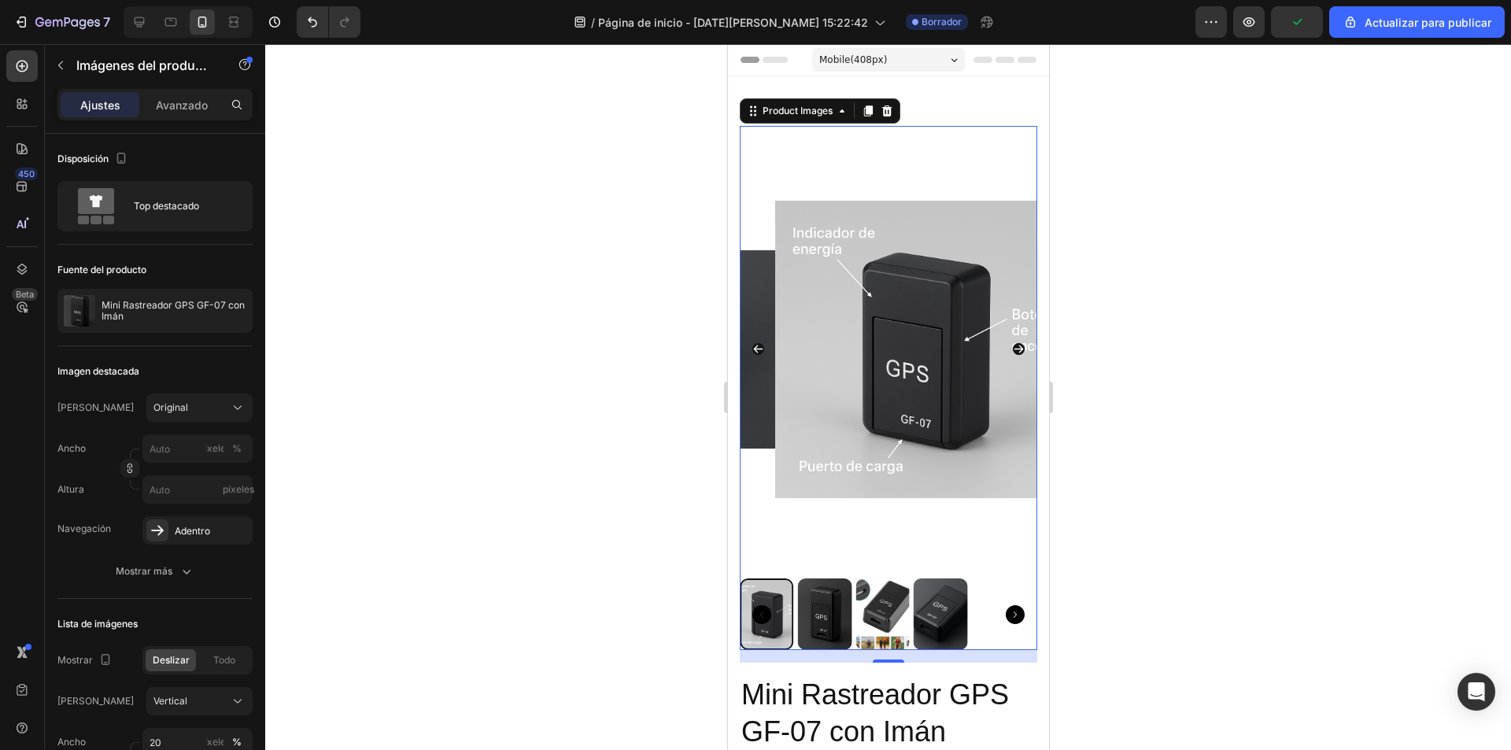
click at [814, 589] on img at bounding box center [824, 614] width 54 height 72
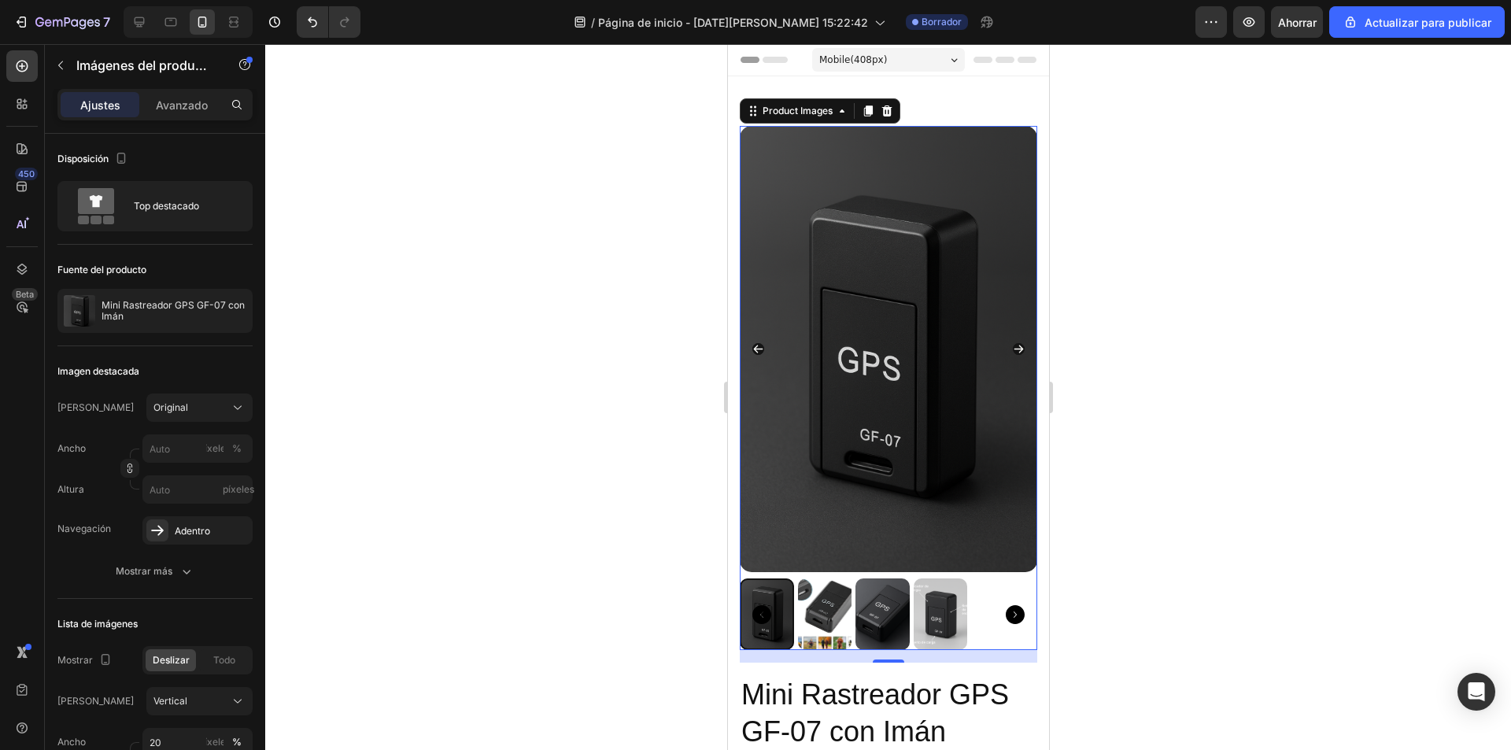
click at [1136, 158] on div at bounding box center [888, 397] width 1246 height 706
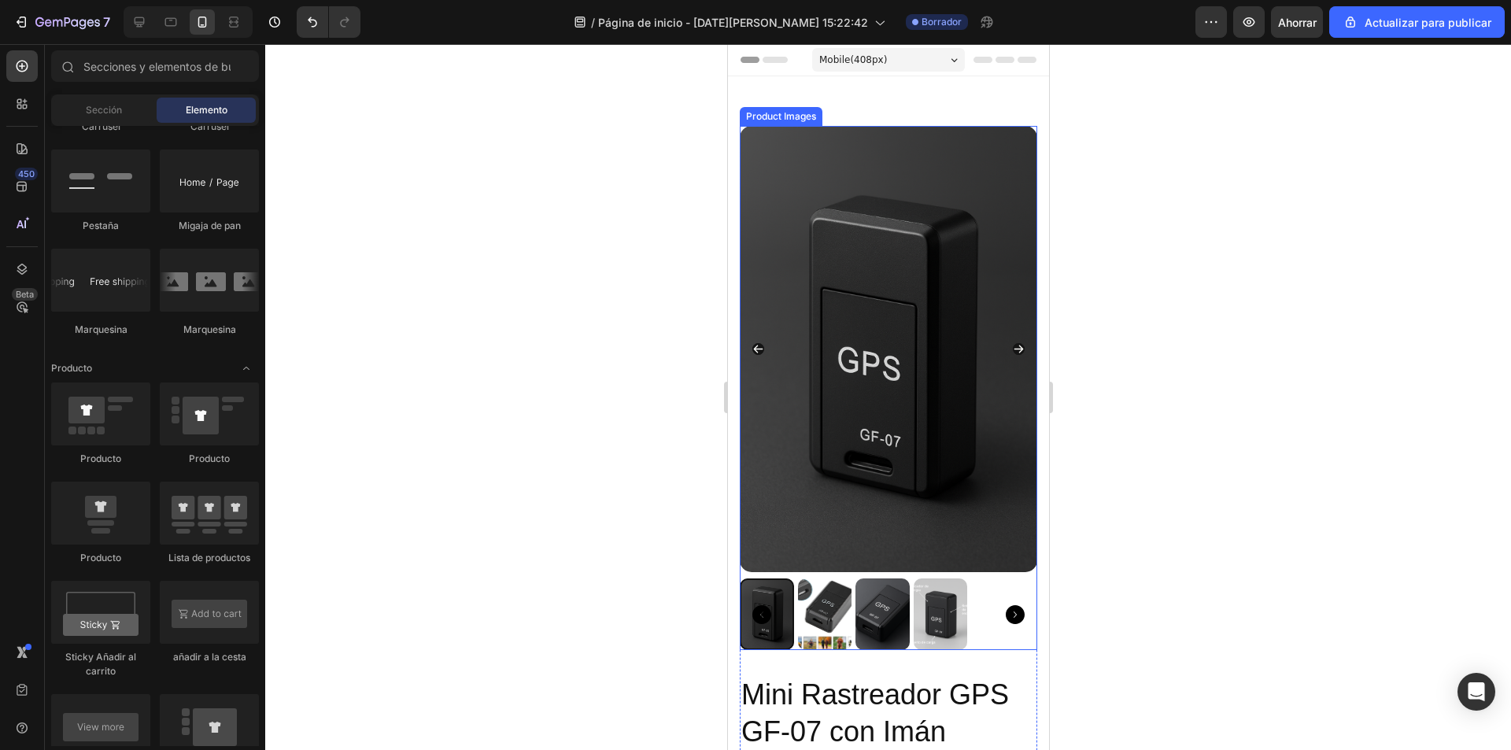
click at [820, 596] on img at bounding box center [824, 614] width 54 height 72
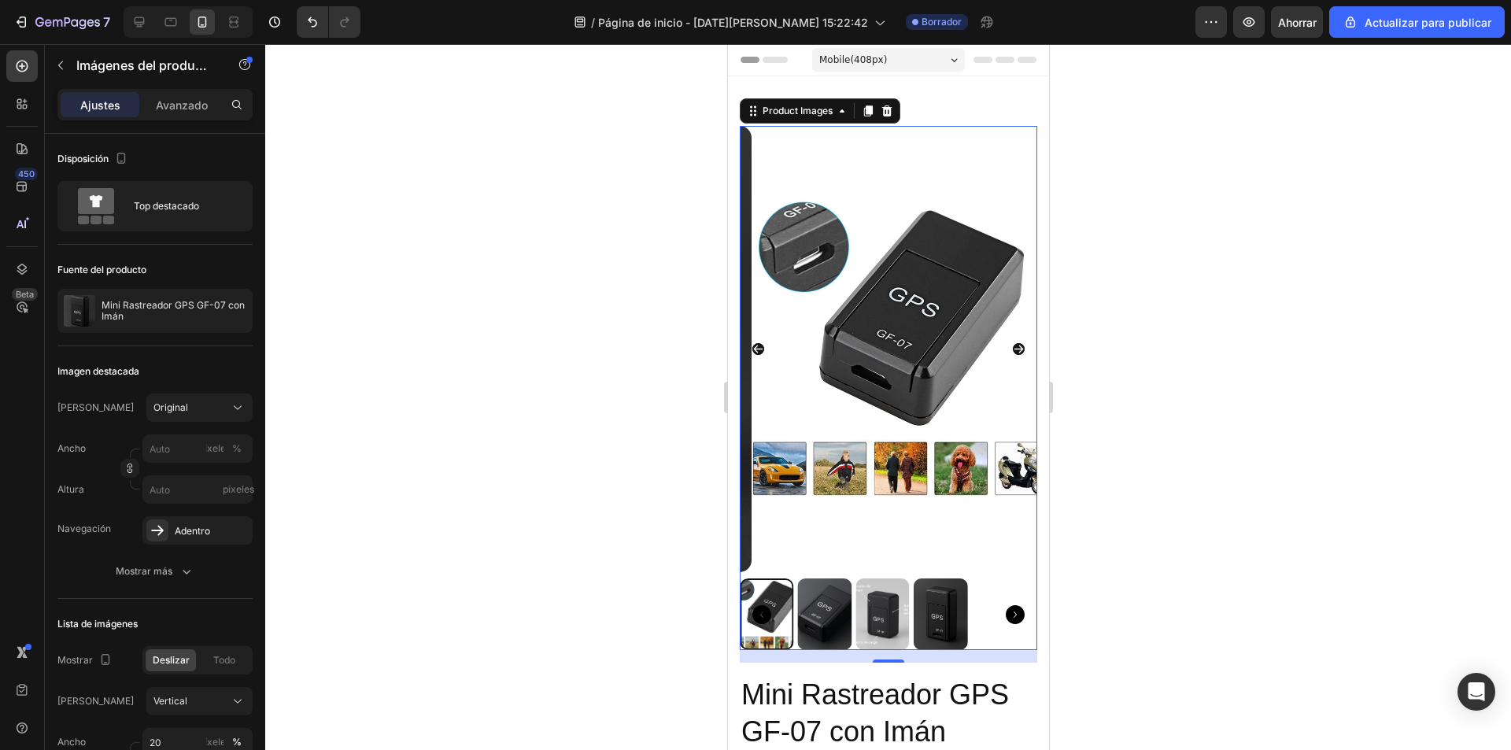
click at [758, 343] on icon "Carousel Back Arrow" at bounding box center [758, 349] width 12 height 12
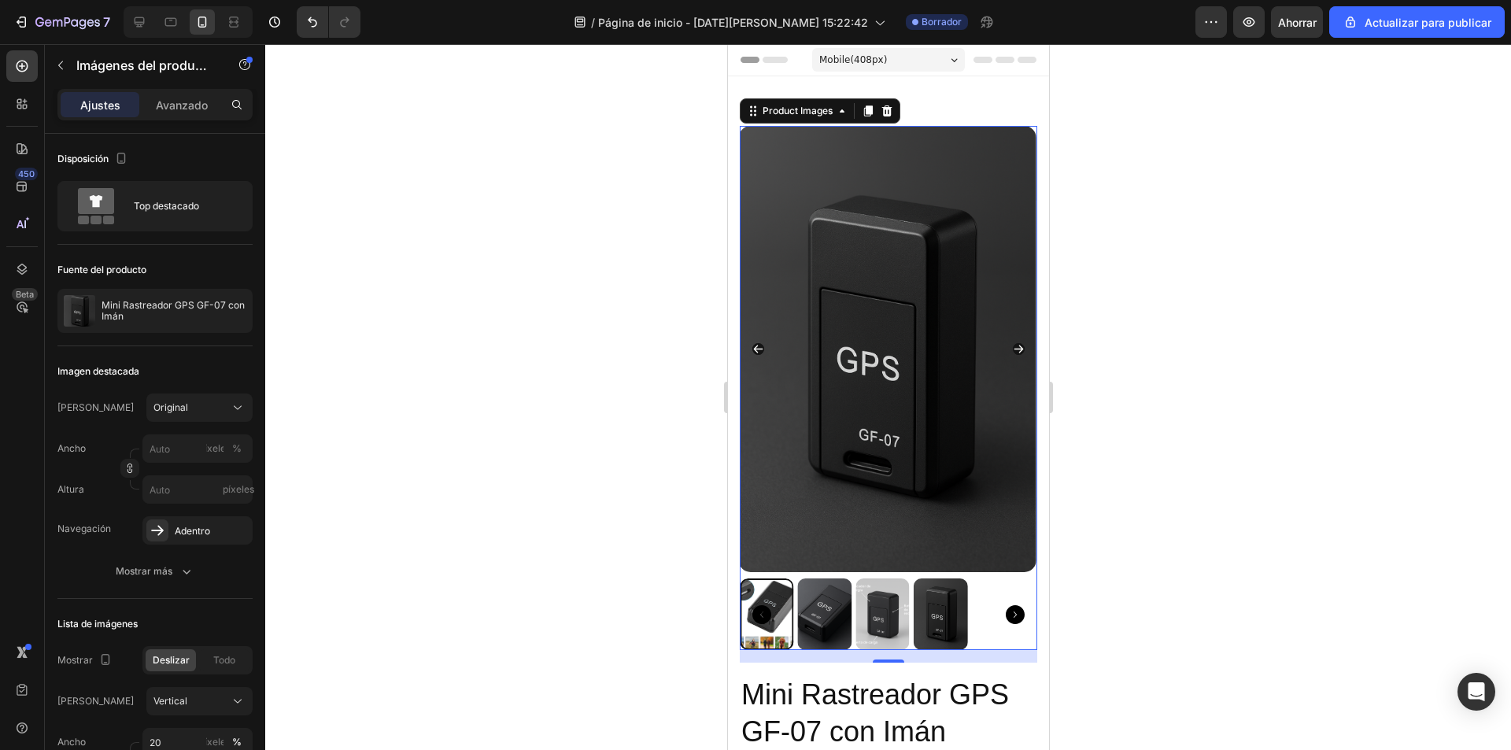
click at [758, 343] on icon "Carousel Back Arrow" at bounding box center [758, 349] width 12 height 12
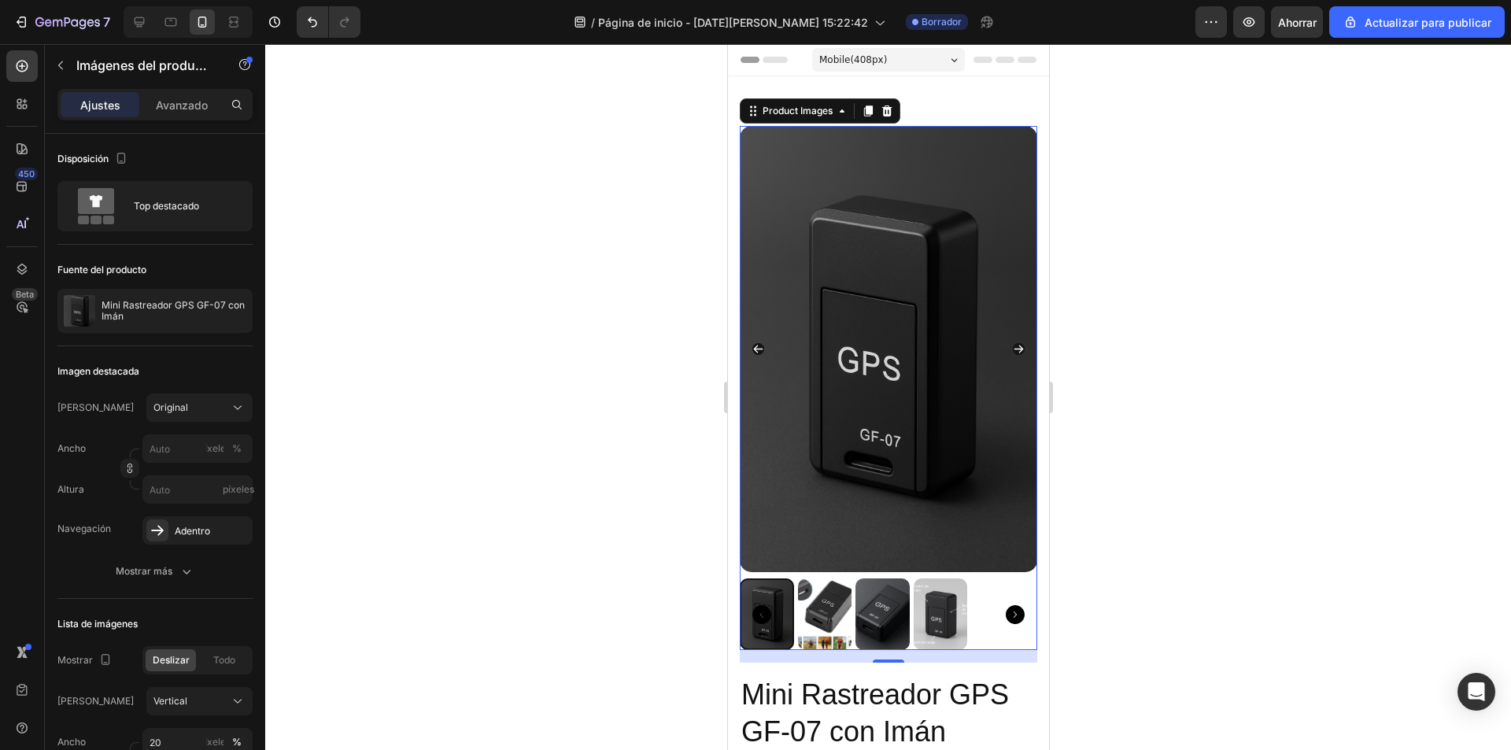
click at [773, 592] on div at bounding box center [766, 614] width 54 height 72
click at [758, 346] on icon "Carousel Back Arrow" at bounding box center [757, 350] width 9 height 8
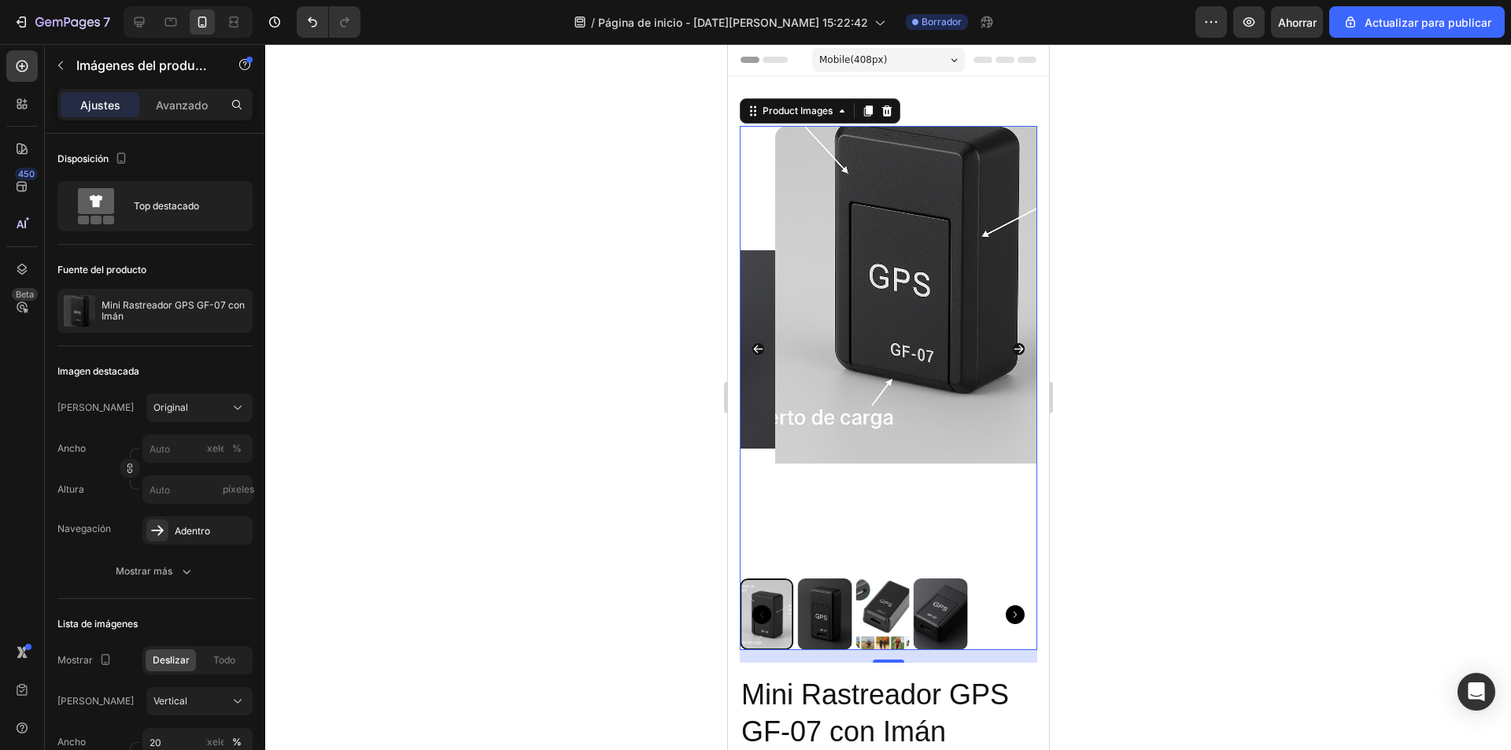
click at [871, 523] on img at bounding box center [922, 349] width 297 height 446
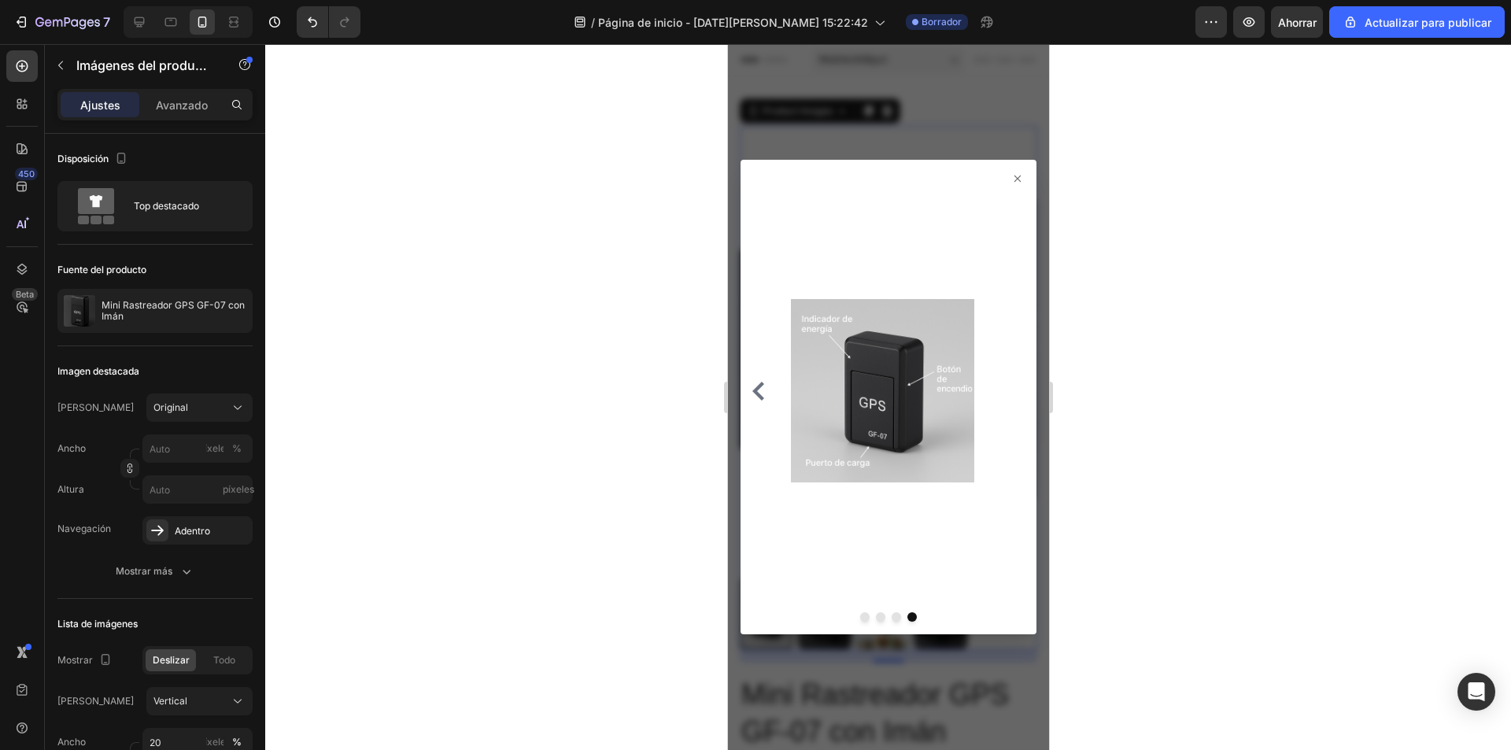
click at [1011, 179] on icon at bounding box center [1017, 178] width 13 height 13
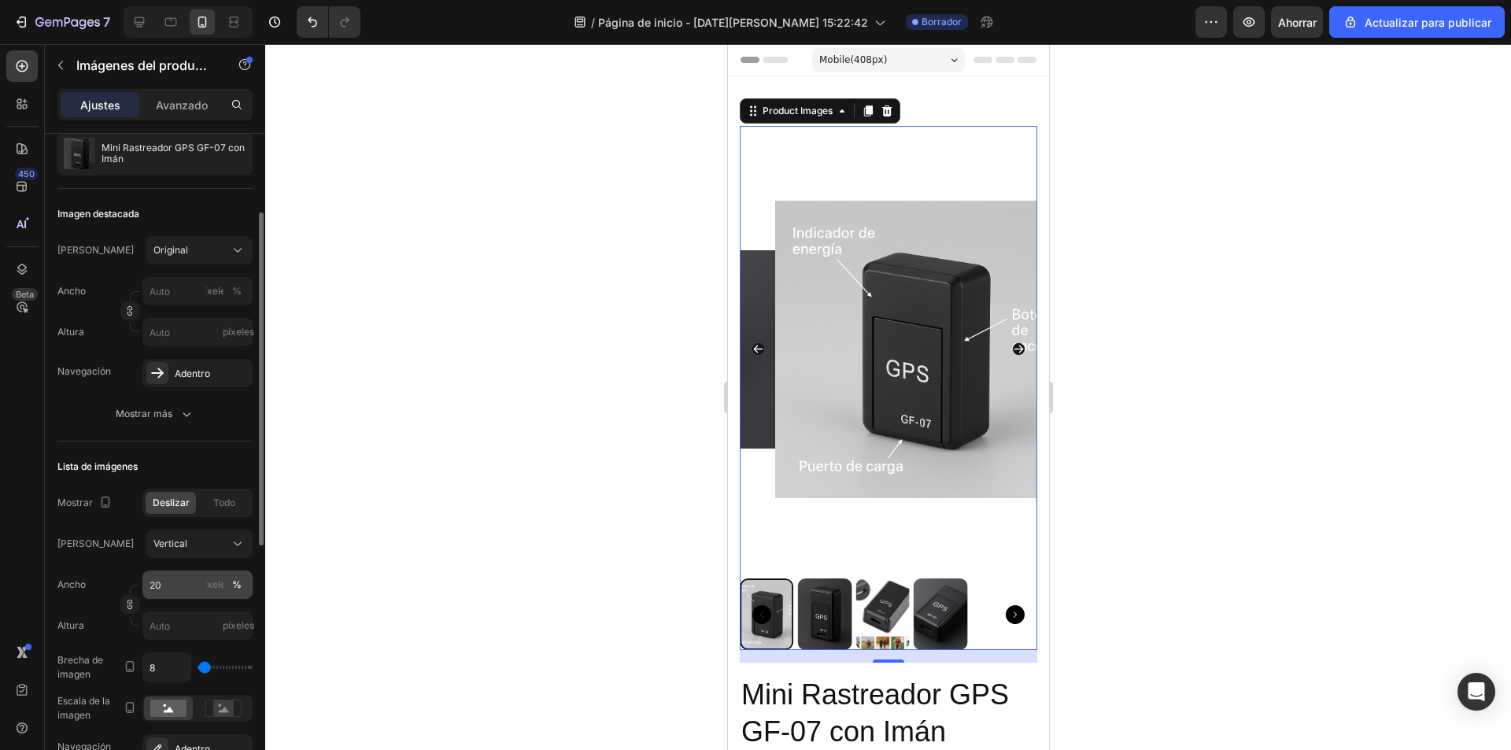
scroll to position [236, 0]
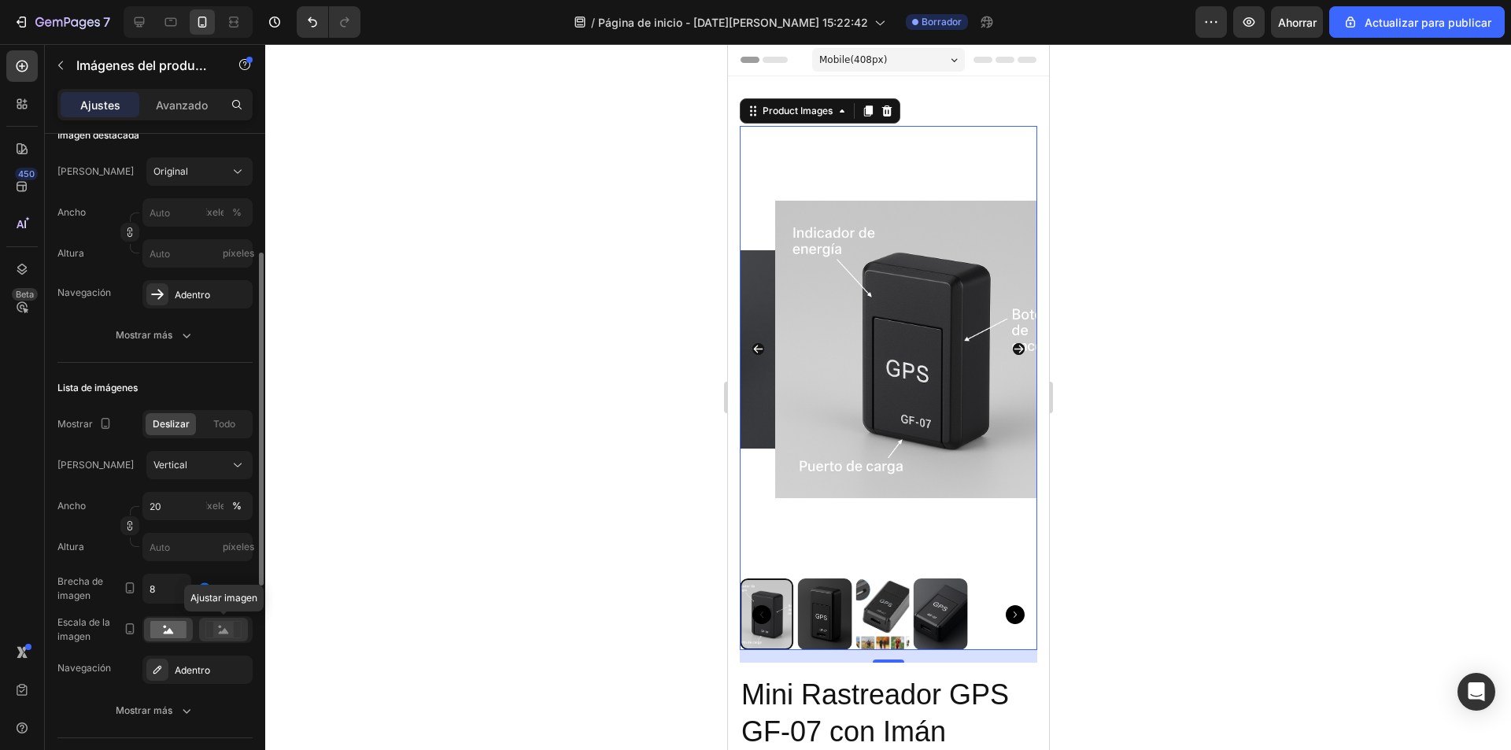
click at [237, 630] on icon at bounding box center [223, 629] width 36 height 17
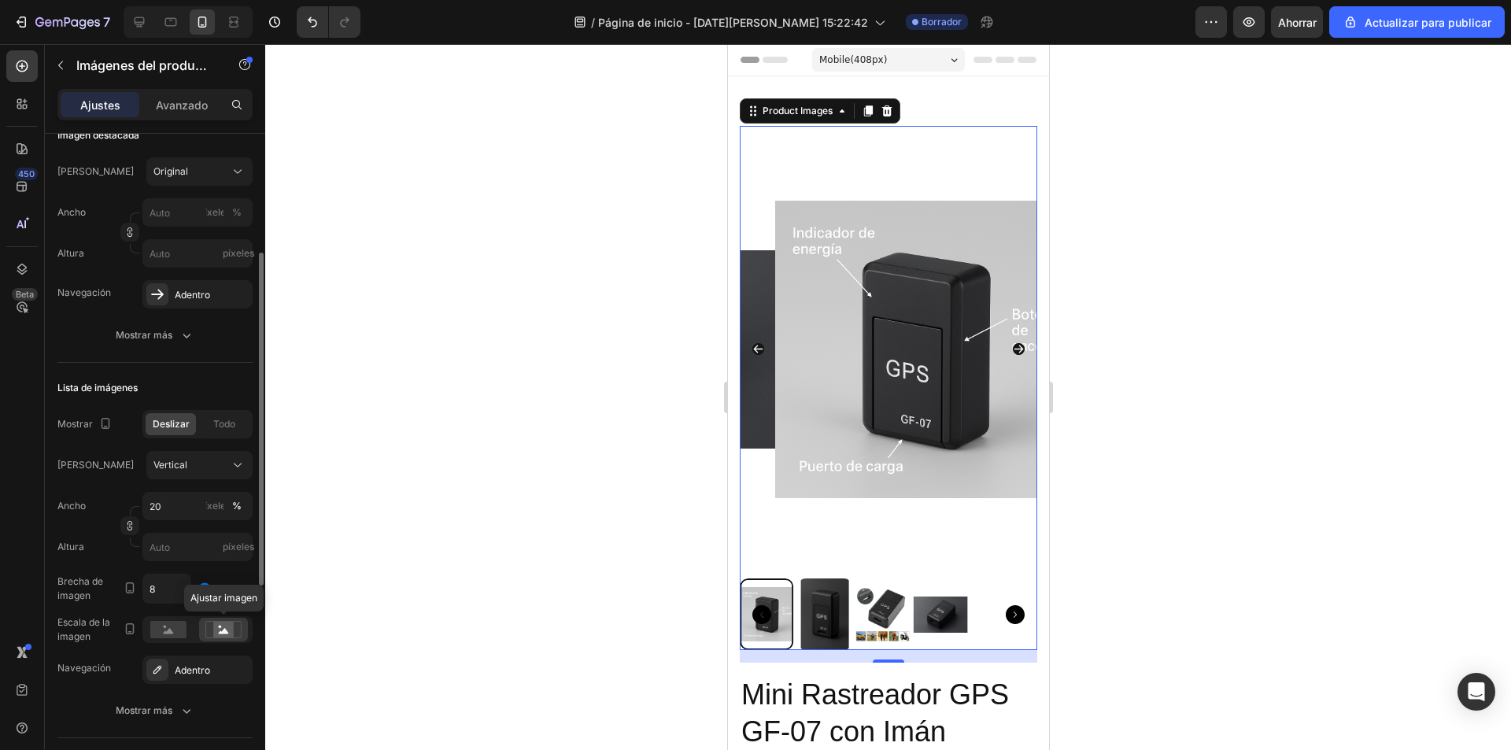
click at [237, 630] on icon at bounding box center [223, 629] width 36 height 17
click at [188, 627] on div at bounding box center [168, 630] width 49 height 24
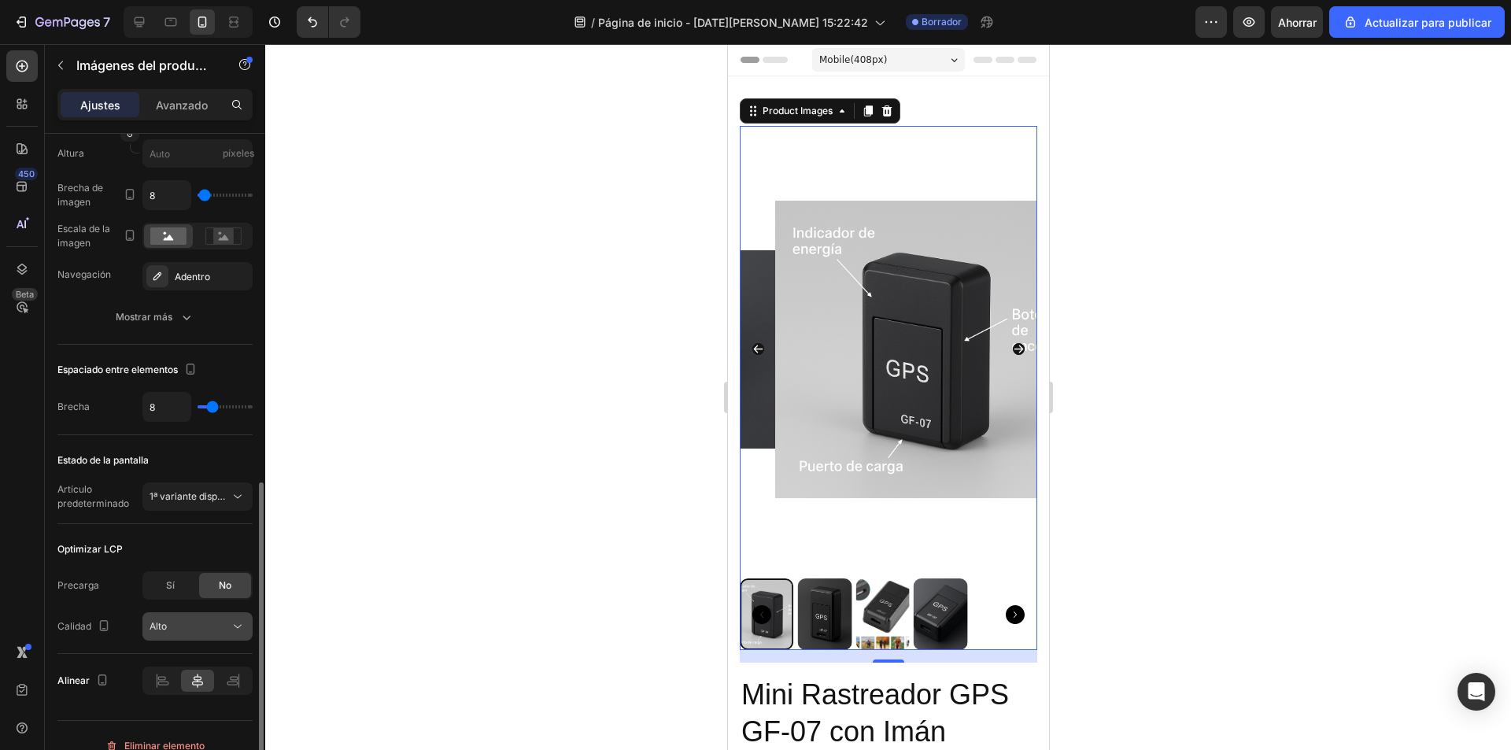
scroll to position [650, 0]
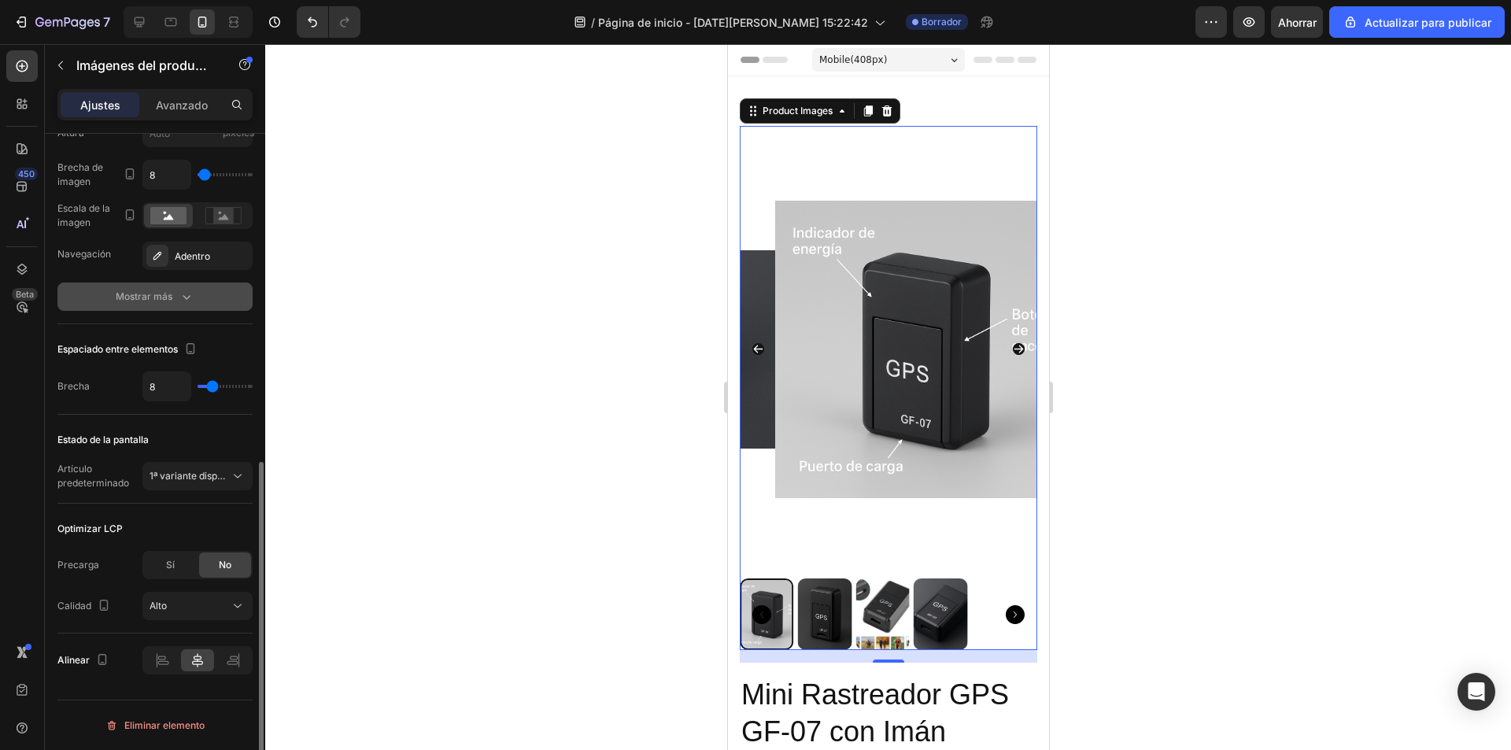
click at [159, 302] on font "Mostrar más" at bounding box center [144, 296] width 57 height 12
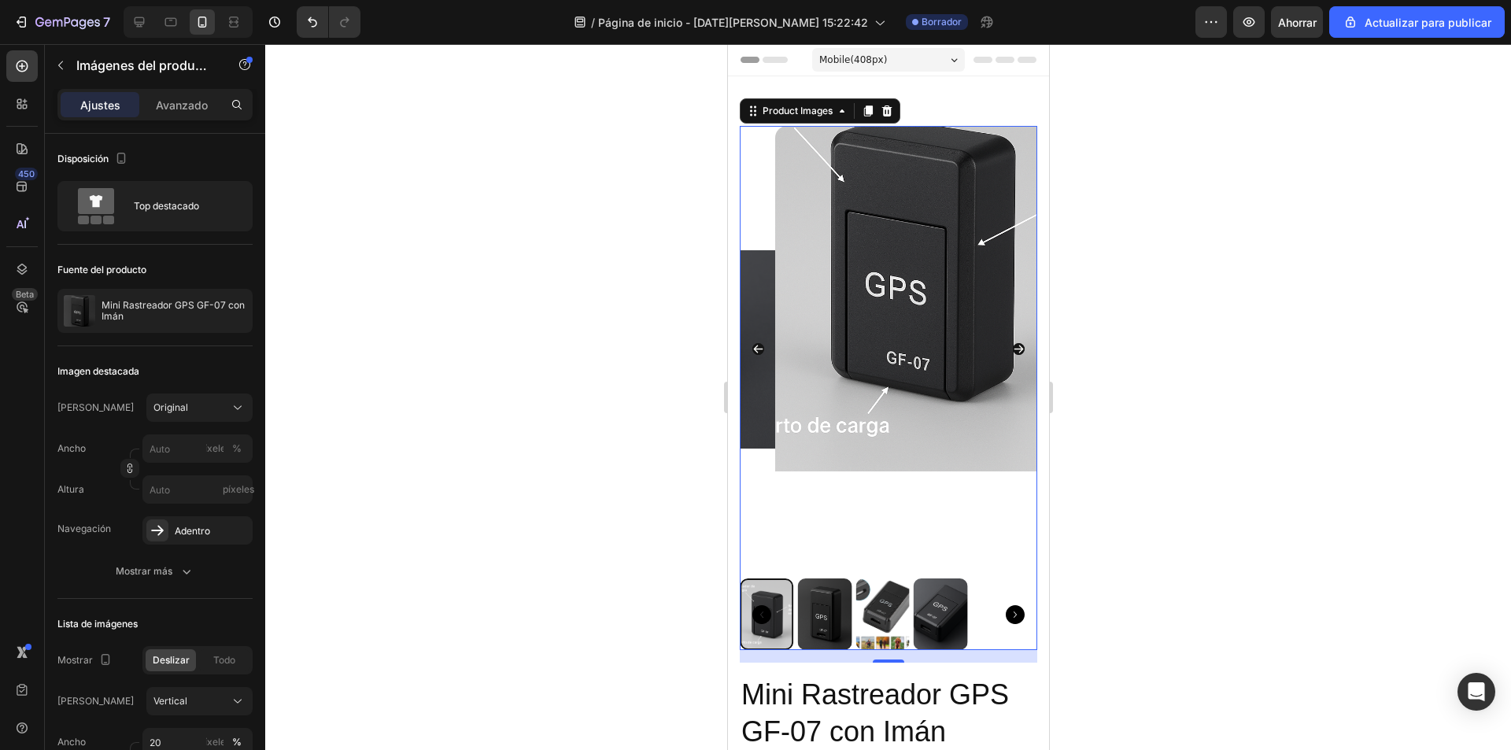
scroll to position [157, 0]
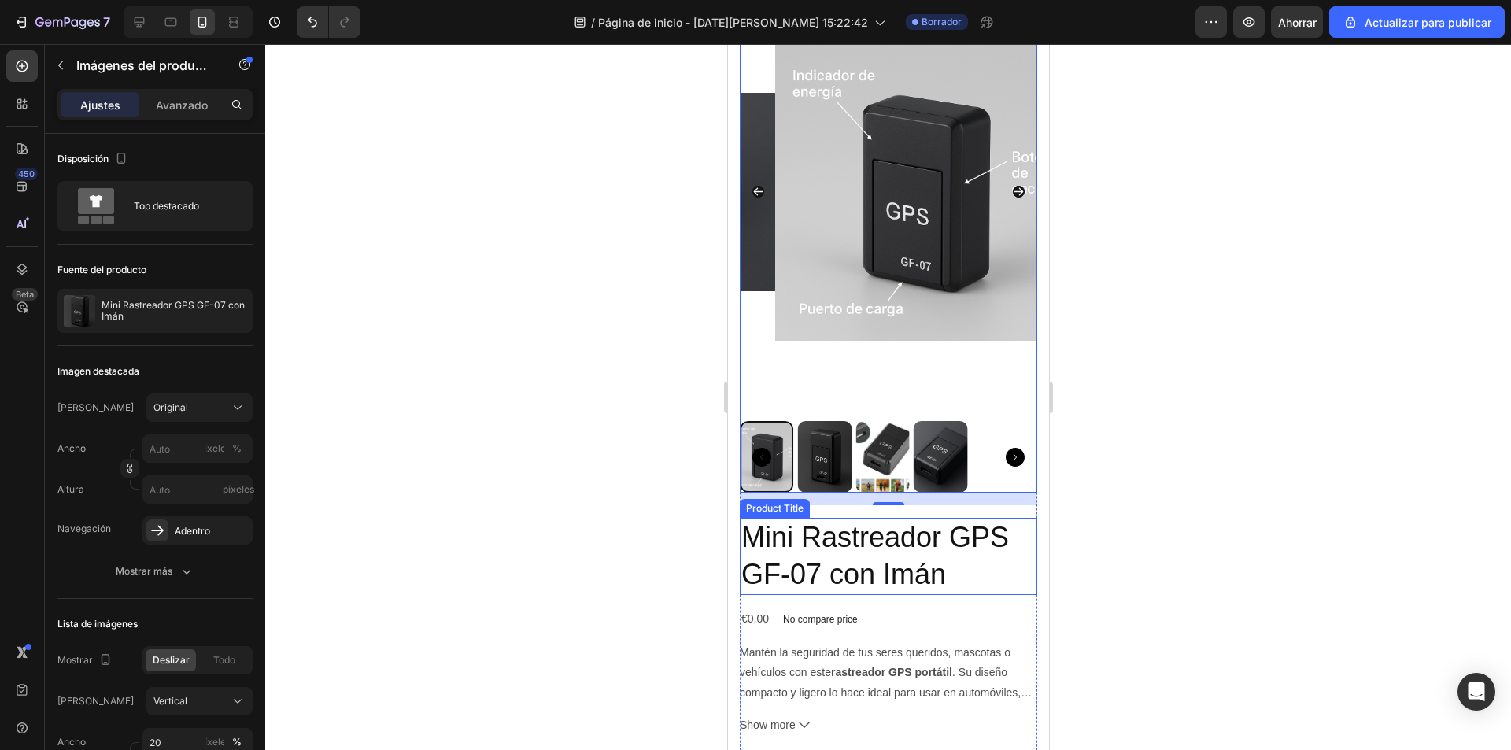
click at [956, 555] on h2 "Mini Rastreador GPS GF-07 con Imán" at bounding box center [887, 556] width 297 height 77
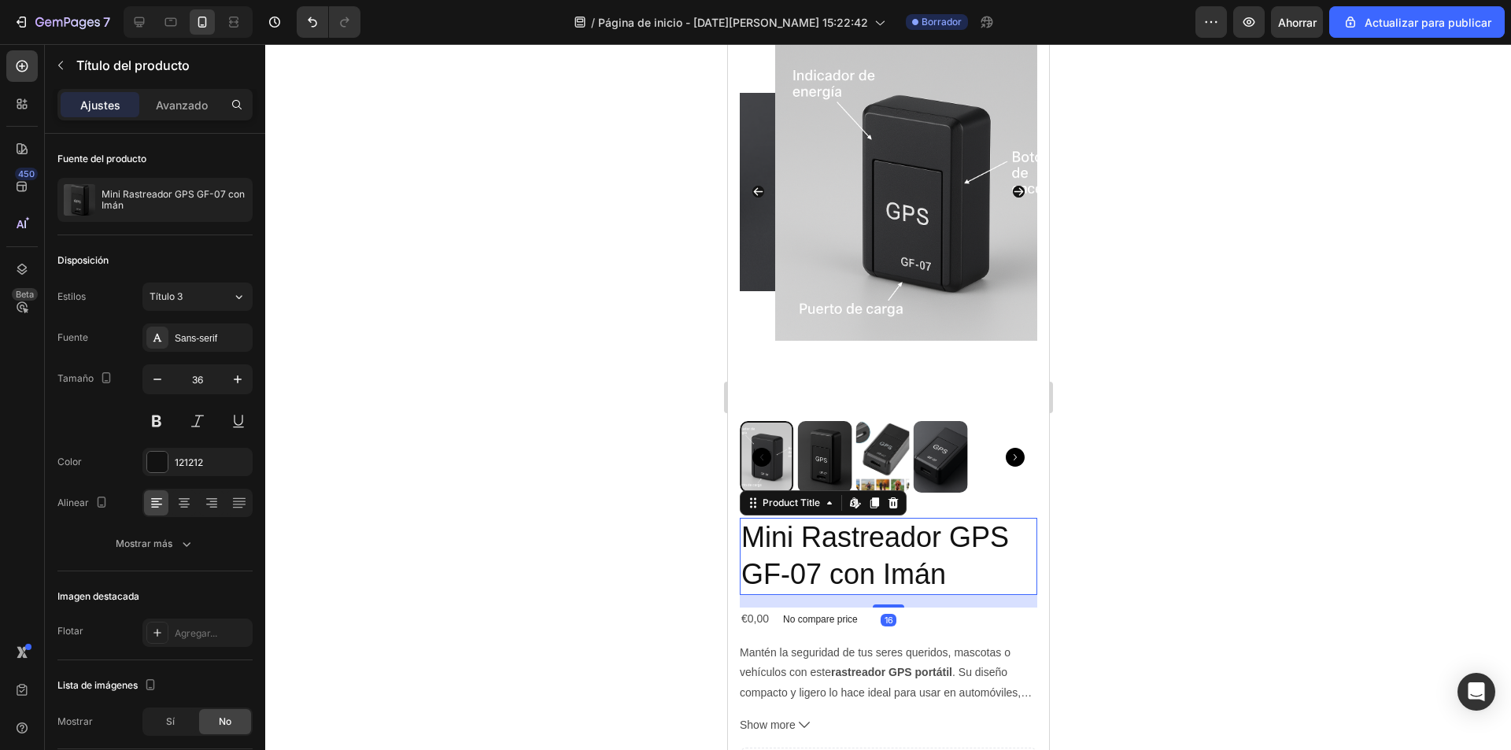
click at [956, 556] on h2 "Mini Rastreador GPS GF-07 con Imán" at bounding box center [887, 556] width 297 height 77
click at [939, 564] on h2 "Mini Rastreador GPS GF-07 con Imán" at bounding box center [887, 556] width 297 height 77
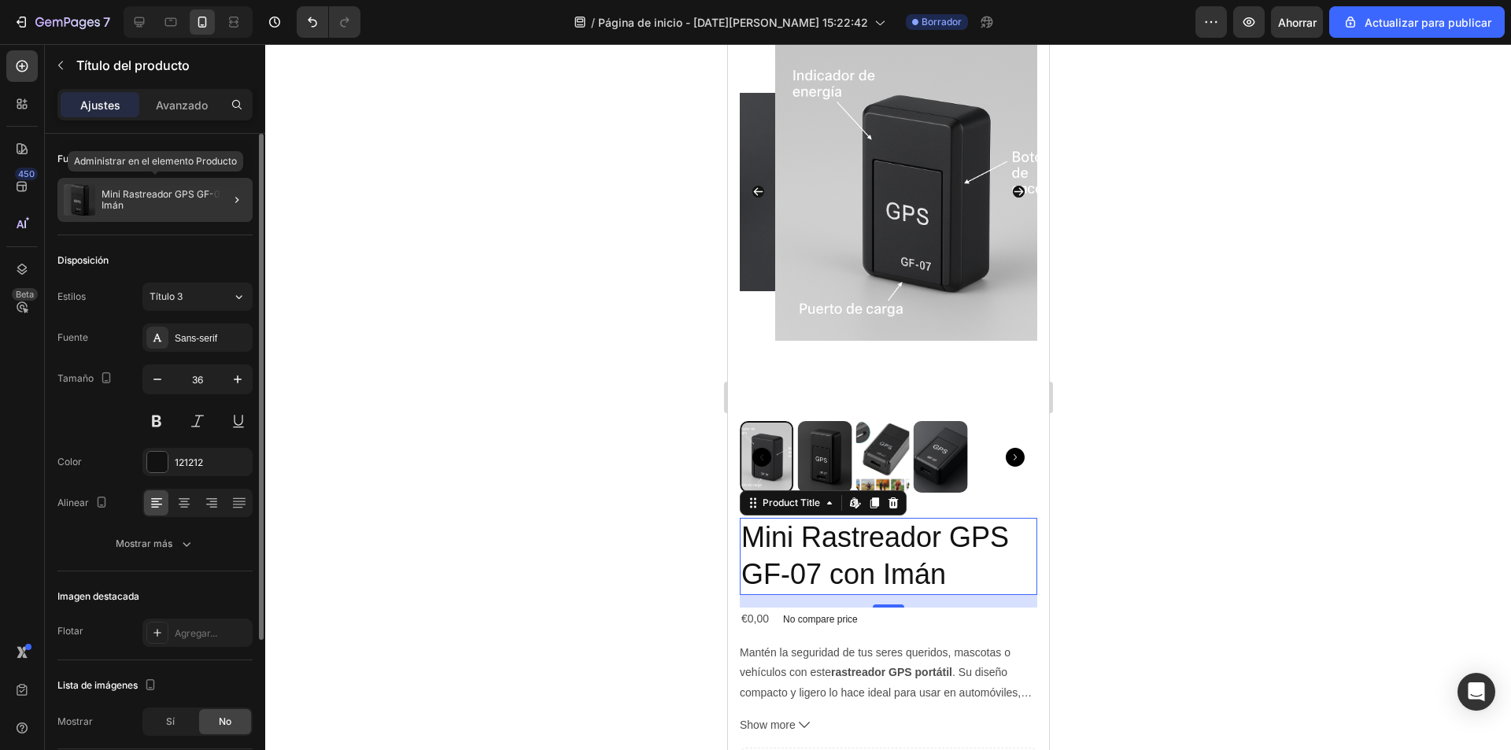
click at [171, 191] on font "Mini Rastreador GPS GF-07 con Imán" at bounding box center [175, 199] width 146 height 23
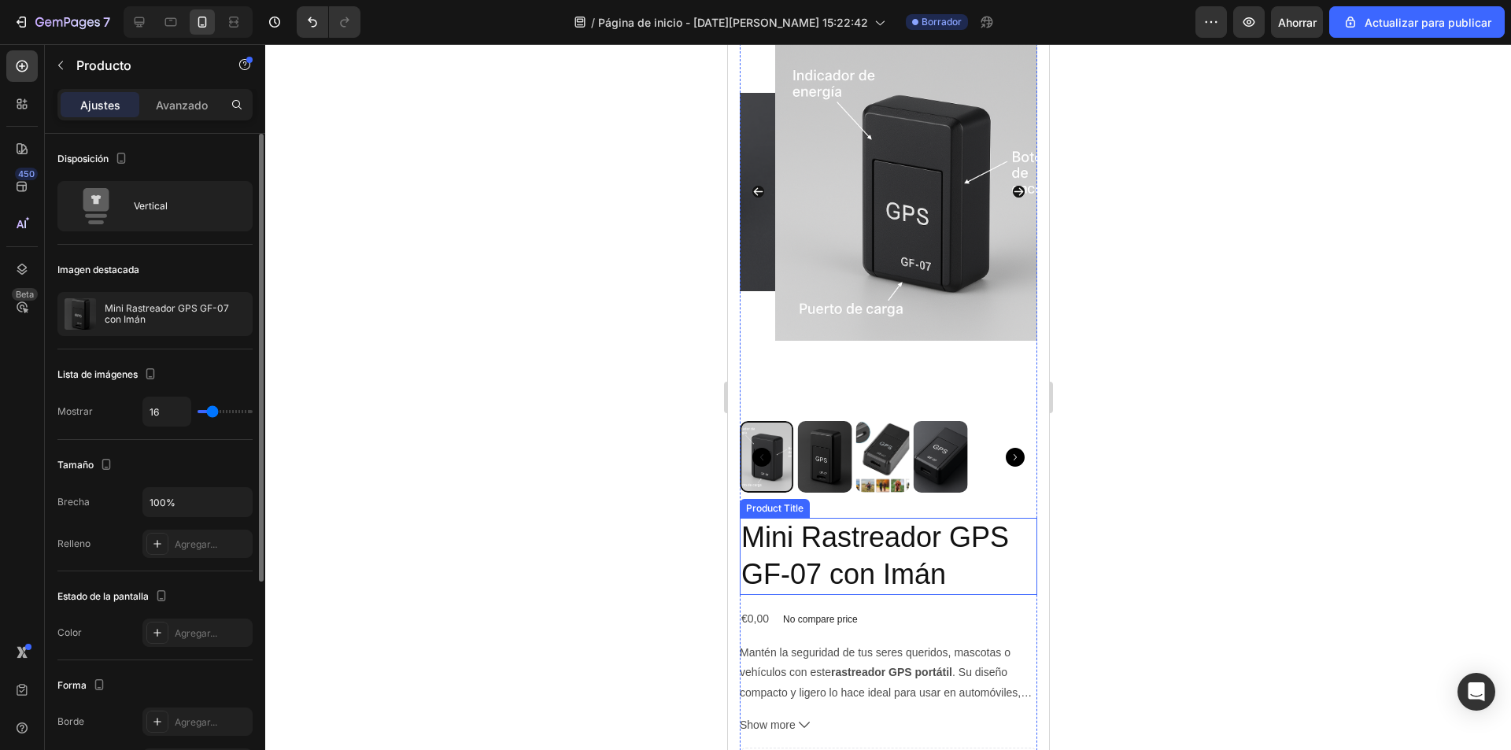
click at [827, 555] on h2 "Mini Rastreador GPS GF-07 con Imán" at bounding box center [887, 556] width 297 height 77
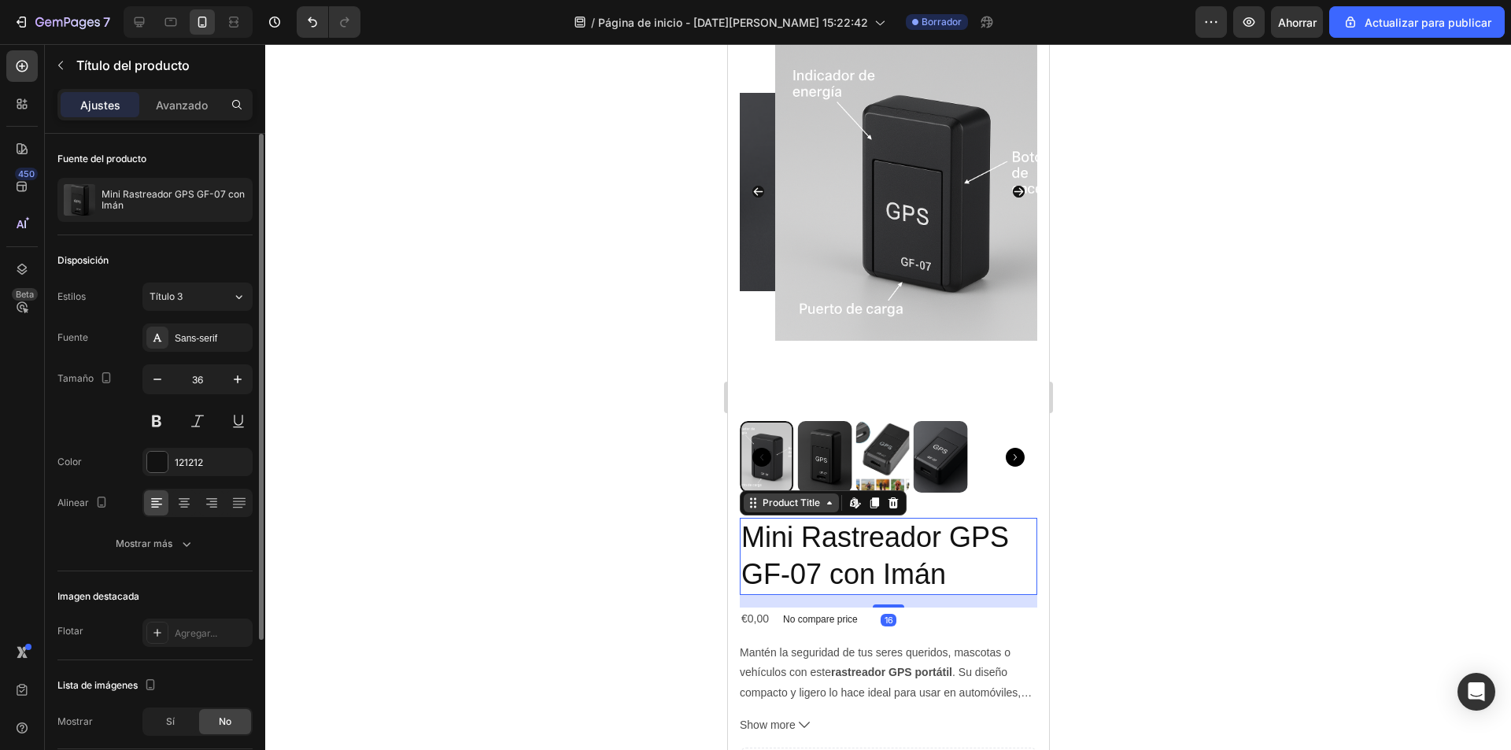
click at [828, 497] on icon at bounding box center [828, 503] width 13 height 13
click at [857, 504] on icon at bounding box center [857, 506] width 5 height 5
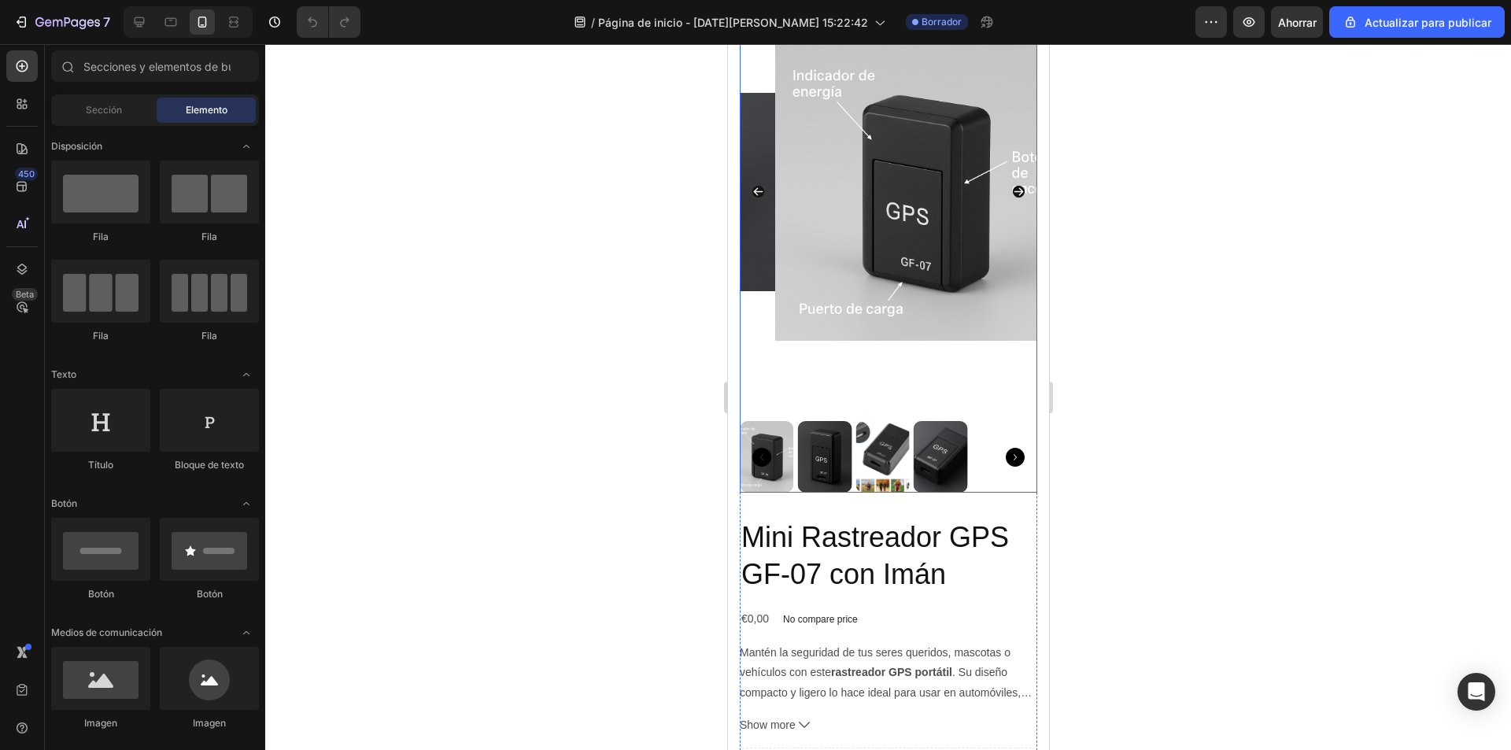
scroll to position [236, 0]
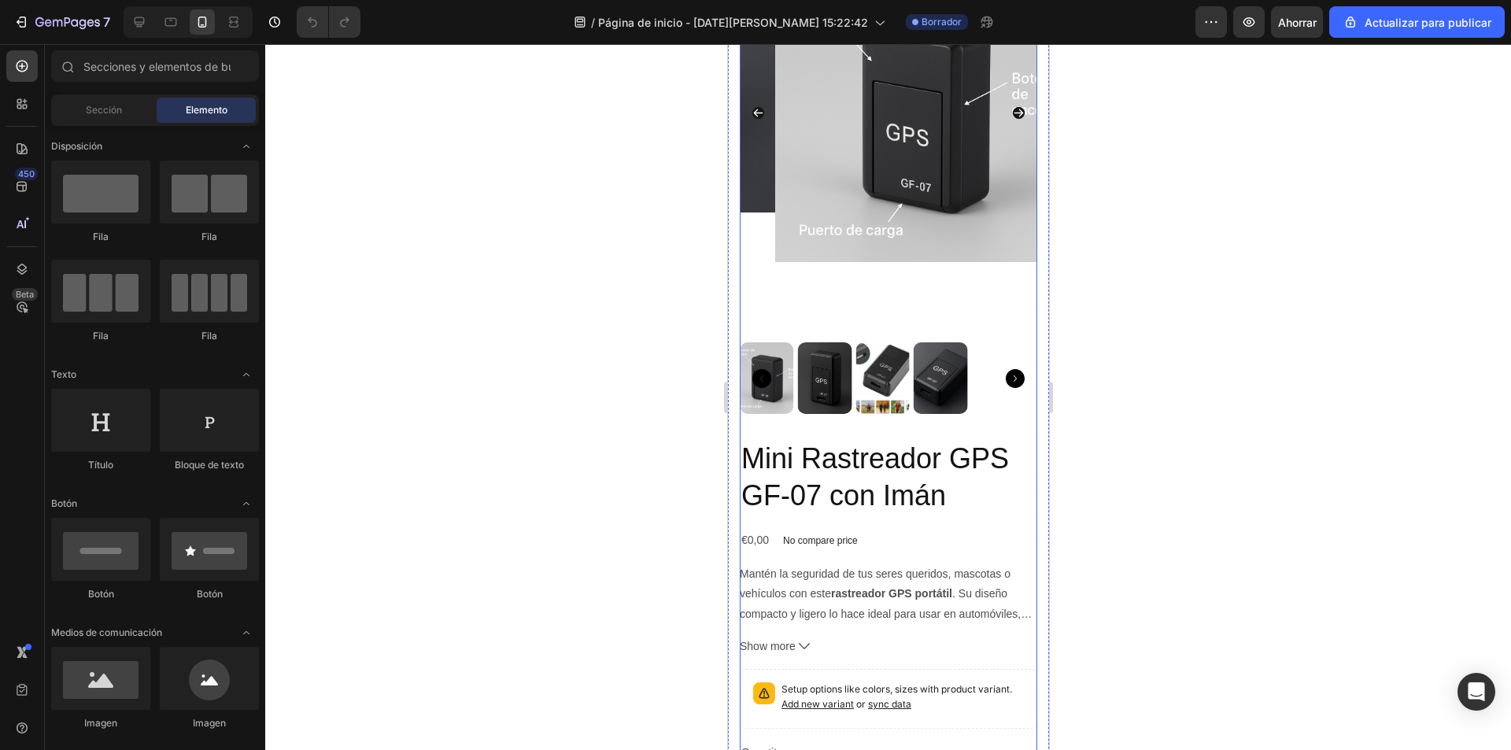
click at [939, 472] on h2 "Mini Rastreador GPS GF-07 con Imán" at bounding box center [887, 477] width 297 height 77
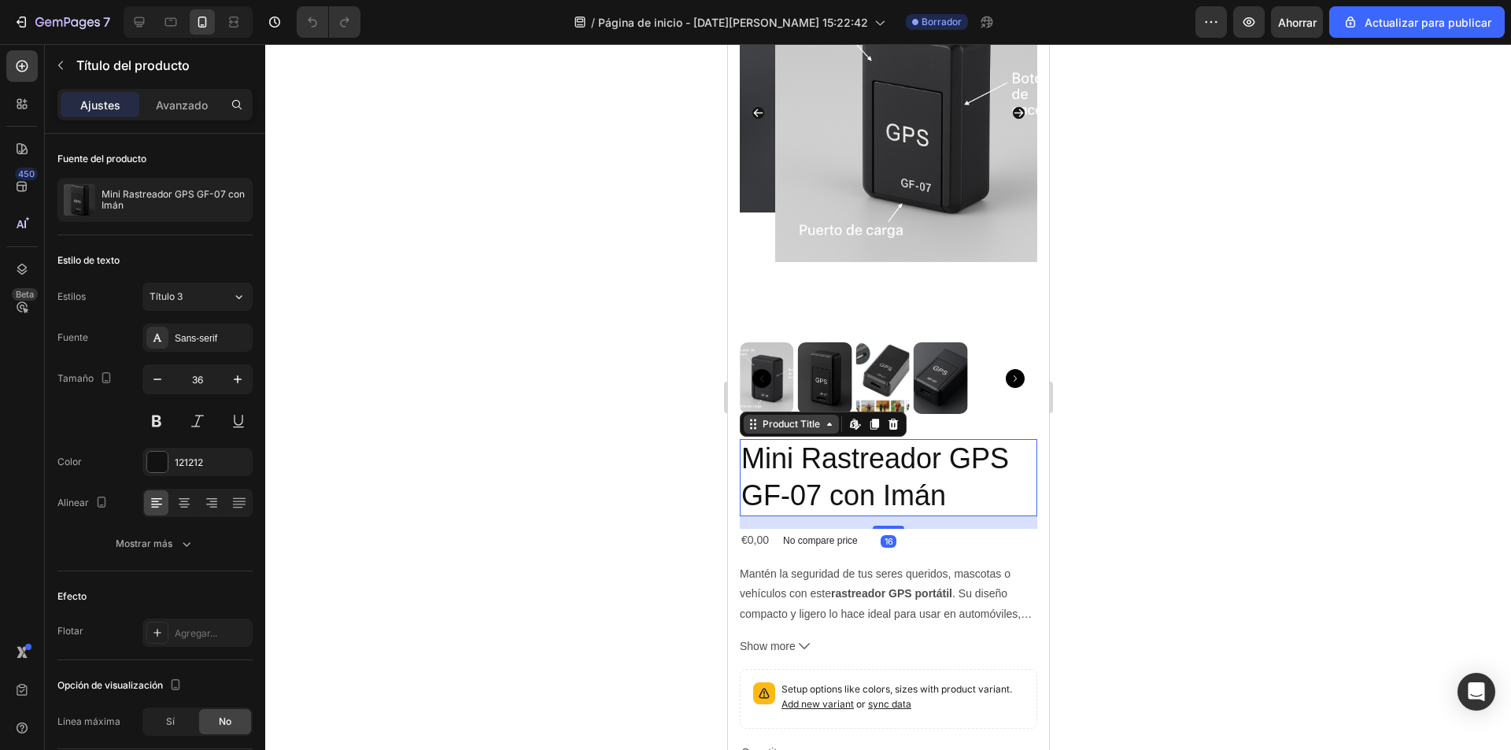
click at [828, 418] on icon at bounding box center [828, 424] width 13 height 13
click at [858, 426] on icon at bounding box center [857, 428] width 5 height 5
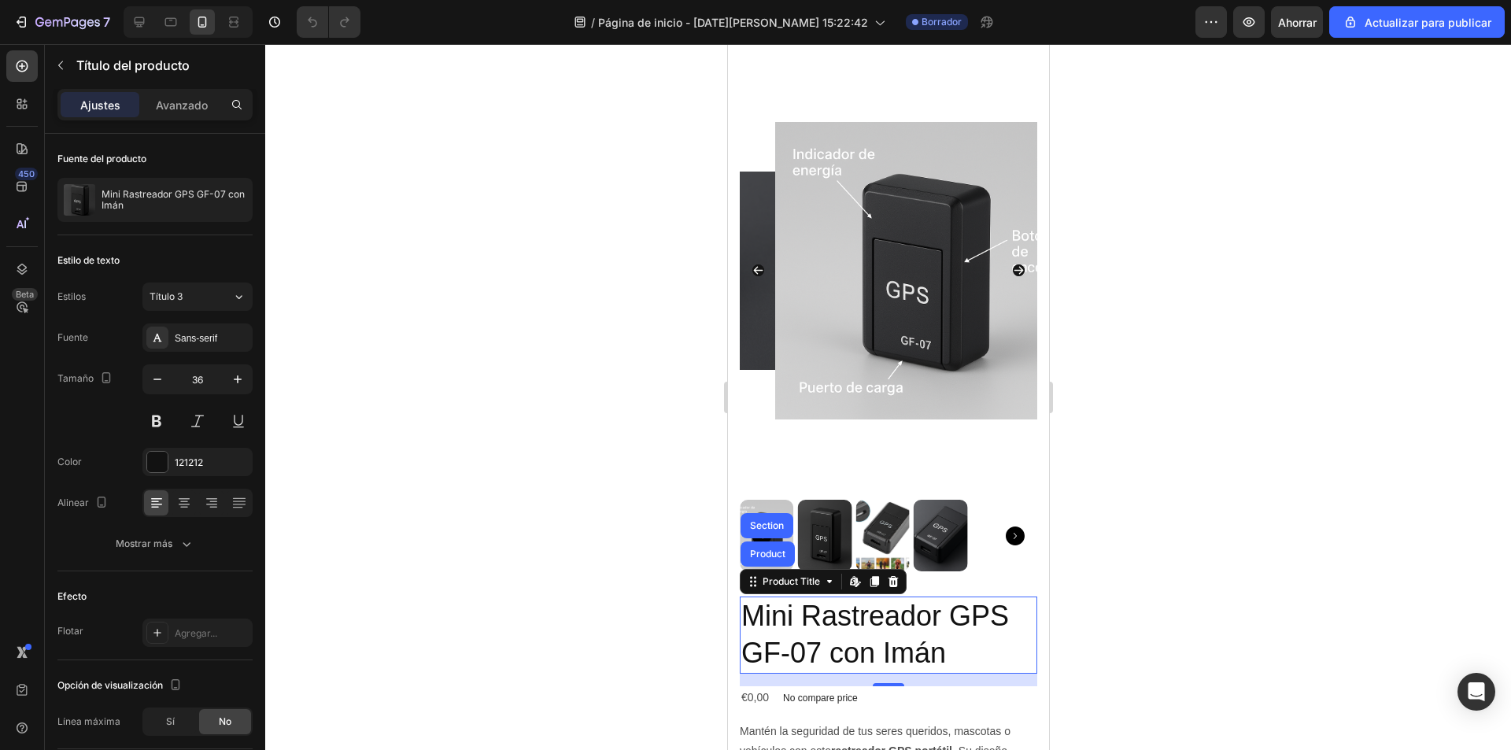
scroll to position [0, 0]
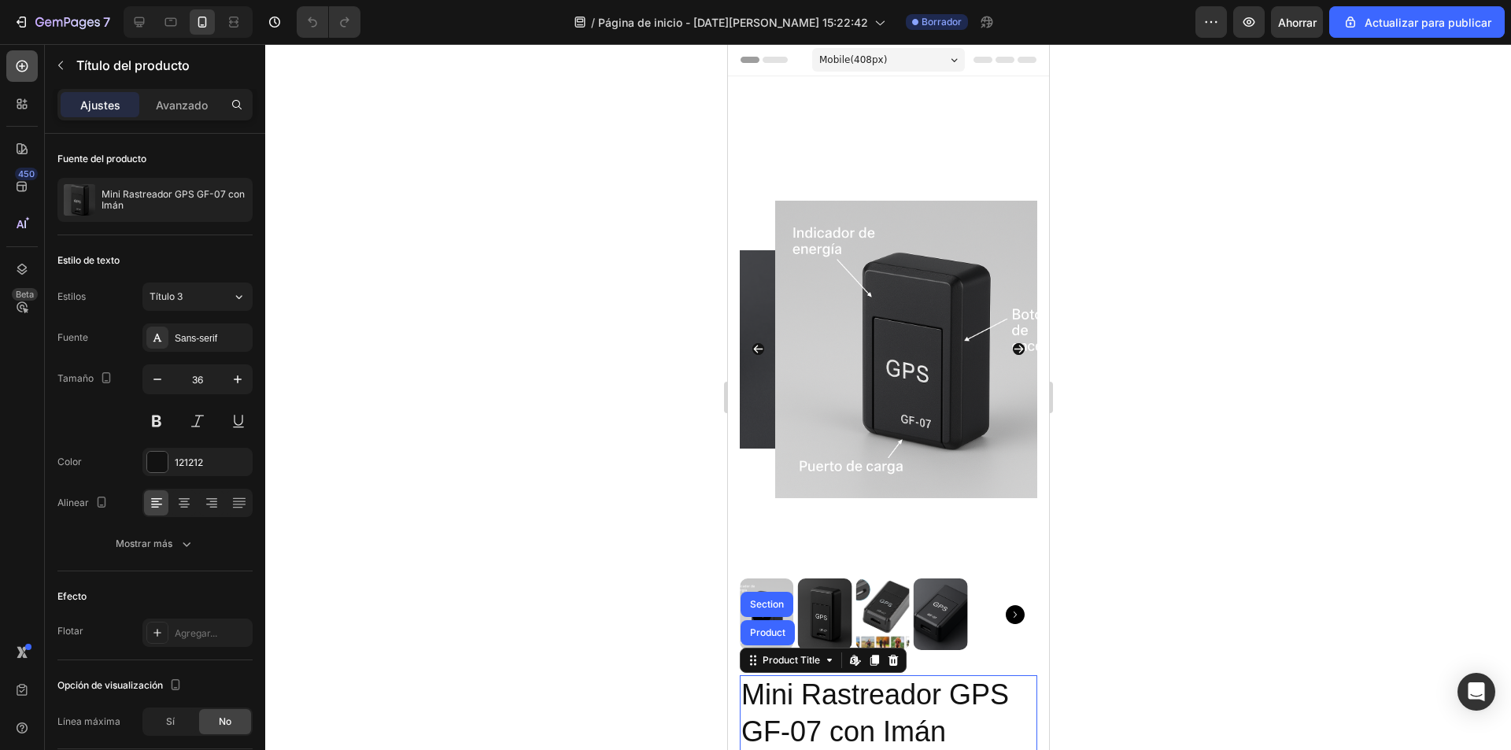
click at [28, 70] on icon at bounding box center [22, 66] width 16 height 16
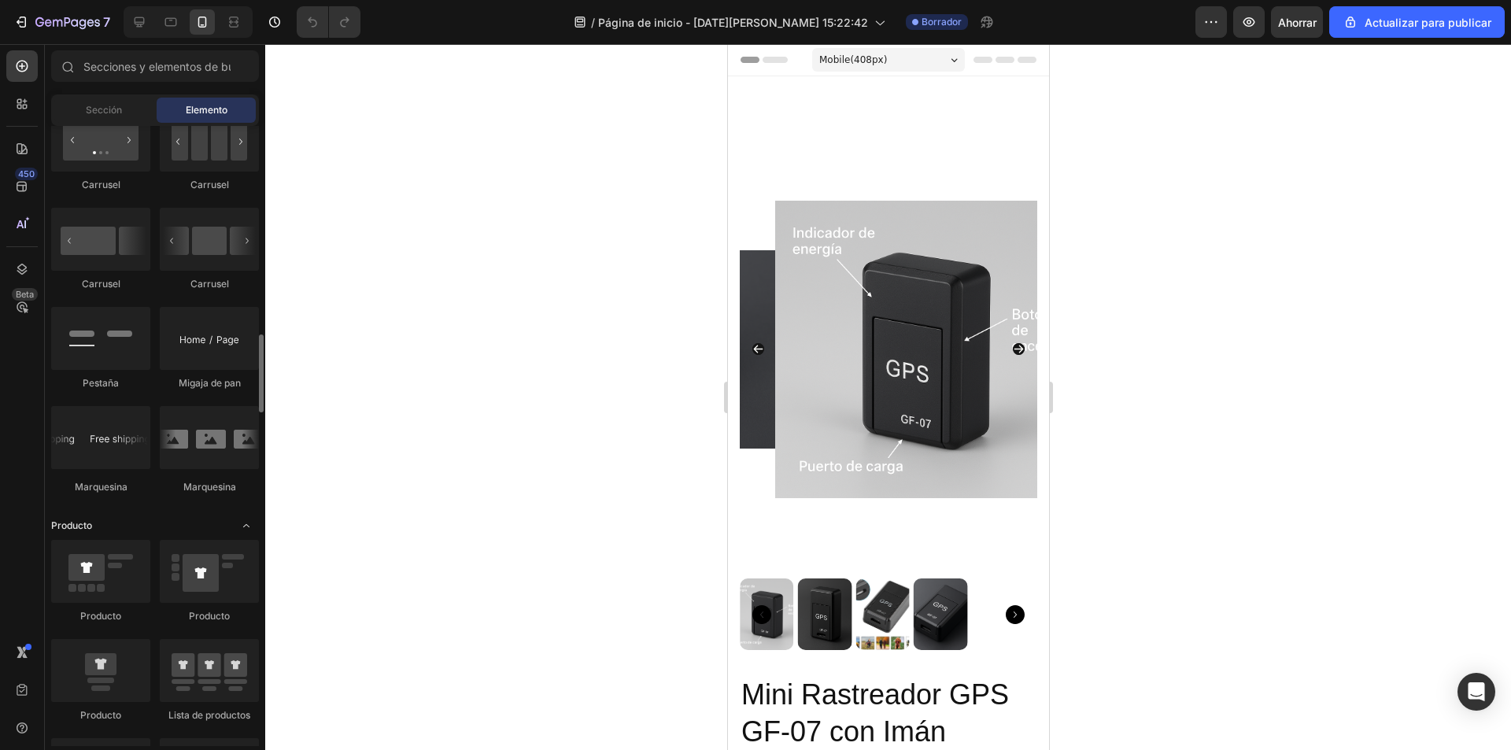
scroll to position [1731, 0]
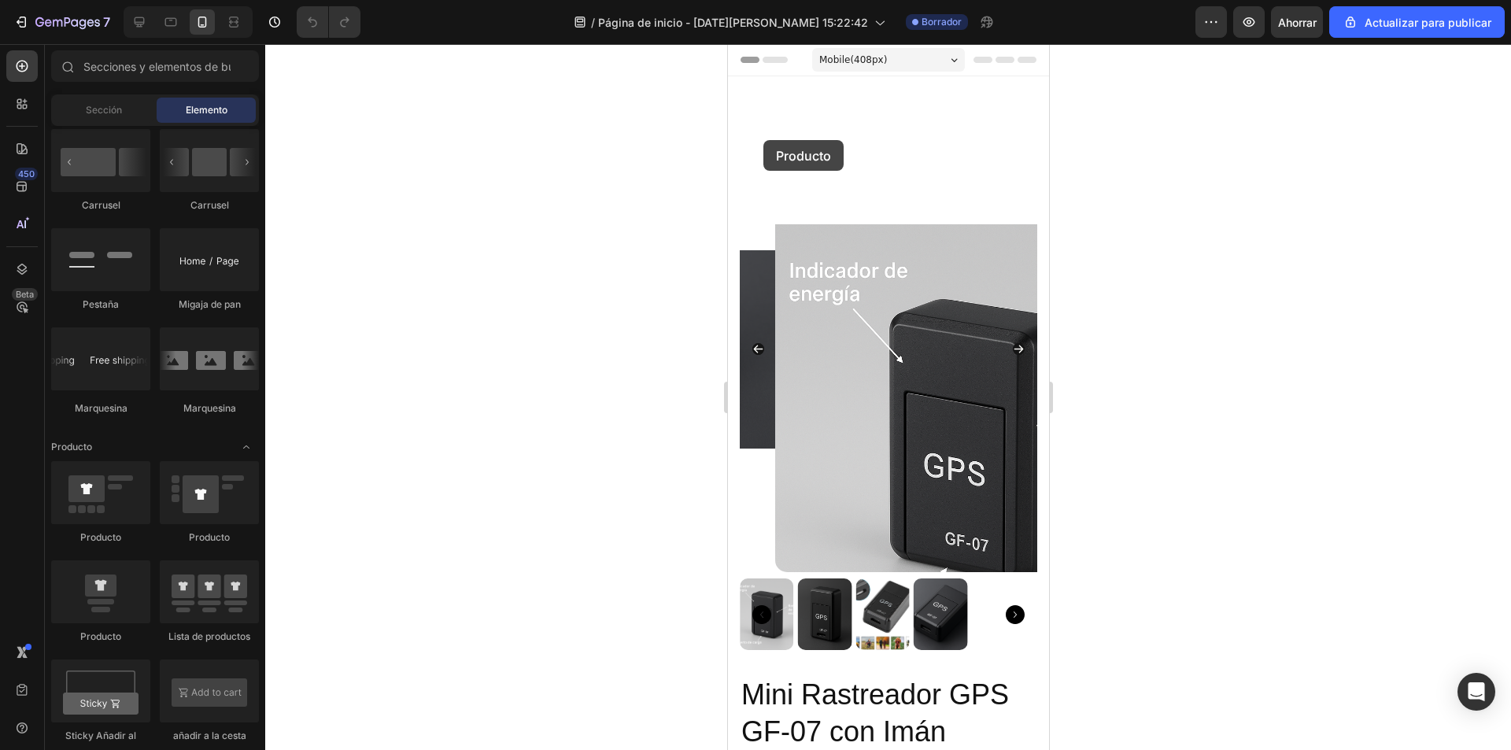
drag, startPoint x: 836, startPoint y: 541, endPoint x: 763, endPoint y: 140, distance: 408.0
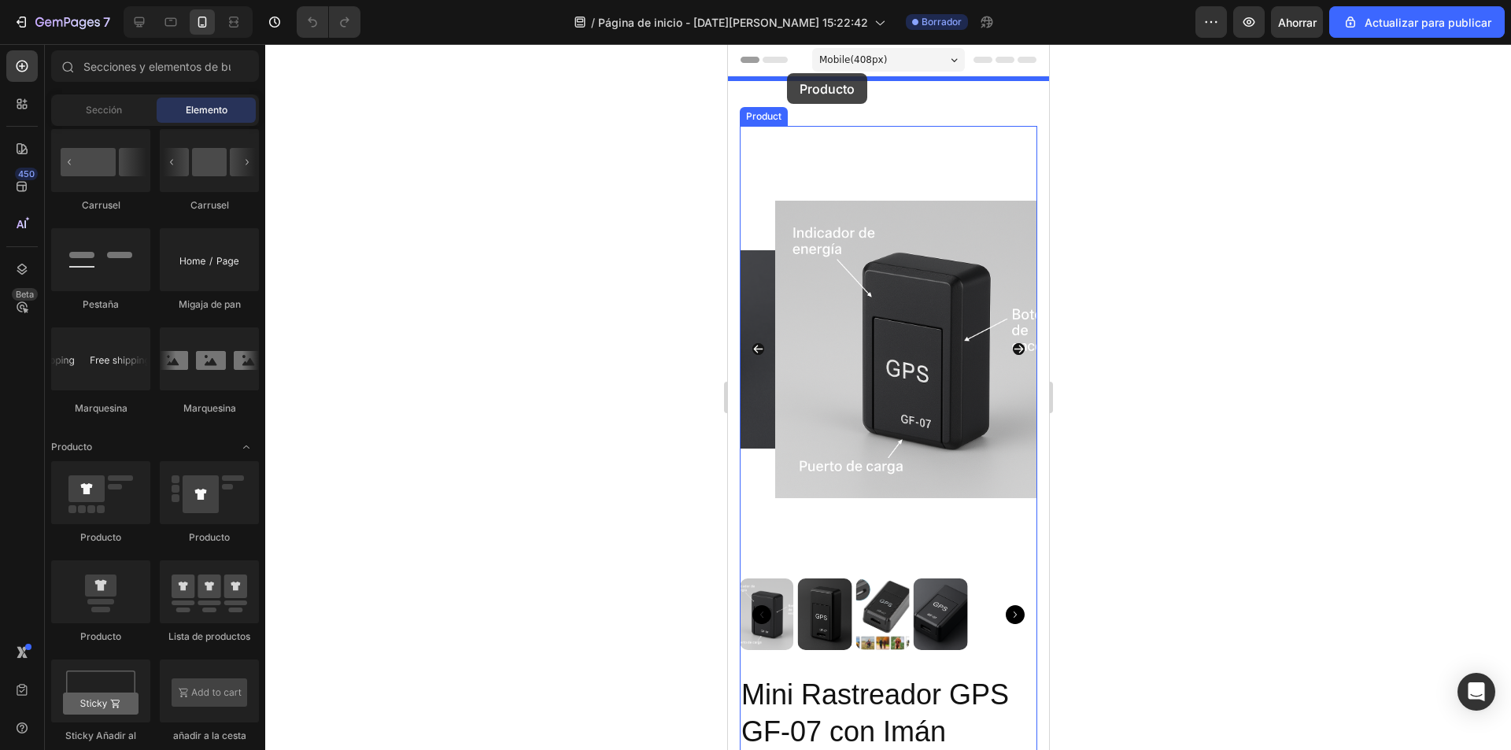
drag, startPoint x: 862, startPoint y: 545, endPoint x: 786, endPoint y: 73, distance: 478.2
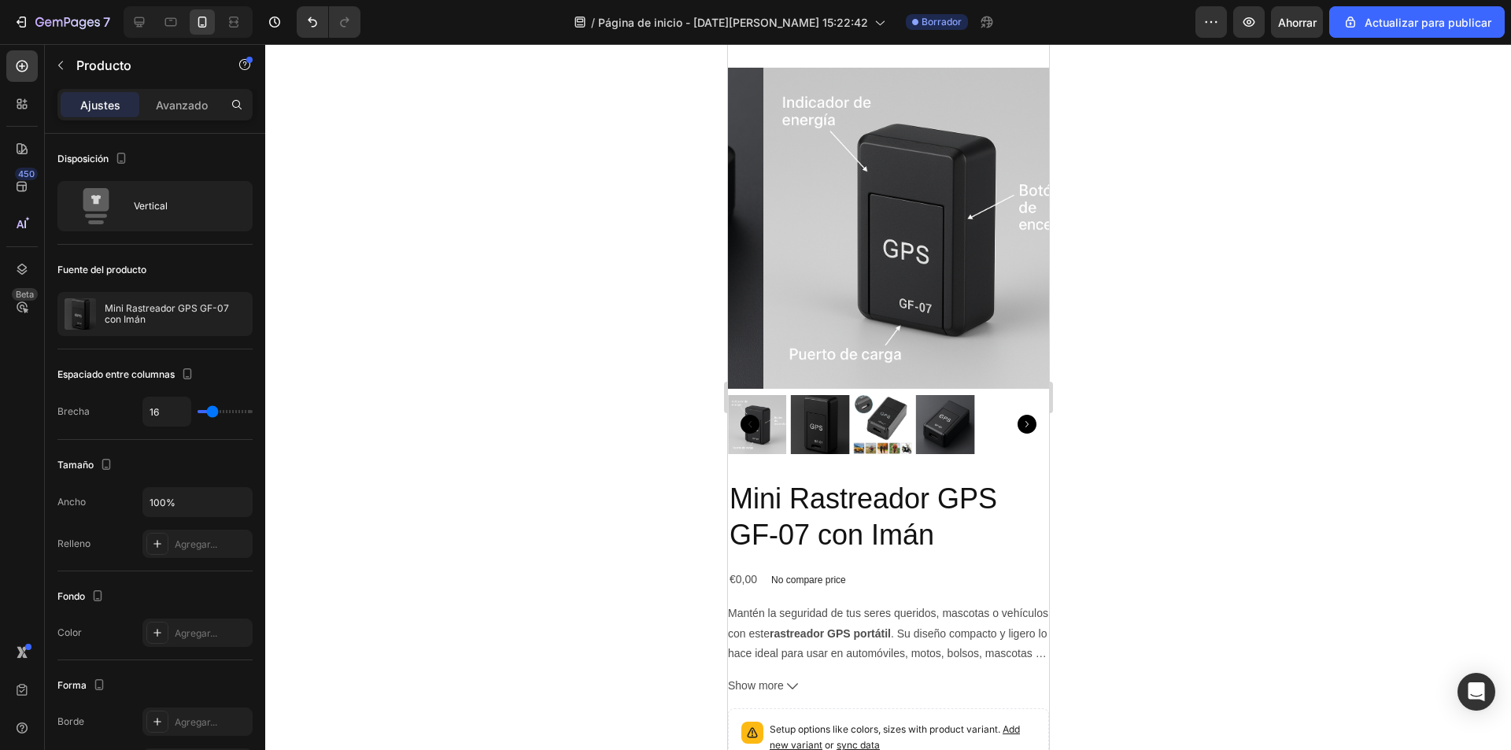
scroll to position [0, 0]
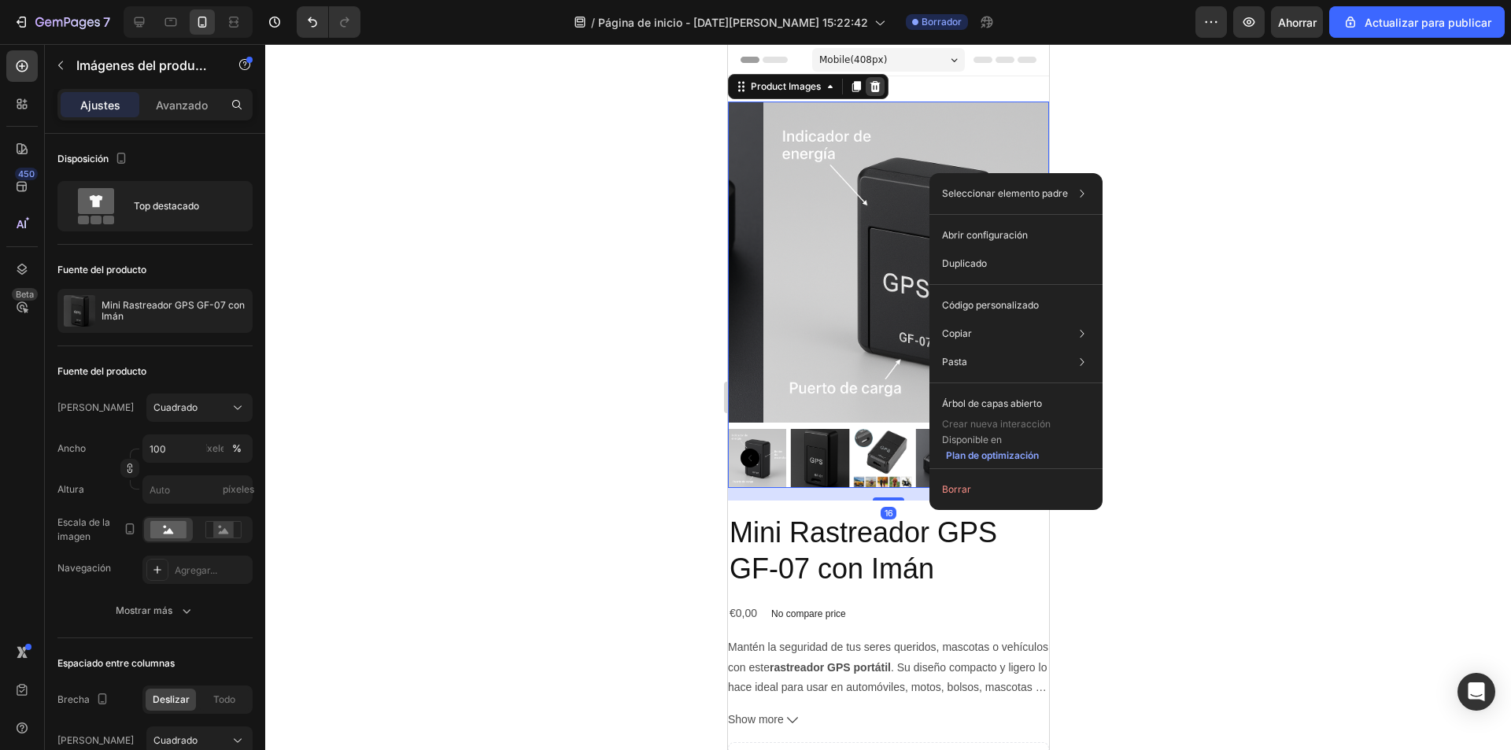
click at [881, 86] on icon at bounding box center [874, 86] width 13 height 13
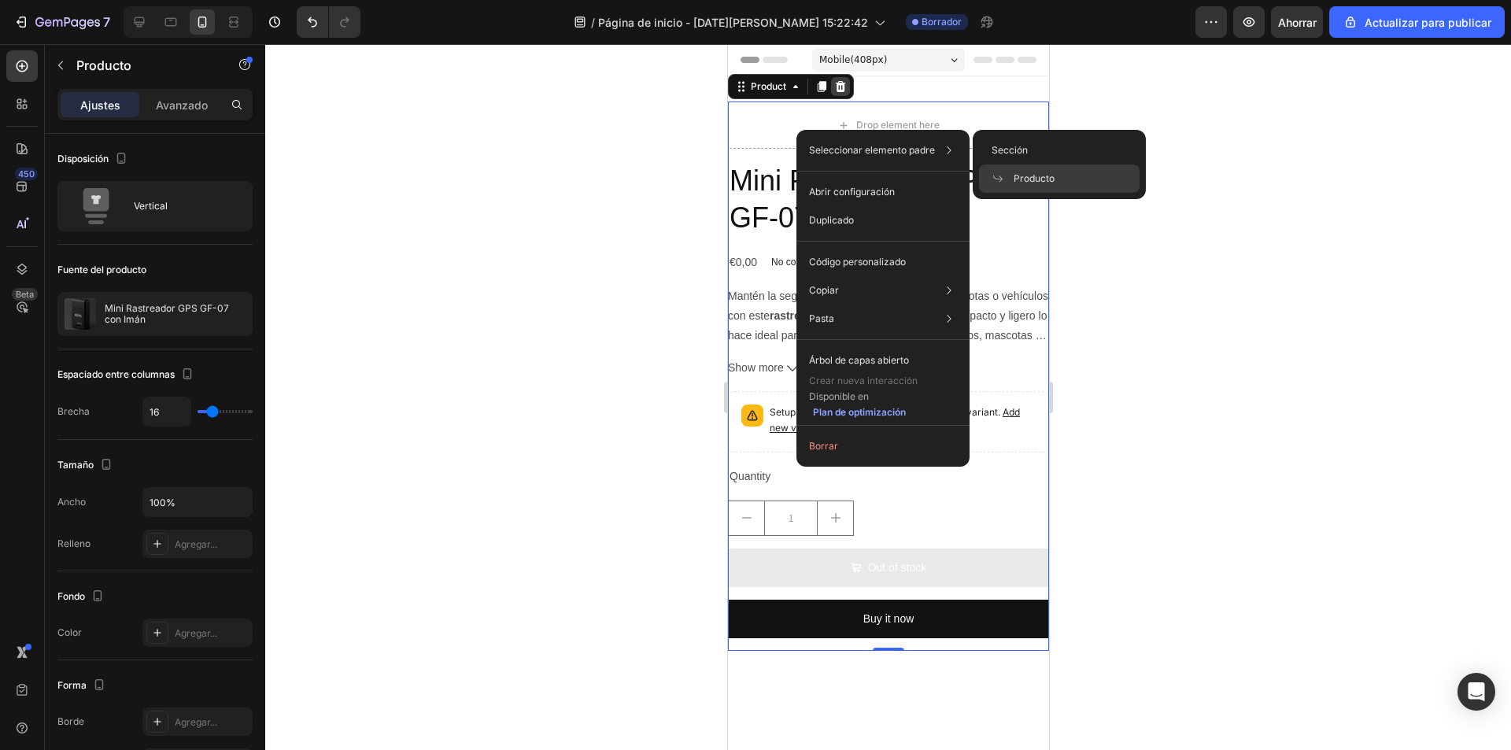
click at [847, 83] on div at bounding box center [839, 86] width 19 height 19
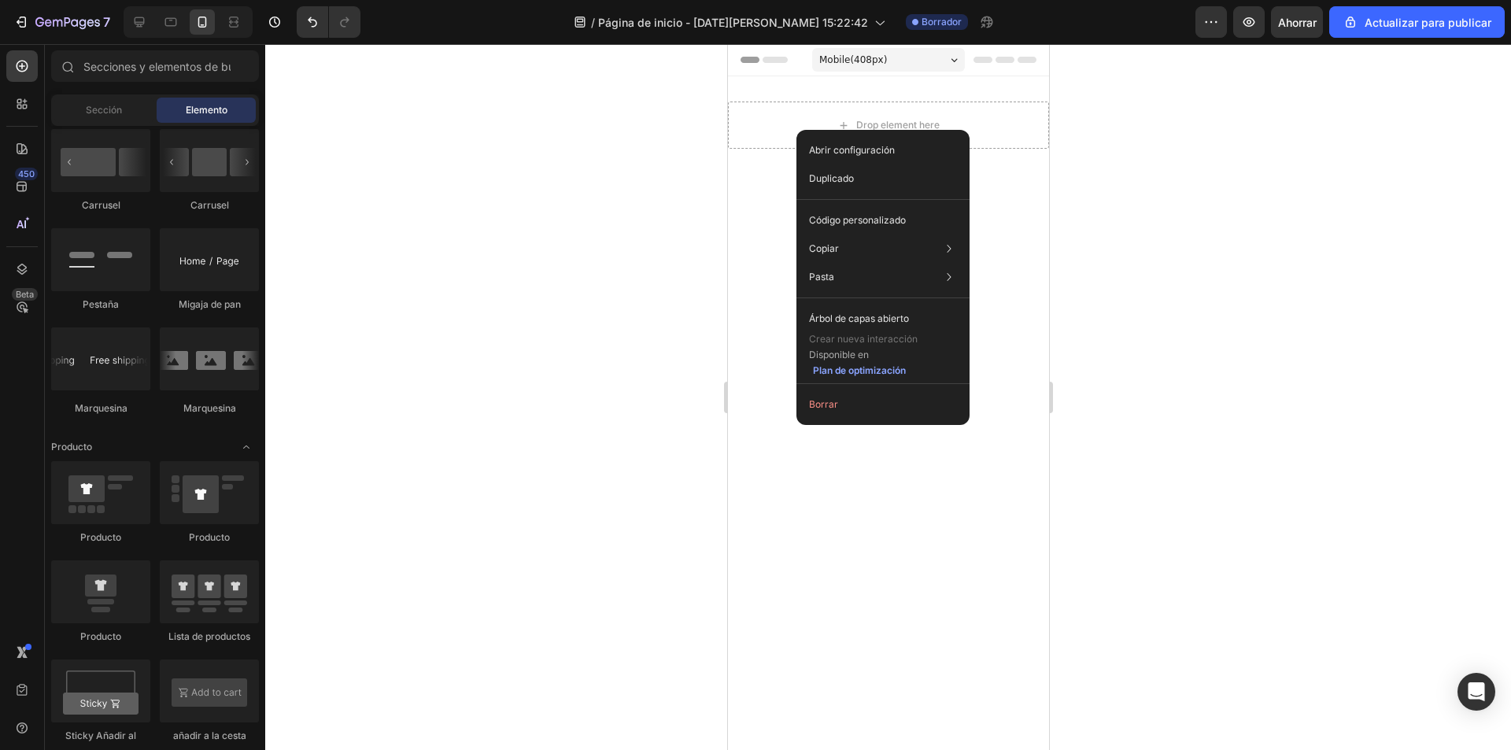
click at [1226, 221] on div at bounding box center [888, 397] width 1246 height 706
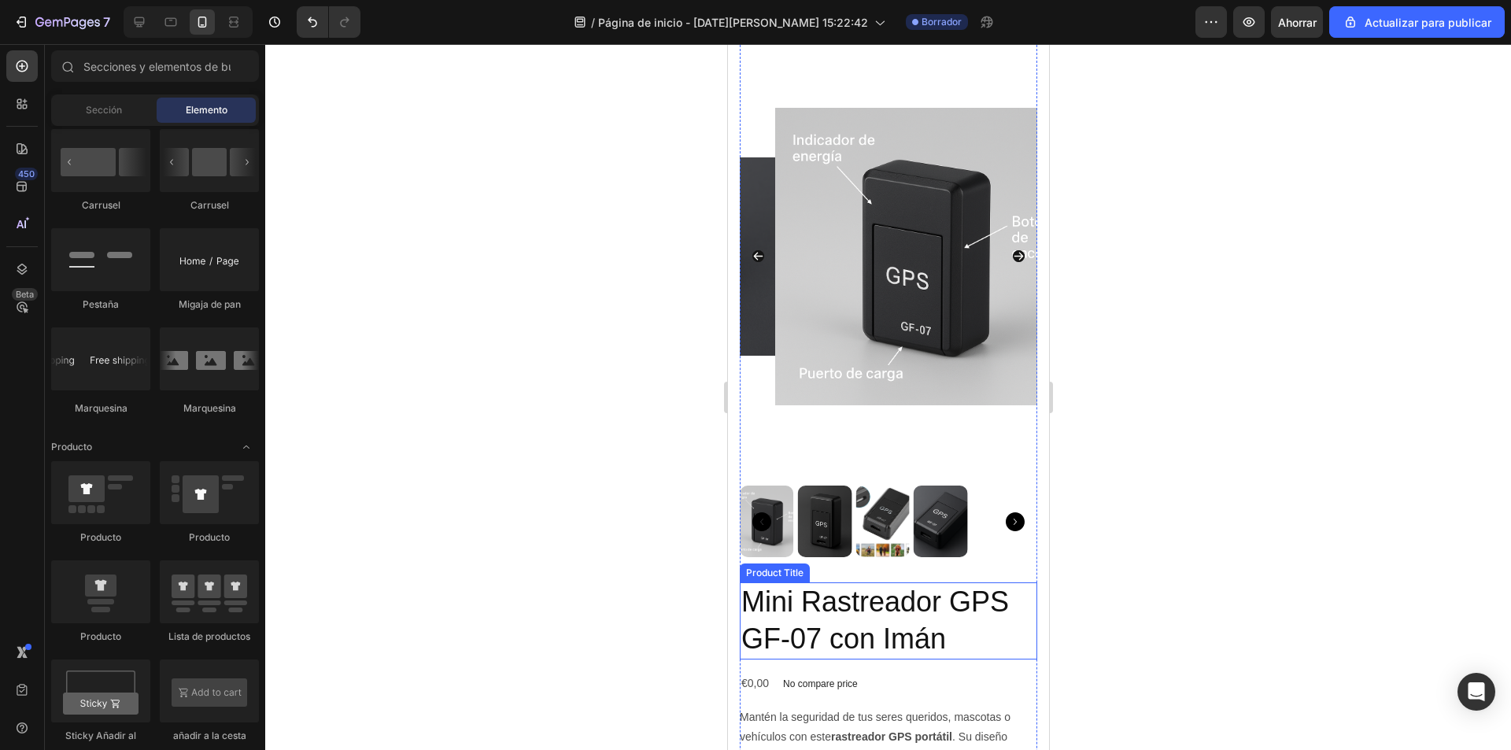
scroll to position [112, 0]
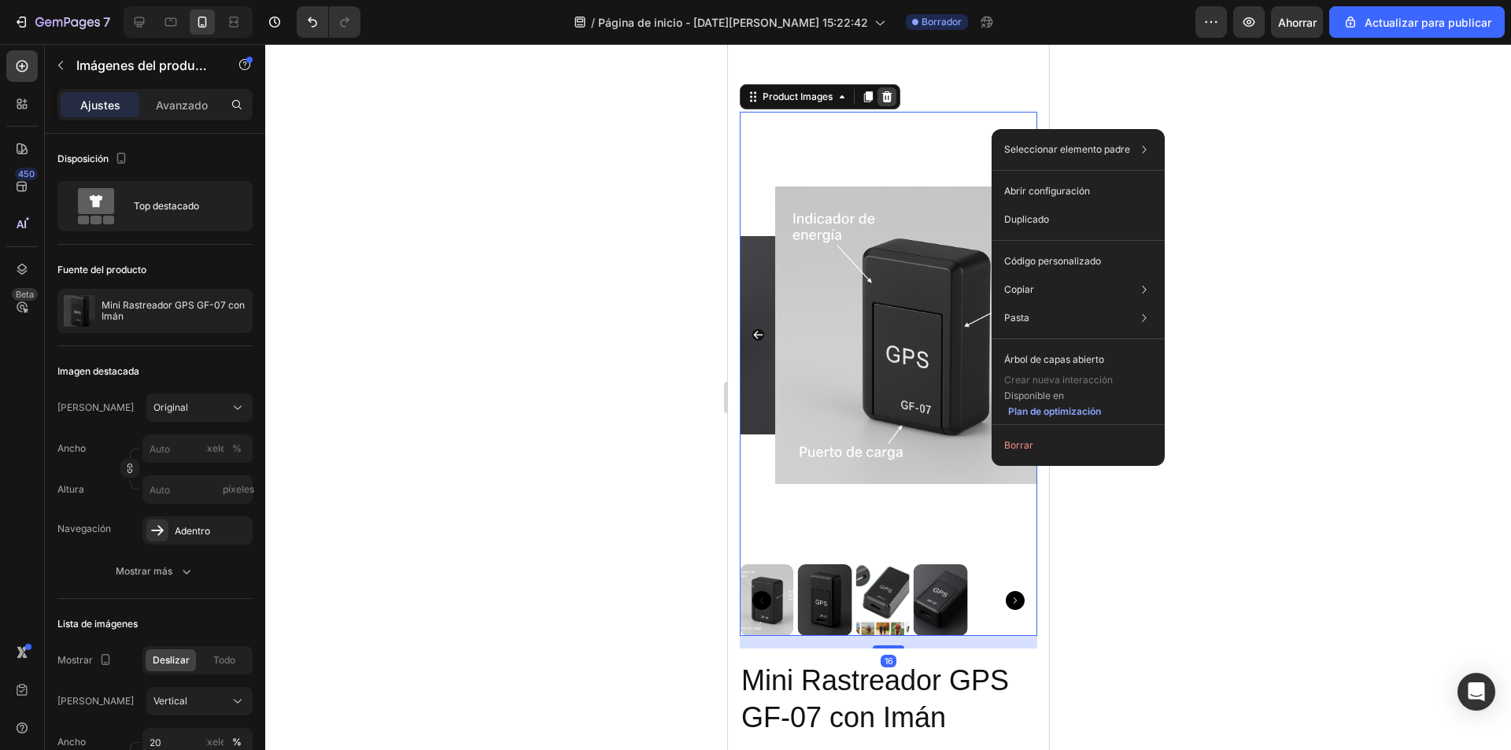
click at [885, 99] on icon at bounding box center [886, 97] width 13 height 13
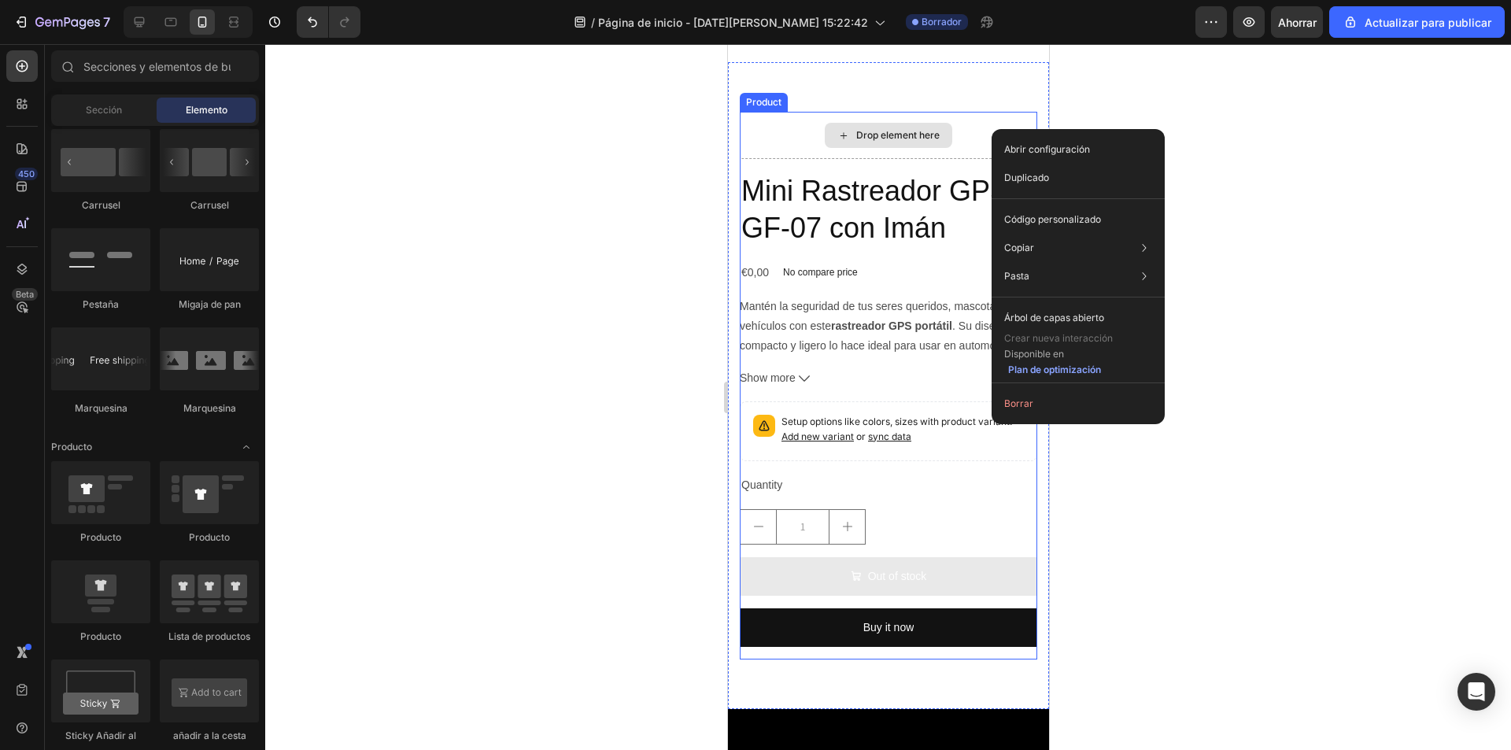
scroll to position [269, 0]
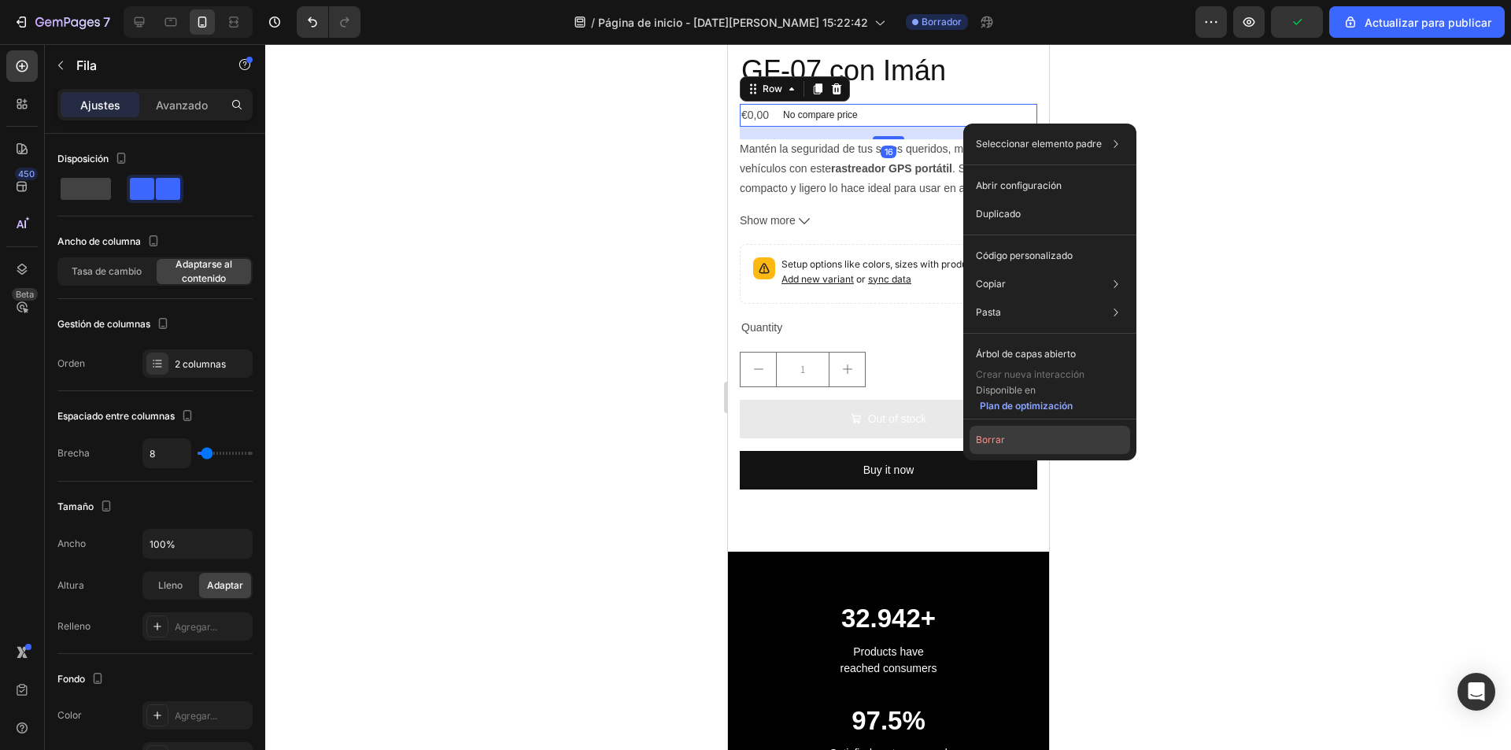
click at [995, 437] on font "Borrar" at bounding box center [990, 440] width 29 height 12
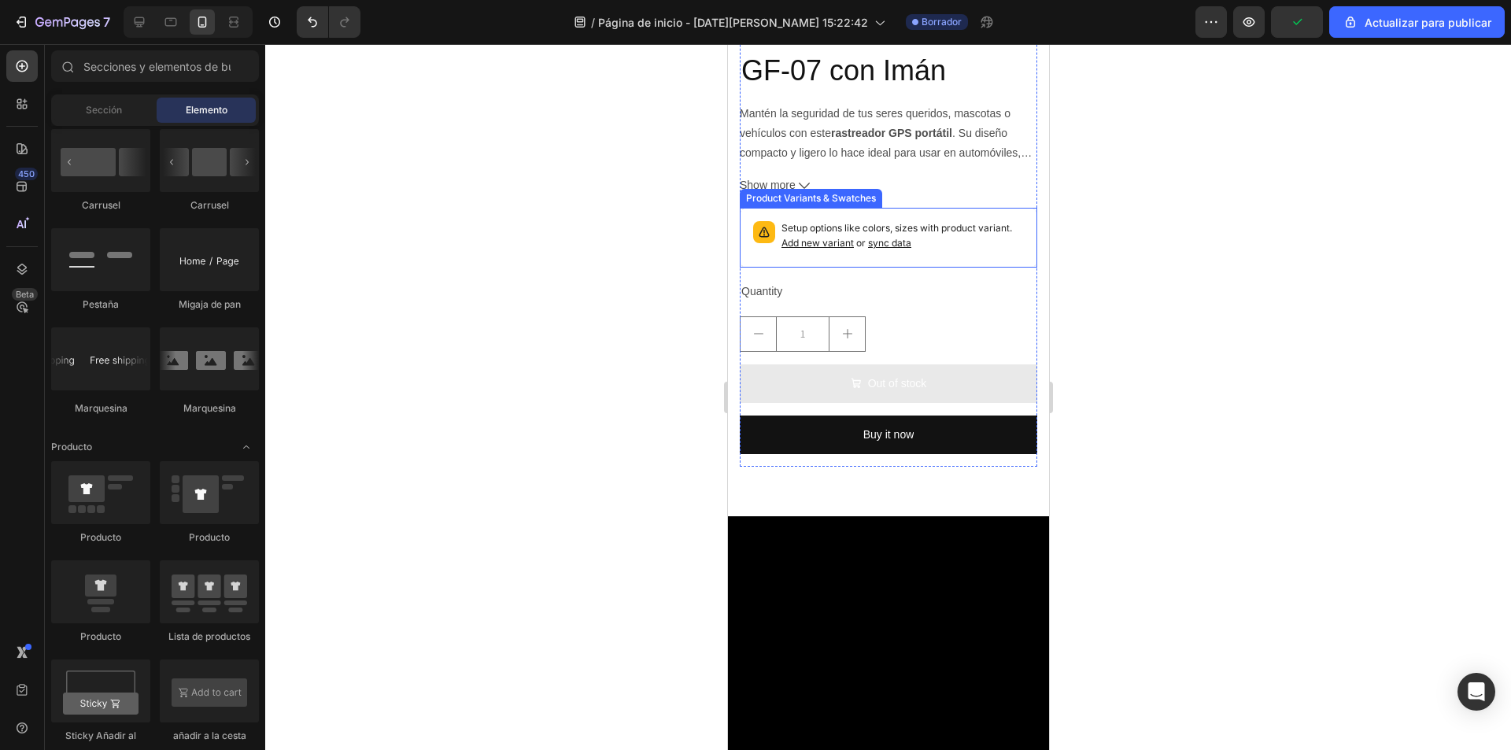
scroll to position [0, 0]
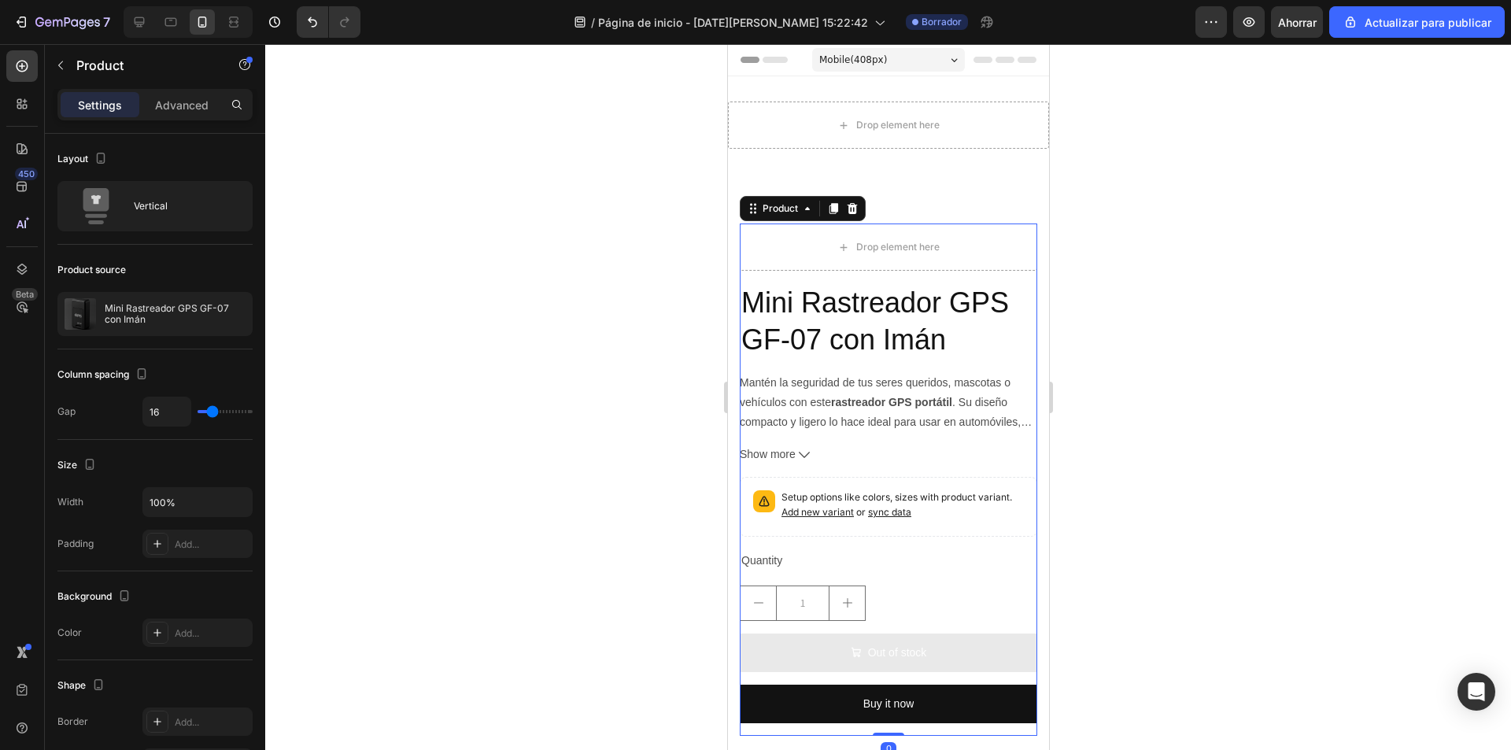
click at [1020, 275] on div "Drop element here Mini Rastreador GPS GF-07 con Imán Product Title Mantén la se…" at bounding box center [887, 480] width 297 height 512
click at [851, 207] on icon at bounding box center [852, 208] width 10 height 11
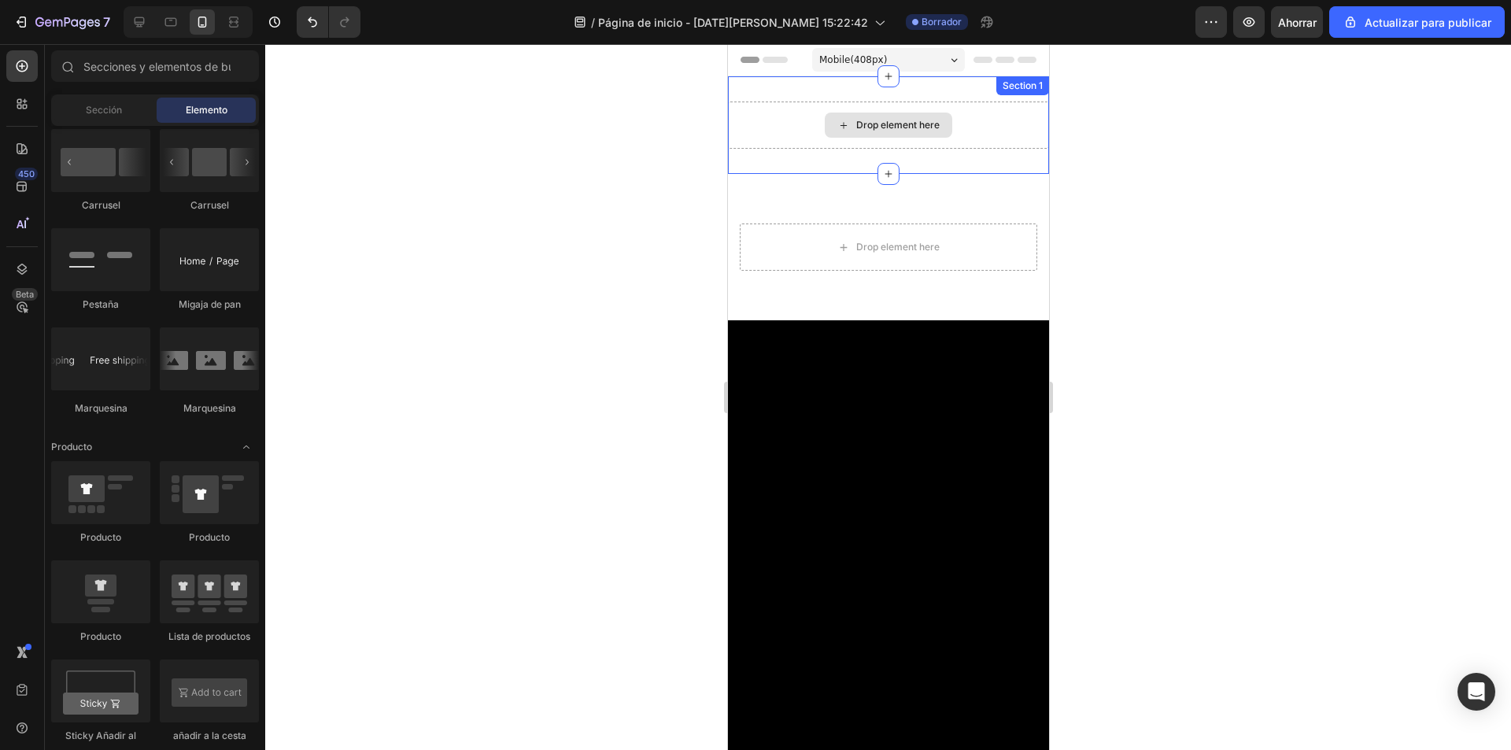
click at [992, 135] on div "Drop element here" at bounding box center [887, 125] width 321 height 47
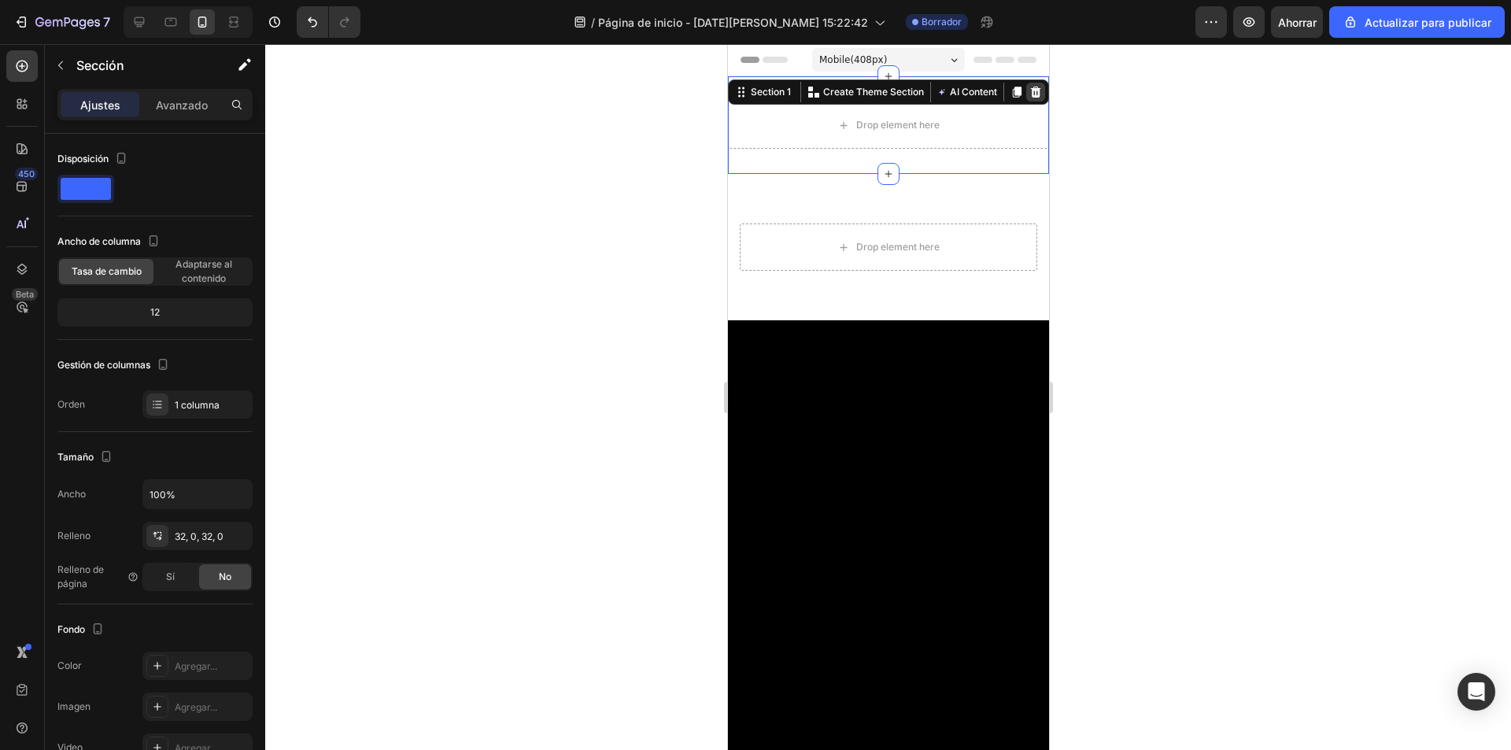
click at [1029, 88] on icon at bounding box center [1035, 92] width 13 height 13
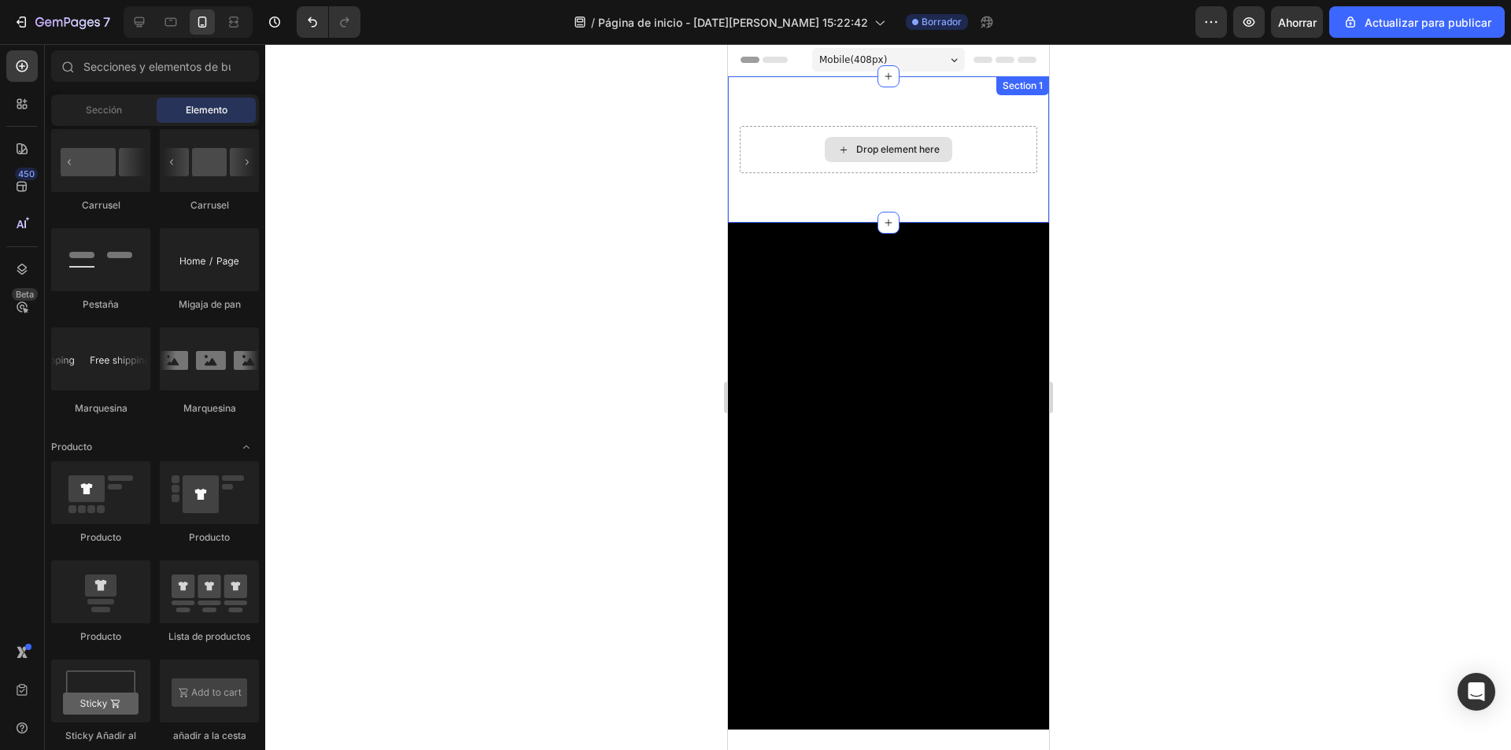
click at [992, 136] on div "Drop element here" at bounding box center [887, 149] width 297 height 47
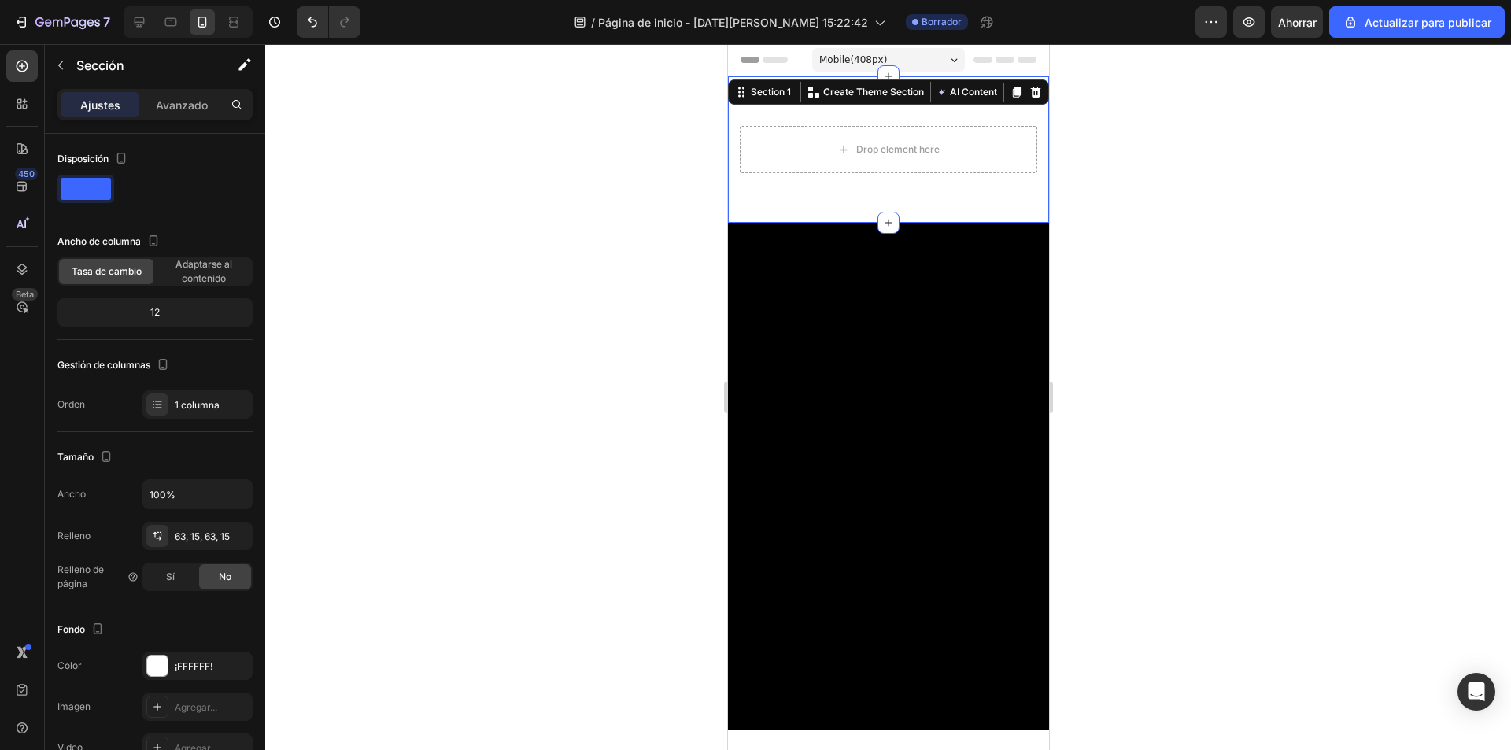
drag, startPoint x: 1027, startPoint y: 91, endPoint x: 1022, endPoint y: 99, distance: 9.9
click at [1029, 91] on icon at bounding box center [1035, 92] width 13 height 13
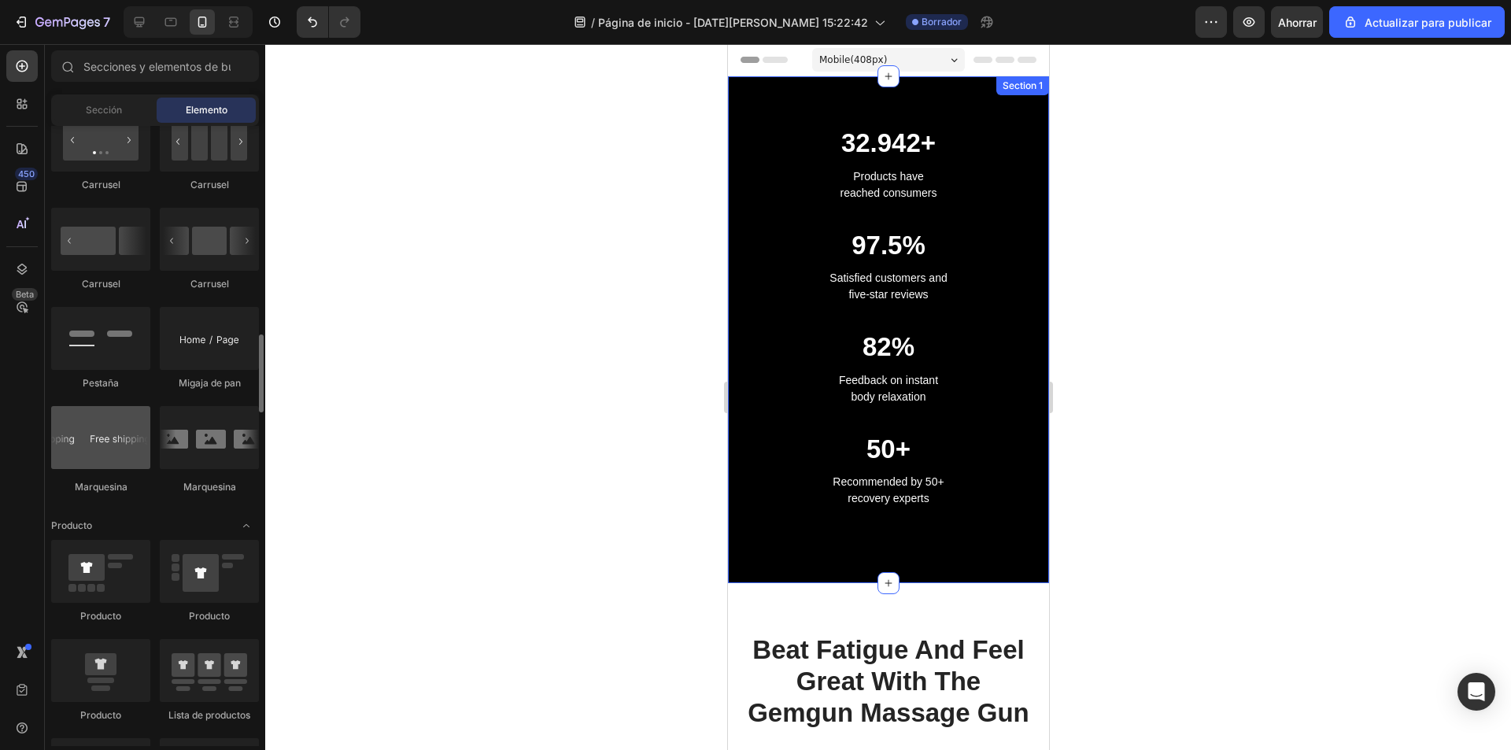
scroll to position [1889, 0]
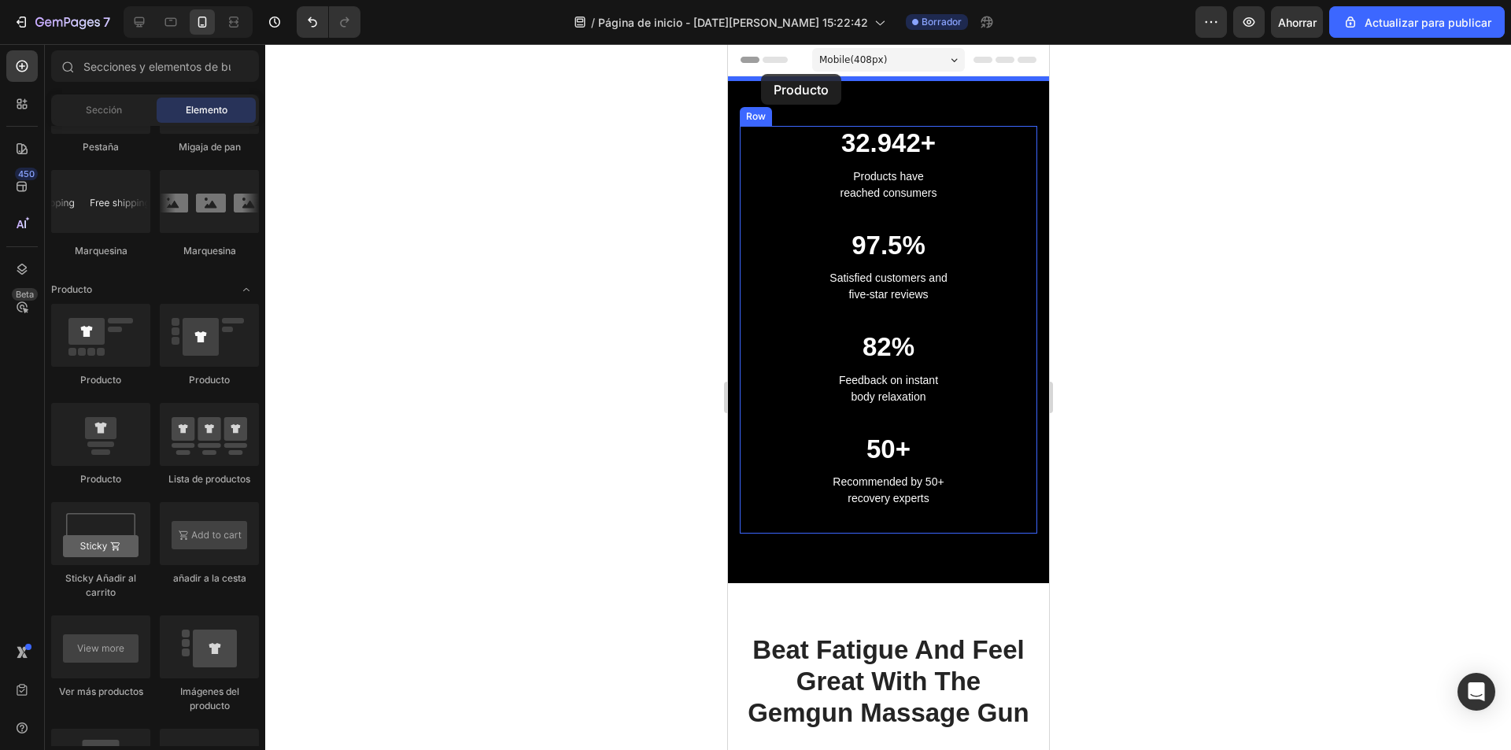
drag, startPoint x: 837, startPoint y: 394, endPoint x: 760, endPoint y: 74, distance: 329.5
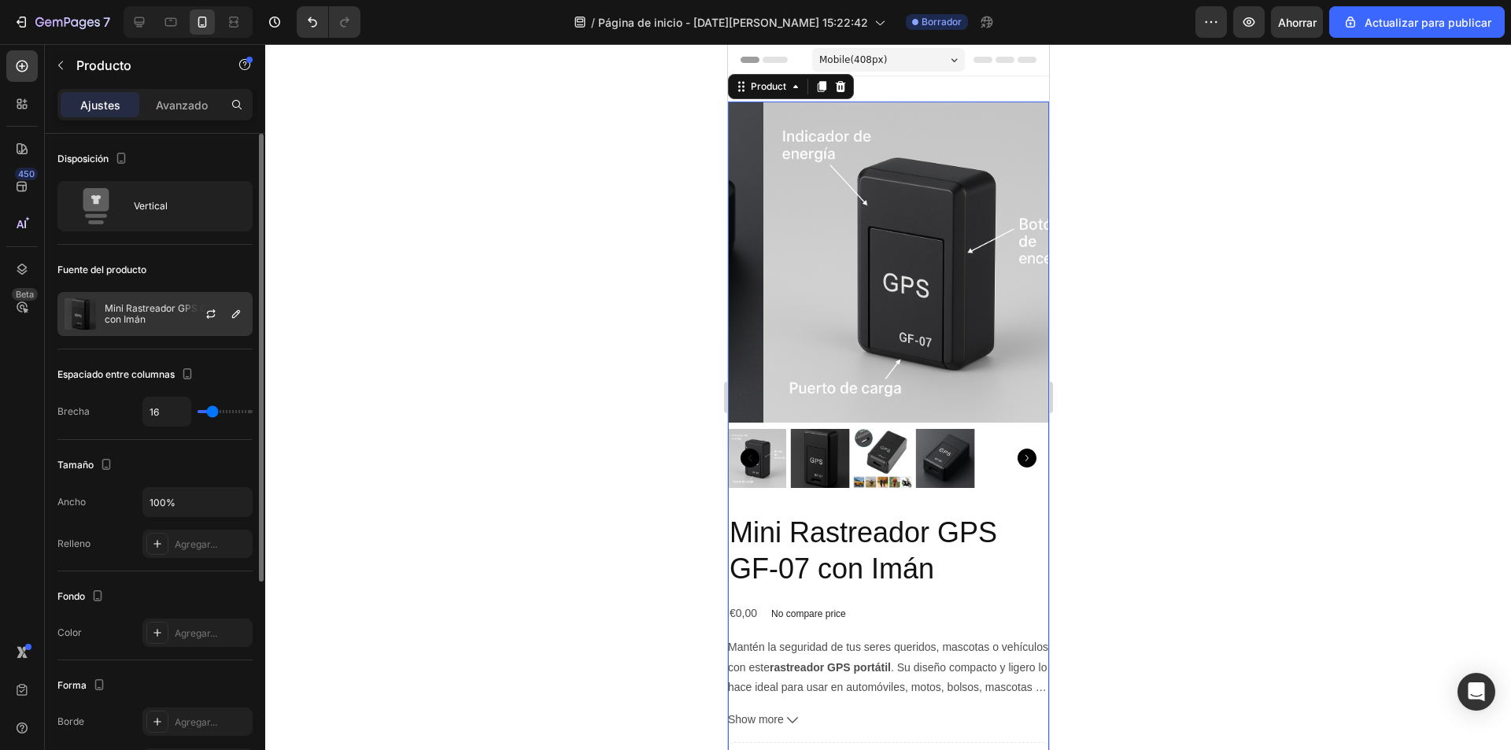
click at [145, 311] on font "Mini Rastreador GPS GF-07 con Imán" at bounding box center [168, 313] width 127 height 23
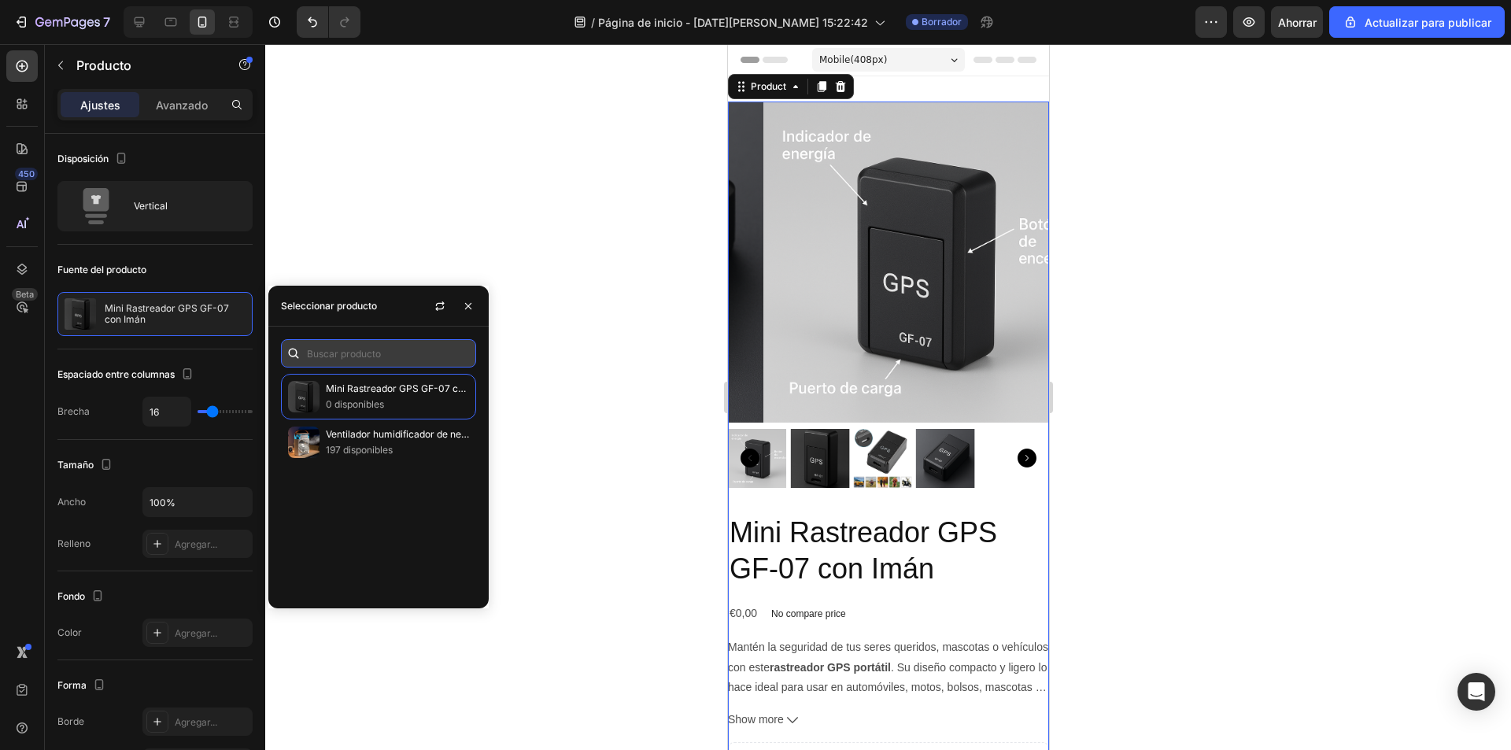
click at [353, 355] on input "text" at bounding box center [378, 353] width 195 height 28
type input "n"
click at [467, 305] on icon "button" at bounding box center [468, 306] width 13 height 13
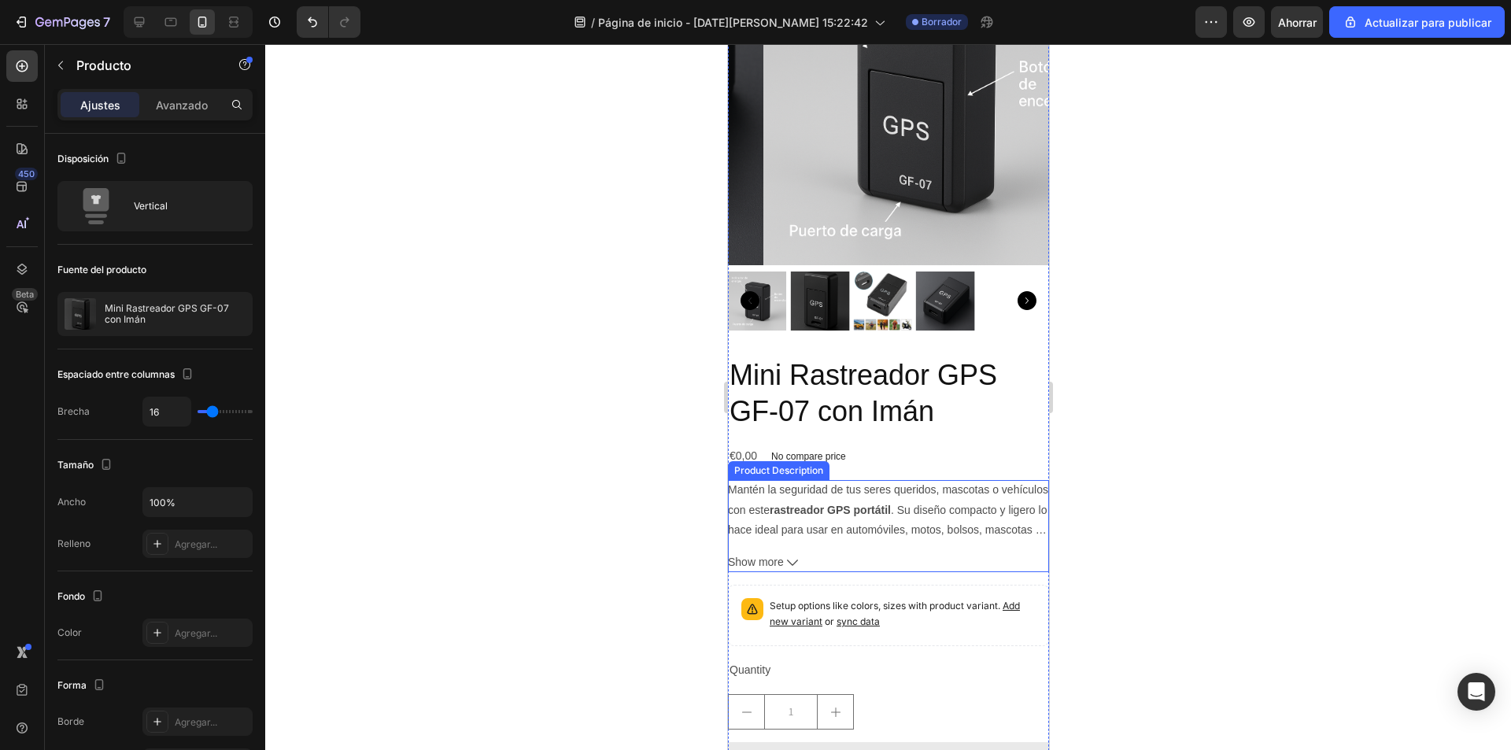
scroll to position [0, 0]
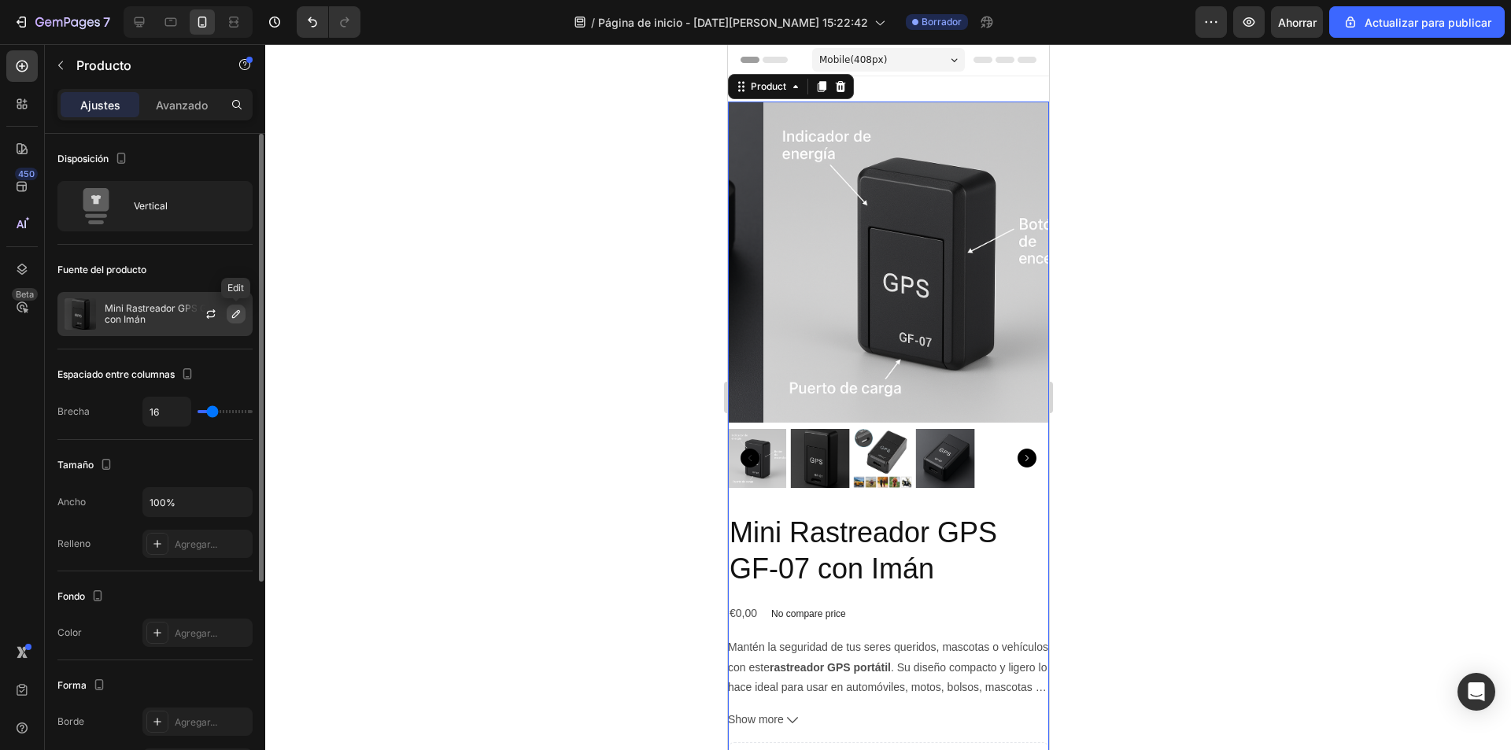
click at [232, 315] on icon "button" at bounding box center [236, 314] width 13 height 13
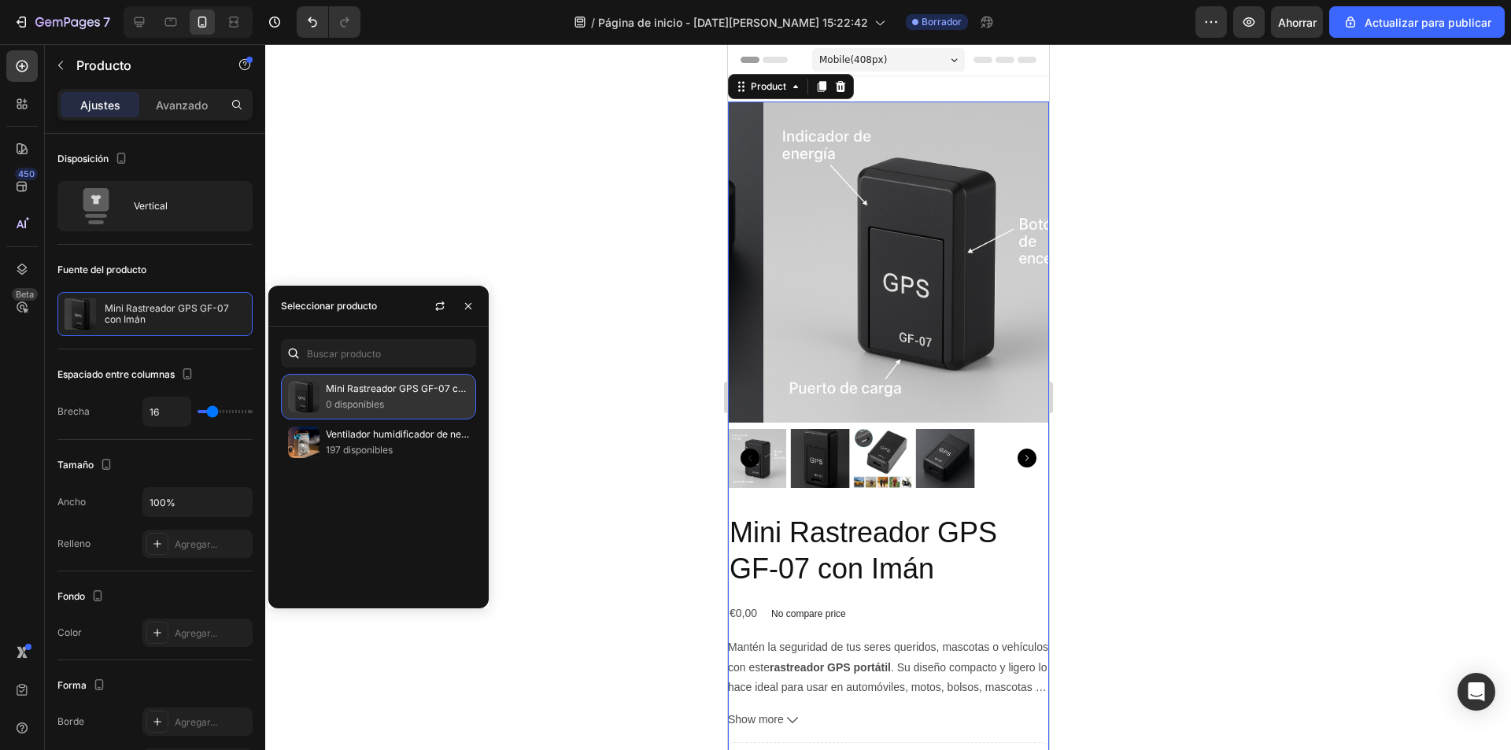
click at [415, 401] on p "0 disponibles" at bounding box center [397, 405] width 143 height 16
click at [468, 304] on icon "button" at bounding box center [468, 306] width 13 height 13
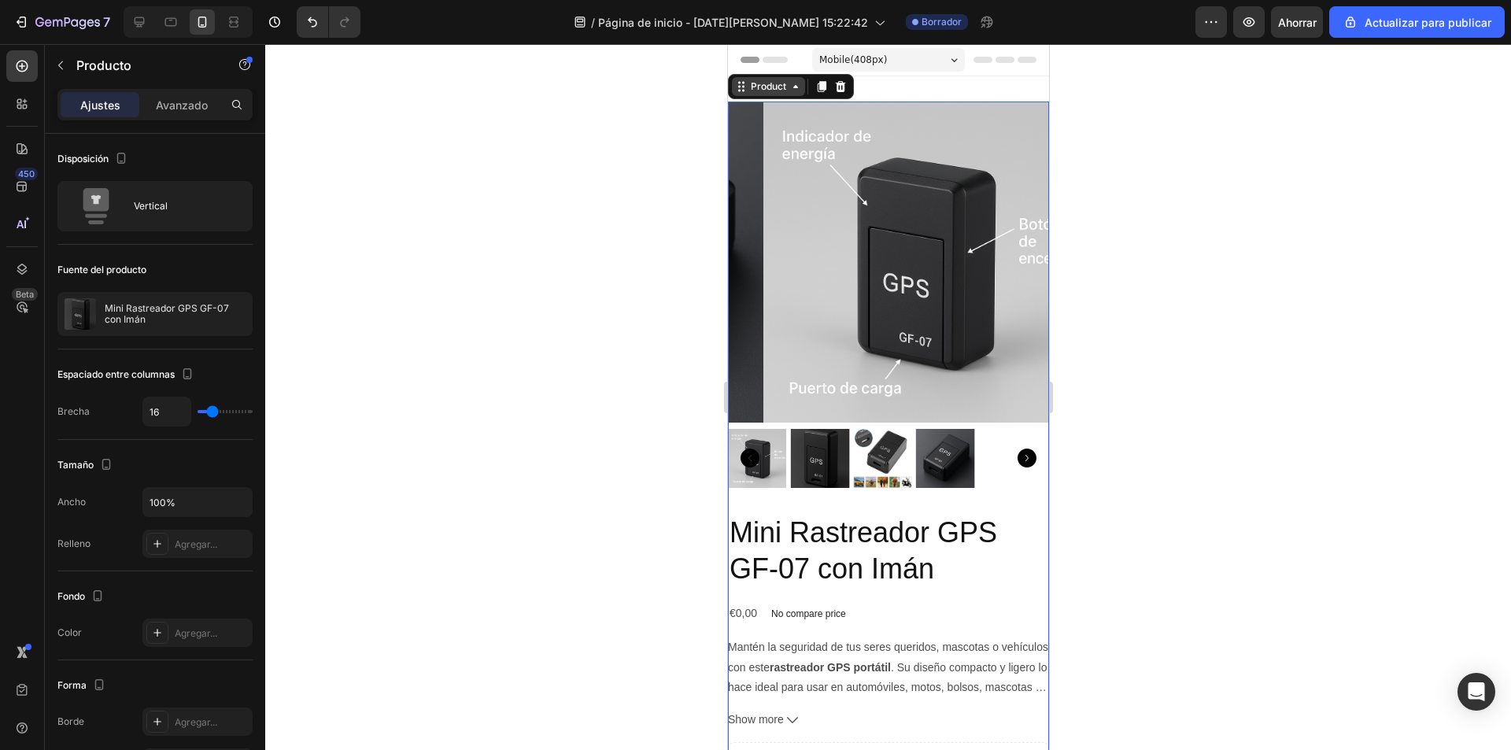
click at [796, 87] on icon at bounding box center [795, 86] width 5 height 3
click at [819, 235] on img at bounding box center [923, 262] width 321 height 321
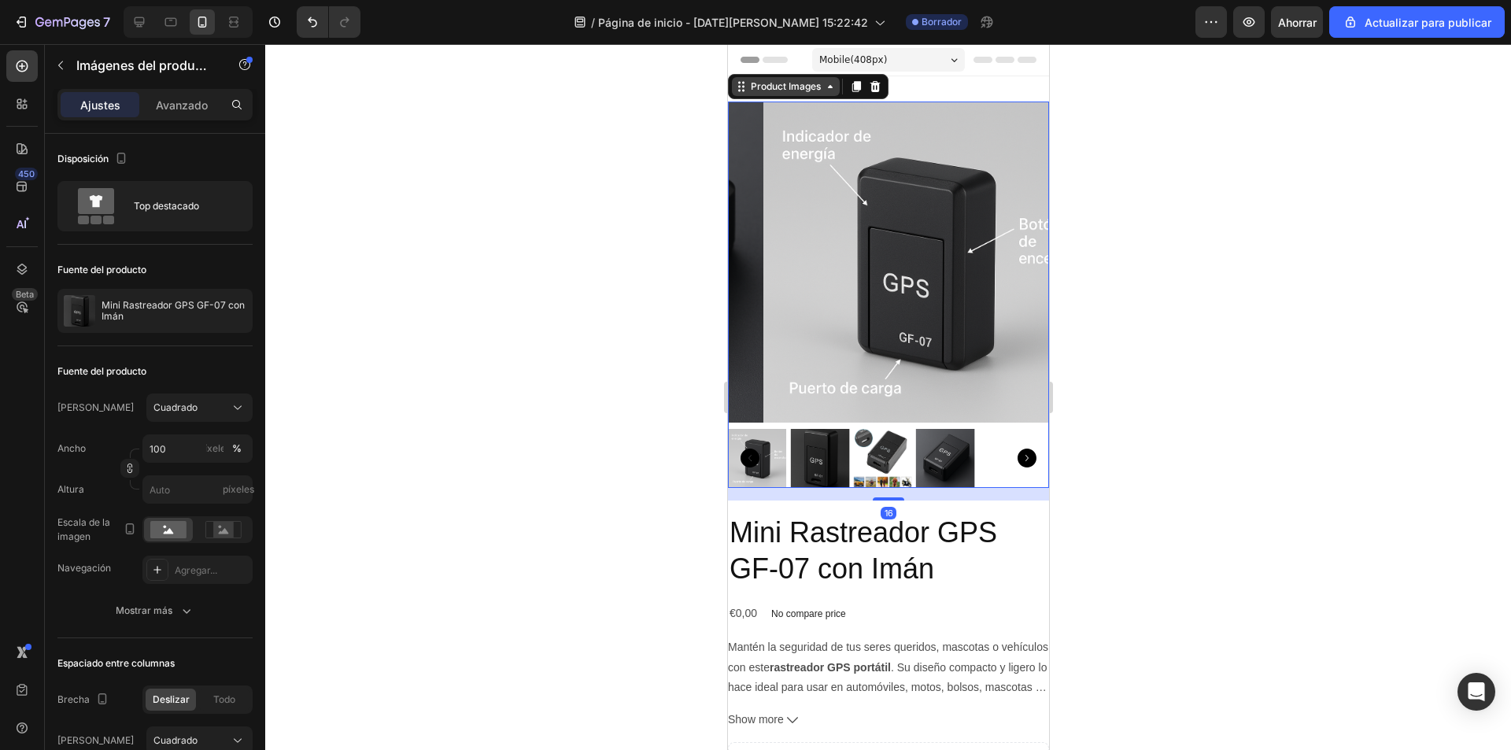
click at [836, 85] on icon at bounding box center [829, 86] width 13 height 13
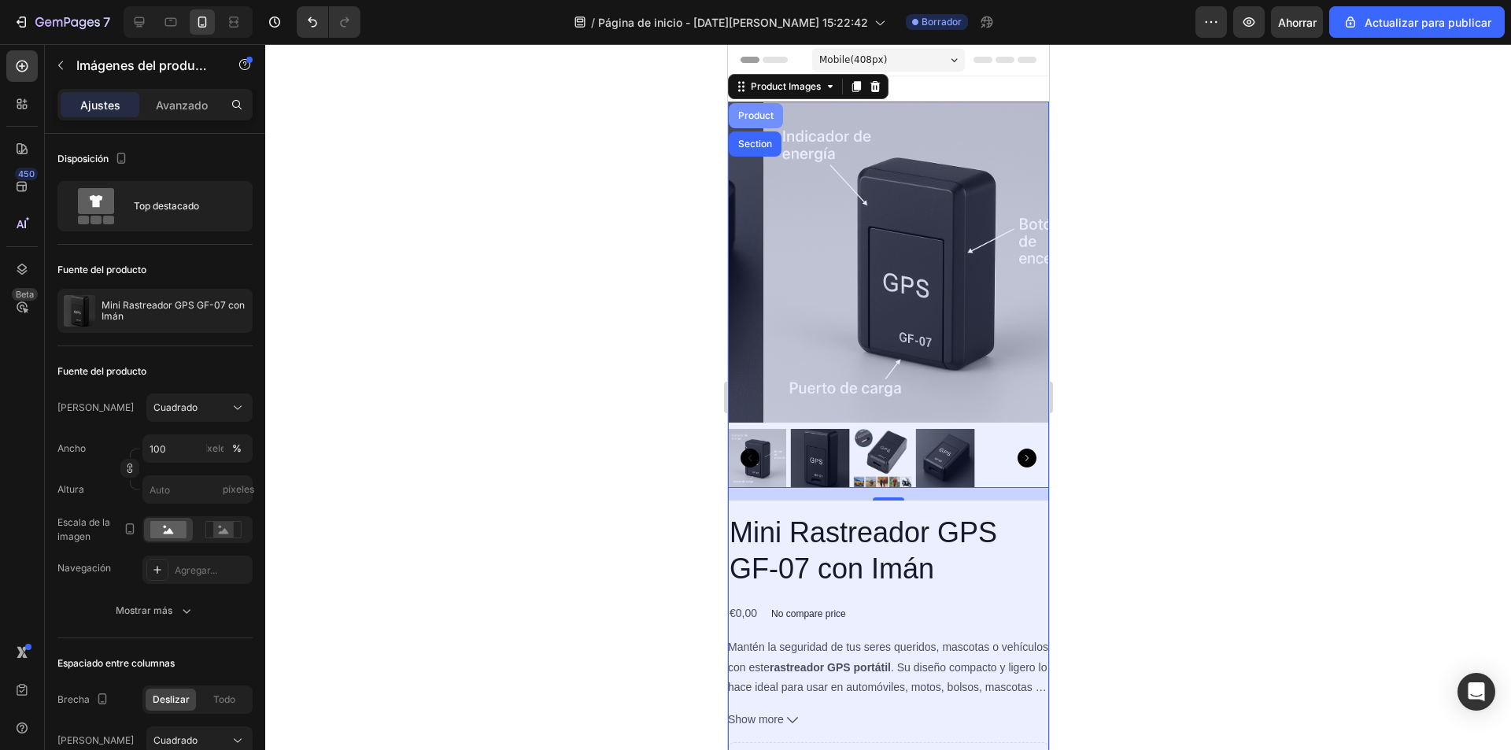
click at [761, 120] on div "Product" at bounding box center [755, 115] width 42 height 9
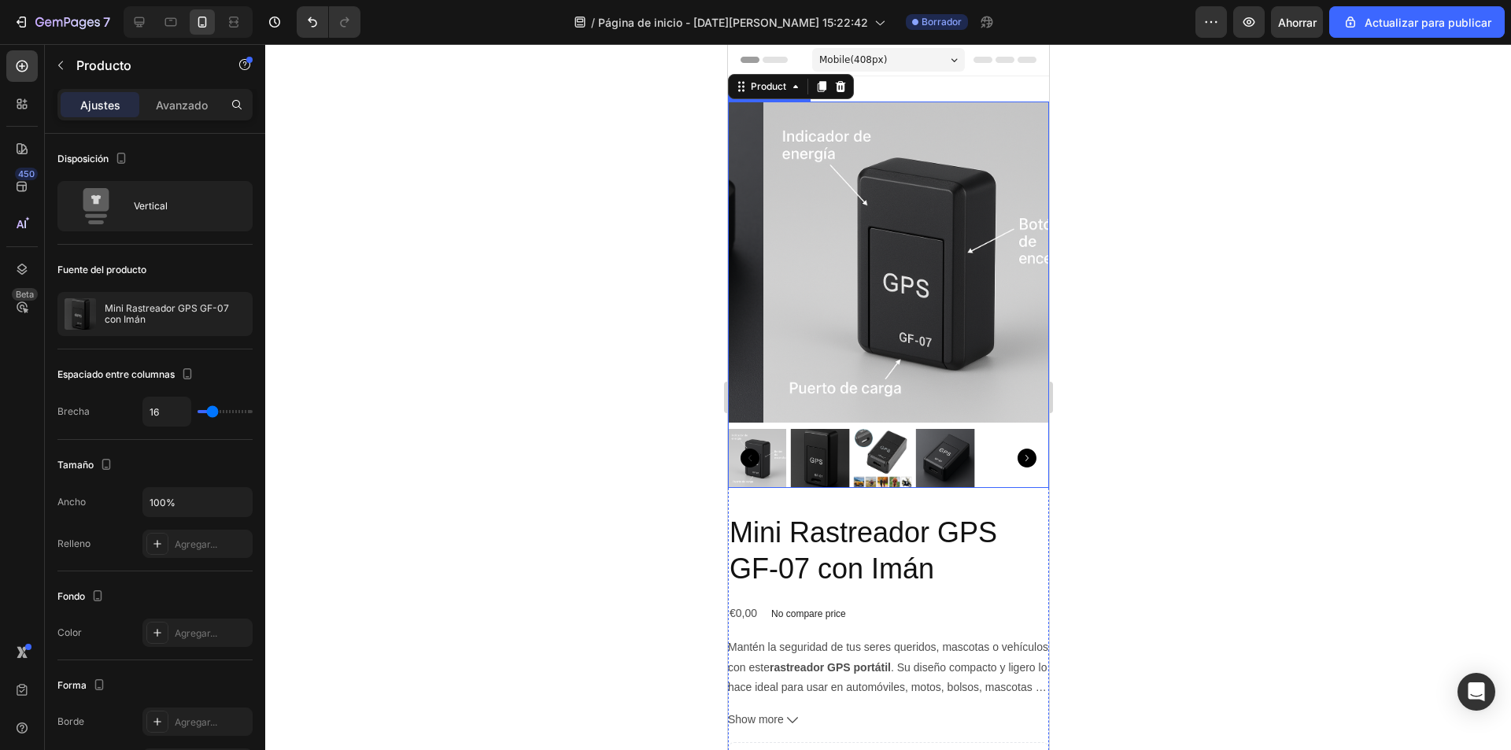
scroll to position [315, 0]
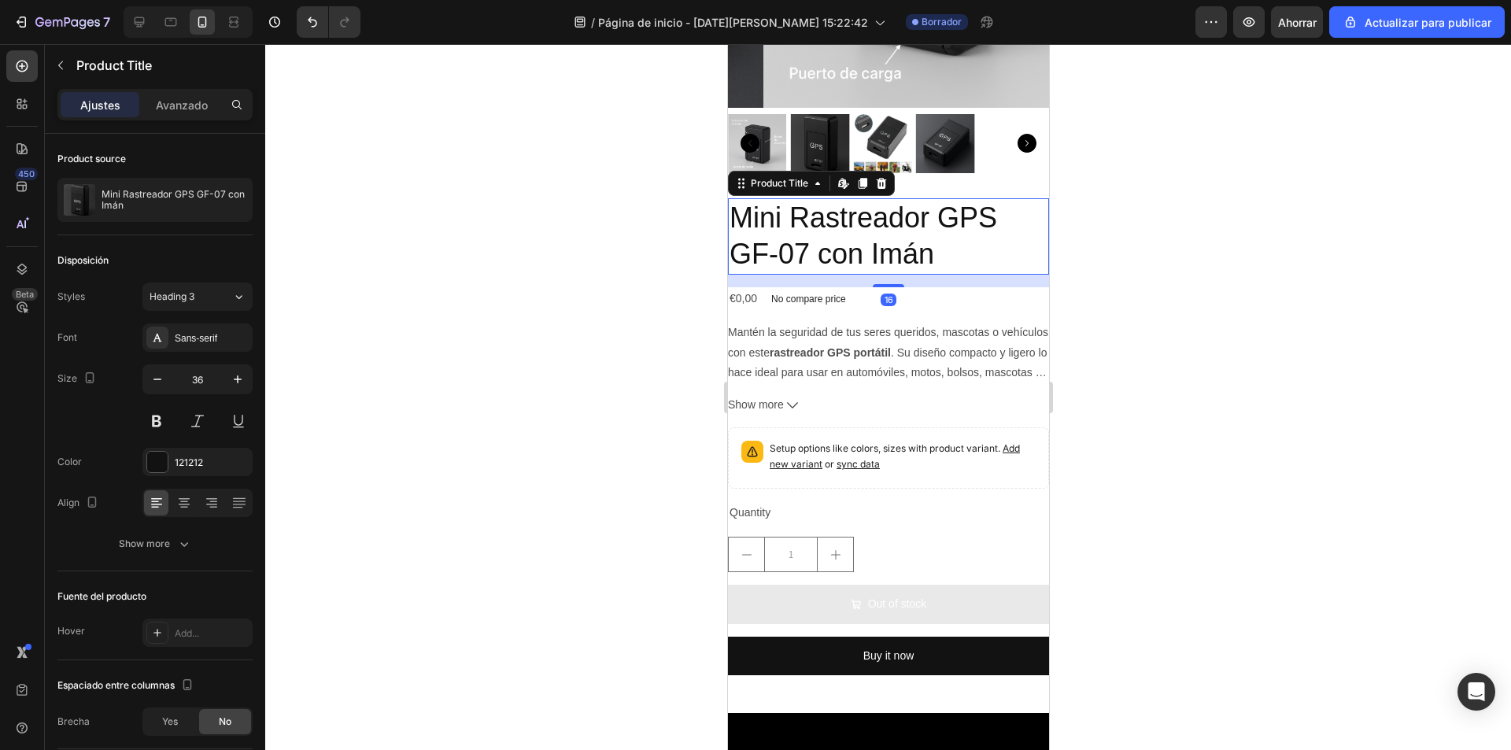
click at [1009, 198] on h2 "Mini Rastreador GPS GF-07 con Imán" at bounding box center [887, 236] width 321 height 77
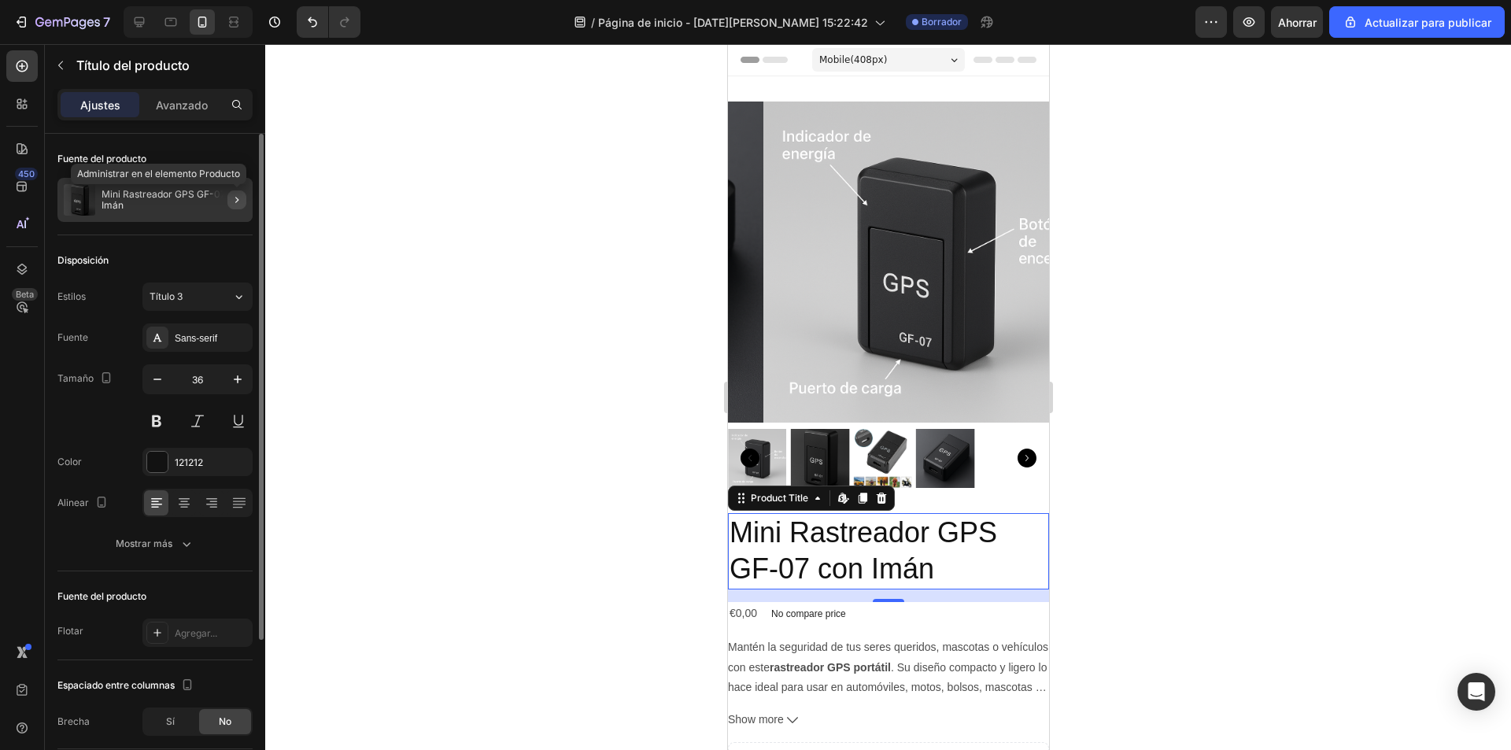
click at [239, 205] on icon "button" at bounding box center [237, 200] width 13 height 13
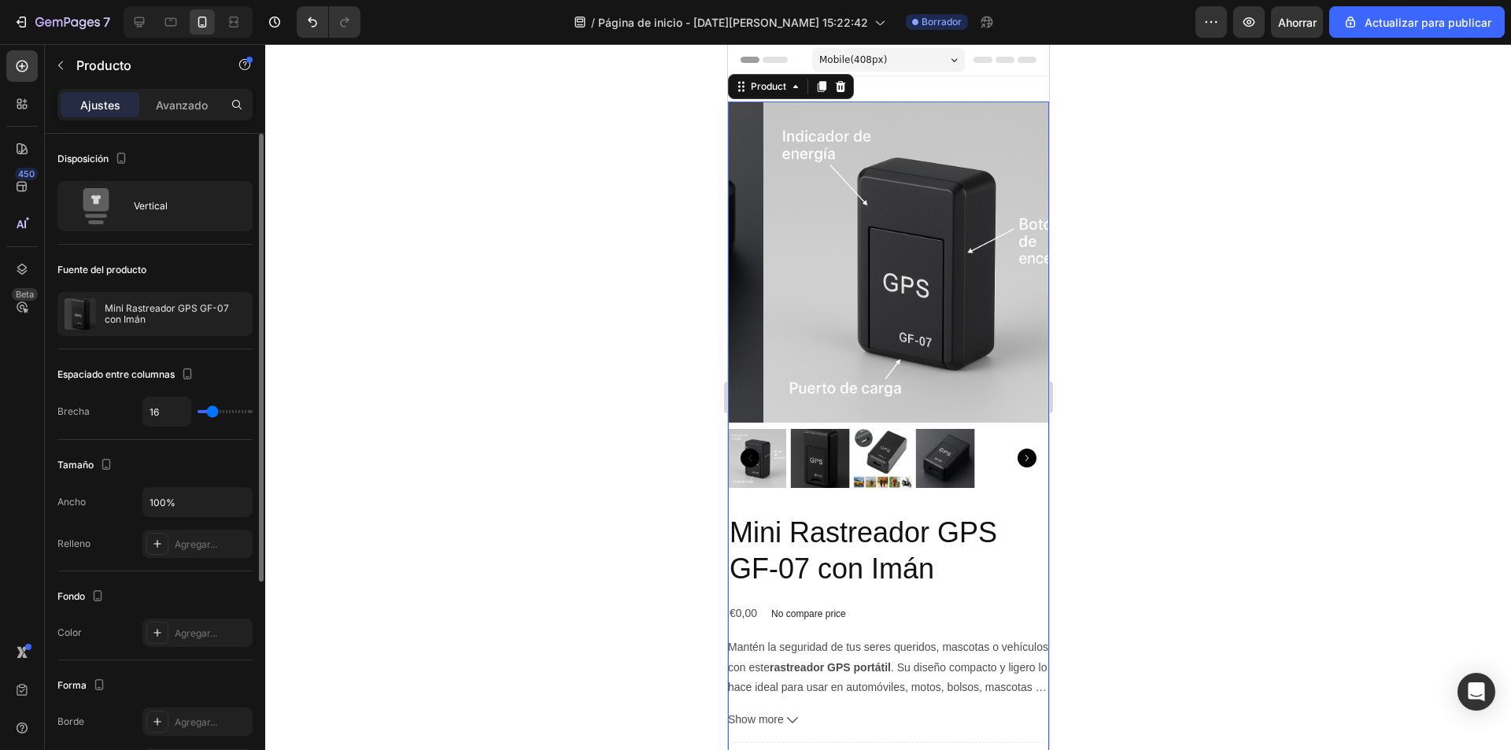
click at [979, 477] on div "Product Images" at bounding box center [887, 301] width 321 height 399
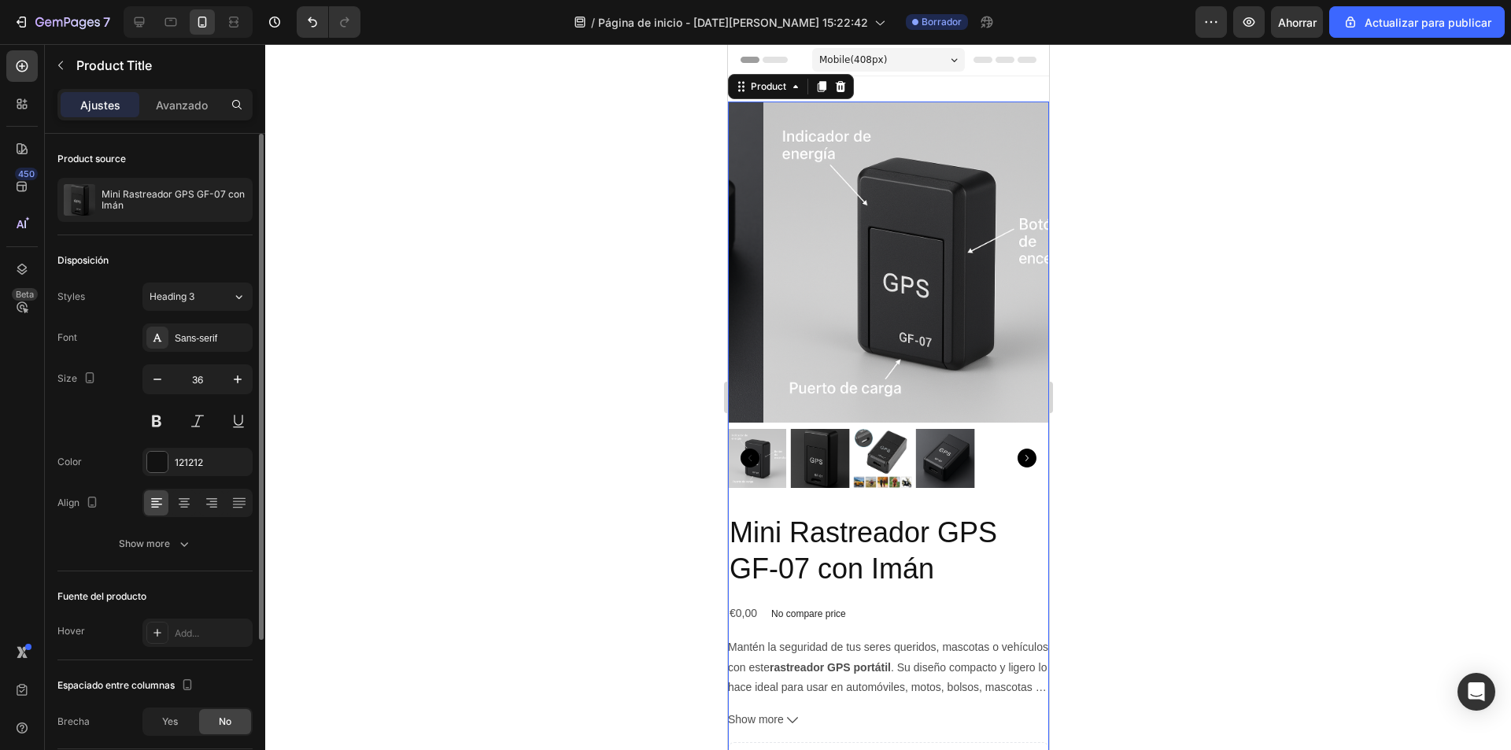
click at [956, 547] on h2 "Mini Rastreador GPS GF-07 con Imán" at bounding box center [887, 551] width 321 height 77
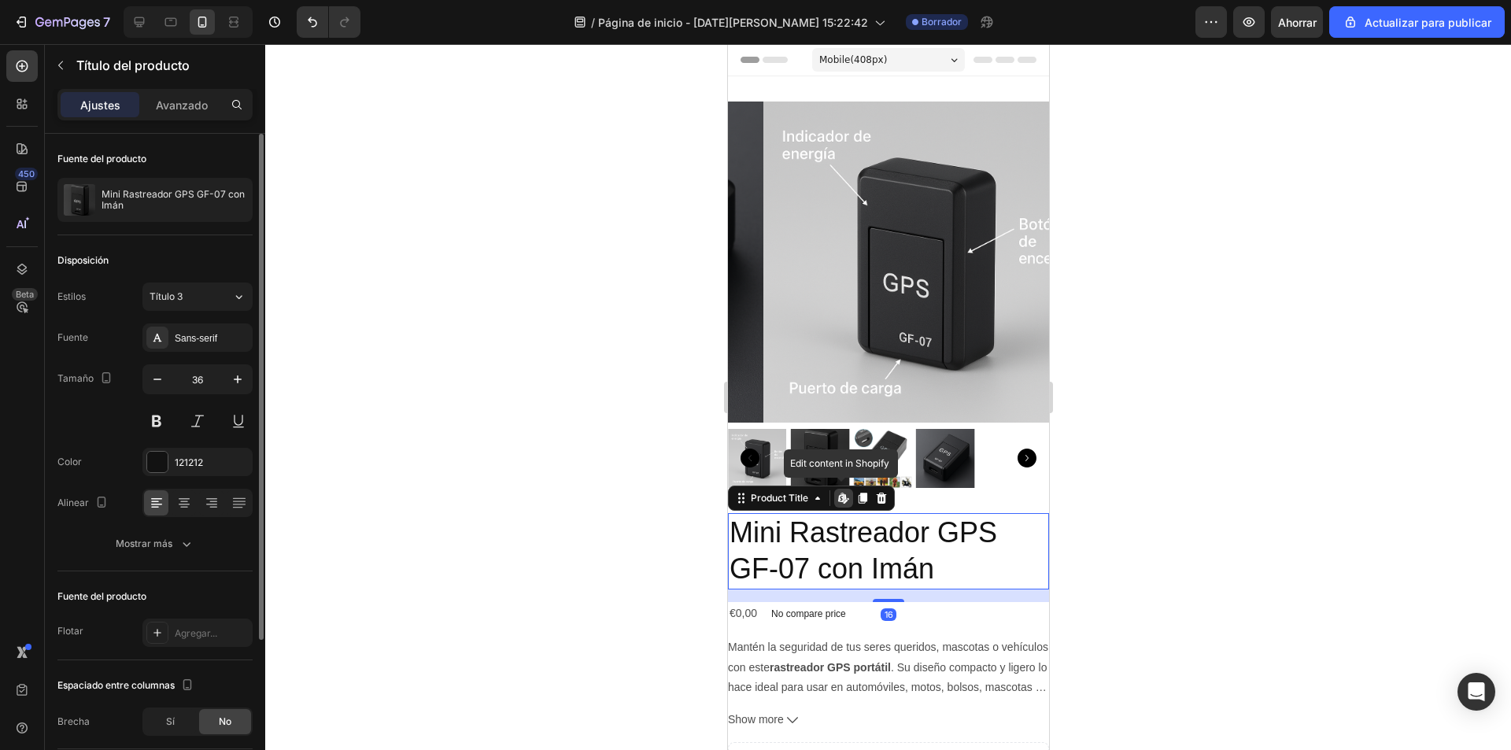
click at [843, 493] on div "Edit content in Shopify" at bounding box center [842, 498] width 19 height 19
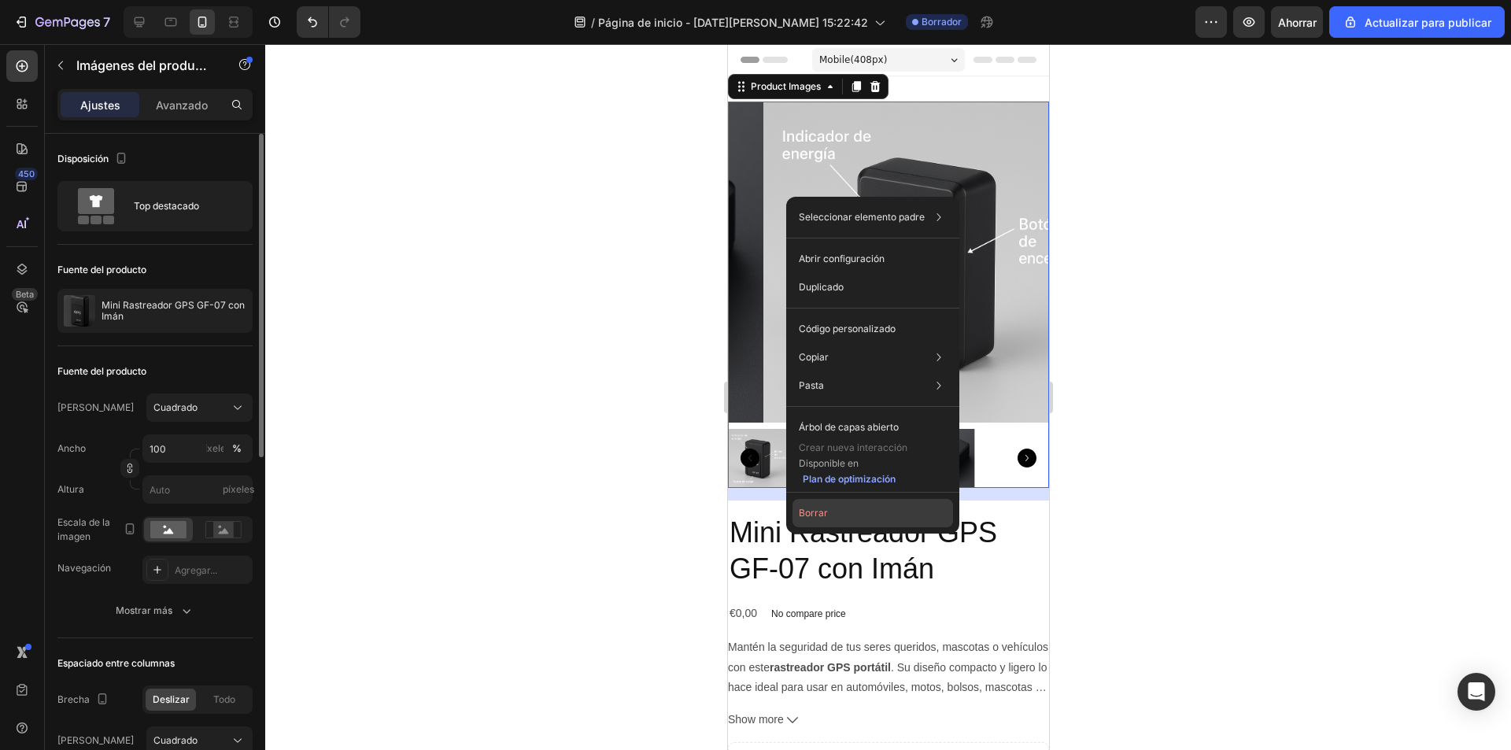
click at [830, 510] on button "Borrar" at bounding box center [873, 513] width 161 height 28
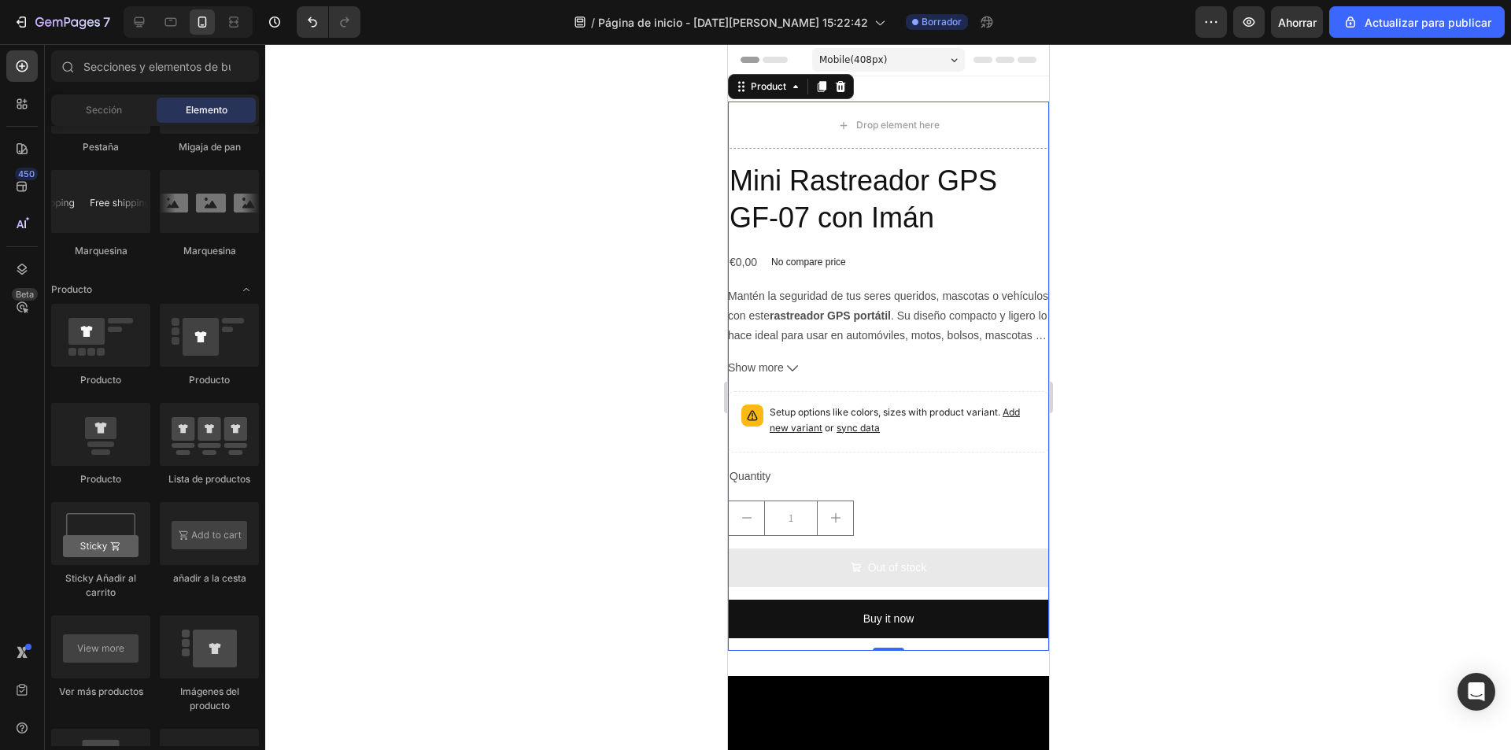
click at [1031, 157] on div "Drop element here Mini Rastreador GPS GF-07 con Imán Product Title €0,00 Produc…" at bounding box center [887, 376] width 321 height 549
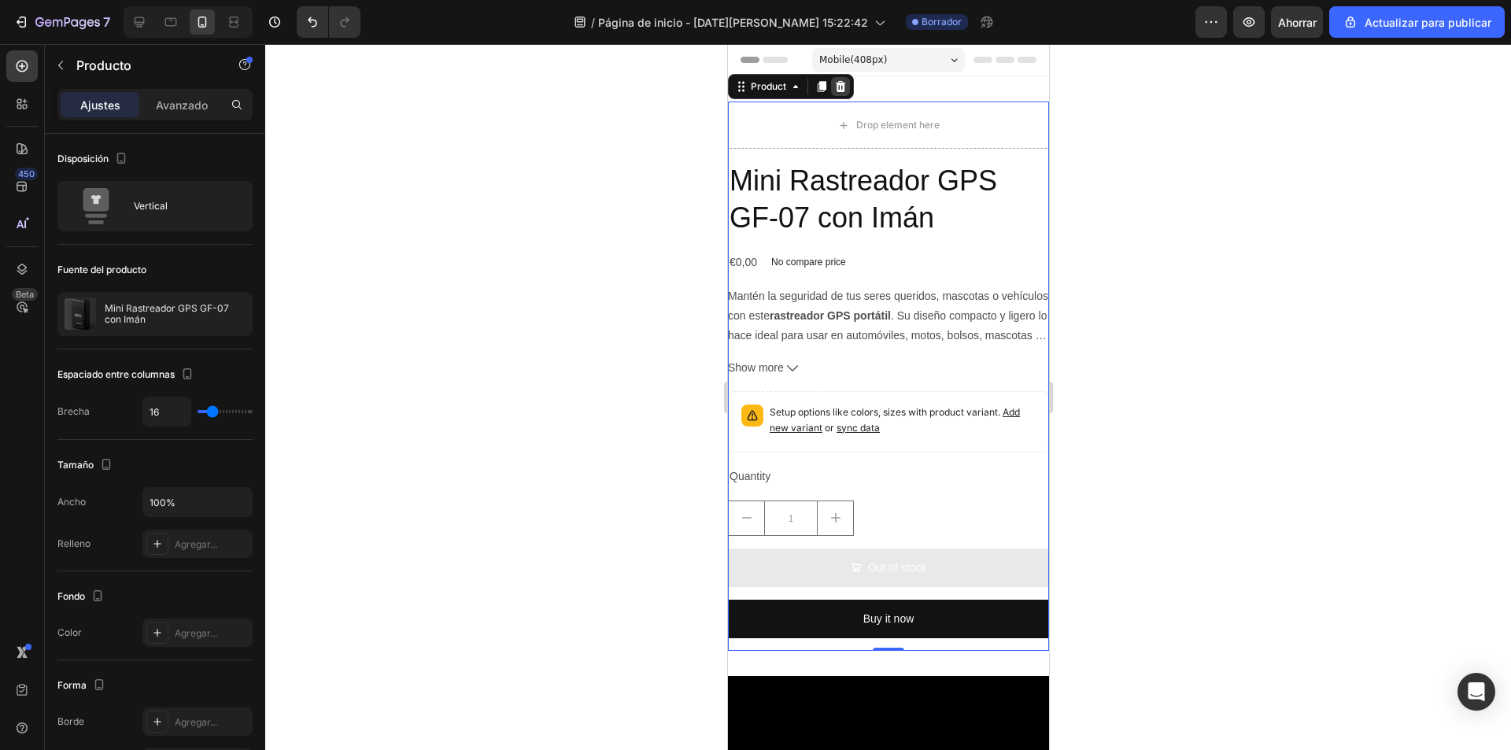
click at [843, 83] on icon at bounding box center [840, 86] width 10 height 11
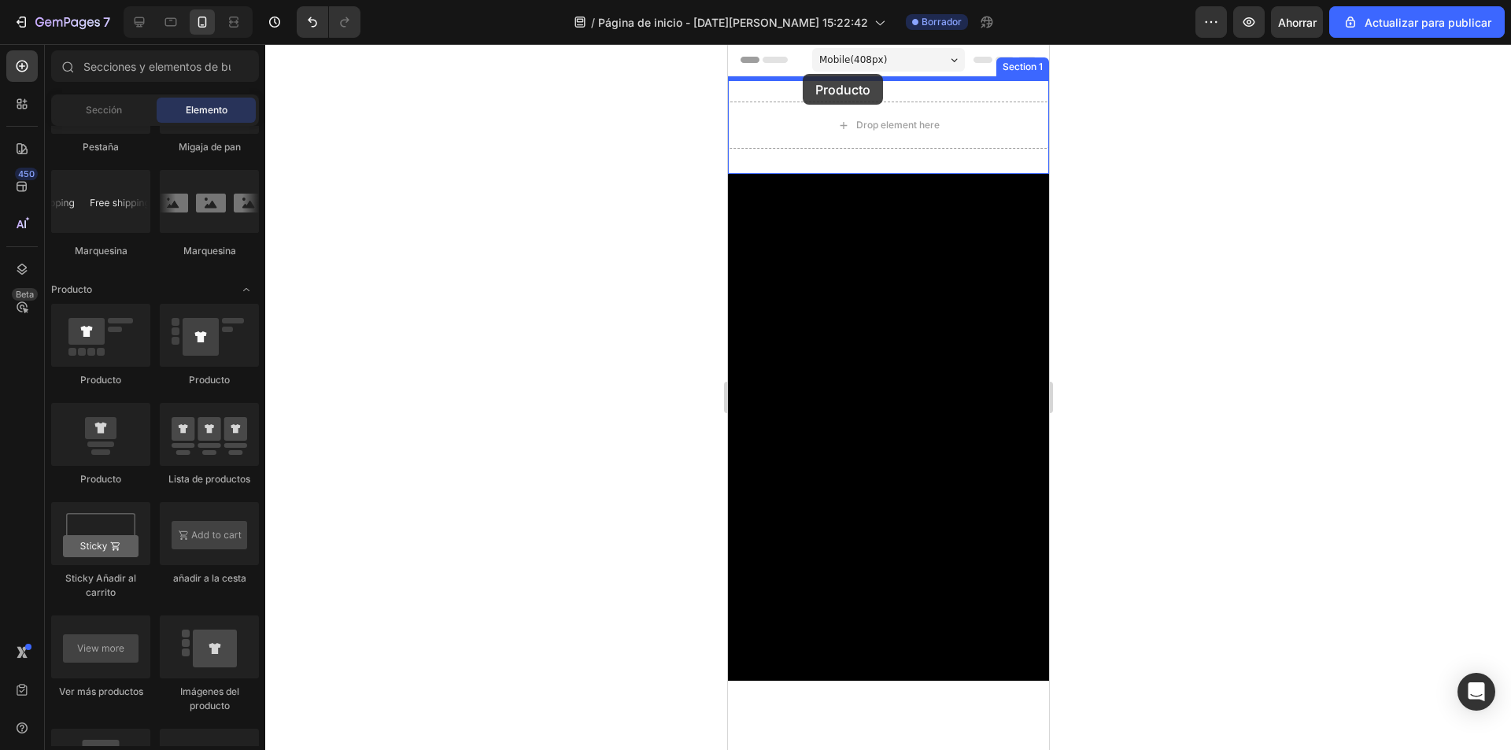
drag, startPoint x: 938, startPoint y: 398, endPoint x: 802, endPoint y: 74, distance: 351.7
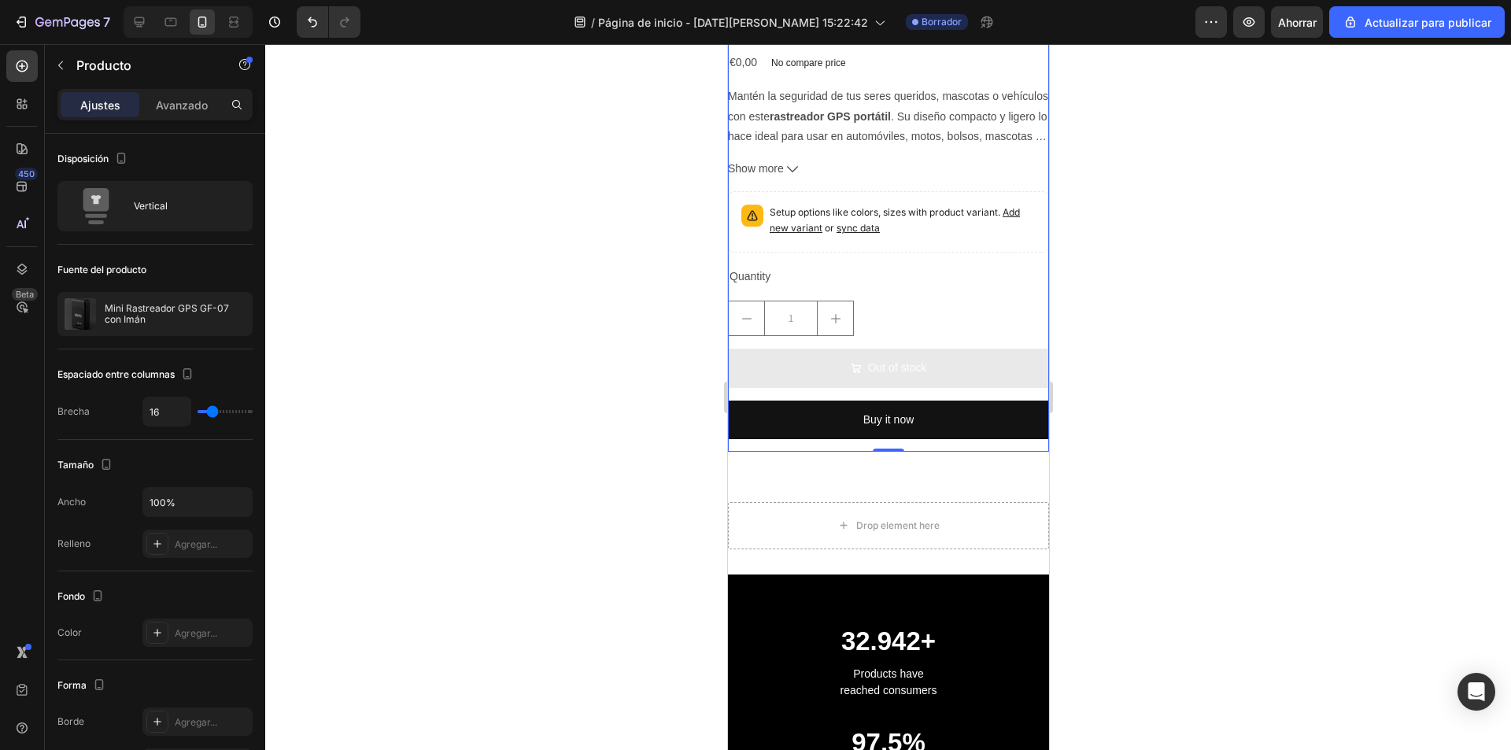
scroll to position [236, 0]
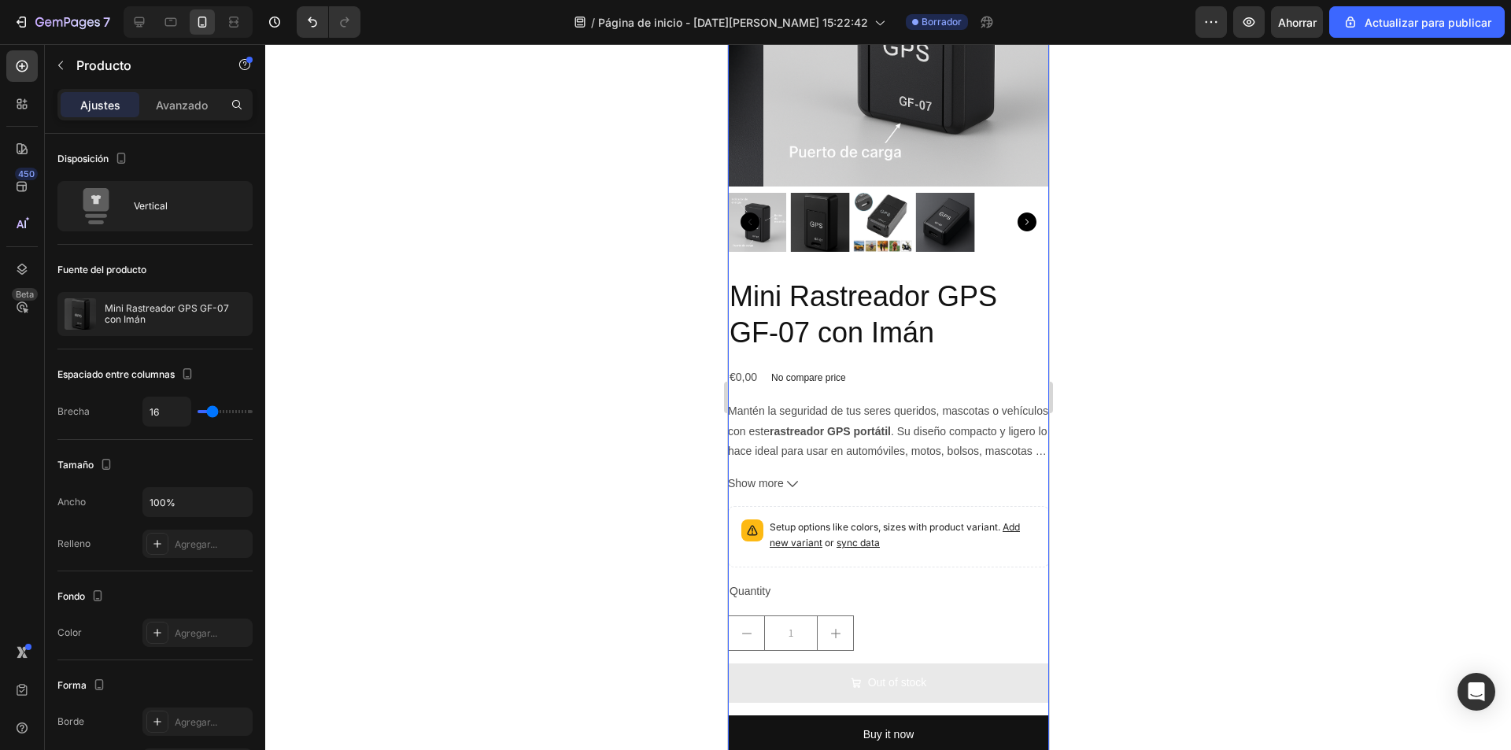
click at [1024, 235] on div at bounding box center [887, 222] width 321 height 59
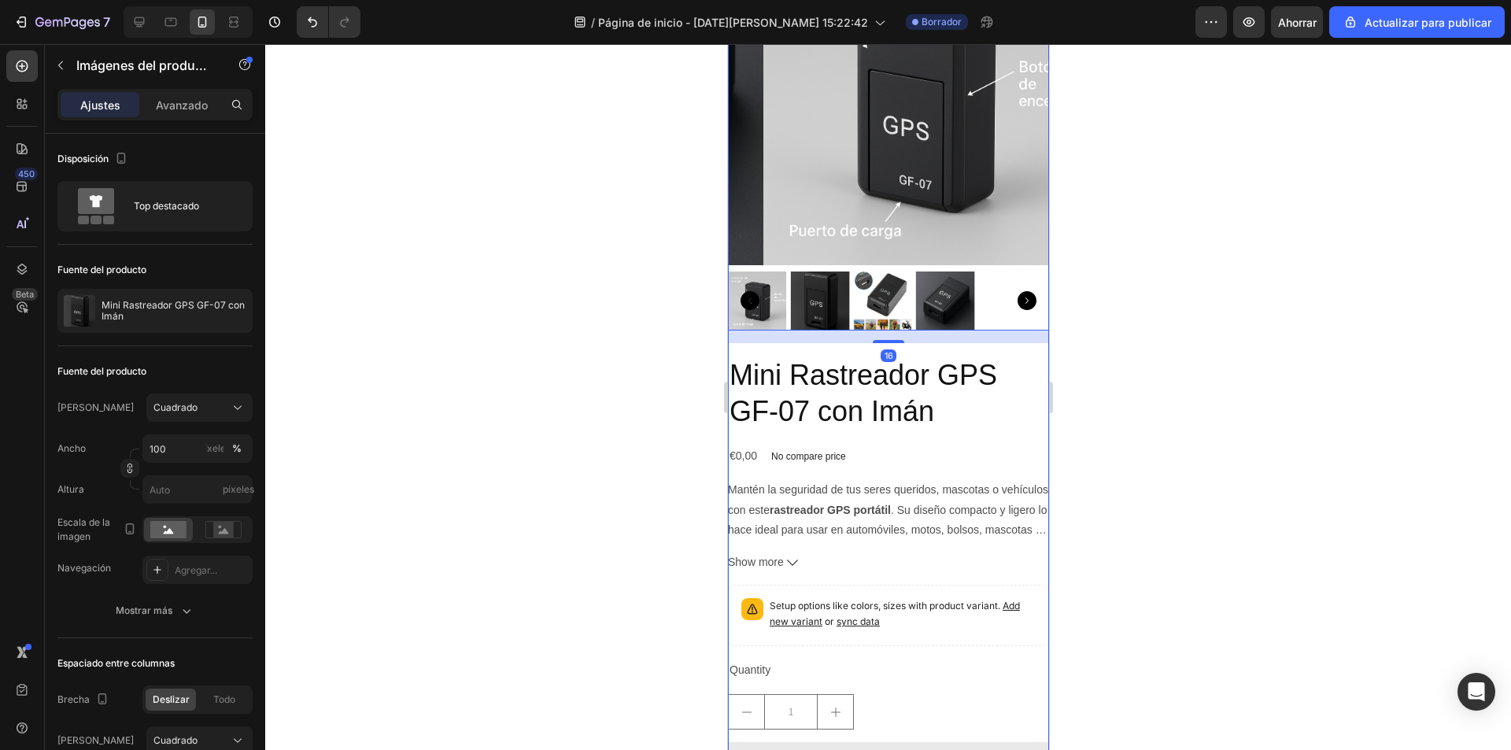
scroll to position [0, 0]
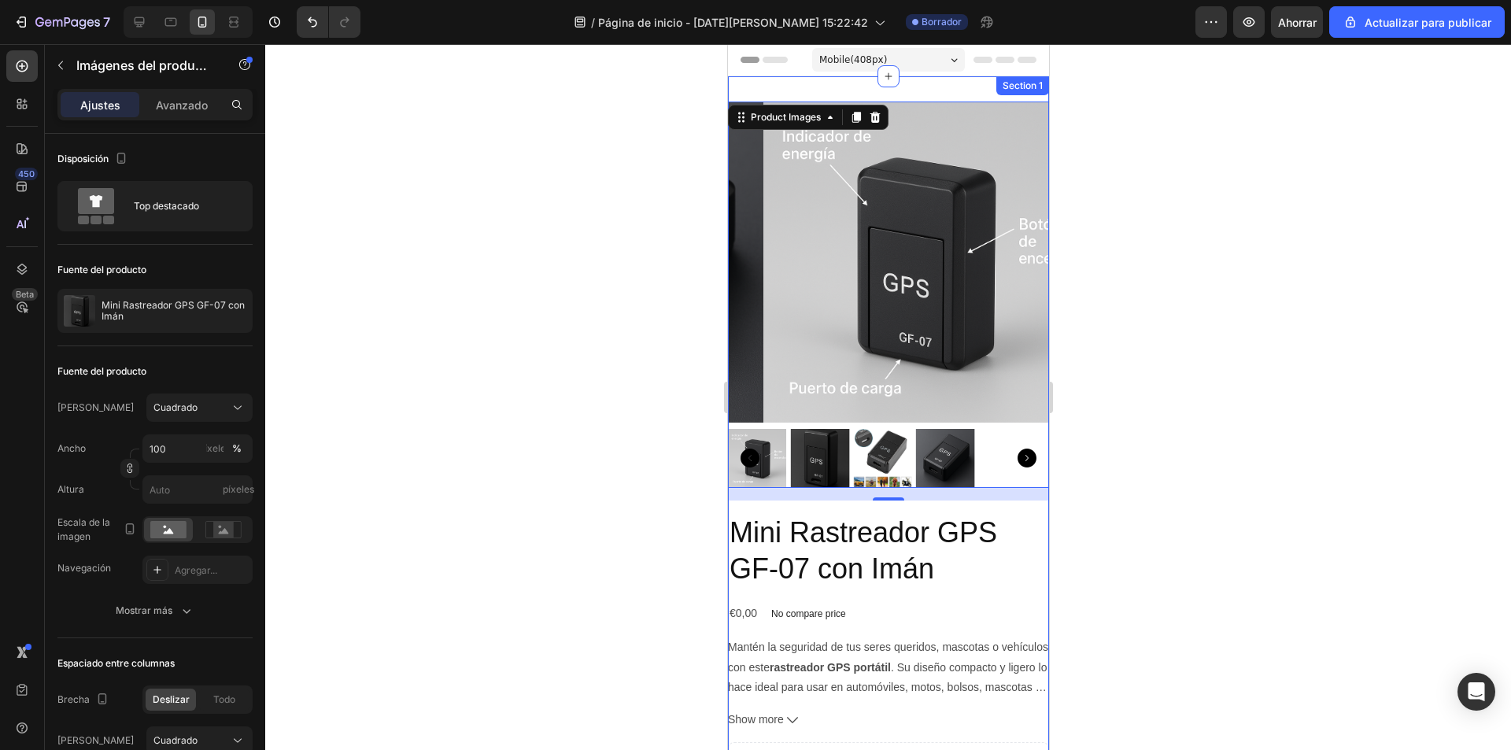
click at [957, 91] on div "Product Images 16 Mini Rastreador GPS GF-07 con Imán Product Title €0,00 Produc…" at bounding box center [887, 552] width 321 height 952
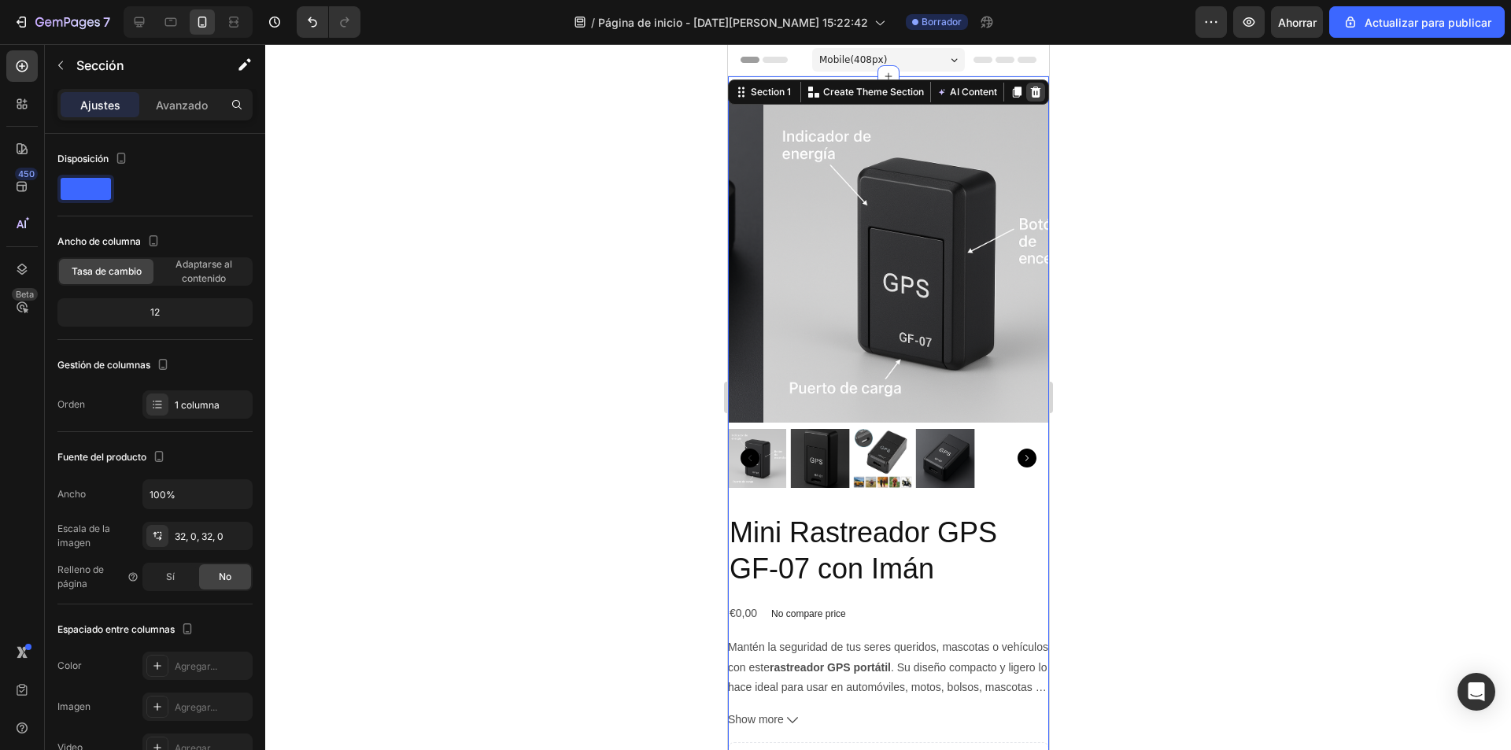
click at [1030, 91] on icon at bounding box center [1035, 92] width 10 height 11
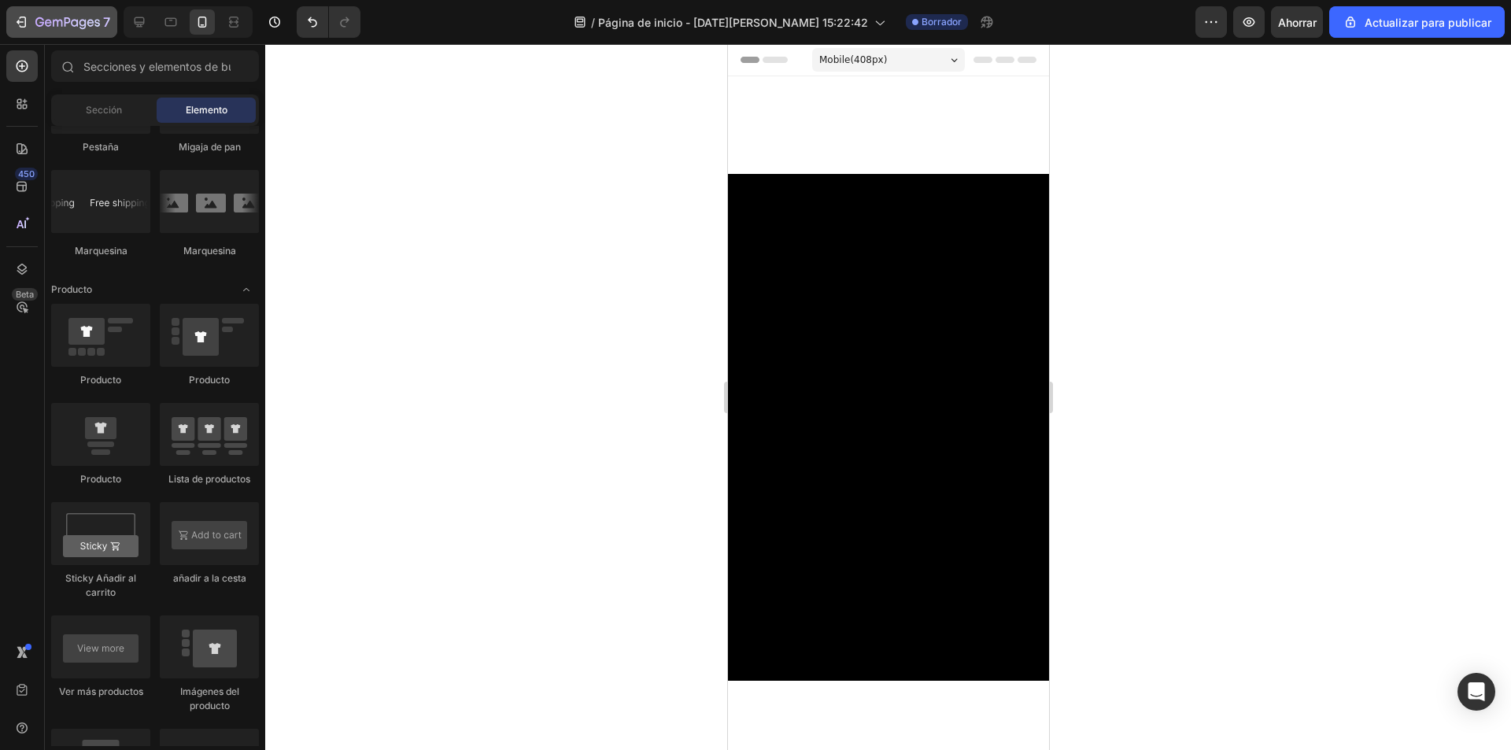
click at [32, 33] on button "7" at bounding box center [61, 21] width 111 height 31
